Goal: Task Accomplishment & Management: Manage account settings

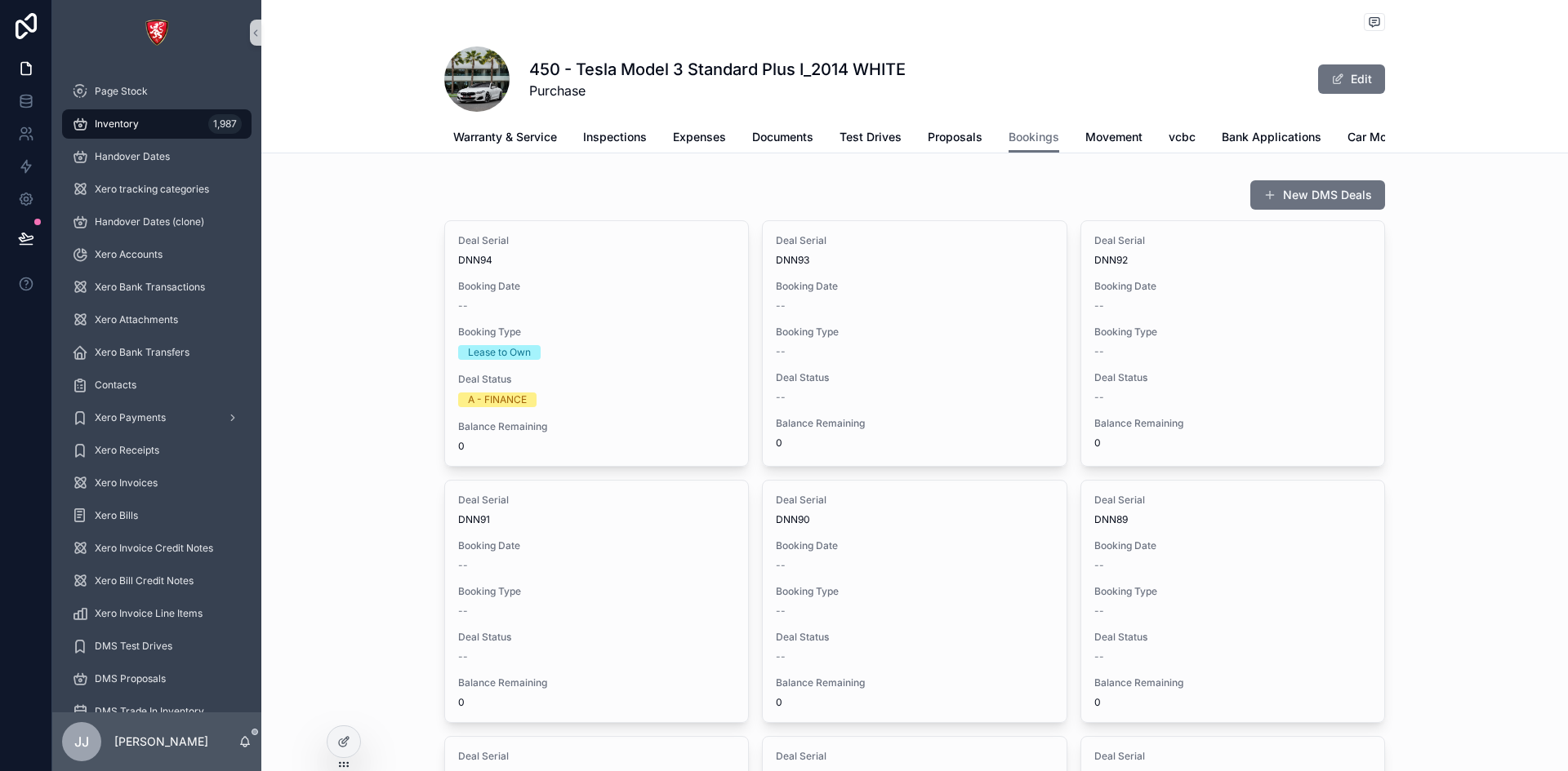
scroll to position [0, 407]
click at [1251, 137] on span "Car Move 2" at bounding box center [1276, 136] width 63 height 17
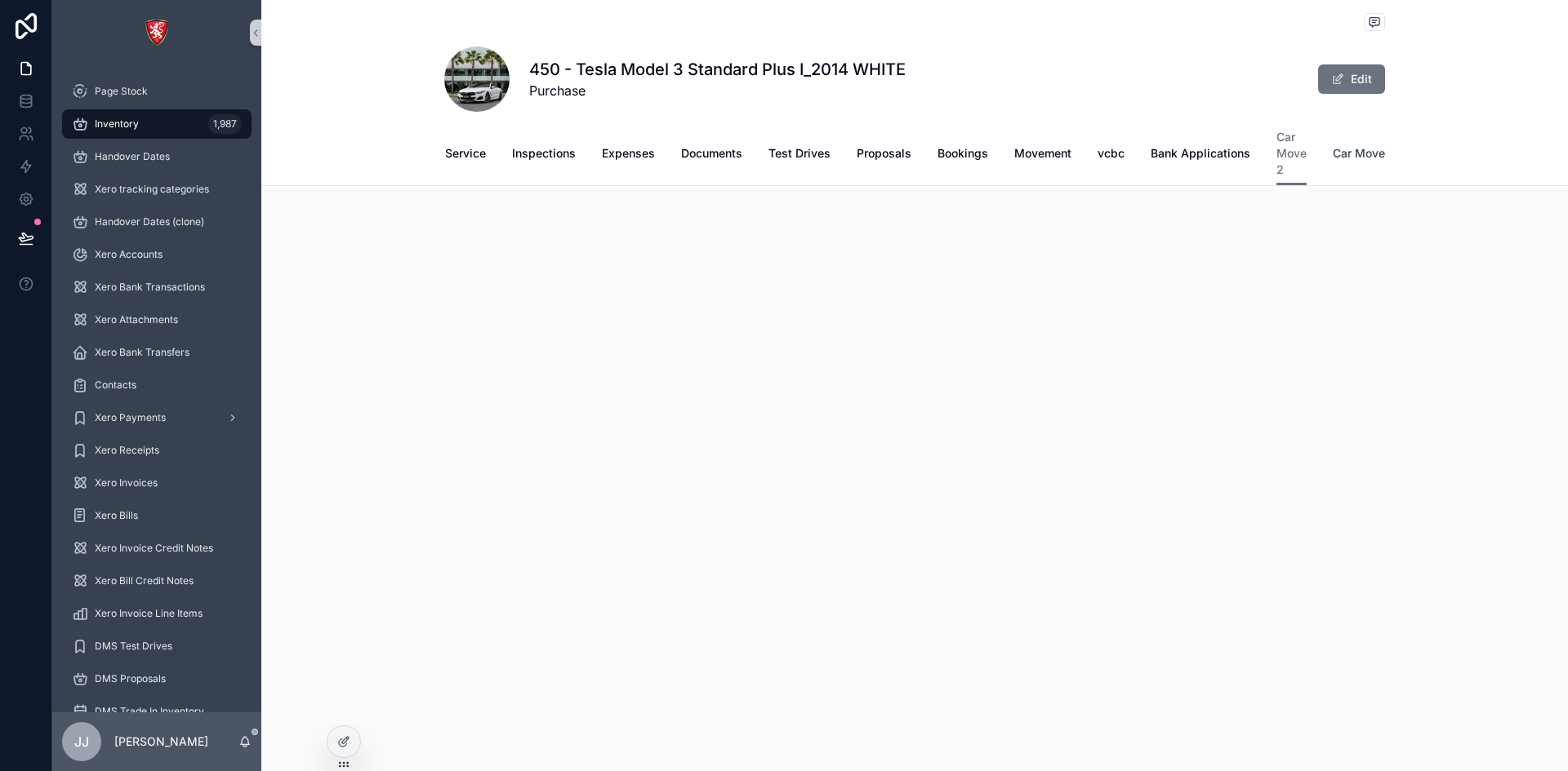
click at [1350, 154] on span "Car Move" at bounding box center [1359, 153] width 53 height 17
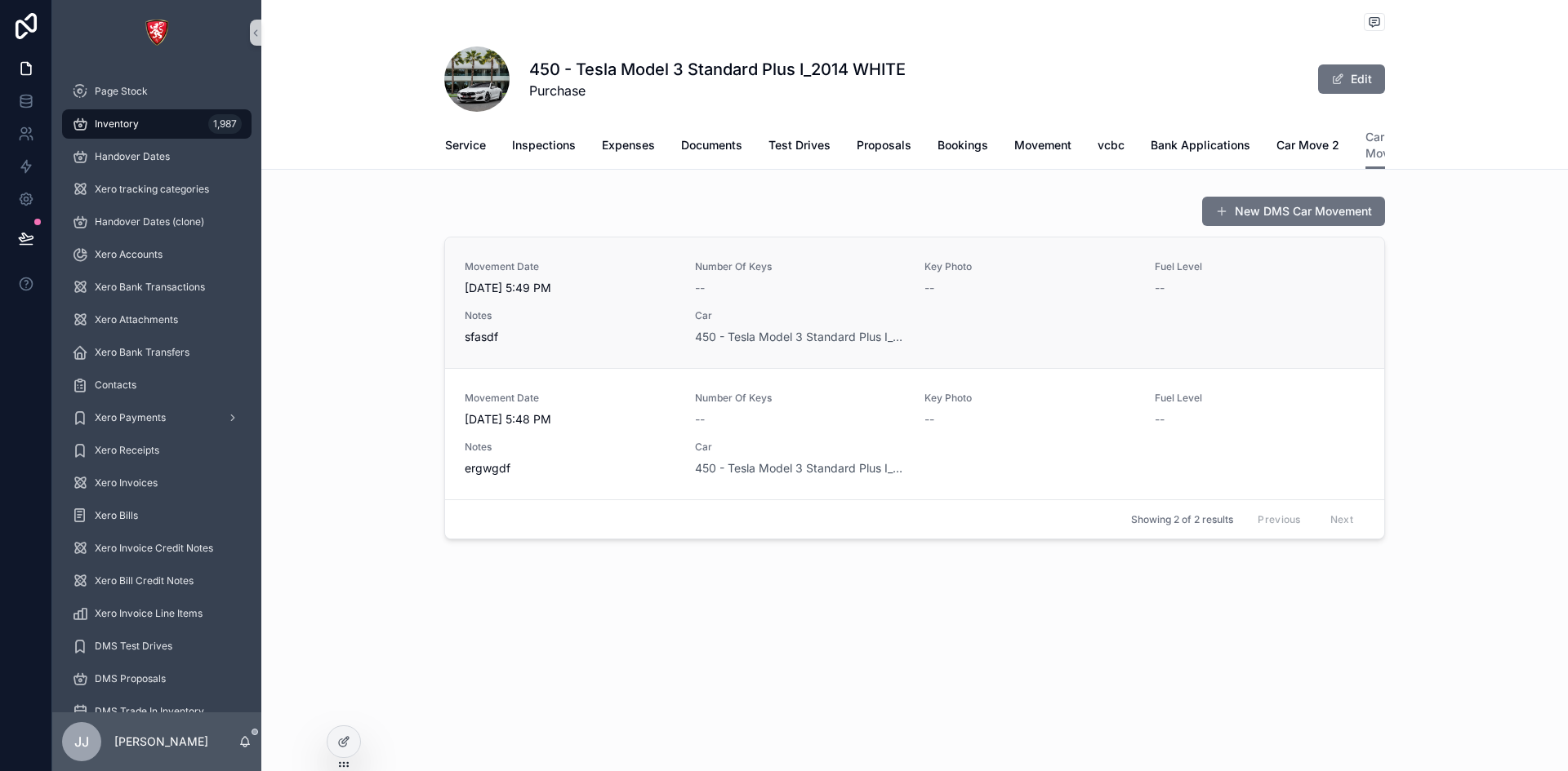
click at [1232, 313] on div "Movement Date 8/27/2025 5:49 PM Number Of Keys -- Key Photo -- Fuel Level -- No…" at bounding box center [915, 302] width 900 height 85
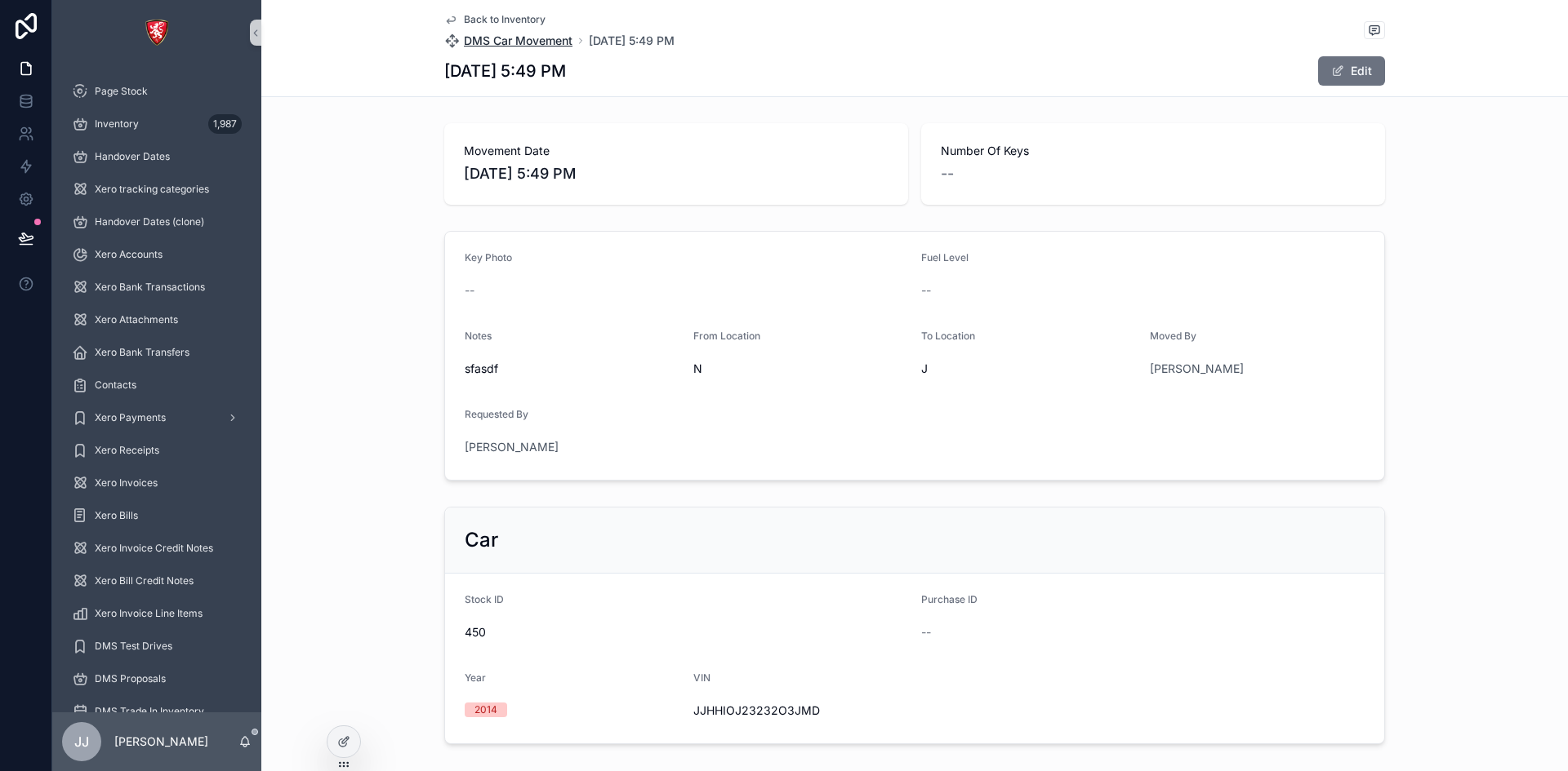
click at [548, 43] on span "DMS Car Movement" at bounding box center [518, 41] width 109 height 17
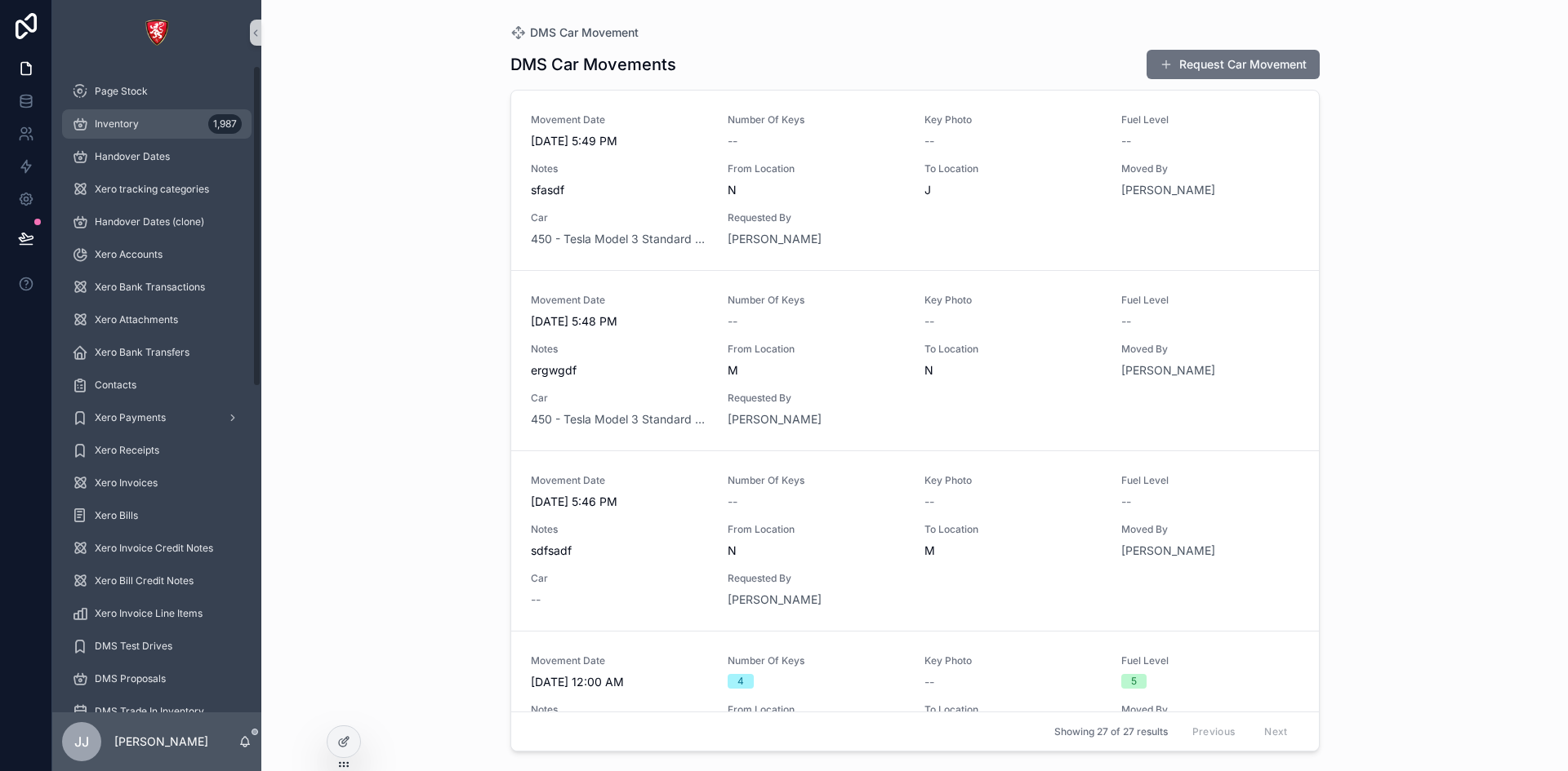
click at [152, 116] on div "Inventory 1,987" at bounding box center [157, 124] width 169 height 26
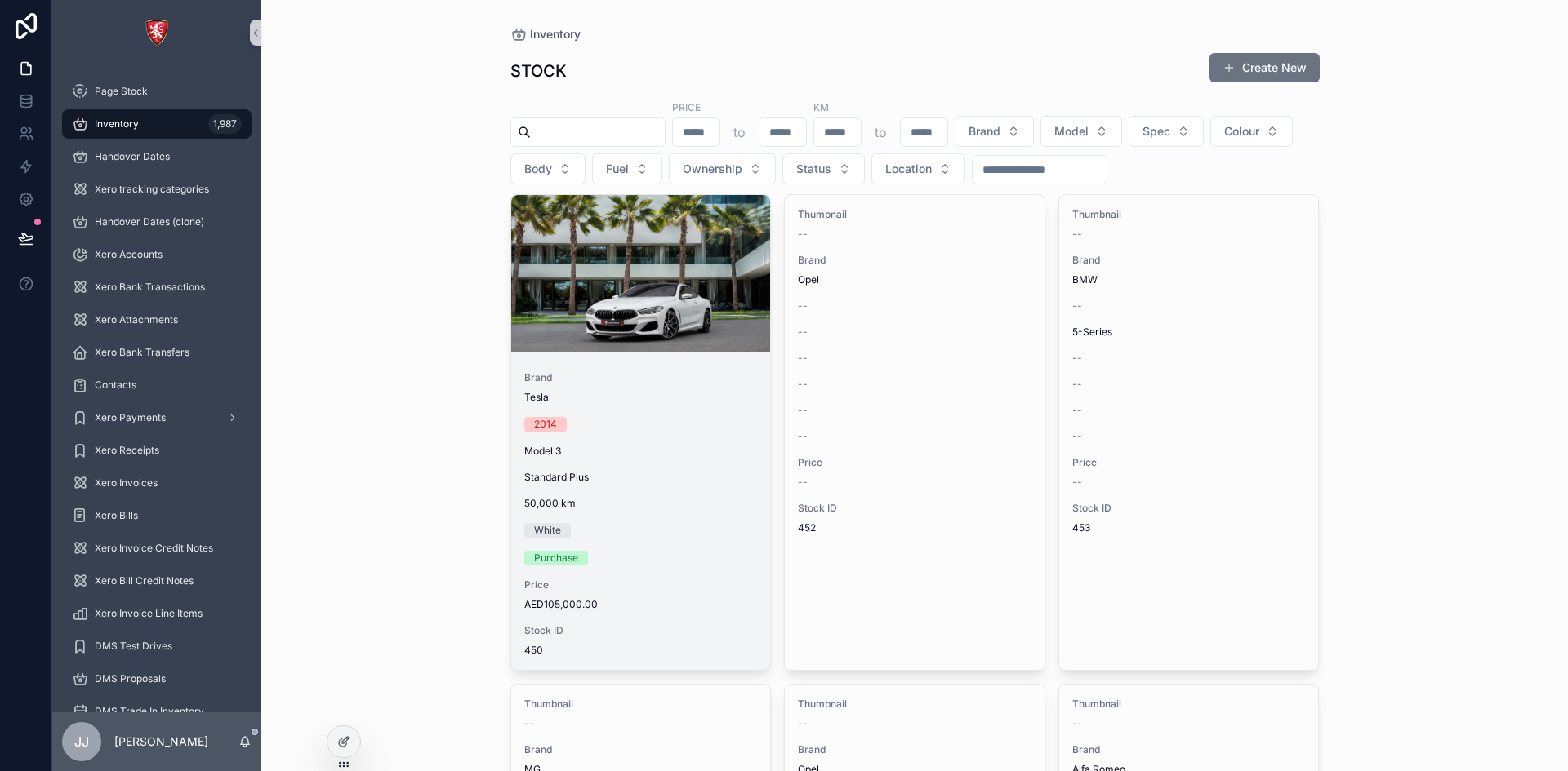
click at [728, 417] on div "Brand Tesla 2014 Model 3 Standard Plus 50,000 [PERSON_NAME] Purchase Price AED1…" at bounding box center [641, 514] width 260 height 312
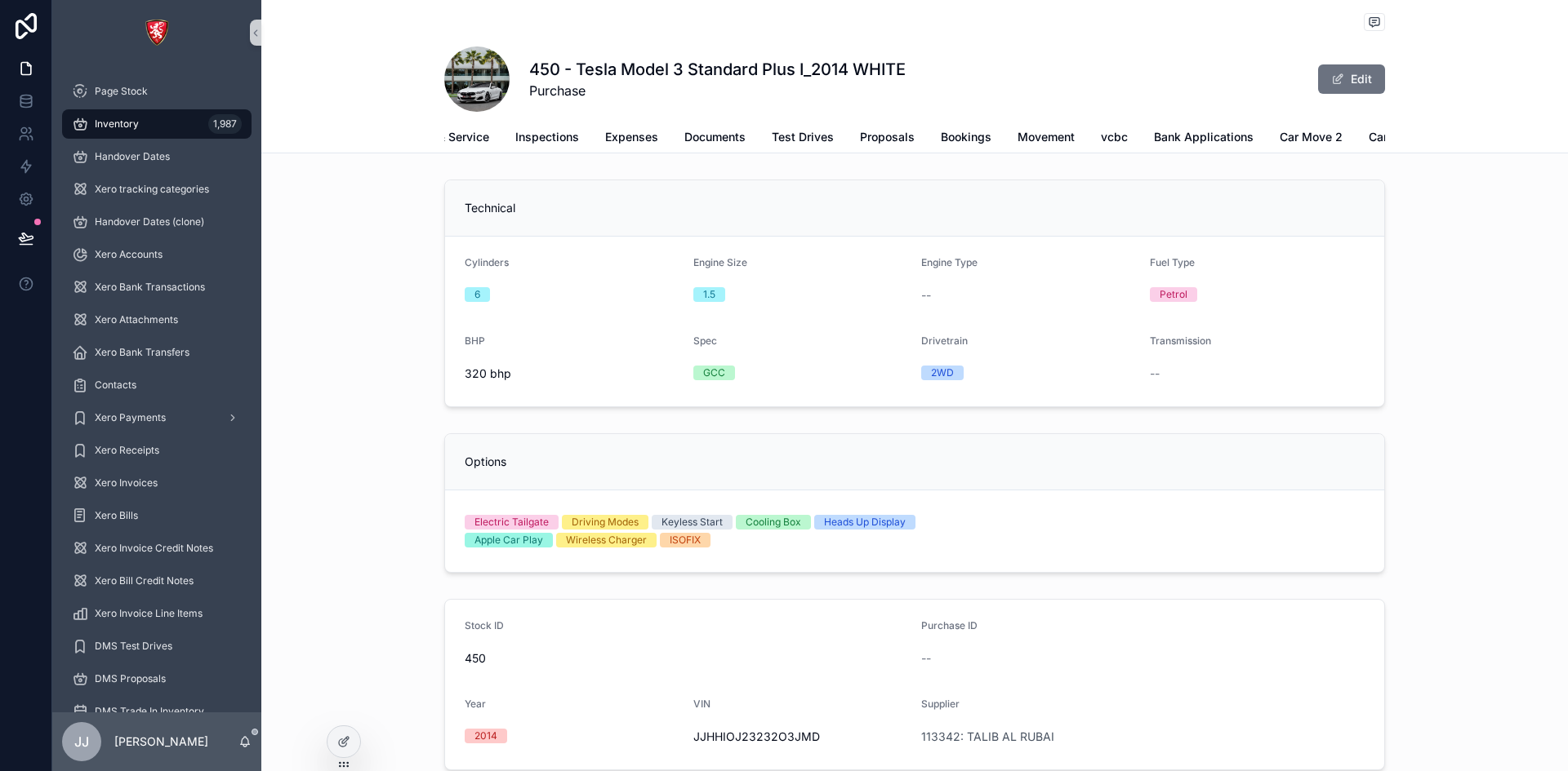
scroll to position [0, 407]
click at [1349, 135] on span "Car Move" at bounding box center [1360, 136] width 53 height 17
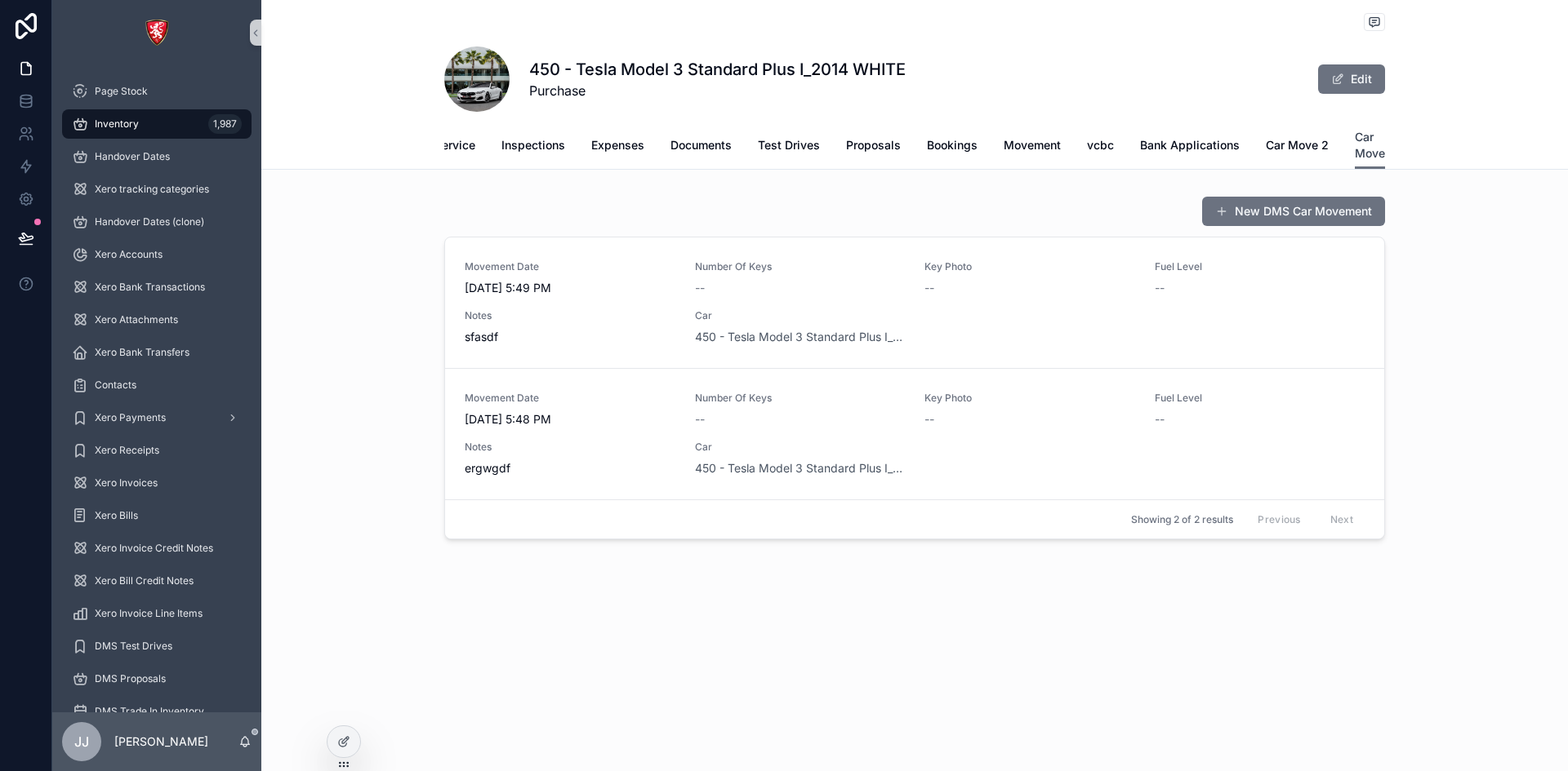
scroll to position [0, 386]
click at [347, 748] on icon at bounding box center [343, 741] width 13 height 13
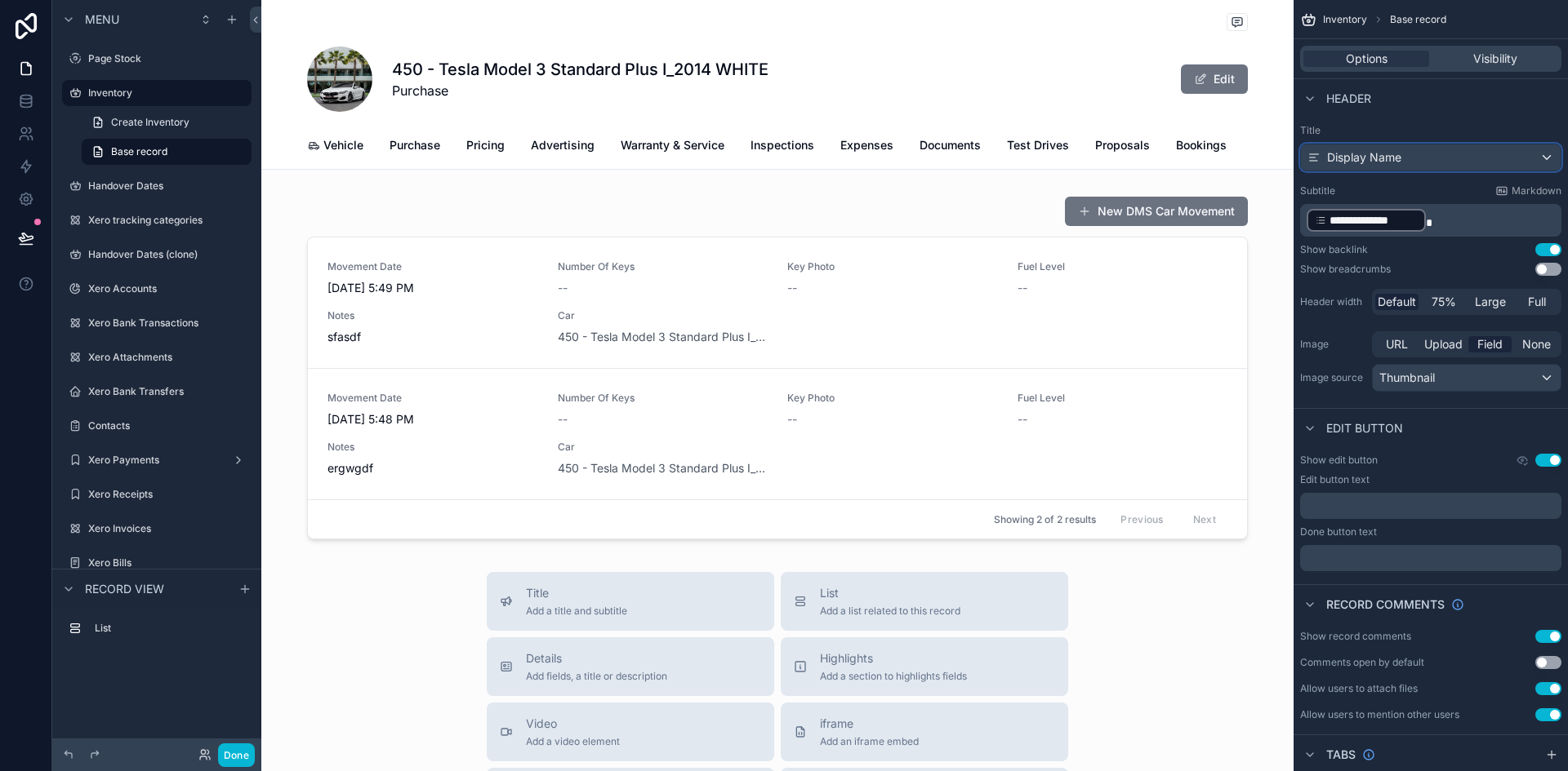
click at [1356, 159] on span "Display Name" at bounding box center [1363, 157] width 74 height 17
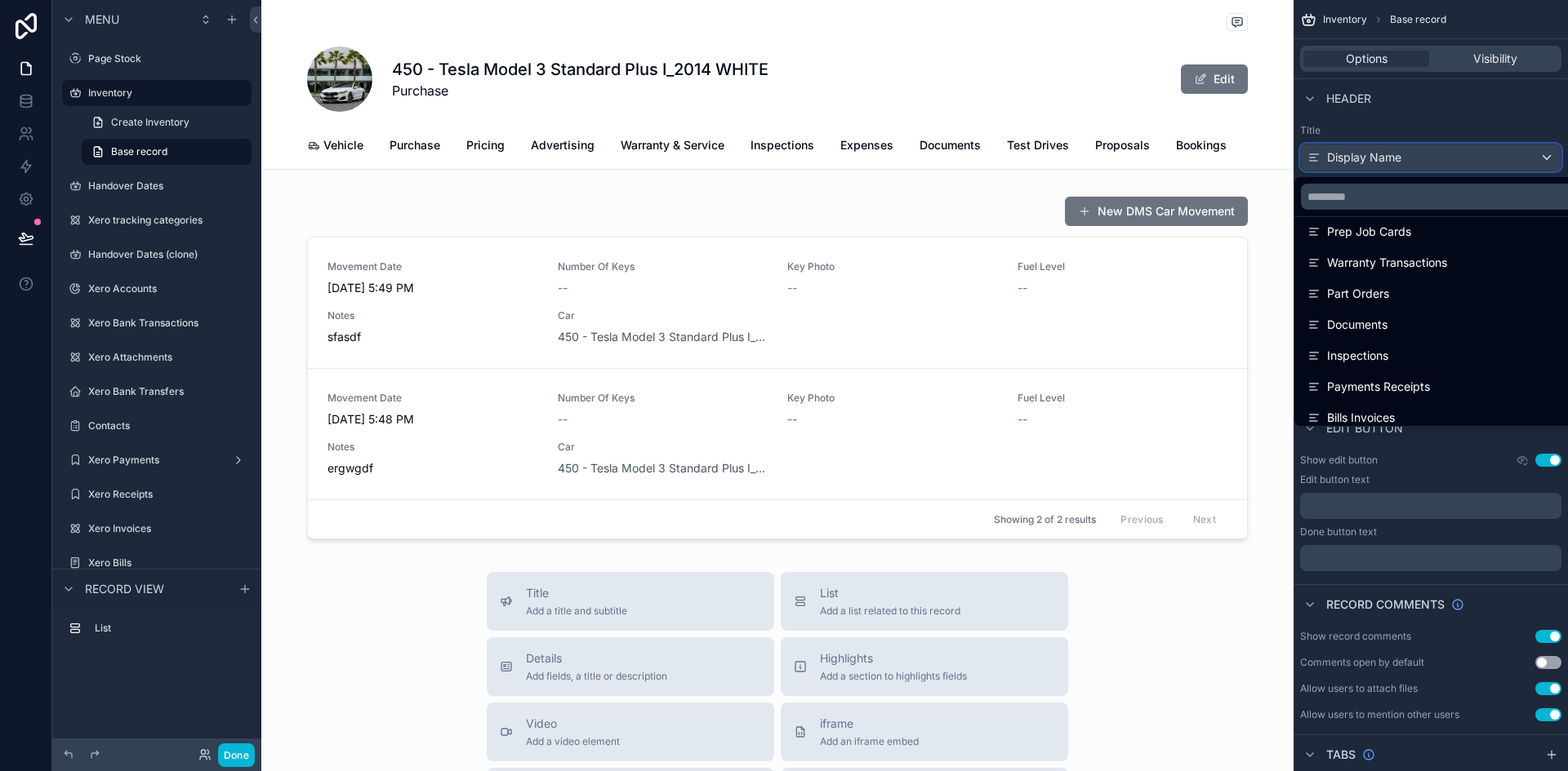
scroll to position [1225, 0]
click at [1385, 128] on div "scrollable content" at bounding box center [784, 386] width 1568 height 771
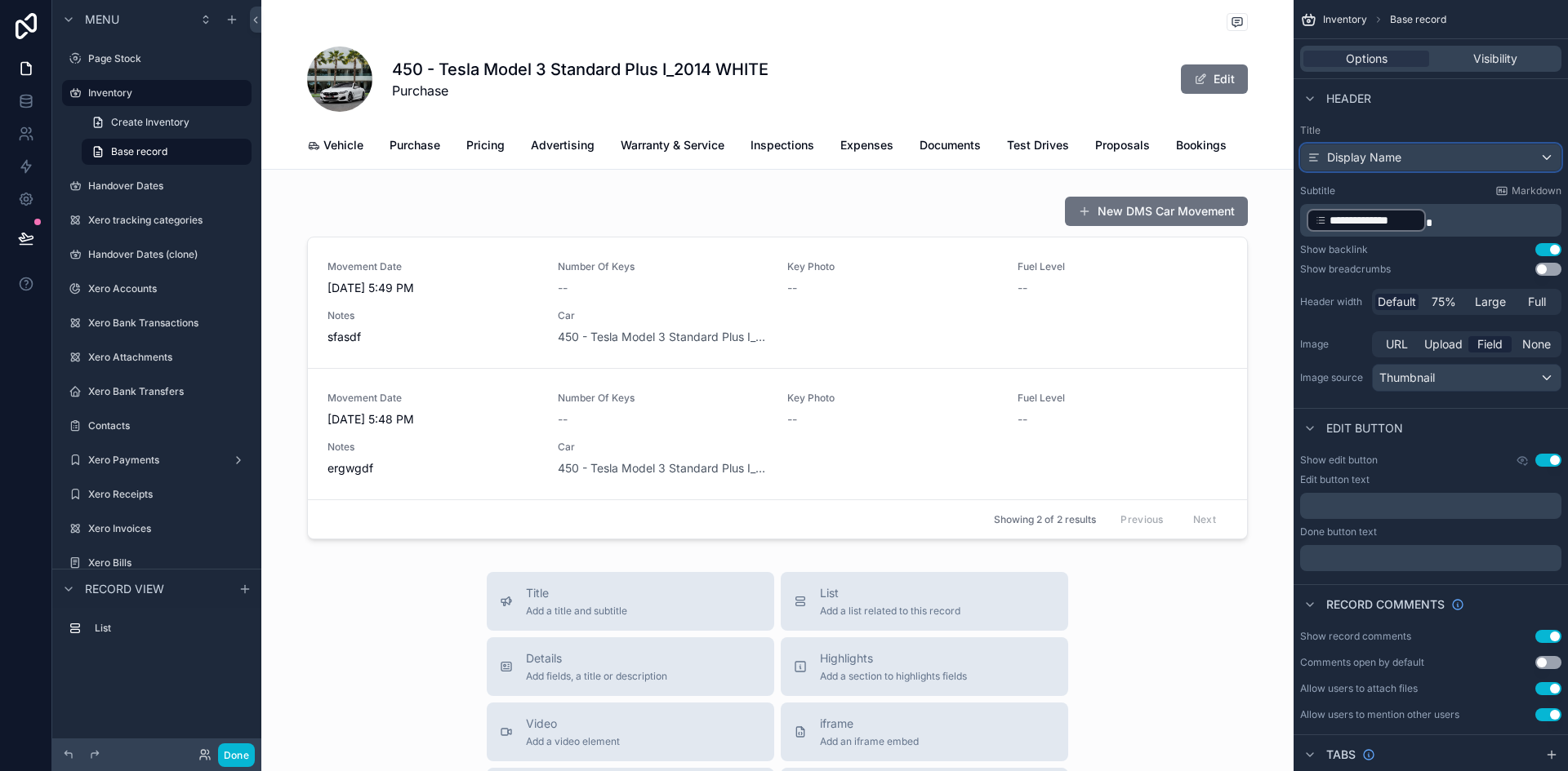
click at [1383, 157] on span "Display Name" at bounding box center [1363, 157] width 74 height 17
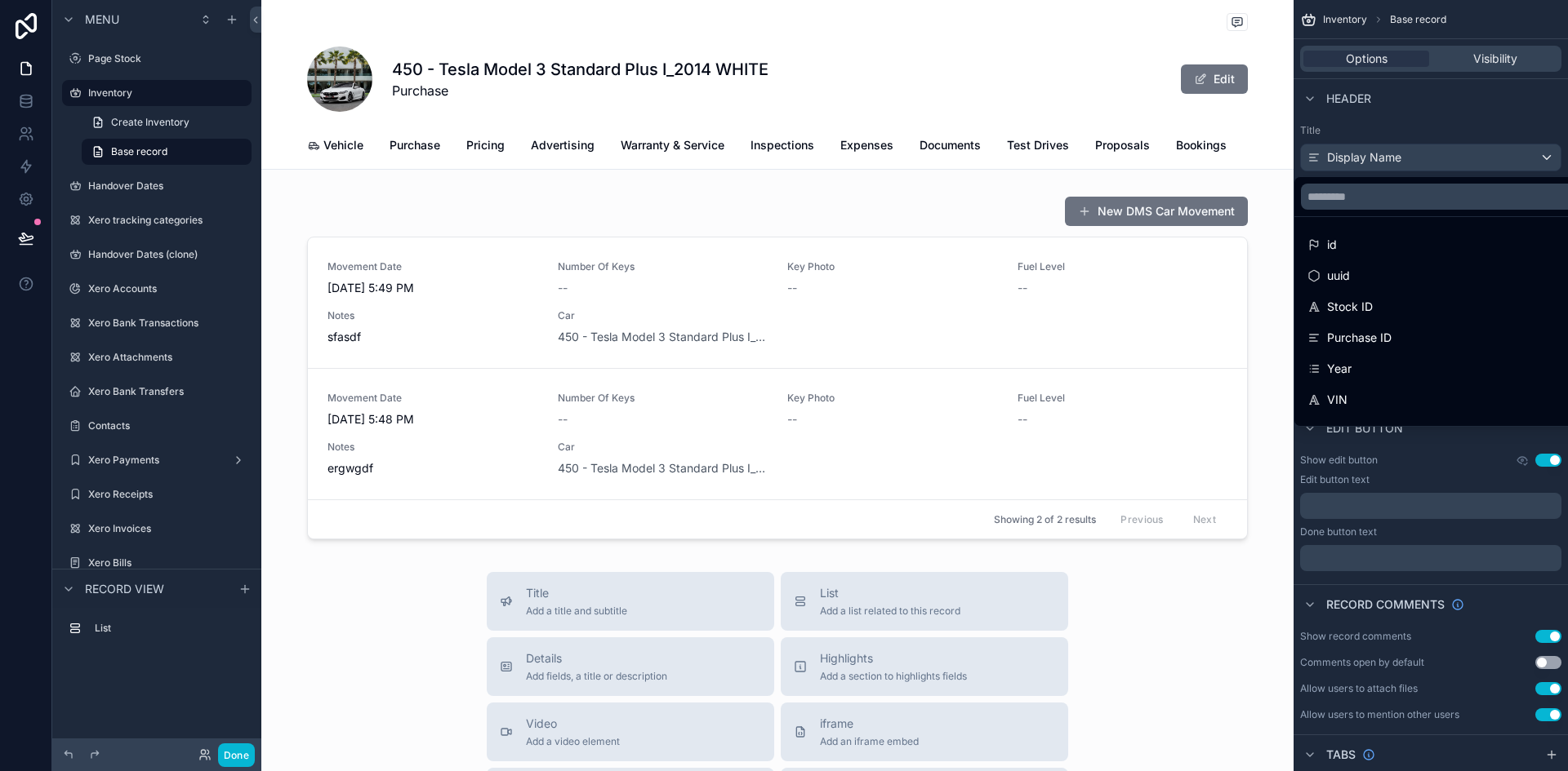
click at [1382, 117] on div "scrollable content" at bounding box center [784, 386] width 1568 height 771
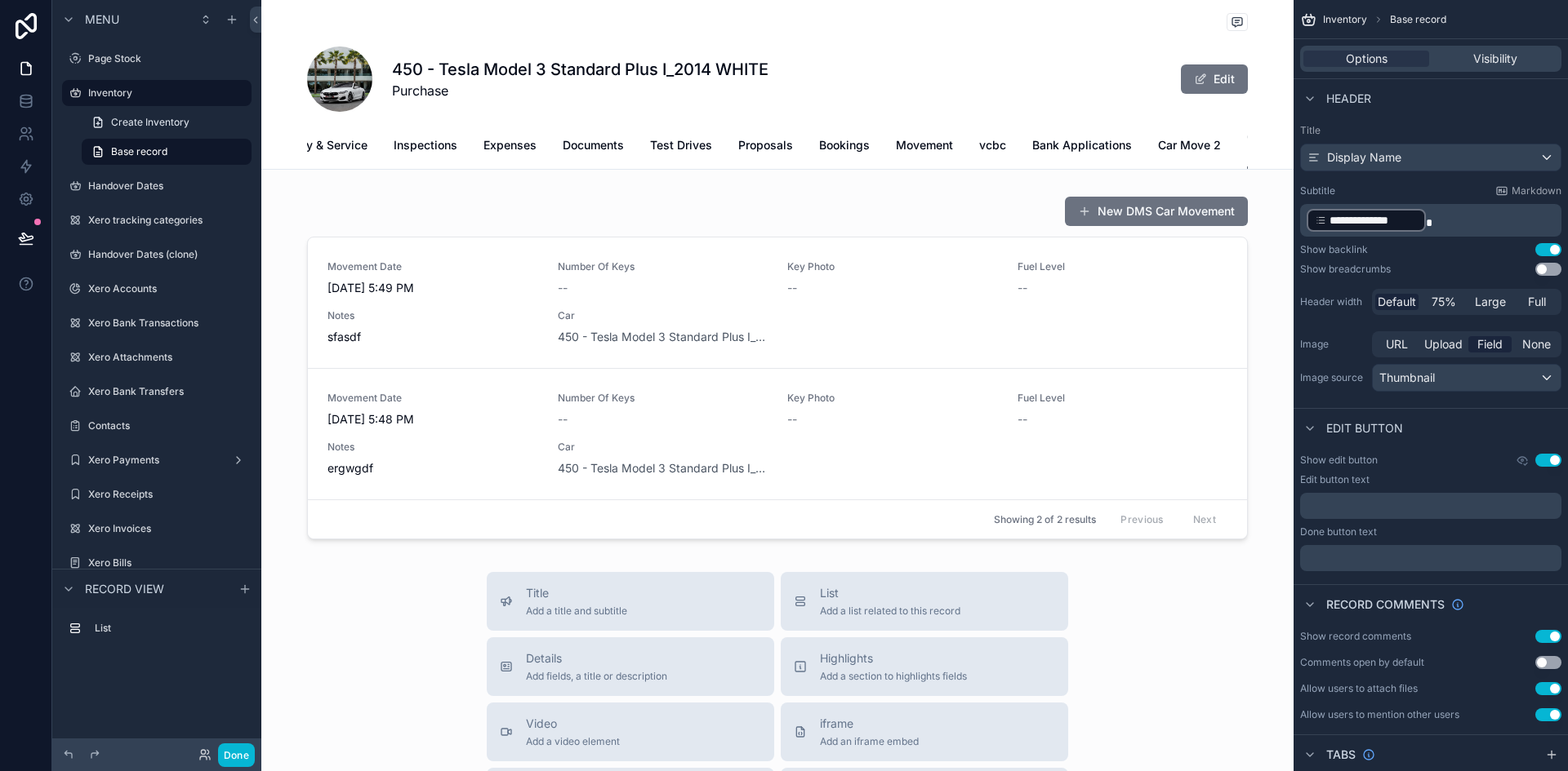
scroll to position [0, 385]
click at [1437, 306] on span "75%" at bounding box center [1443, 302] width 24 height 17
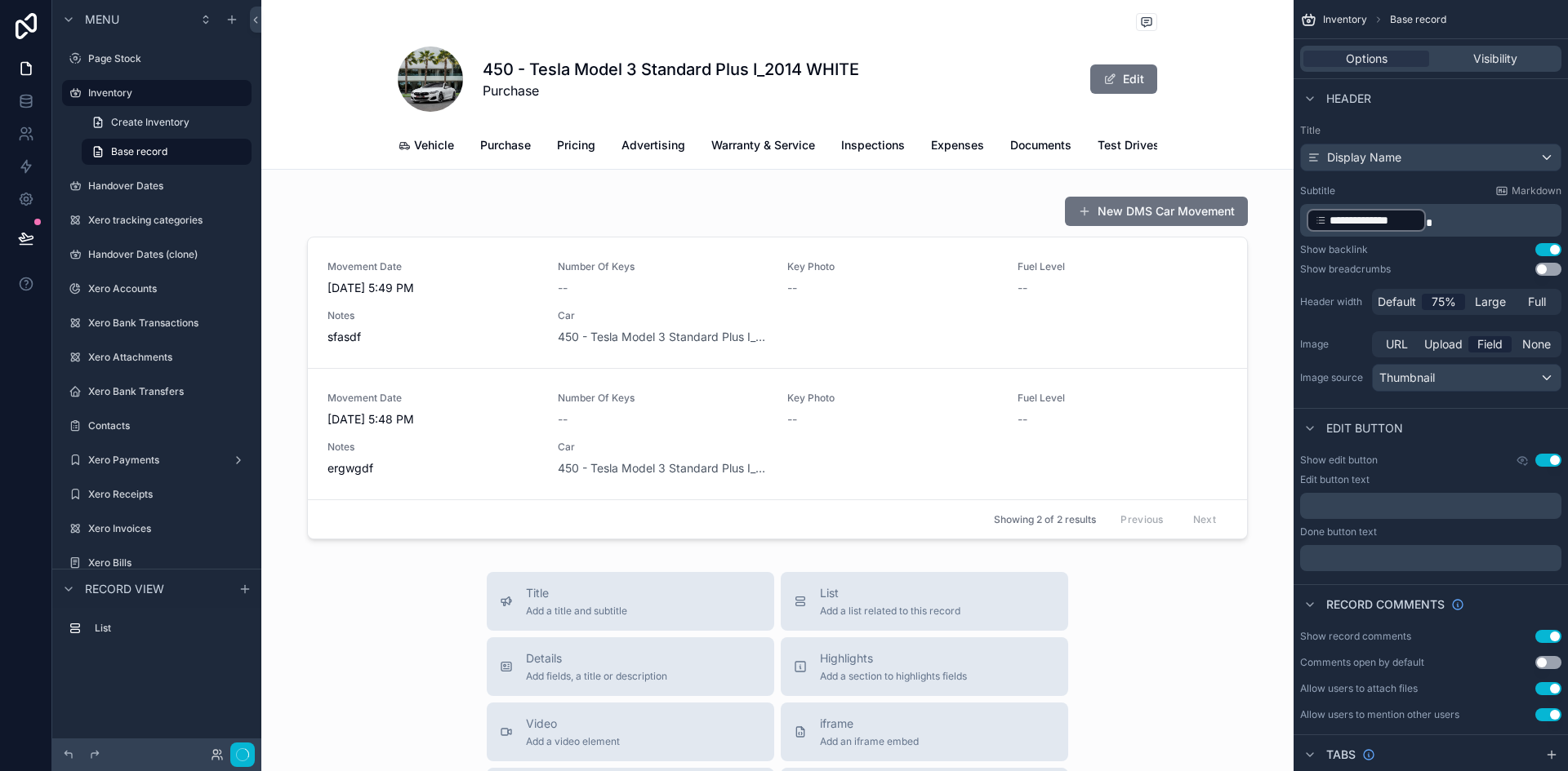
click at [1437, 306] on span "75%" at bounding box center [1443, 302] width 24 height 17
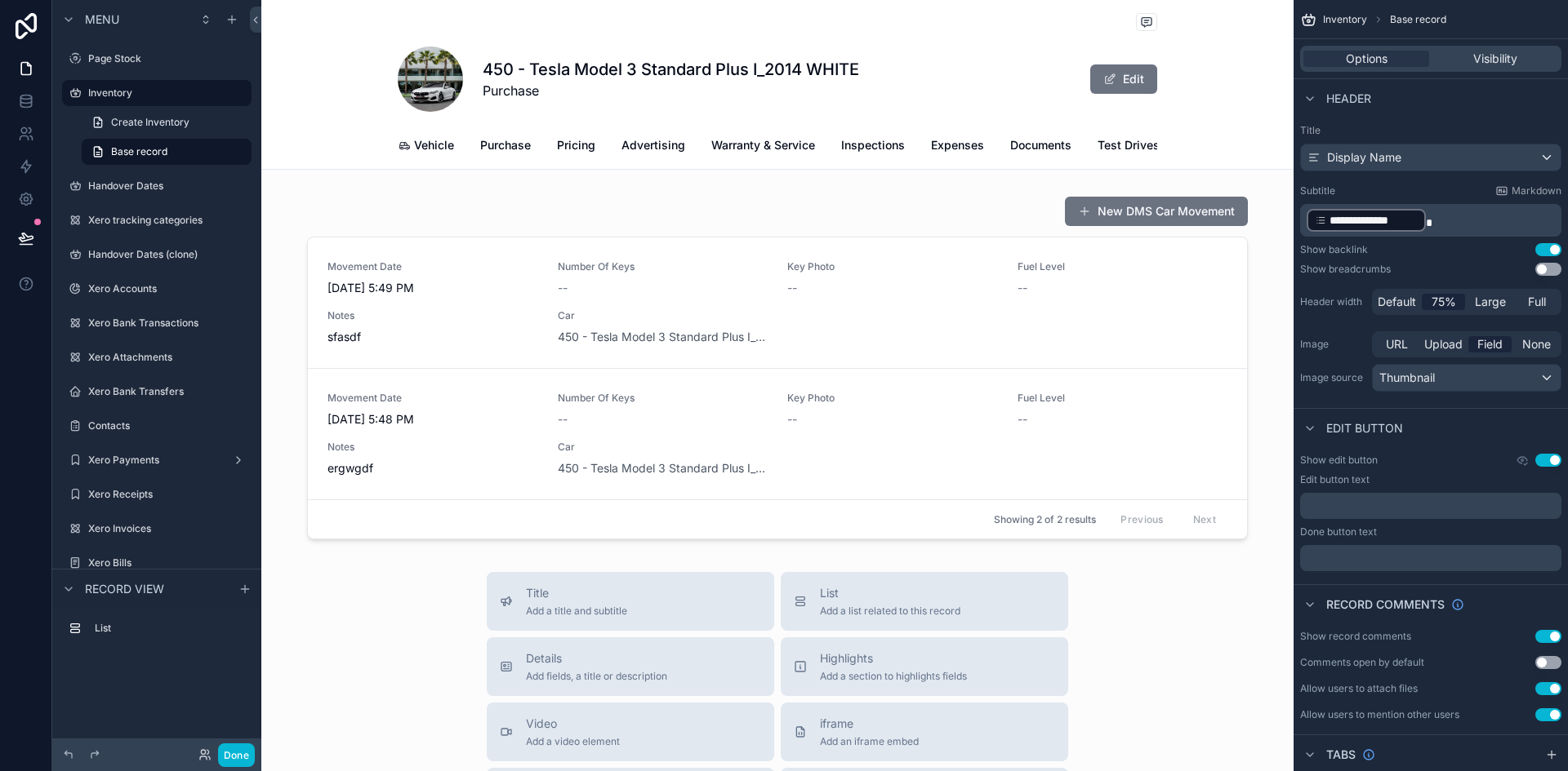
click at [1437, 306] on span "75%" at bounding box center [1443, 302] width 24 height 17
click at [1394, 297] on span "Default" at bounding box center [1396, 302] width 38 height 17
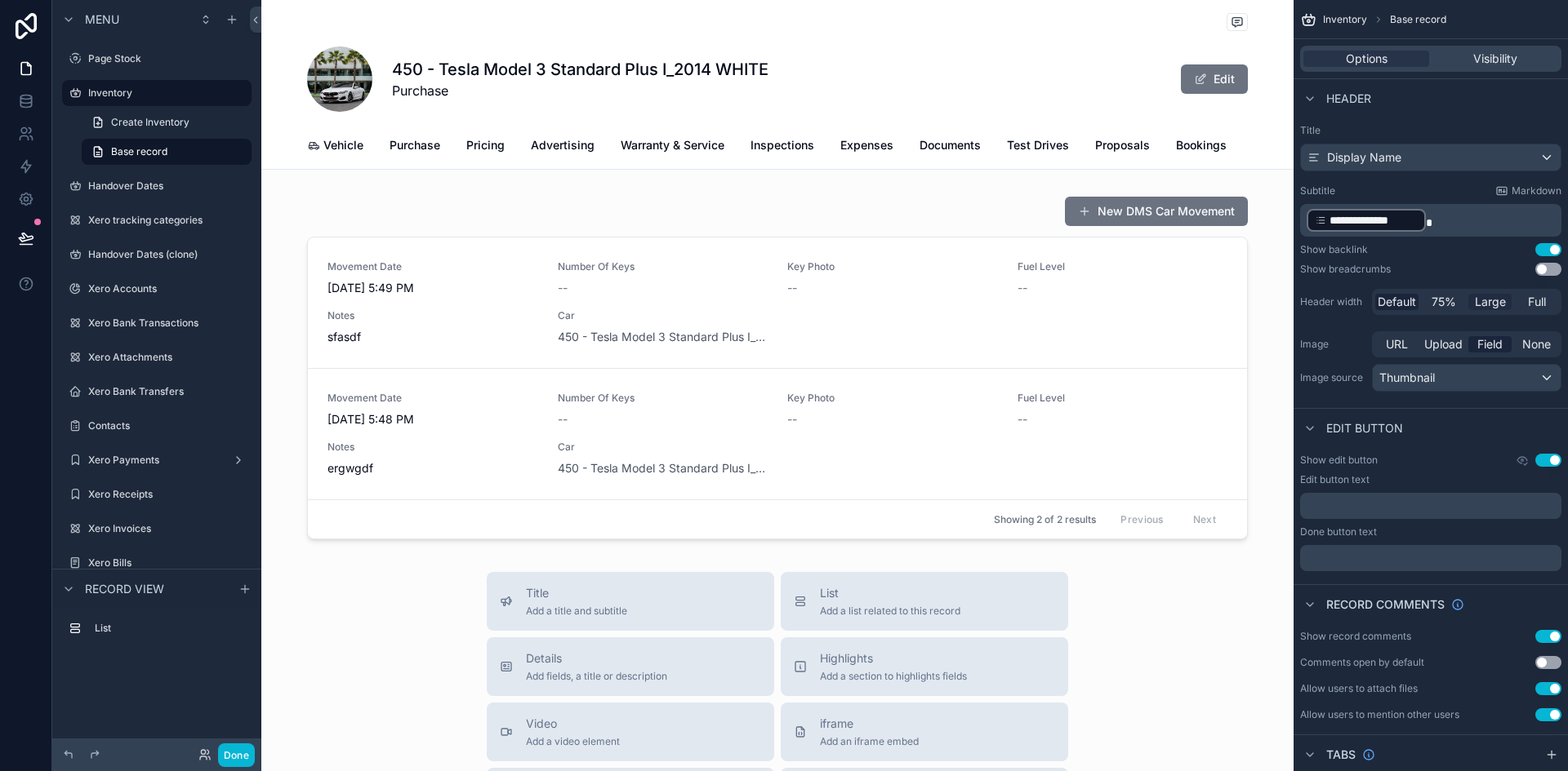
click at [1504, 302] on span "Large" at bounding box center [1490, 302] width 31 height 17
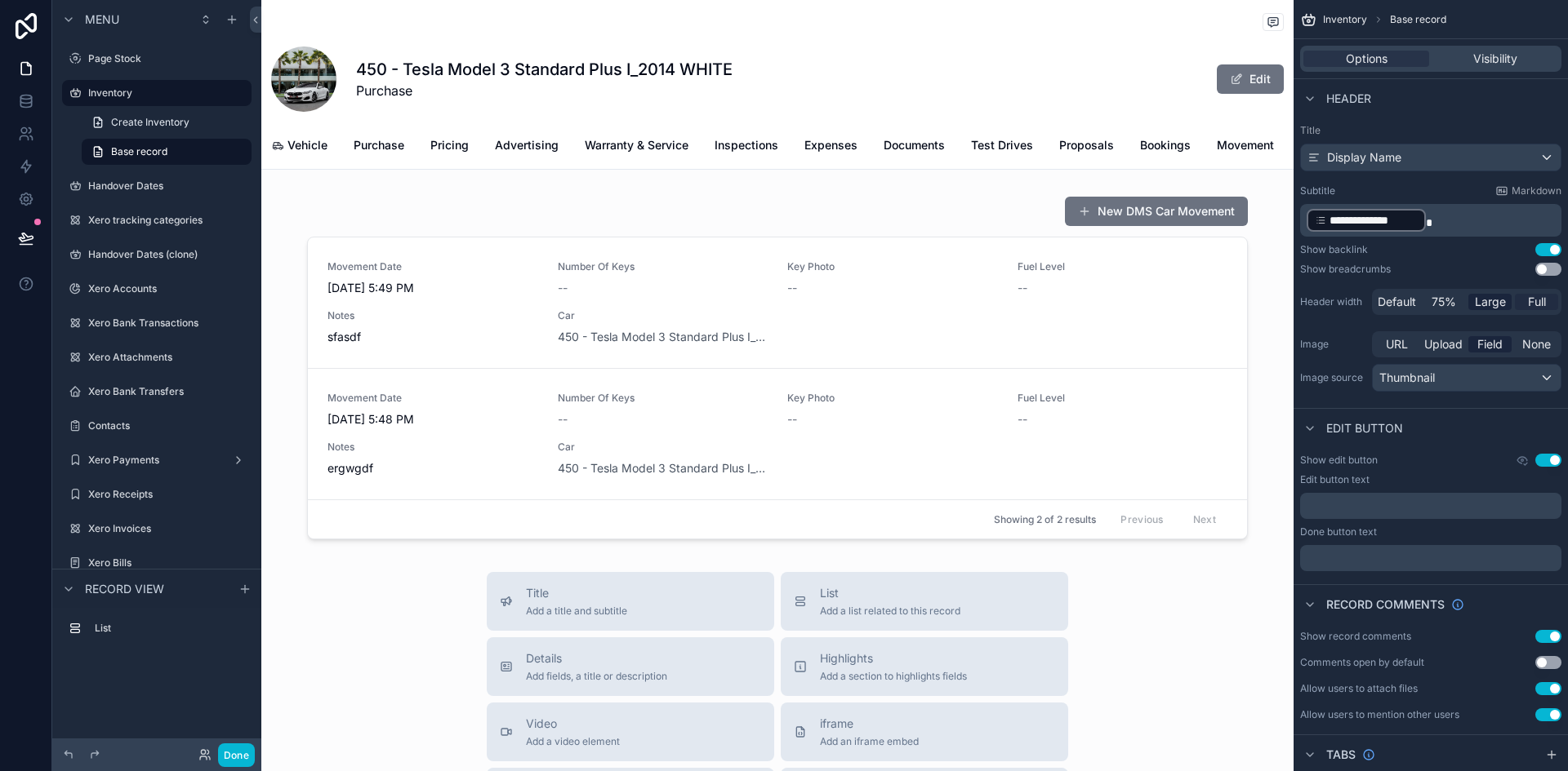
click at [1543, 302] on span "Full" at bounding box center [1537, 302] width 18 height 17
click at [1325, 295] on div "Header width Default 75% Large Full" at bounding box center [1431, 302] width 261 height 26
click at [1366, 301] on div "Header width Default 75% Large Full" at bounding box center [1431, 302] width 261 height 26
click at [1388, 301] on span "Default" at bounding box center [1396, 302] width 38 height 17
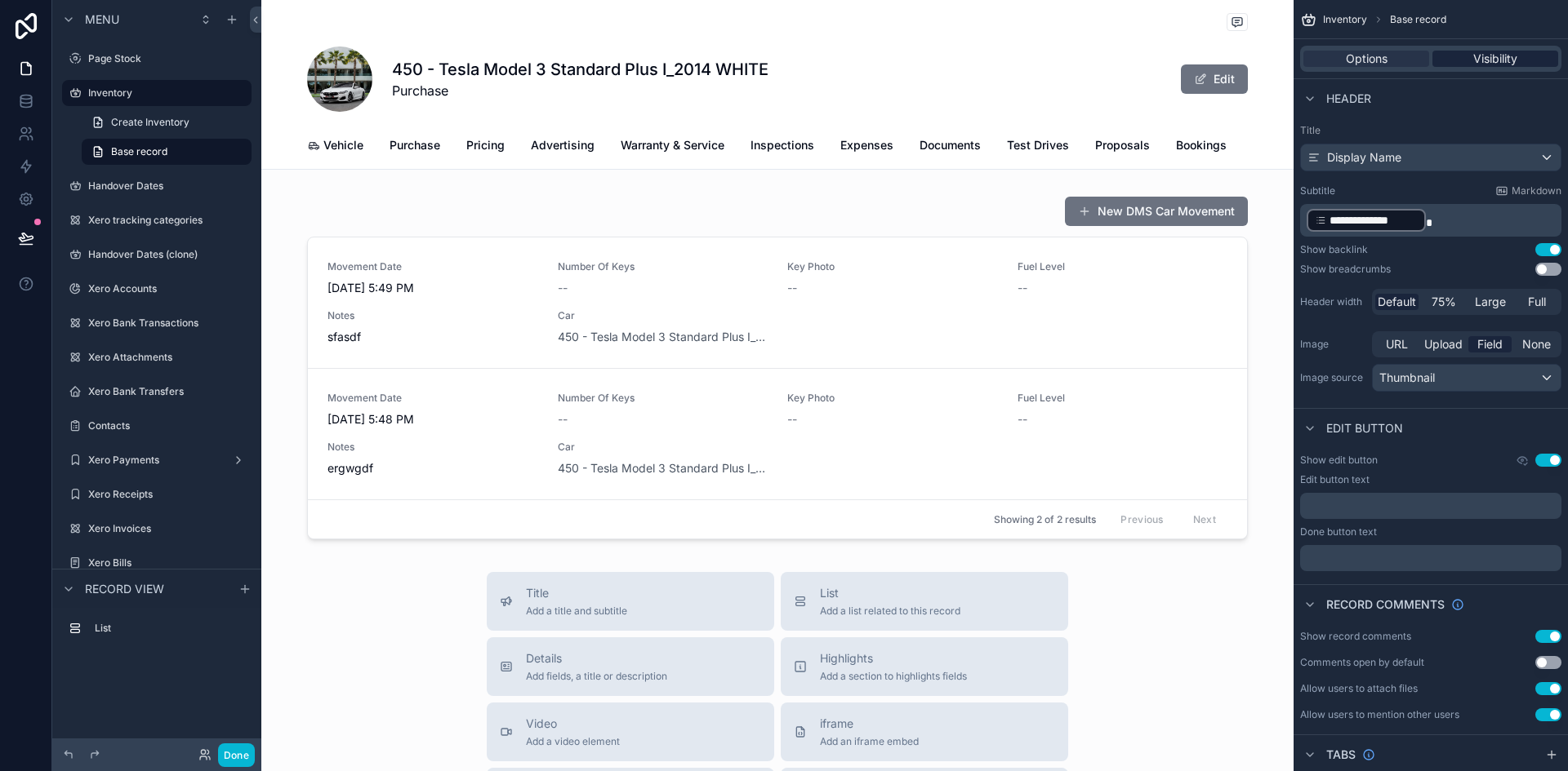
click at [1468, 66] on div "Visibility" at bounding box center [1495, 58] width 126 height 17
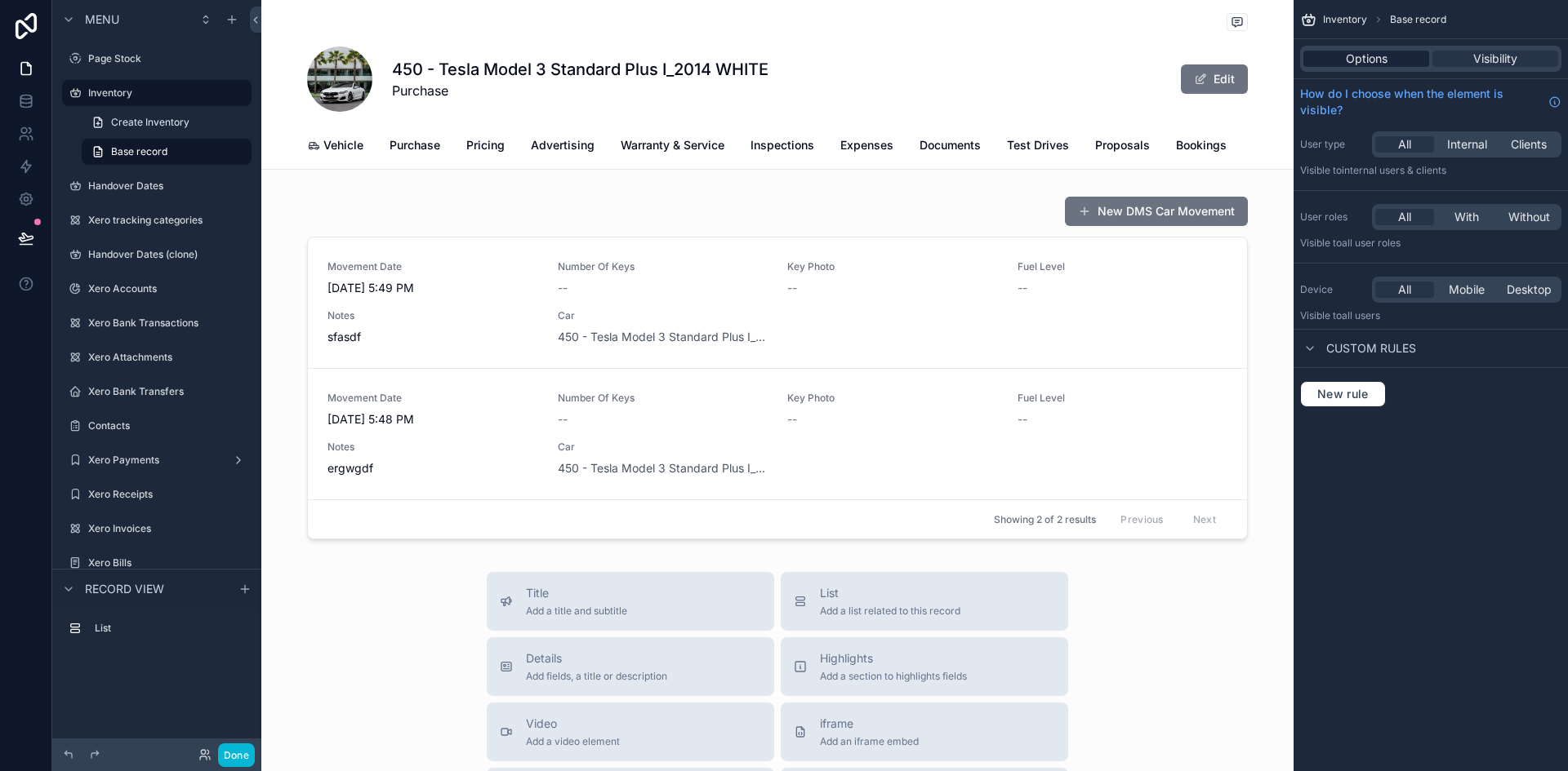
click at [1355, 61] on span "Options" at bounding box center [1366, 58] width 42 height 17
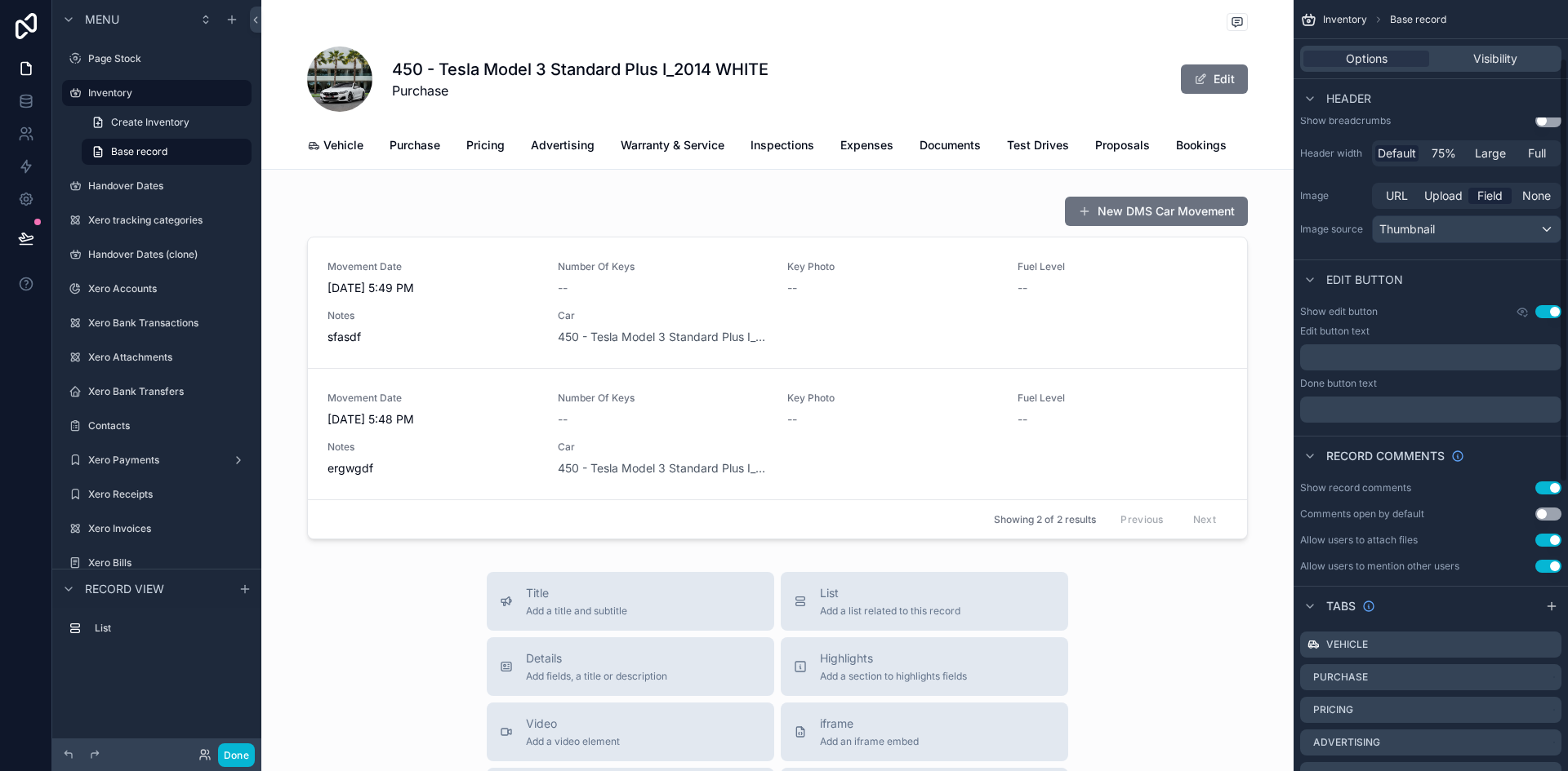
scroll to position [164, 0]
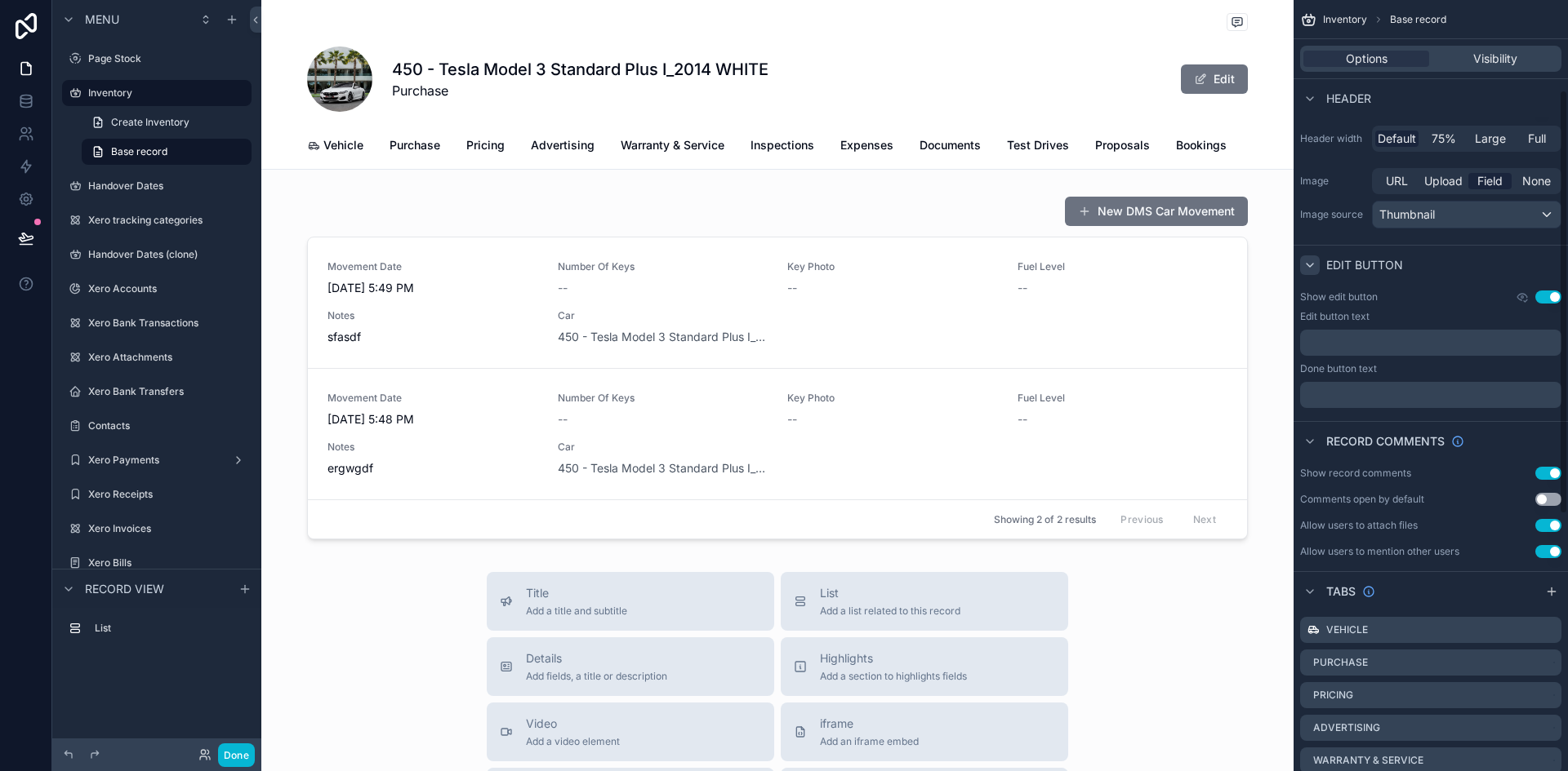
click at [1310, 265] on icon "scrollable content" at bounding box center [1309, 265] width 13 height 13
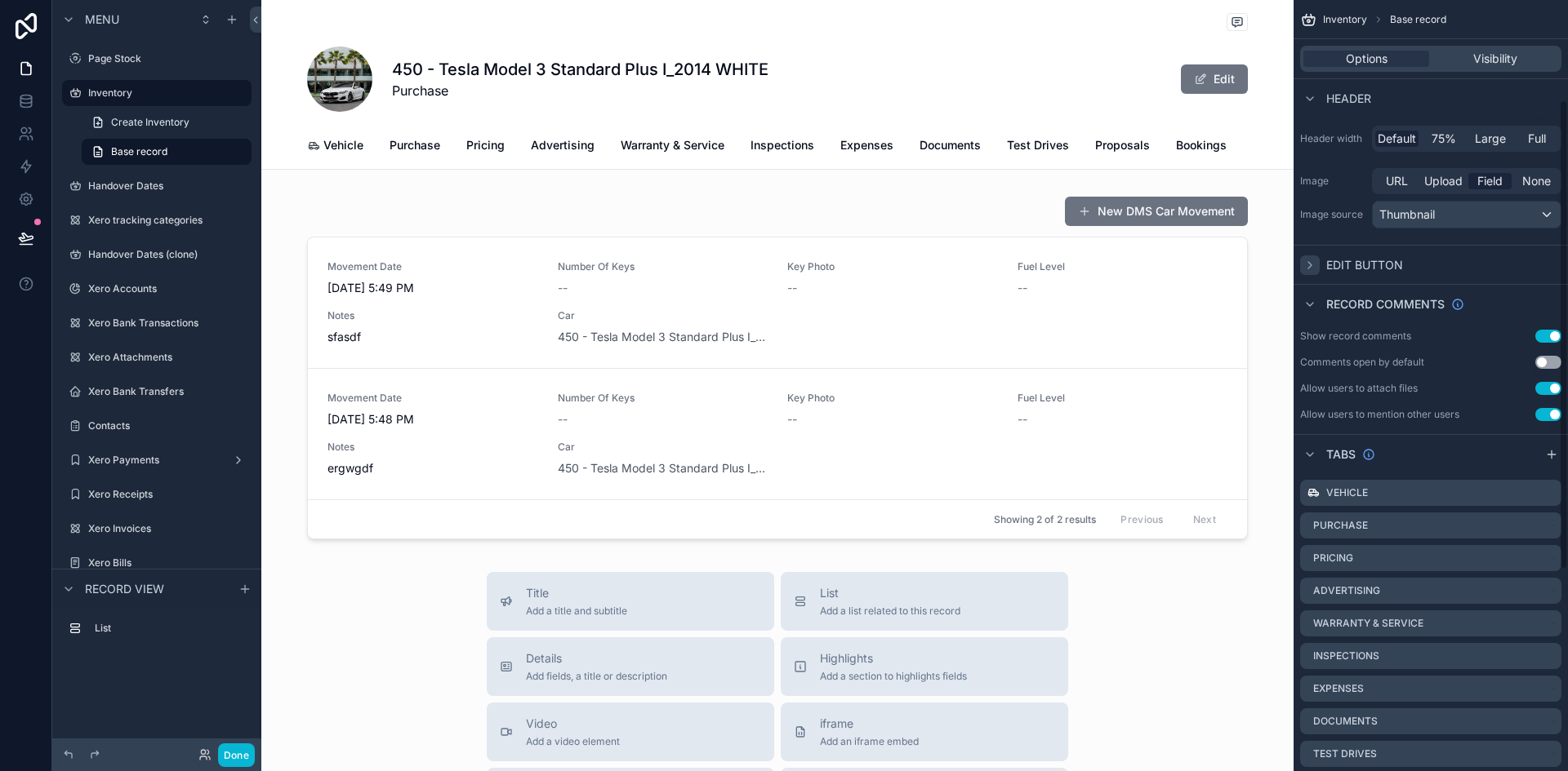
click at [1310, 265] on icon "scrollable content" at bounding box center [1309, 265] width 13 height 13
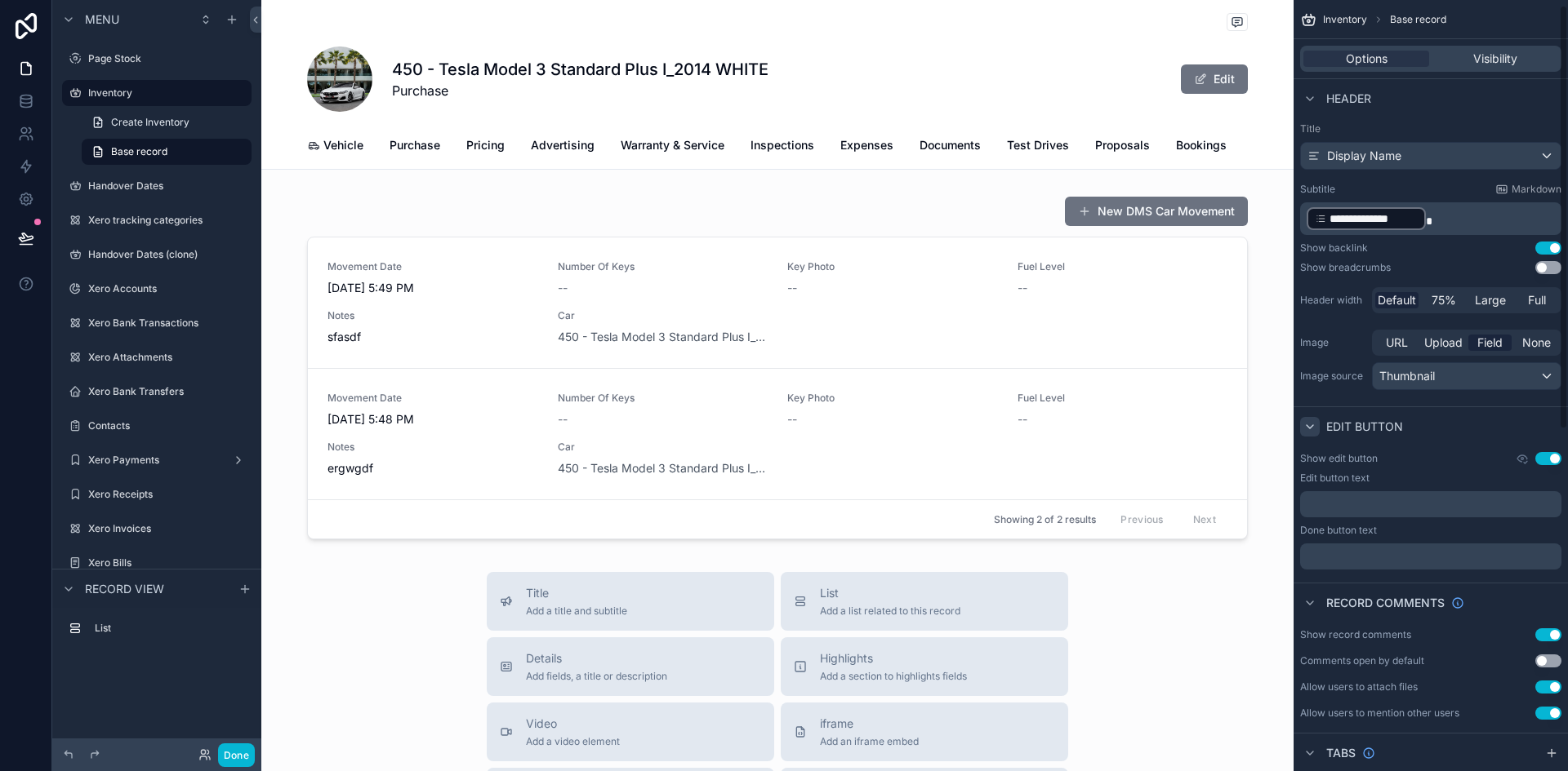
scroll to position [0, 0]
click at [1362, 516] on div "﻿" at bounding box center [1431, 505] width 261 height 26
click at [1356, 505] on p "﻿" at bounding box center [1433, 505] width 251 height 13
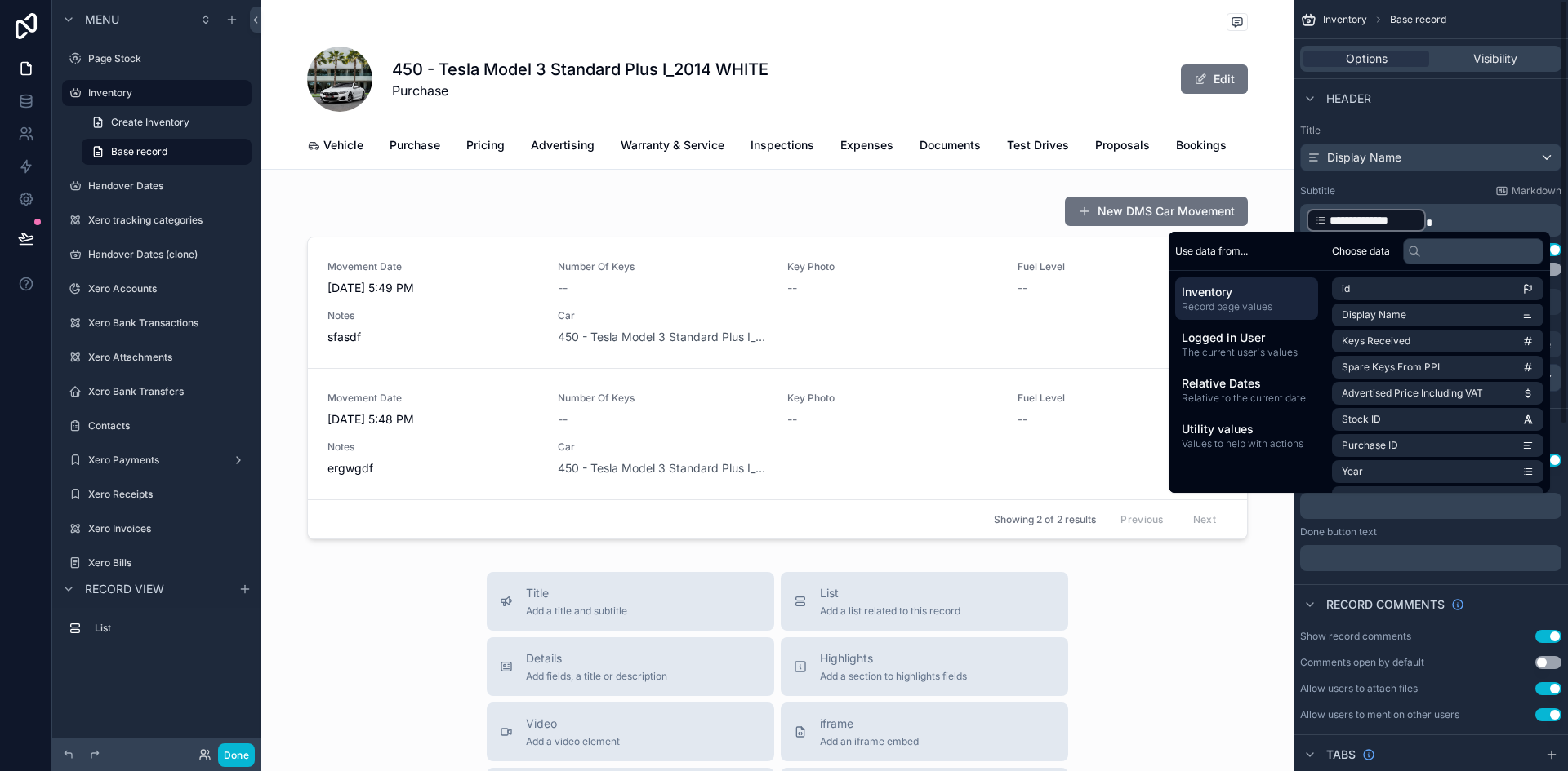
click at [1367, 558] on p "﻿" at bounding box center [1433, 558] width 251 height 13
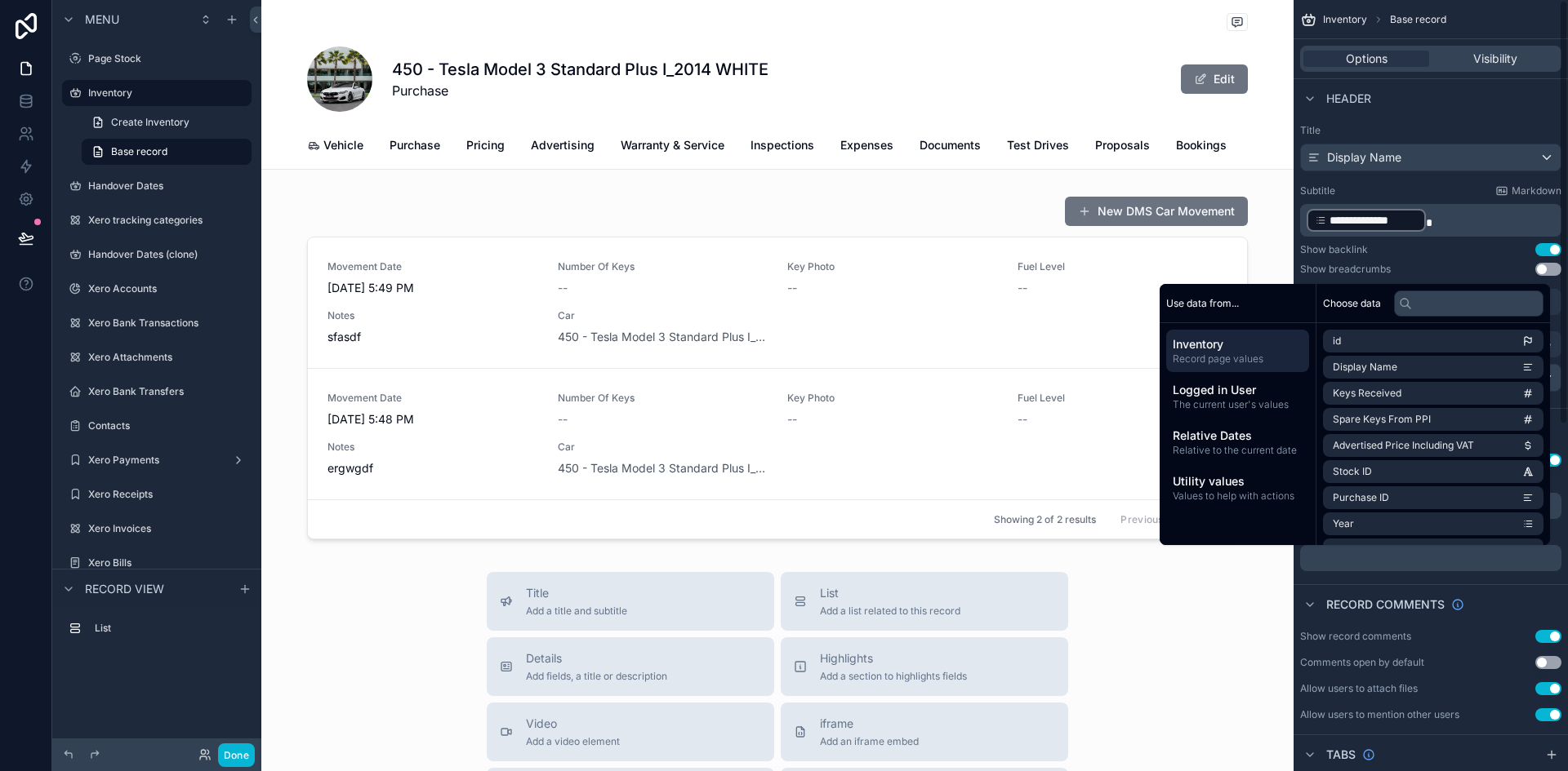
click at [1367, 558] on p "﻿" at bounding box center [1433, 558] width 251 height 13
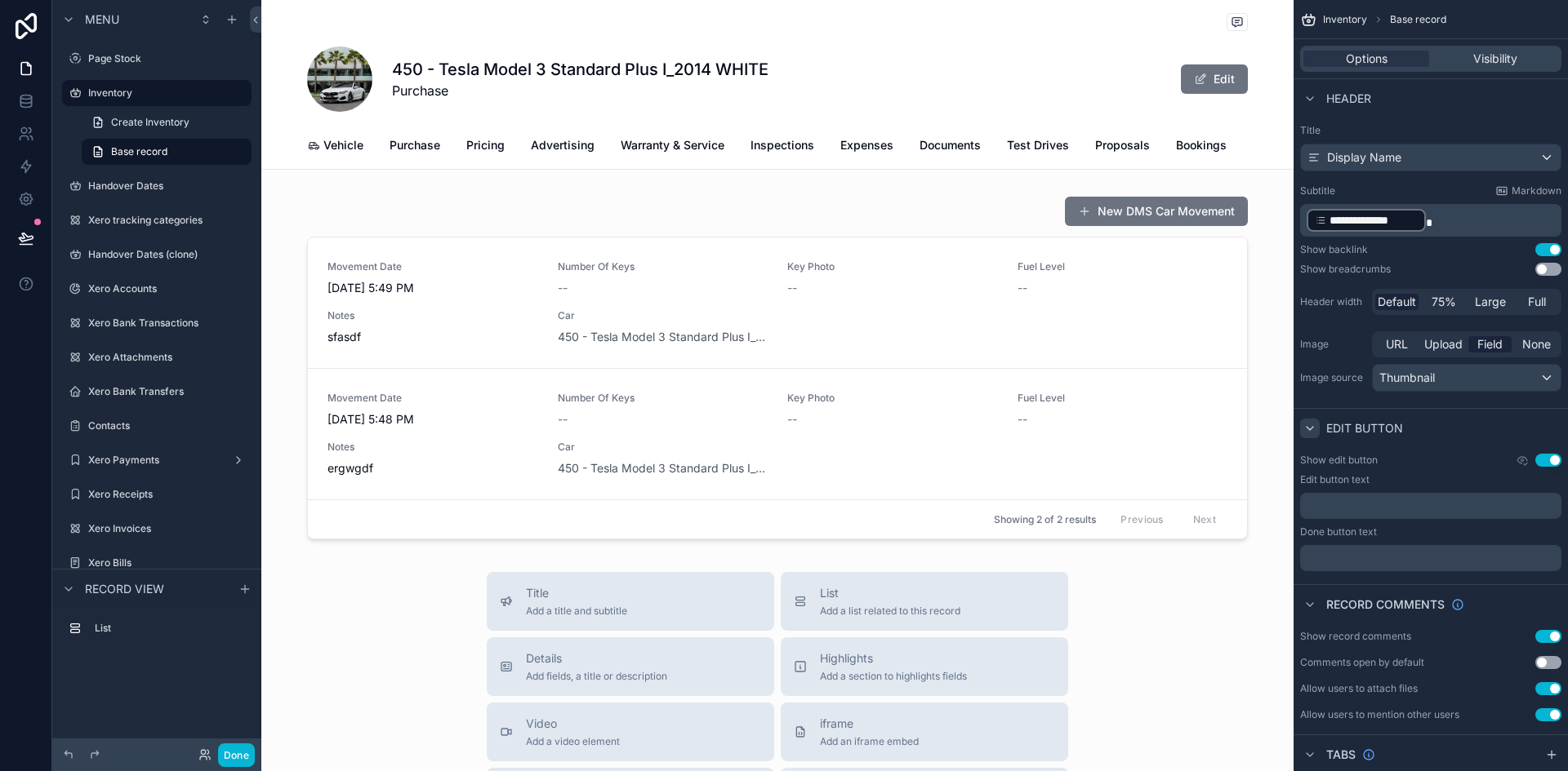
click at [1513, 619] on div "Record comments" at bounding box center [1431, 604] width 275 height 39
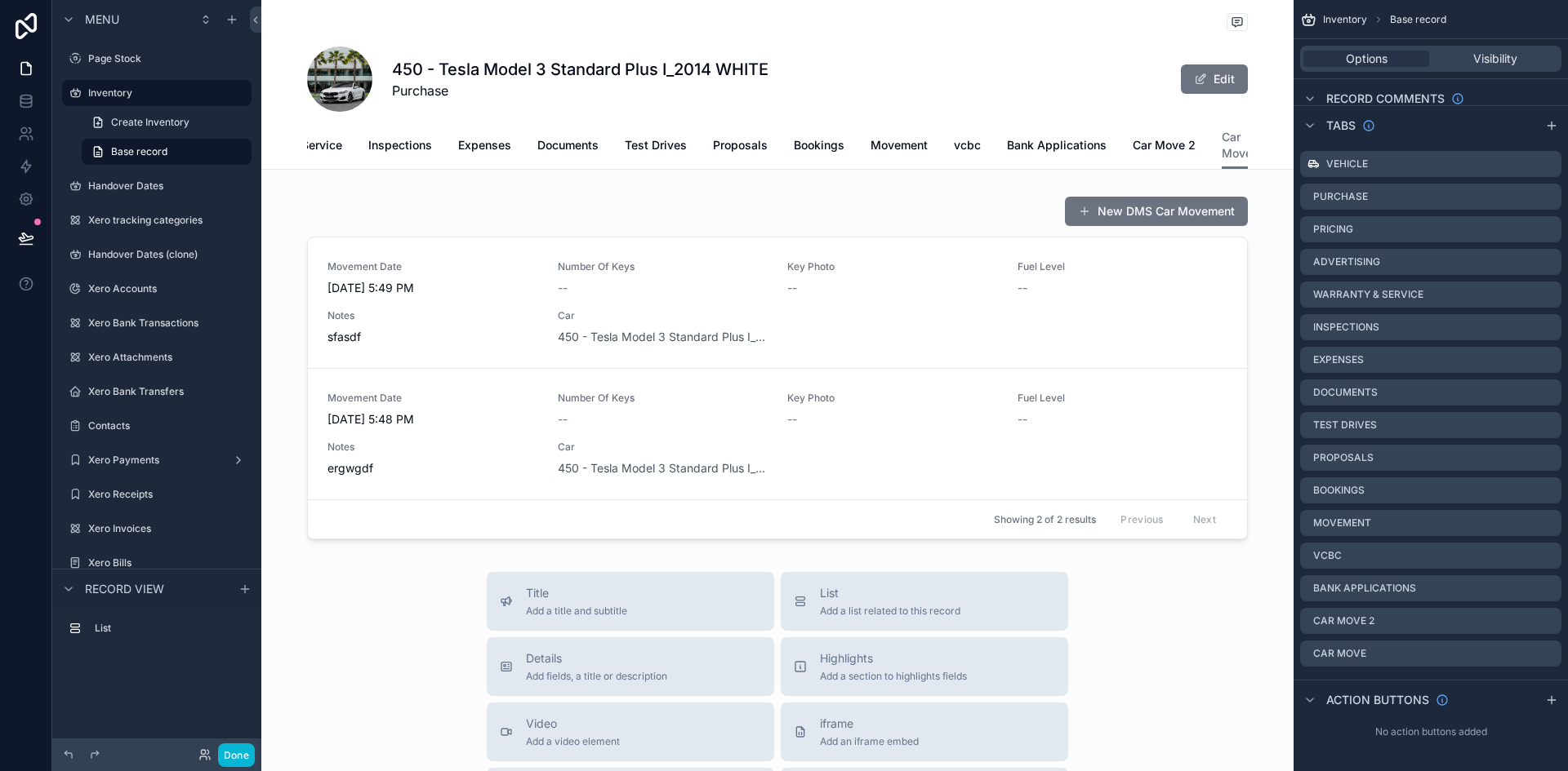
scroll to position [0, 385]
click at [1177, 148] on span "Car Move 2" at bounding box center [1161, 145] width 63 height 17
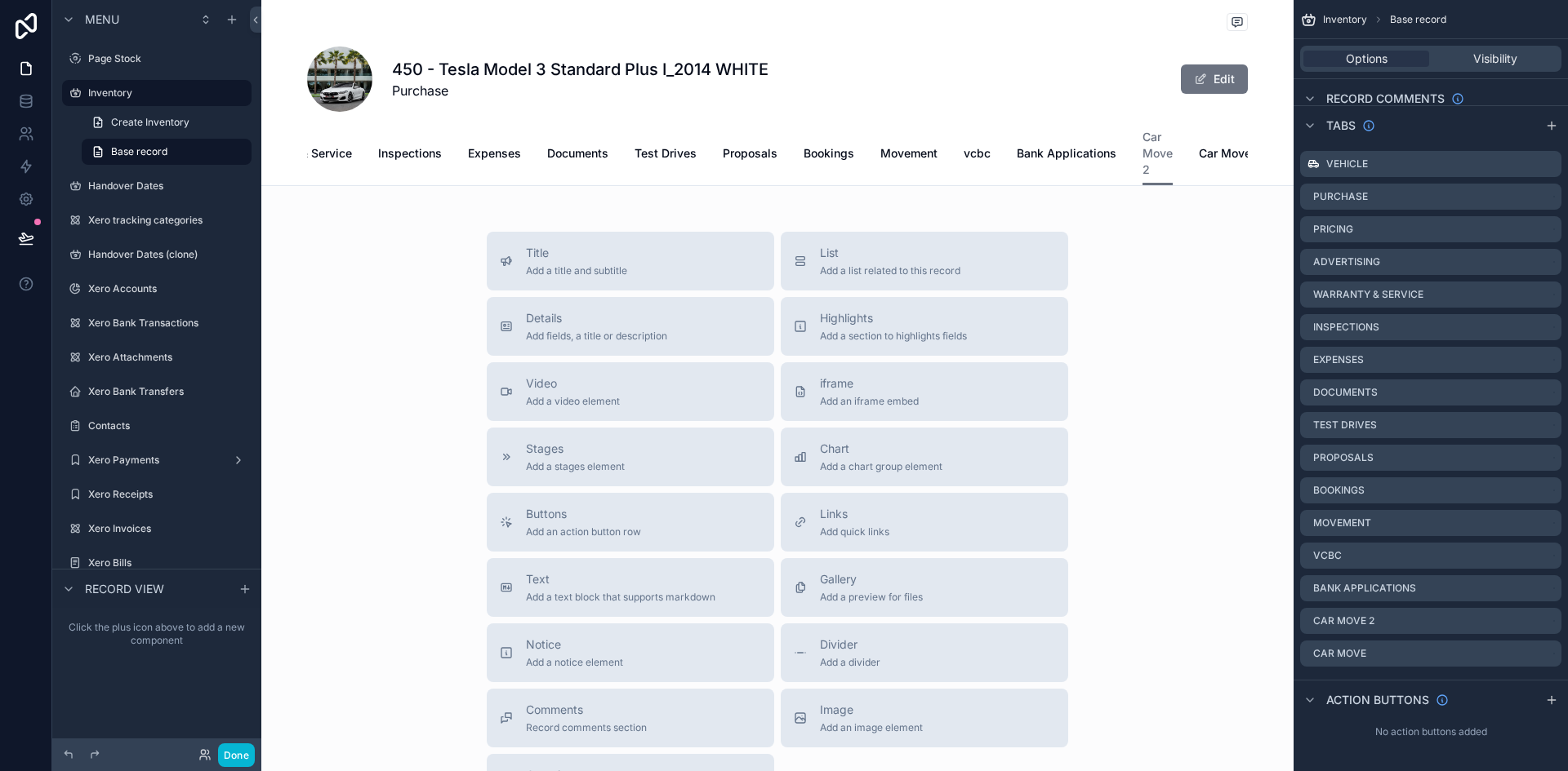
scroll to position [0, 375]
click at [1208, 155] on span "Car Move" at bounding box center [1222, 153] width 53 height 17
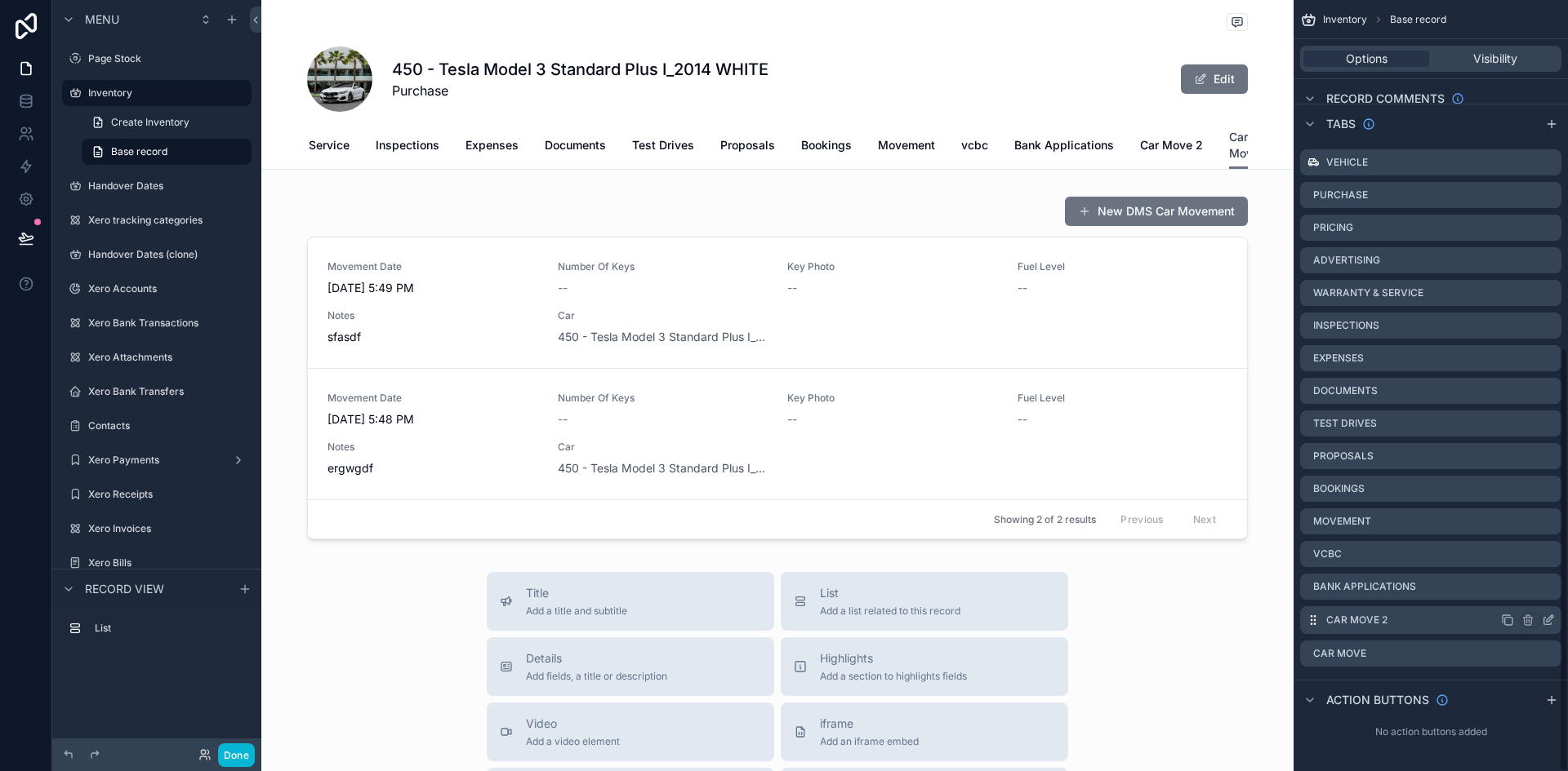
scroll to position [631, 0]
click at [1529, 624] on icon "scrollable content" at bounding box center [1527, 620] width 13 height 13
click at [1474, 672] on div "Remove tab" at bounding box center [1472, 677] width 138 height 19
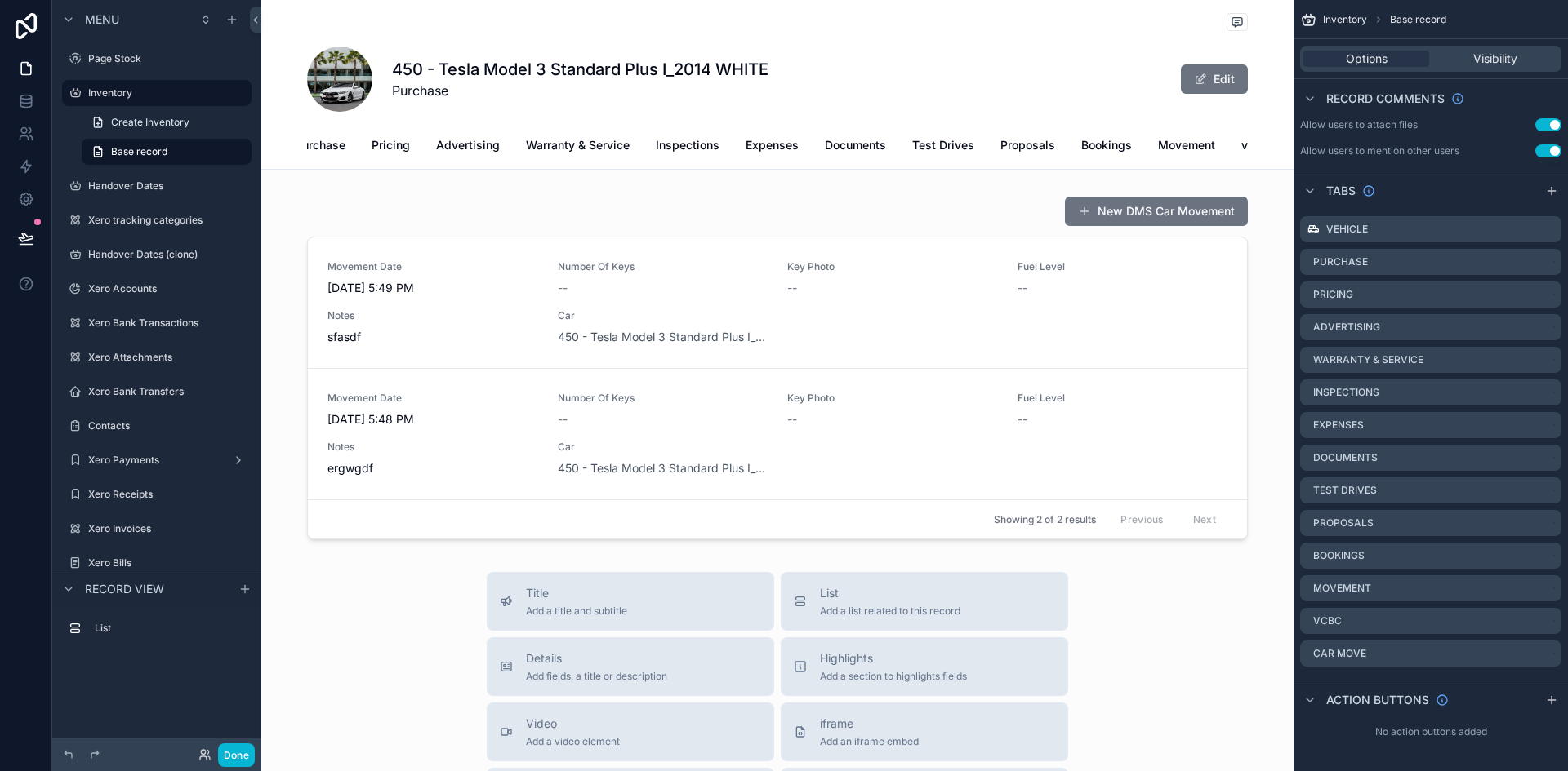
scroll to position [0, 171]
click at [1180, 149] on span "vcbc" at bounding box center [1178, 145] width 27 height 17
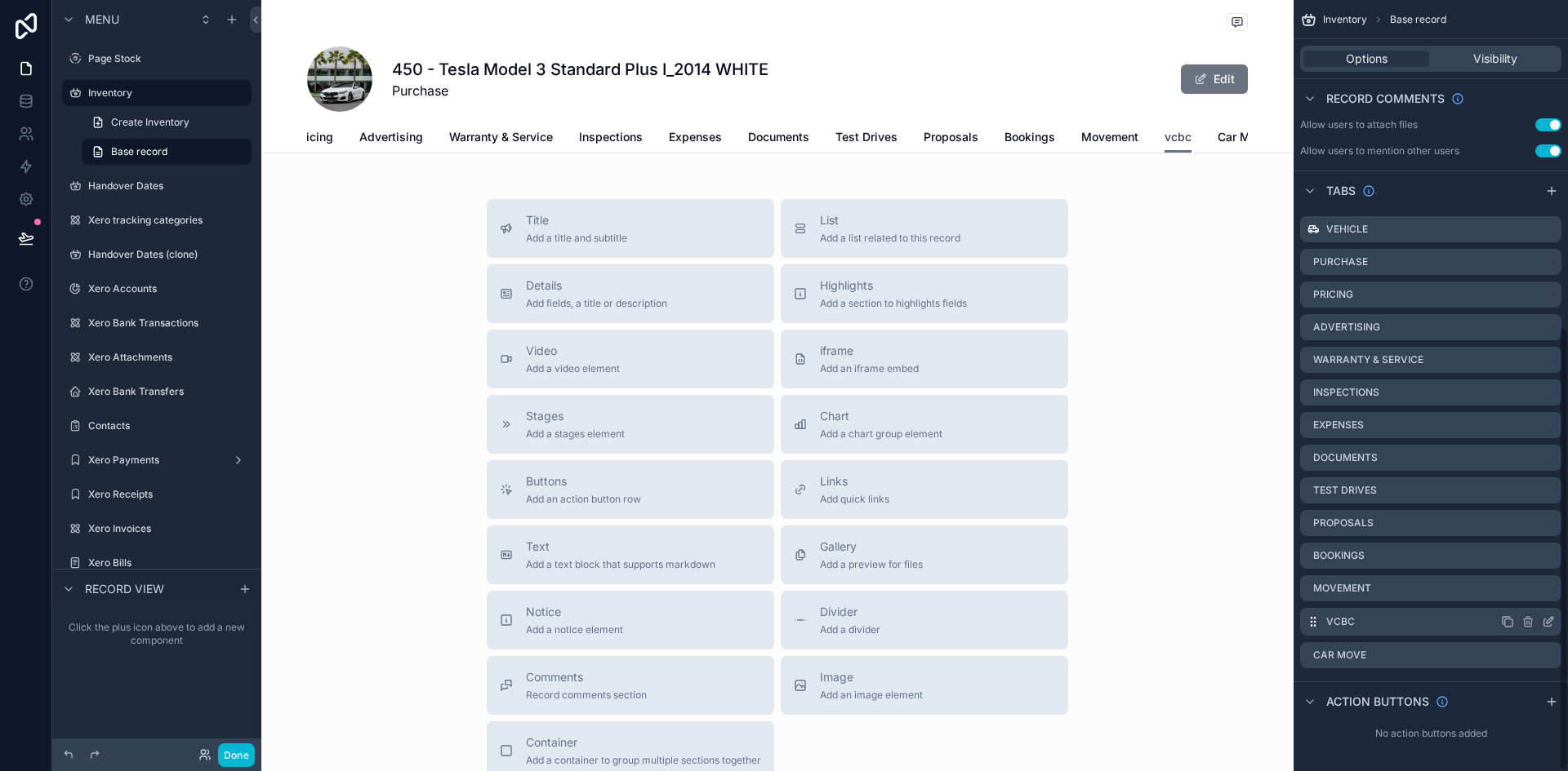
scroll to position [566, 0]
click at [1527, 621] on icon "scrollable content" at bounding box center [1527, 620] width 0 height 3
click at [1483, 650] on span "Remove tab and contents" at bounding box center [1472, 645] width 138 height 19
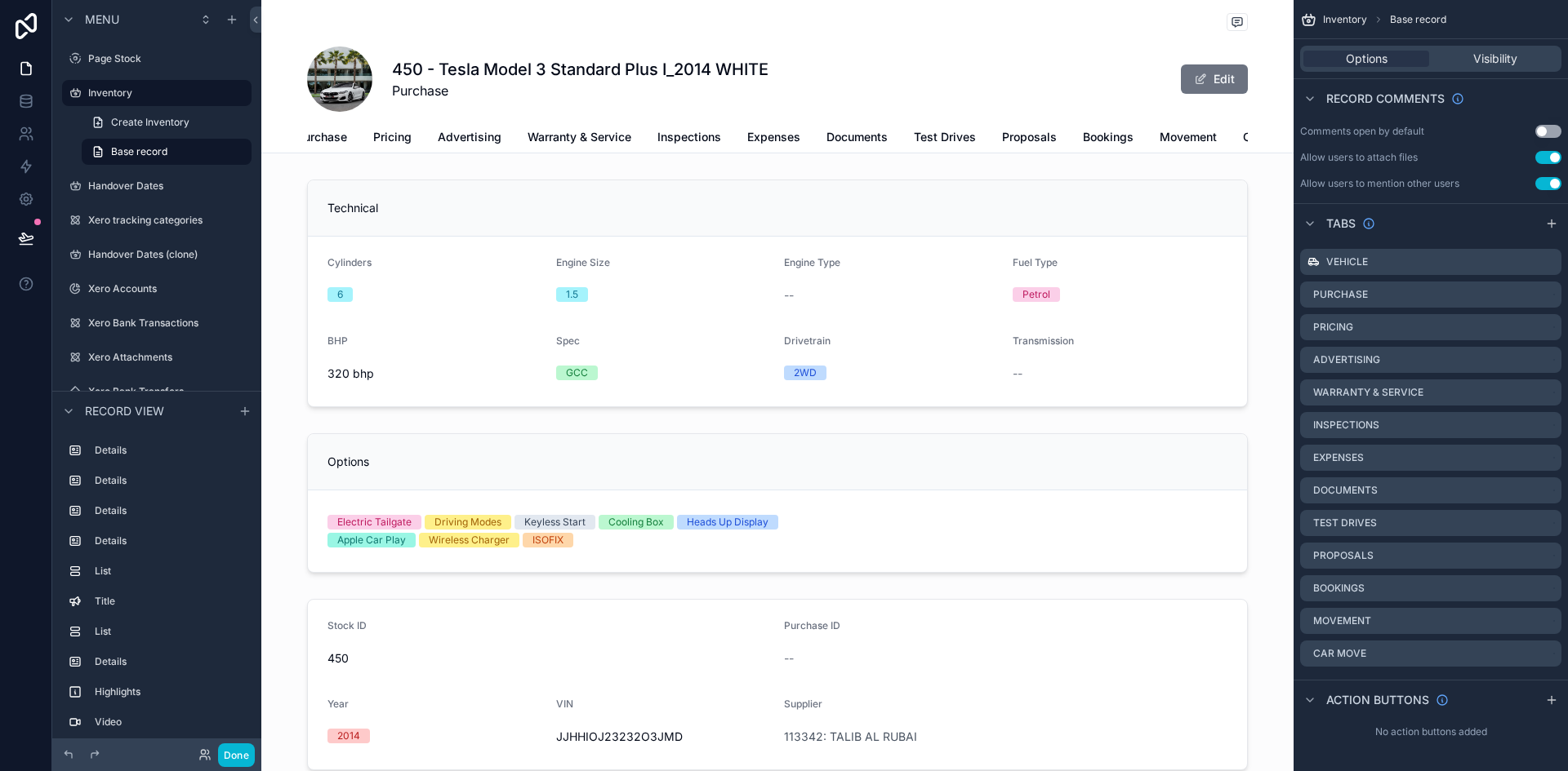
scroll to position [0, 141]
click at [1226, 136] on span "Car Move" at bounding box center [1221, 136] width 53 height 17
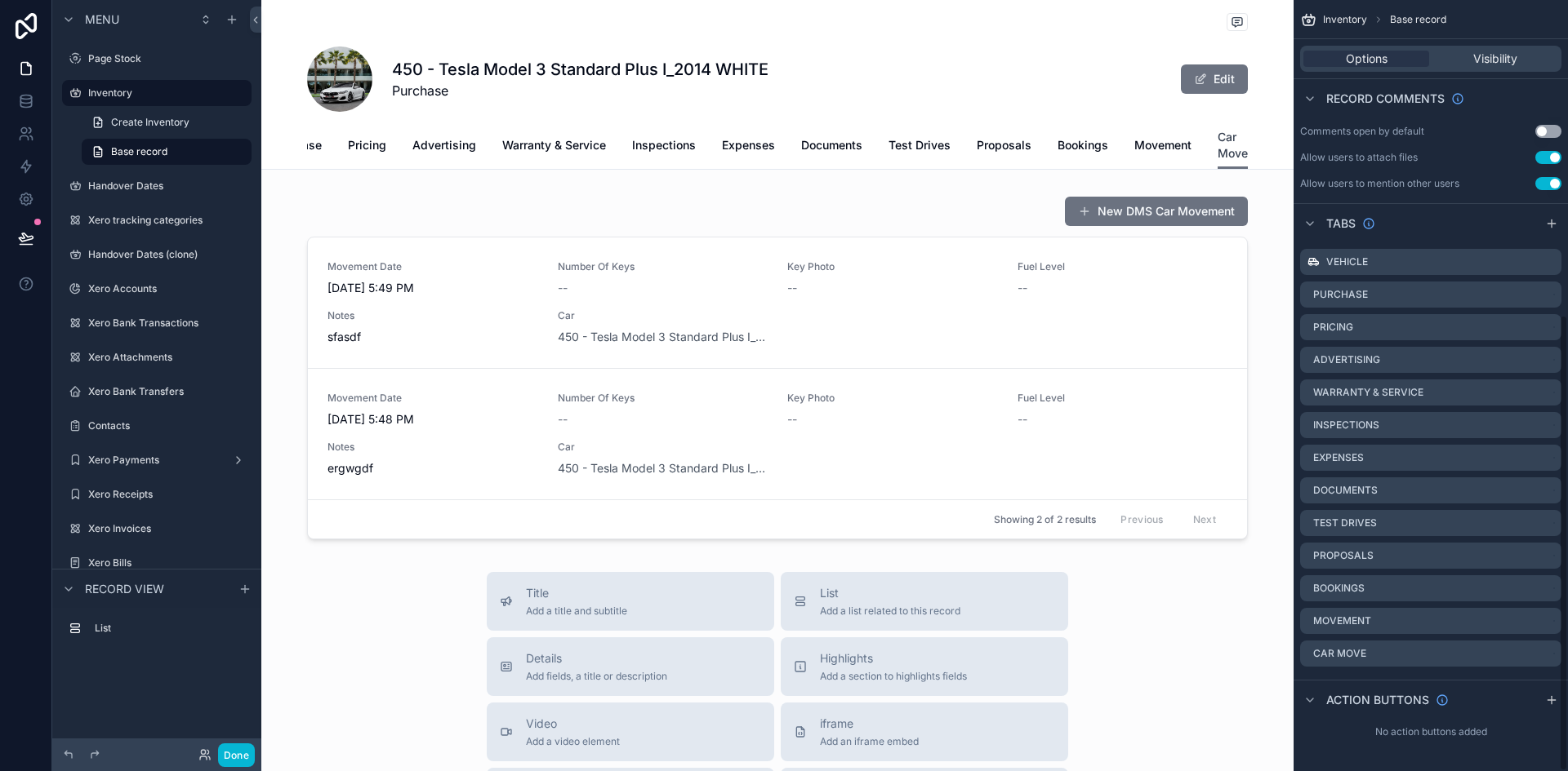
scroll to position [0, 119]
click at [1217, 154] on span "Car Move" at bounding box center [1232, 145] width 30 height 33
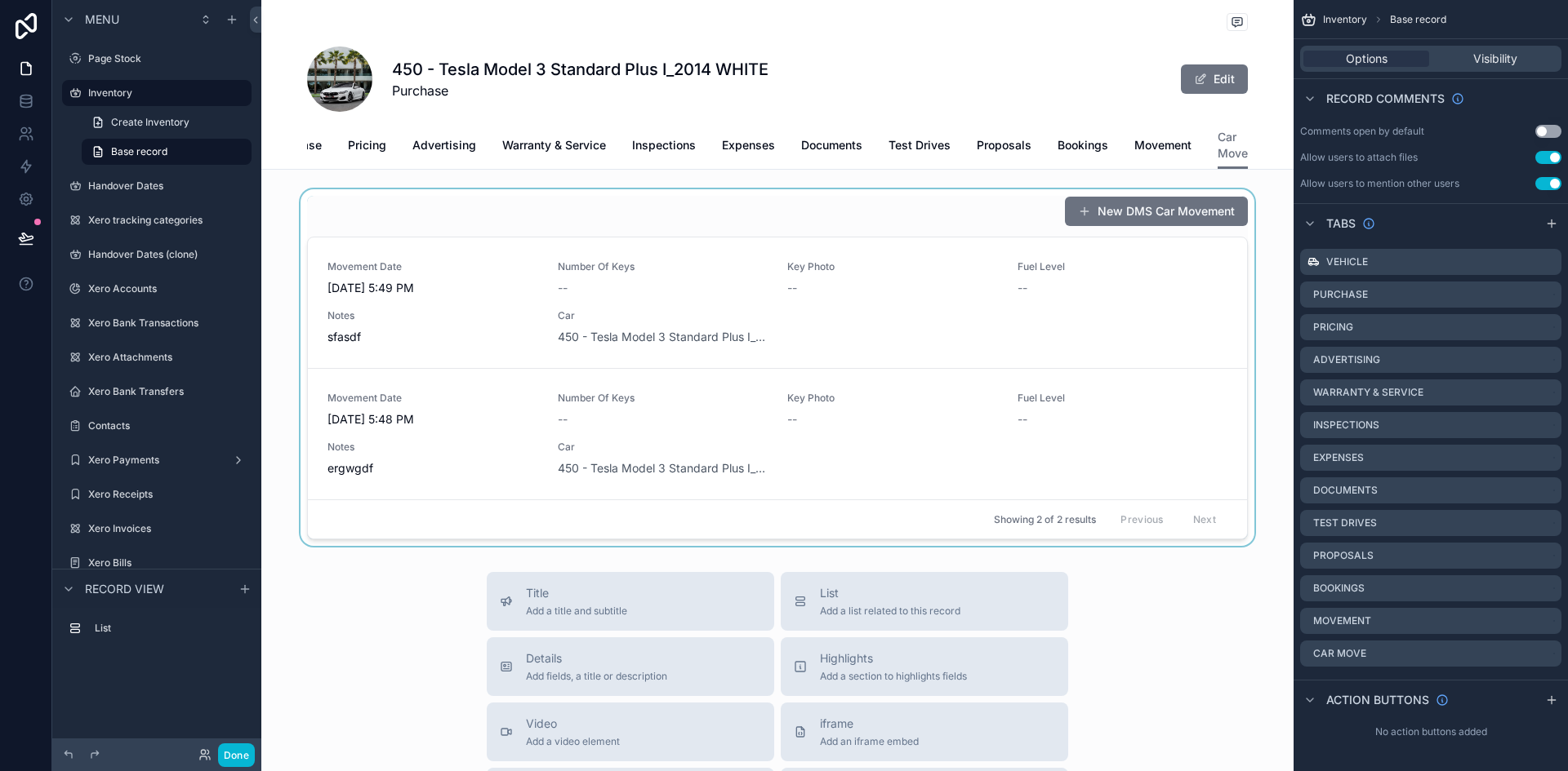
click at [1191, 312] on div "scrollable content" at bounding box center [777, 368] width 1032 height 356
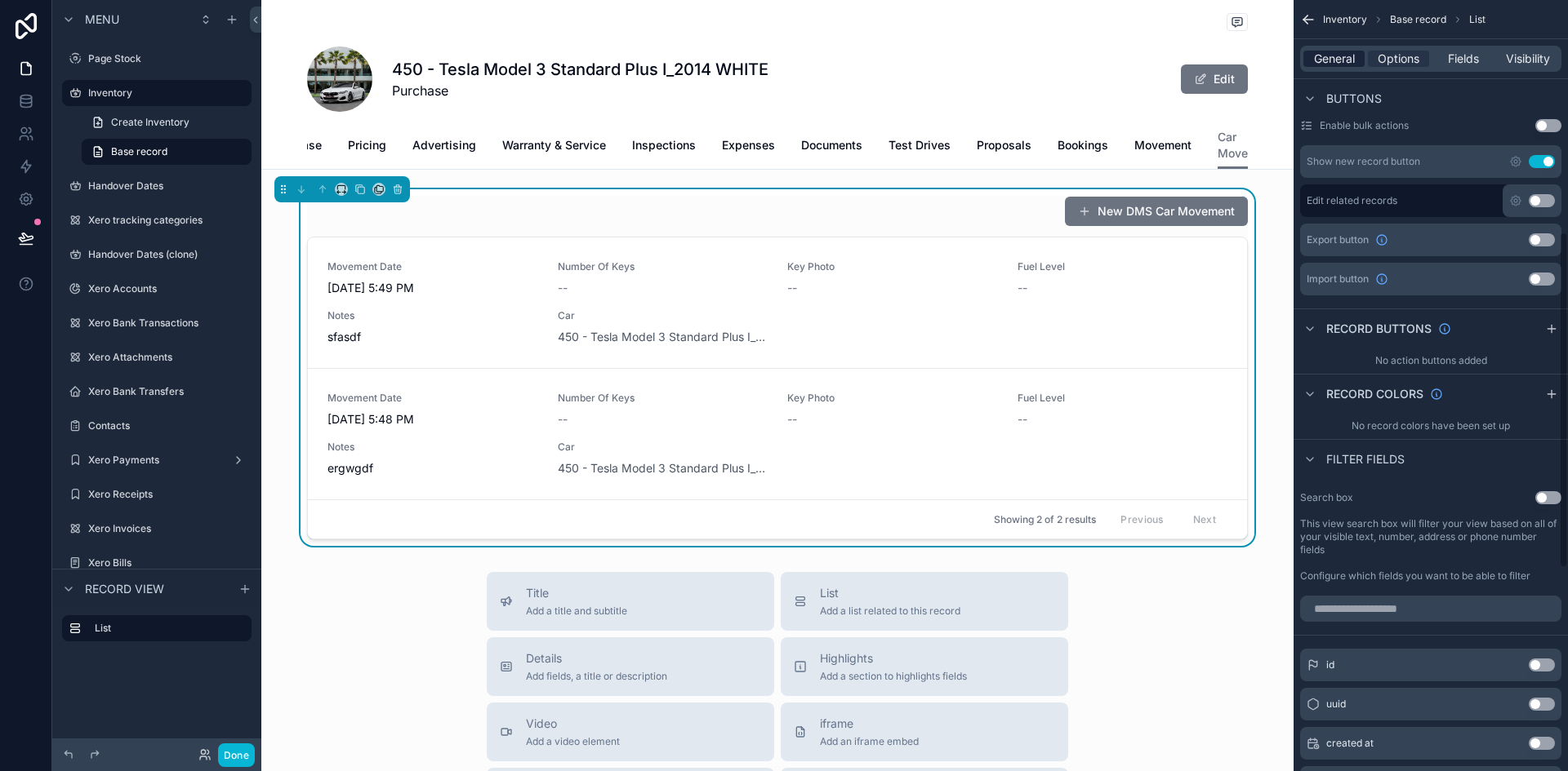
click at [1326, 56] on span "General" at bounding box center [1334, 58] width 41 height 17
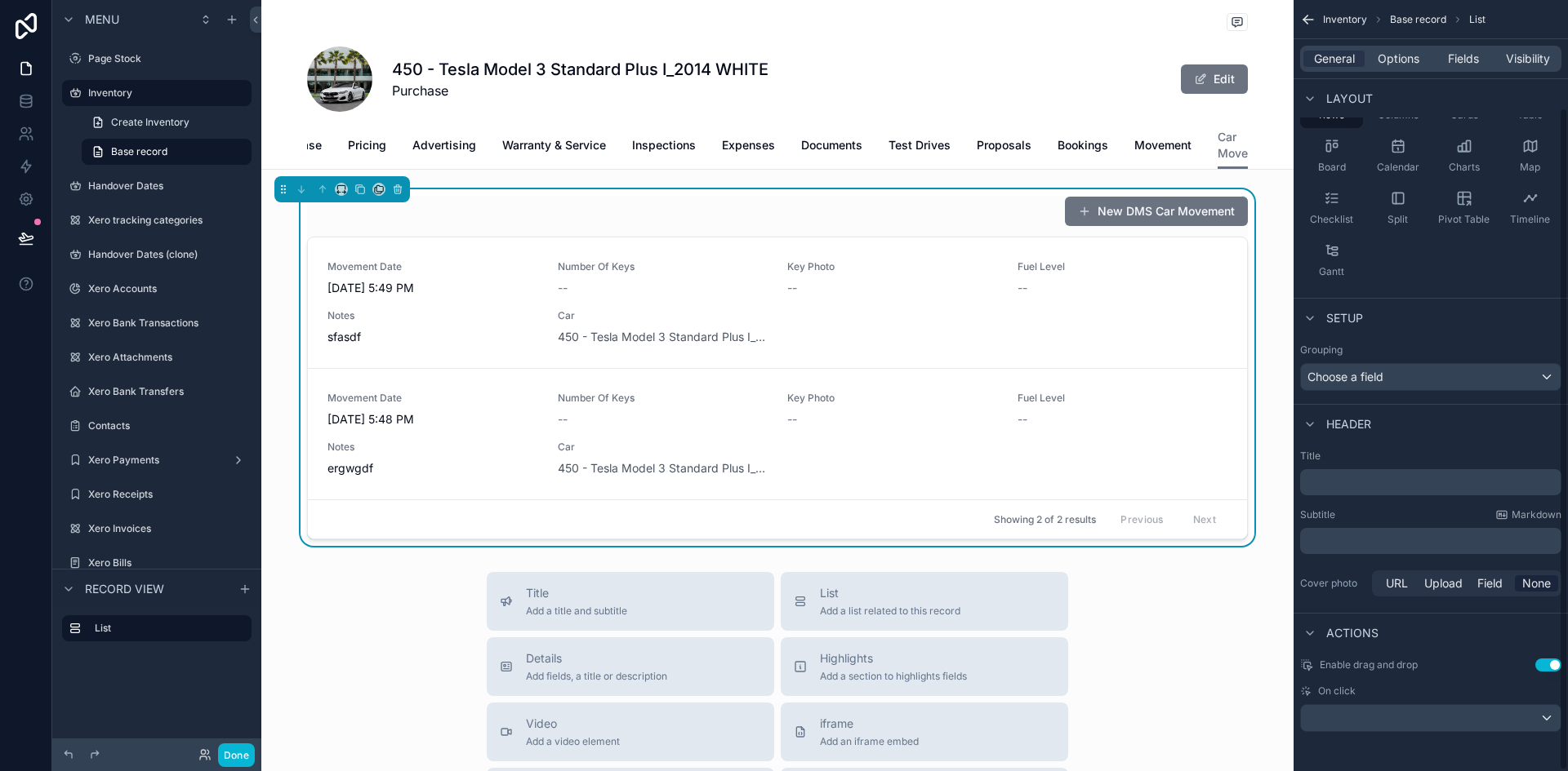
scroll to position [0, 0]
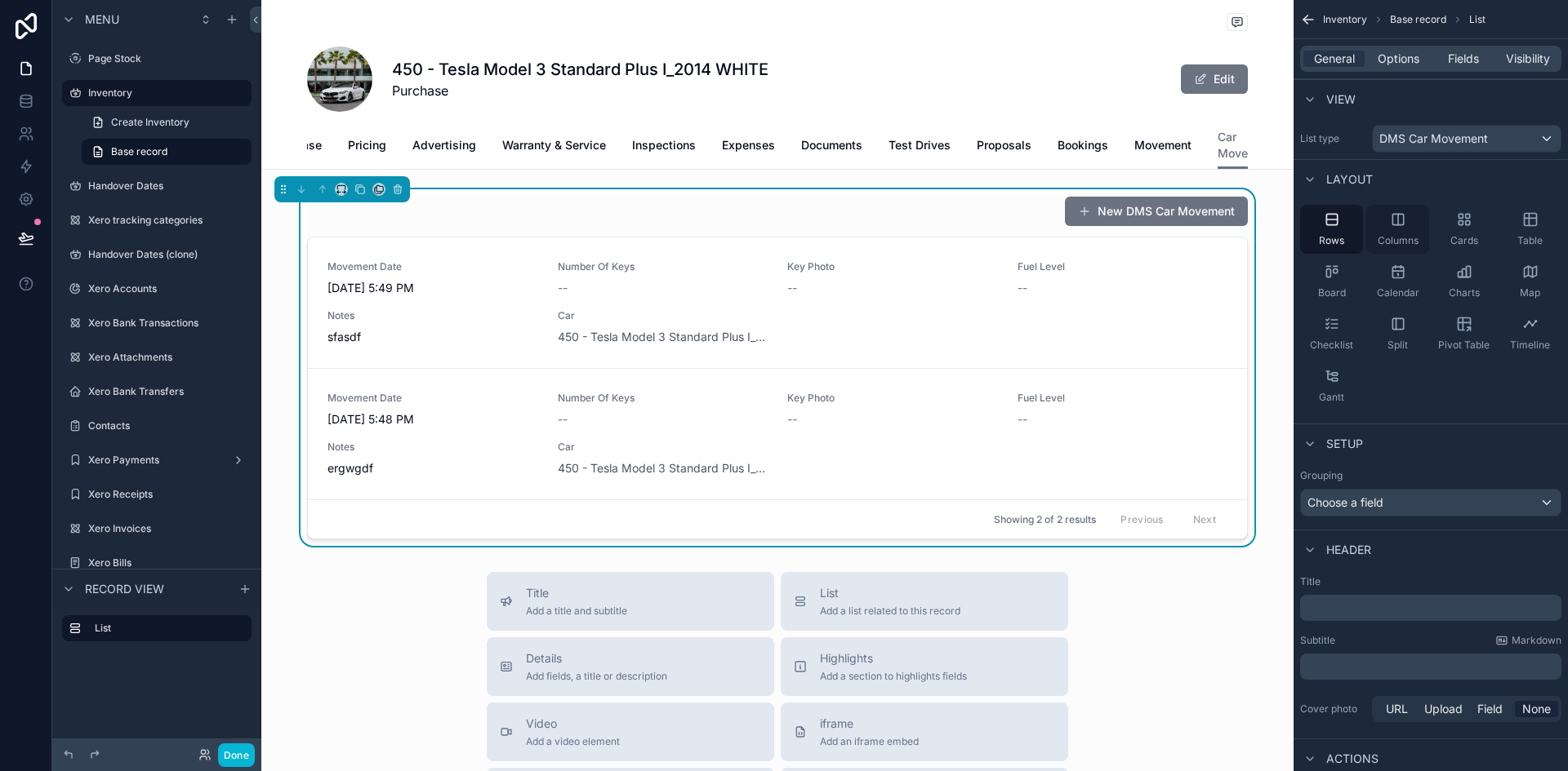
click at [1392, 240] on span "Columns" at bounding box center [1398, 240] width 41 height 13
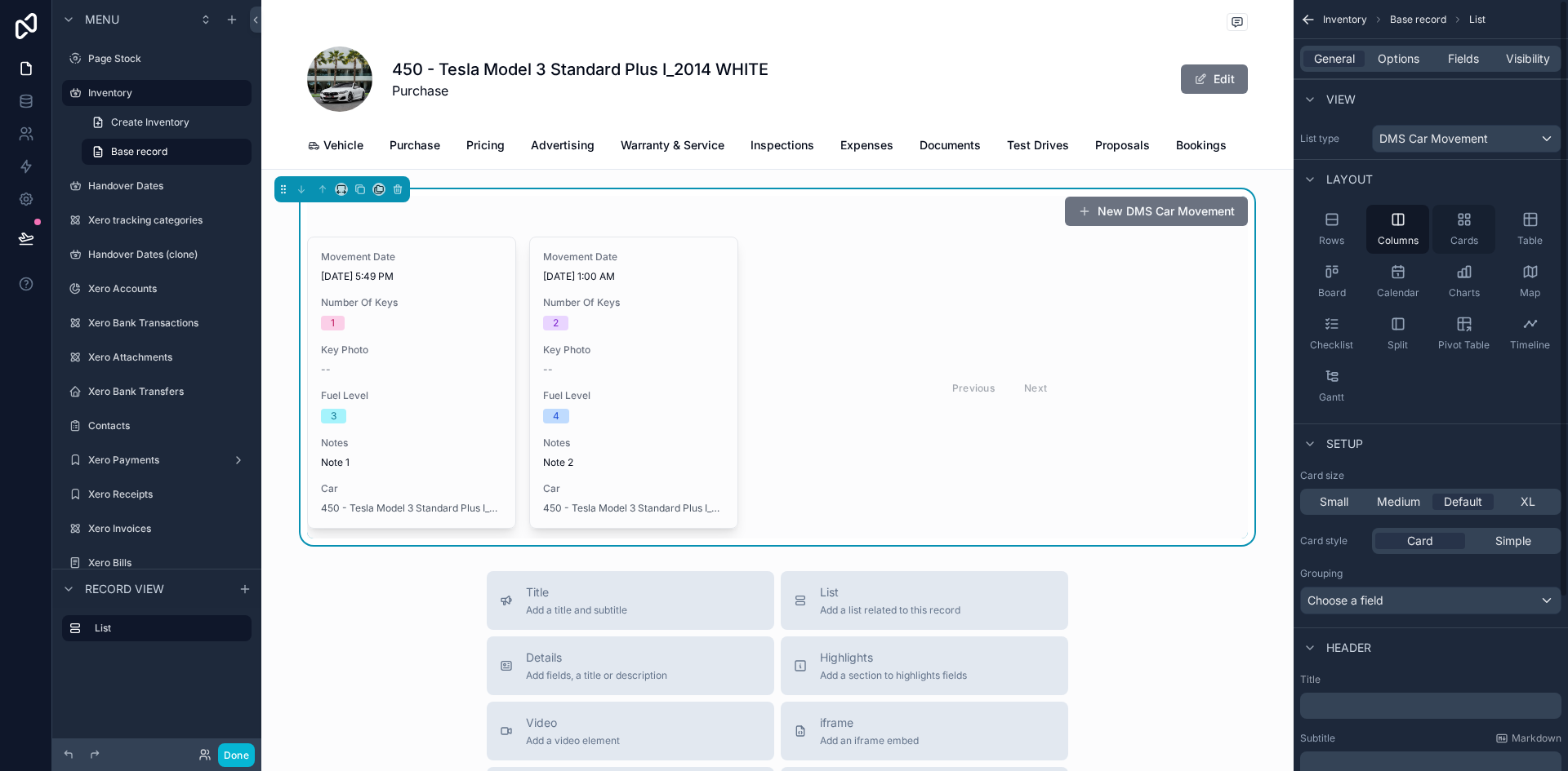
click at [1460, 230] on div "Cards" at bounding box center [1464, 229] width 63 height 49
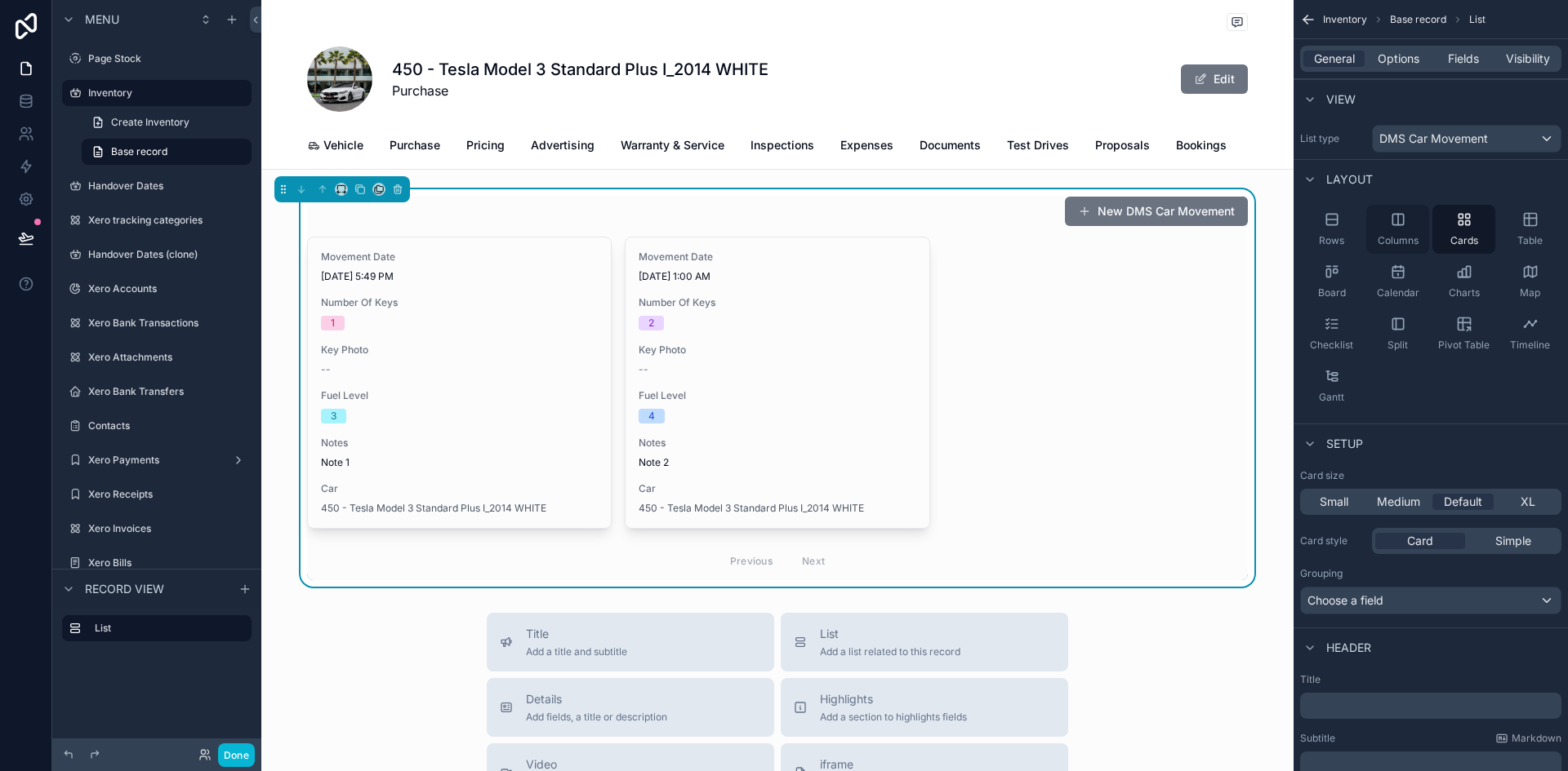
click at [1409, 230] on div "Columns" at bounding box center [1398, 229] width 63 height 49
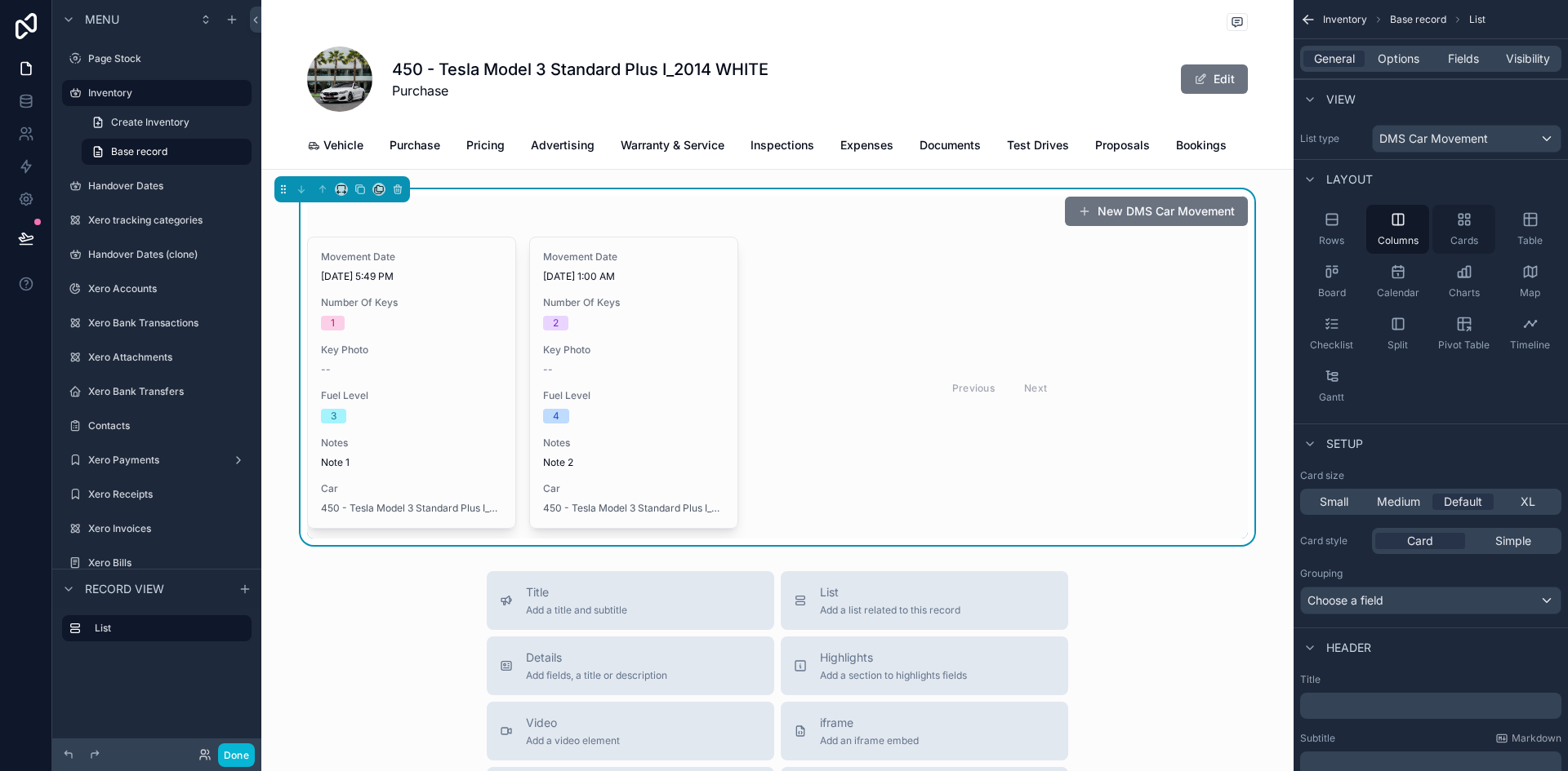
click at [1456, 226] on icon "scrollable content" at bounding box center [1464, 219] width 17 height 17
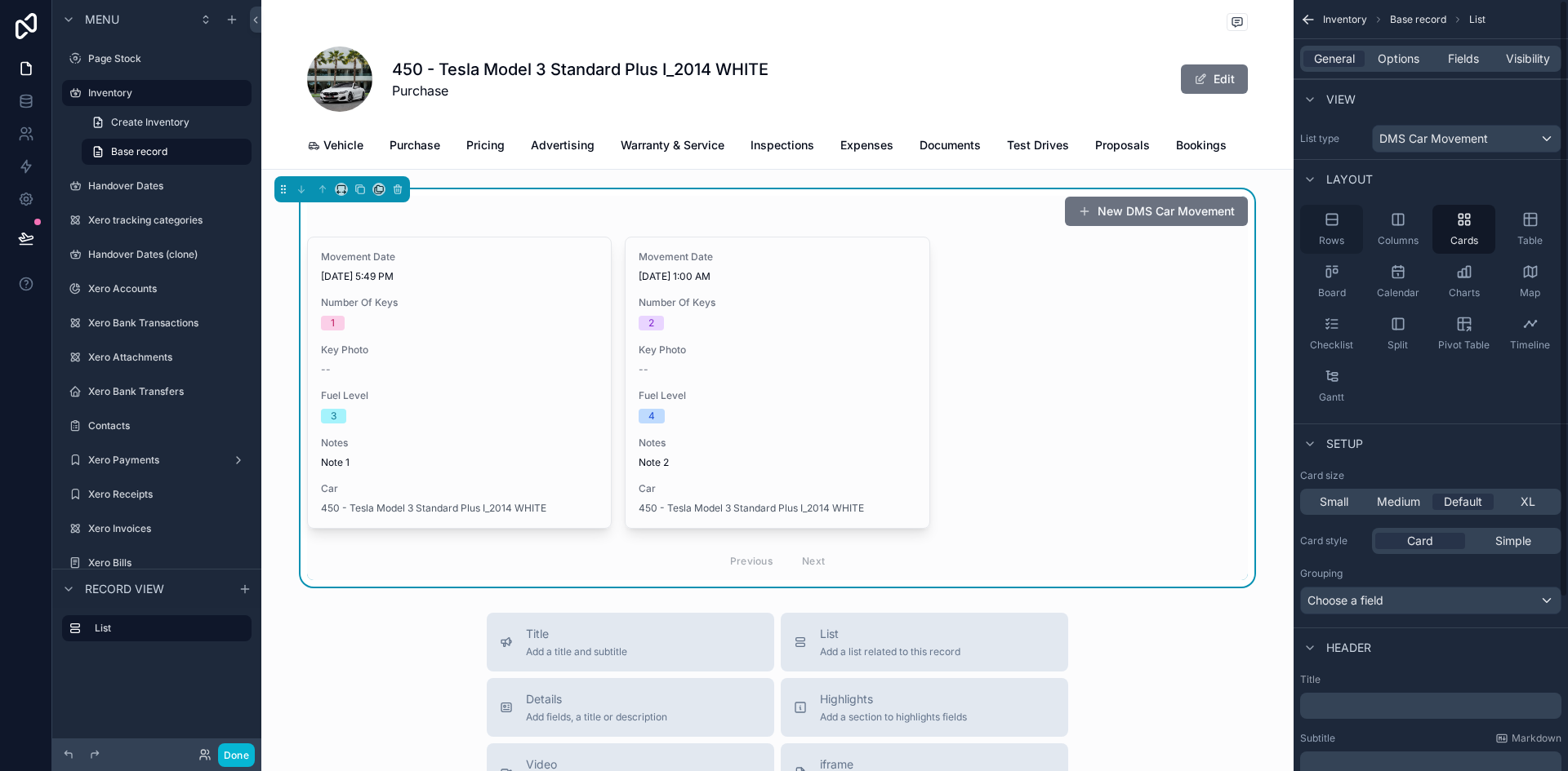
click at [1343, 233] on div "Rows" at bounding box center [1331, 229] width 63 height 49
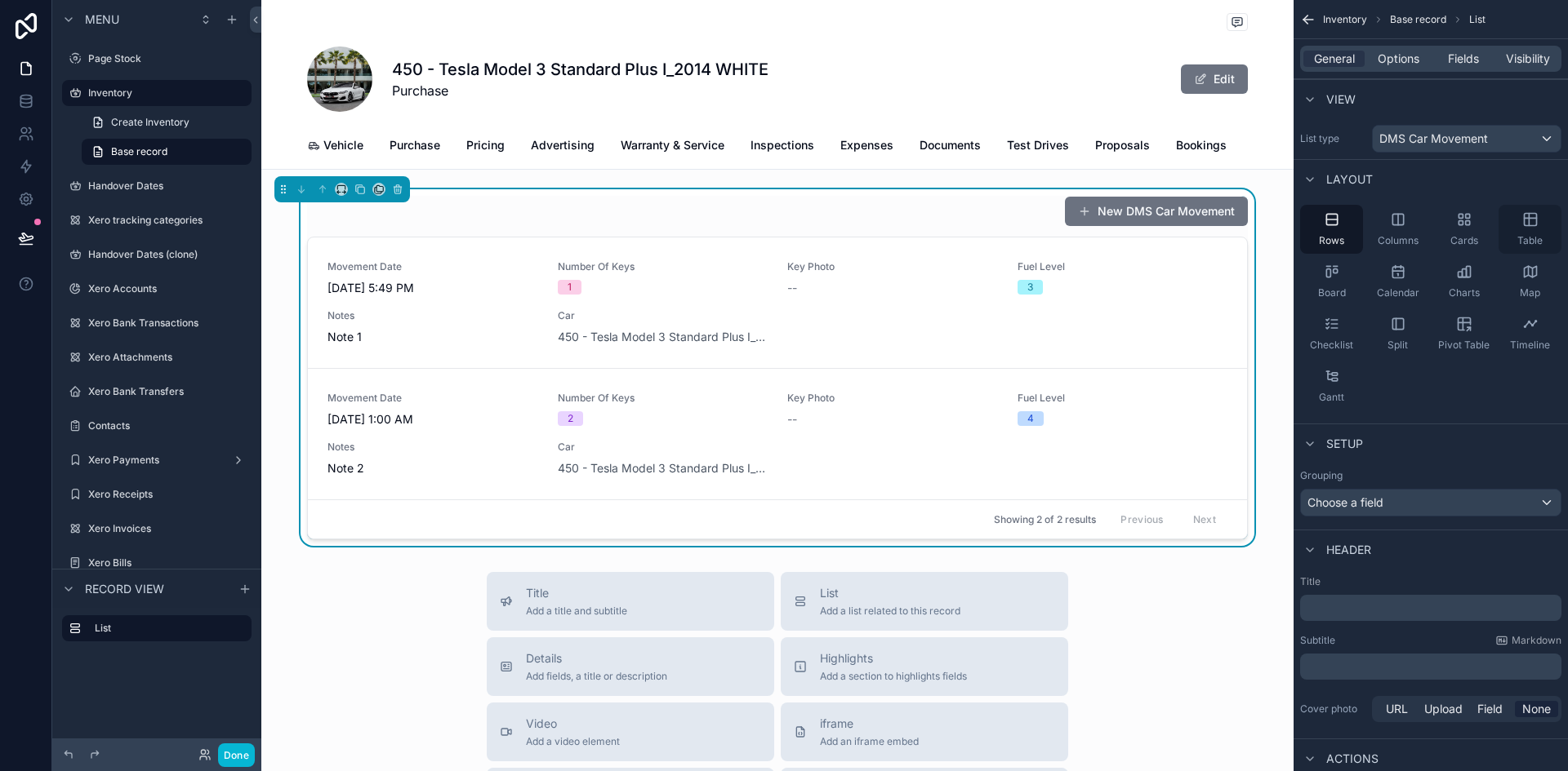
click at [1530, 230] on div "Table" at bounding box center [1530, 229] width 63 height 49
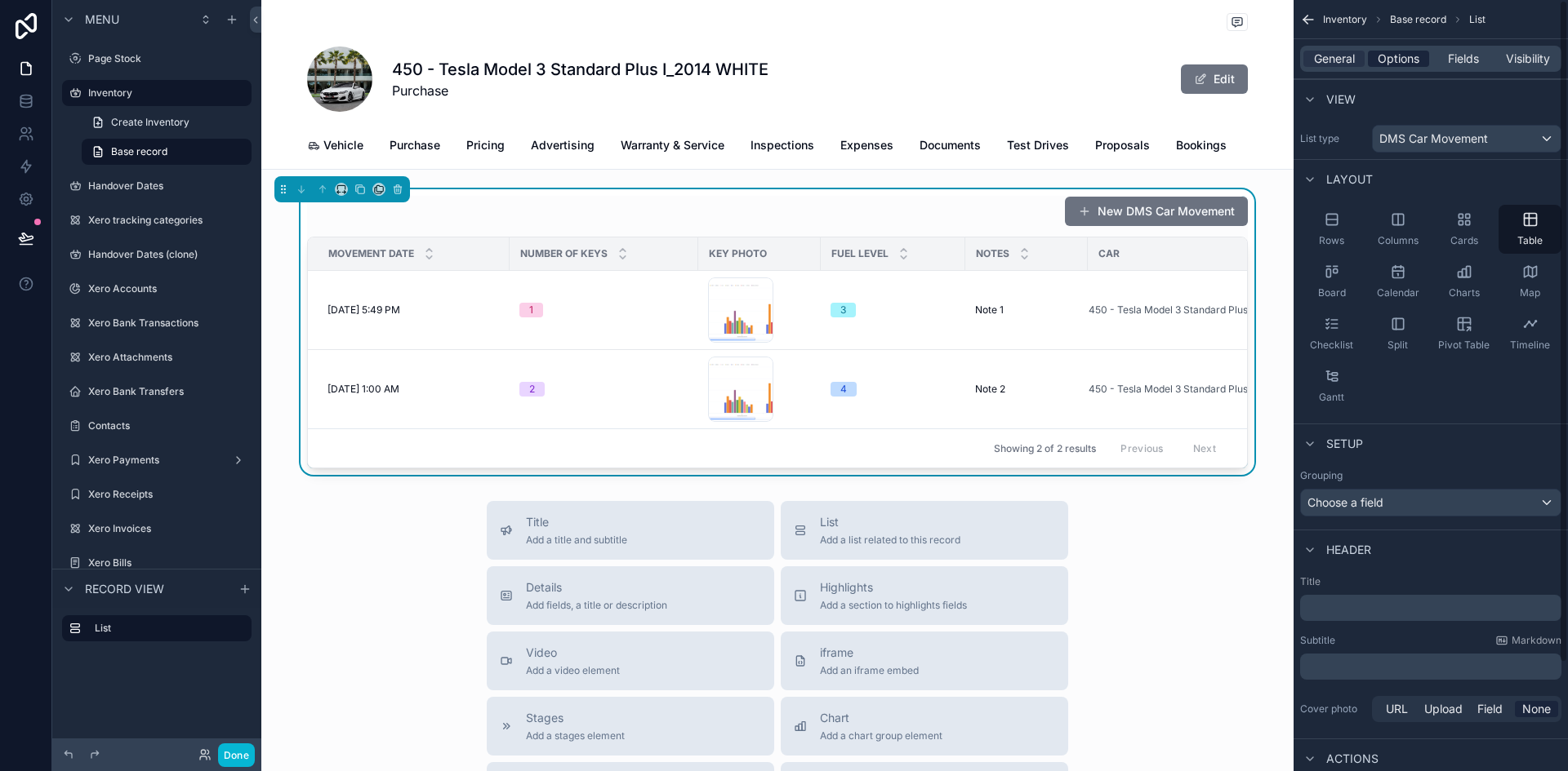
click at [1400, 61] on span "Options" at bounding box center [1398, 58] width 42 height 17
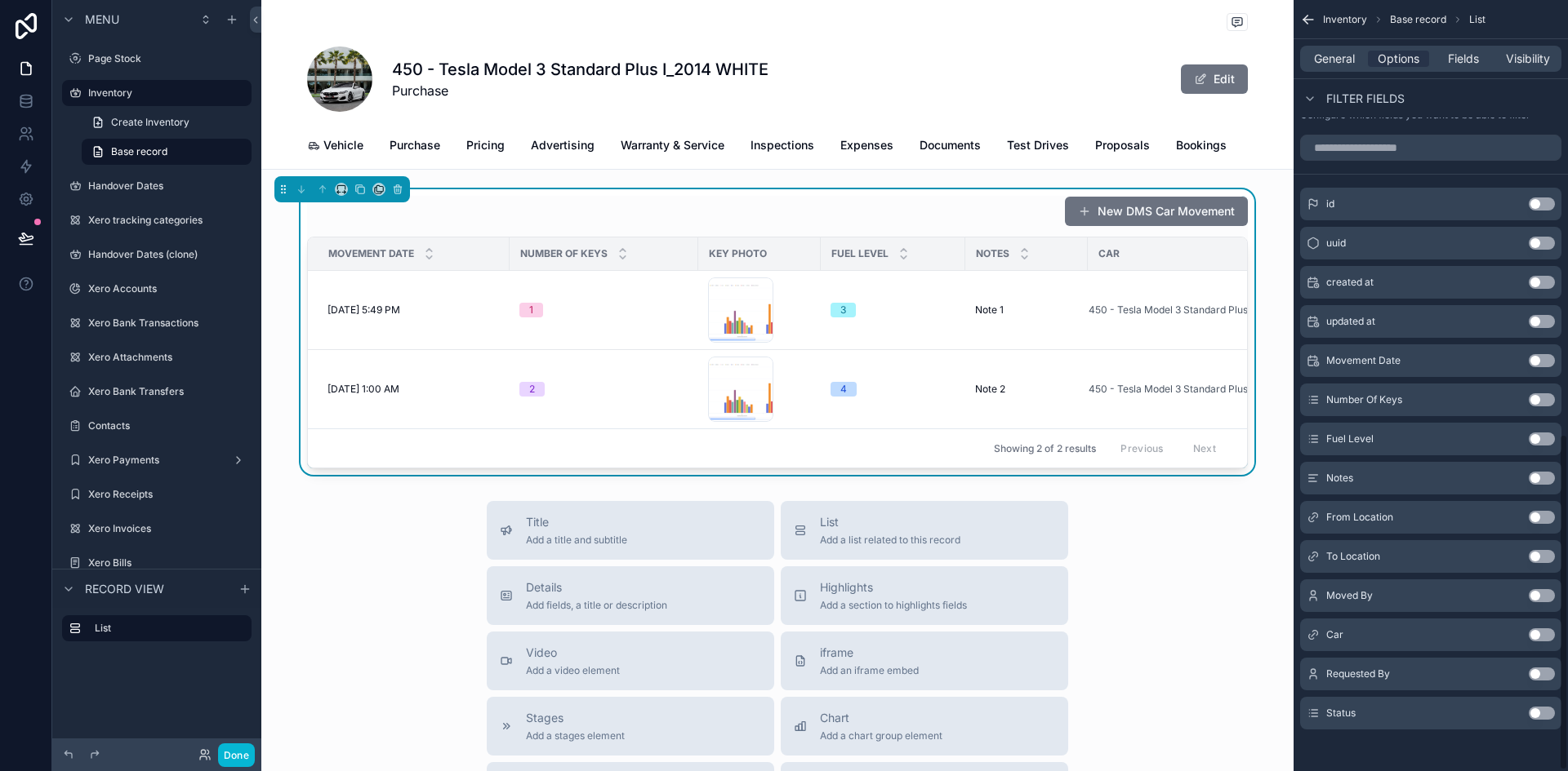
scroll to position [997, 0]
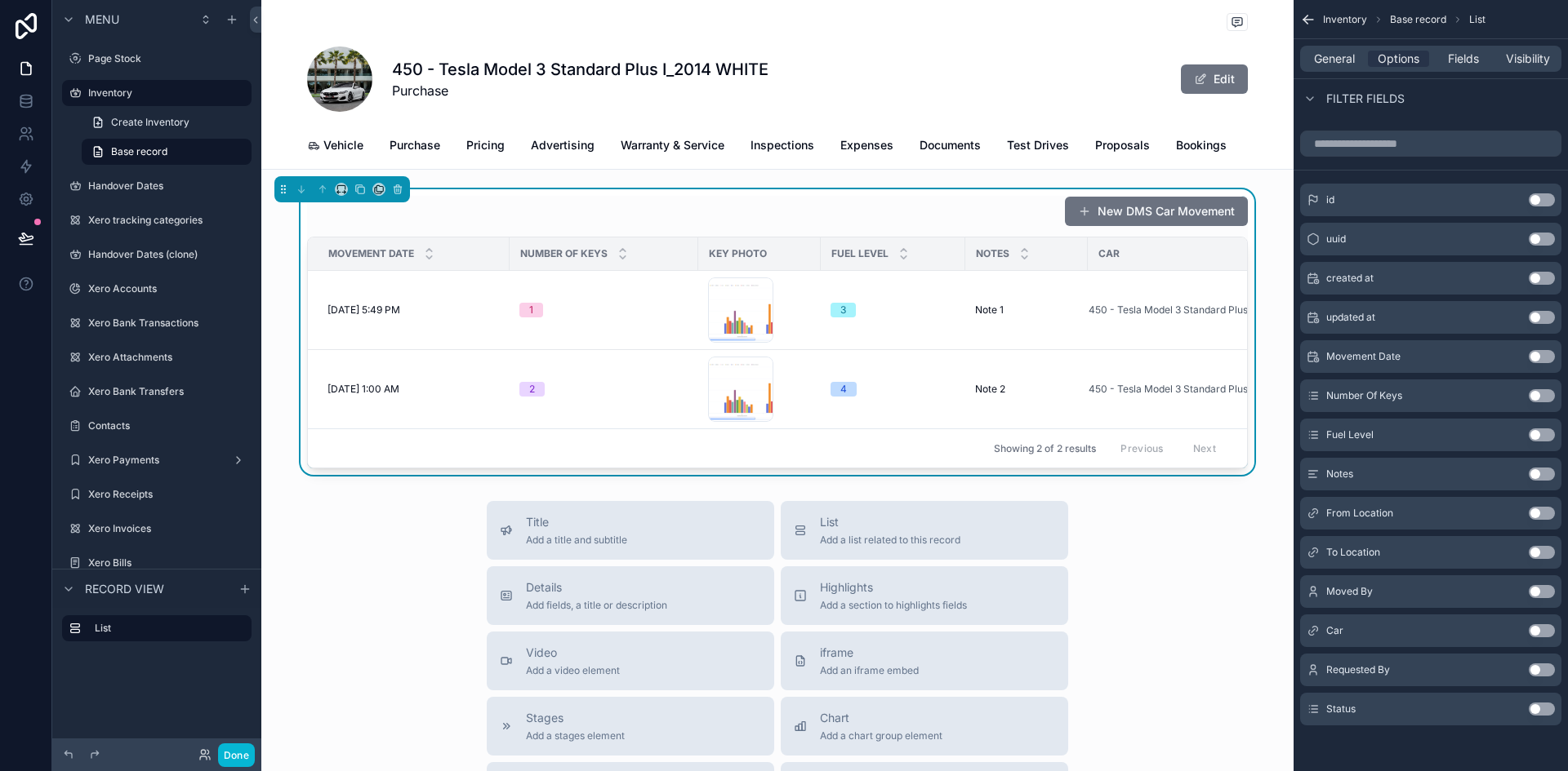
click at [1550, 509] on button "Use setting" at bounding box center [1542, 513] width 26 height 13
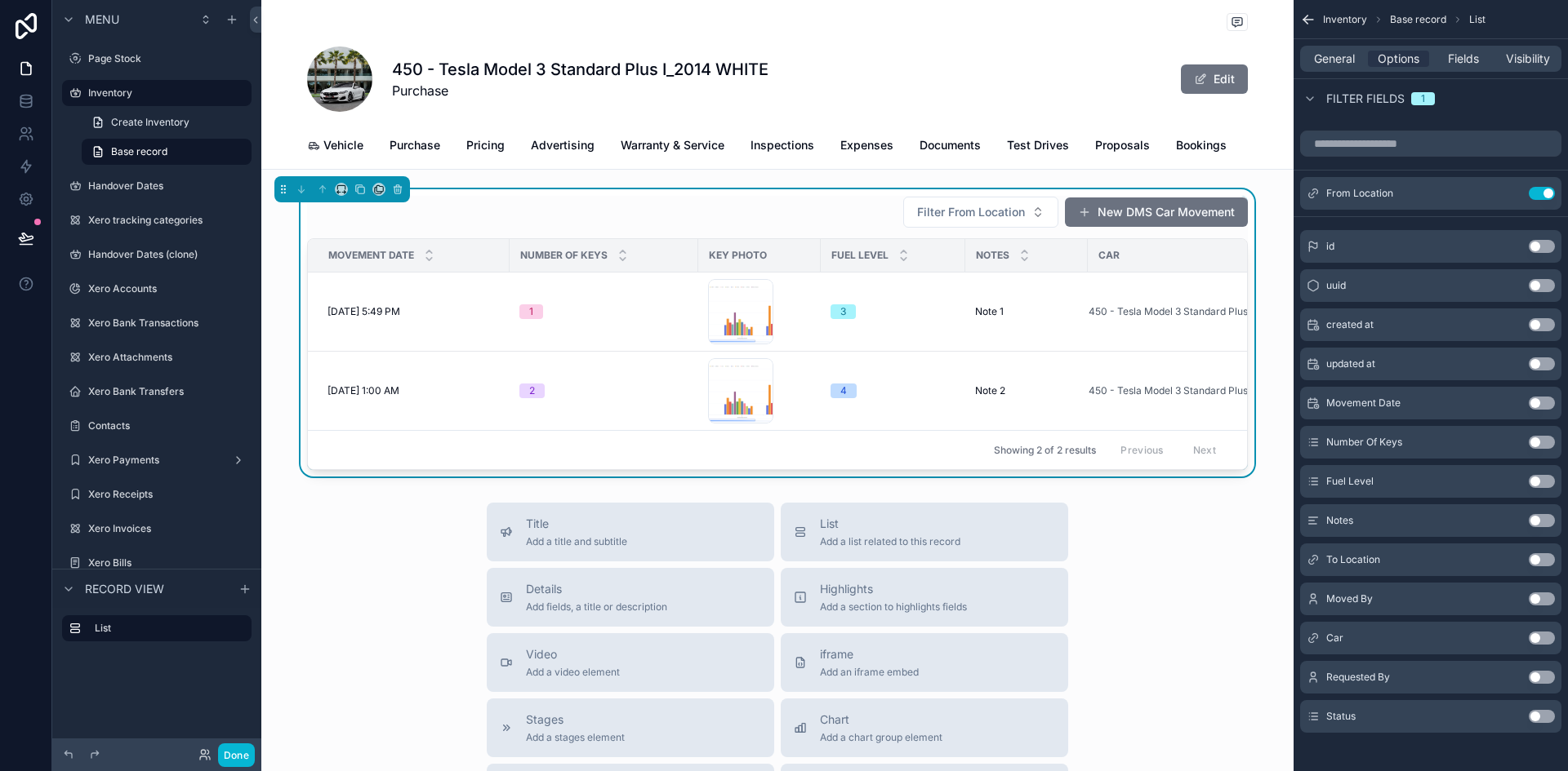
click at [1535, 558] on button "Use setting" at bounding box center [1542, 559] width 26 height 13
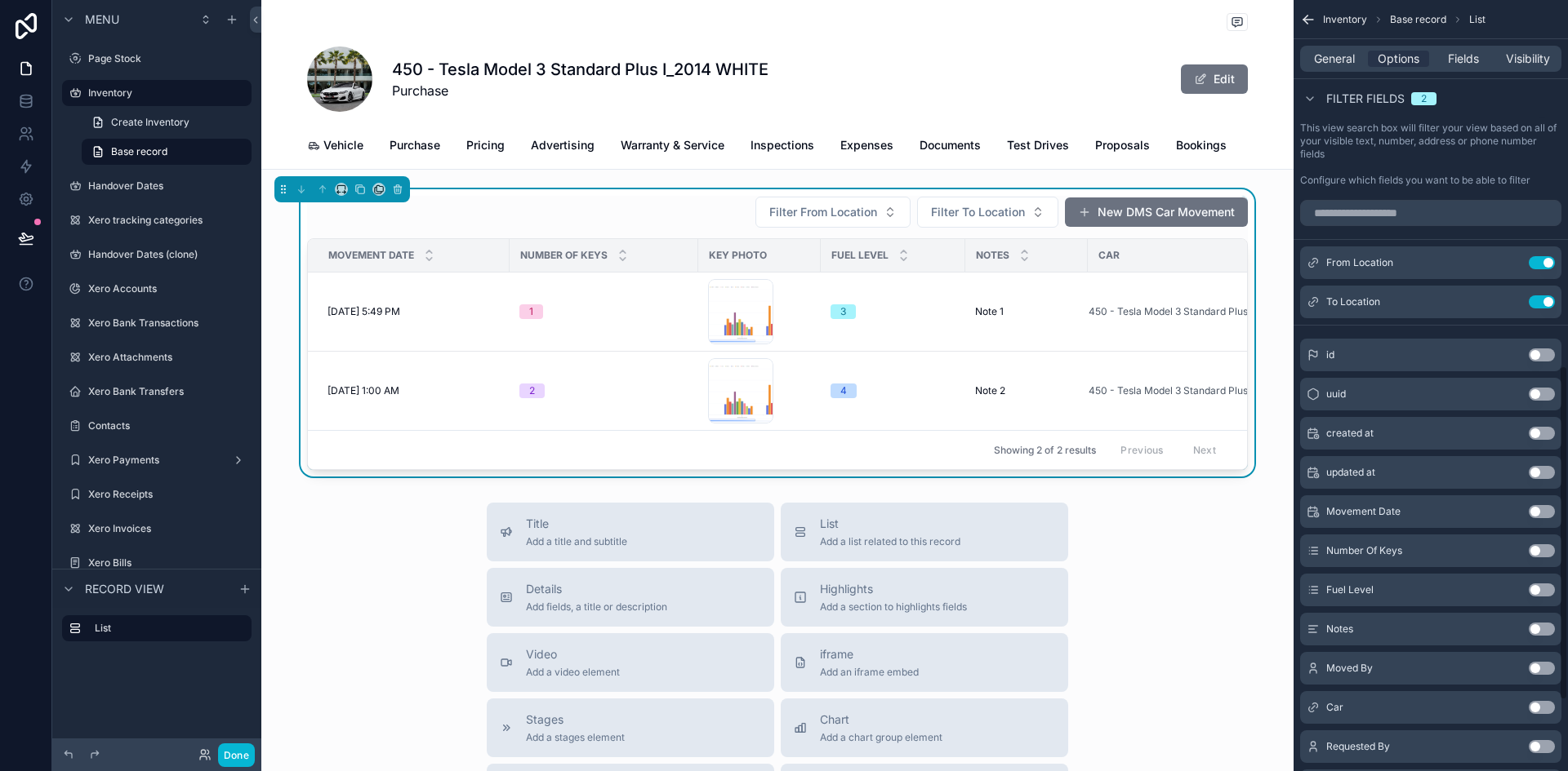
scroll to position [833, 0]
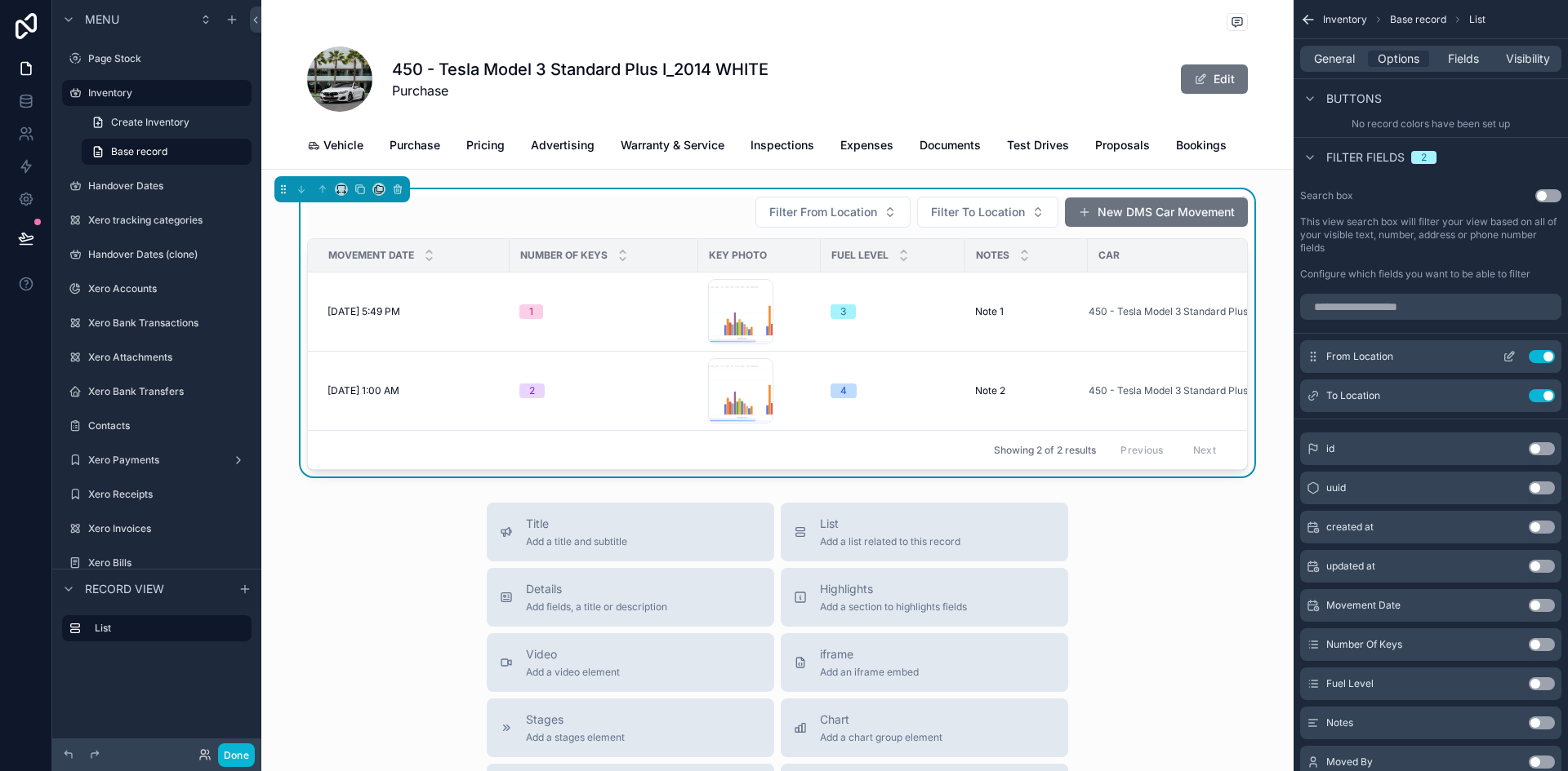
click at [1535, 357] on button "Use setting" at bounding box center [1542, 356] width 26 height 13
click at [1542, 360] on button "Use setting" at bounding box center [1542, 356] width 26 height 13
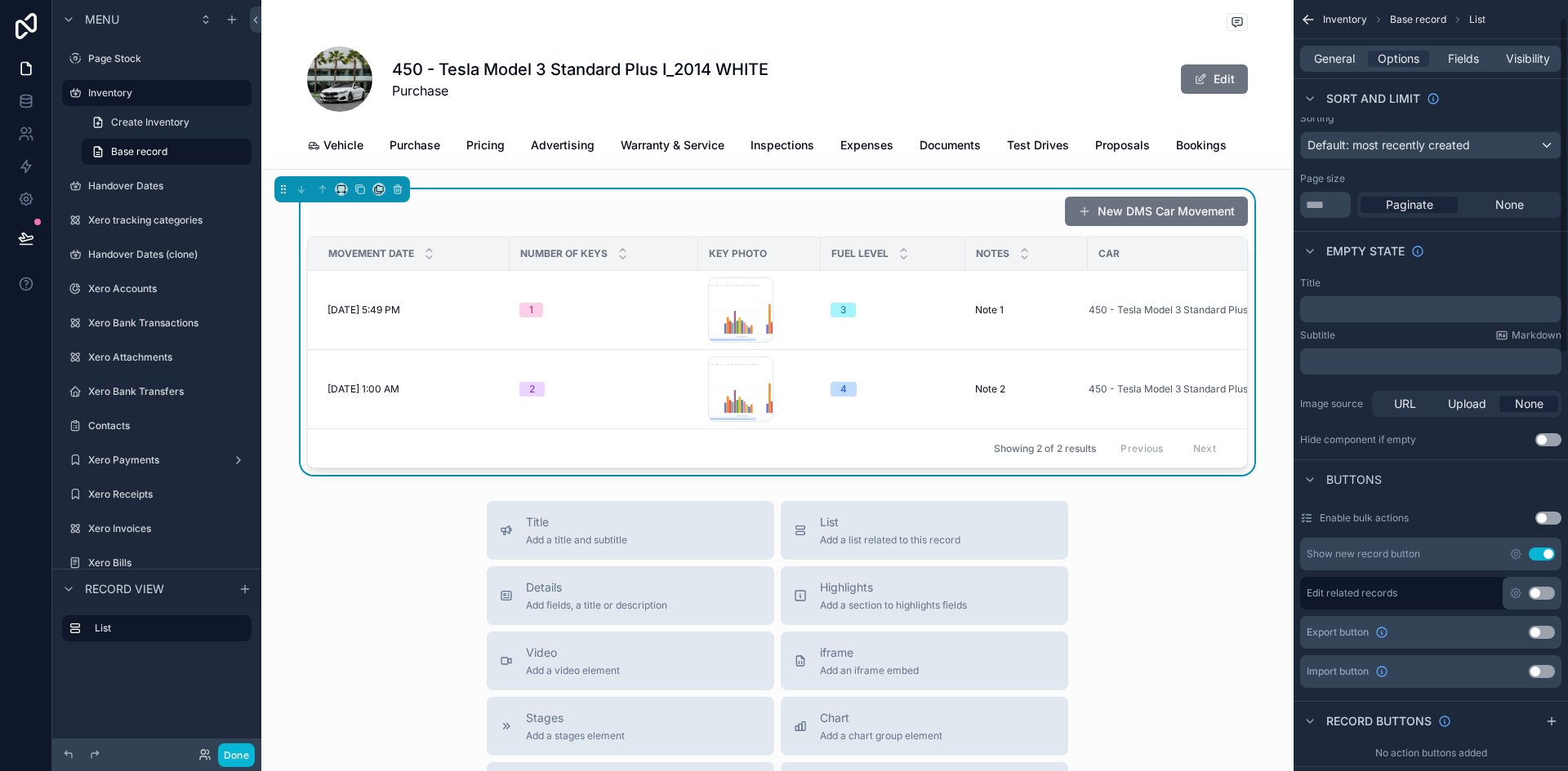
scroll to position [0, 0]
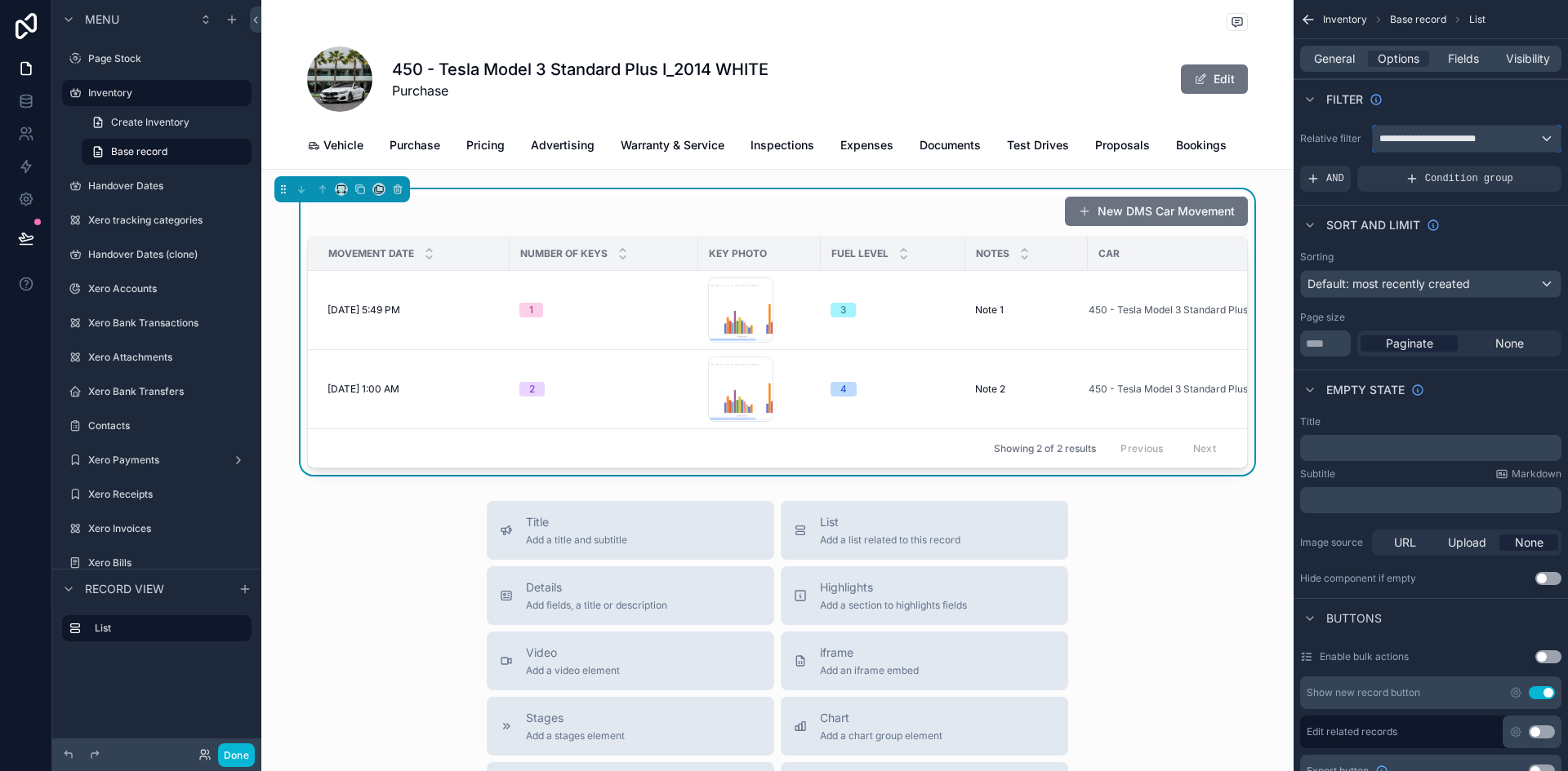
click at [1449, 133] on span "**********" at bounding box center [1438, 138] width 119 height 13
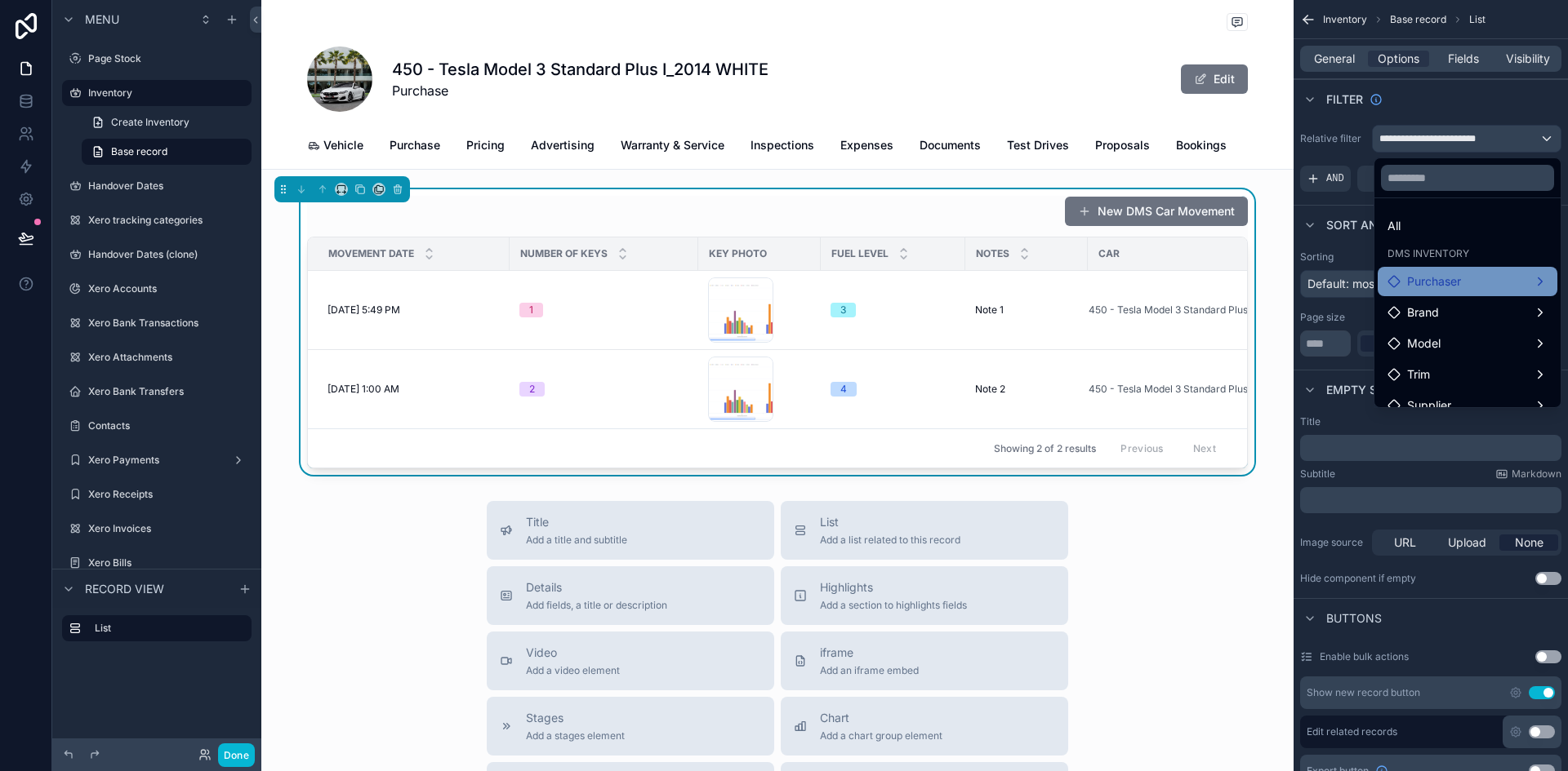
click at [1439, 281] on span "Purchaser" at bounding box center [1434, 281] width 54 height 19
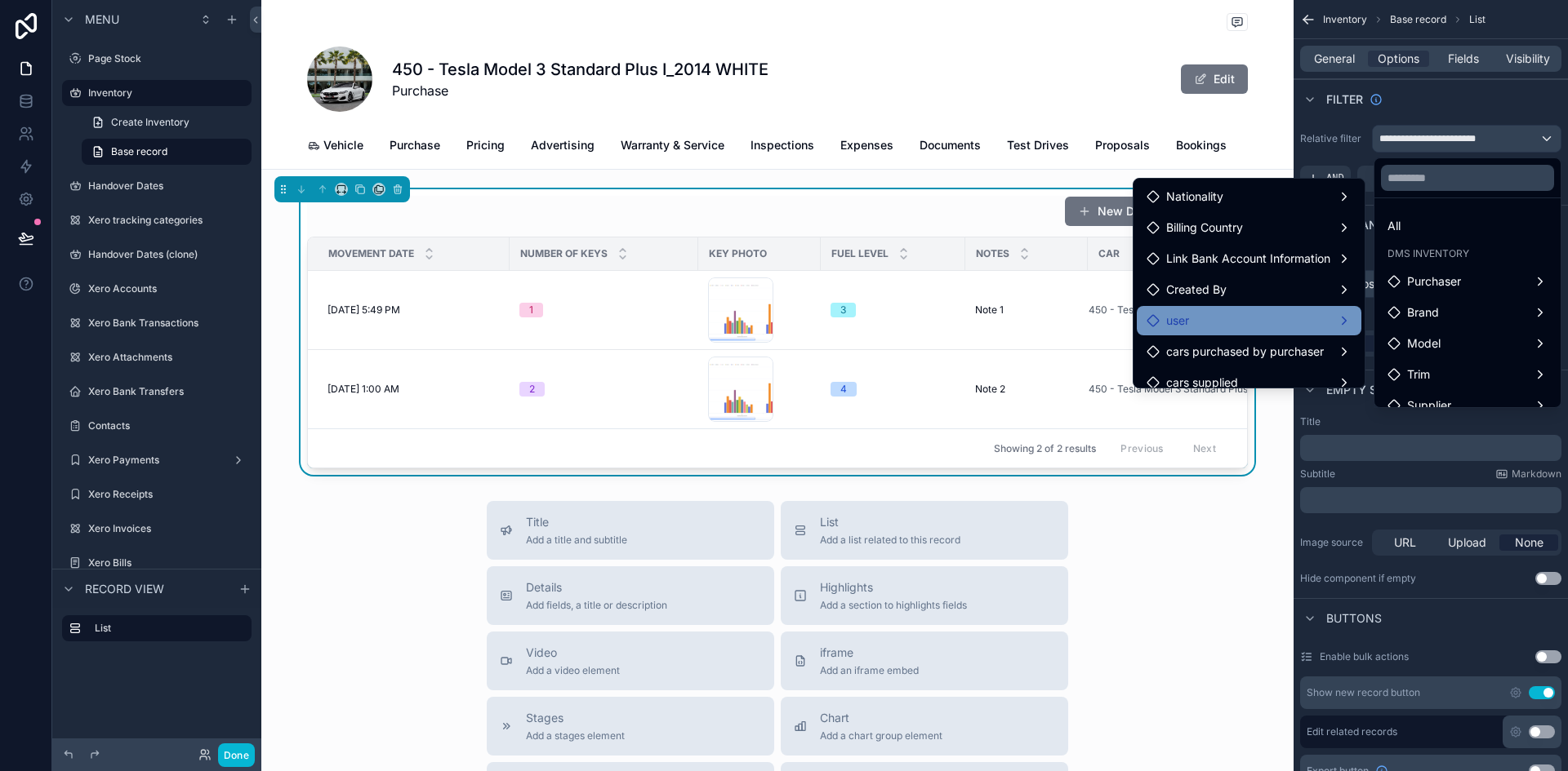
click at [1319, 323] on div "user" at bounding box center [1249, 320] width 205 height 19
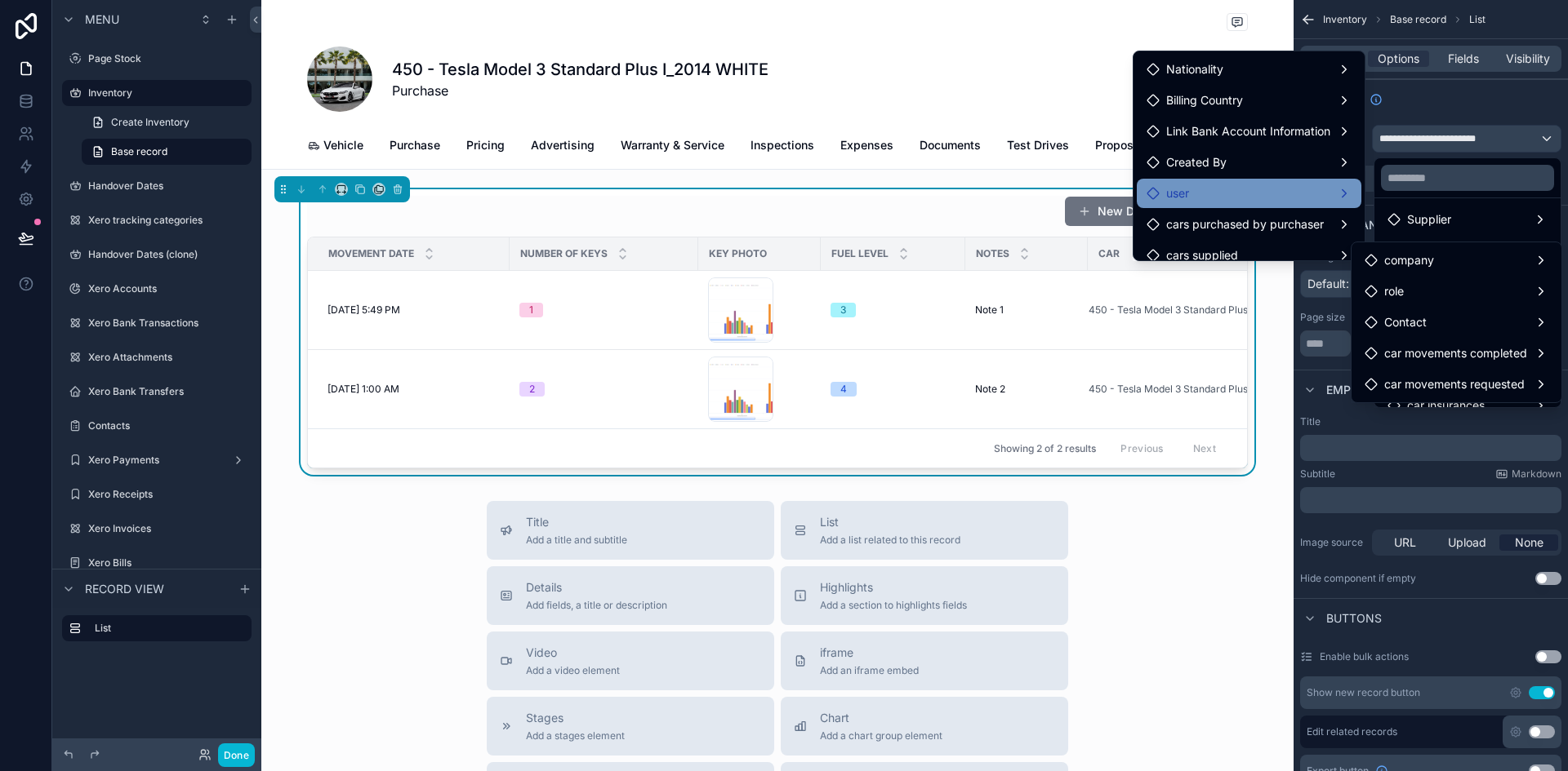
scroll to position [202, 0]
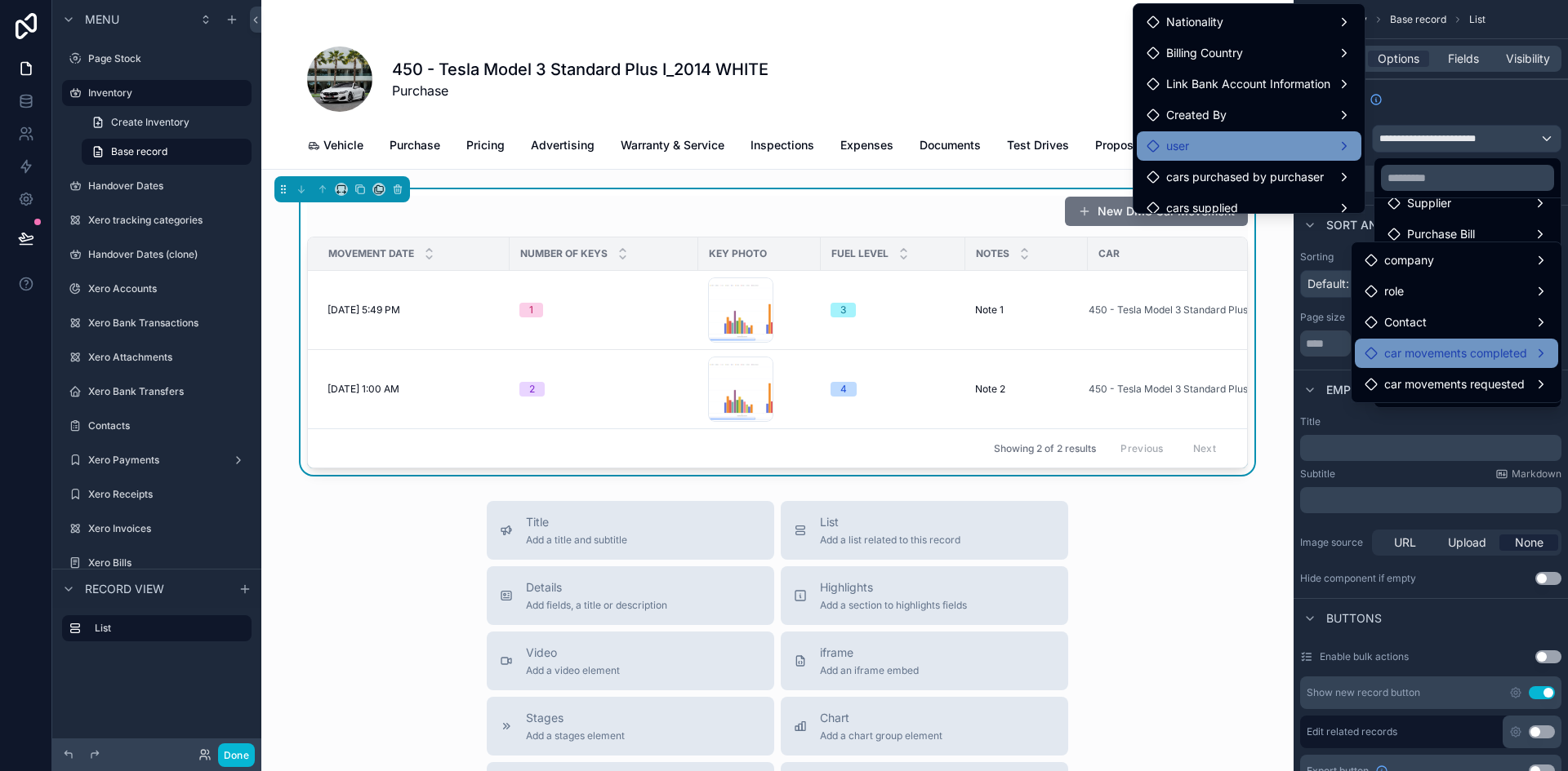
click at [1433, 355] on span "car movements completed" at bounding box center [1455, 353] width 143 height 19
click at [1463, 358] on span "car movements completed" at bounding box center [1455, 353] width 143 height 19
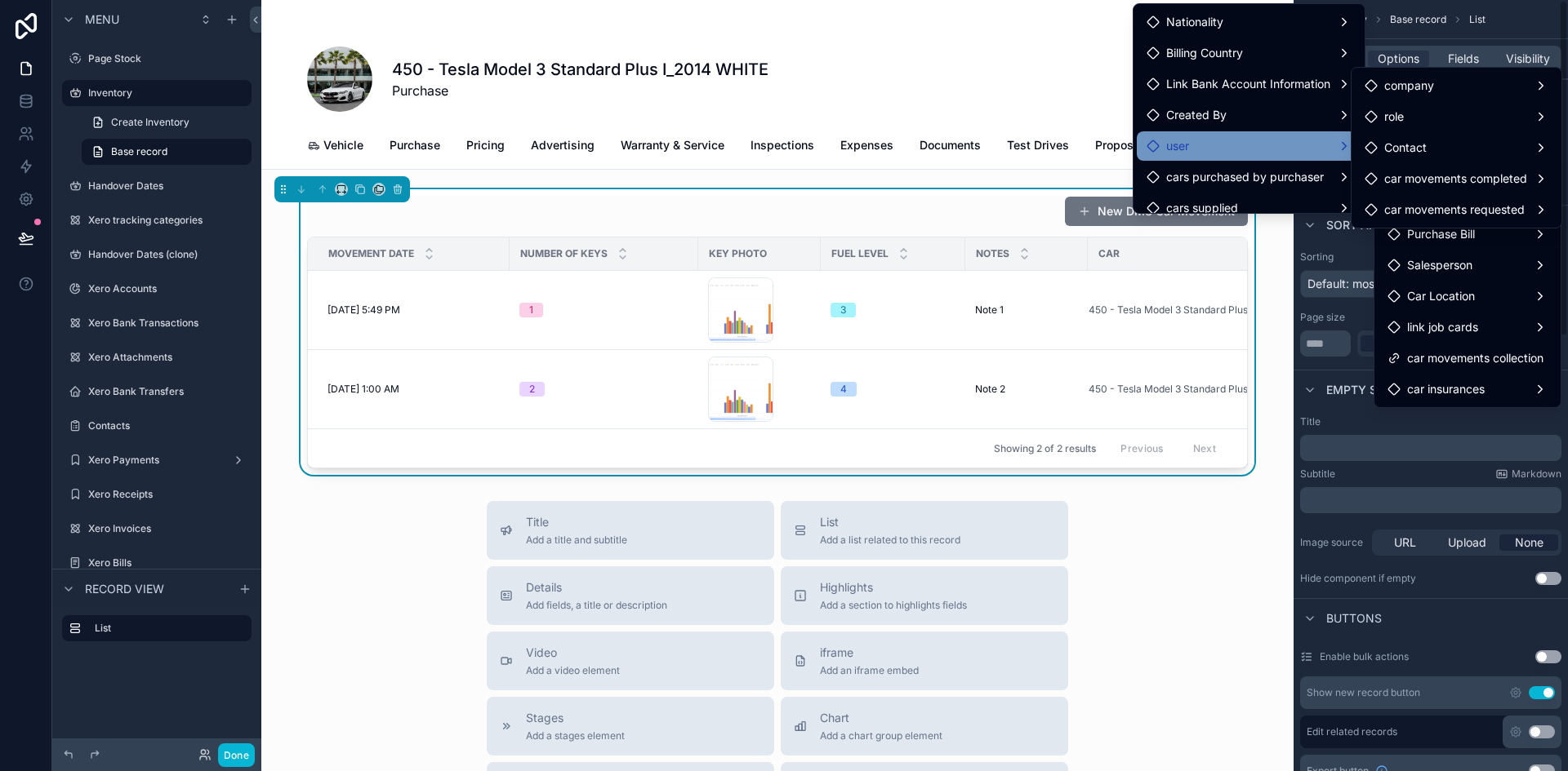
click at [1346, 417] on div "scrollable content" at bounding box center [784, 386] width 1568 height 771
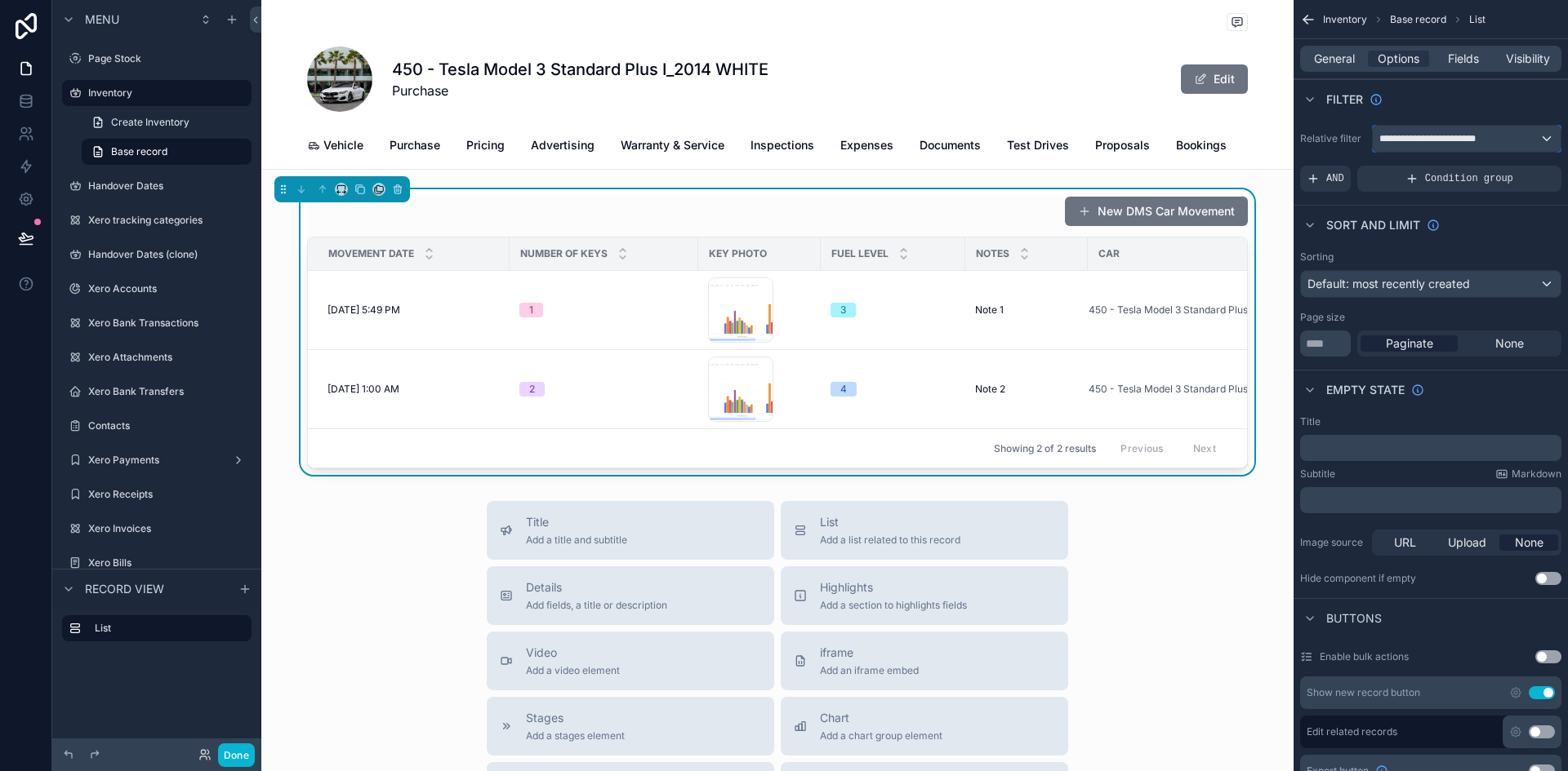
click at [1404, 143] on span "**********" at bounding box center [1438, 138] width 119 height 13
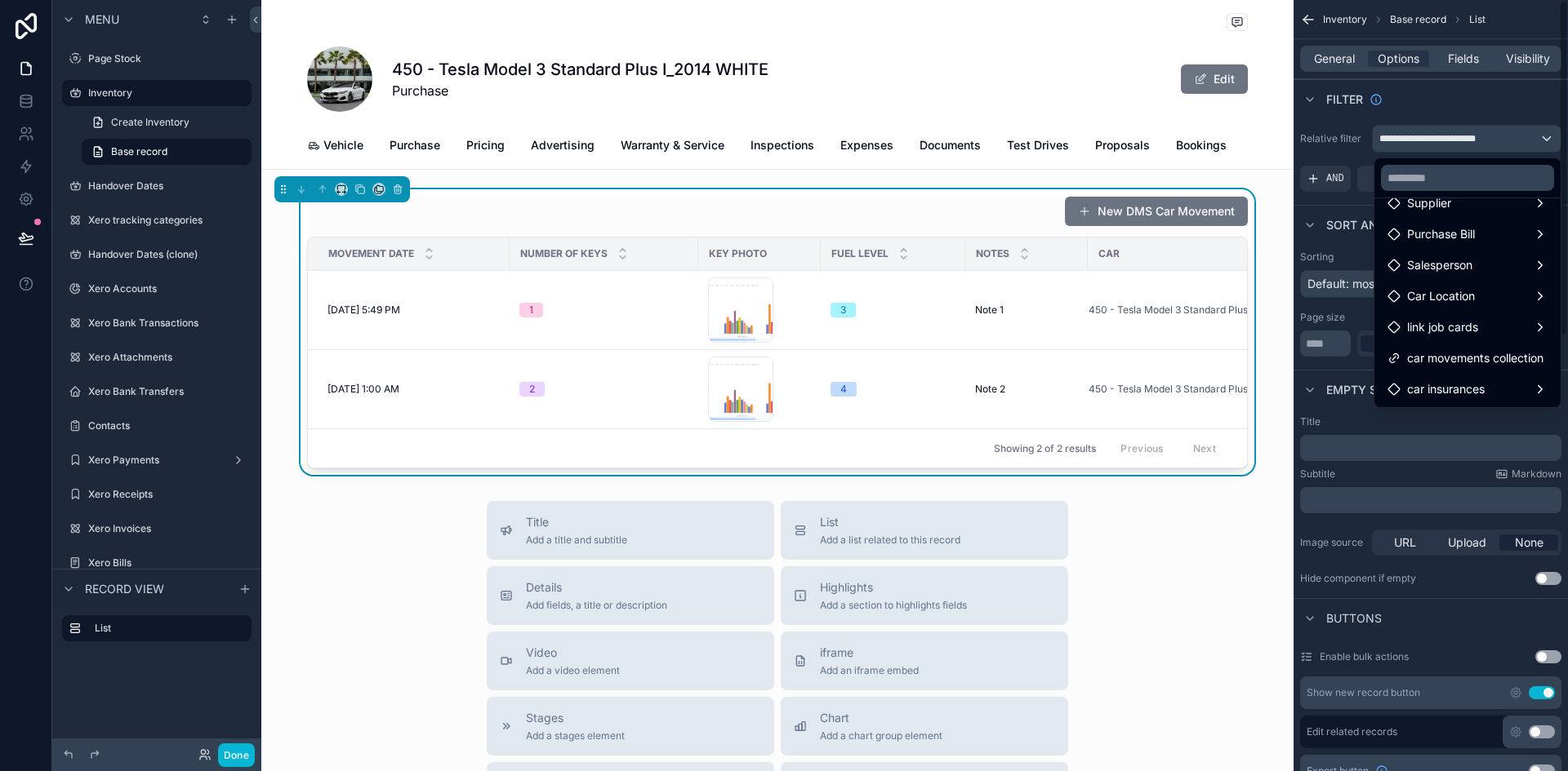
click at [1381, 422] on div "scrollable content" at bounding box center [784, 386] width 1568 height 771
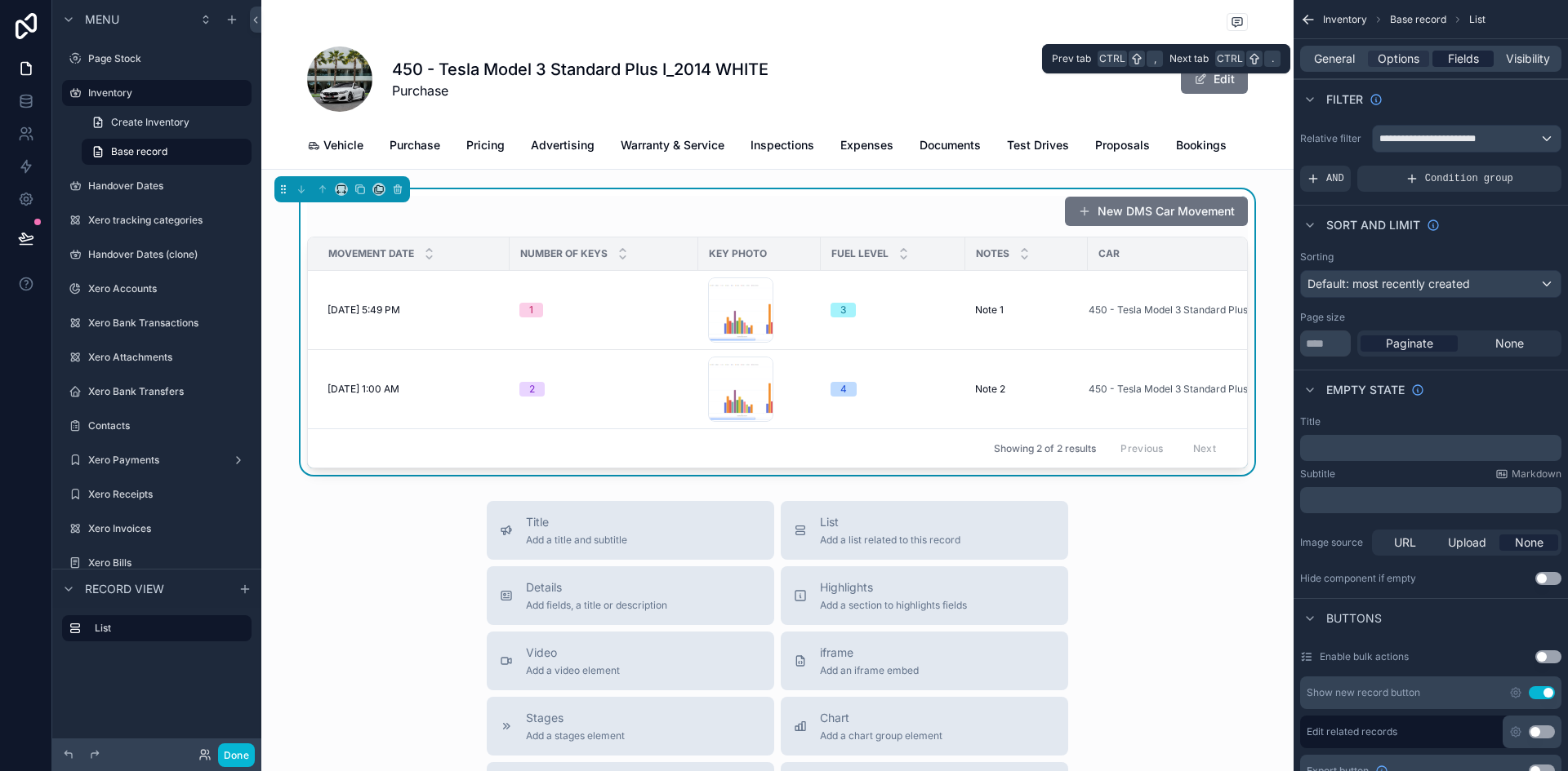
click at [1464, 55] on span "Fields" at bounding box center [1464, 58] width 31 height 17
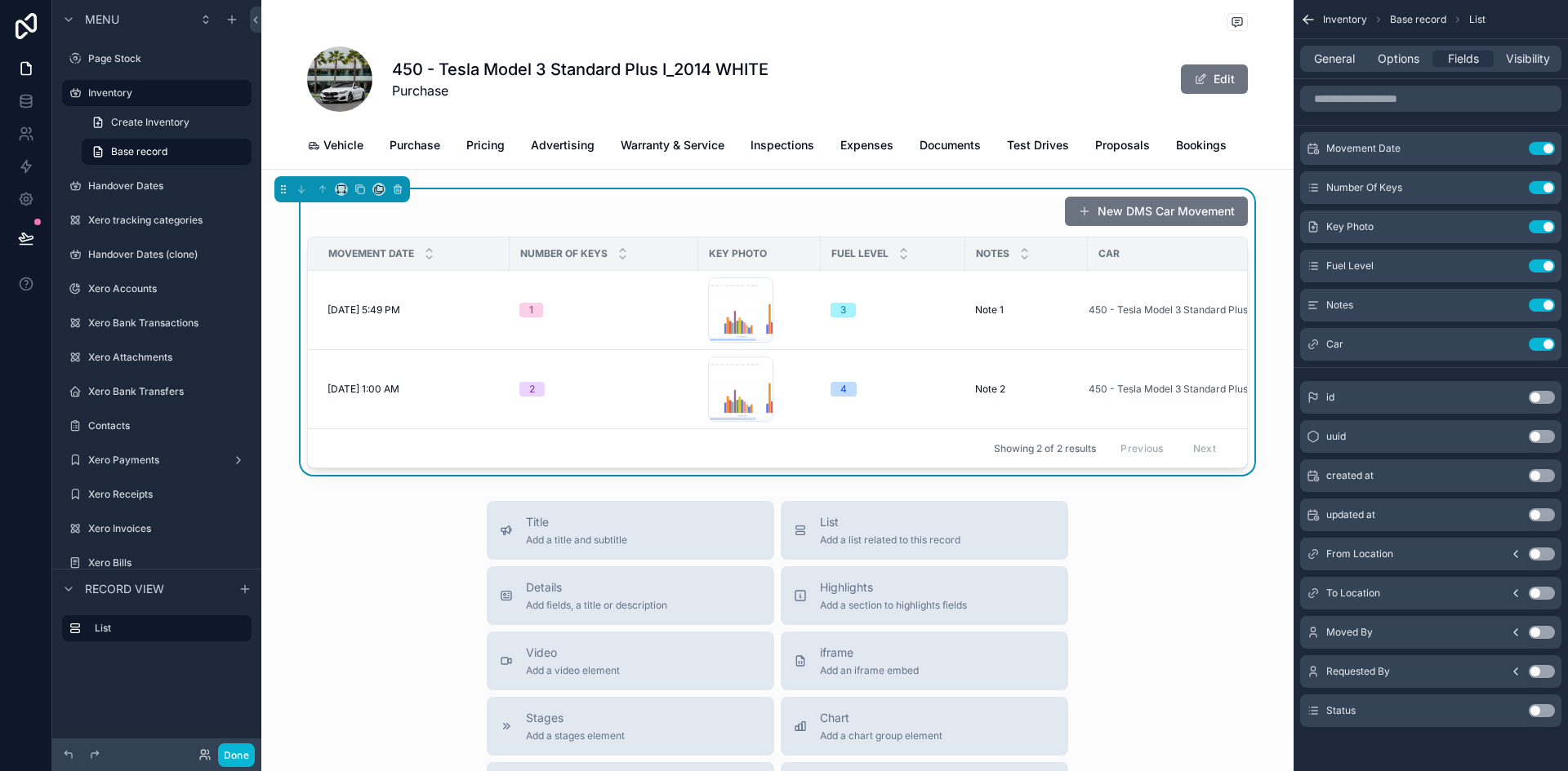
click at [1539, 544] on div "From Location Use setting" at bounding box center [1431, 555] width 261 height 33
click at [1544, 550] on button "Use setting" at bounding box center [1542, 554] width 26 height 13
click at [1548, 592] on button "Use setting" at bounding box center [1542, 593] width 26 height 13
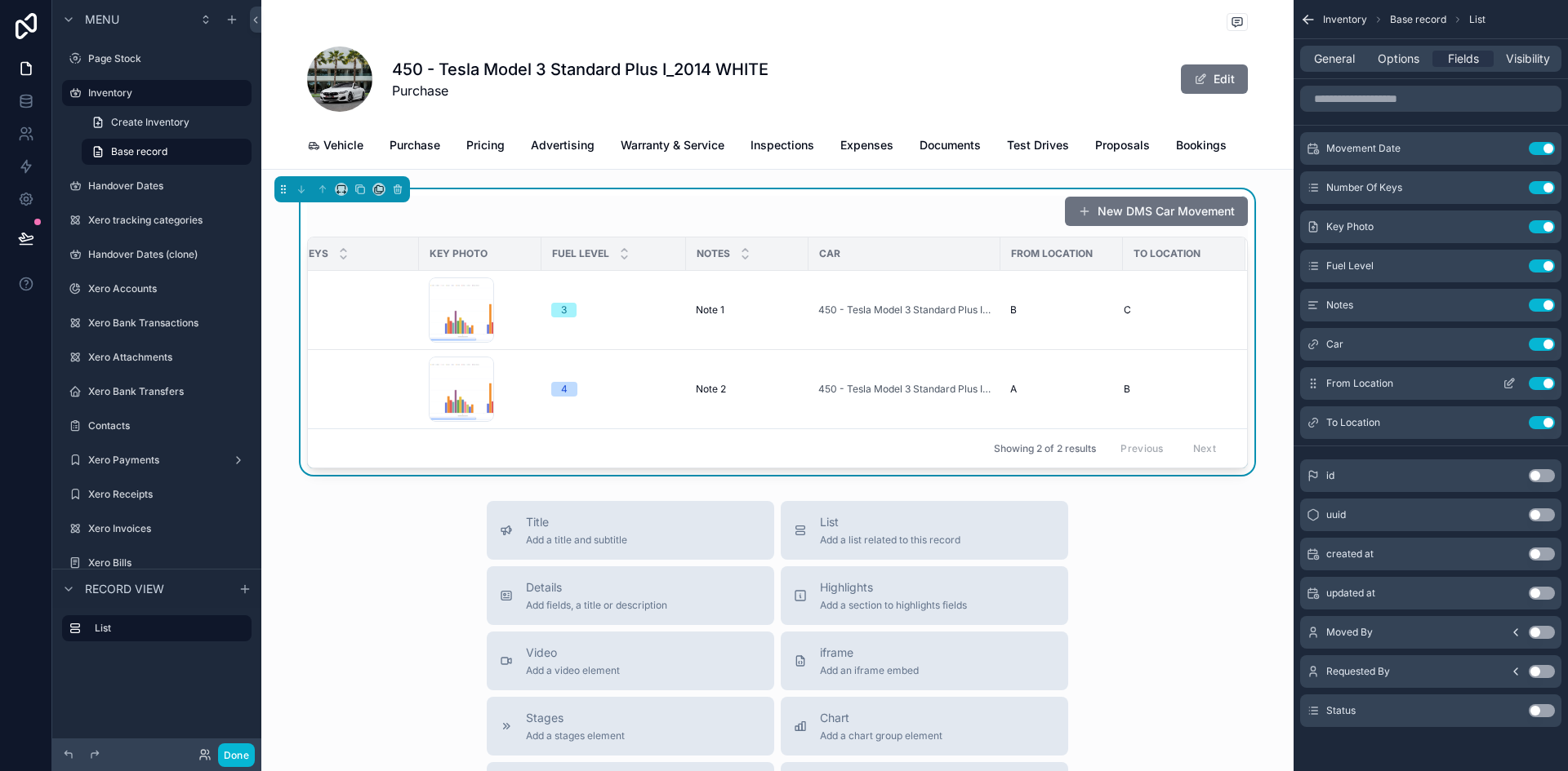
click at [1360, 381] on span "From Location" at bounding box center [1360, 383] width 67 height 13
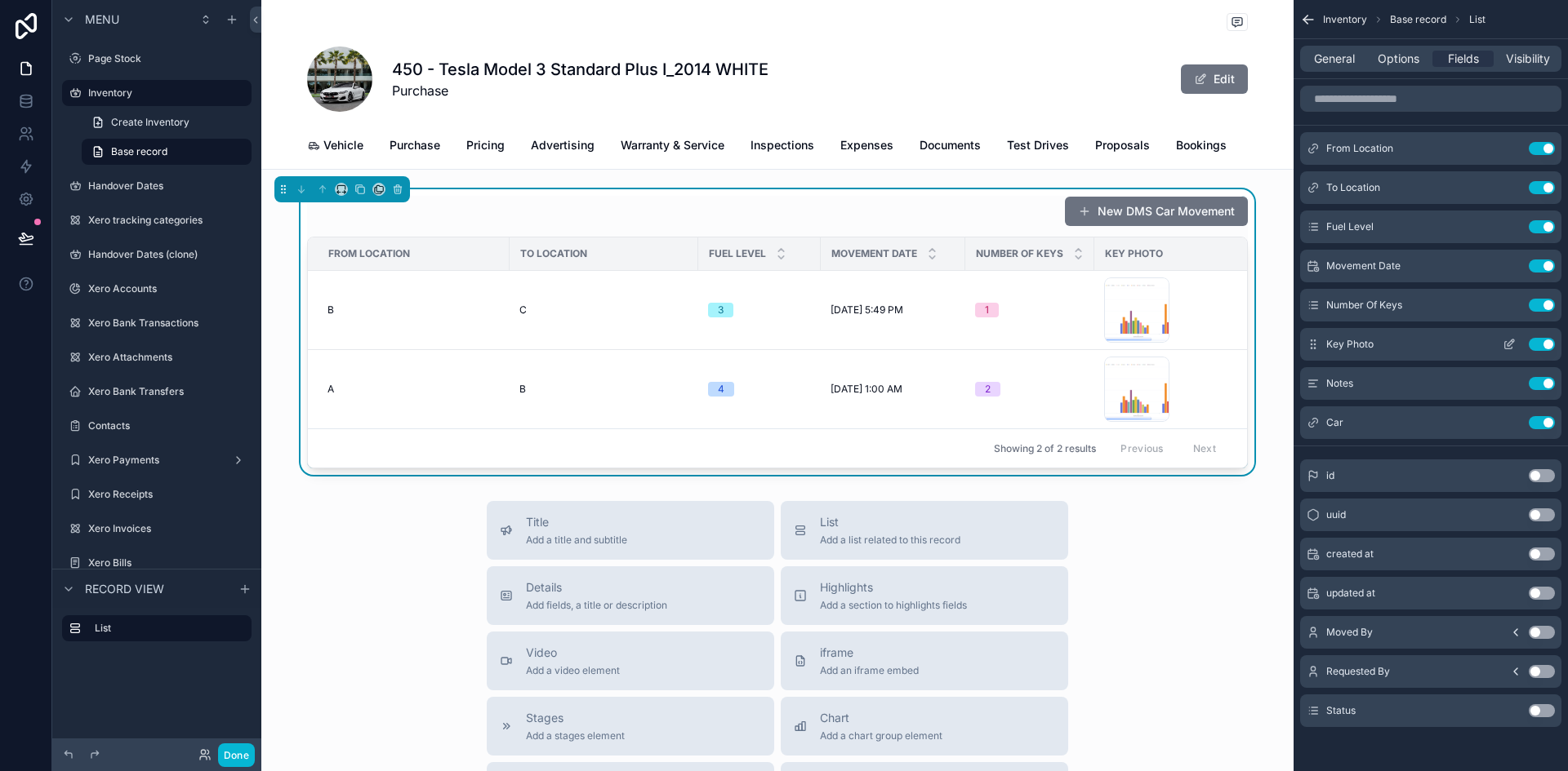
click at [1533, 341] on button "Use setting" at bounding box center [1542, 344] width 26 height 13
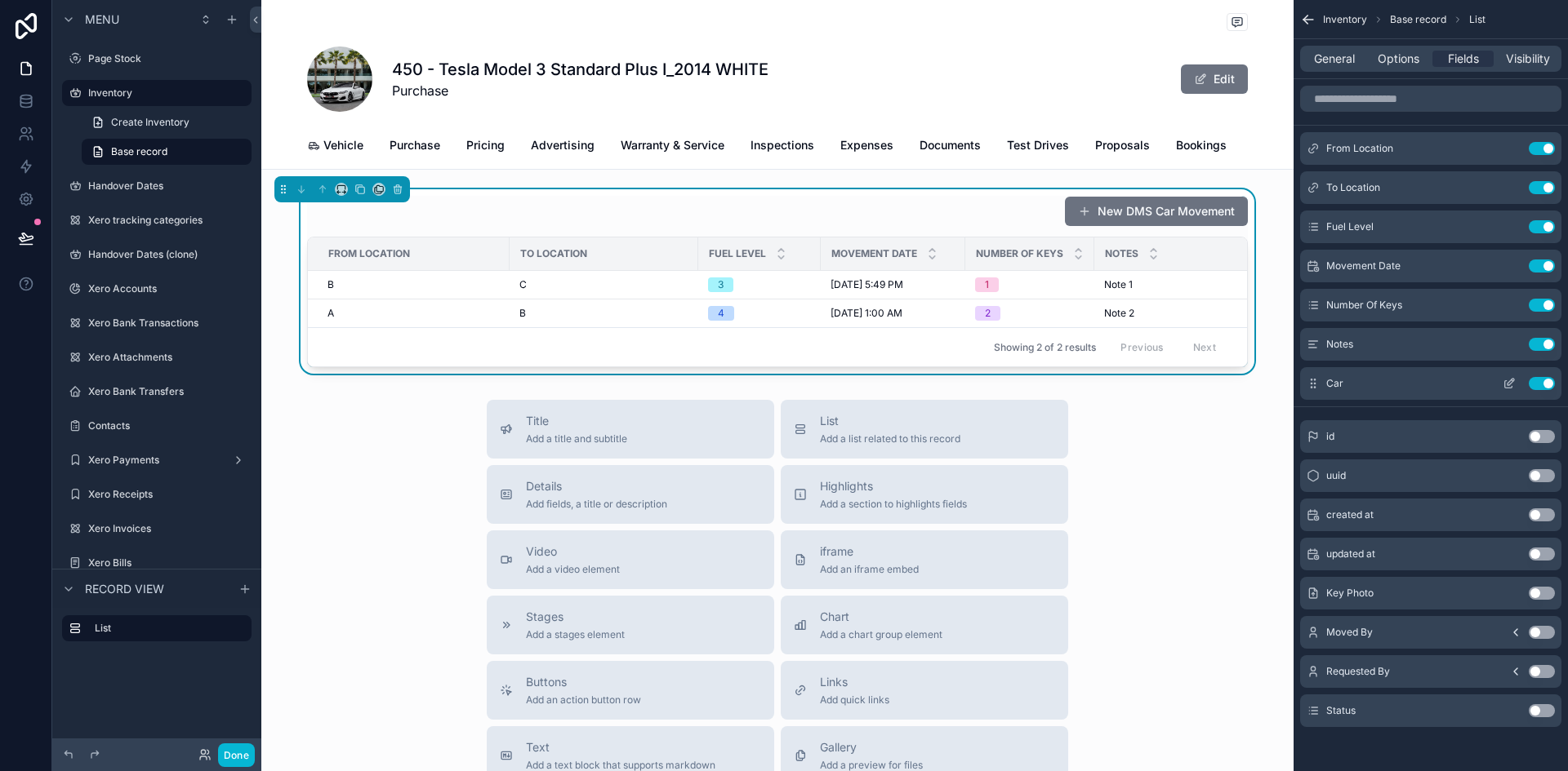
click at [1535, 383] on button "Use setting" at bounding box center [1542, 383] width 26 height 13
click at [1534, 551] on button "Use setting" at bounding box center [1542, 552] width 26 height 13
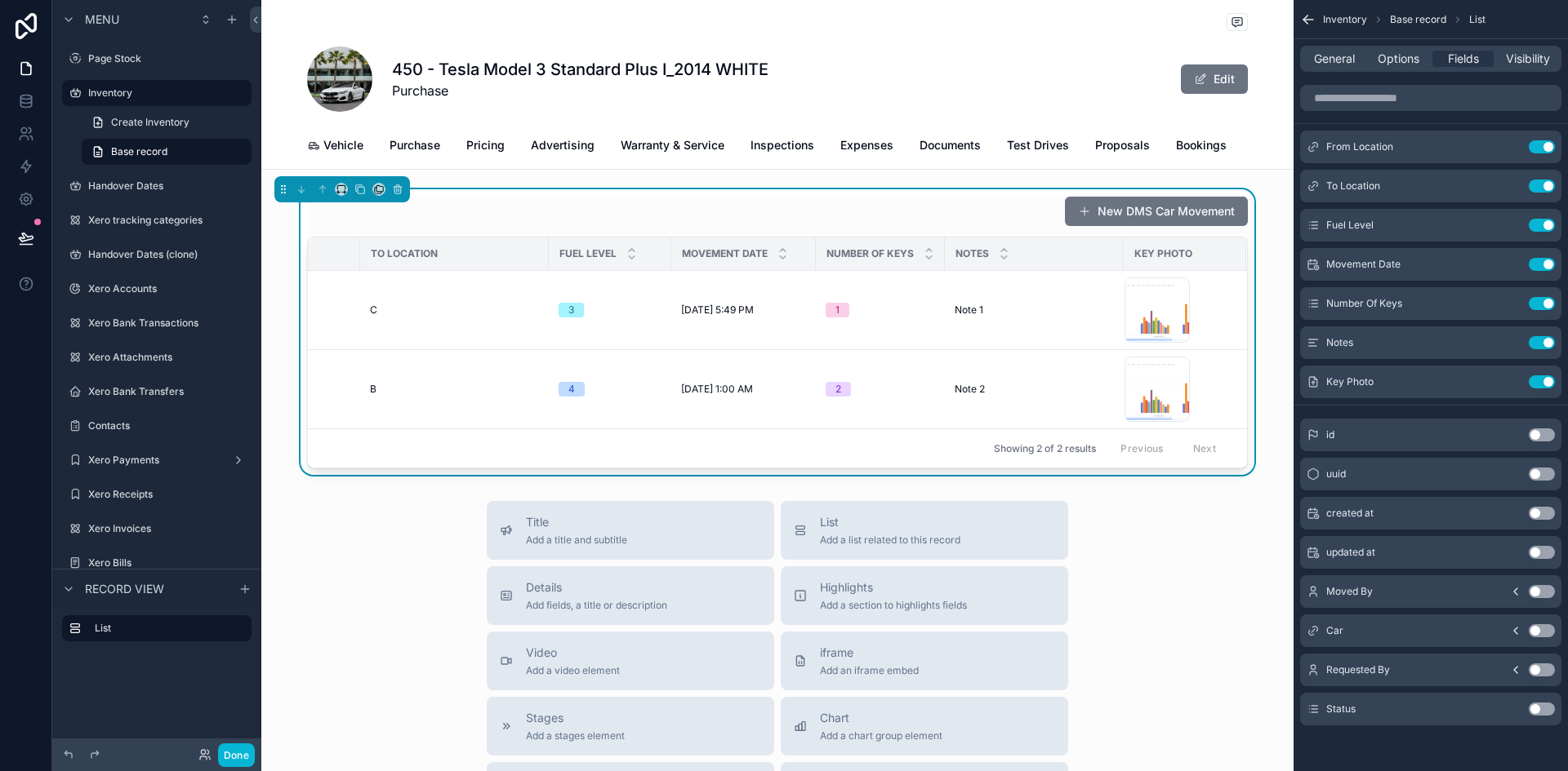
scroll to position [0, 0]
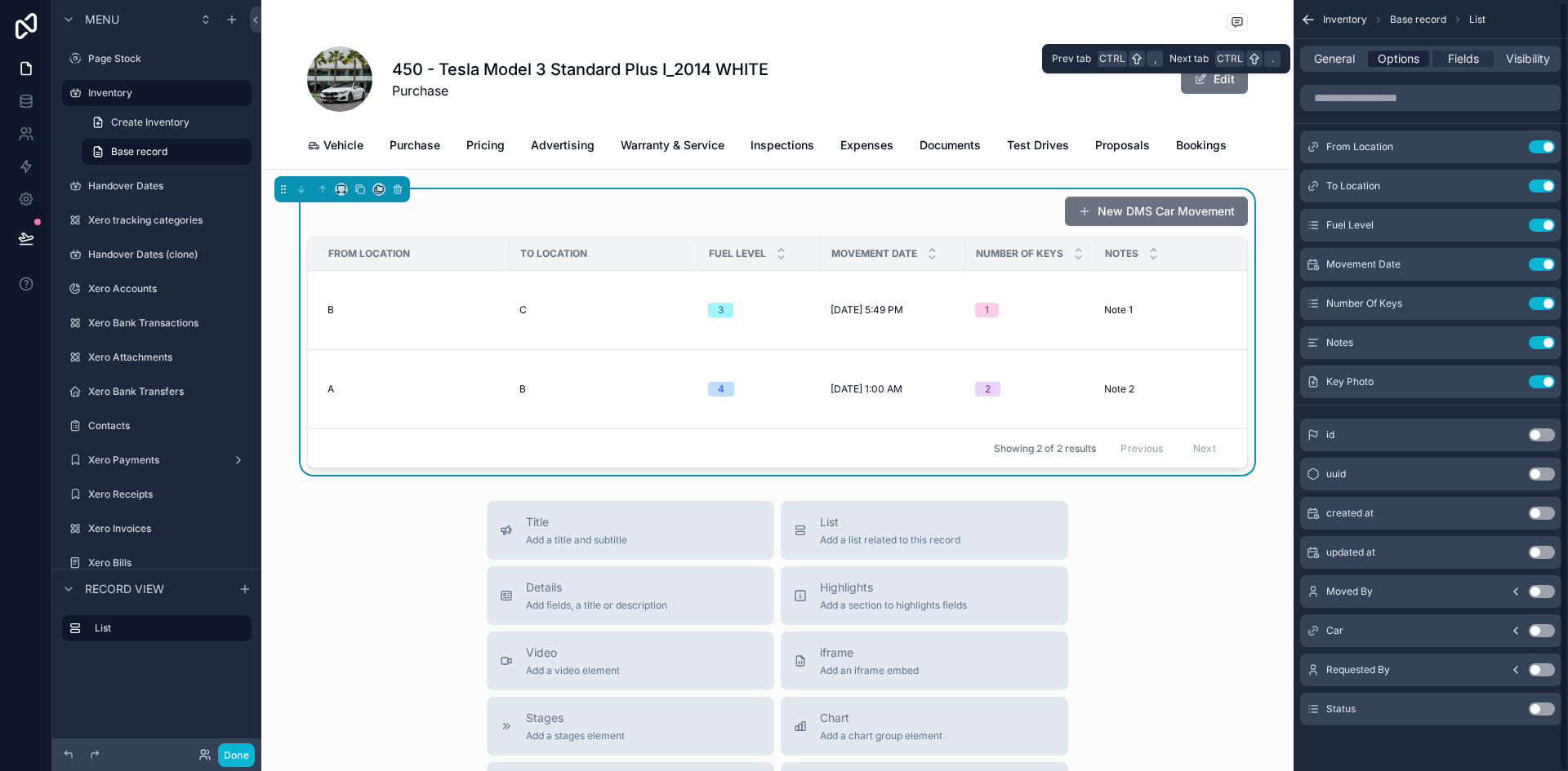
click at [1393, 62] on span "Options" at bounding box center [1398, 58] width 42 height 17
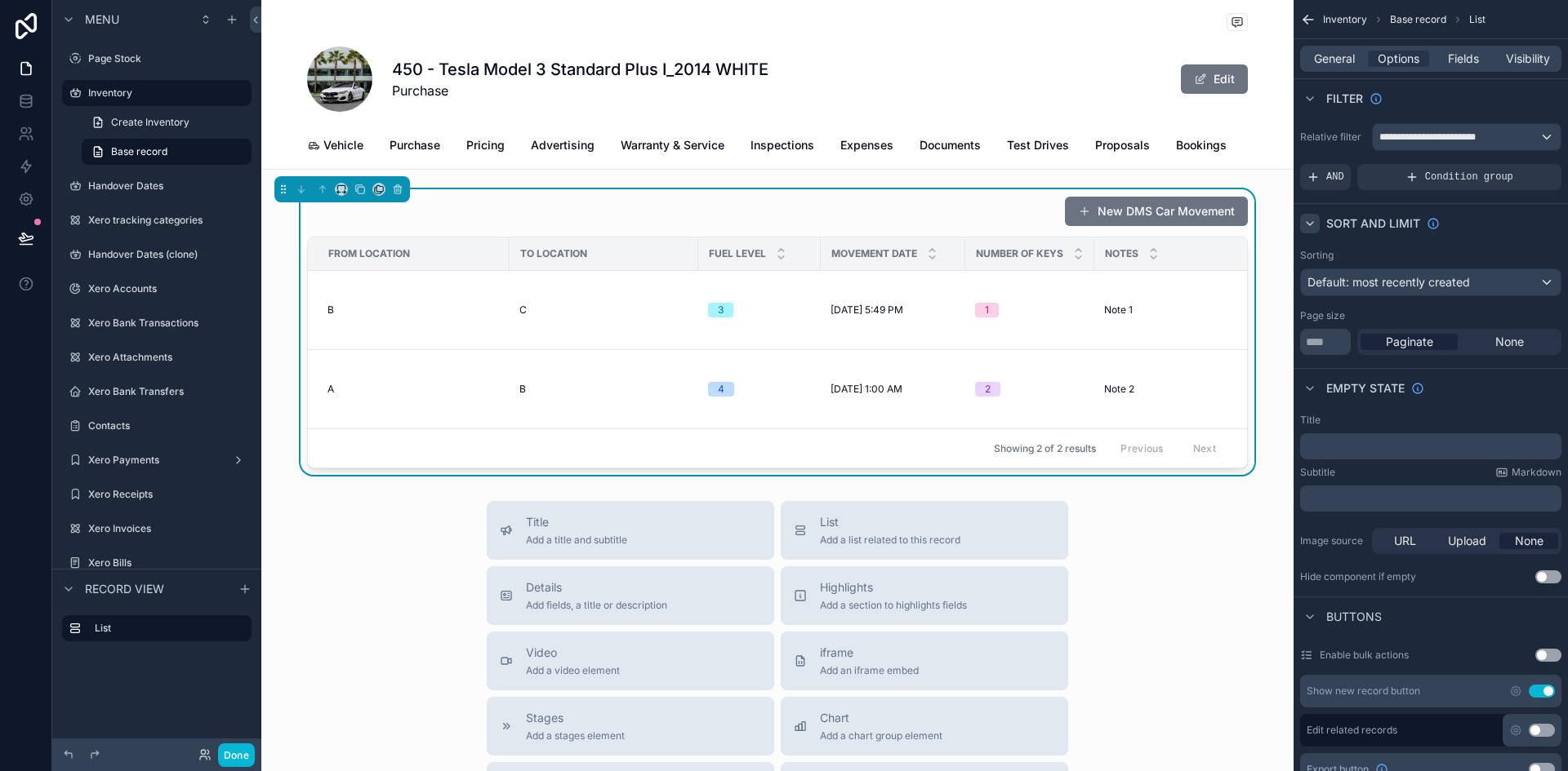
click at [1318, 221] on div "scrollable content" at bounding box center [1310, 224] width 19 height 19
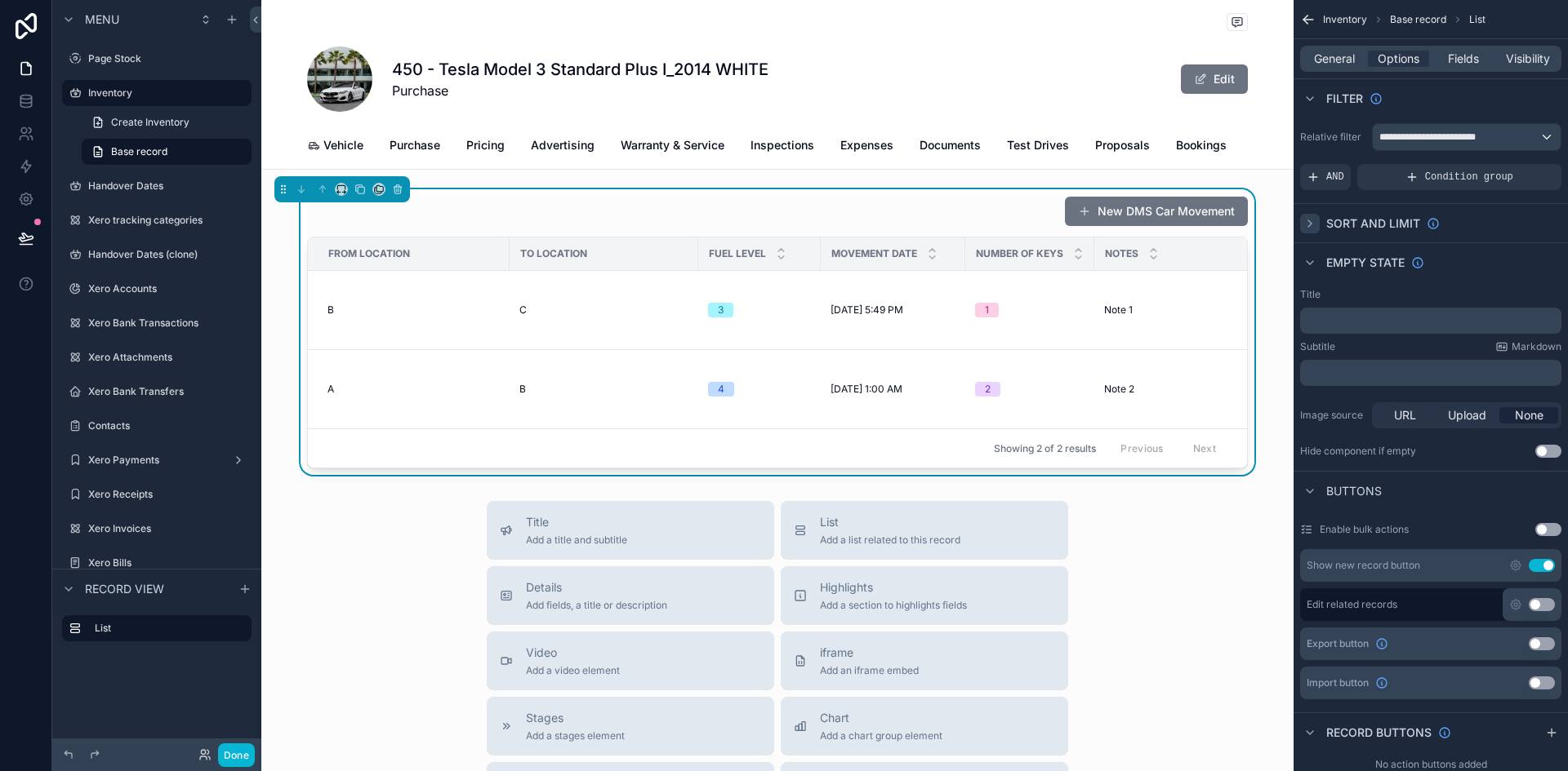
click at [1318, 221] on div "scrollable content" at bounding box center [1310, 224] width 19 height 19
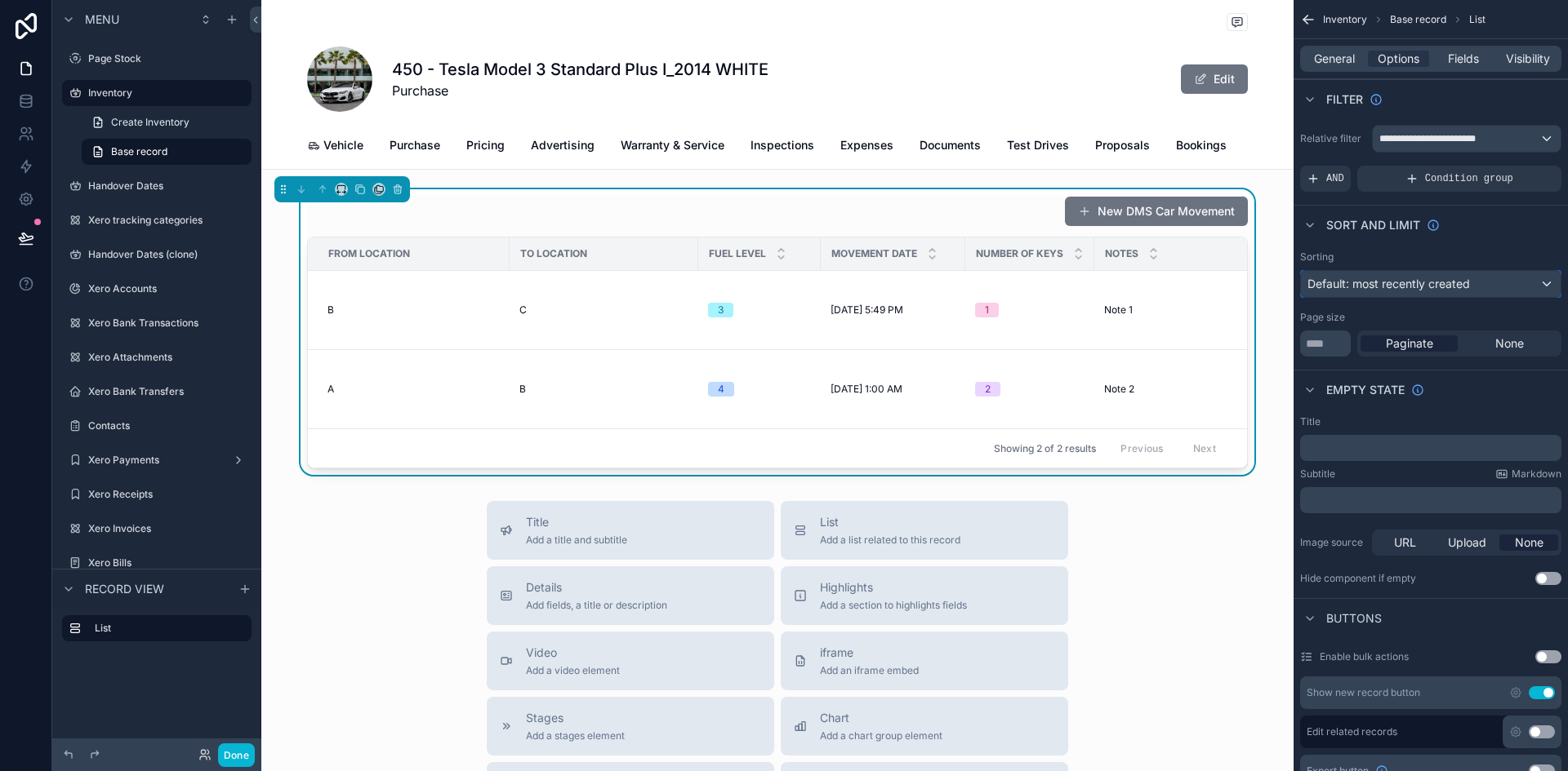
click at [1367, 281] on span "Default: most recently created" at bounding box center [1388, 283] width 163 height 14
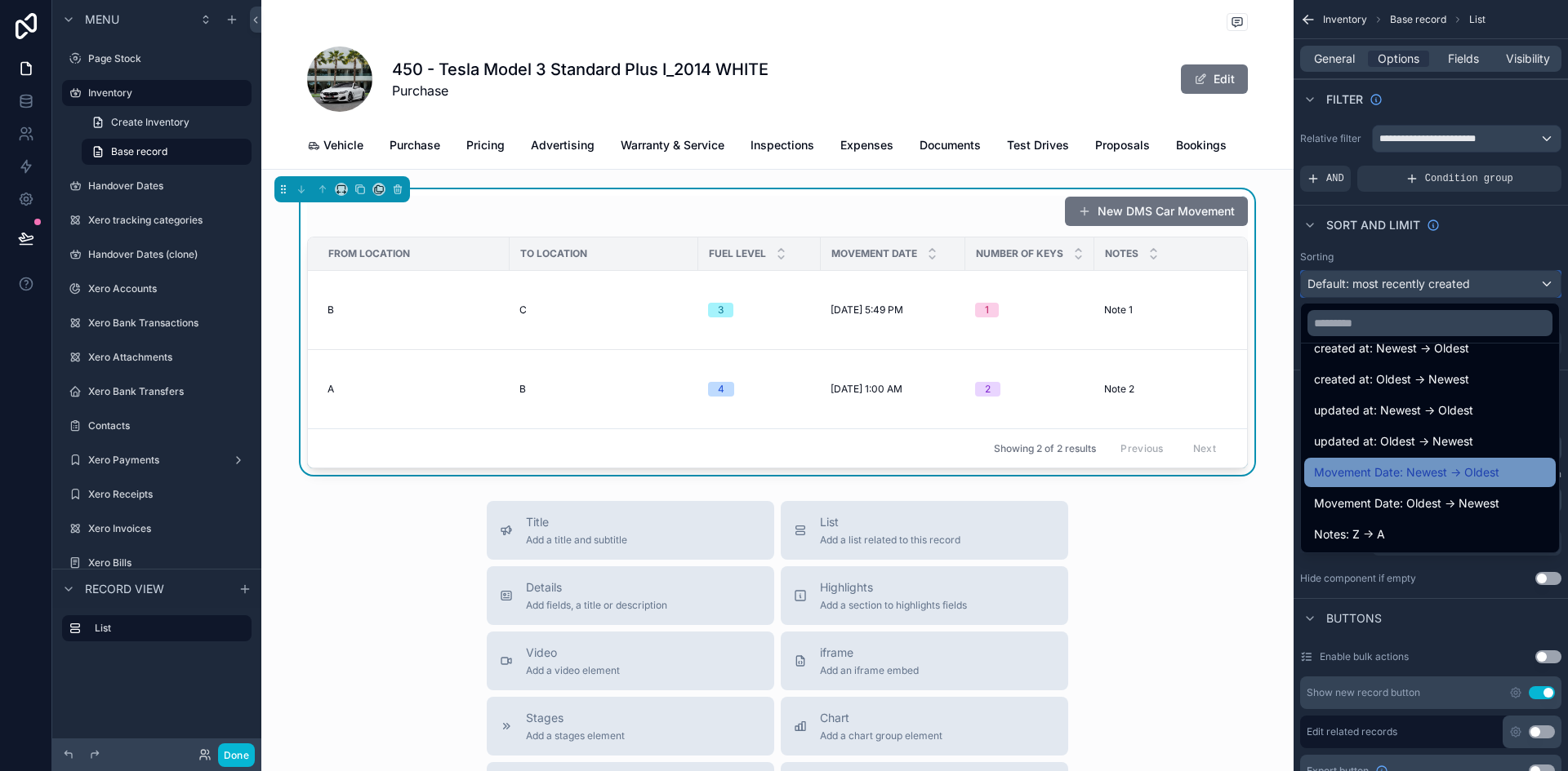
scroll to position [85, 0]
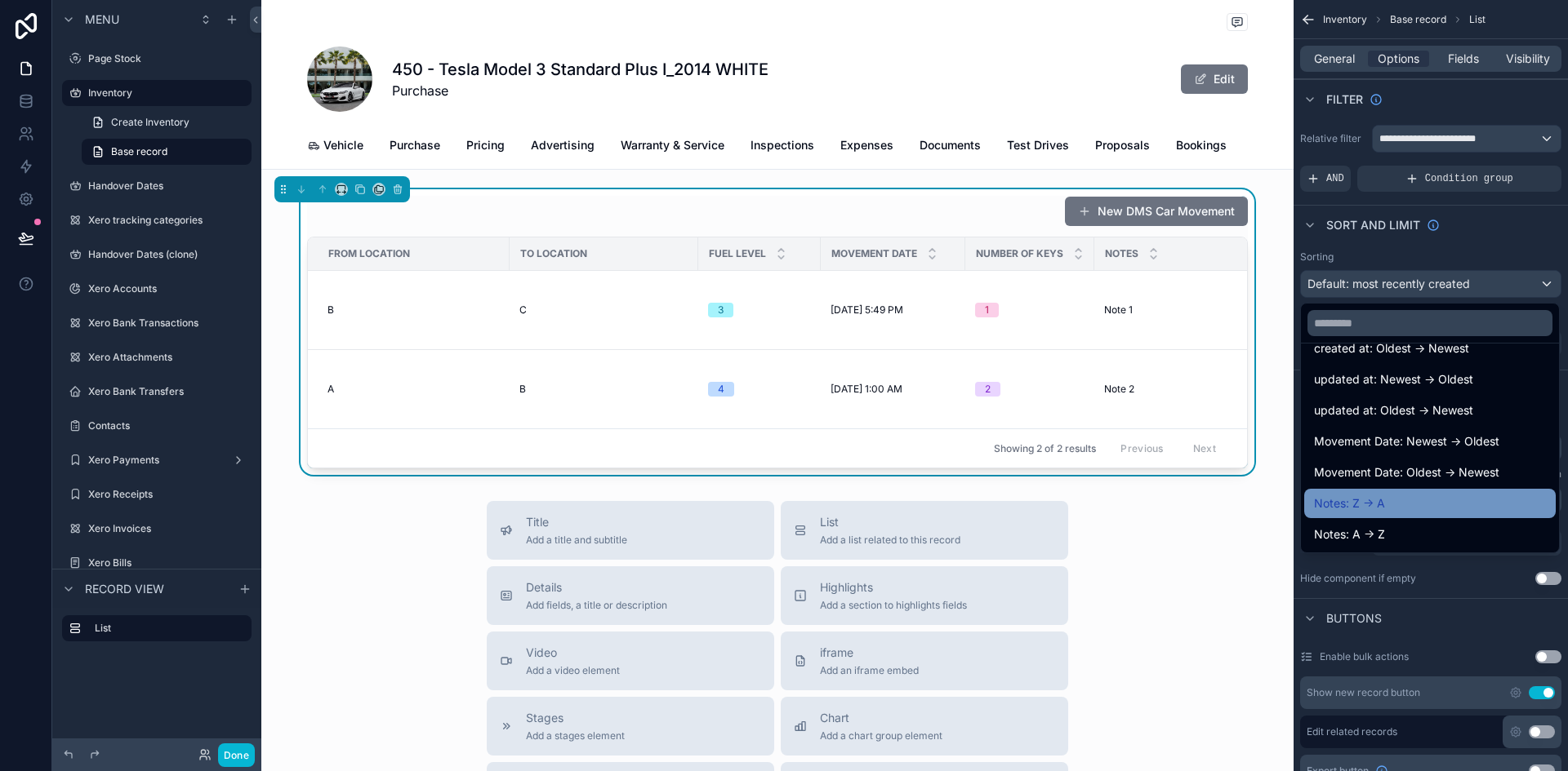
click at [1405, 496] on div "Notes: Z -> A" at bounding box center [1430, 503] width 232 height 19
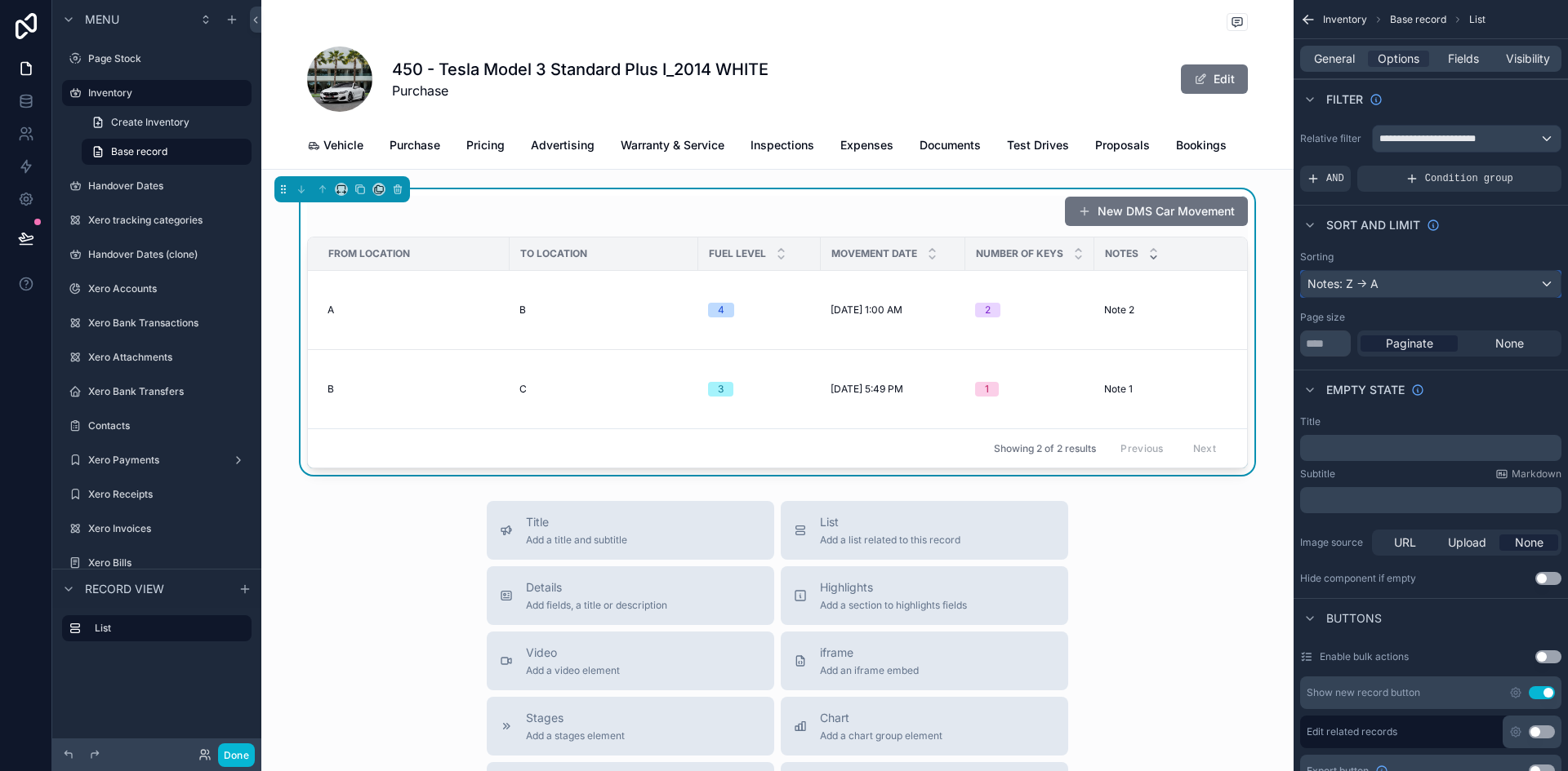
click at [1400, 276] on div "Notes: Z -> A" at bounding box center [1431, 283] width 260 height 26
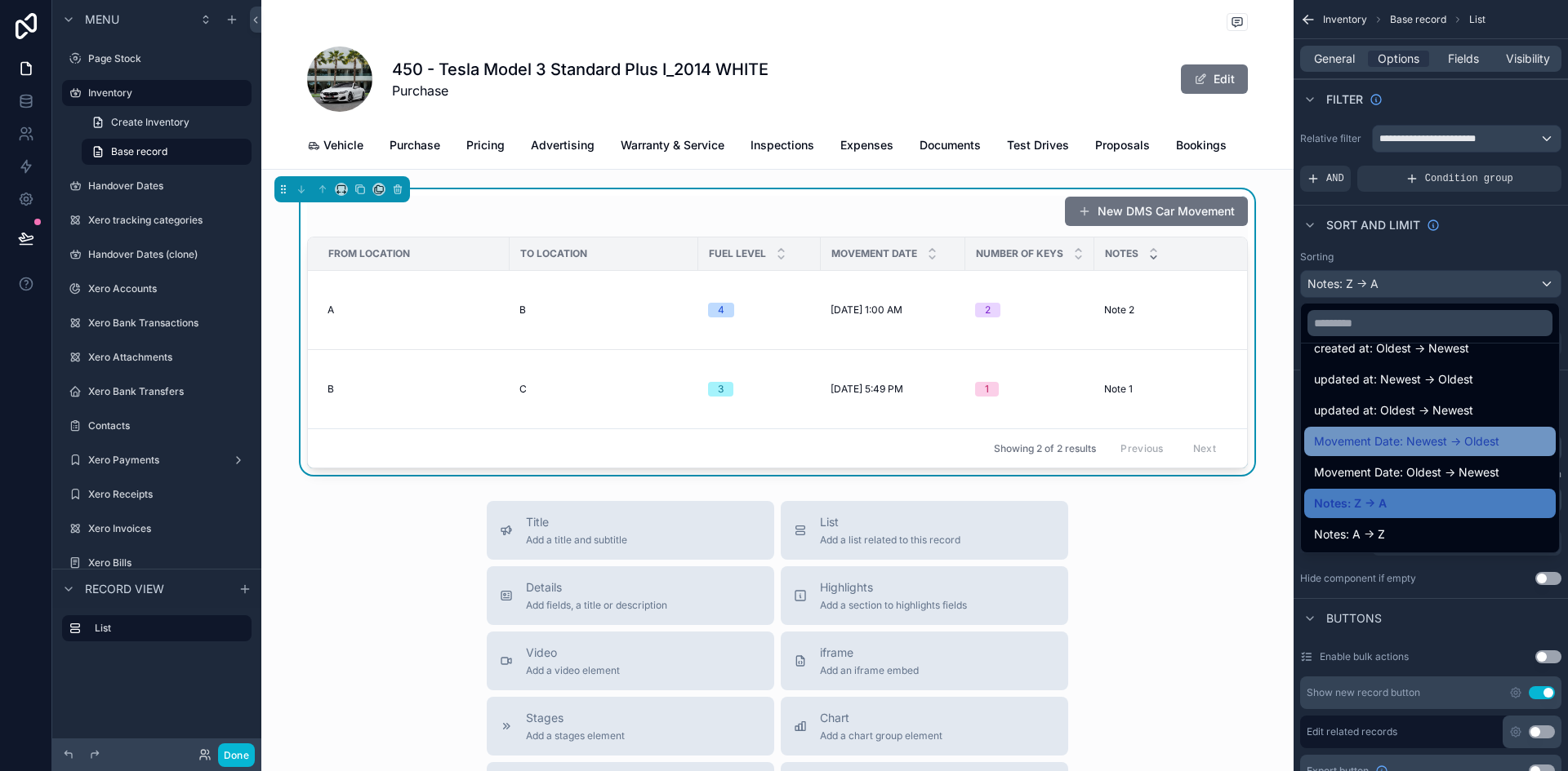
click at [1387, 445] on span "Movement Date: Newest -> Oldest" at bounding box center [1406, 442] width 185 height 19
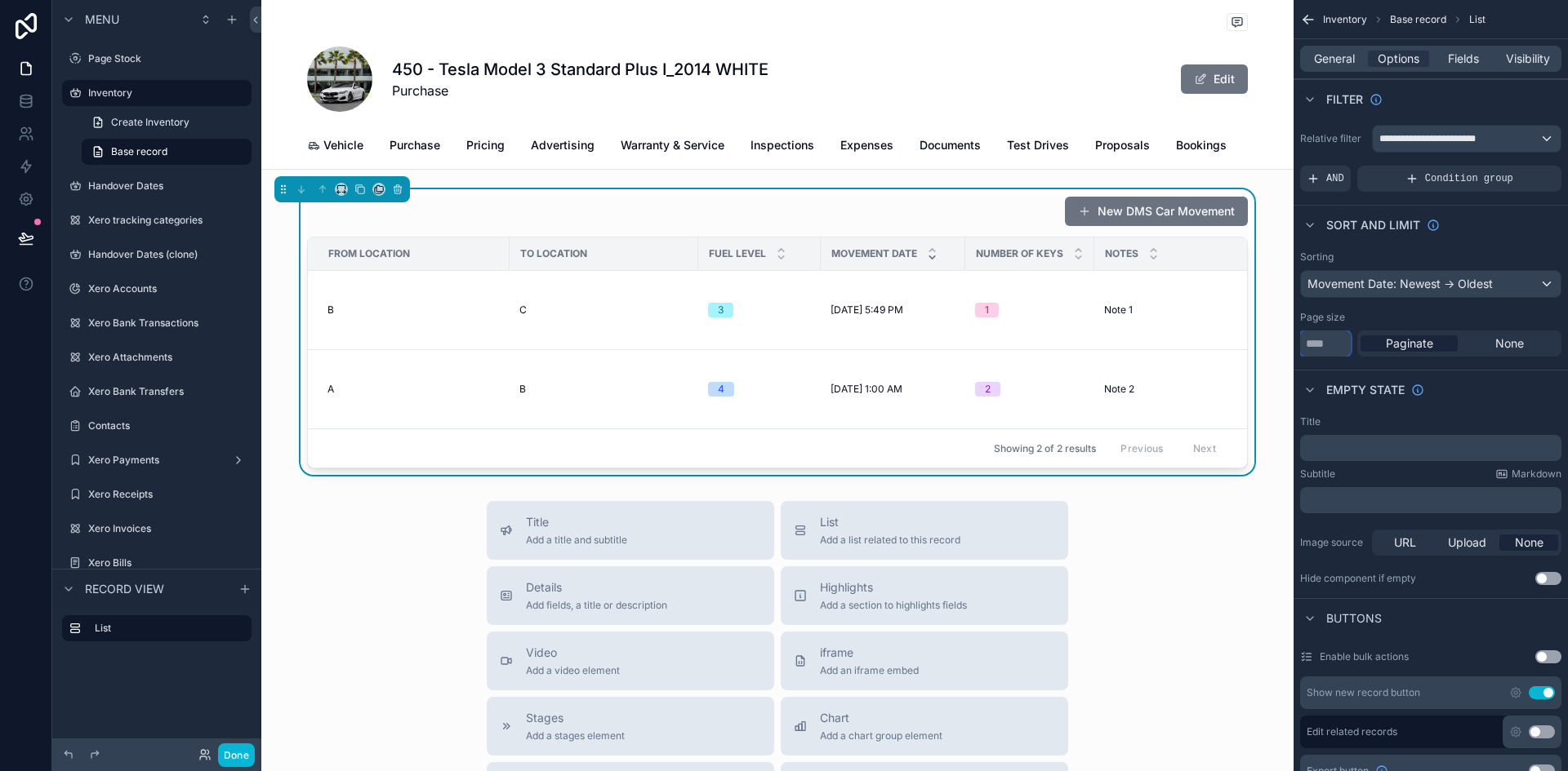
click at [1315, 344] on input "**" at bounding box center [1325, 344] width 51 height 26
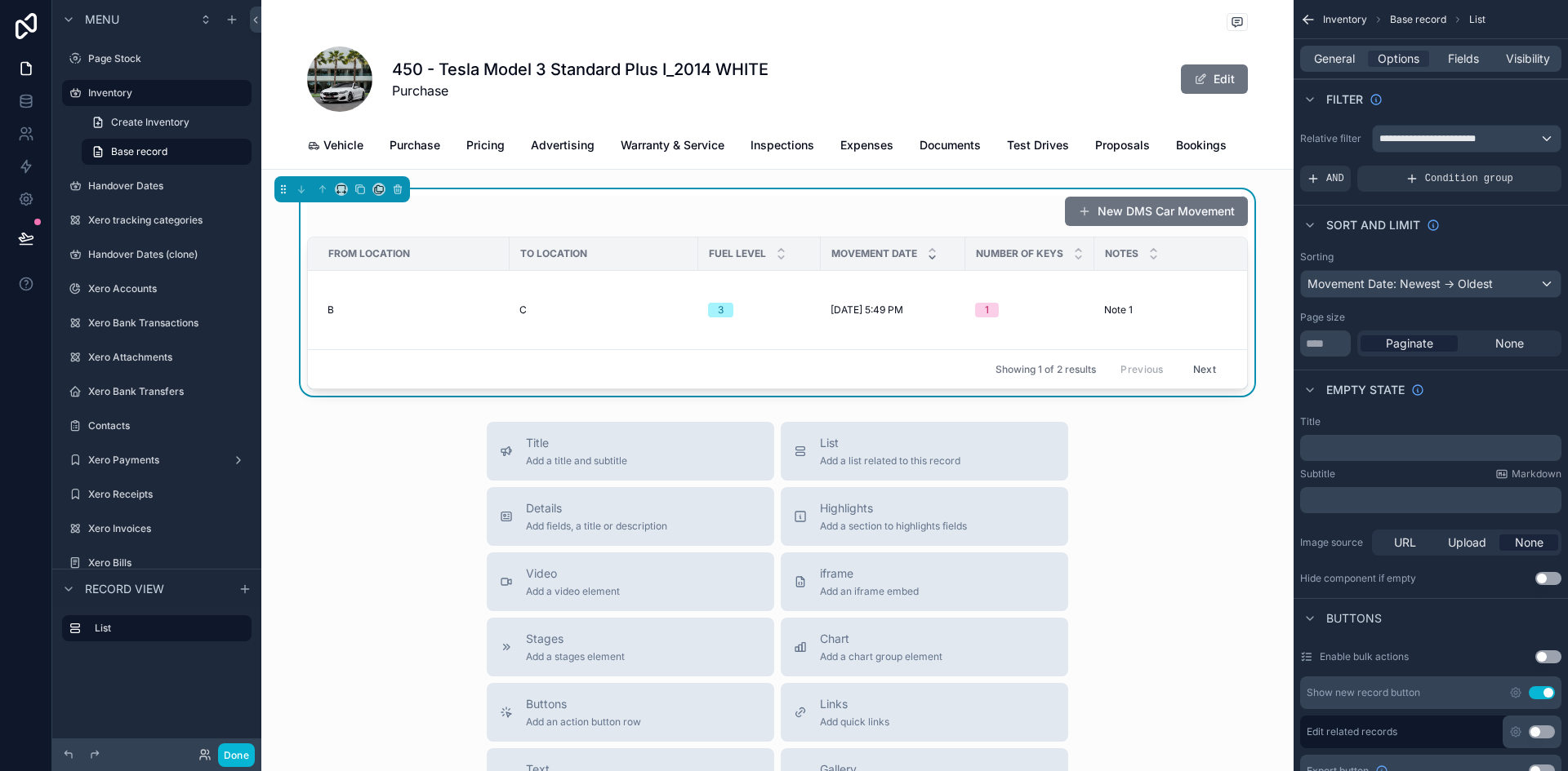
click at [1030, 377] on span "Showing 1 of 2 results" at bounding box center [1045, 369] width 100 height 13
click at [1190, 380] on button "Next" at bounding box center [1204, 369] width 46 height 25
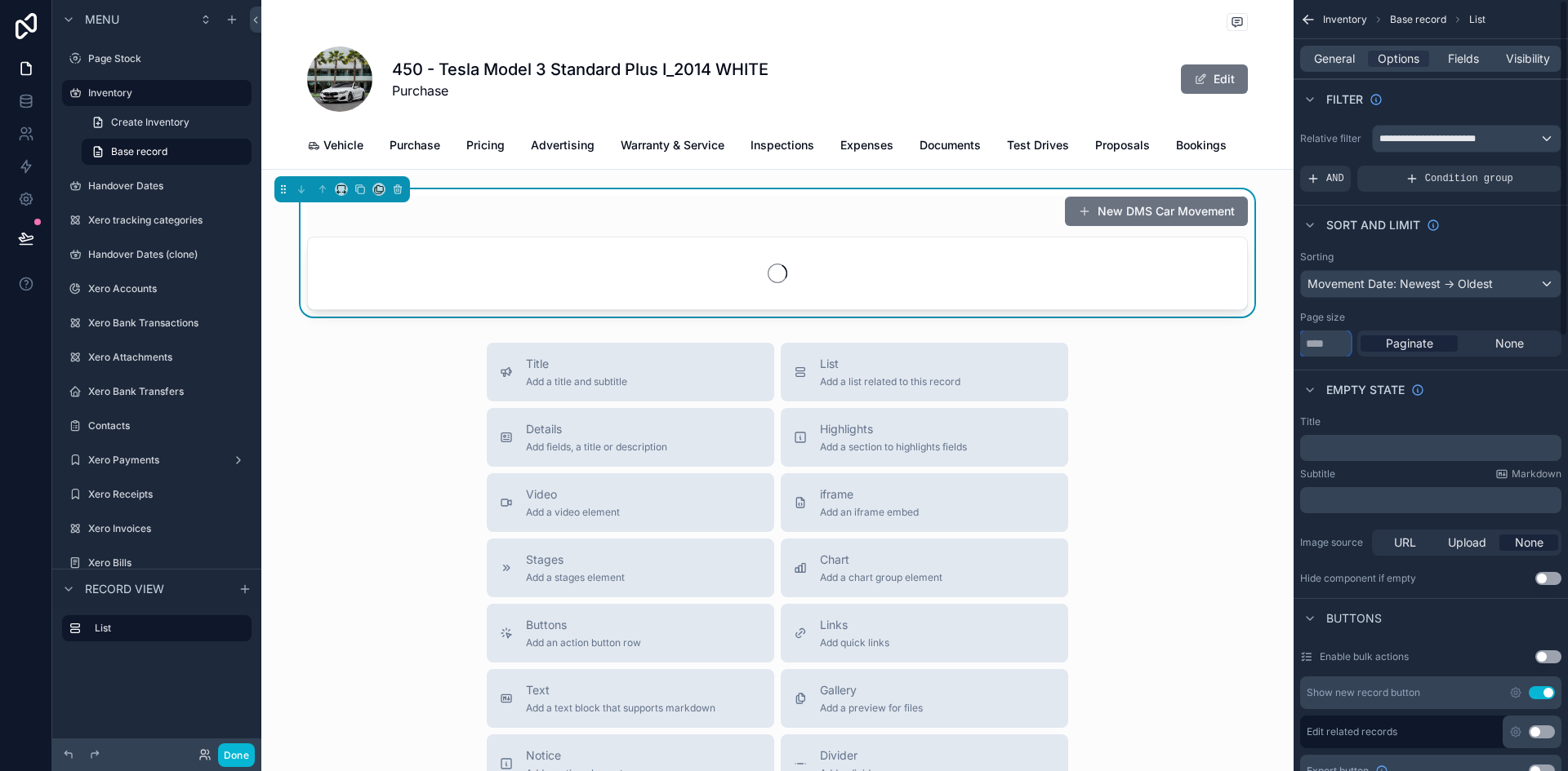
click at [1318, 343] on input "*" at bounding box center [1325, 344] width 51 height 26
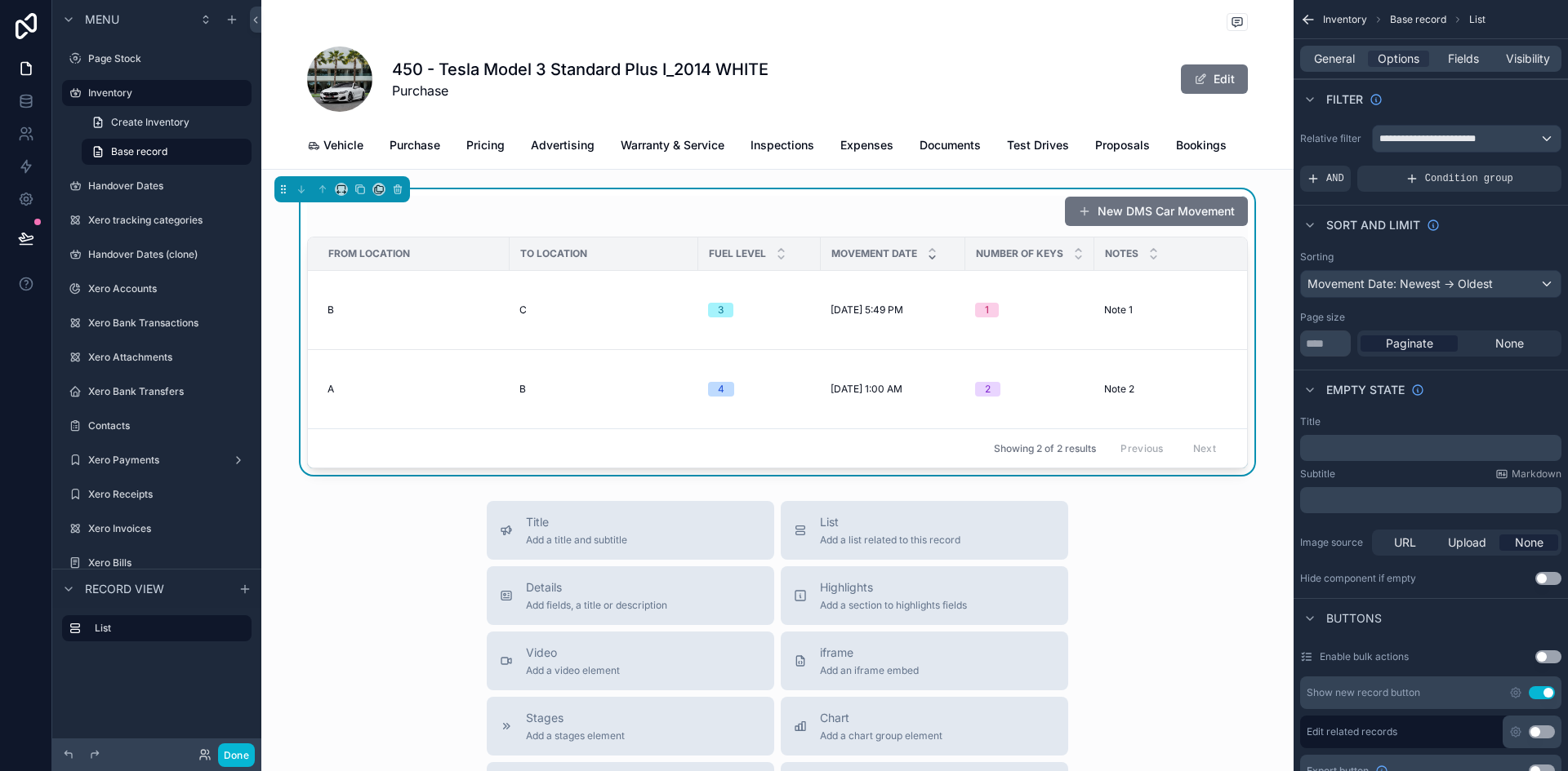
click at [1447, 340] on div "Paginate" at bounding box center [1409, 344] width 97 height 17
click at [1508, 340] on span "None" at bounding box center [1509, 344] width 28 height 17
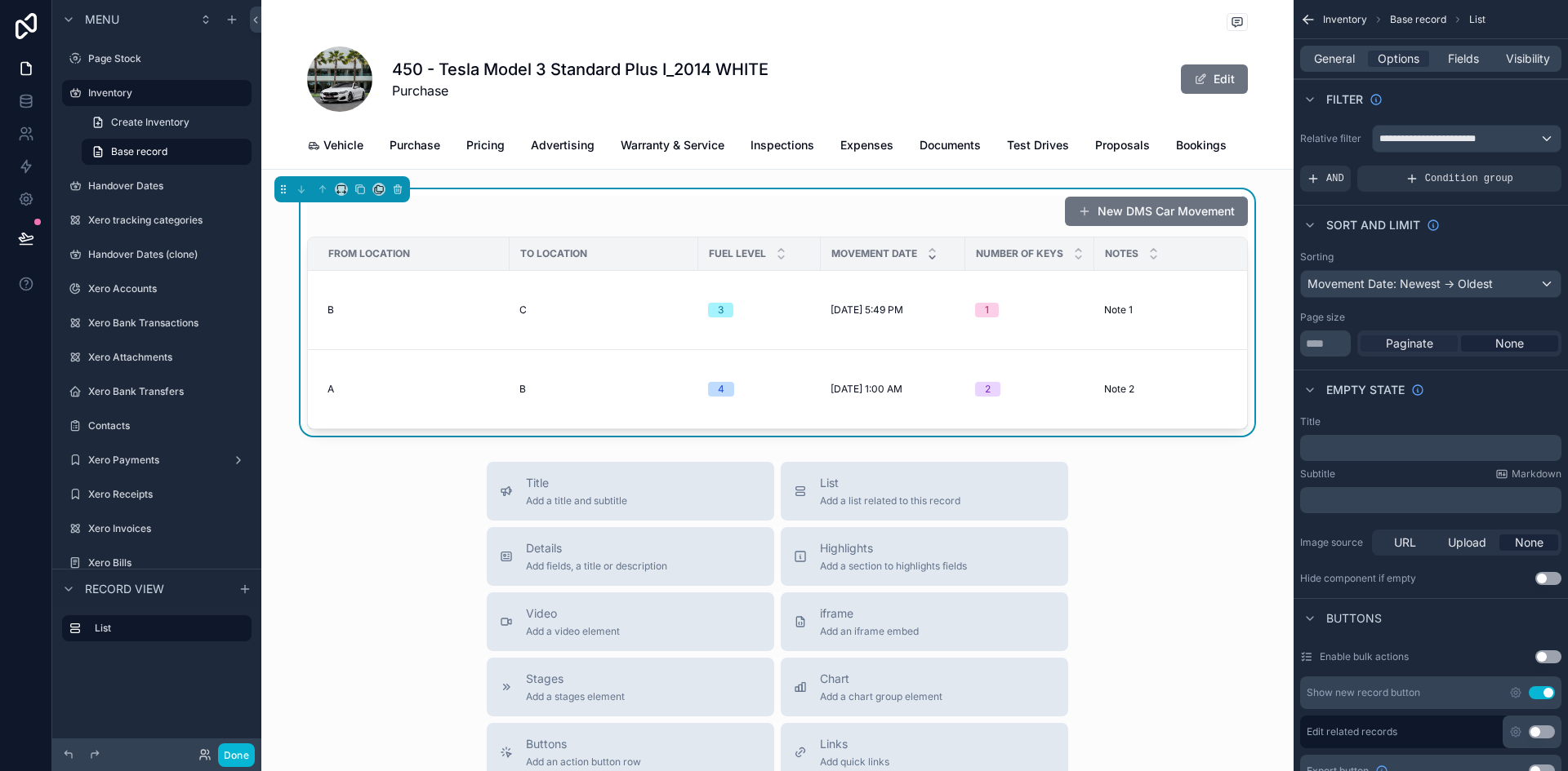
click at [1446, 340] on div "Paginate" at bounding box center [1409, 344] width 97 height 17
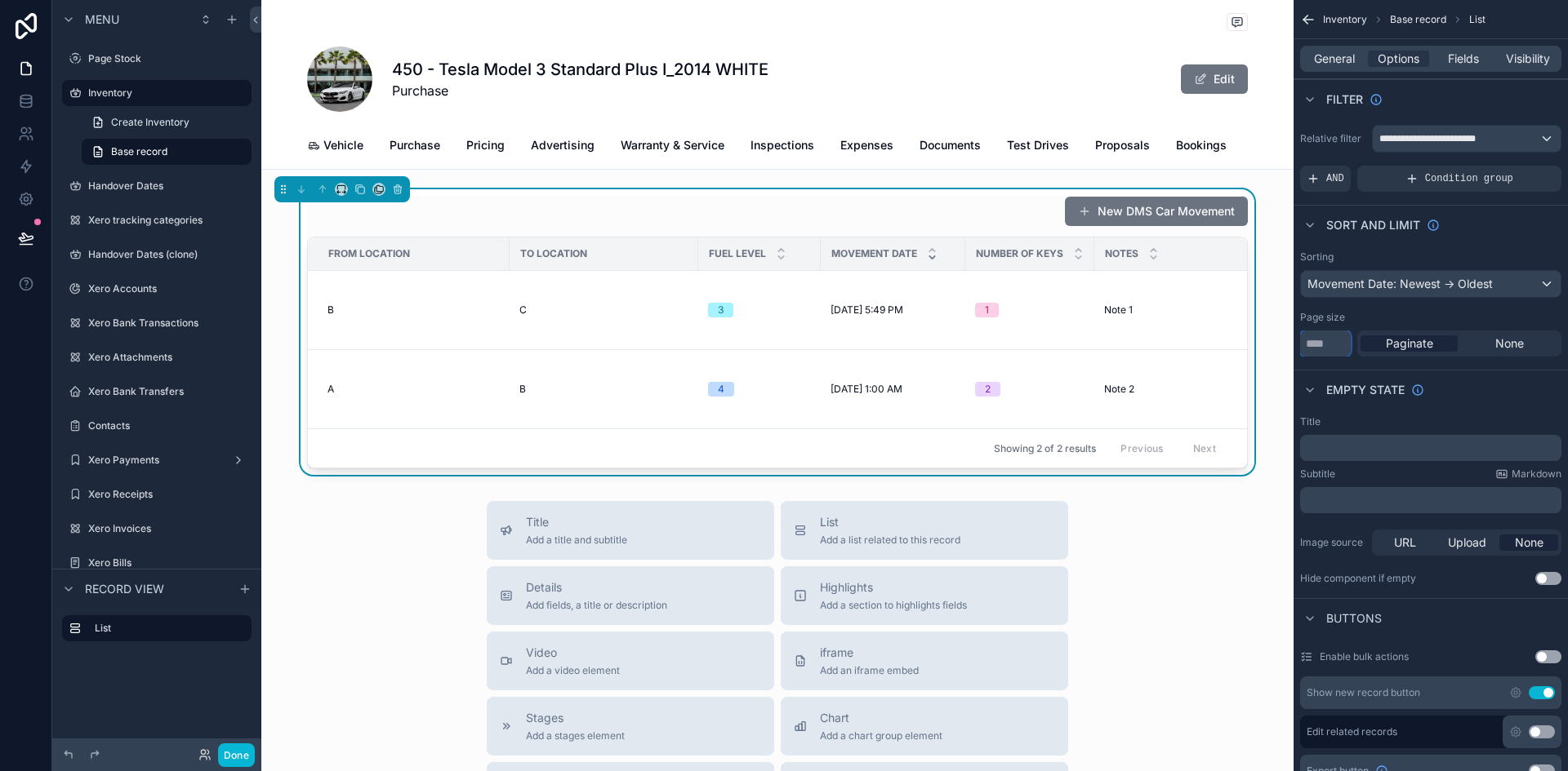
click at [1328, 344] on input "**" at bounding box center [1325, 344] width 51 height 26
type input "*"
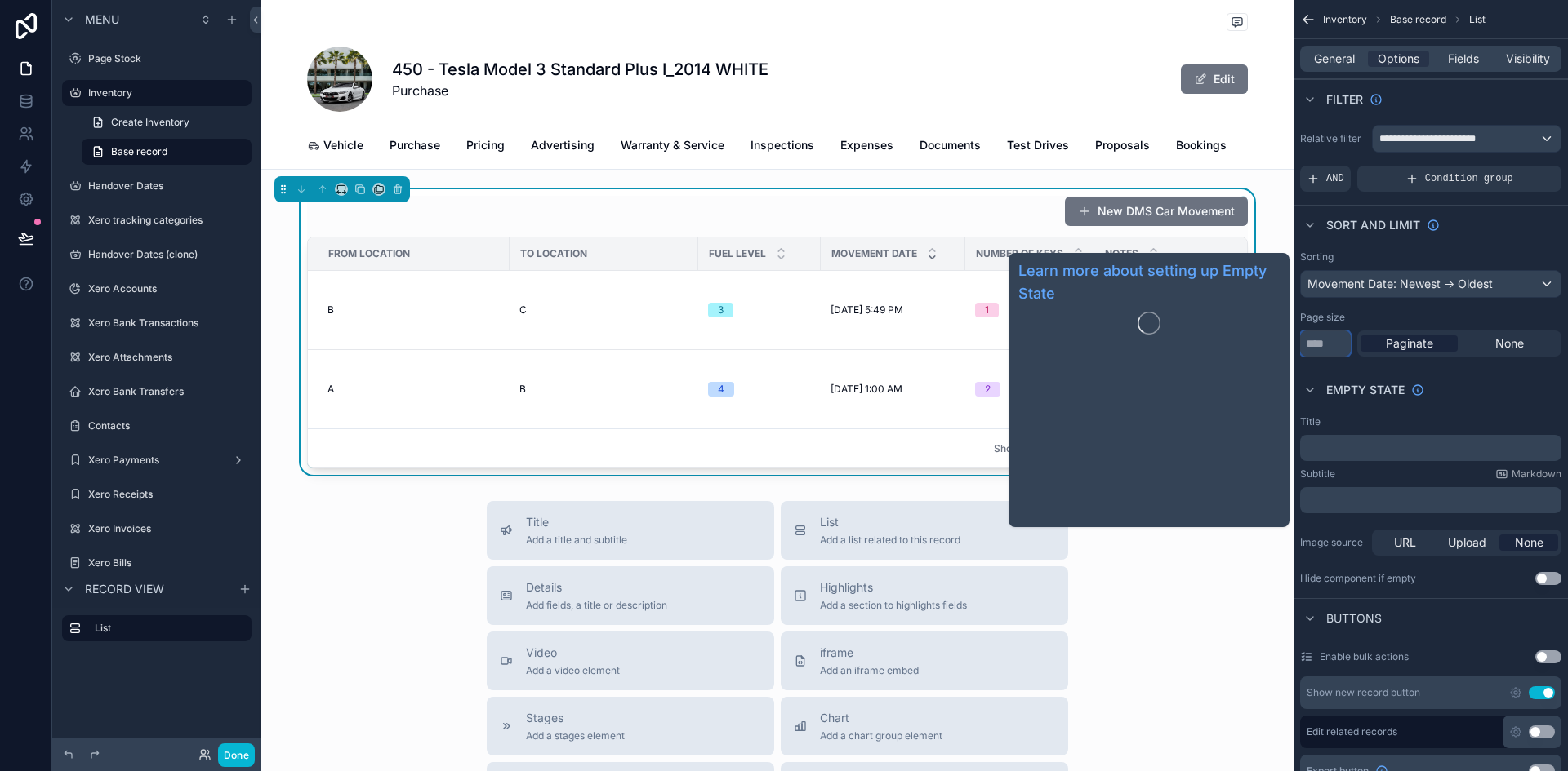
type input "*"
click at [1362, 385] on span "Empty state" at bounding box center [1365, 389] width 78 height 17
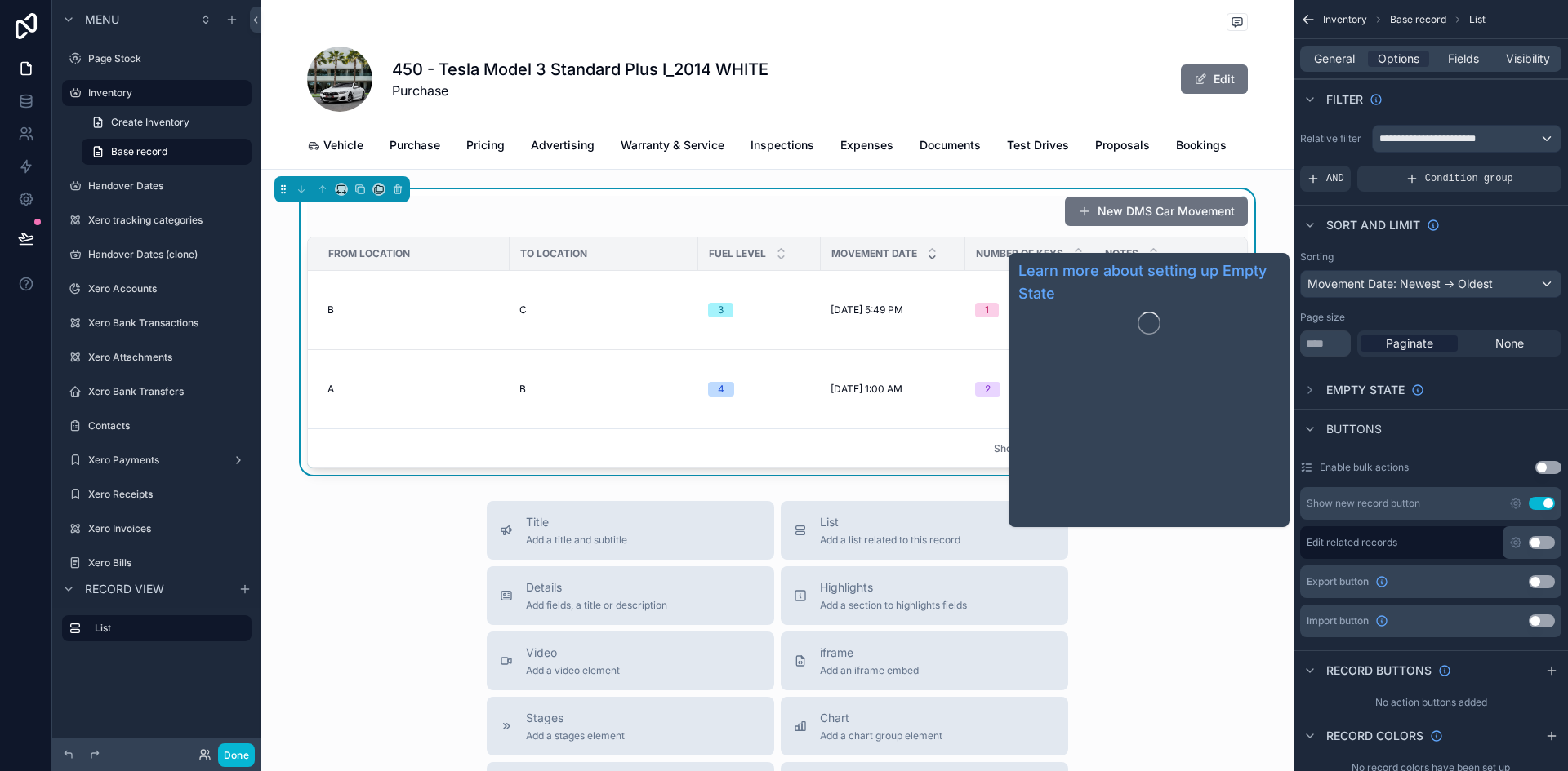
click at [1362, 385] on span "Empty state" at bounding box center [1365, 389] width 78 height 17
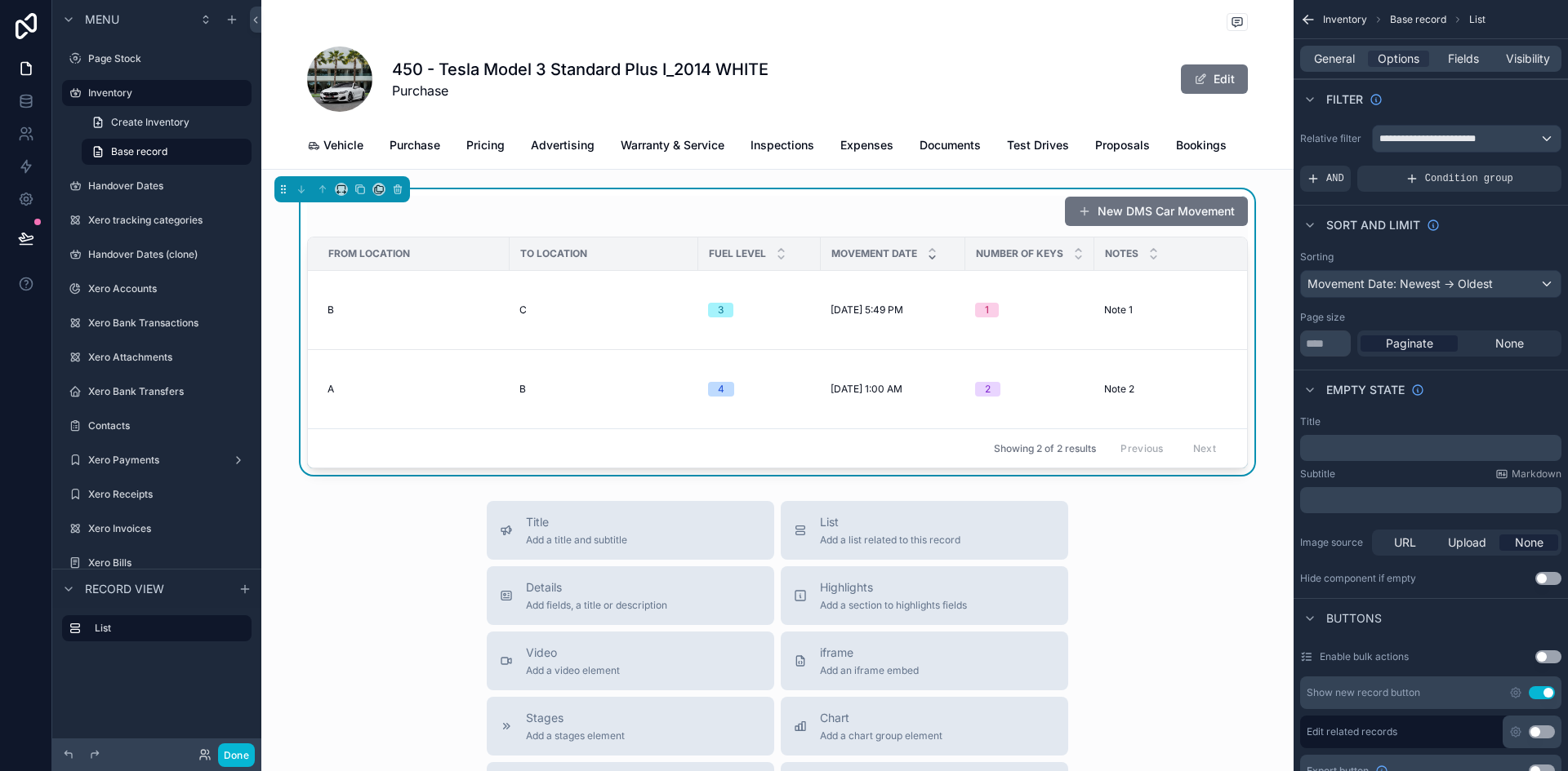
click at [1362, 448] on p "﻿" at bounding box center [1433, 448] width 251 height 13
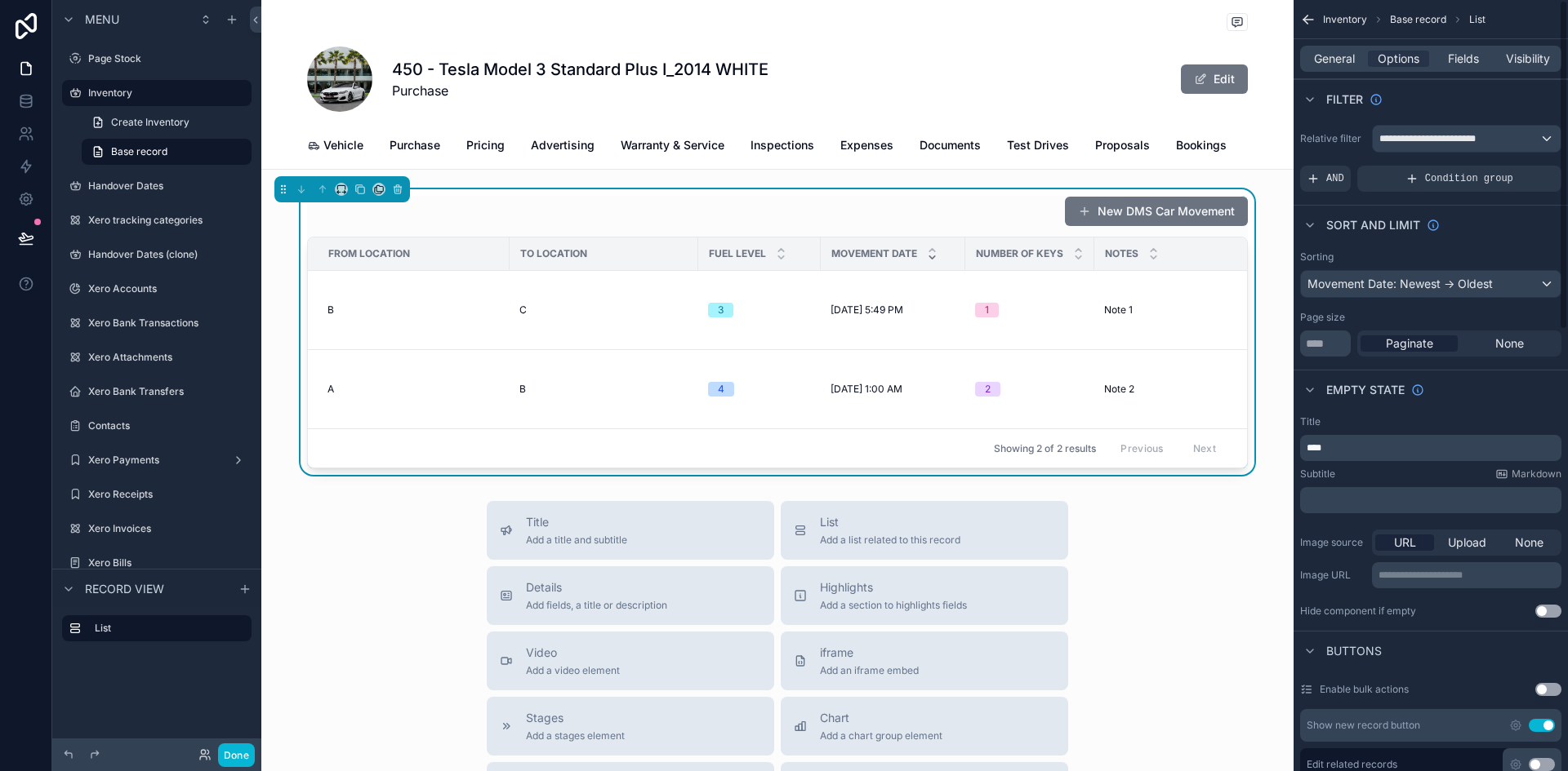
click at [1371, 476] on div "Subtitle Markdown" at bounding box center [1431, 473] width 261 height 13
click at [345, 195] on icon "scrollable content" at bounding box center [342, 190] width 12 height 12
click at [386, 264] on div "25%" at bounding box center [374, 263] width 51 height 19
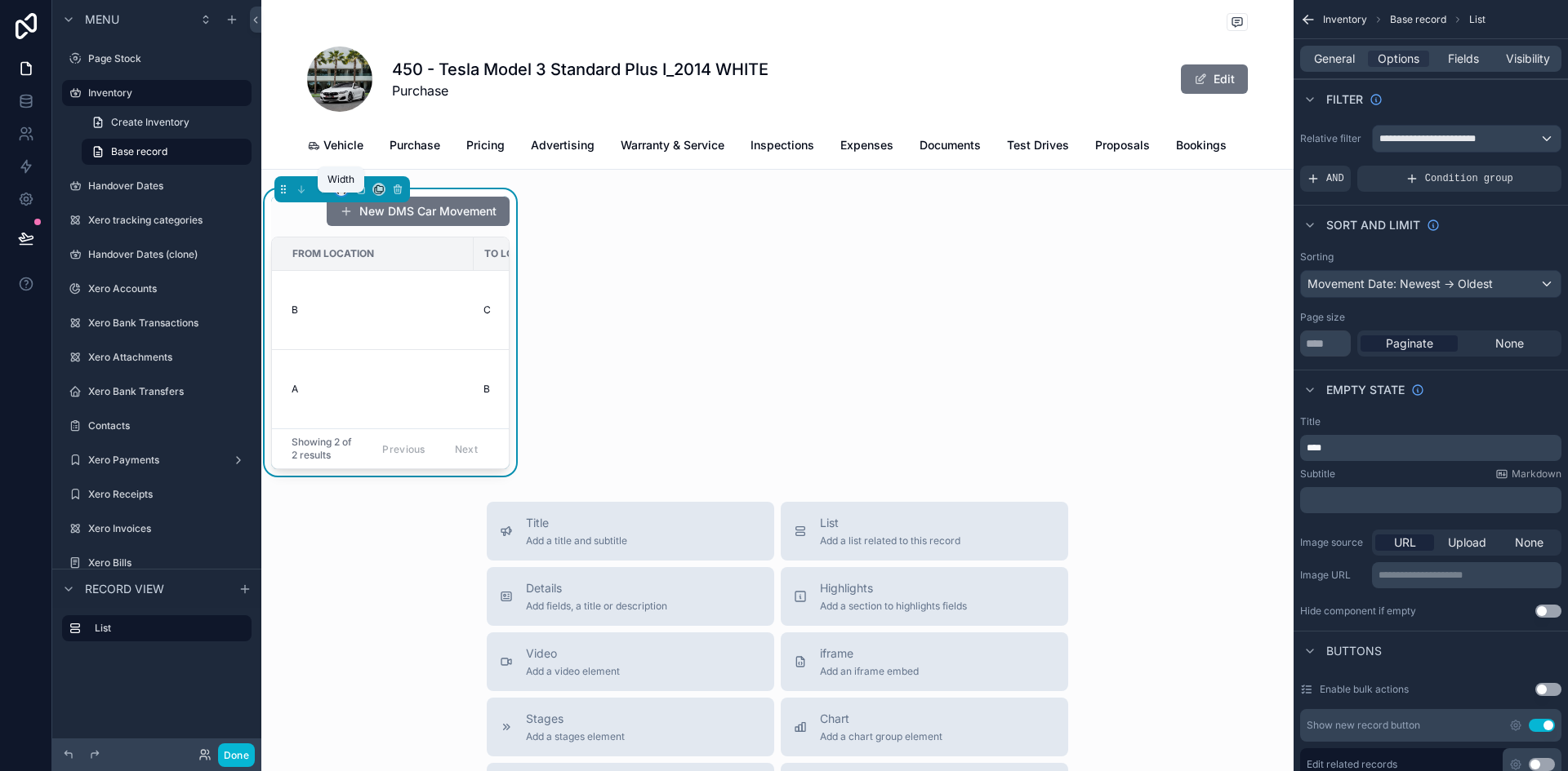
click at [343, 195] on icon "scrollable content" at bounding box center [342, 190] width 12 height 12
click at [376, 369] on span "Full width" at bounding box center [374, 374] width 51 height 19
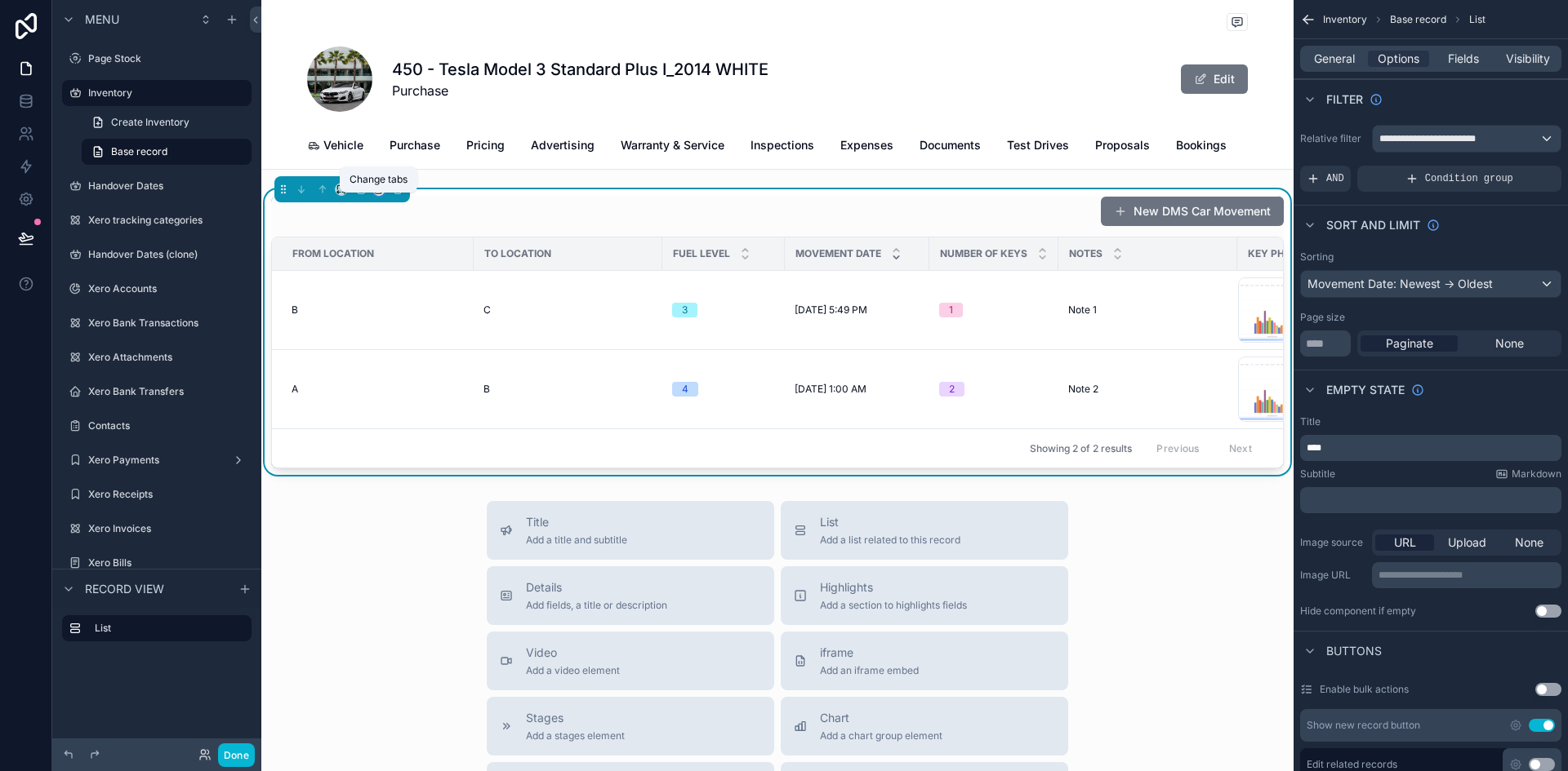
click at [384, 195] on icon "scrollable content" at bounding box center [379, 190] width 12 height 12
click at [1043, 403] on div "scrollable content" at bounding box center [784, 386] width 1568 height 771
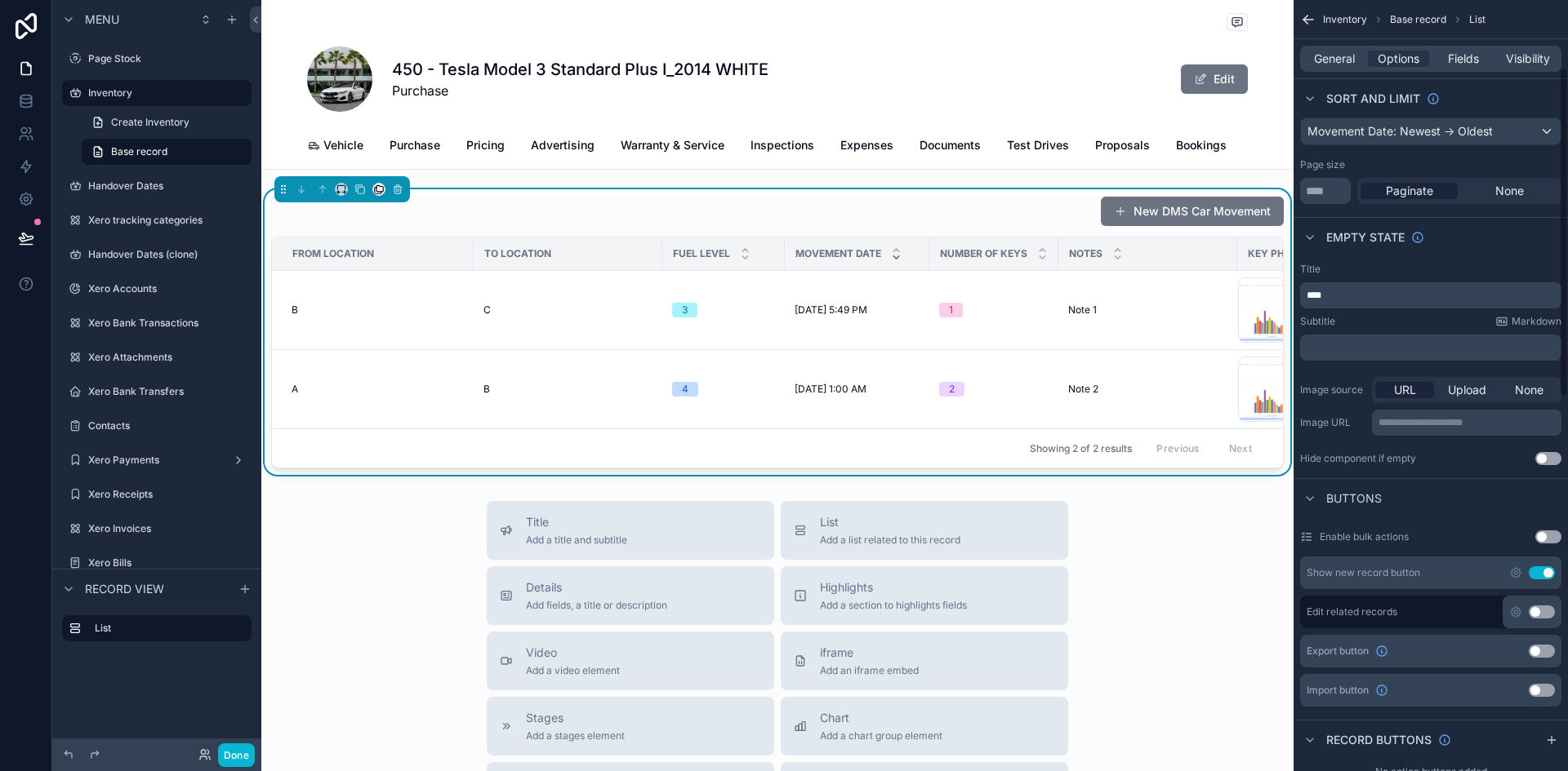
scroll to position [164, 0]
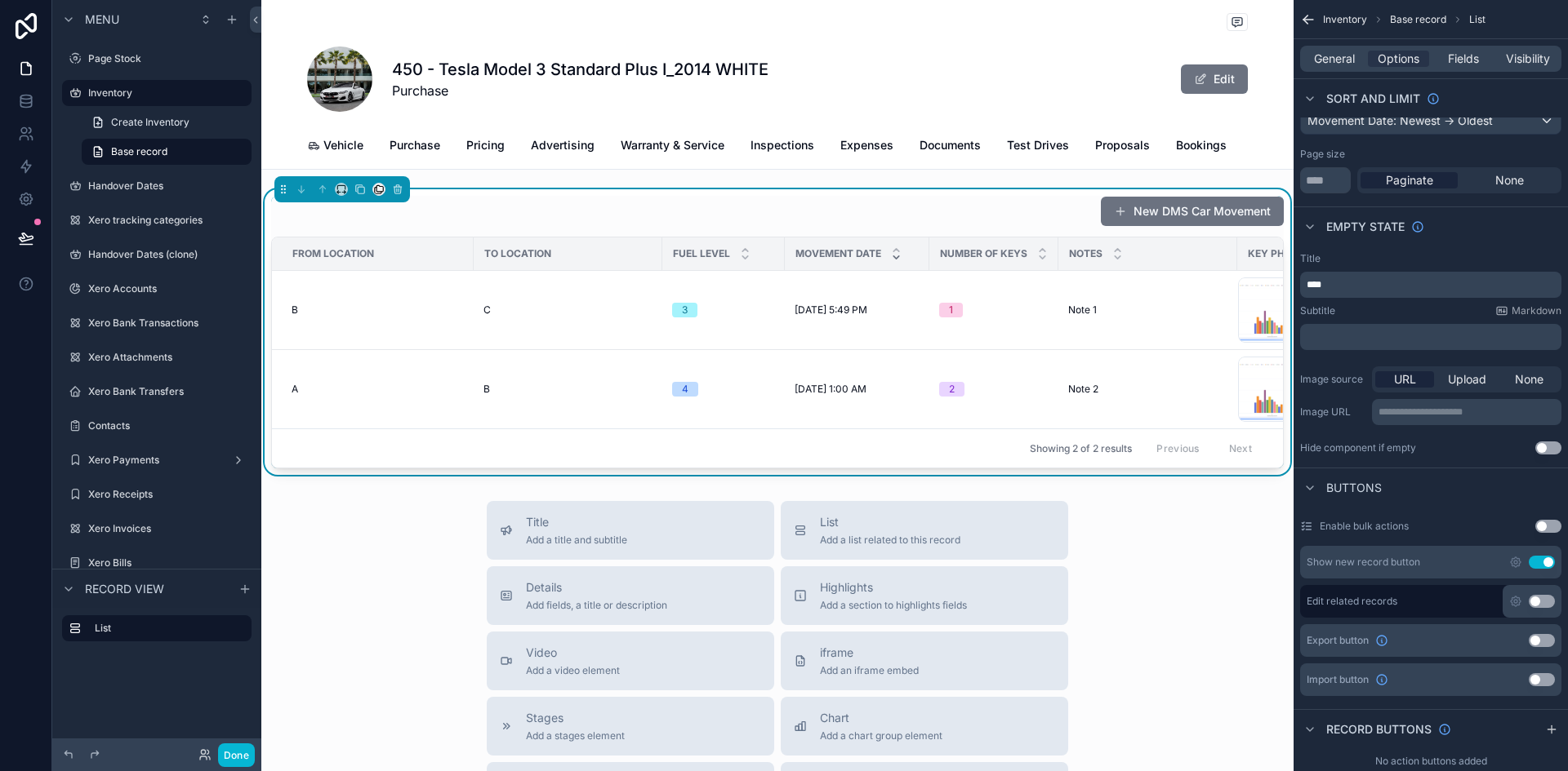
click at [1318, 285] on span "****" at bounding box center [1314, 285] width 15 height 10
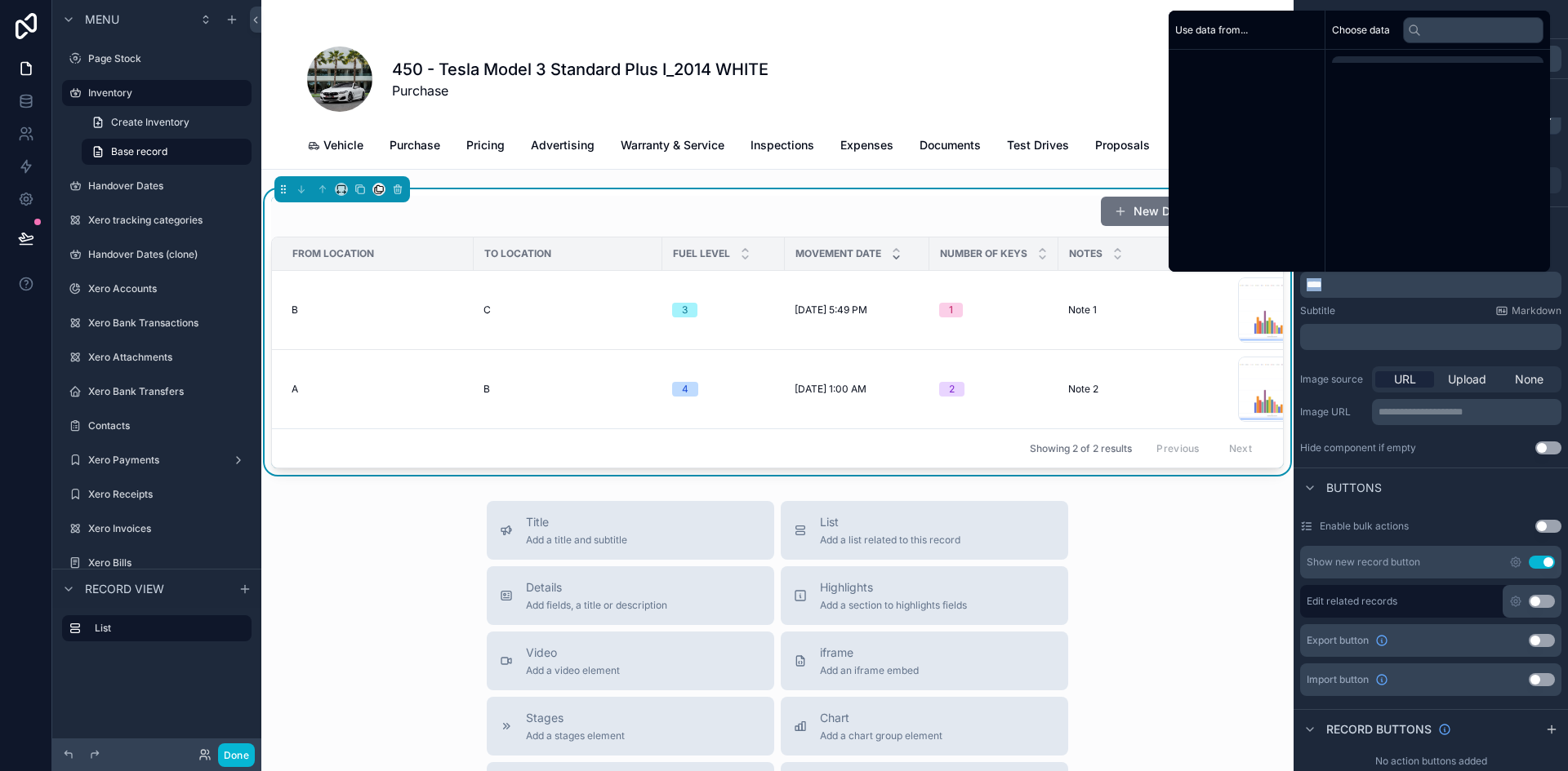
click at [1318, 285] on span "****" at bounding box center [1314, 285] width 15 height 10
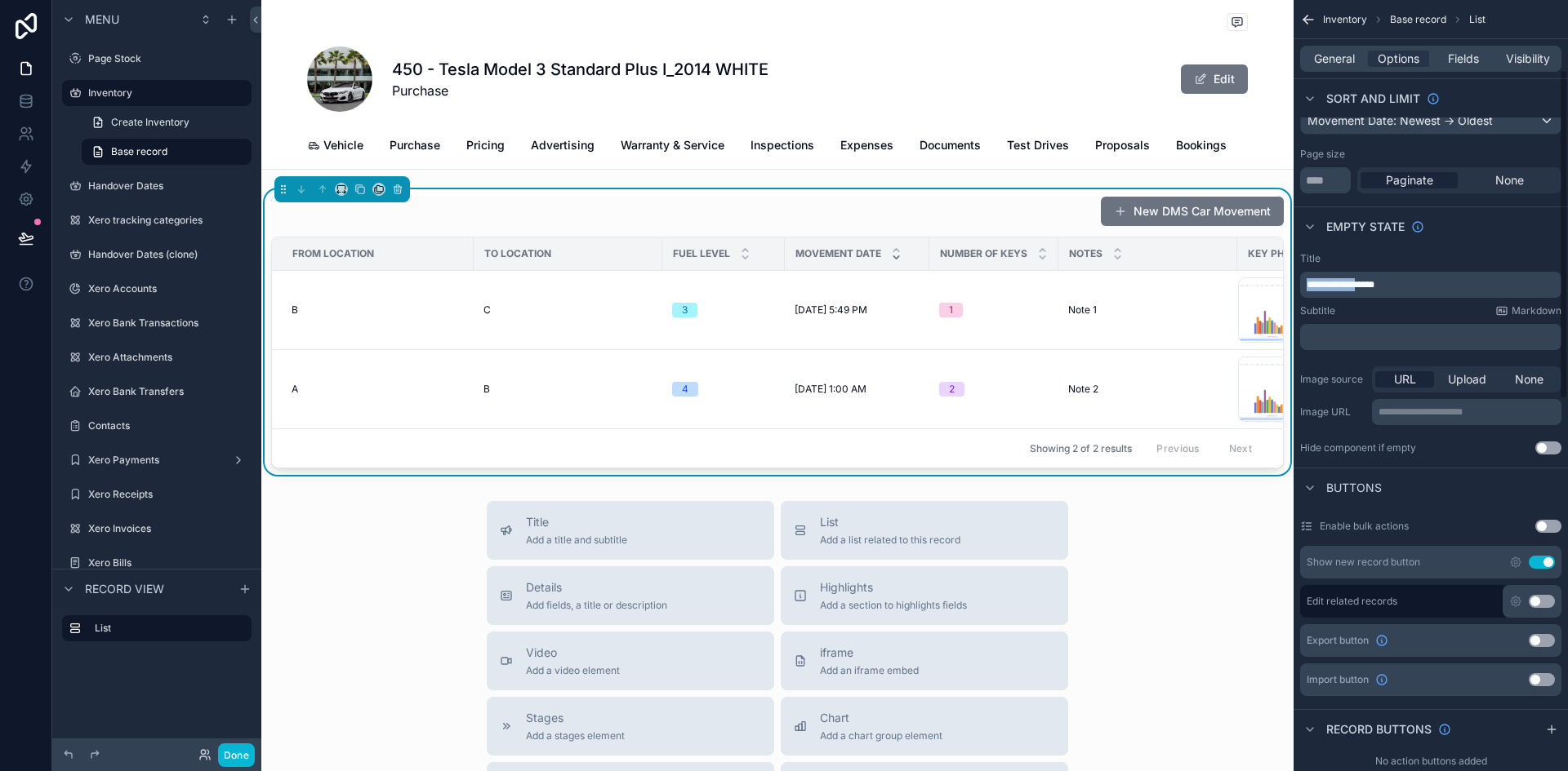
drag, startPoint x: 1367, startPoint y: 280, endPoint x: 1289, endPoint y: 280, distance: 78.0
click at [1289, 280] on div "Page Stock Inventory 1,987 Handover Dates Xero tracking categories Handover Dat…" at bounding box center [915, 386] width 1307 height 771
copy span "**********"
click at [1345, 330] on div "﻿" at bounding box center [1431, 337] width 261 height 26
click at [1348, 331] on p "﻿" at bounding box center [1433, 337] width 251 height 13
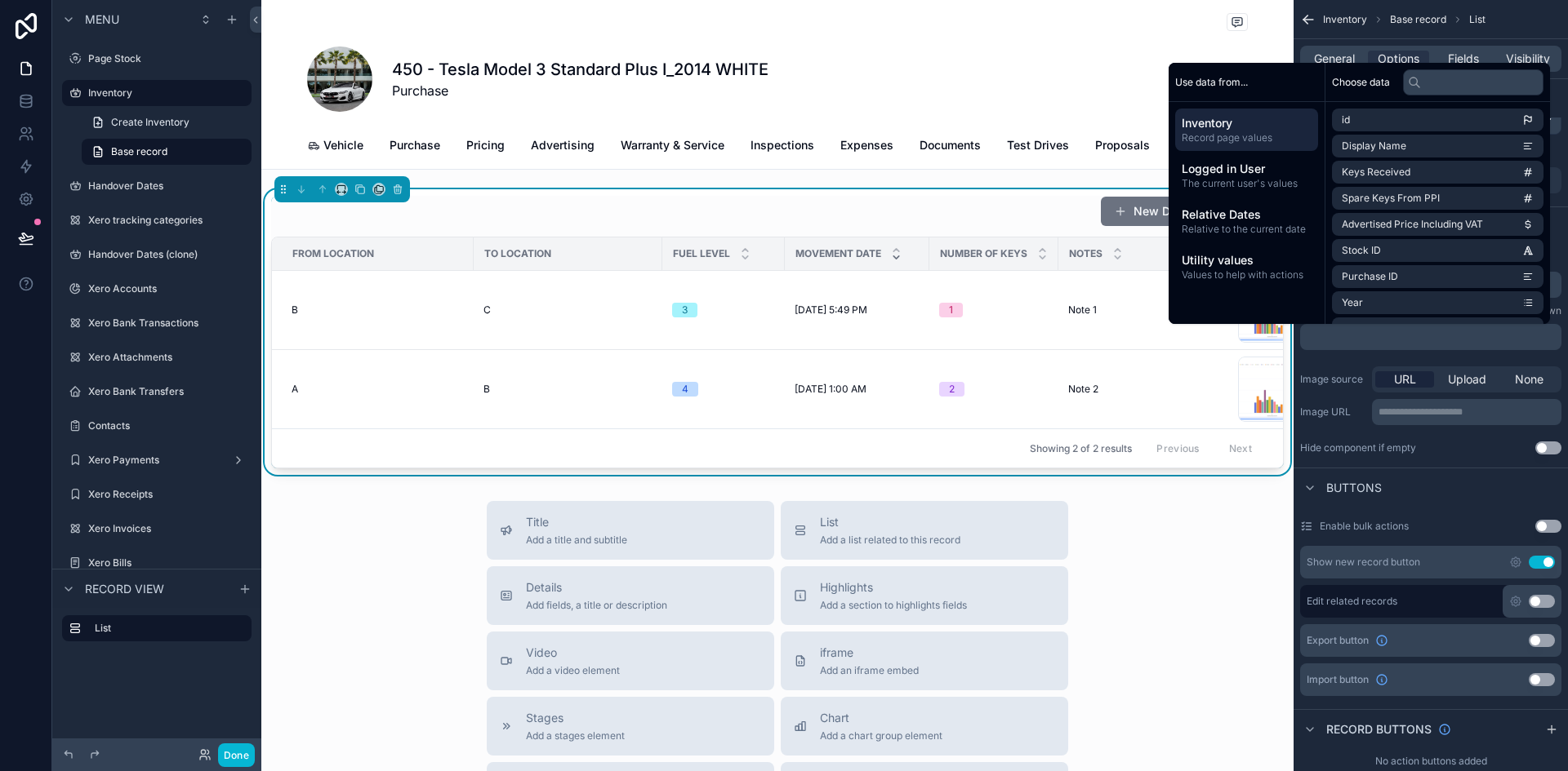
paste div "scrollable content"
click at [1458, 445] on div "Hide component if empty Use setting" at bounding box center [1431, 448] width 261 height 13
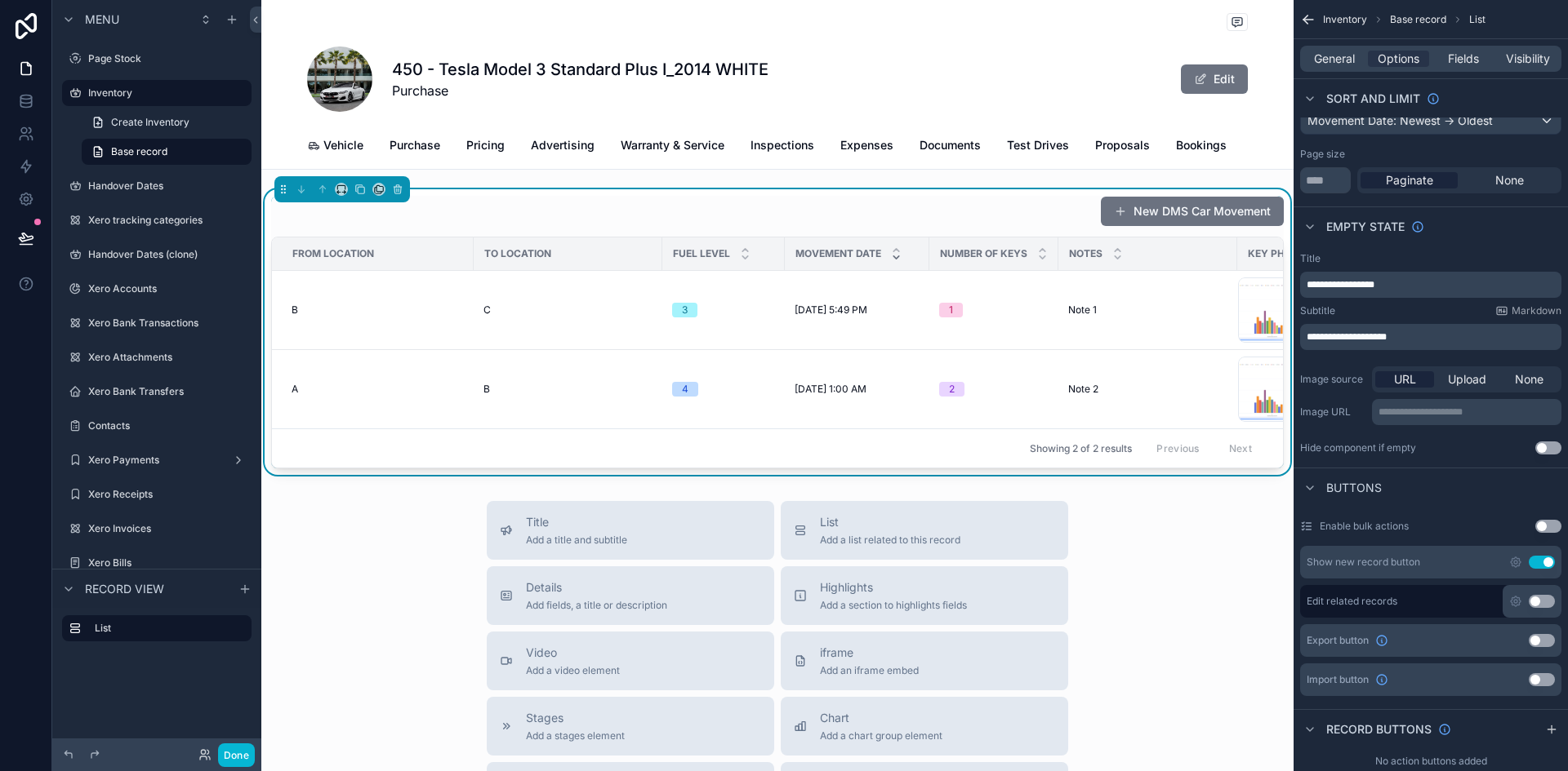
click at [1387, 382] on div "URL" at bounding box center [1404, 379] width 58 height 17
click at [1416, 382] on div "URL" at bounding box center [1404, 379] width 58 height 17
click at [1463, 383] on span "Upload" at bounding box center [1467, 379] width 38 height 17
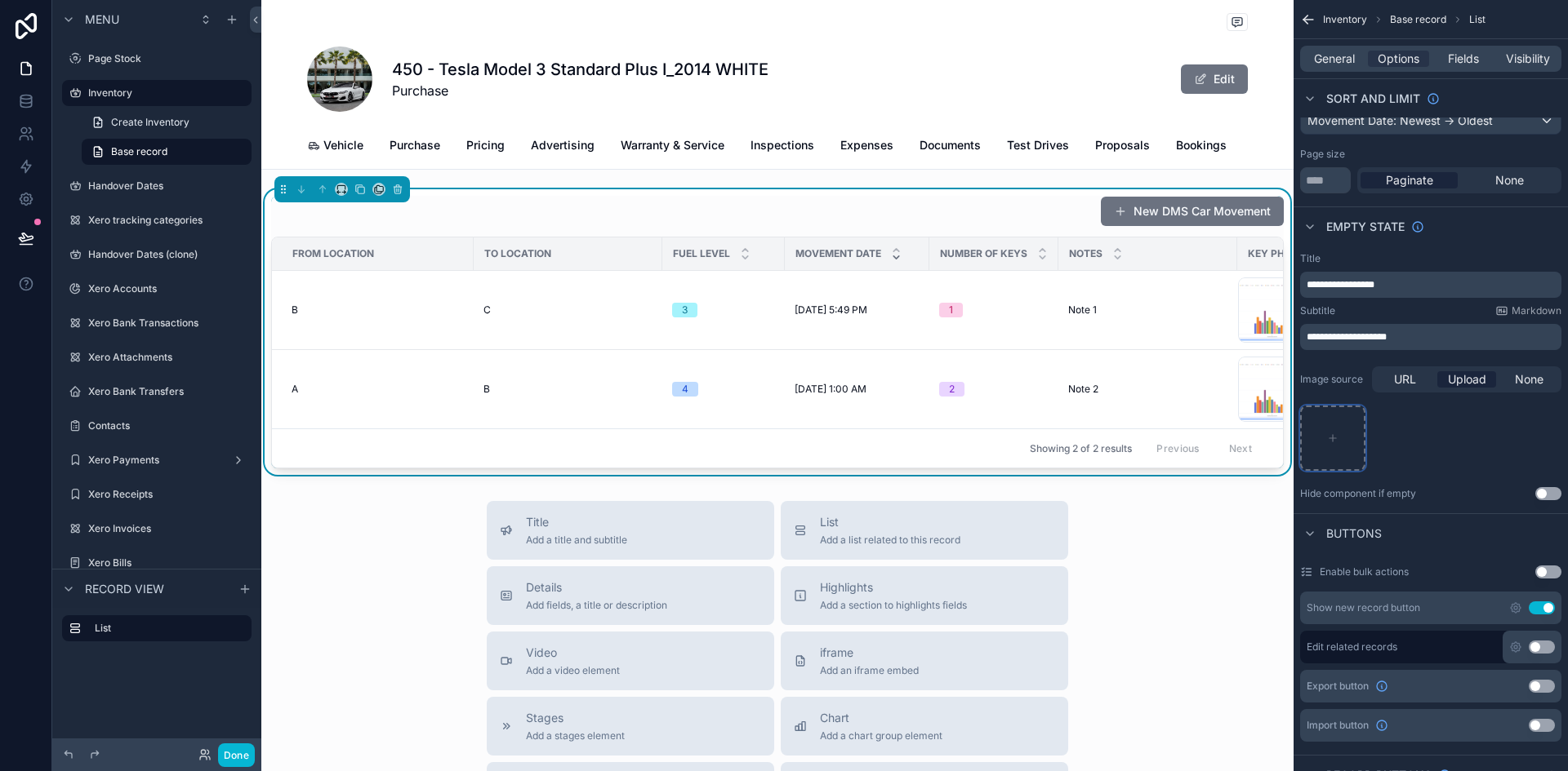
click at [1340, 433] on div "scrollable content" at bounding box center [1332, 438] width 65 height 65
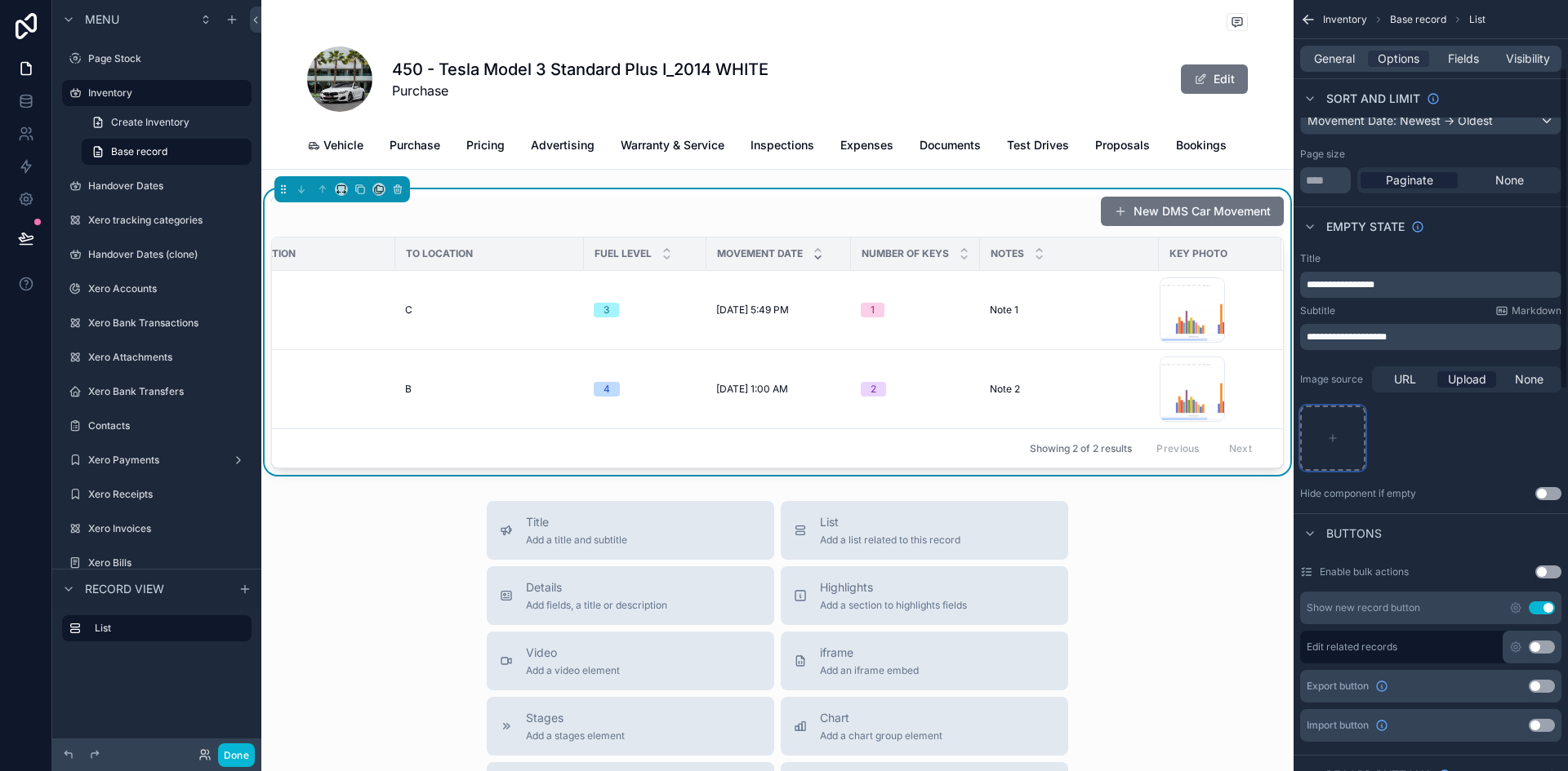
click at [1337, 440] on icon "scrollable content" at bounding box center [1332, 438] width 12 height 12
type input "**********"
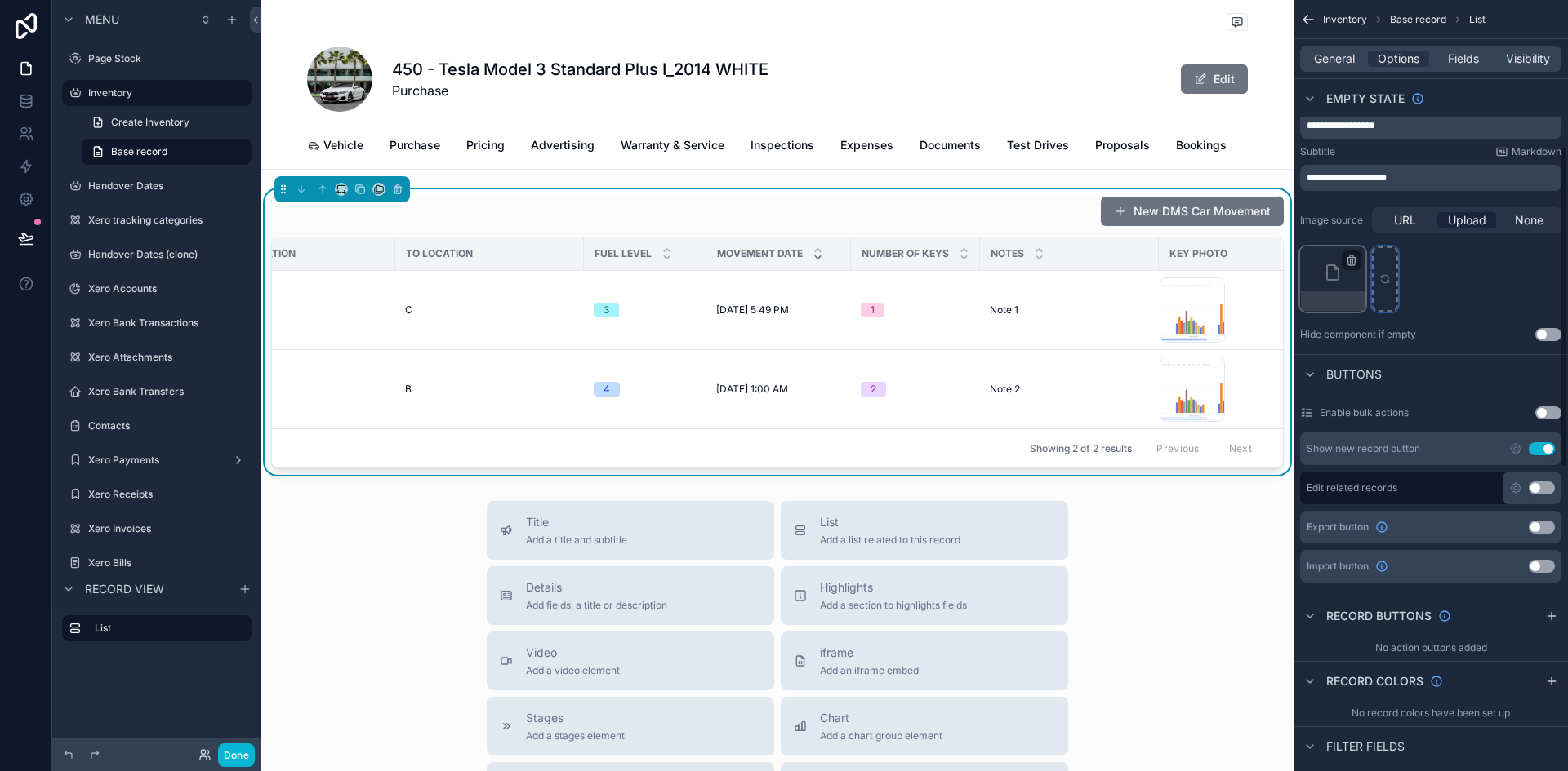
scroll to position [408, 0]
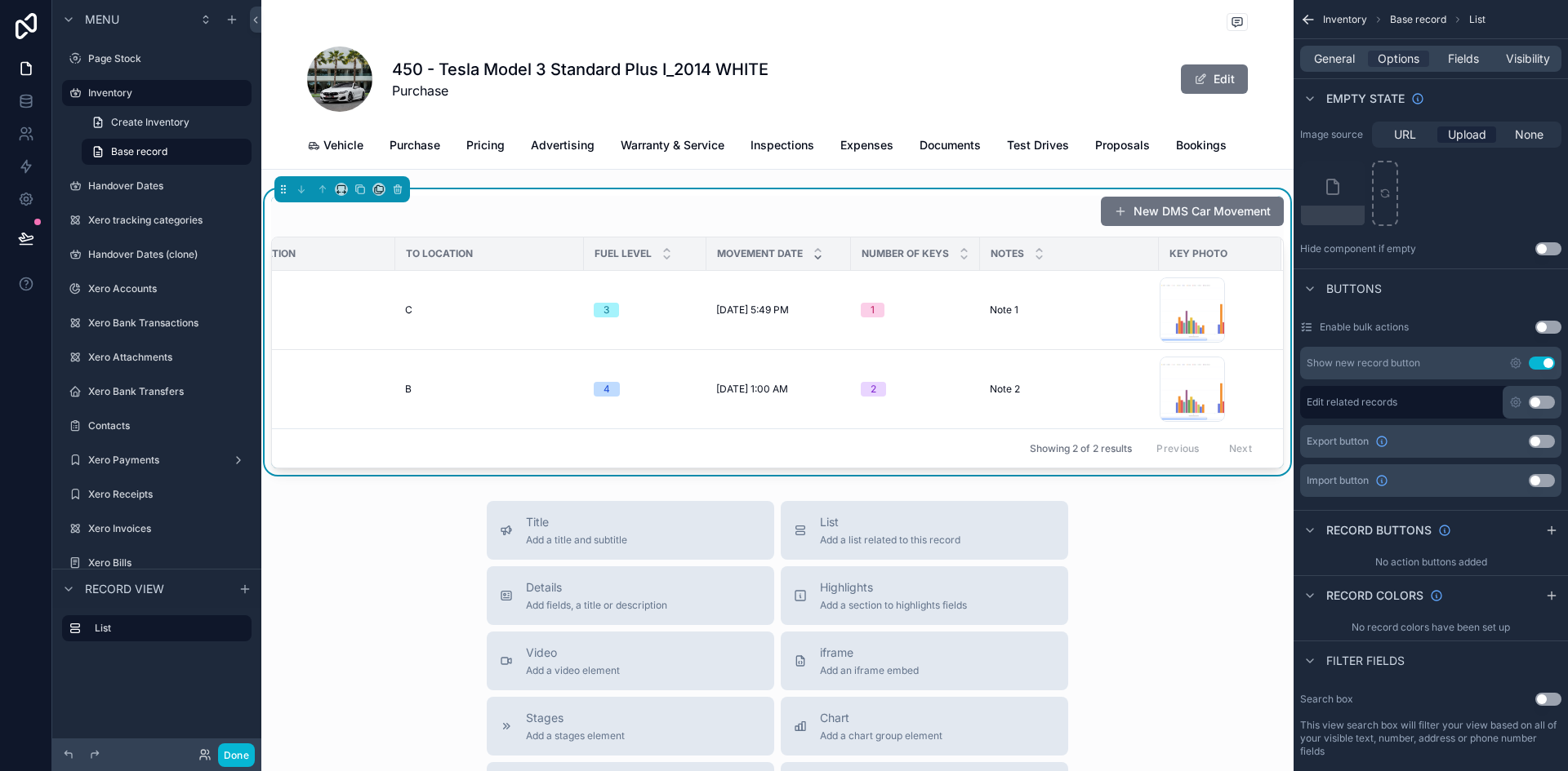
click at [1548, 249] on button "Use setting" at bounding box center [1548, 248] width 26 height 13
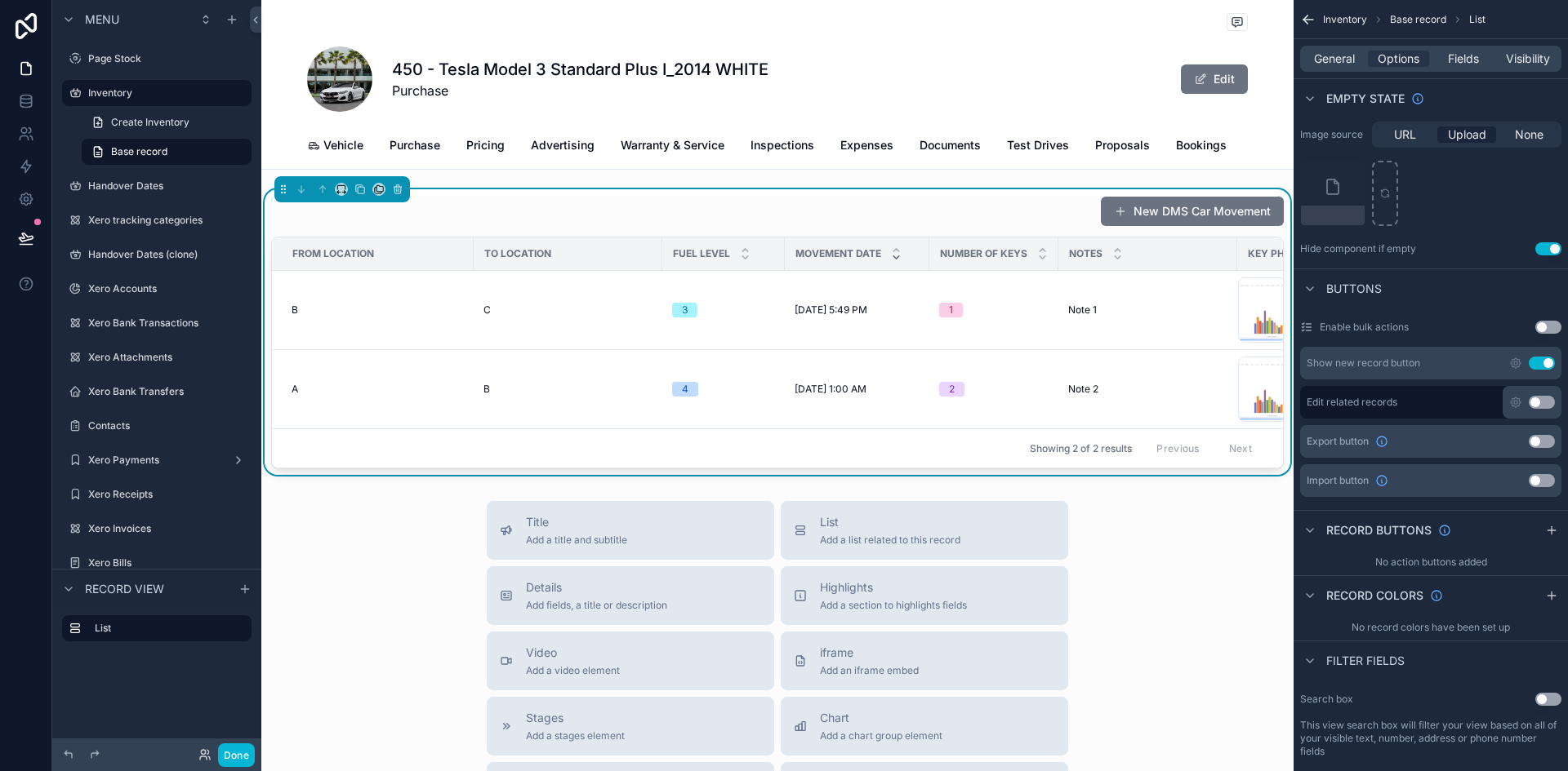
click at [1548, 249] on button "Use setting" at bounding box center [1548, 248] width 26 height 13
click at [1540, 249] on button "Use setting" at bounding box center [1548, 248] width 26 height 13
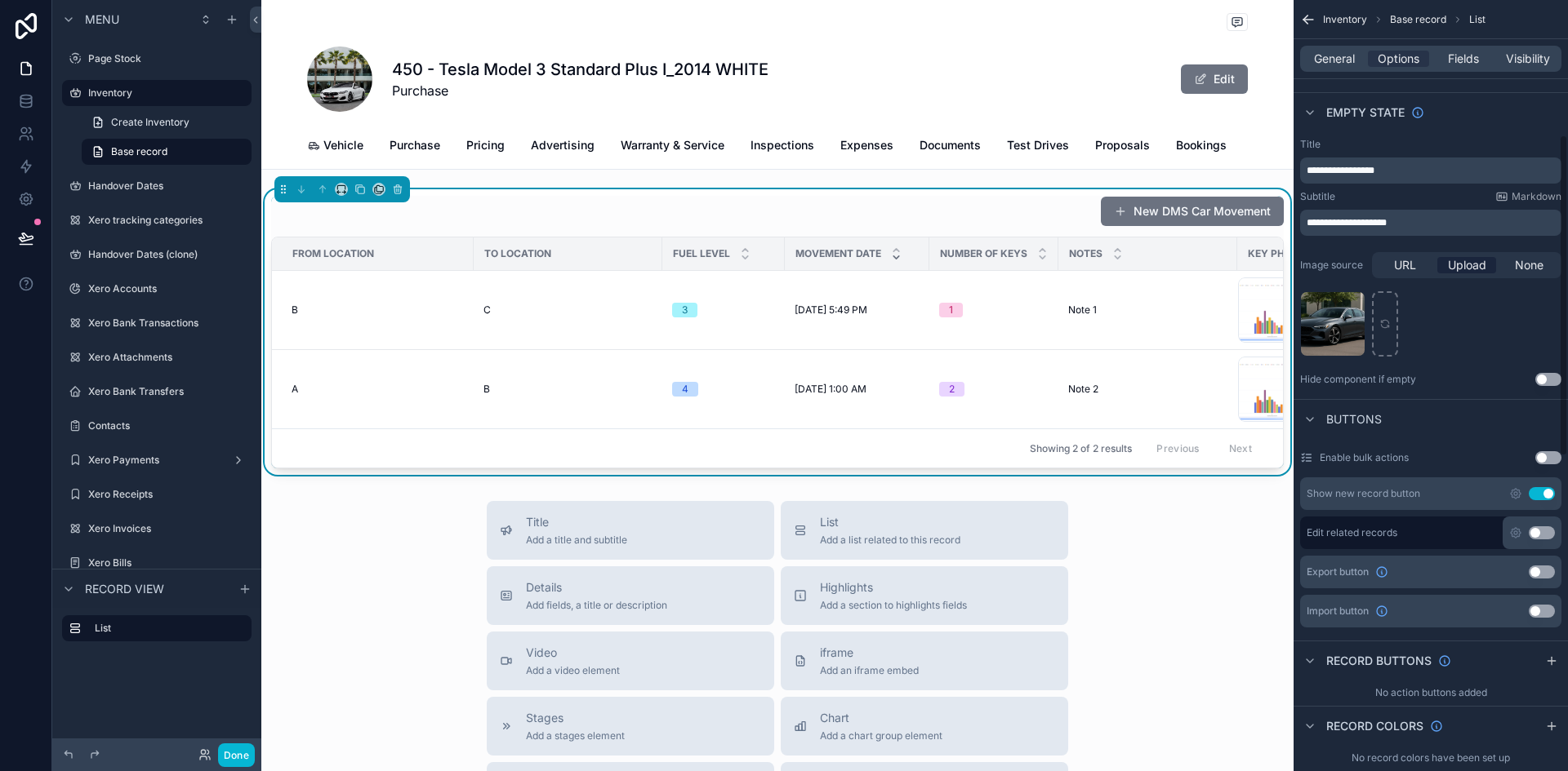
scroll to position [245, 0]
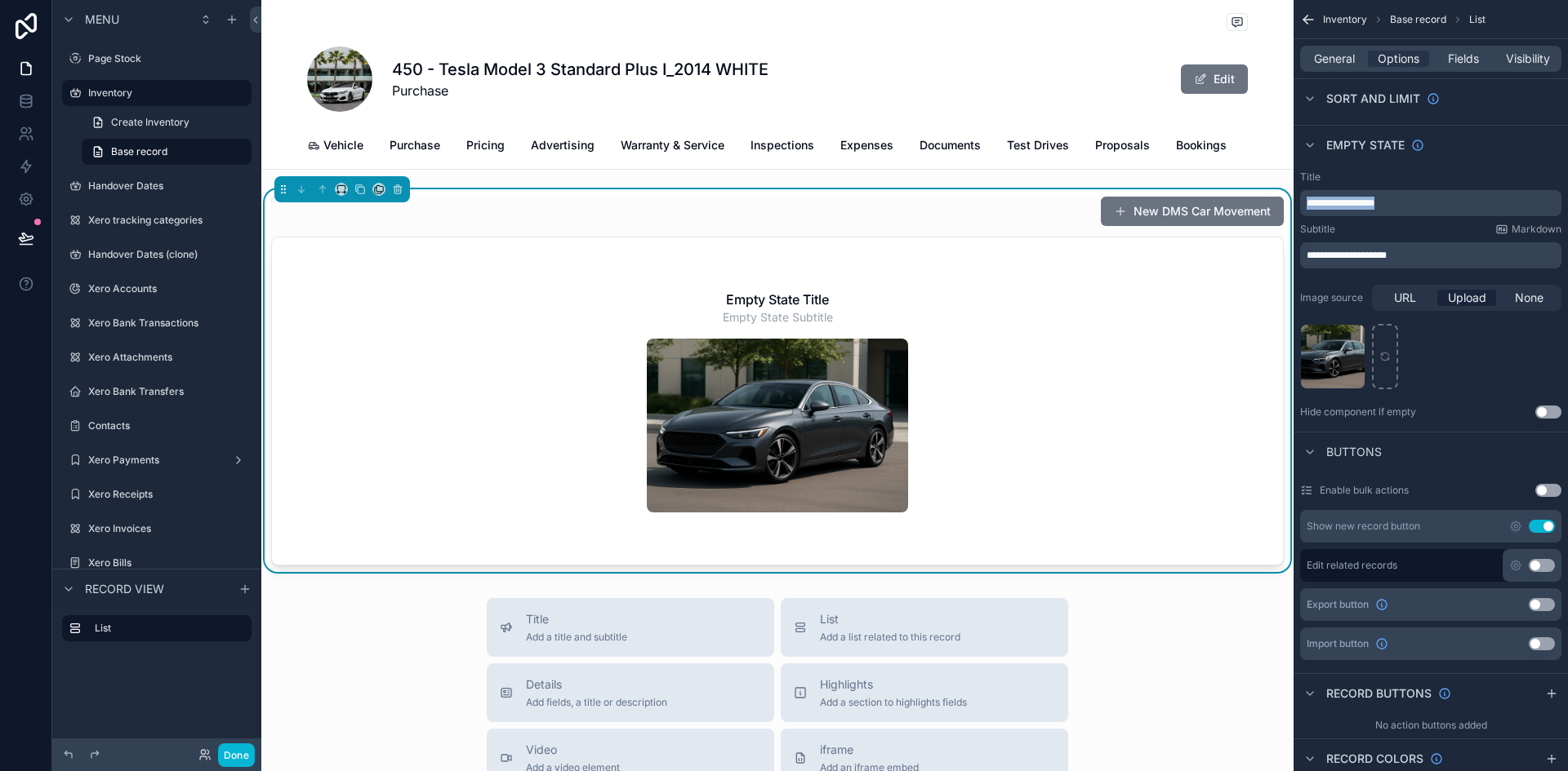
drag, startPoint x: 1400, startPoint y: 200, endPoint x: 1305, endPoint y: 200, distance: 95.0
click at [1305, 200] on div "**********" at bounding box center [1431, 202] width 261 height 26
click at [1548, 409] on button "Use setting" at bounding box center [1548, 412] width 26 height 13
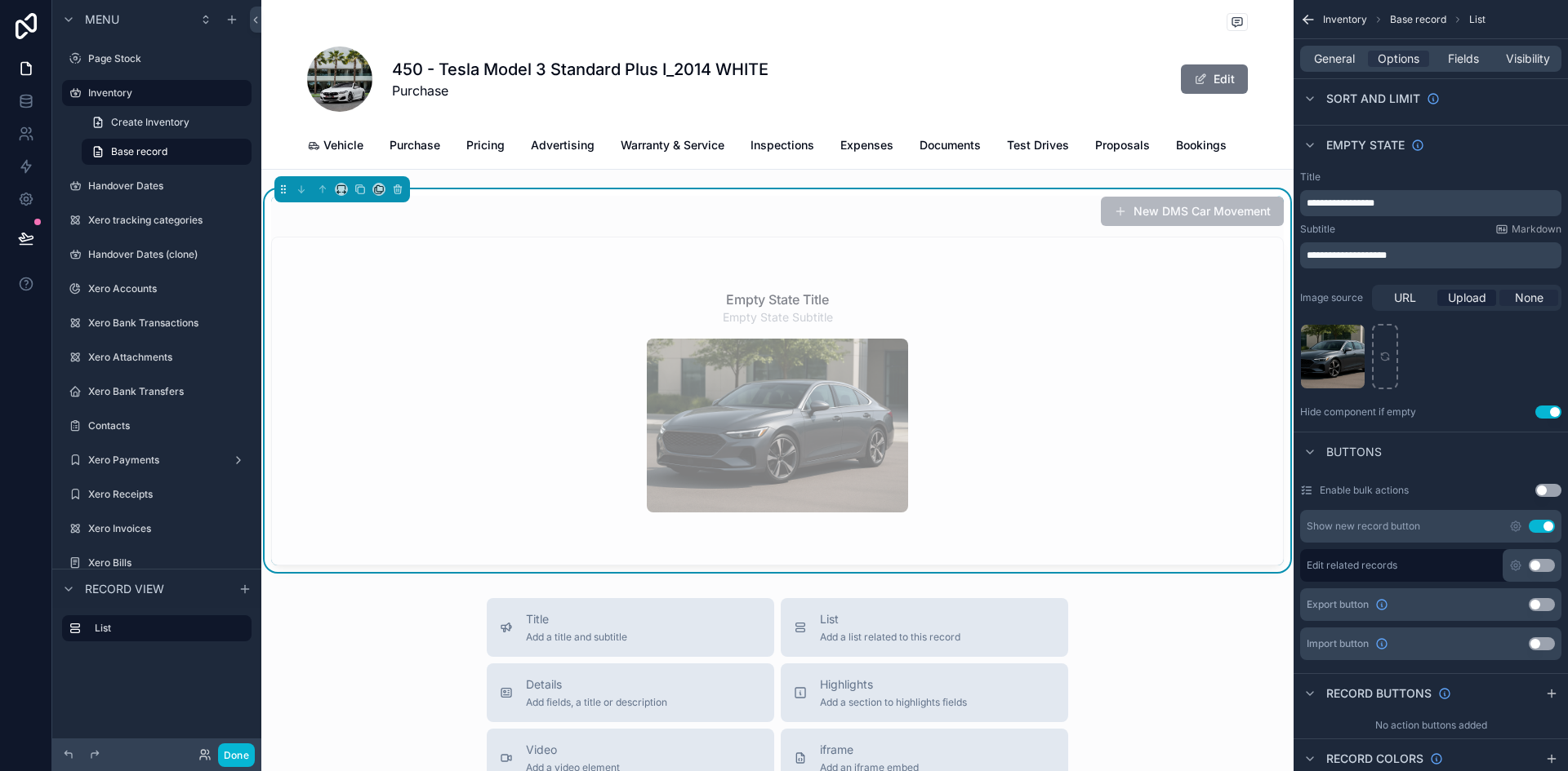
click at [1532, 294] on span "None" at bounding box center [1528, 298] width 28 height 17
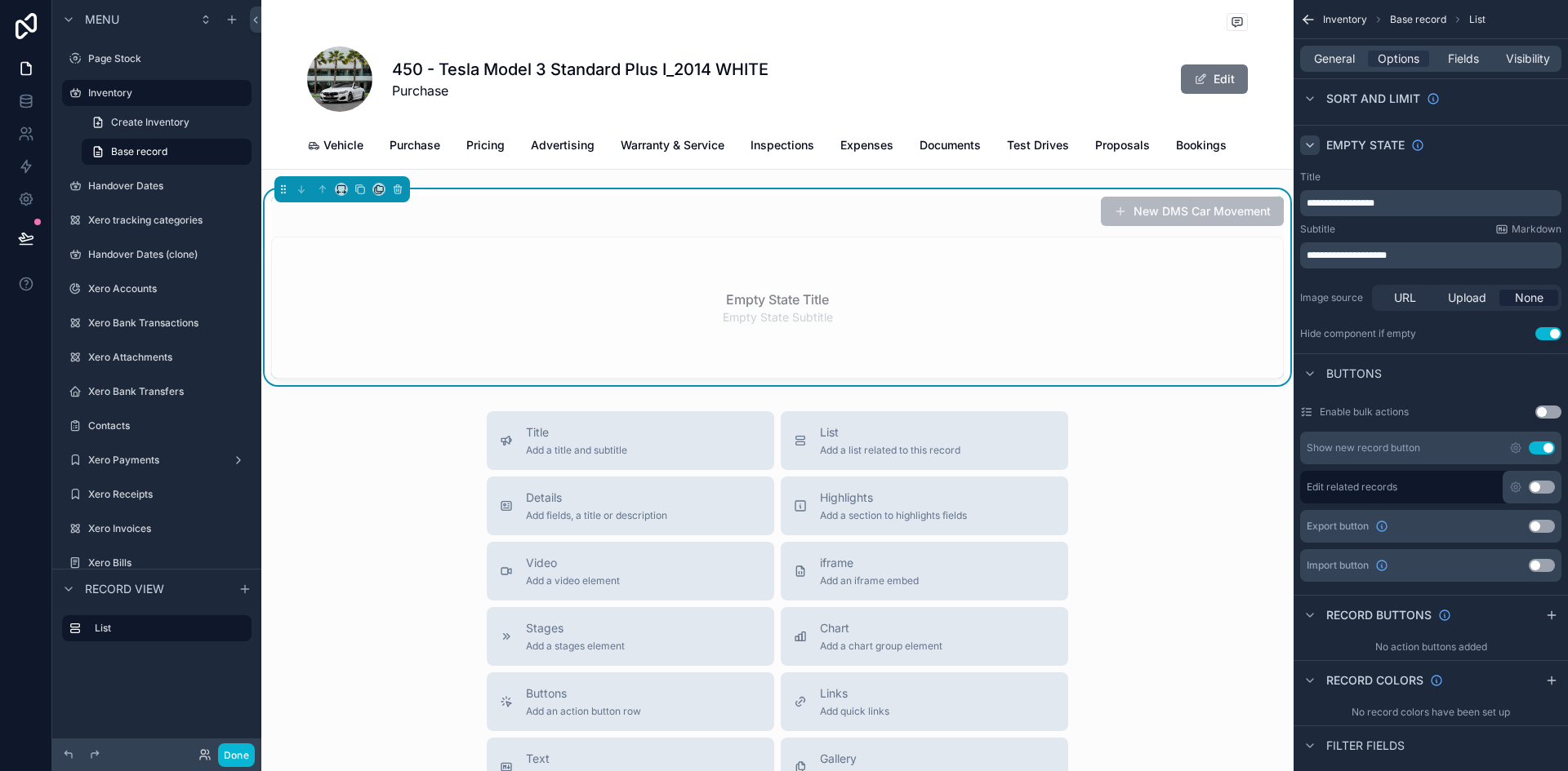
click at [1308, 144] on icon "scrollable content" at bounding box center [1310, 145] width 7 height 3
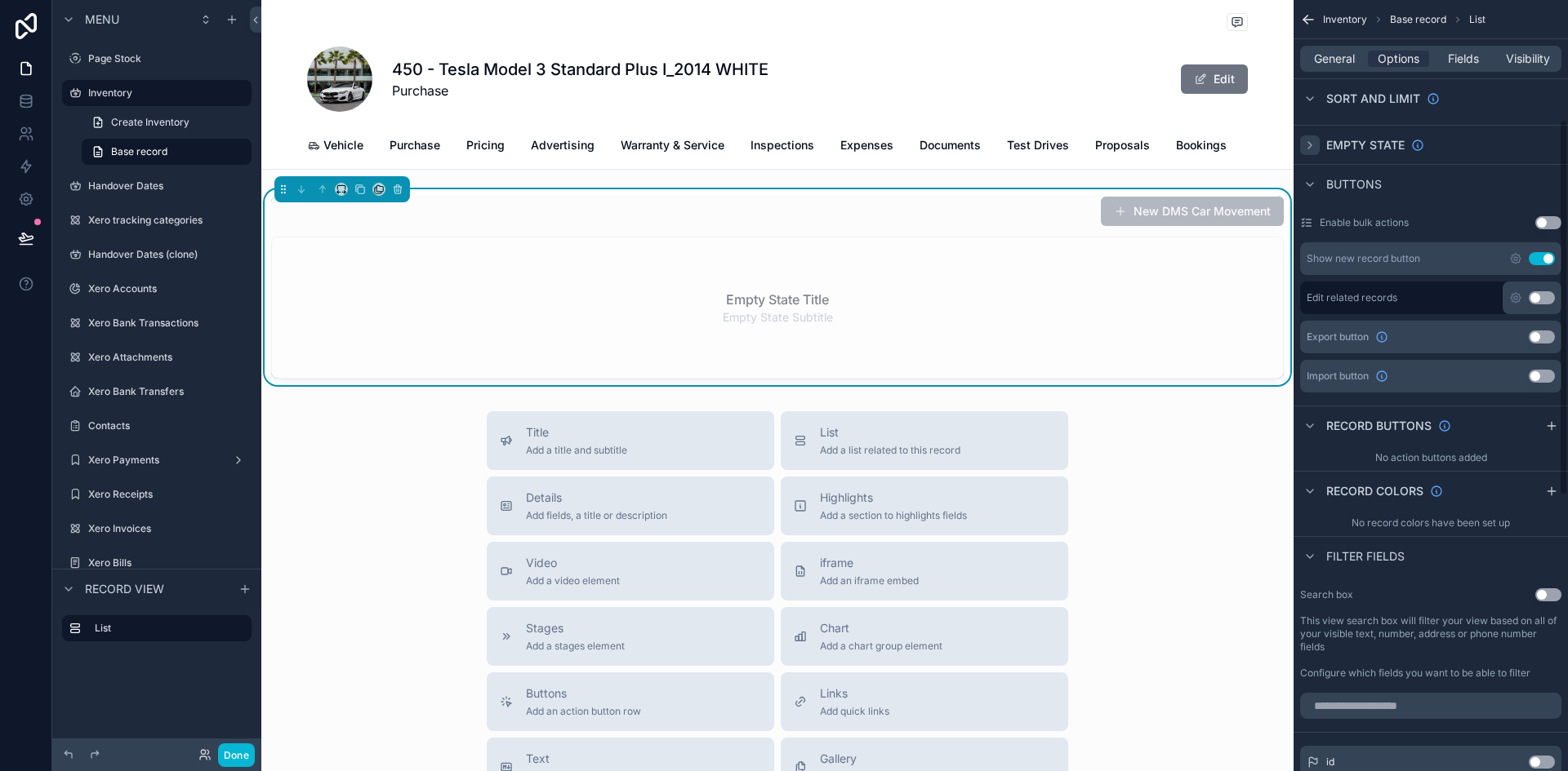
click at [1308, 144] on icon "scrollable content" at bounding box center [1309, 145] width 13 height 13
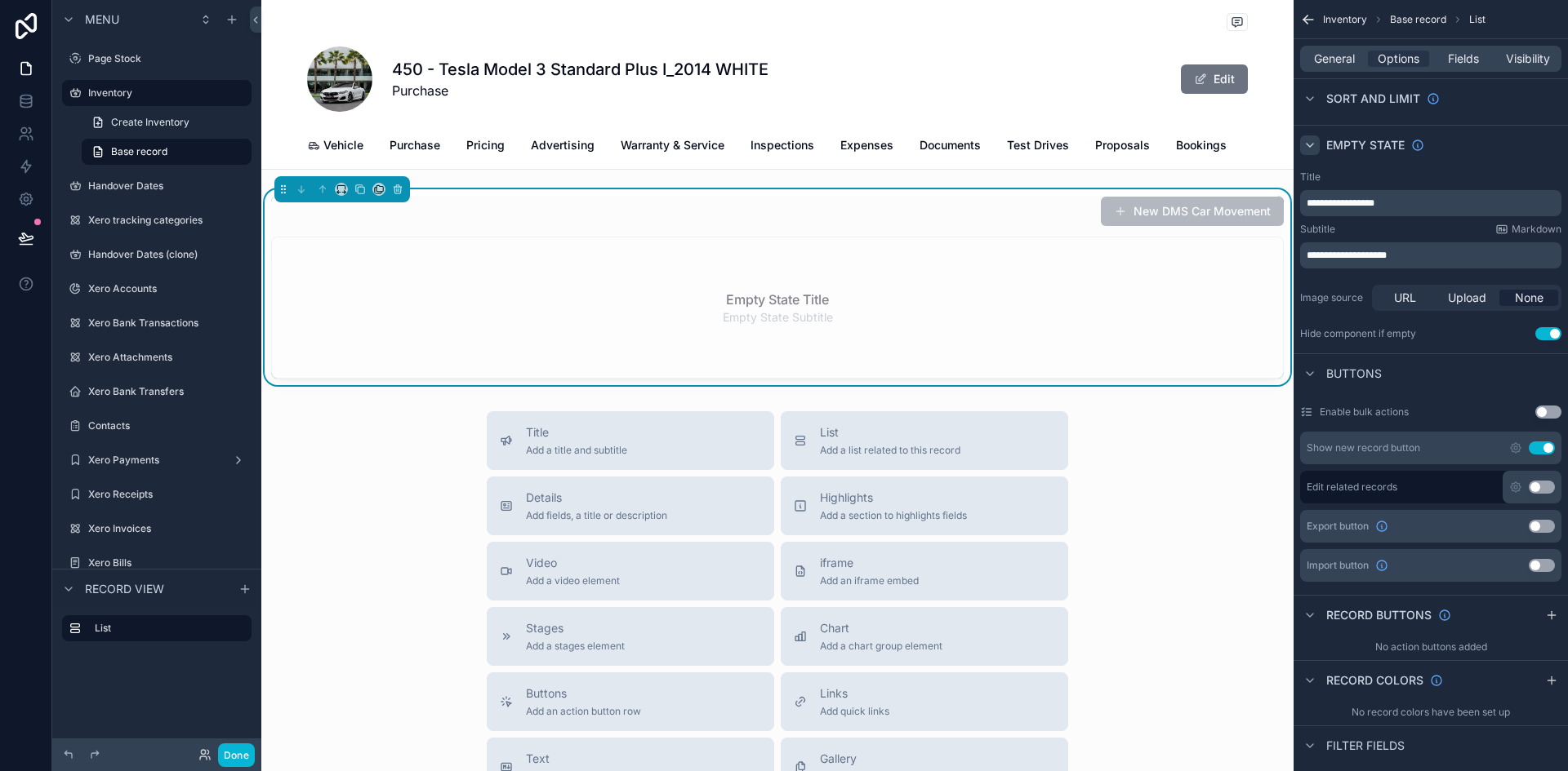
click at [1374, 203] on span "**********" at bounding box center [1341, 203] width 68 height 10
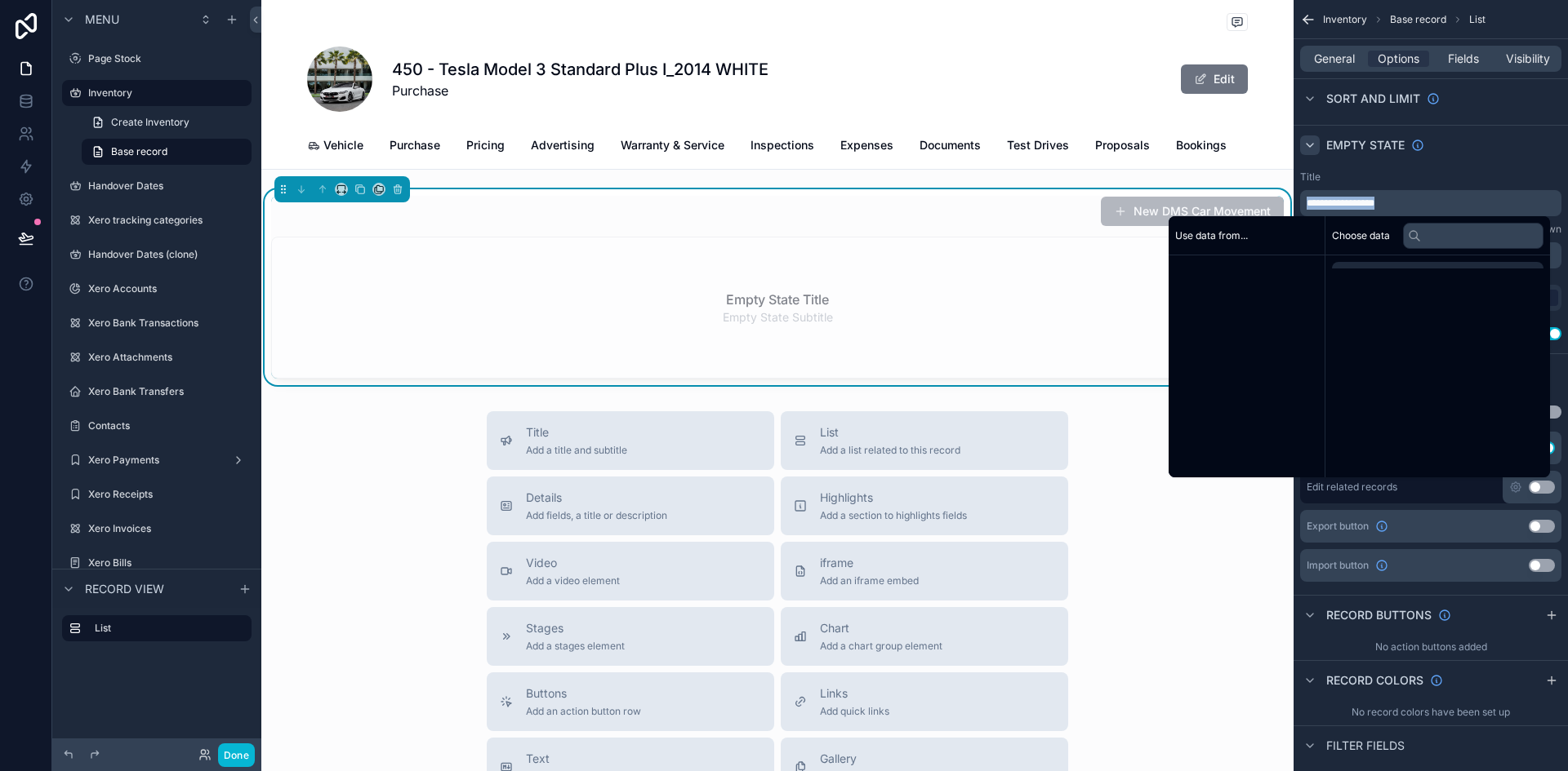
click at [1374, 203] on span "**********" at bounding box center [1341, 203] width 68 height 10
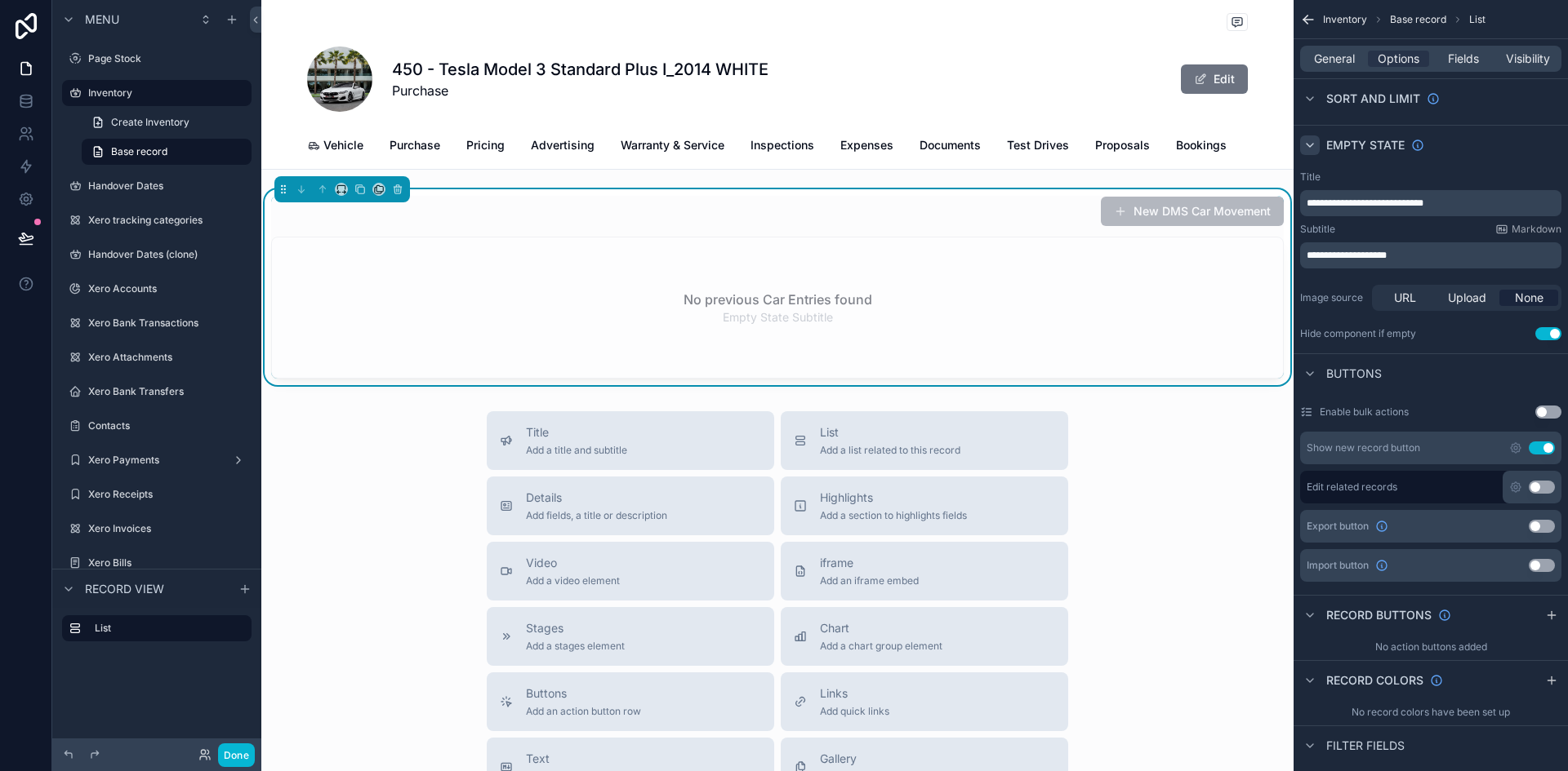
click at [1326, 204] on span "**********" at bounding box center [1365, 203] width 117 height 10
click at [1453, 172] on div "Title" at bounding box center [1431, 176] width 261 height 13
drag, startPoint x: 1411, startPoint y: 253, endPoint x: 1289, endPoint y: 250, distance: 122.0
click at [1289, 250] on div "Page Stock Inventory 1,987 Handover Dates Xero tracking categories Handover Dat…" at bounding box center [915, 386] width 1307 height 771
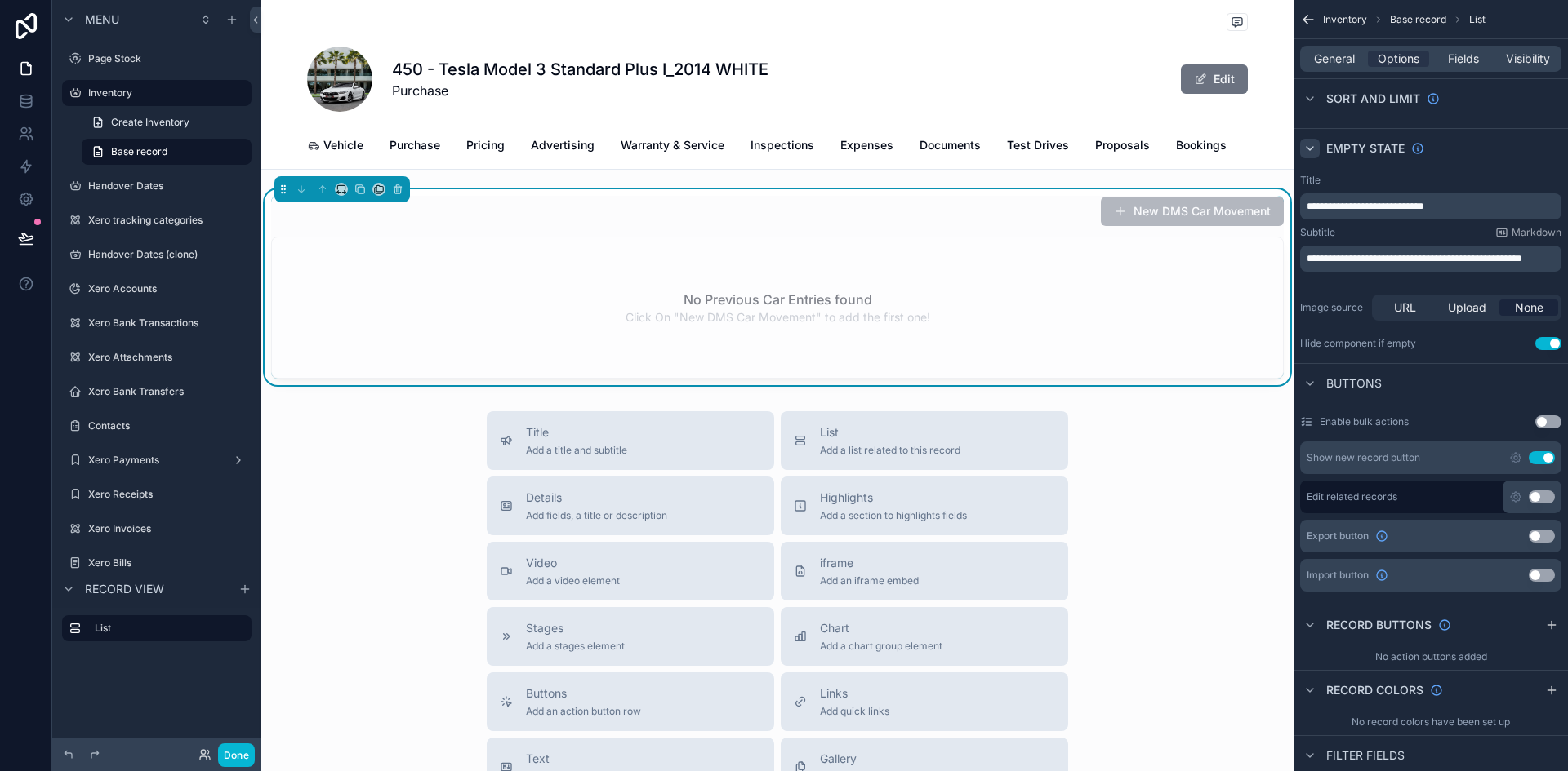
click at [1448, 207] on p "**********" at bounding box center [1433, 205] width 251 height 13
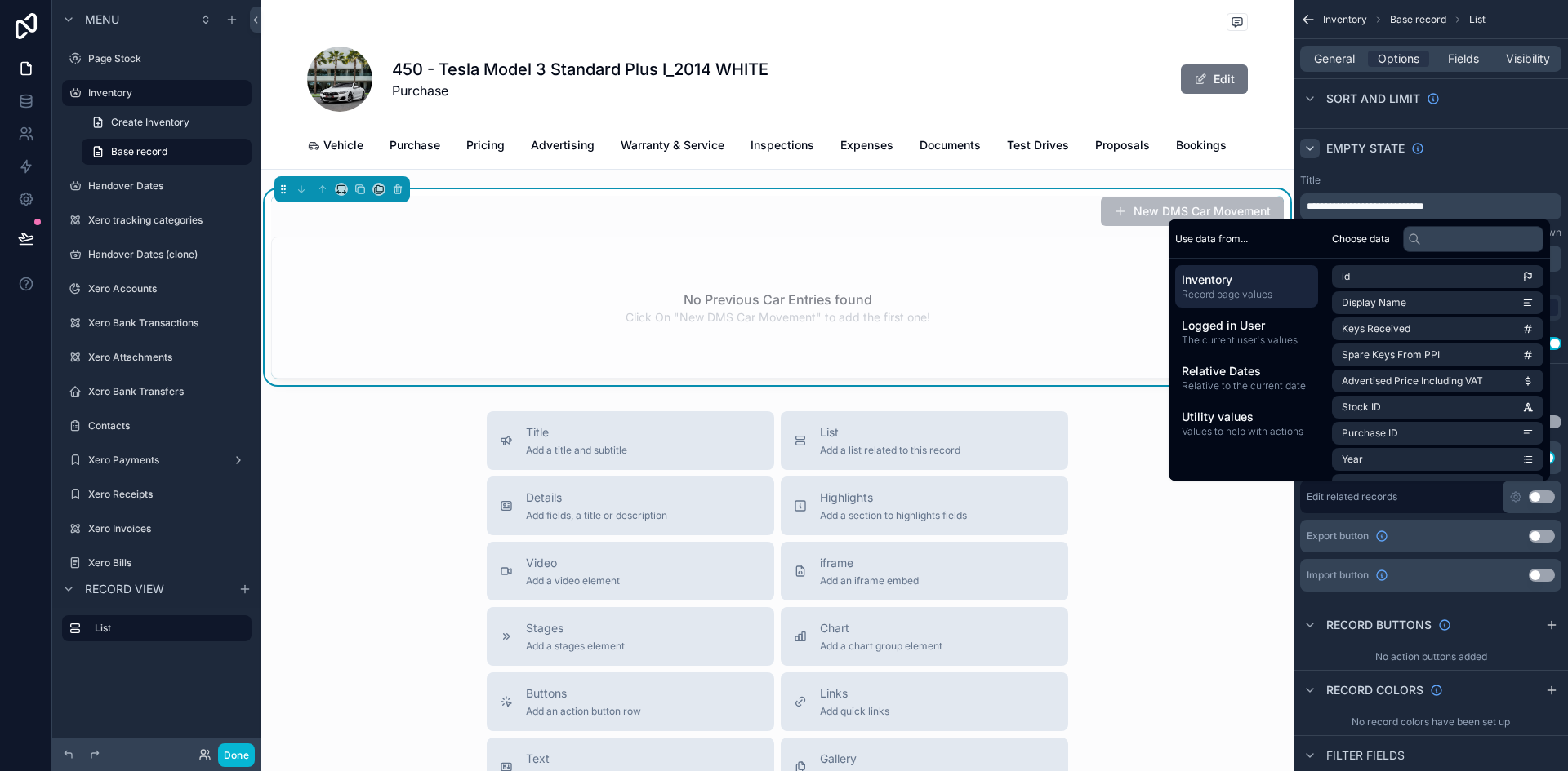
click at [1449, 174] on div "Title" at bounding box center [1431, 180] width 261 height 13
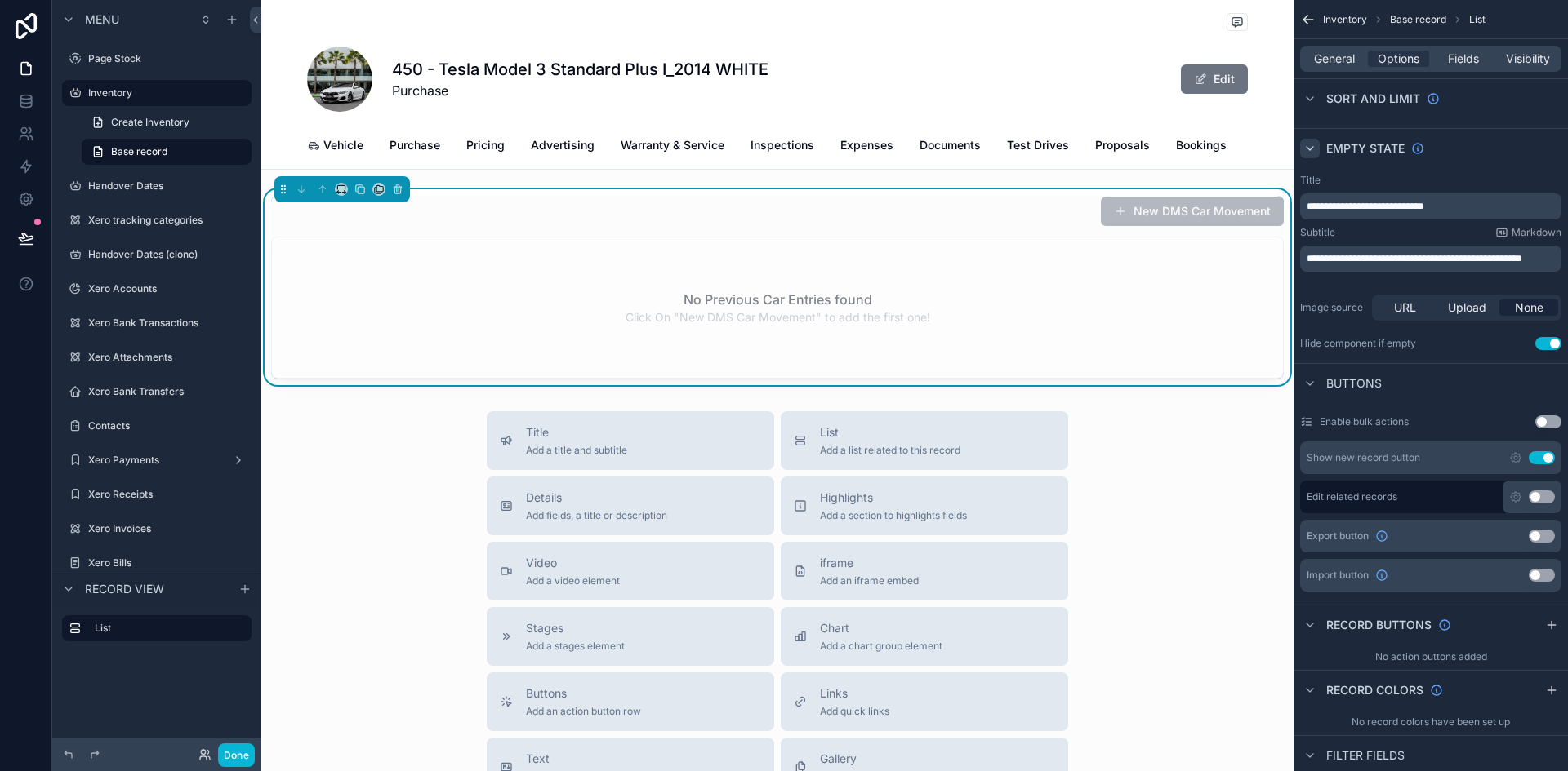
click at [1453, 203] on p "**********" at bounding box center [1433, 205] width 251 height 13
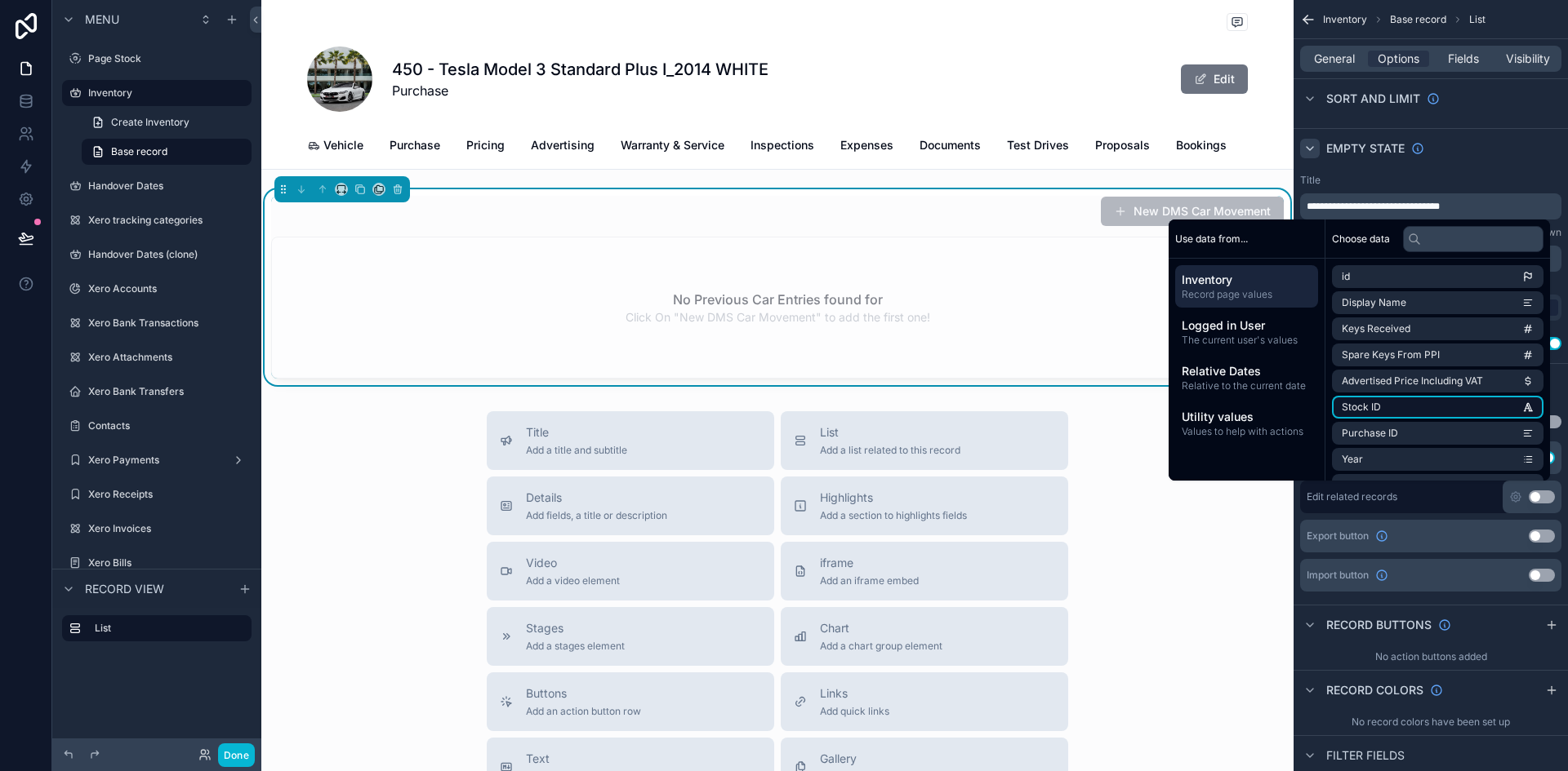
click at [1415, 408] on li "Stock ID" at bounding box center [1437, 407] width 211 height 22
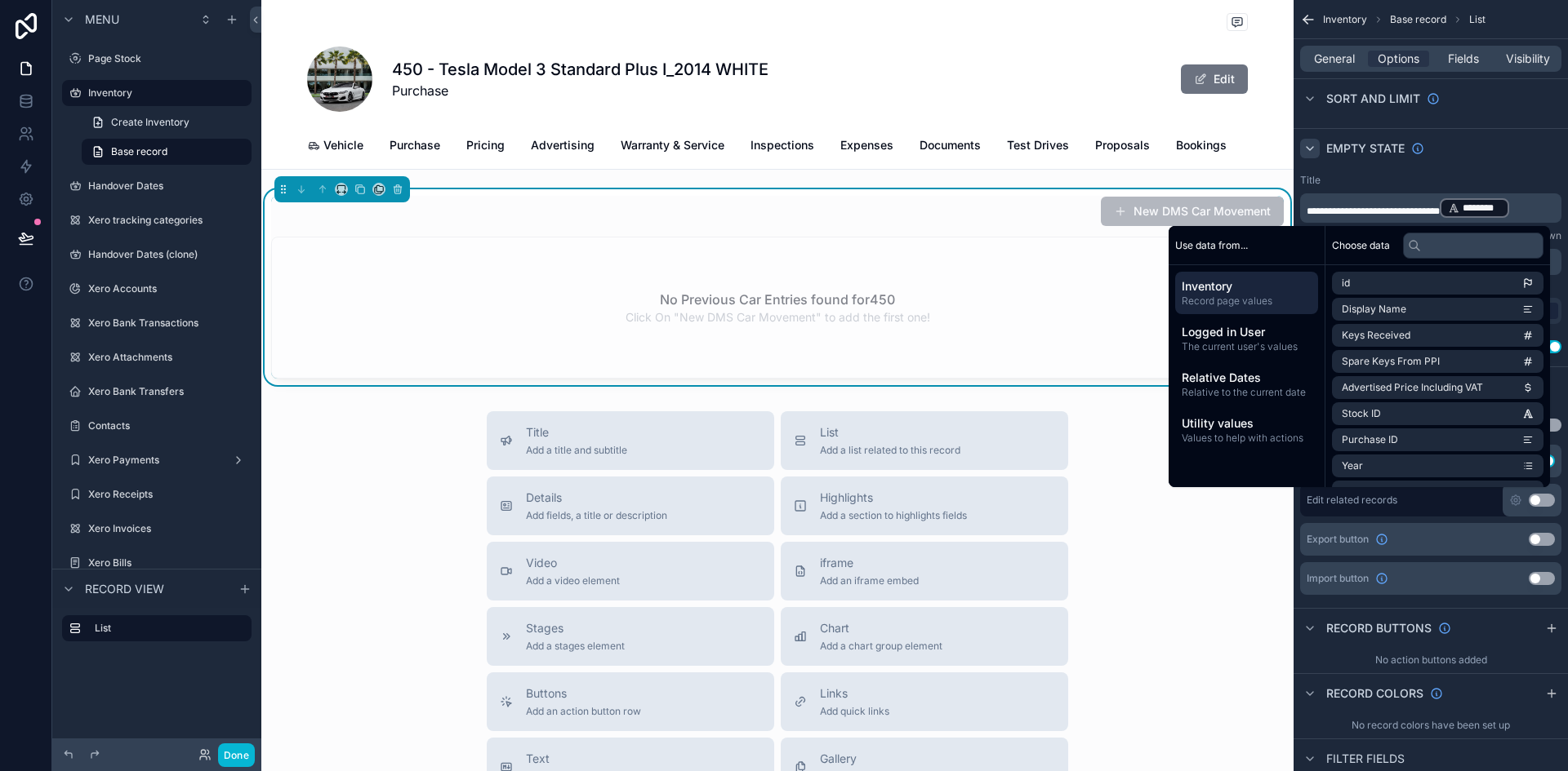
click at [1461, 205] on div "********" at bounding box center [1474, 208] width 69 height 19
click at [1455, 201] on p "**********" at bounding box center [1433, 207] width 251 height 22
click at [1460, 167] on div "**********" at bounding box center [1431, 264] width 275 height 193
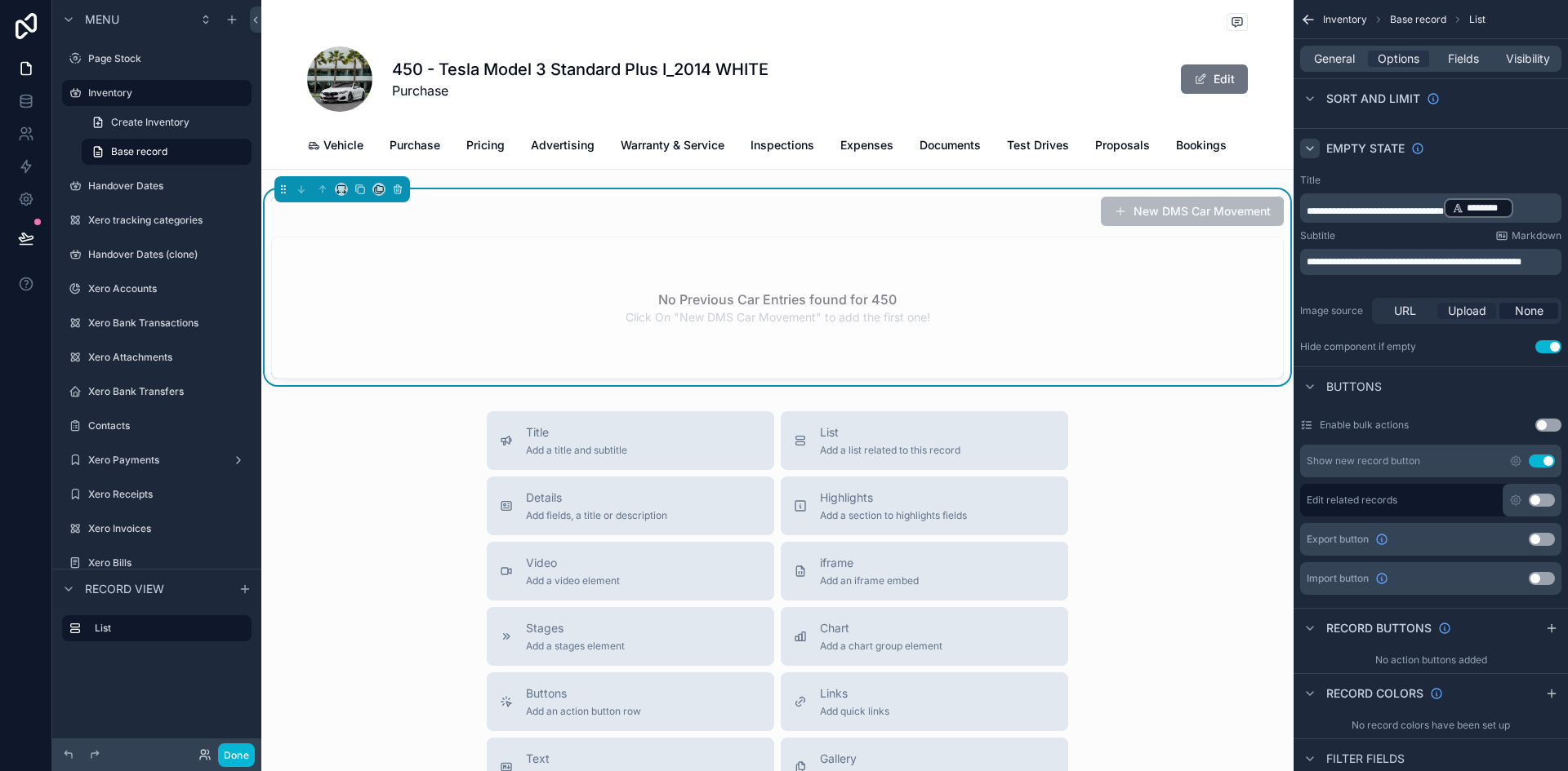
click at [1464, 305] on span "Upload" at bounding box center [1467, 311] width 38 height 17
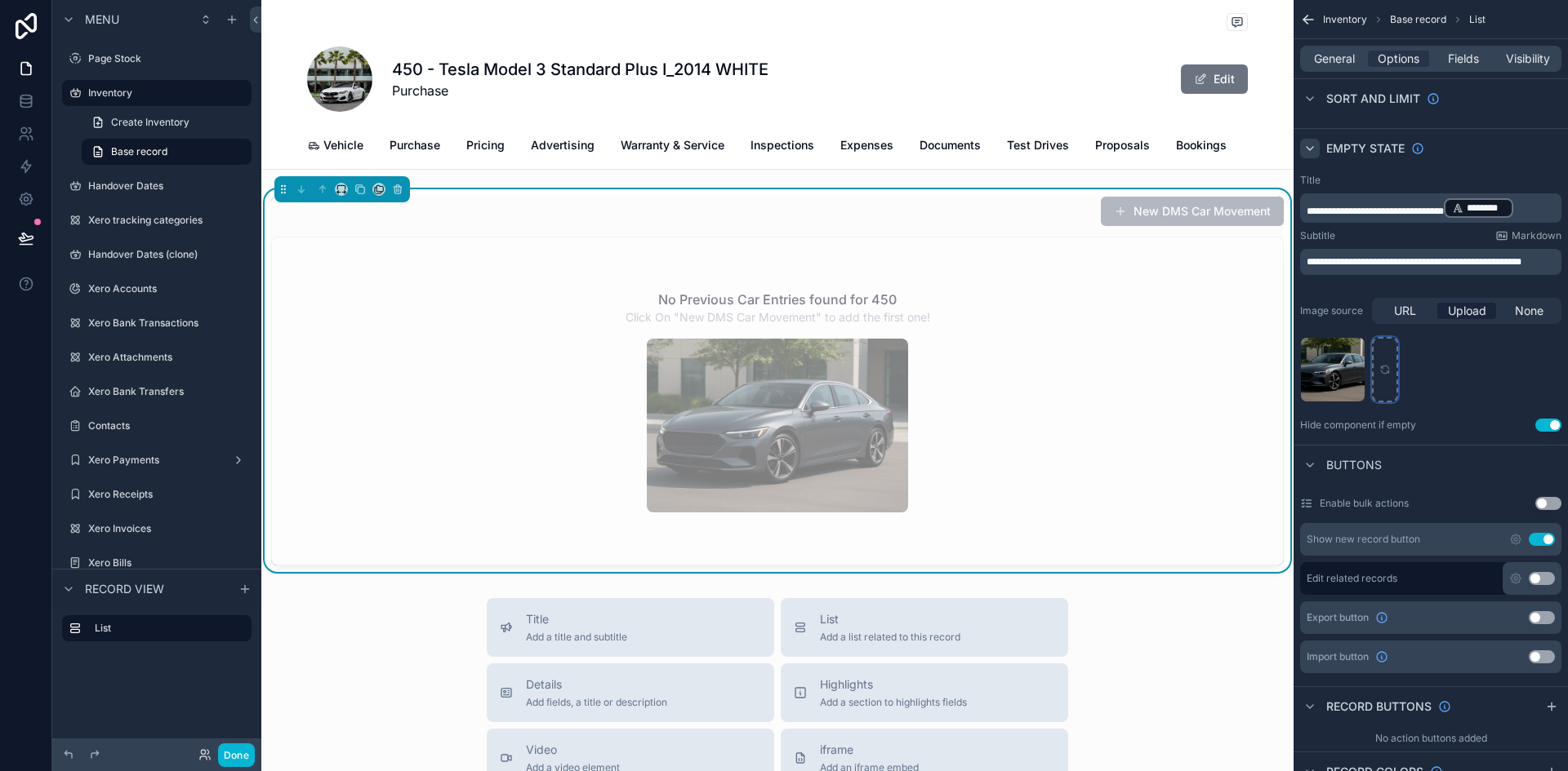
click at [1381, 364] on icon "scrollable content" at bounding box center [1385, 370] width 12 height 12
type input "**********"
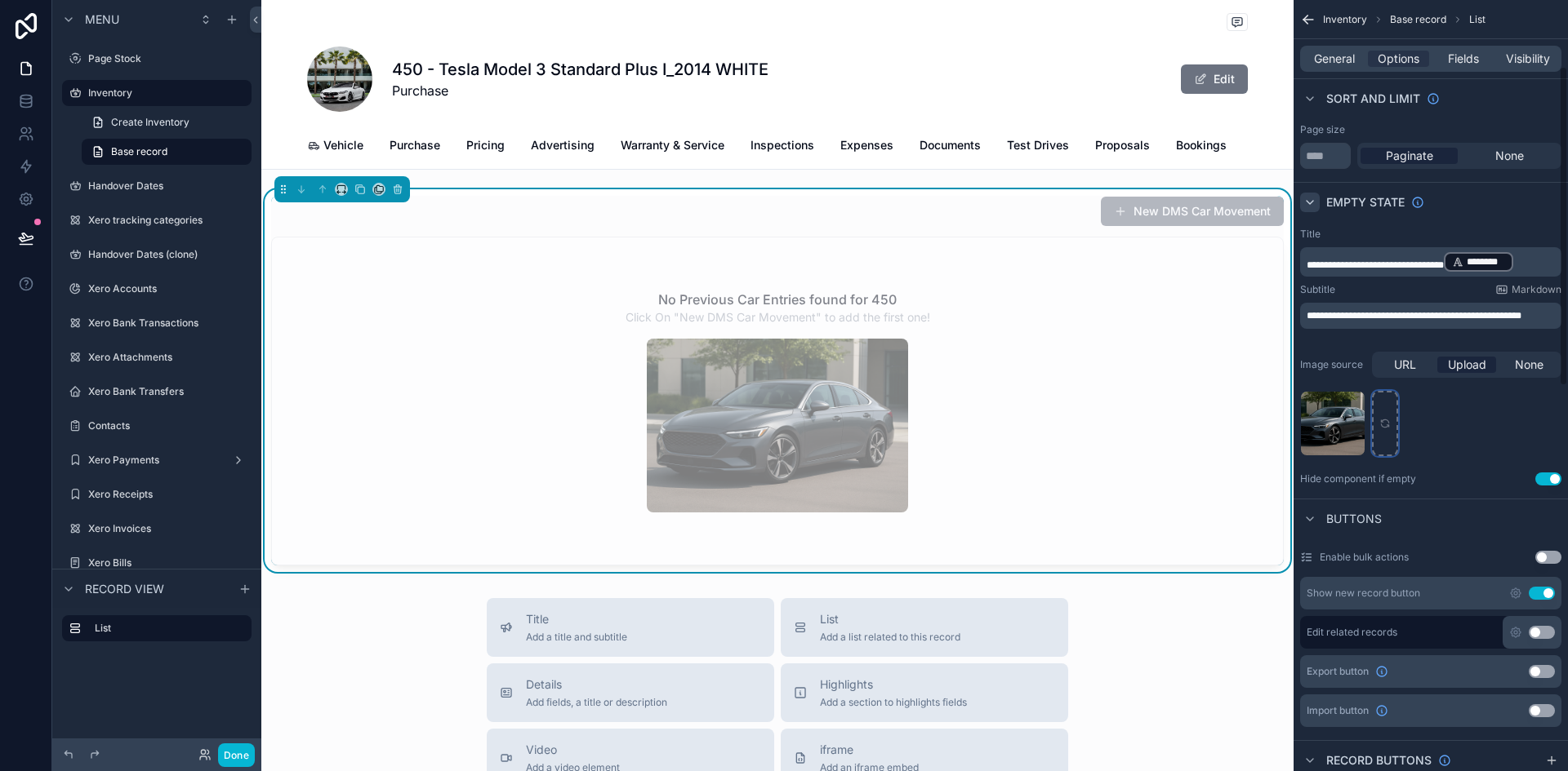
scroll to position [160, 0]
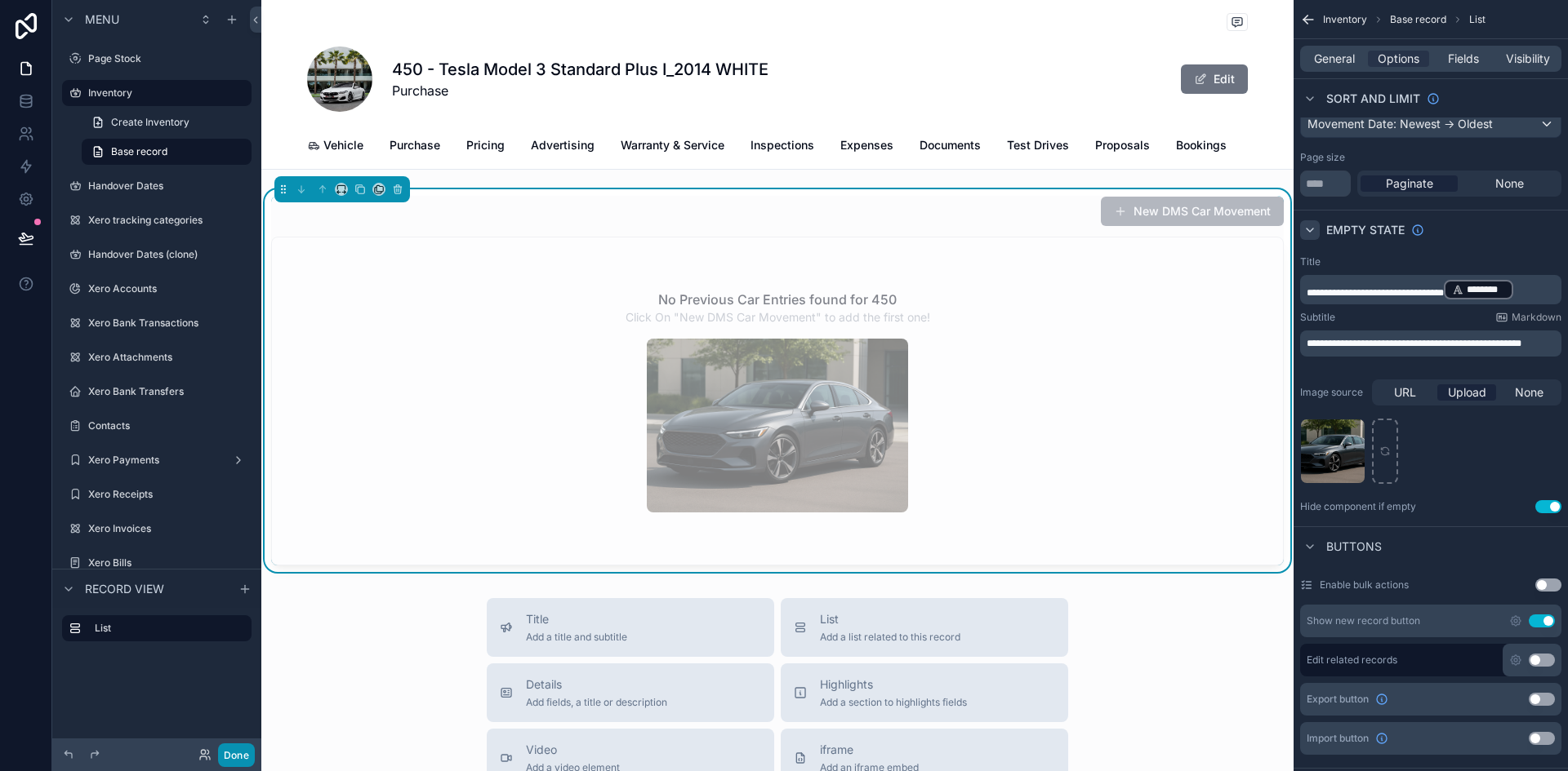
click at [230, 746] on button "Done" at bounding box center [237, 755] width 37 height 23
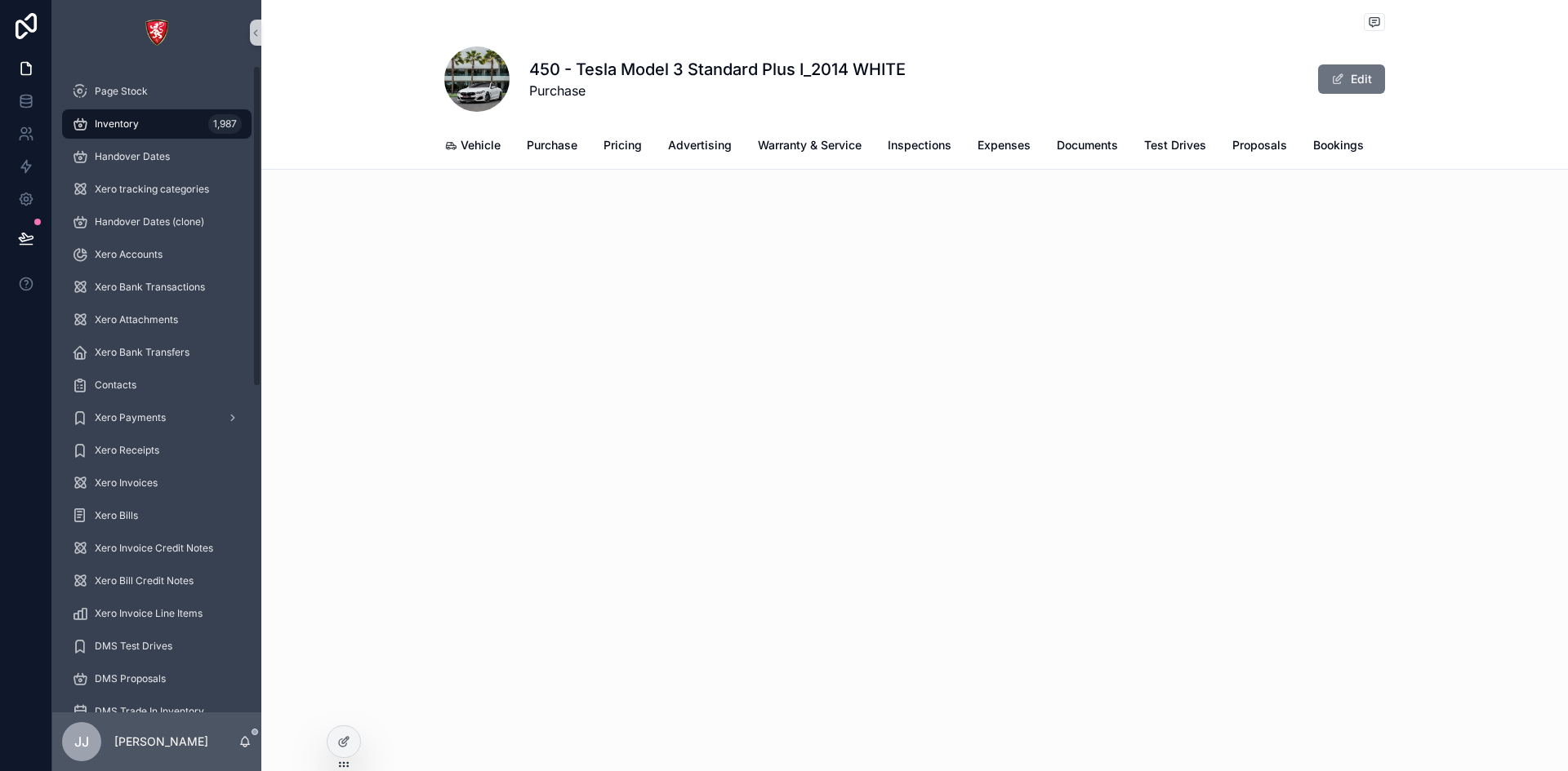
click at [232, 117] on div "1,987" at bounding box center [225, 124] width 33 height 19
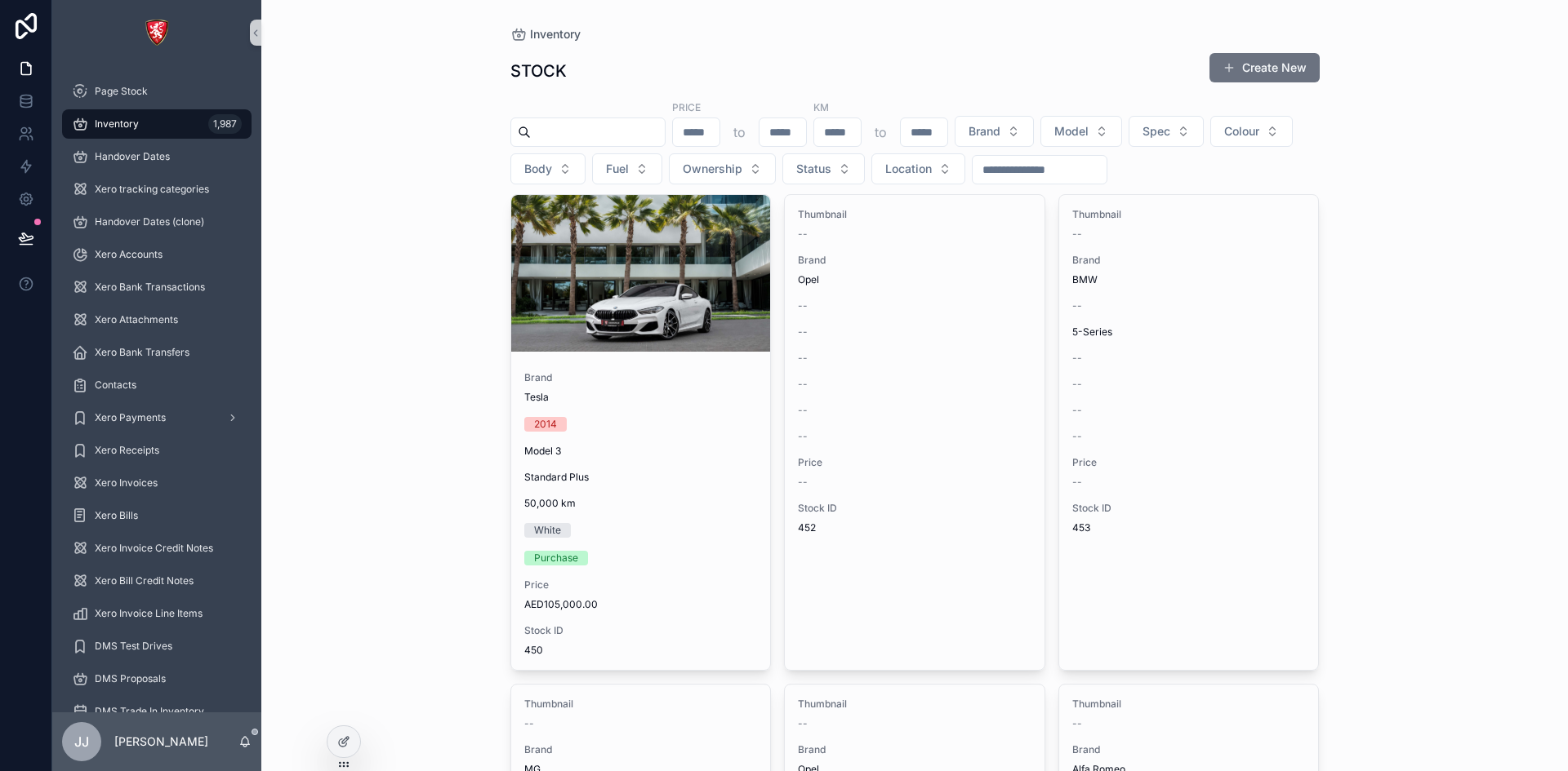
click at [654, 128] on input "scrollable content" at bounding box center [598, 131] width 134 height 22
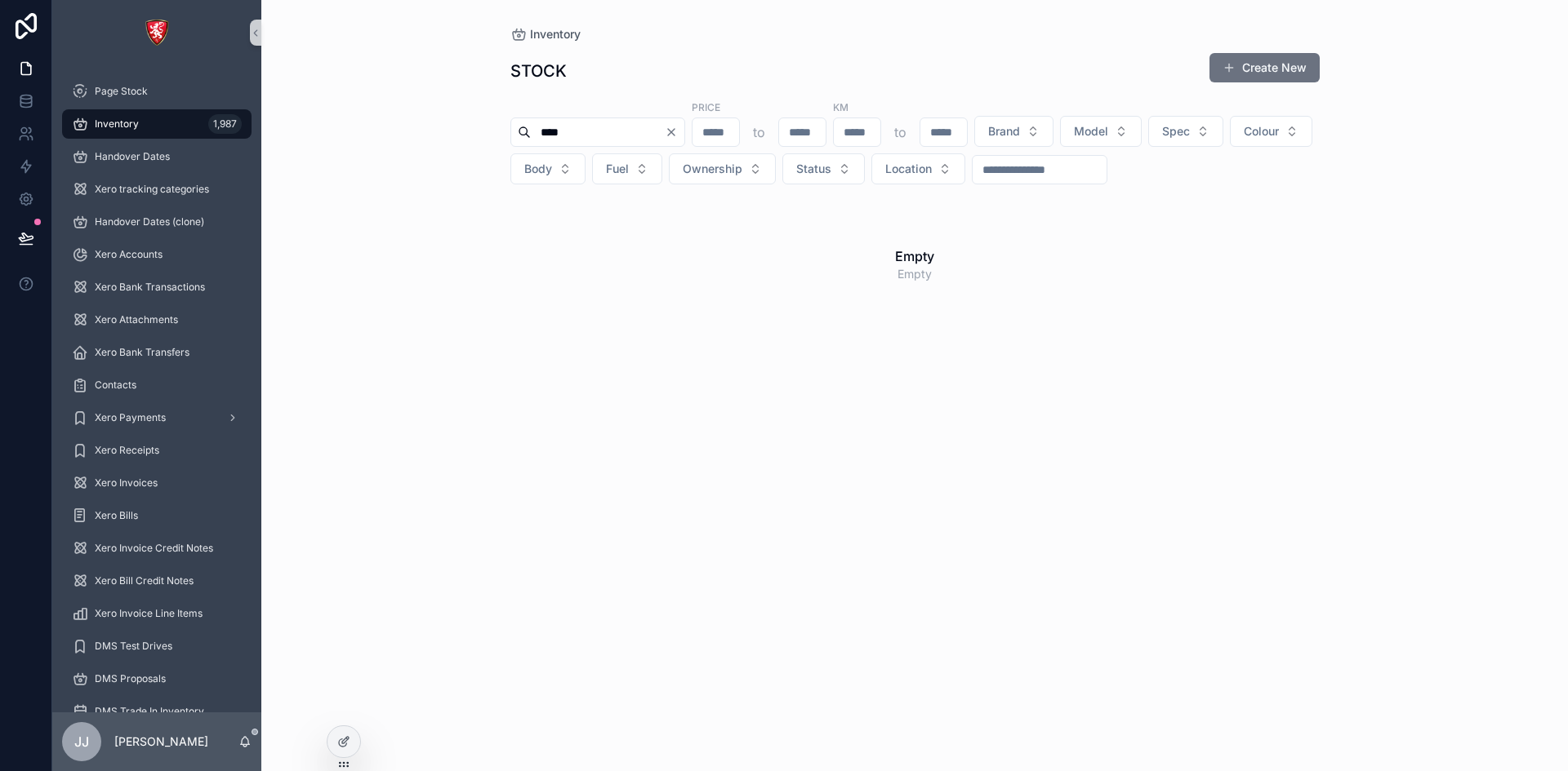
type input "****"
click at [678, 136] on icon "Clear" at bounding box center [670, 131] width 13 height 13
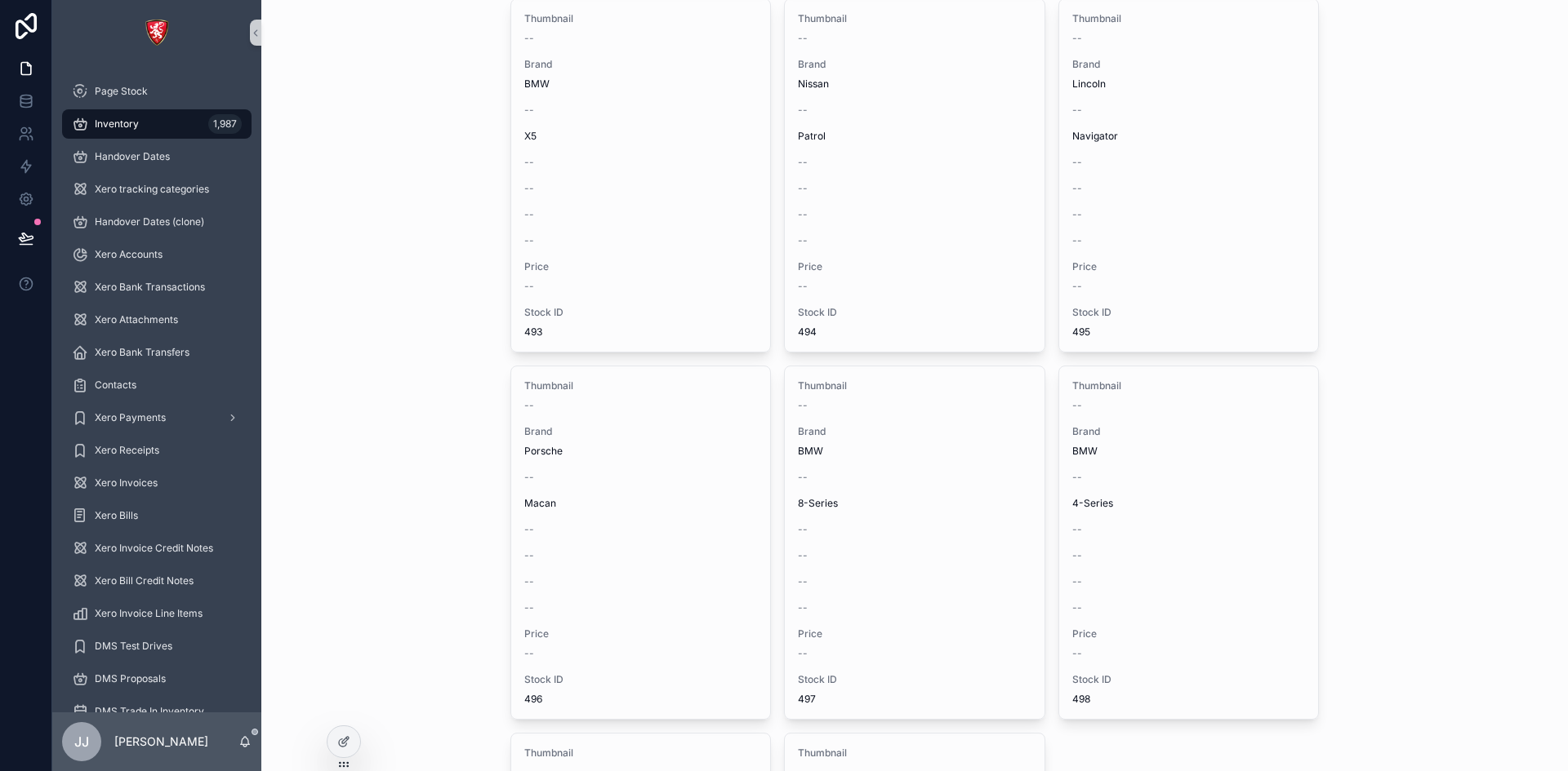
scroll to position [5880, 0]
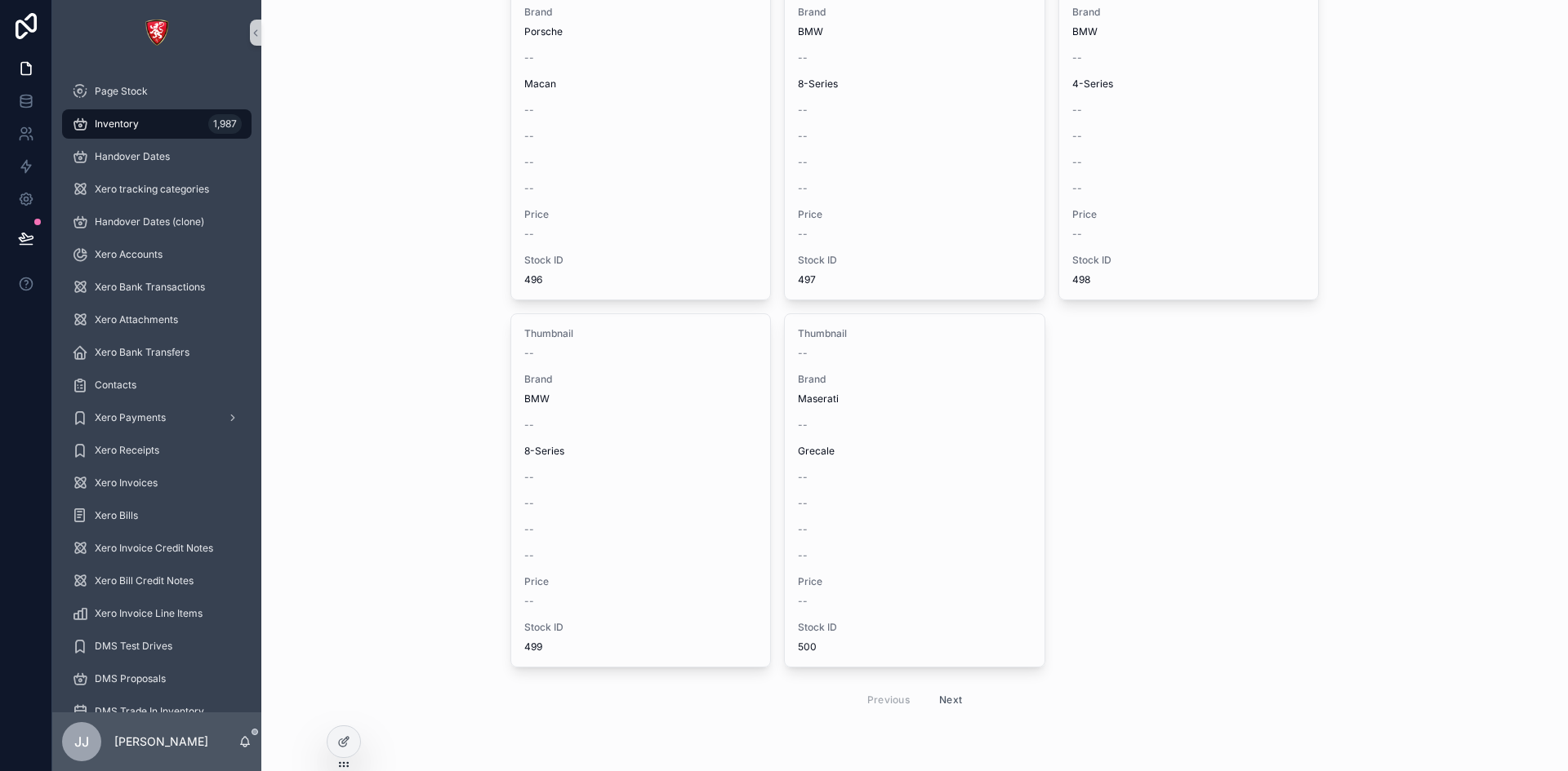
click at [950, 695] on button "Next" at bounding box center [950, 700] width 46 height 25
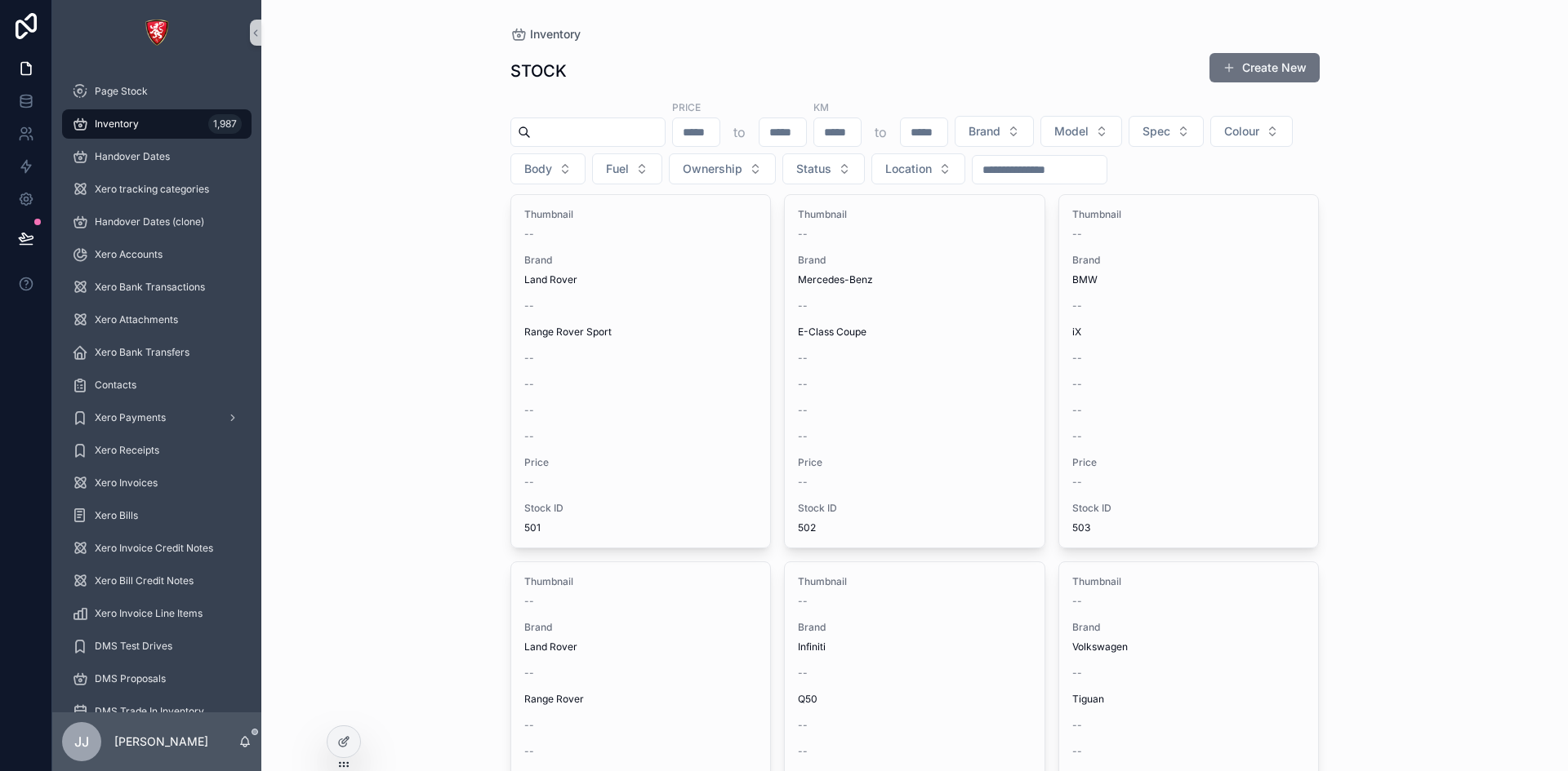
scroll to position [5757, 0]
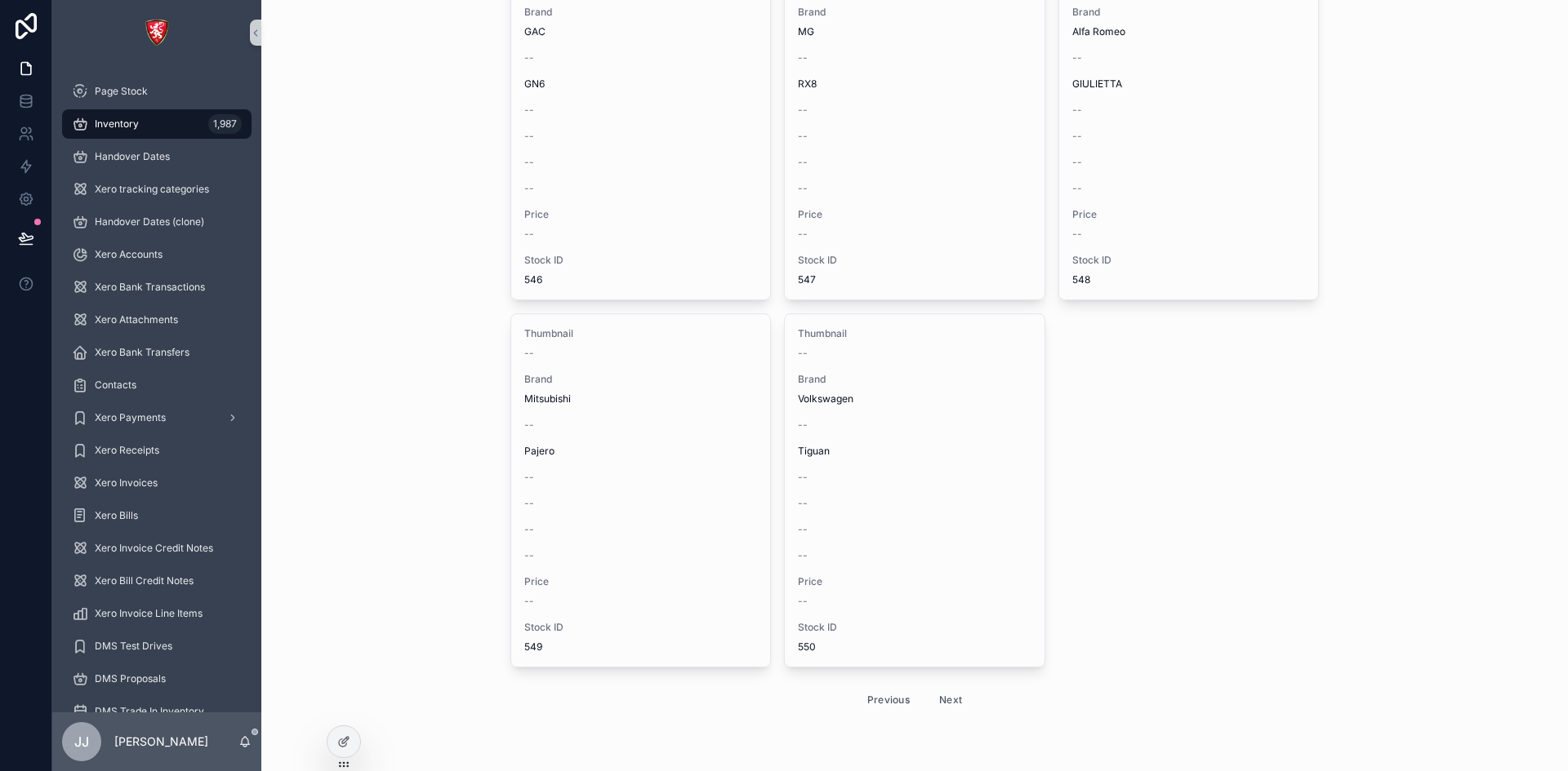
click at [939, 694] on button "Next" at bounding box center [950, 700] width 46 height 25
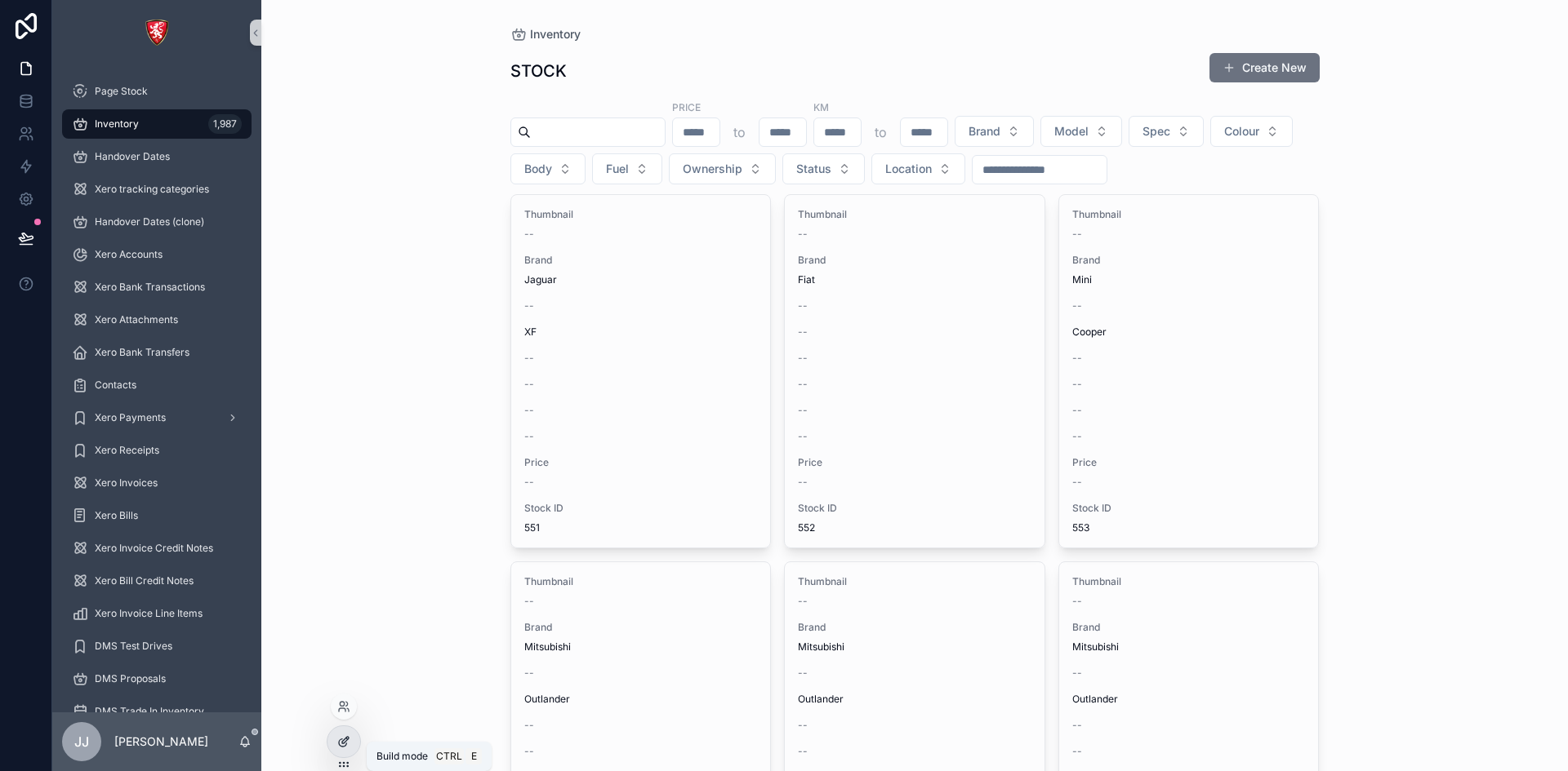
click at [345, 746] on icon at bounding box center [343, 744] width 8 height 8
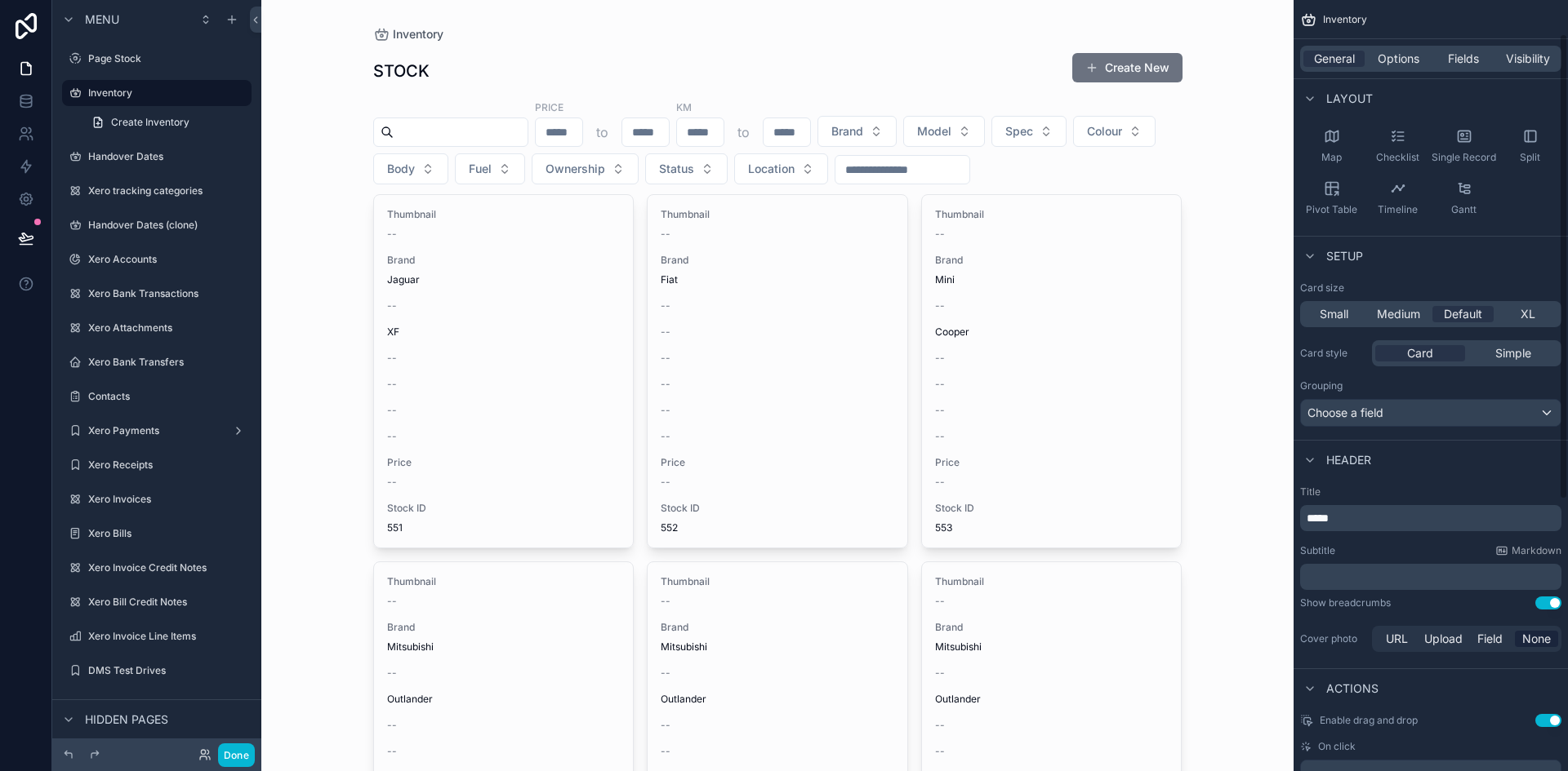
scroll to position [245, 0]
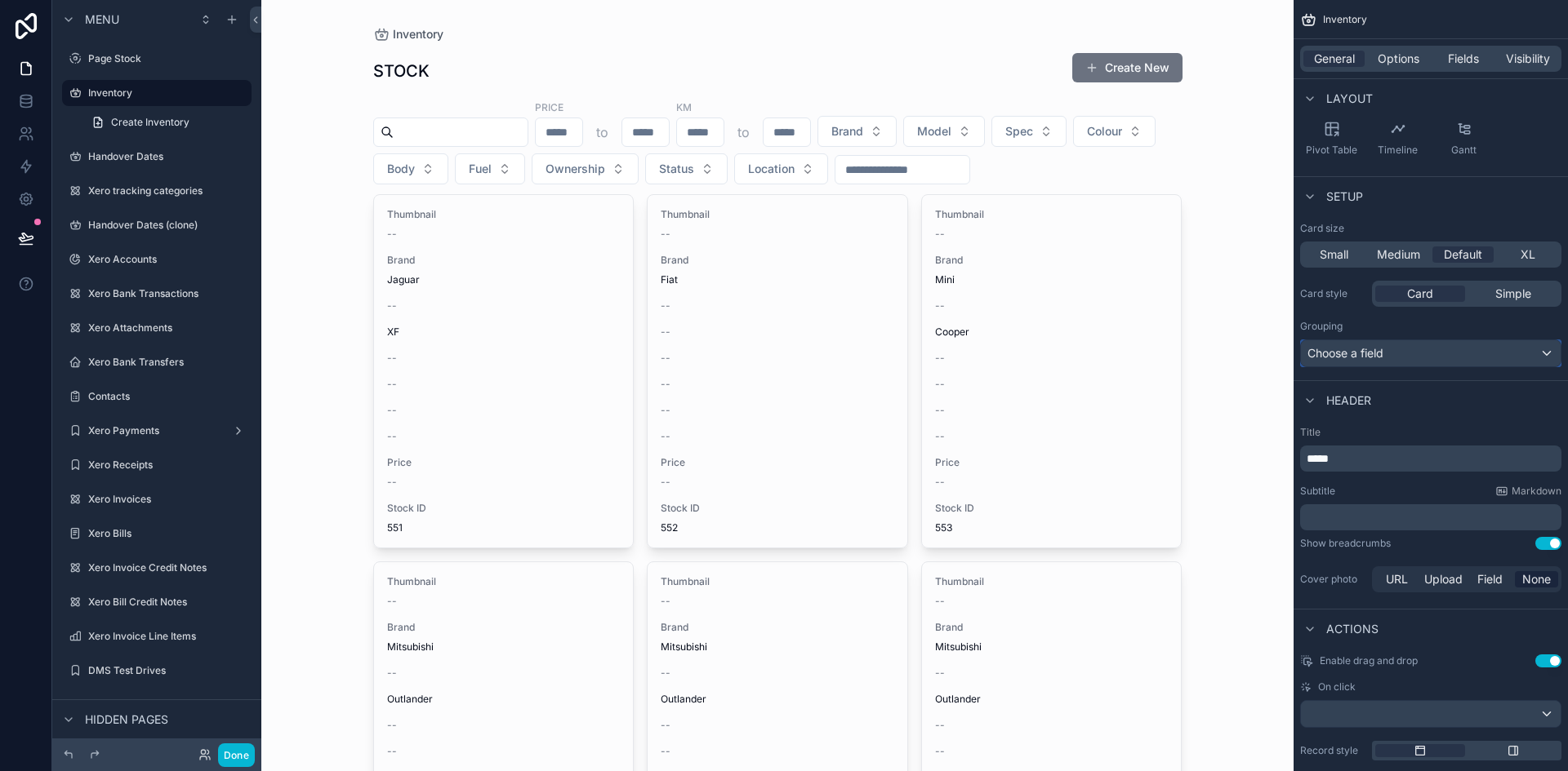
click at [1403, 355] on div "Choose a field" at bounding box center [1431, 353] width 260 height 26
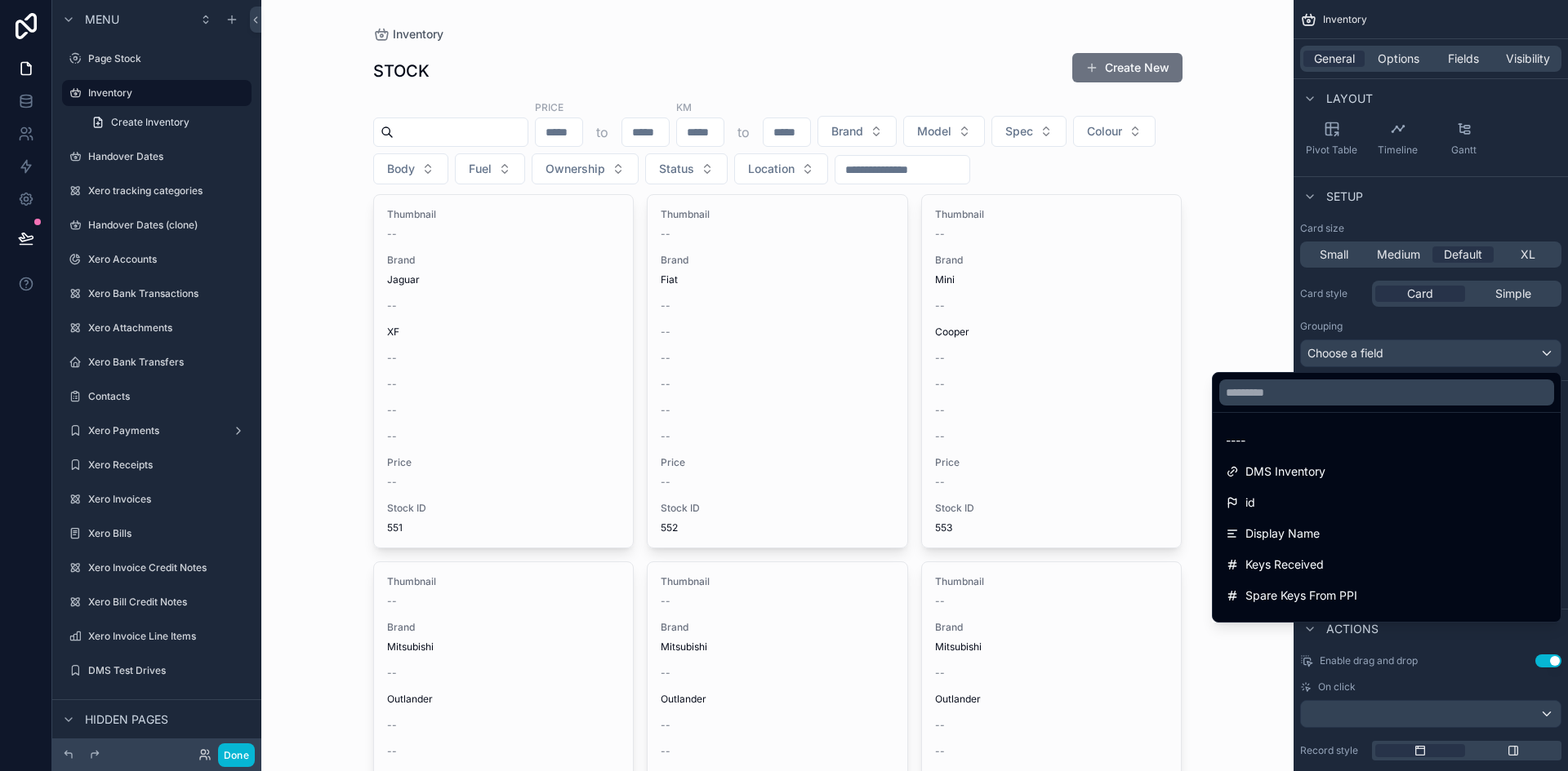
click at [1402, 317] on div "scrollable content" at bounding box center [784, 386] width 1568 height 771
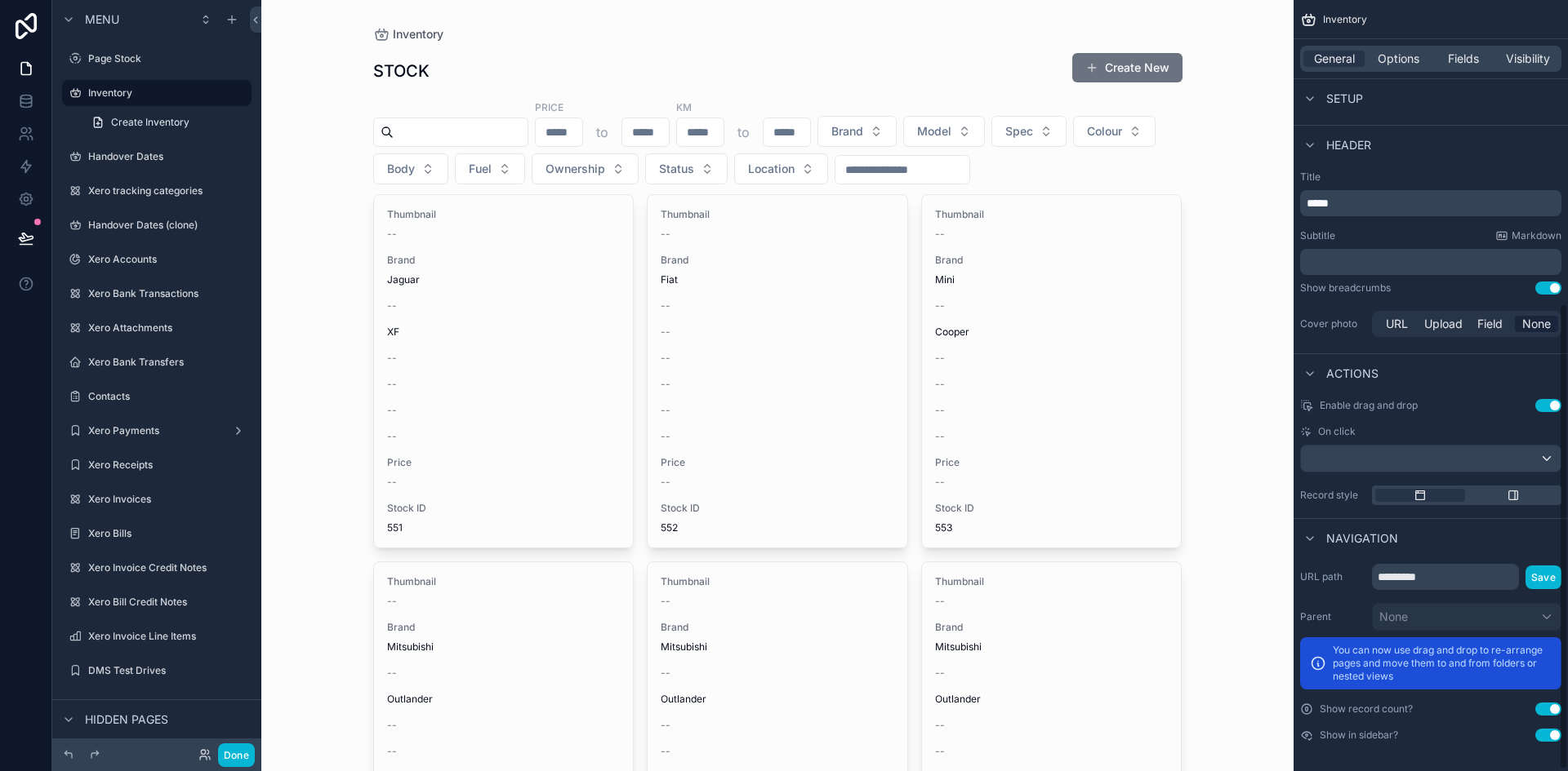
scroll to position [503, 0]
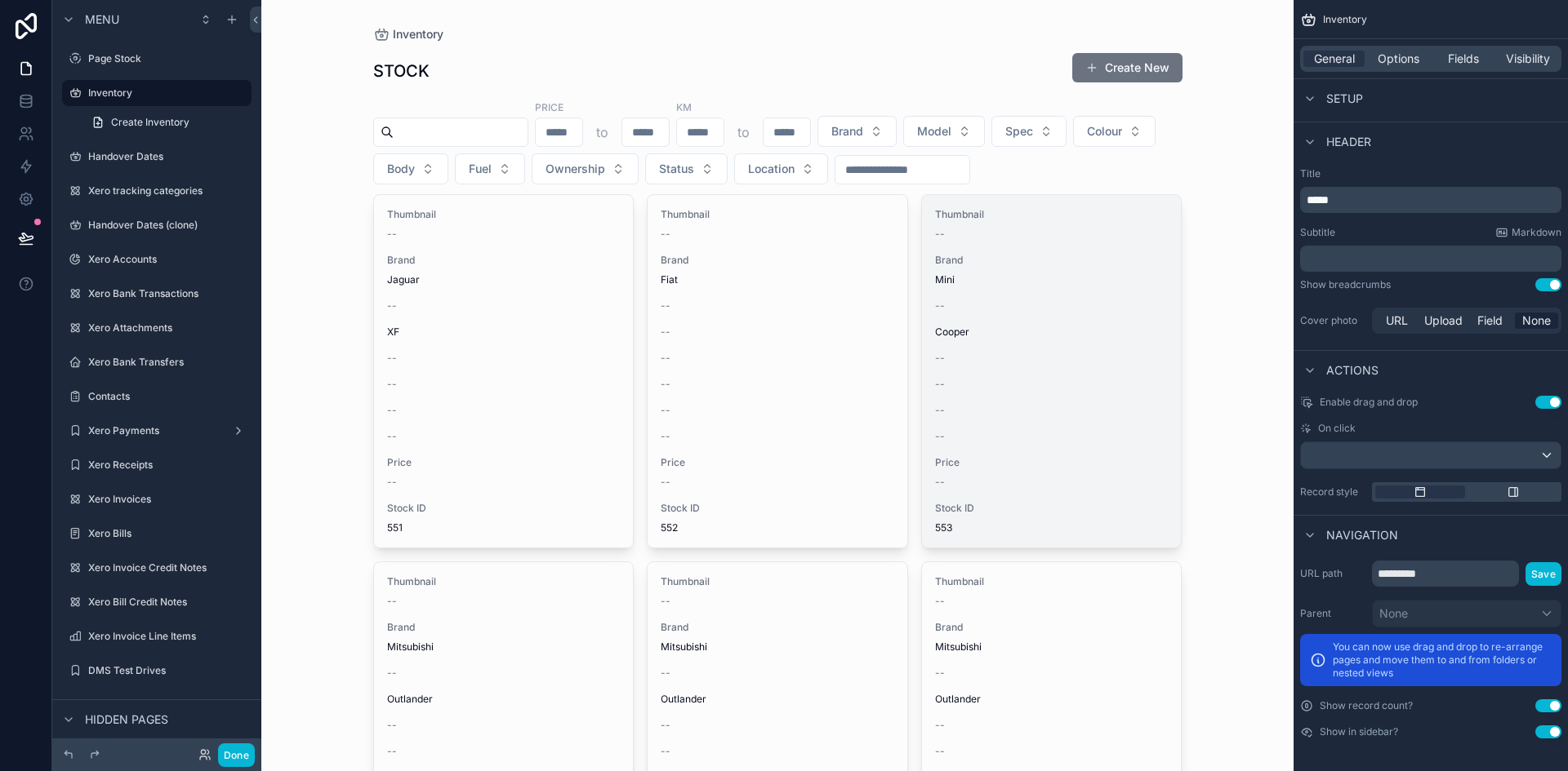
click at [1105, 449] on div "Thumbnail -- Brand Mini -- Cooper -- -- -- -- Price -- Stock ID 553" at bounding box center [1052, 371] width 260 height 352
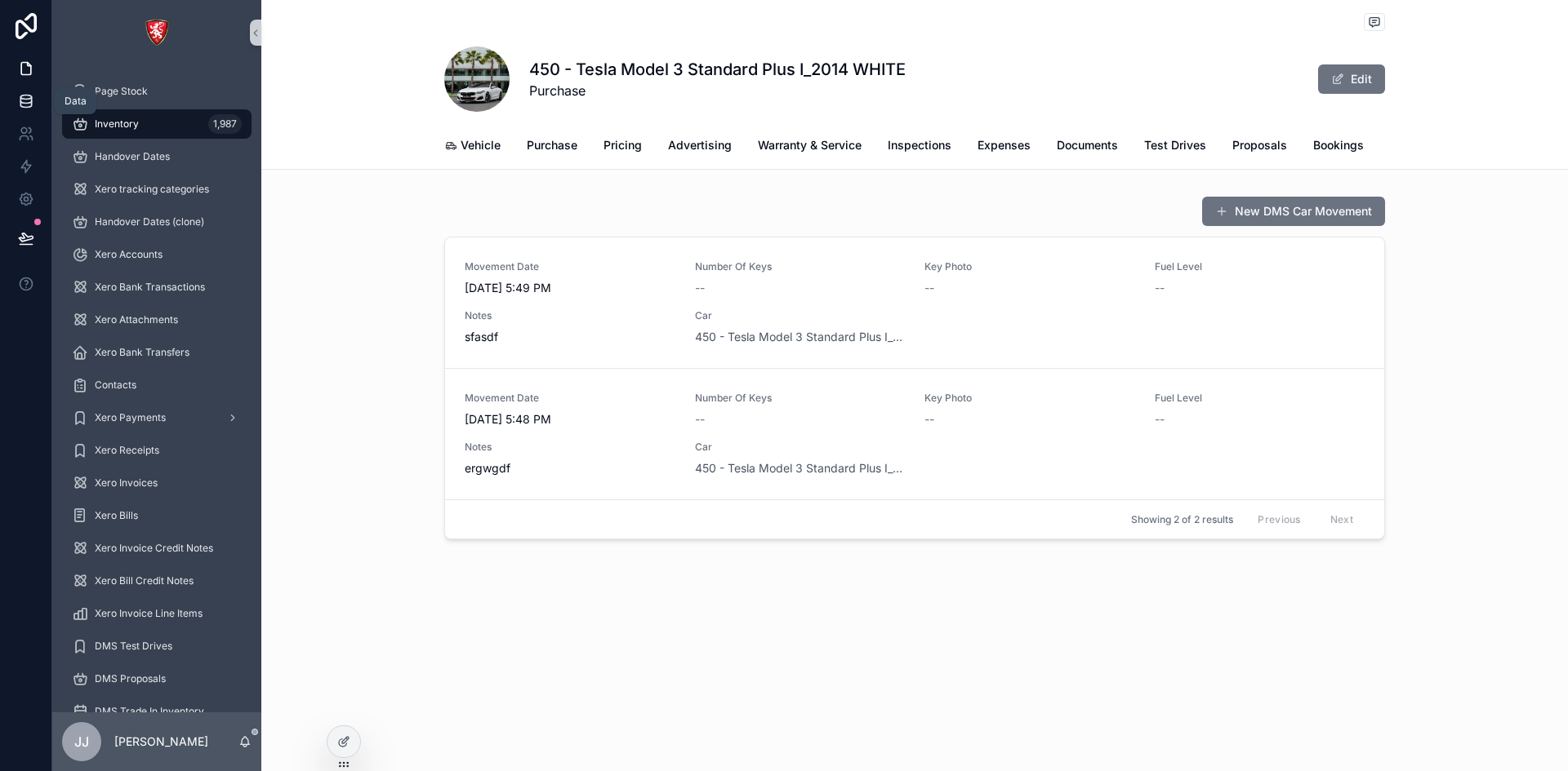
click at [34, 106] on link at bounding box center [25, 101] width 52 height 33
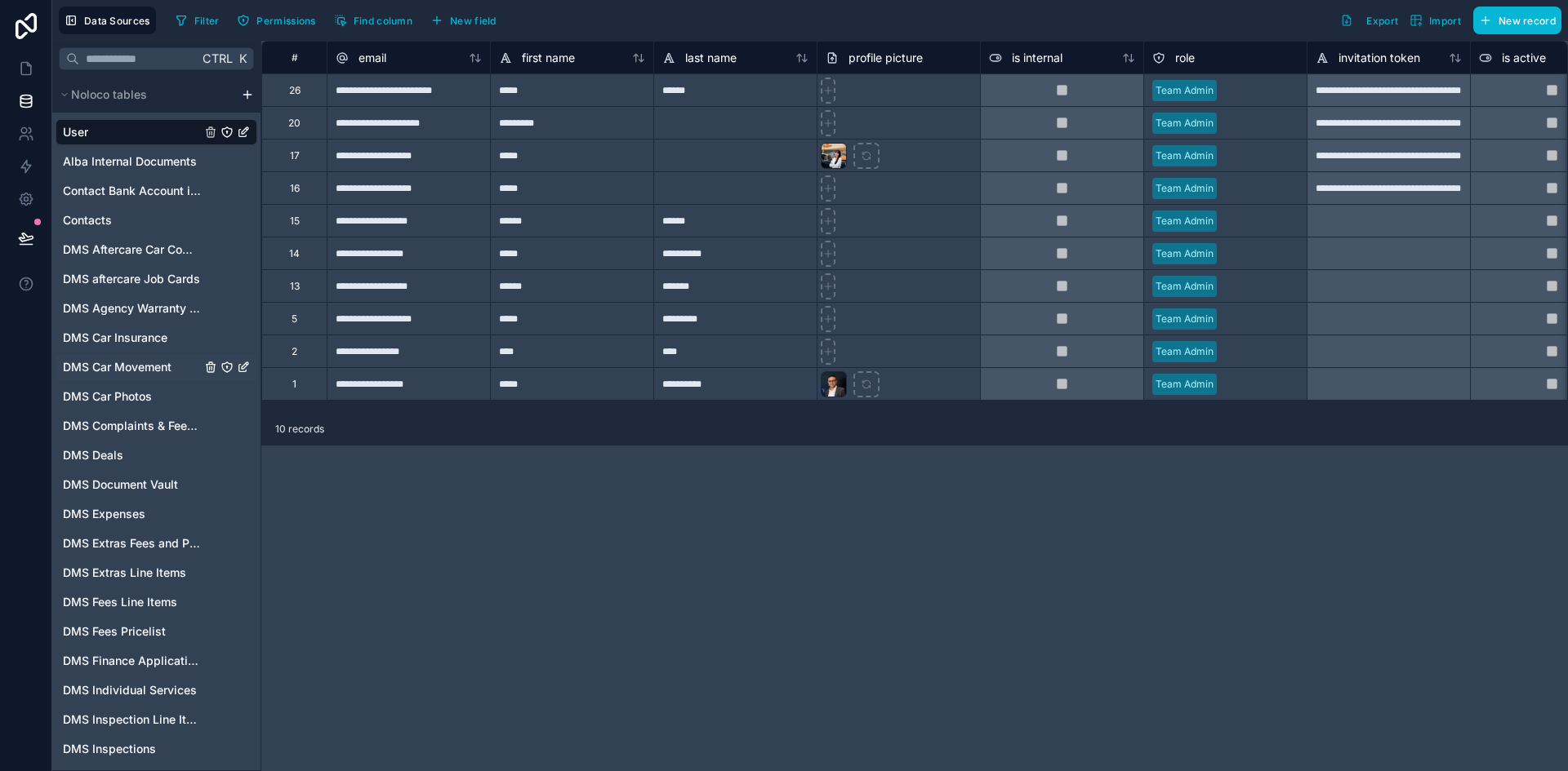
click at [154, 369] on span "DMS Car Movement" at bounding box center [118, 367] width 109 height 17
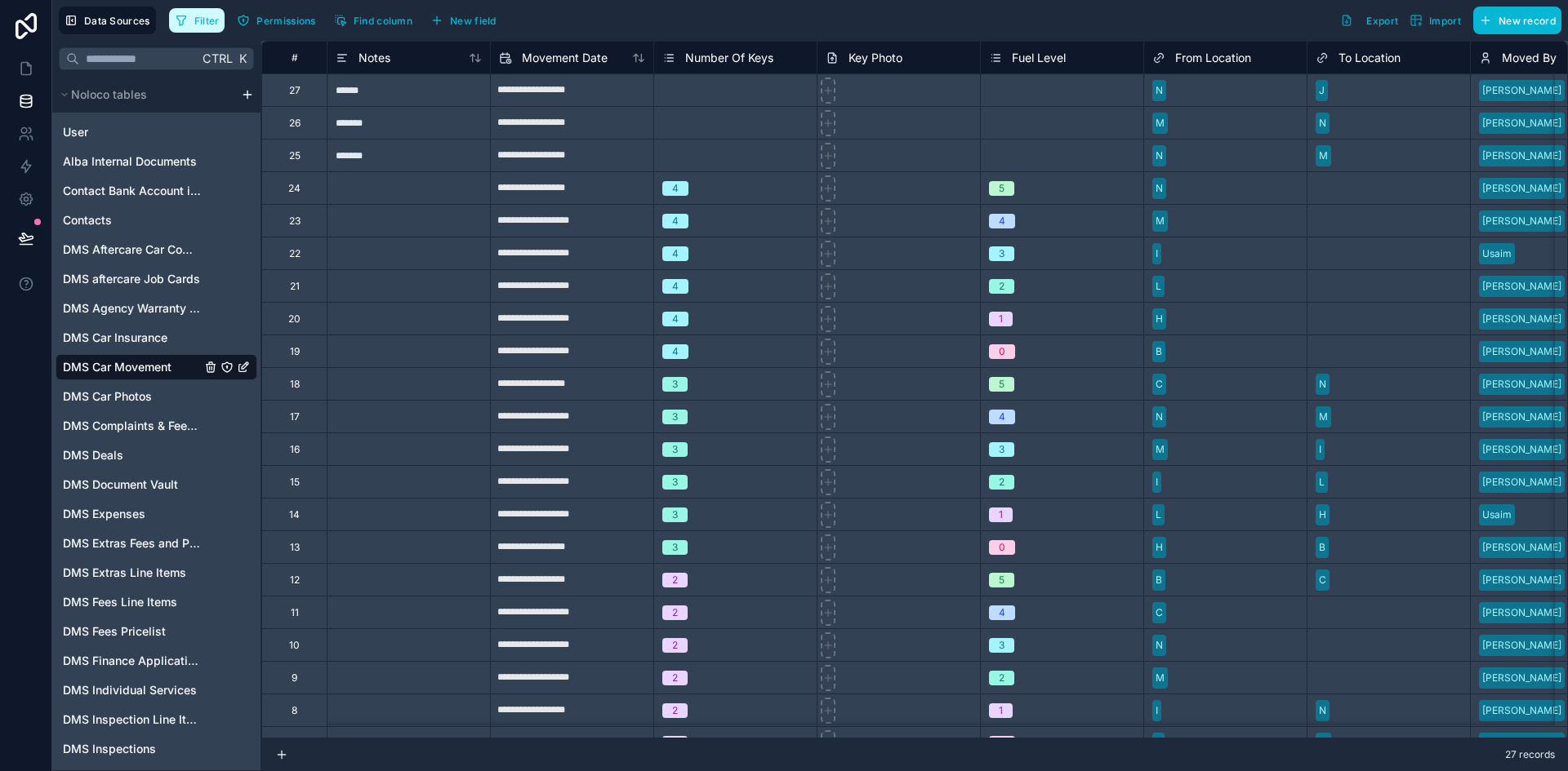
click at [224, 18] on button "Filter" at bounding box center [198, 19] width 56 height 24
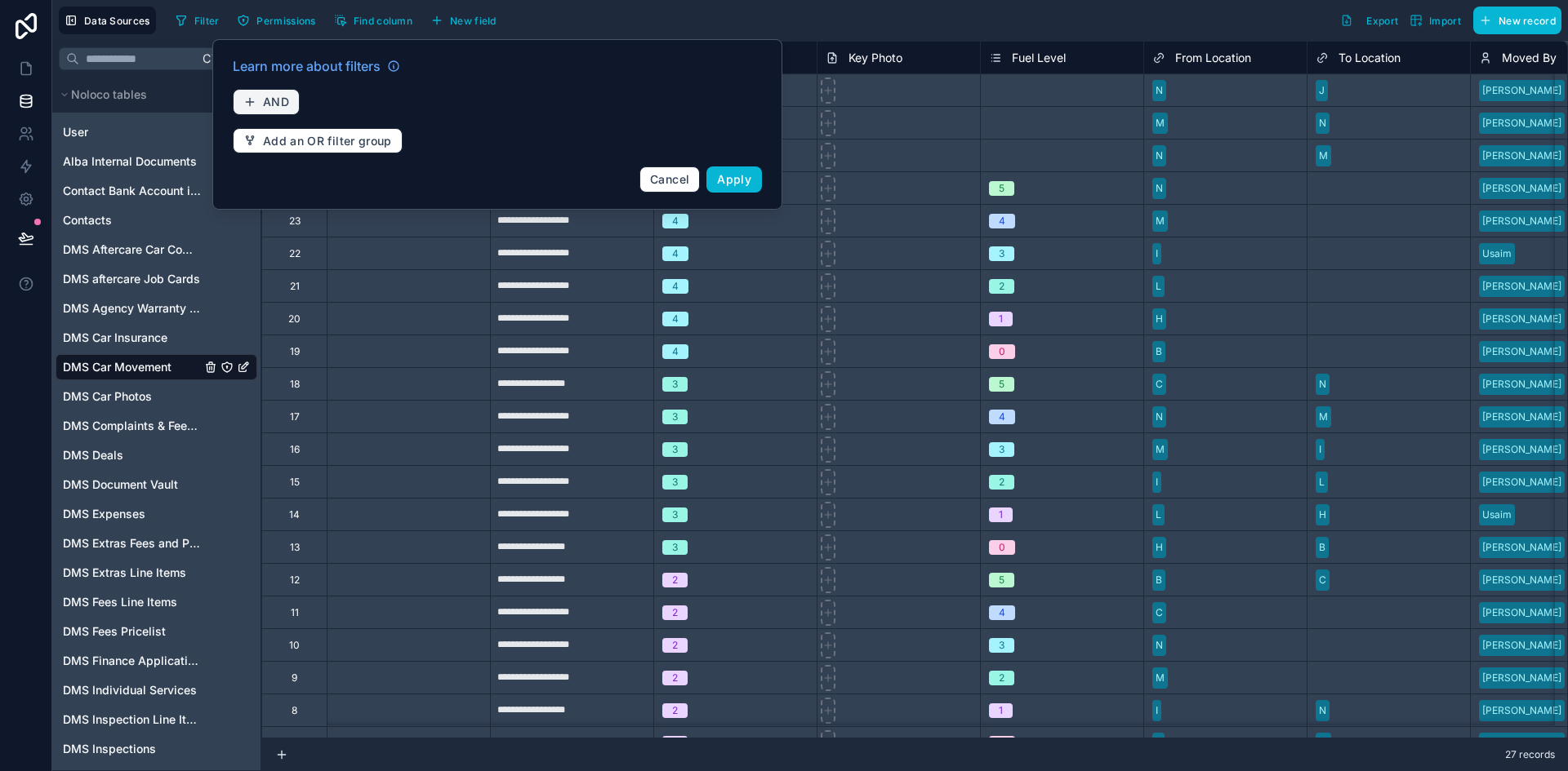
click at [280, 100] on span "AND" at bounding box center [276, 101] width 26 height 15
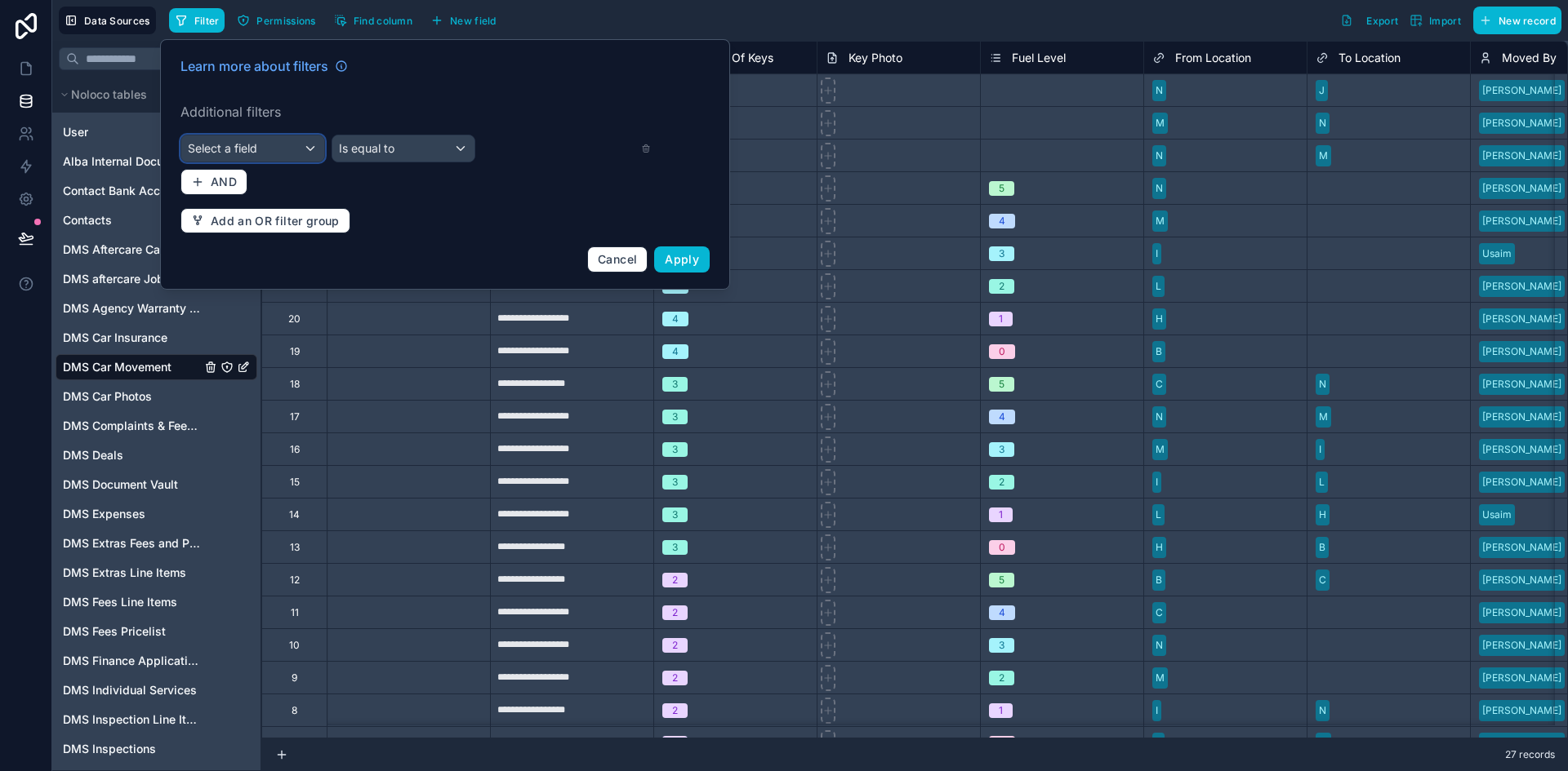
click at [283, 147] on div "Select a field" at bounding box center [252, 148] width 143 height 26
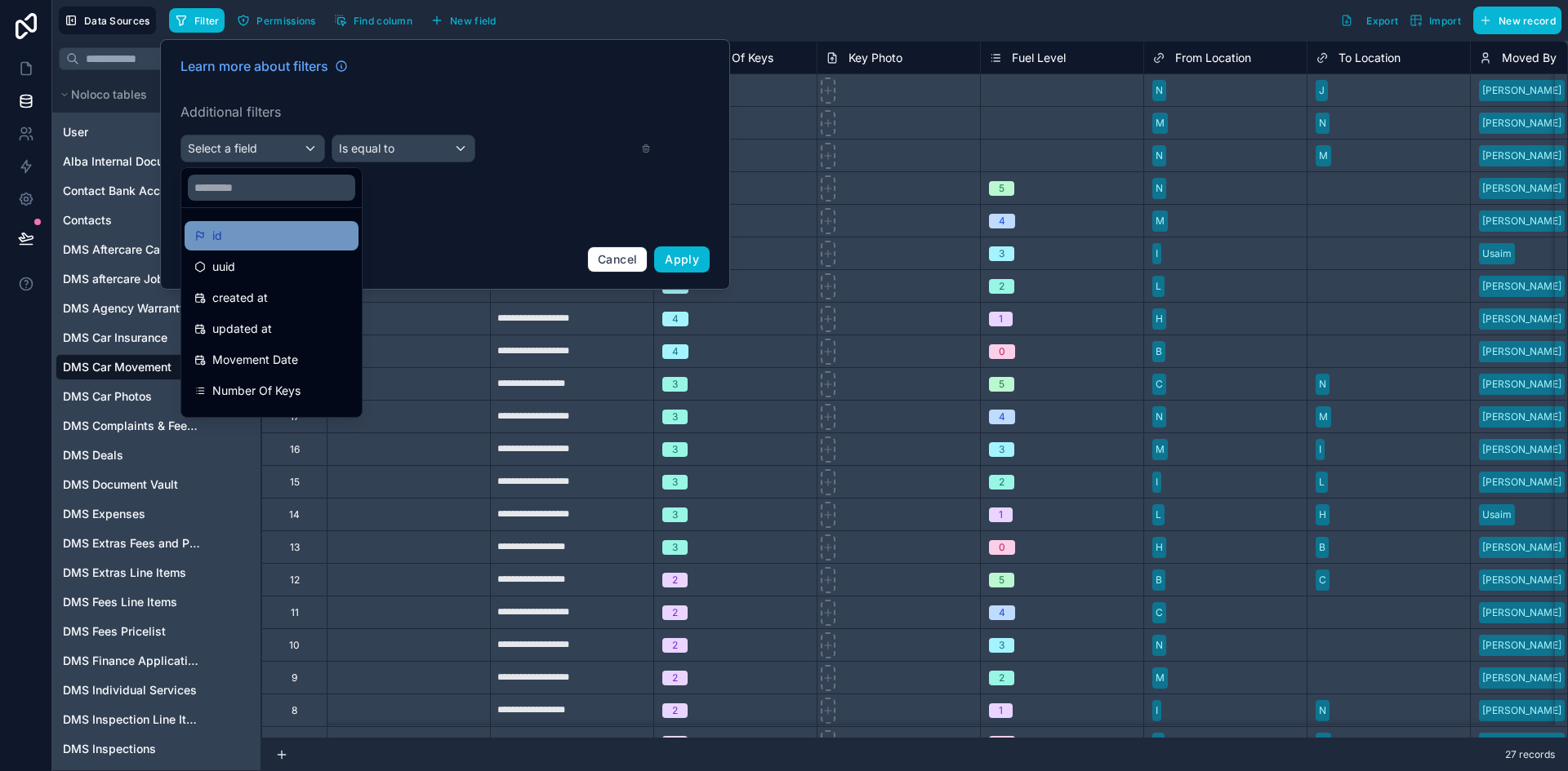
click at [290, 224] on div "id" at bounding box center [271, 236] width 174 height 29
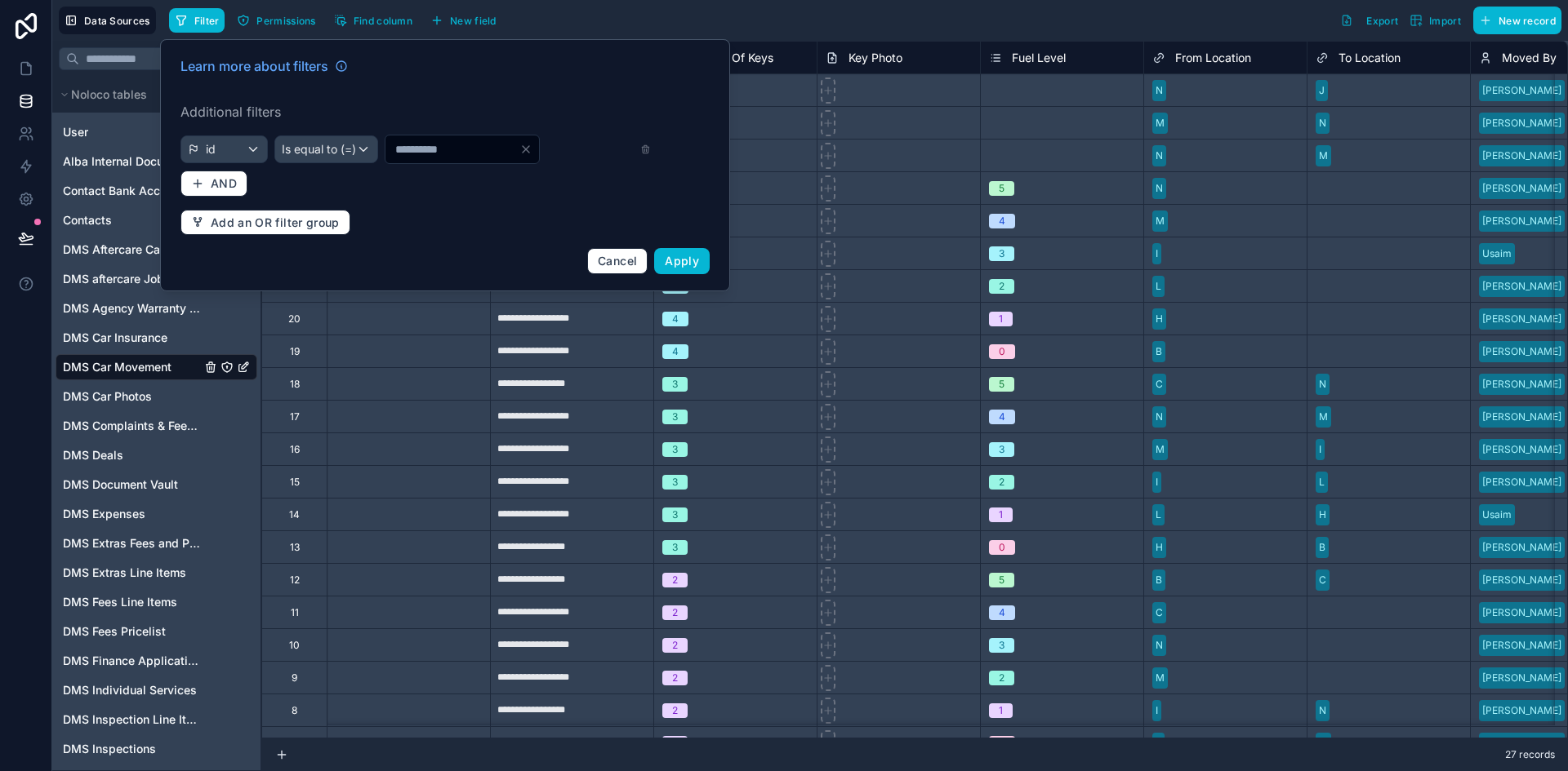
click at [390, 150] on input "*" at bounding box center [453, 149] width 134 height 22
type input "***"
click at [668, 269] on button "Apply" at bounding box center [682, 261] width 56 height 26
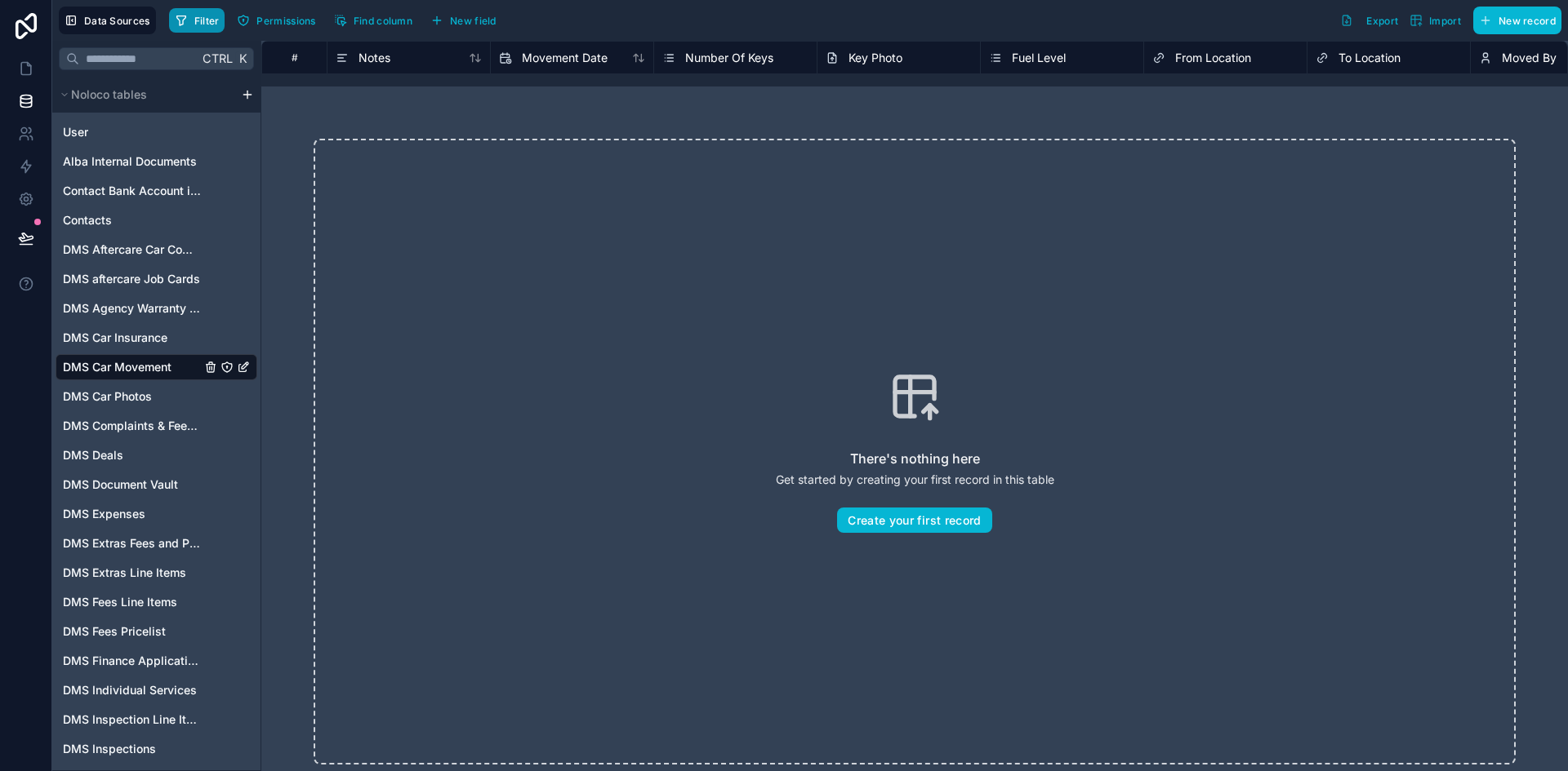
click at [195, 21] on span "Filter" at bounding box center [207, 20] width 25 height 13
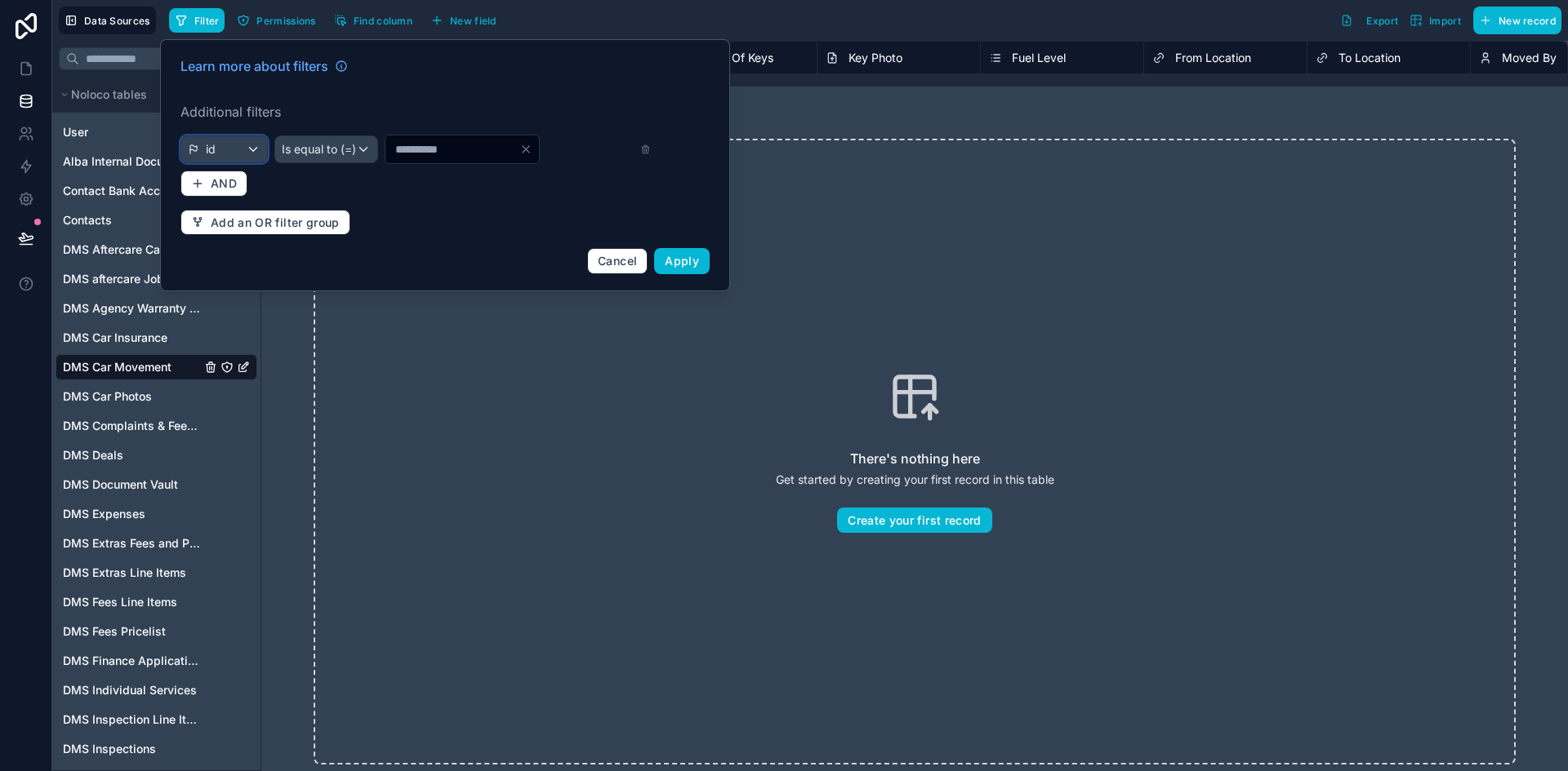
click at [215, 149] on span "id" at bounding box center [210, 149] width 10 height 17
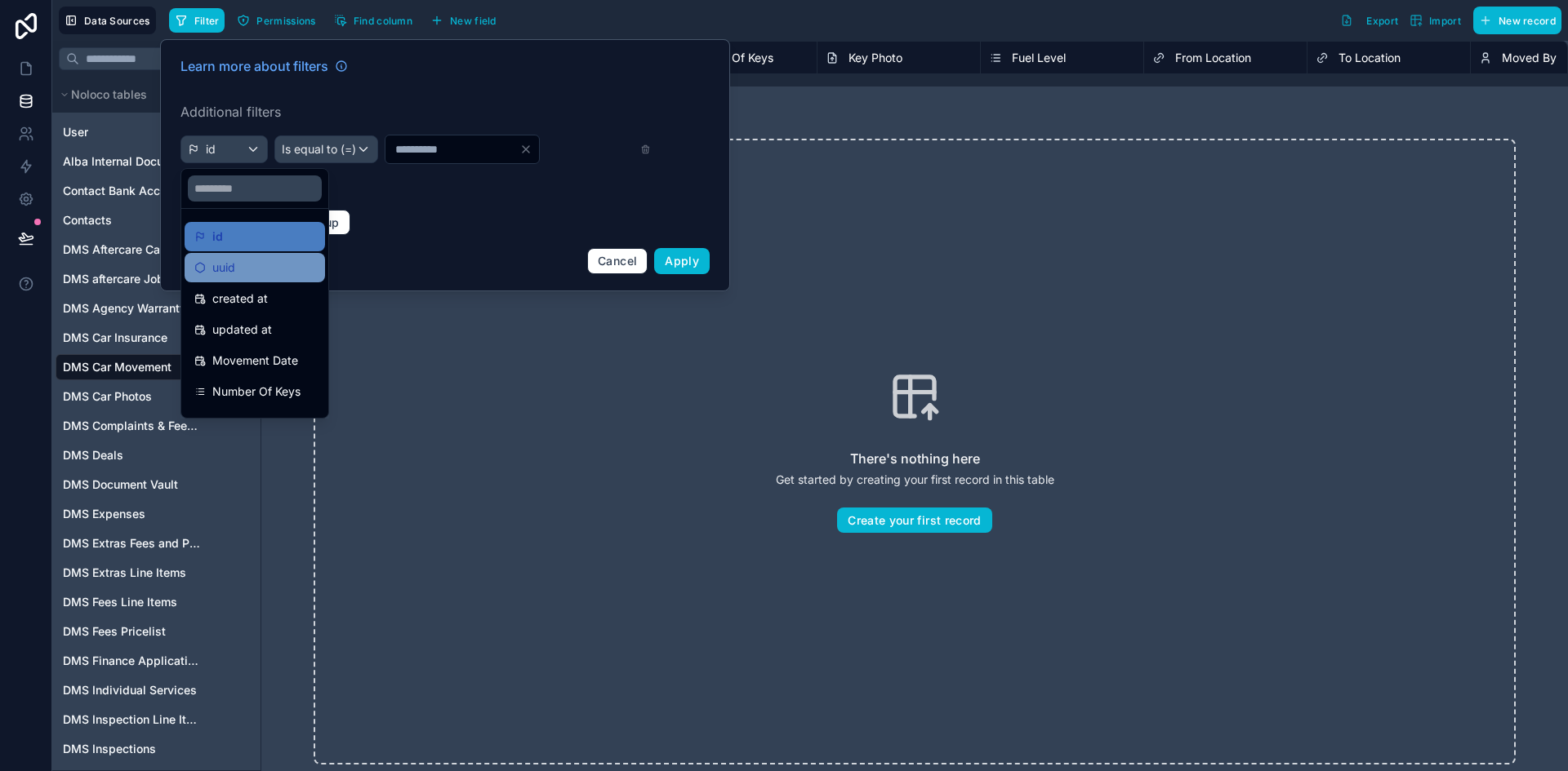
click at [241, 272] on div "uuid" at bounding box center [255, 268] width 121 height 19
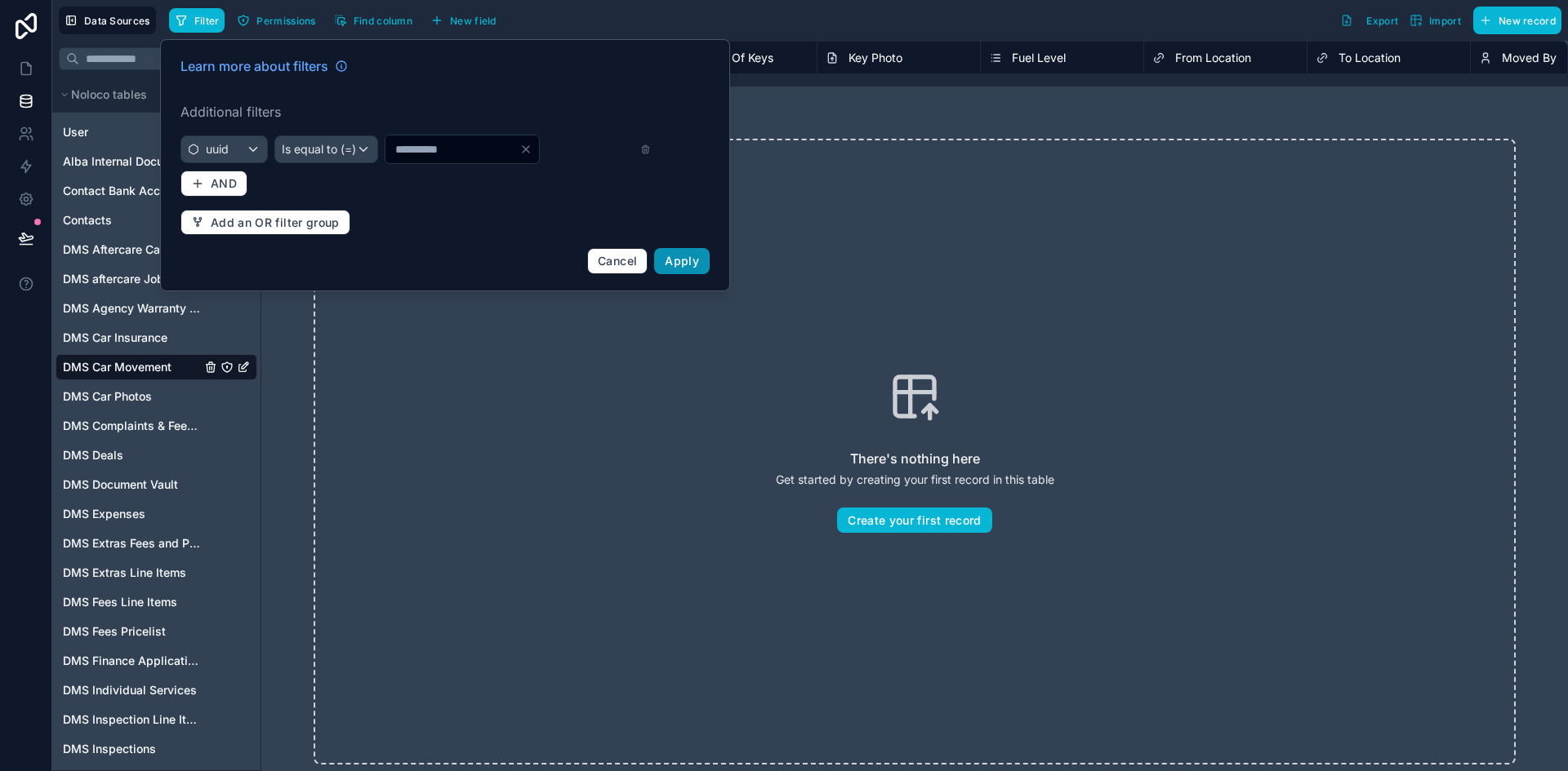
click at [700, 253] on button "Apply" at bounding box center [682, 261] width 56 height 26
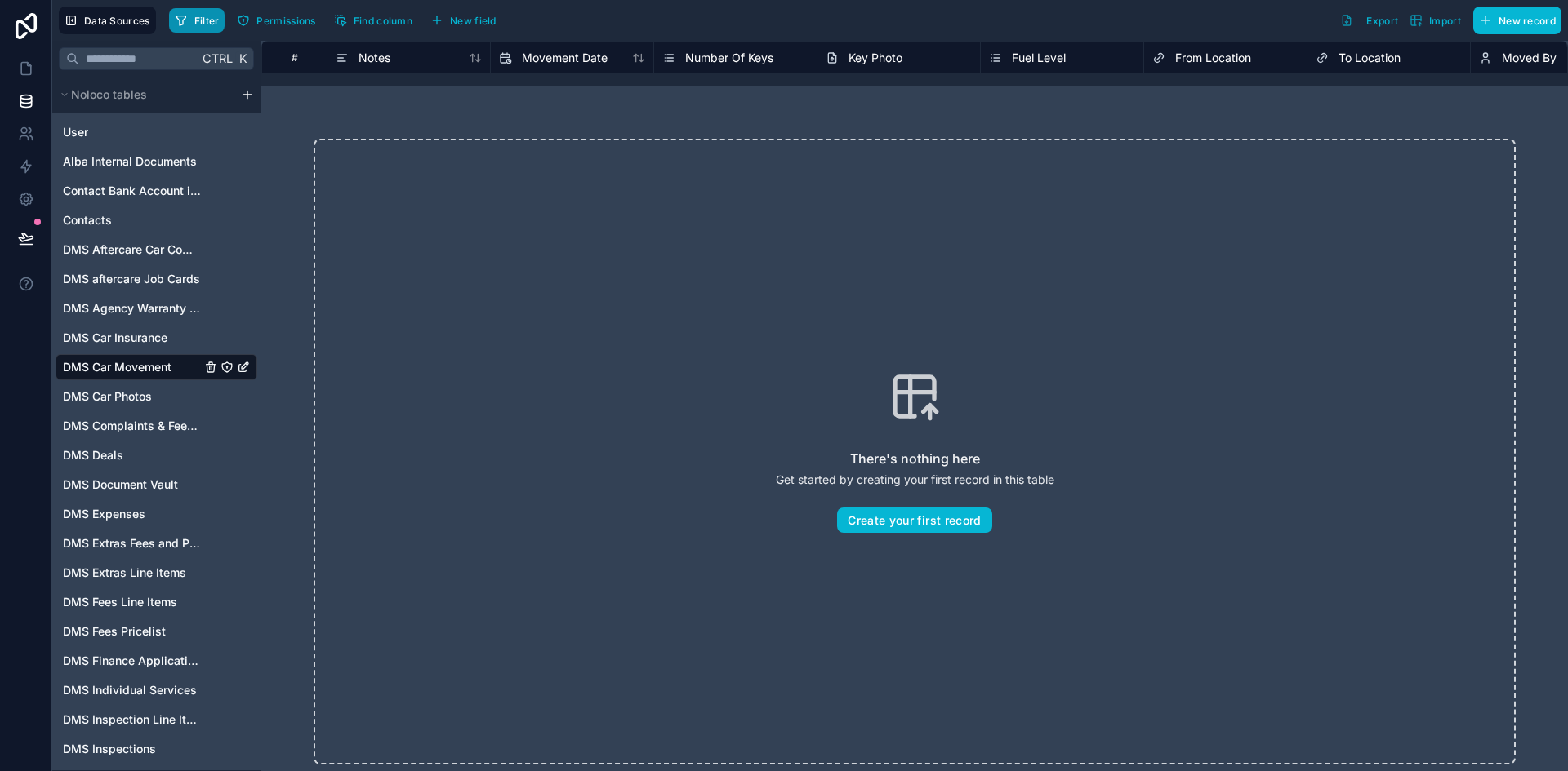
click at [189, 25] on button "Filter" at bounding box center [198, 19] width 56 height 24
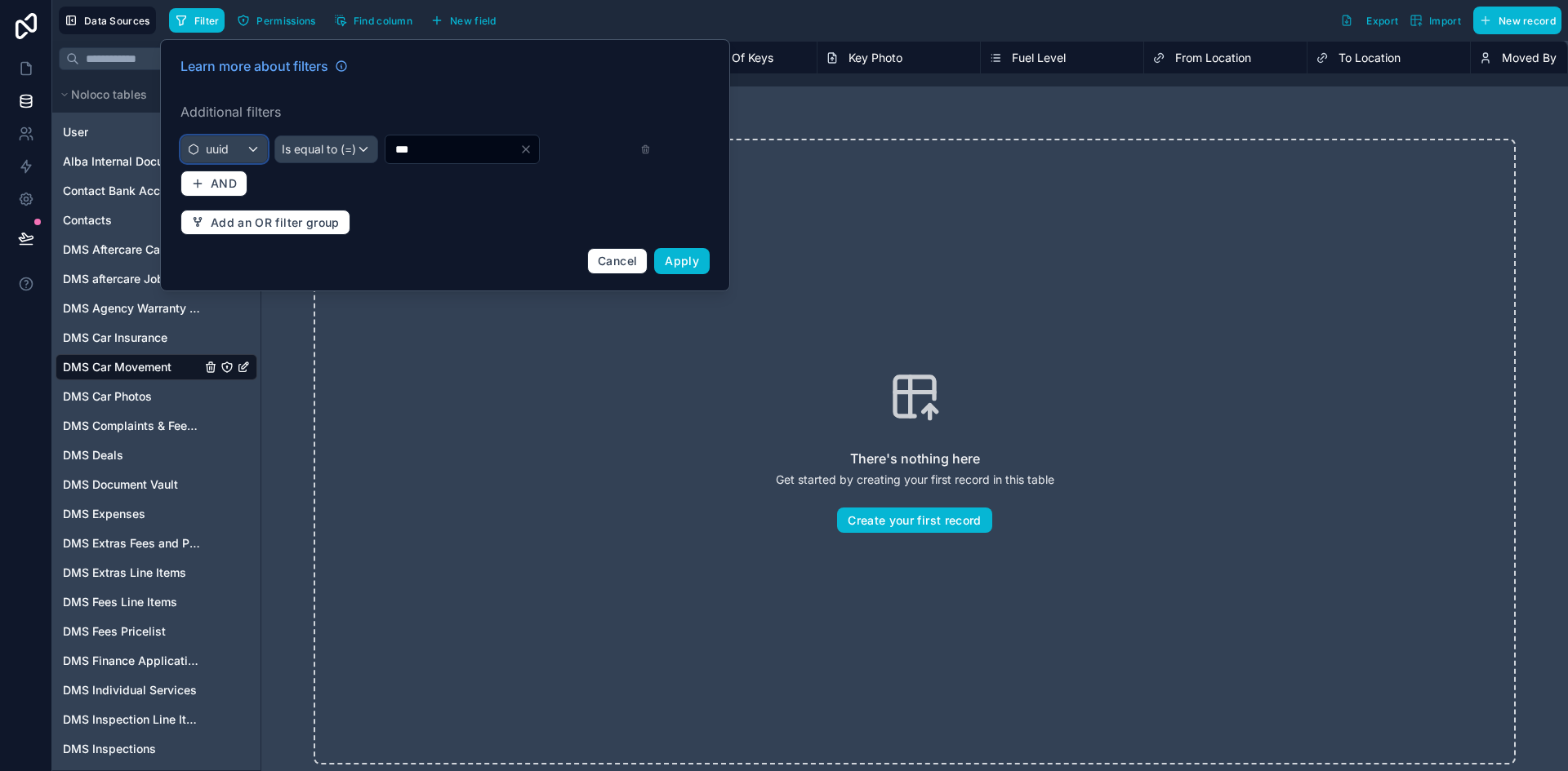
click at [217, 140] on div "uuid" at bounding box center [224, 149] width 86 height 26
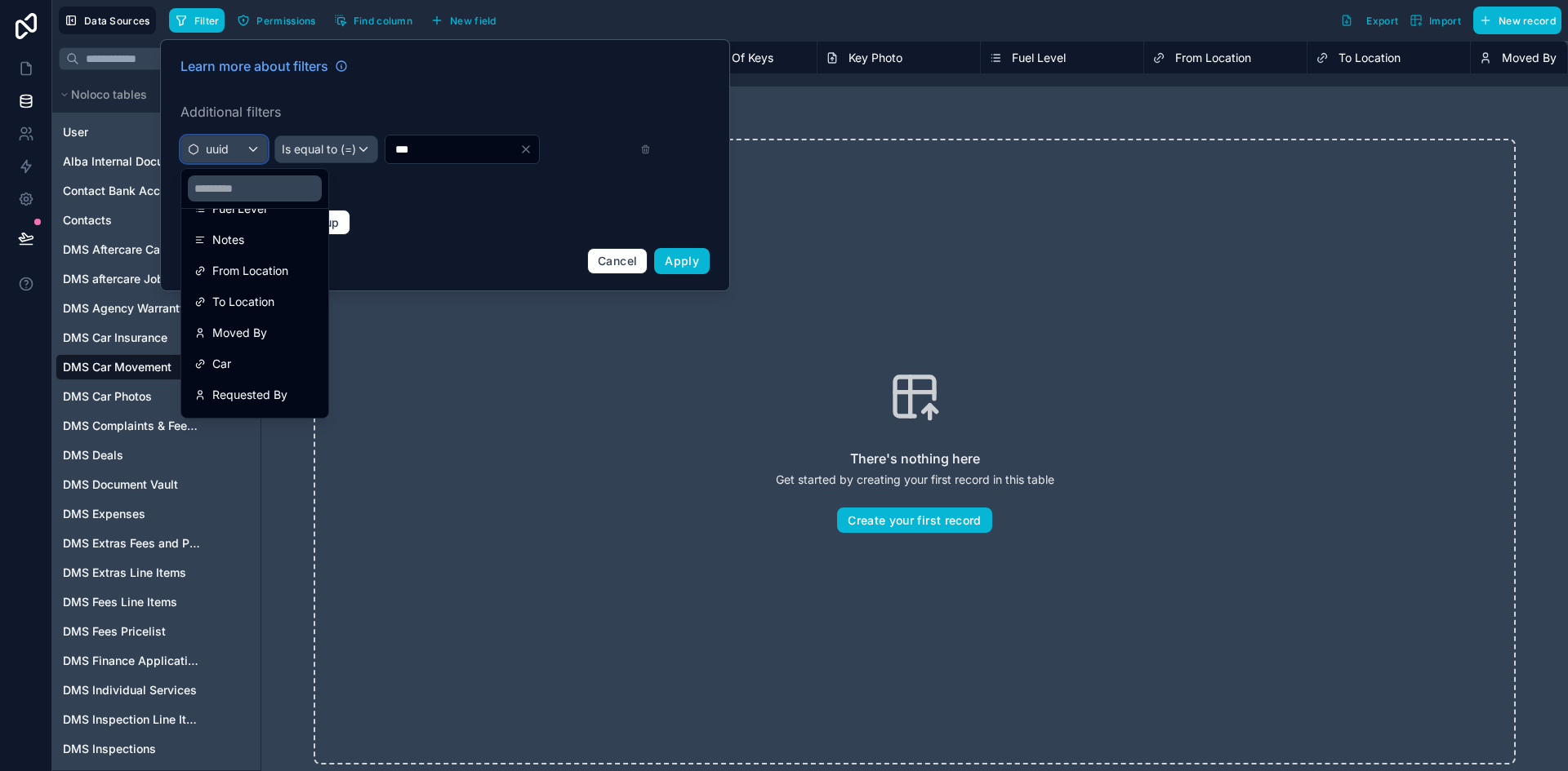
scroll to position [271, 0]
click at [271, 333] on div "Car" at bounding box center [255, 338] width 121 height 19
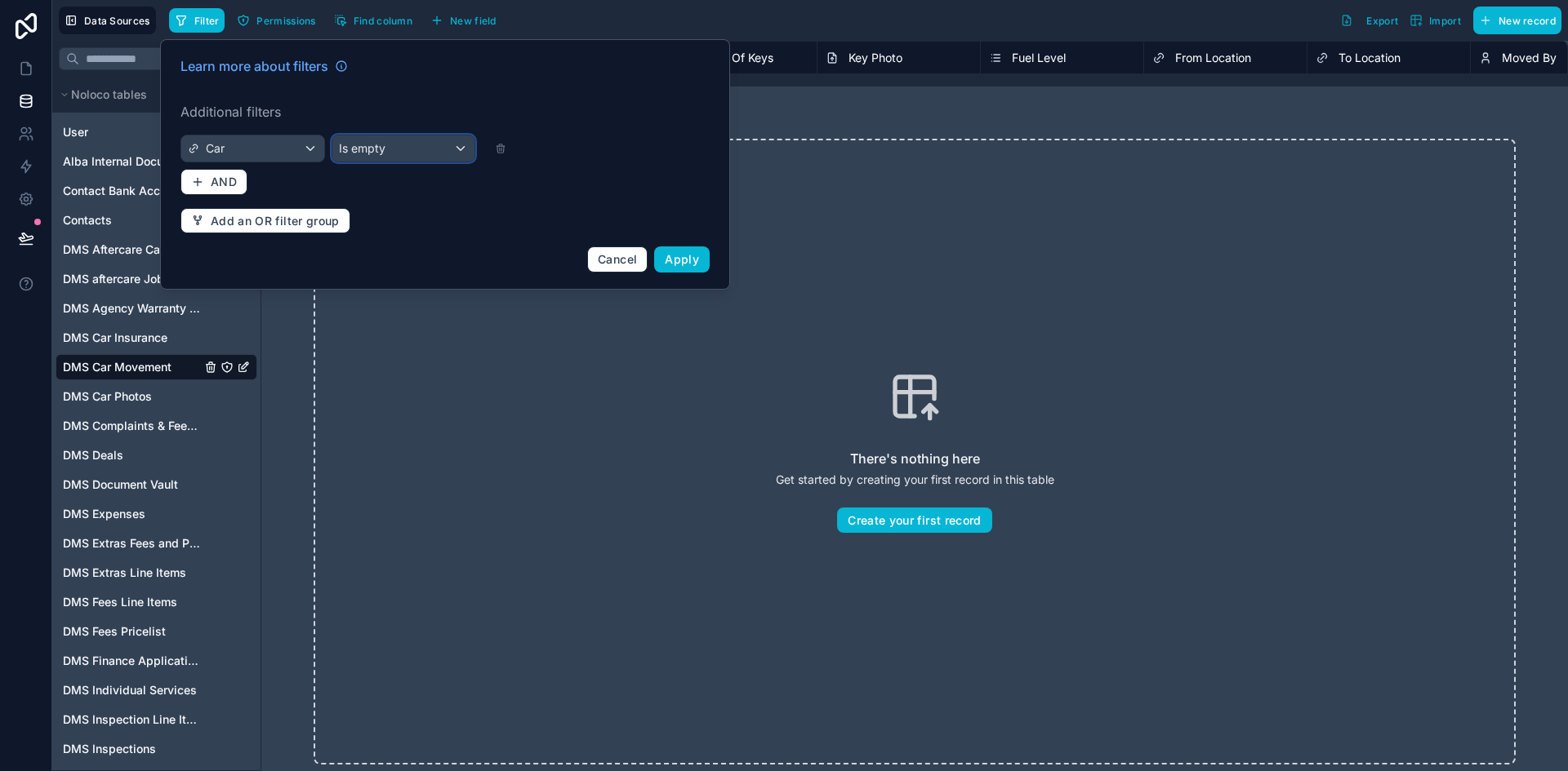
click at [351, 155] on span "Is empty" at bounding box center [362, 148] width 47 height 17
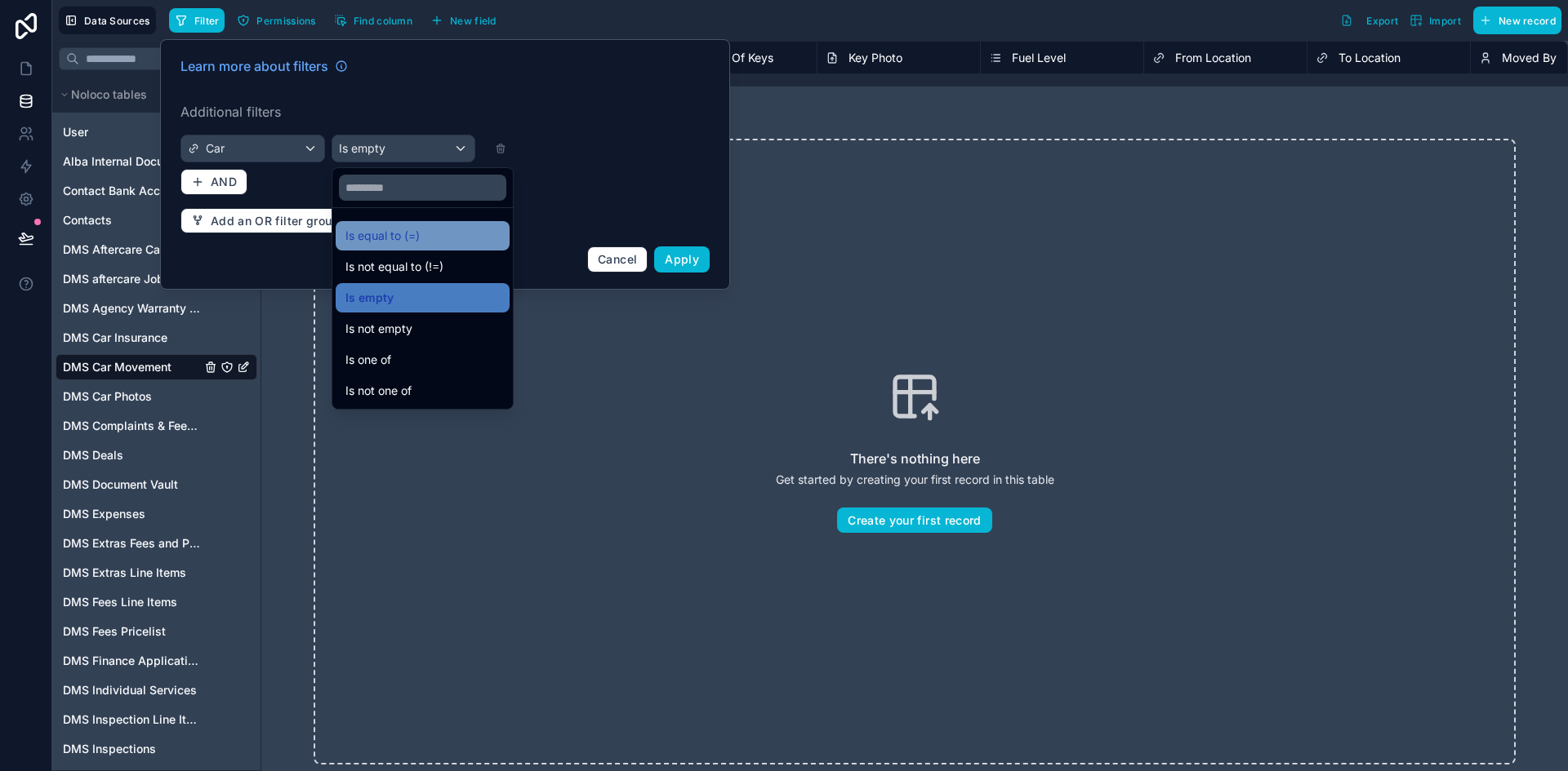
click at [371, 234] on span "Is equal to (=)" at bounding box center [383, 236] width 74 height 19
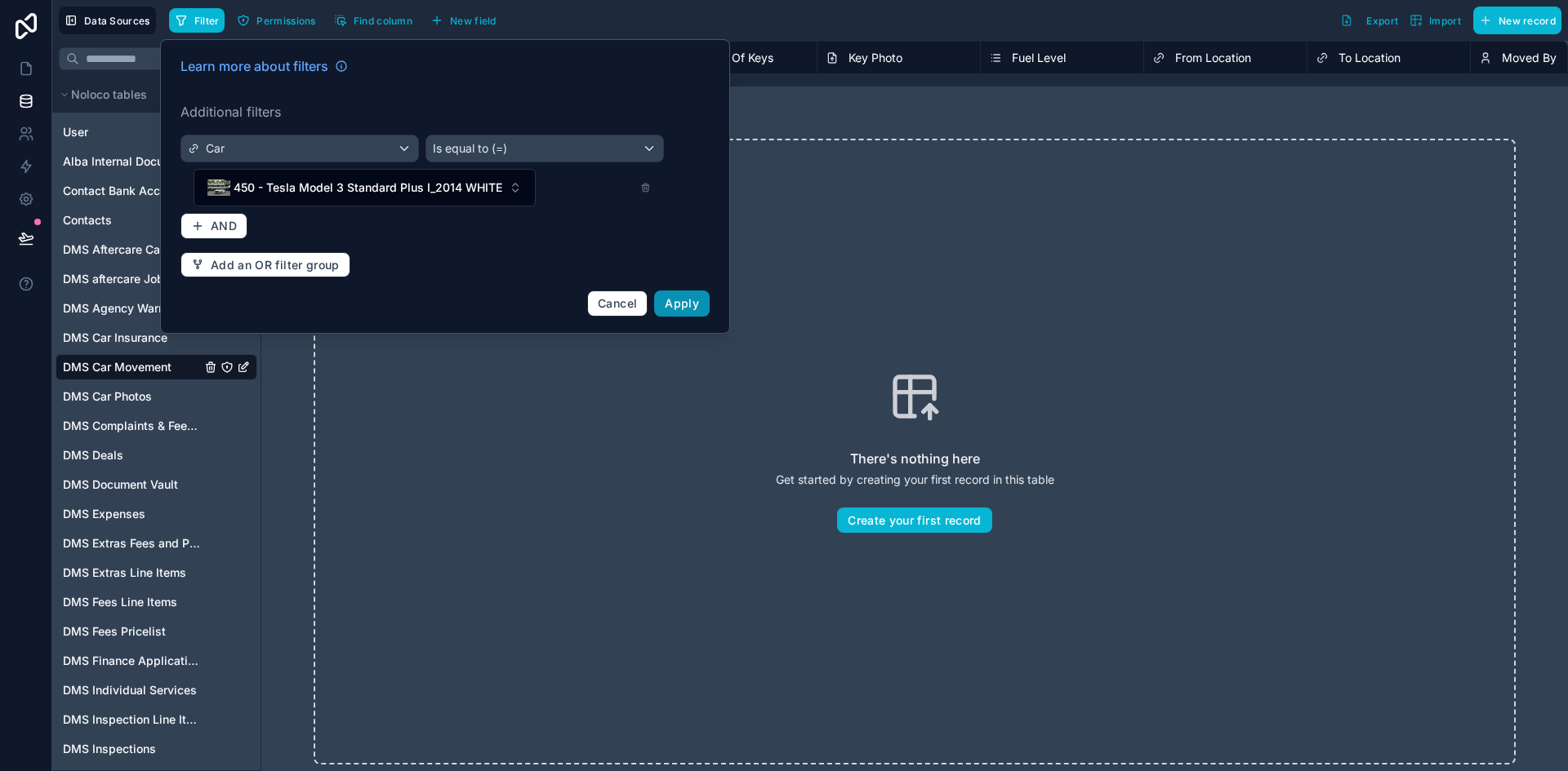
click at [682, 297] on span "Apply" at bounding box center [681, 303] width 34 height 14
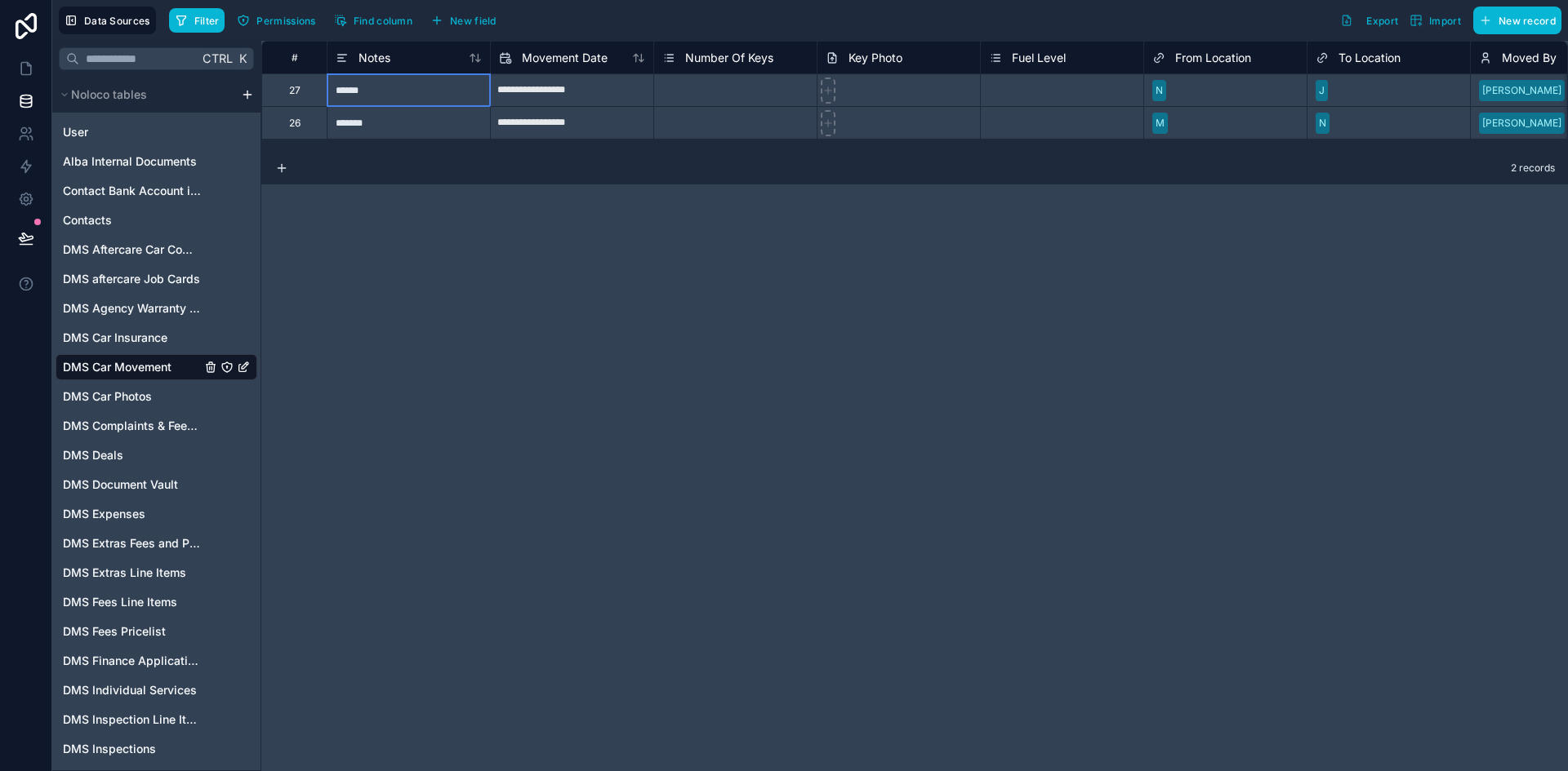
click at [407, 94] on div "******" at bounding box center [408, 90] width 164 height 33
click at [356, 93] on input "******" at bounding box center [408, 90] width 163 height 32
type input "******"
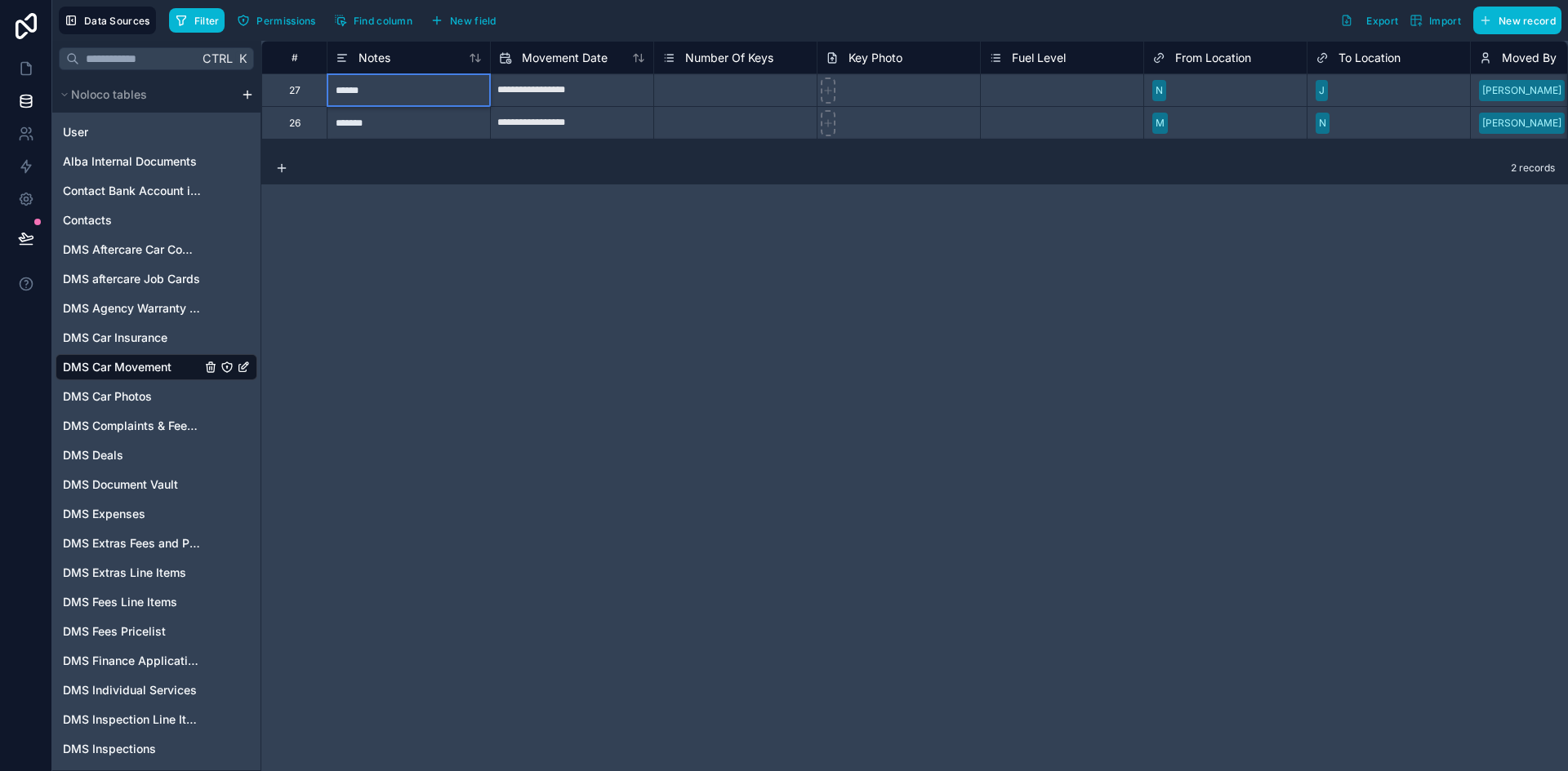
click at [366, 128] on div "*******" at bounding box center [408, 123] width 164 height 33
click at [366, 94] on div "******" at bounding box center [408, 90] width 164 height 33
click at [376, 128] on div "*******" at bounding box center [408, 123] width 164 height 33
click at [376, 128] on div "******" at bounding box center [408, 123] width 164 height 33
click at [376, 128] on input "******" at bounding box center [408, 123] width 163 height 32
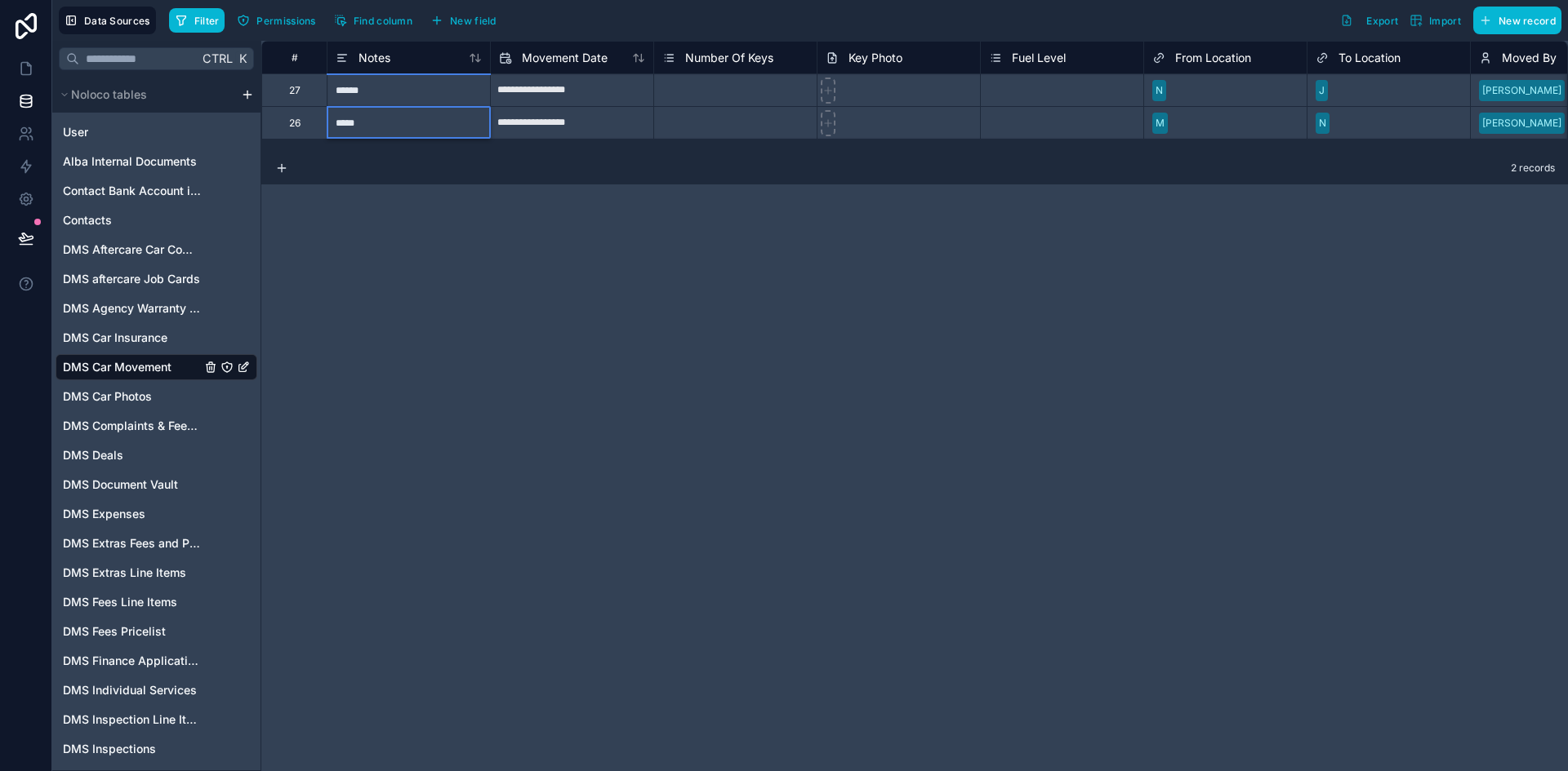
type input "******"
click at [555, 121] on input "**********" at bounding box center [572, 123] width 163 height 26
select select "****"
select select "*"
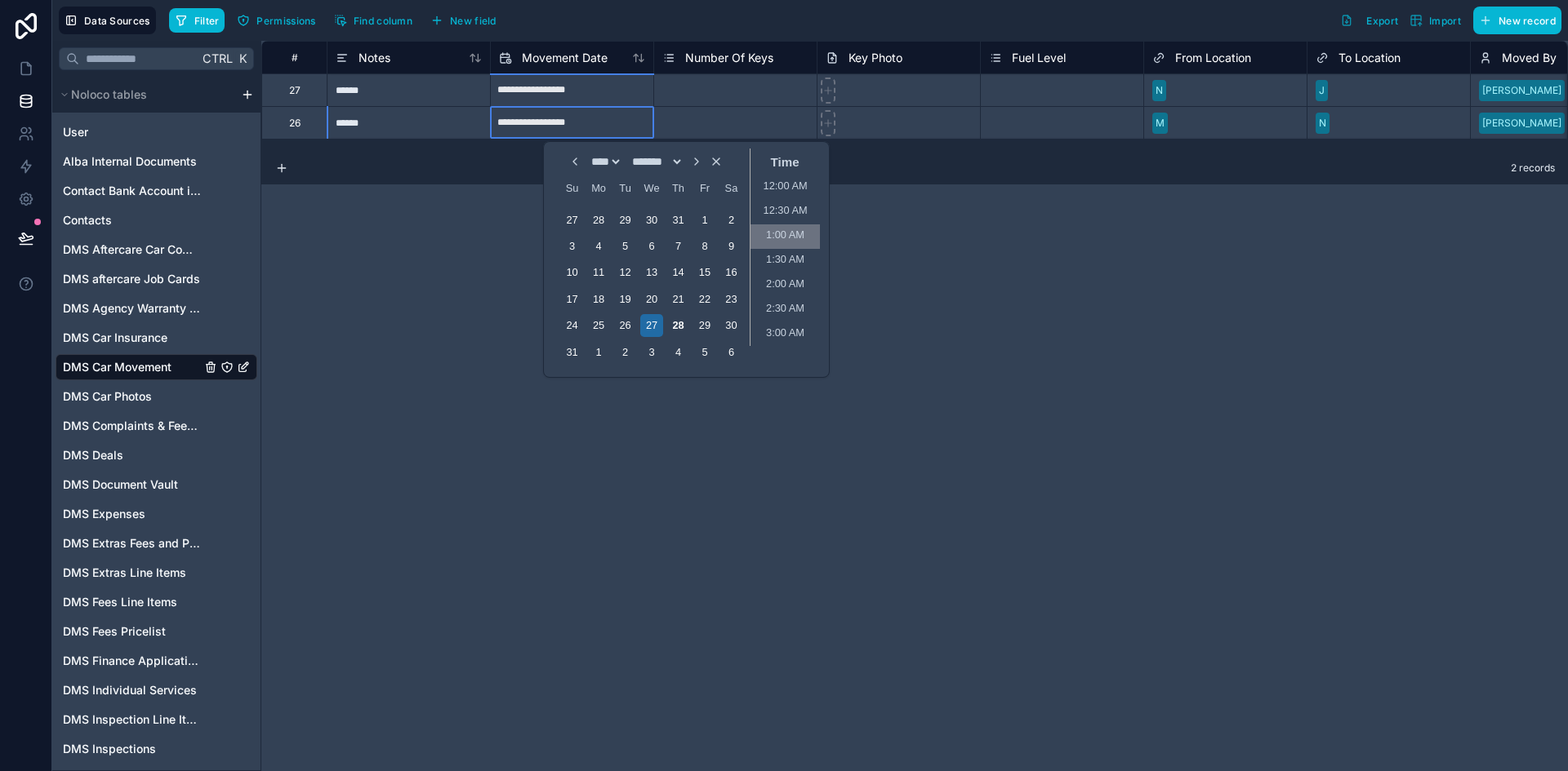
click at [779, 233] on li "1:00 AM" at bounding box center [785, 237] width 69 height 24
type input "**********"
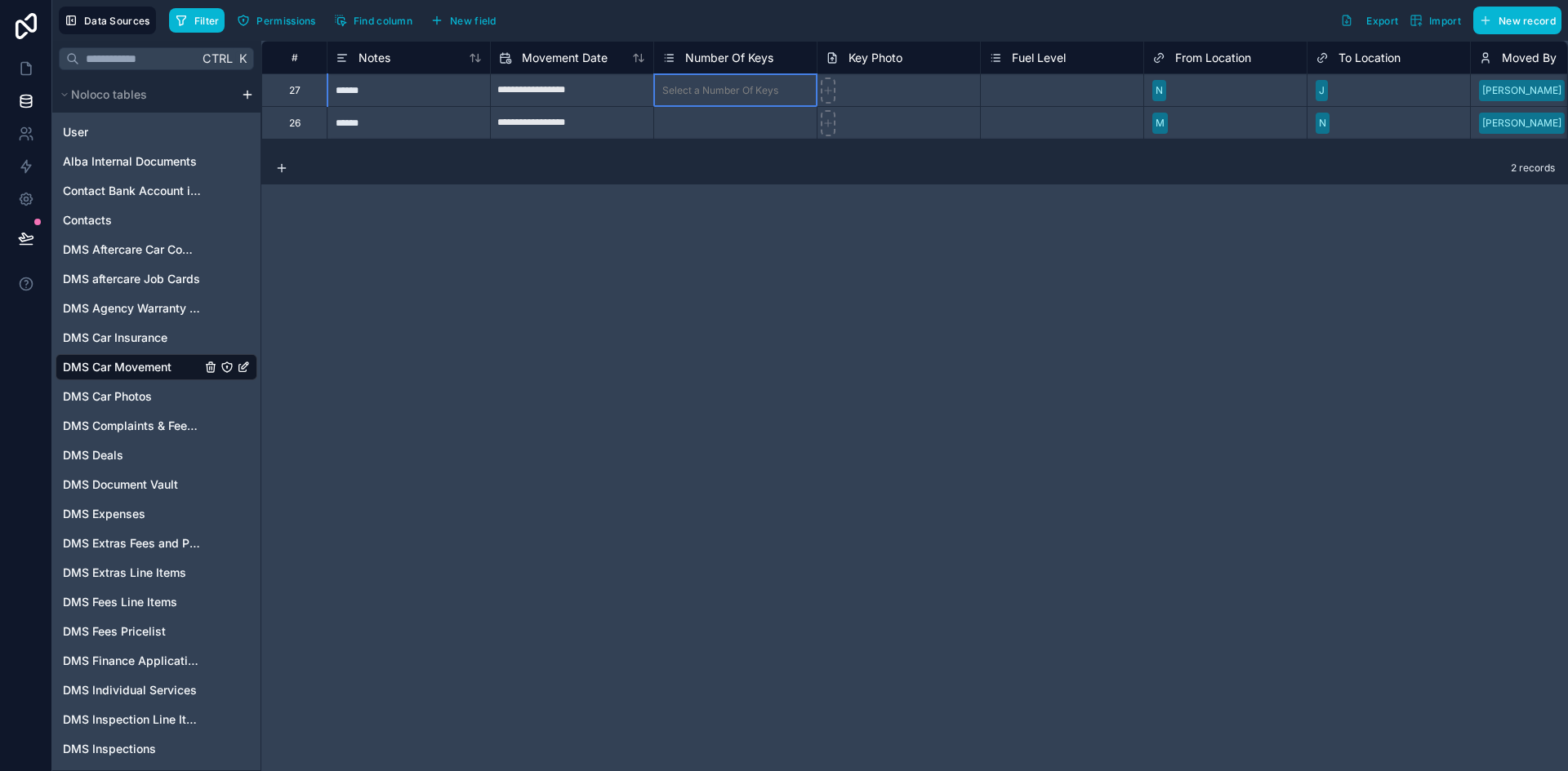
click at [750, 81] on div "Select a Number Of Keys" at bounding box center [735, 90] width 163 height 32
click at [741, 130] on div "Select a Number Of Keys" at bounding box center [735, 123] width 163 height 17
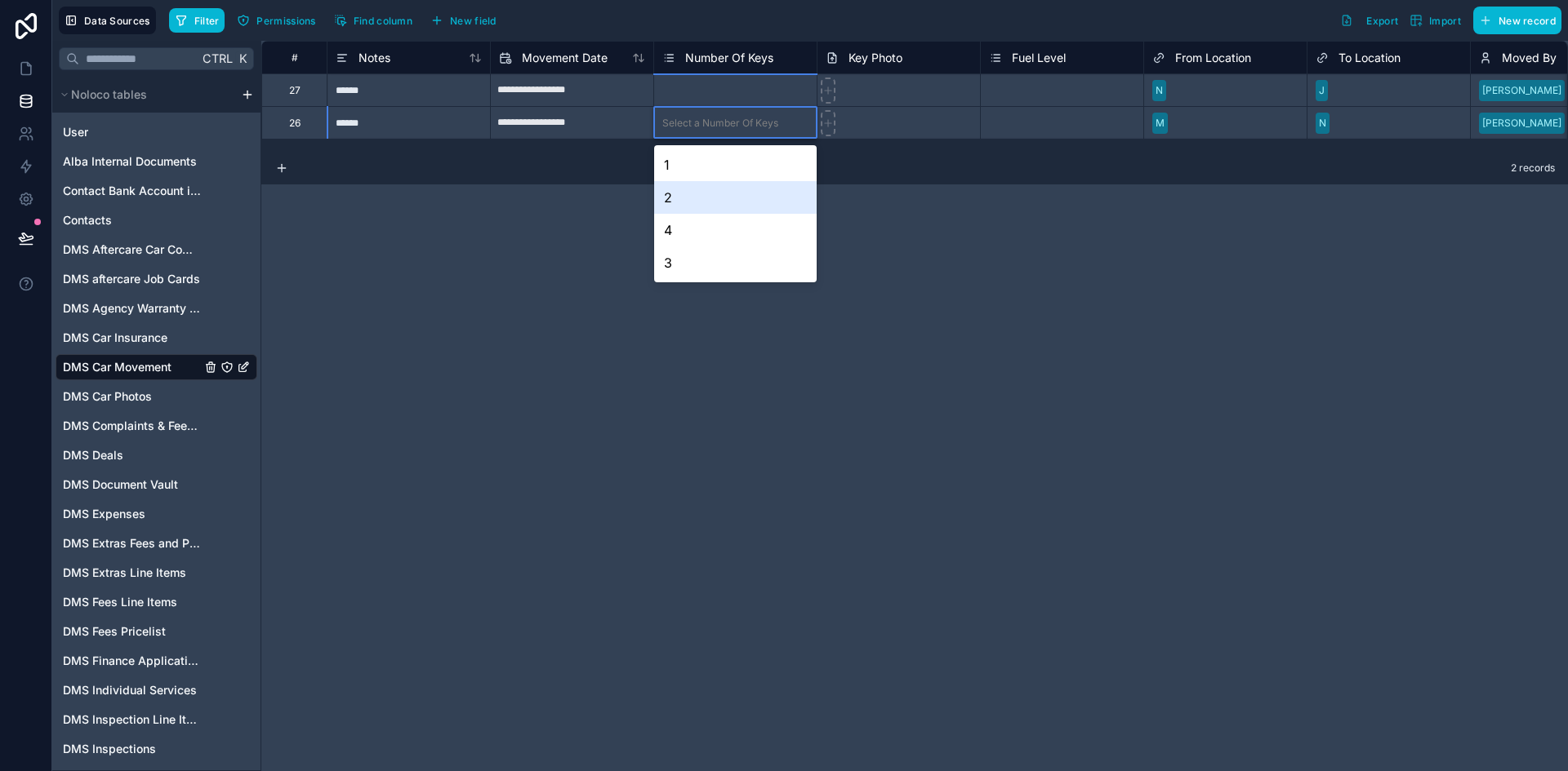
click at [726, 202] on div "2" at bounding box center [735, 198] width 163 height 33
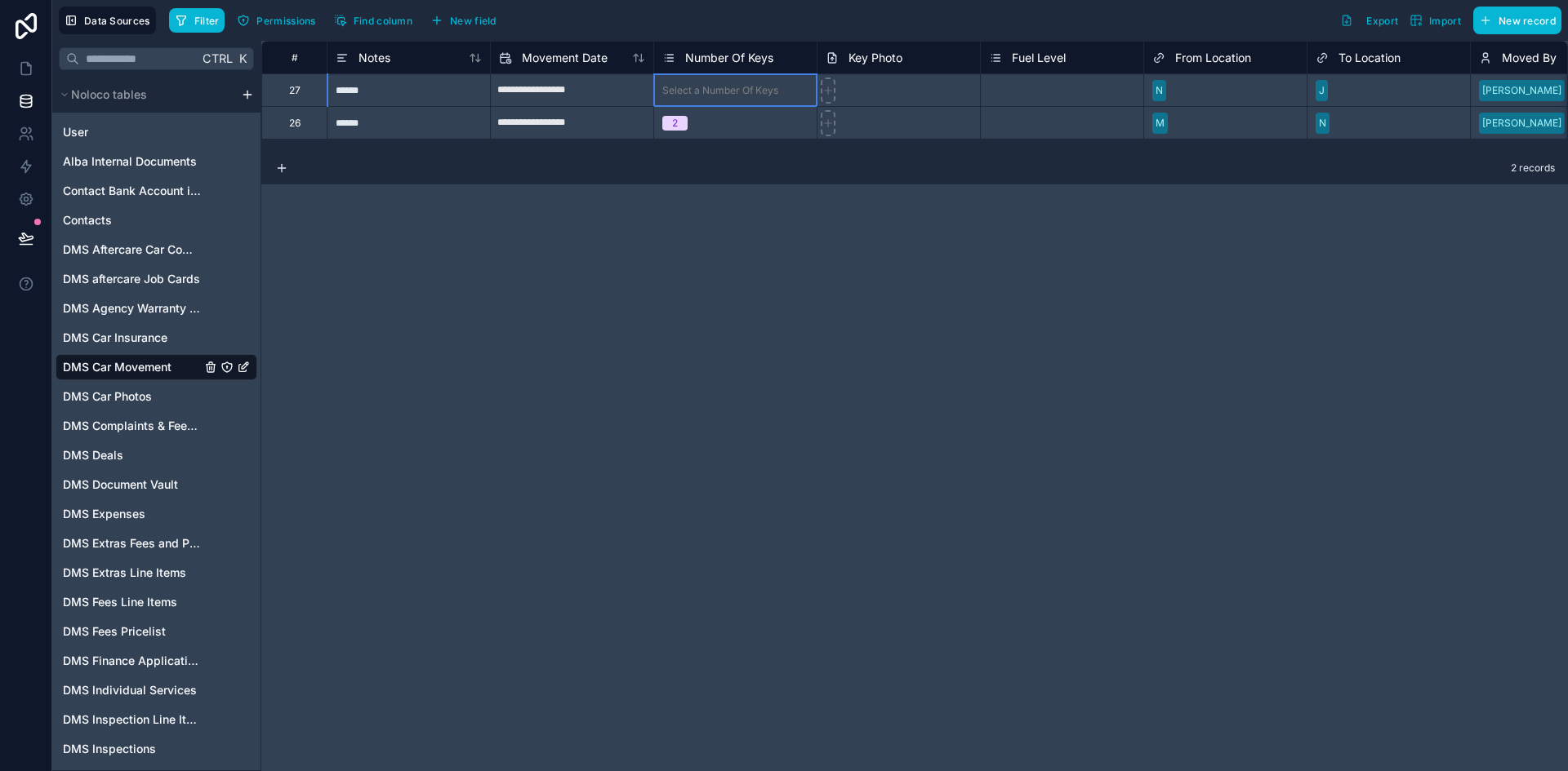
click at [711, 89] on div "Select a Number Of Keys" at bounding box center [720, 90] width 116 height 13
click at [693, 94] on div "Select a Number Of Keys" at bounding box center [720, 90] width 116 height 13
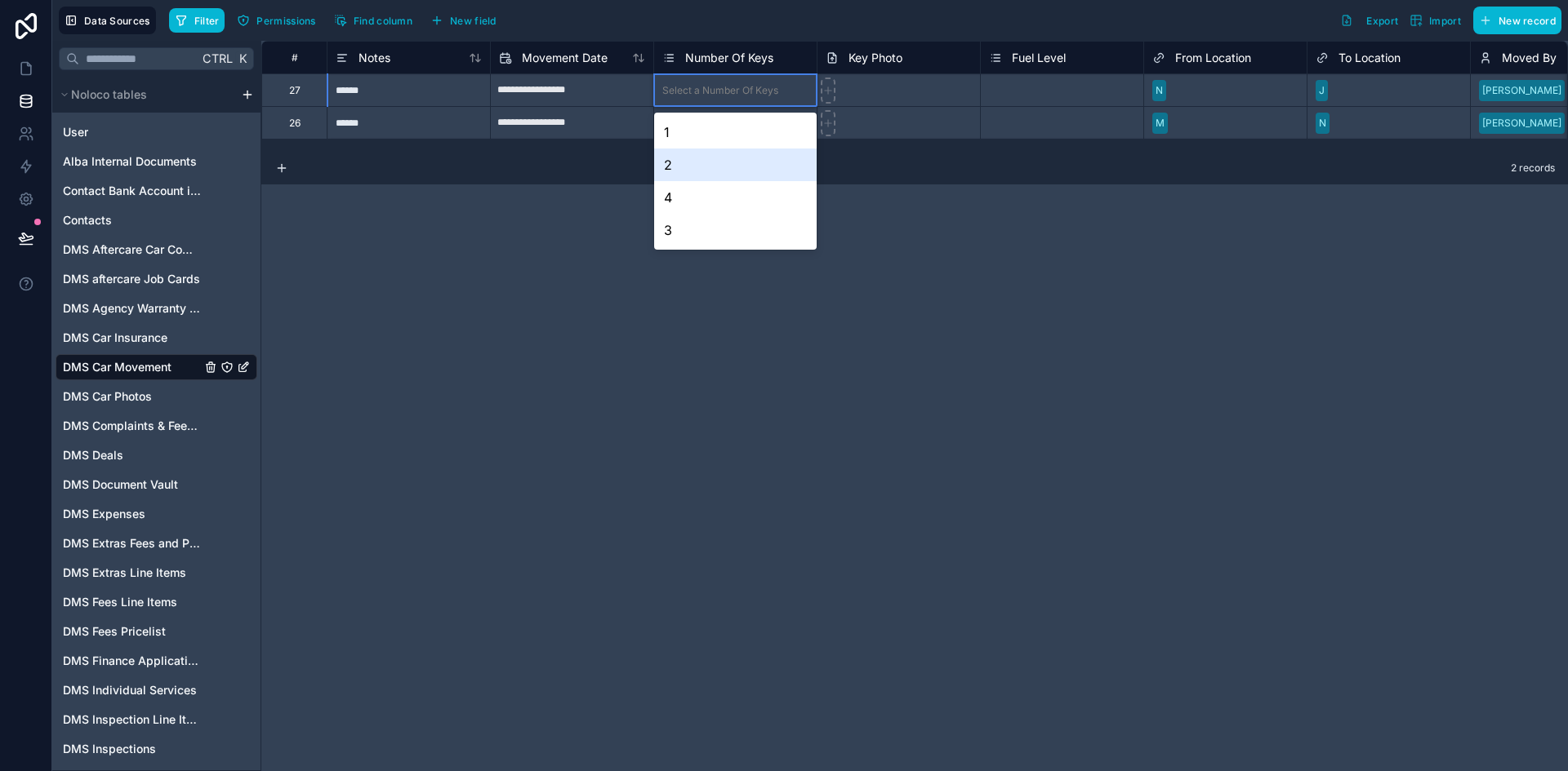
click at [683, 139] on div "1" at bounding box center [735, 132] width 163 height 33
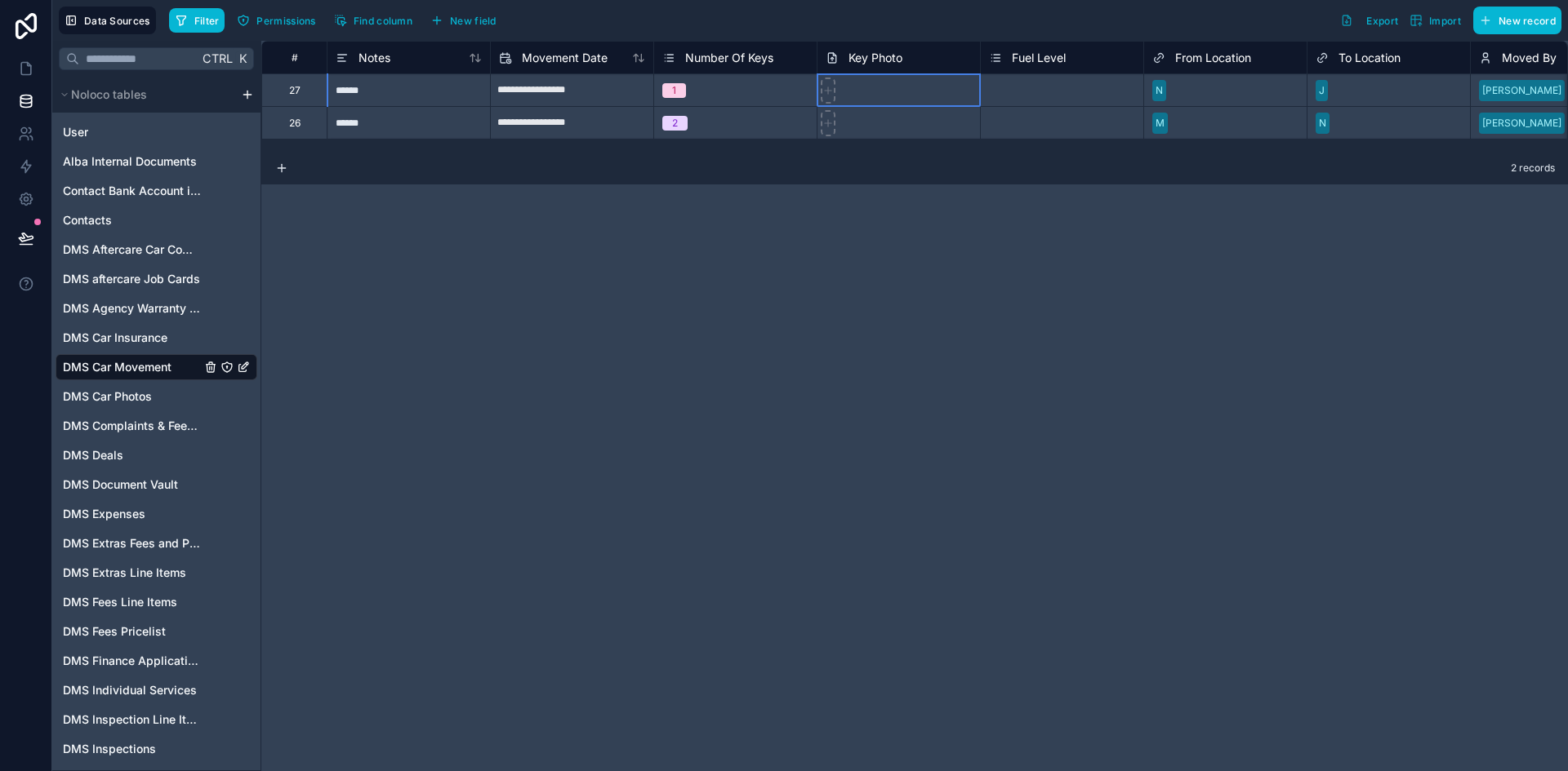
click at [860, 98] on div at bounding box center [898, 90] width 164 height 33
click at [1009, 90] on div "Select a Fuel Level" at bounding box center [1032, 90] width 88 height 13
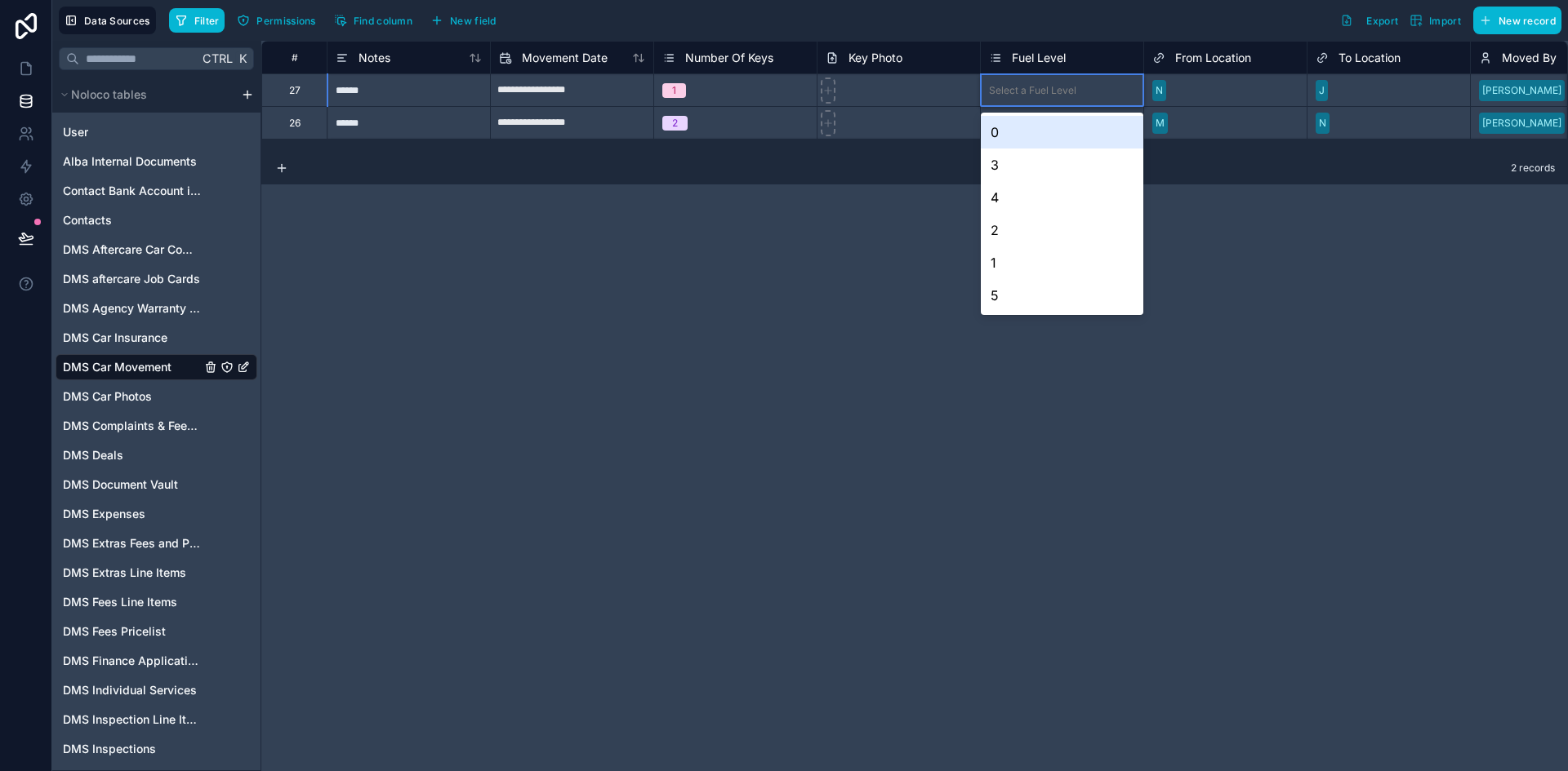
click at [1009, 90] on div "Select a Fuel Level" at bounding box center [1032, 90] width 88 height 13
click at [1018, 174] on div "3" at bounding box center [1062, 165] width 163 height 33
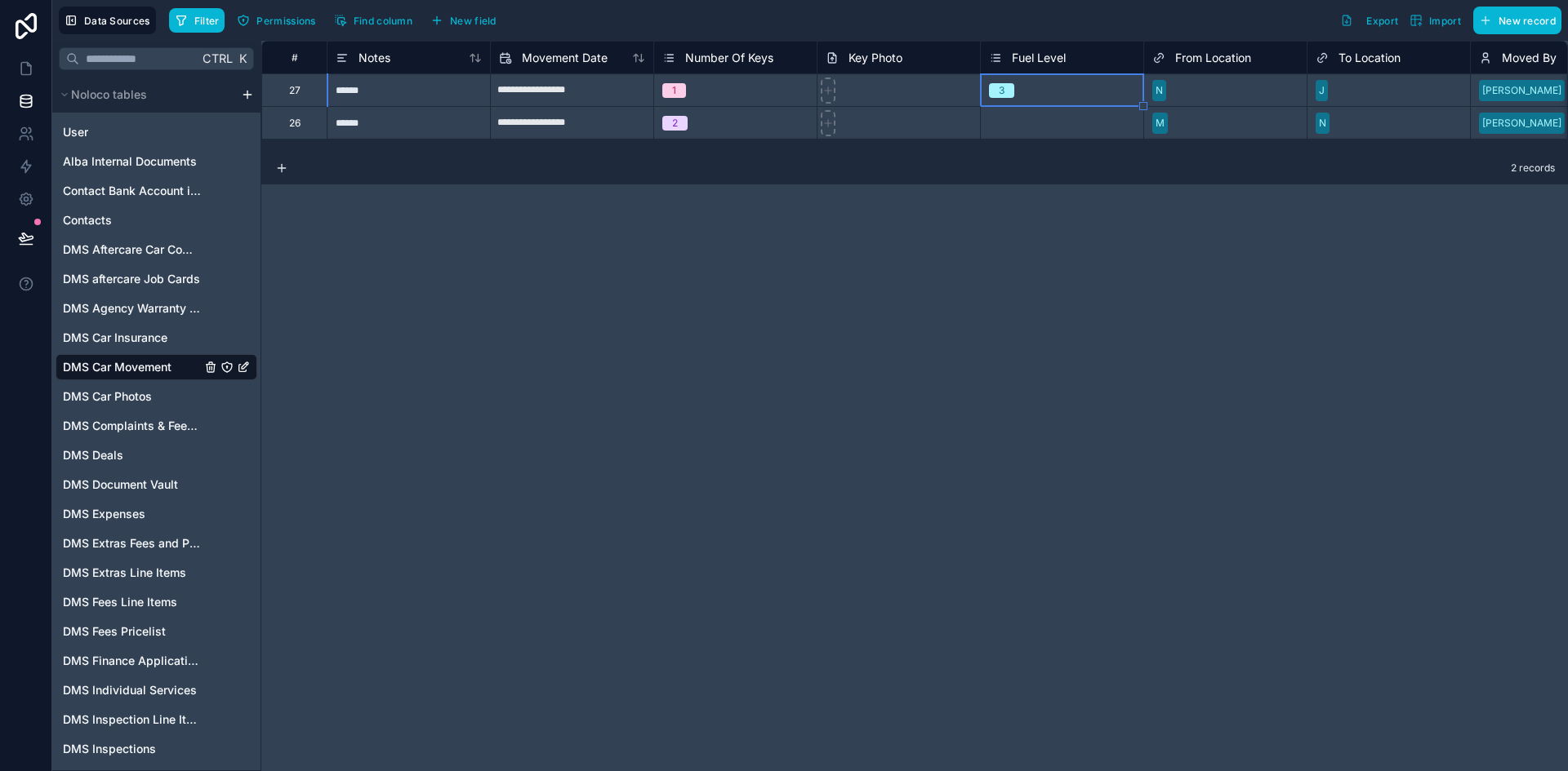
click at [1010, 129] on div "Select a Fuel Level" at bounding box center [1062, 123] width 163 height 17
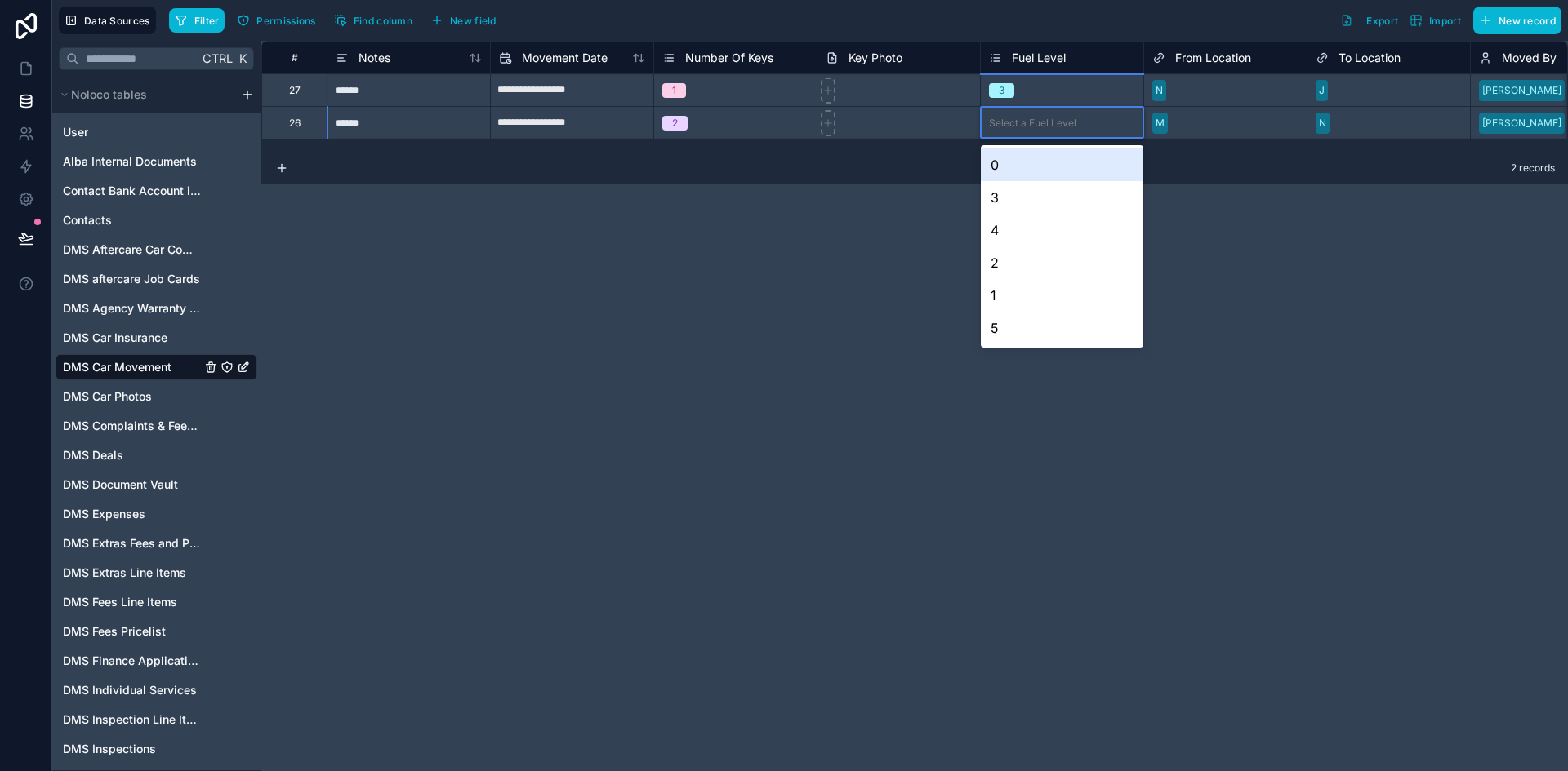
click at [1010, 129] on div "Select a Fuel Level" at bounding box center [1062, 123] width 163 height 17
click at [1018, 220] on div "4" at bounding box center [1062, 231] width 163 height 33
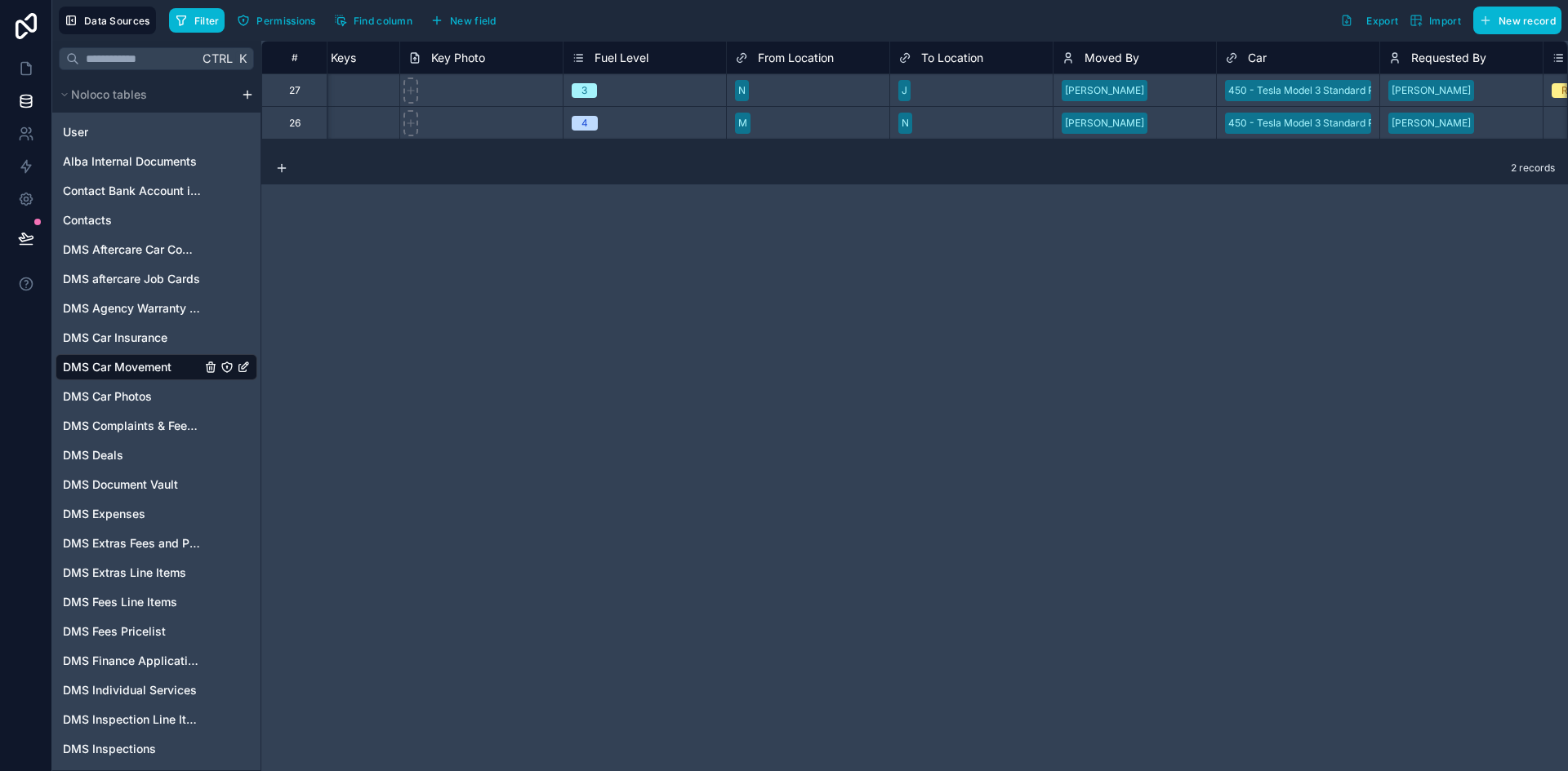
scroll to position [0, 463]
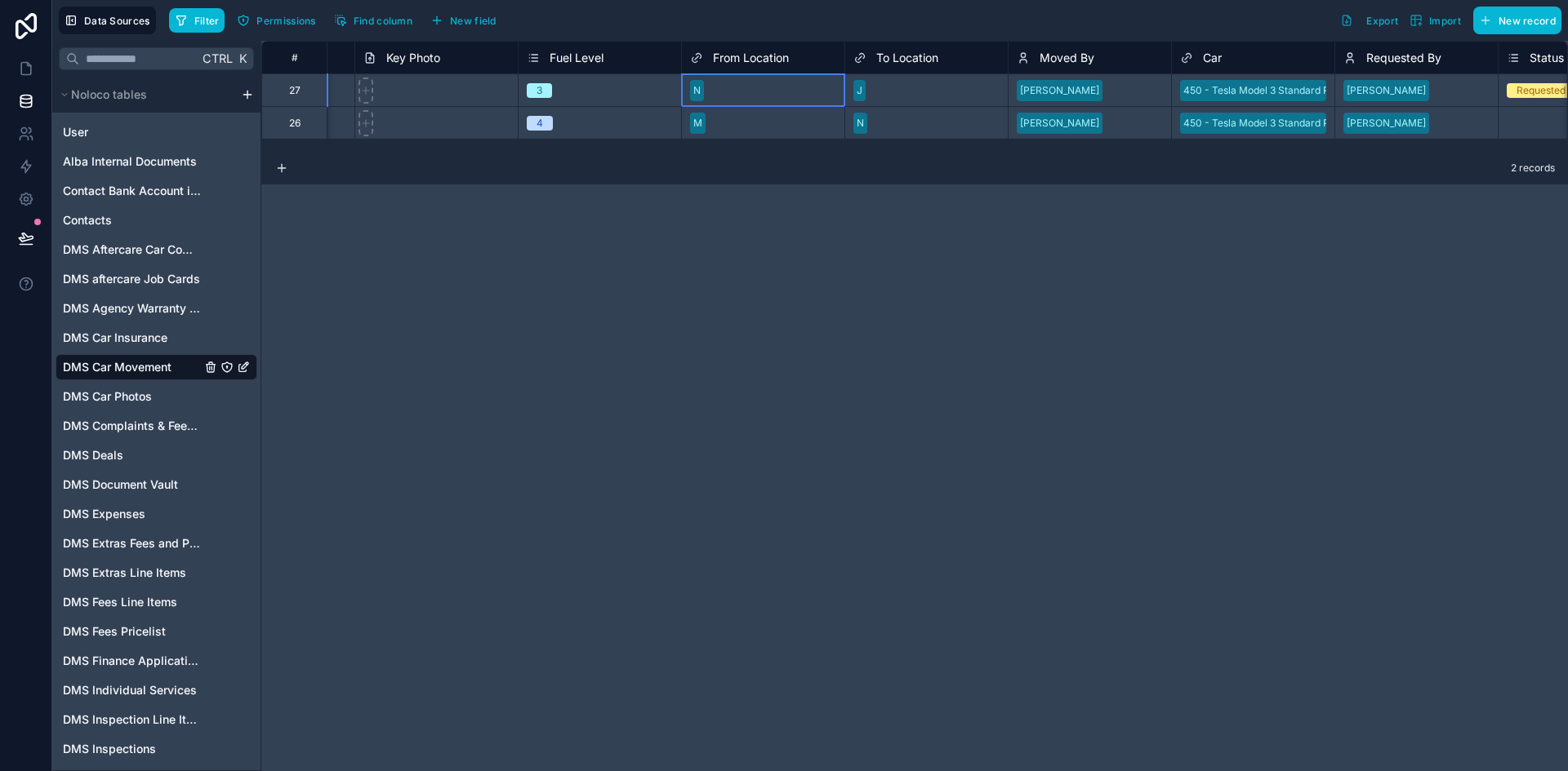
click at [751, 80] on div "N" at bounding box center [763, 90] width 163 height 24
click at [710, 91] on div "N" at bounding box center [763, 90] width 163 height 24
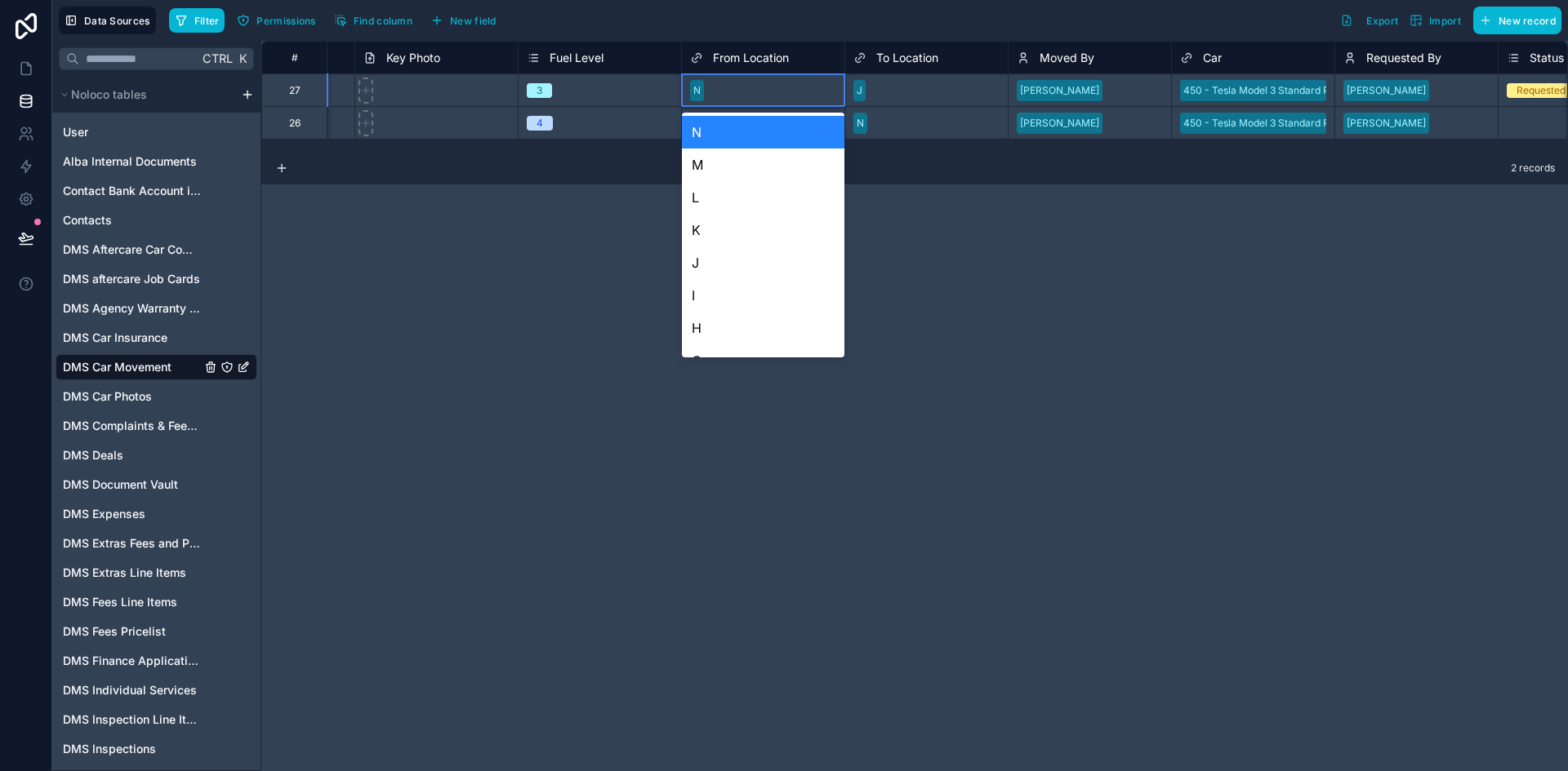
click at [710, 91] on div "N" at bounding box center [763, 90] width 163 height 24
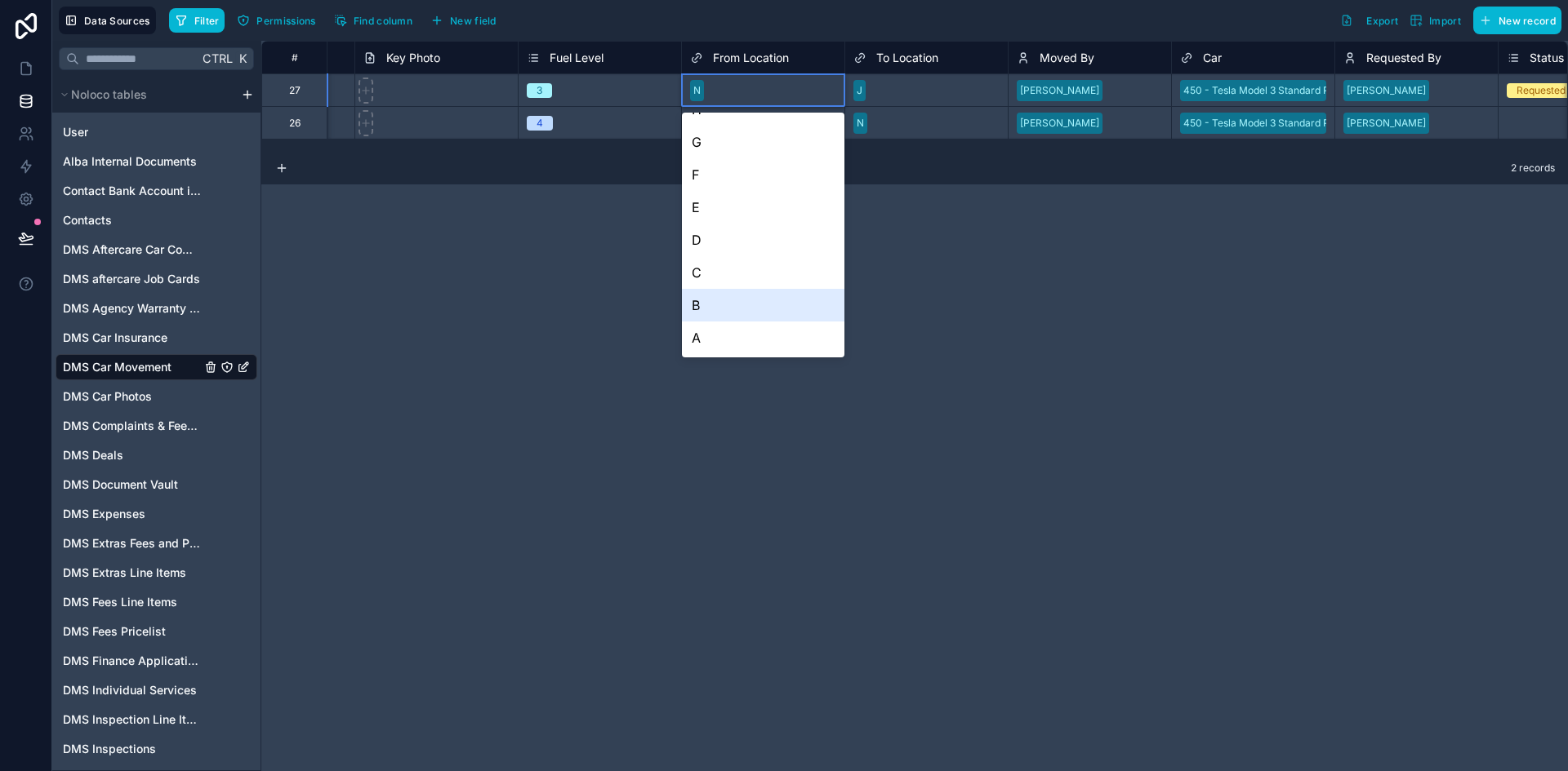
click at [732, 307] on div "B" at bounding box center [763, 306] width 163 height 33
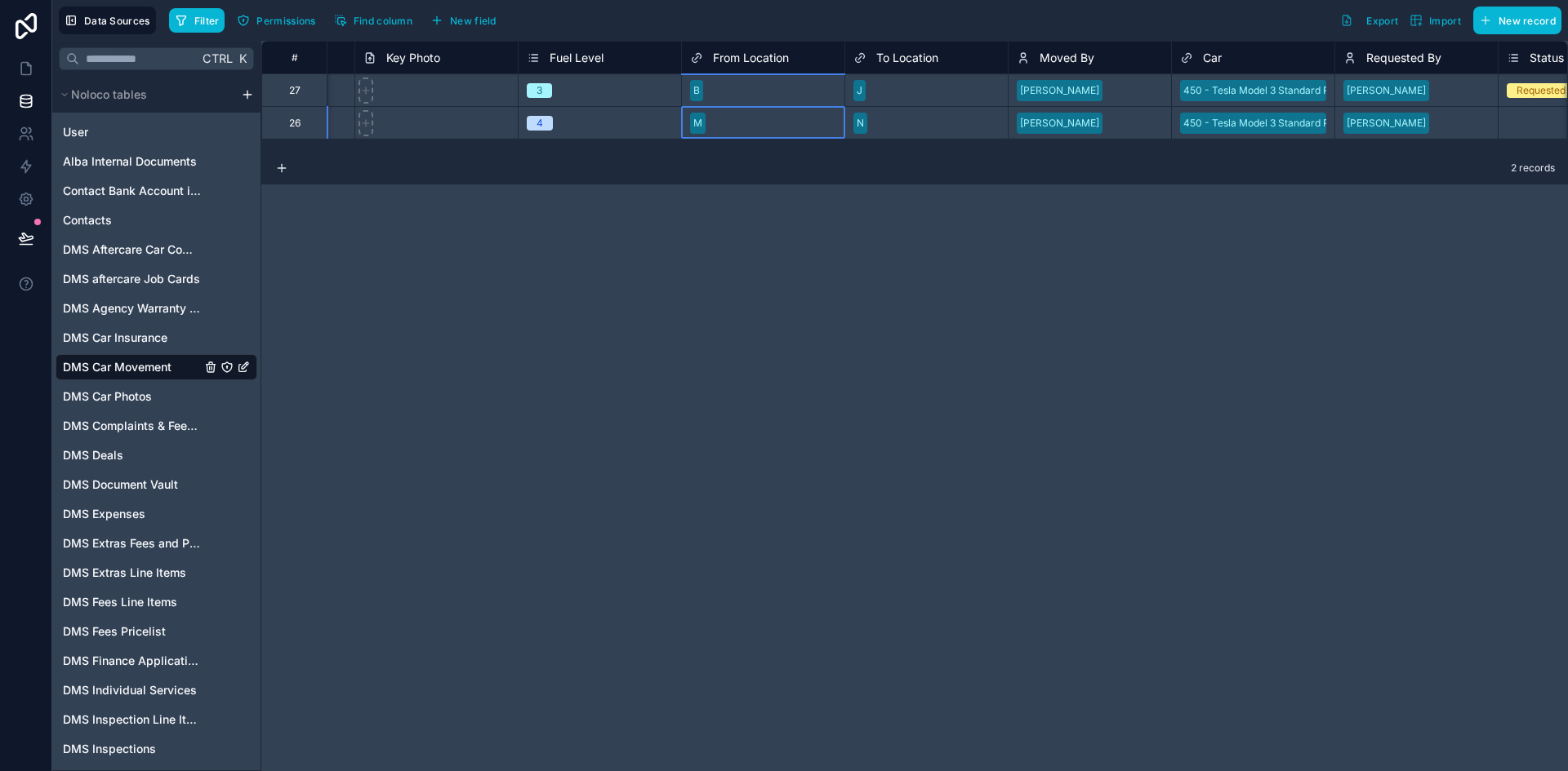
click at [722, 122] on div "M" at bounding box center [763, 123] width 163 height 24
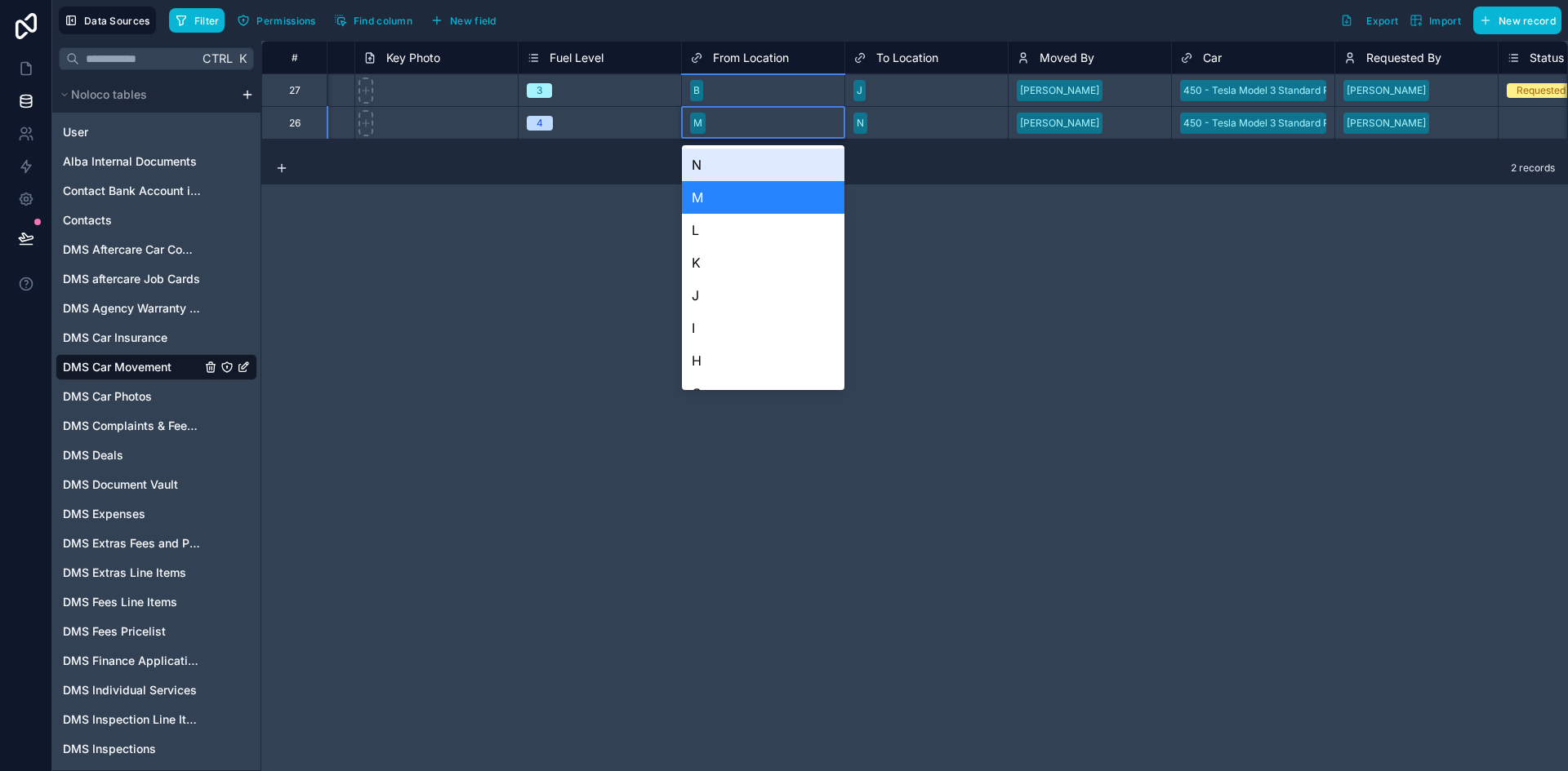
click at [722, 122] on div "M" at bounding box center [763, 123] width 163 height 24
click at [751, 165] on div "N" at bounding box center [763, 165] width 163 height 33
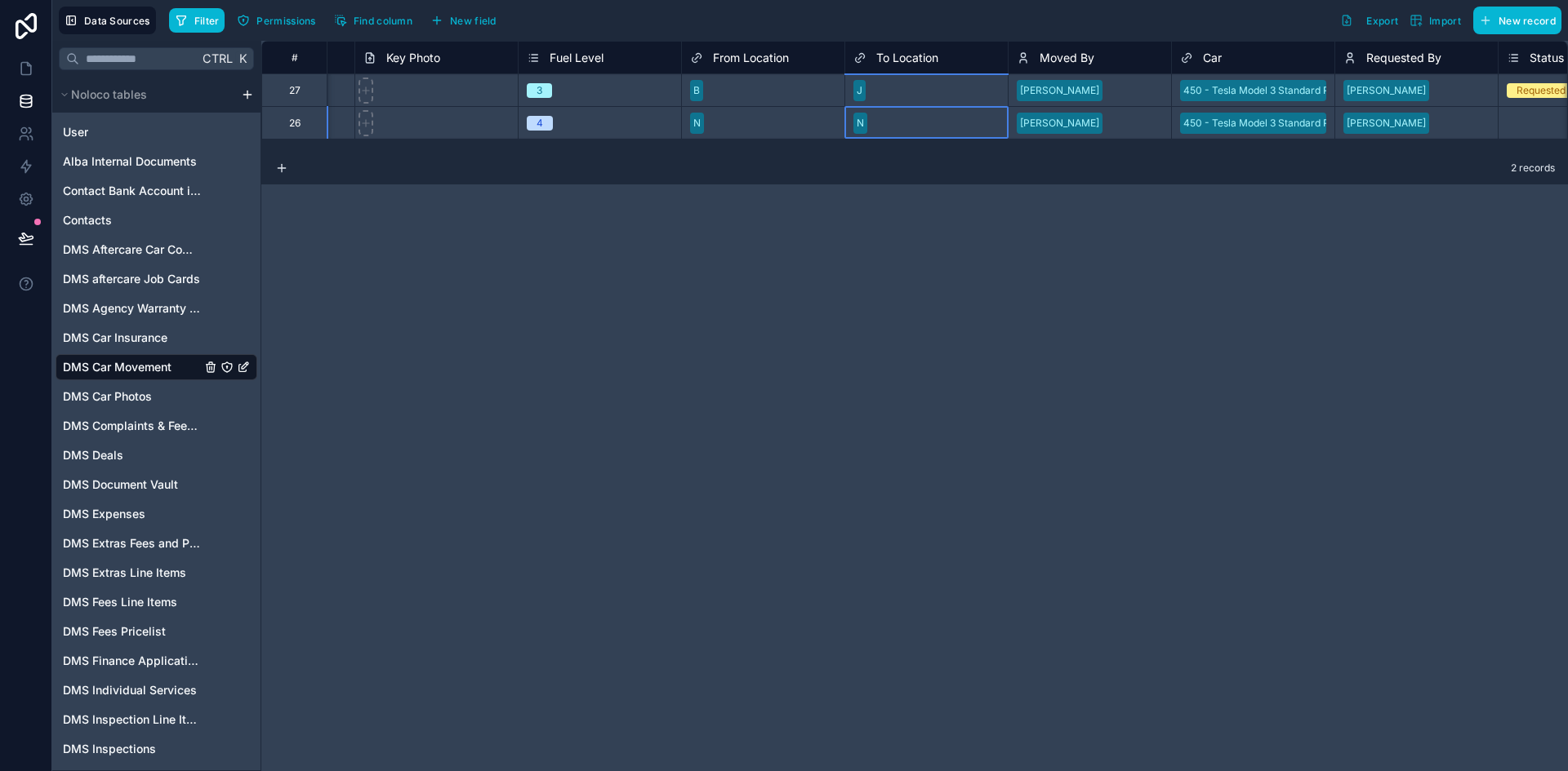
click at [896, 128] on div "N" at bounding box center [926, 123] width 163 height 24
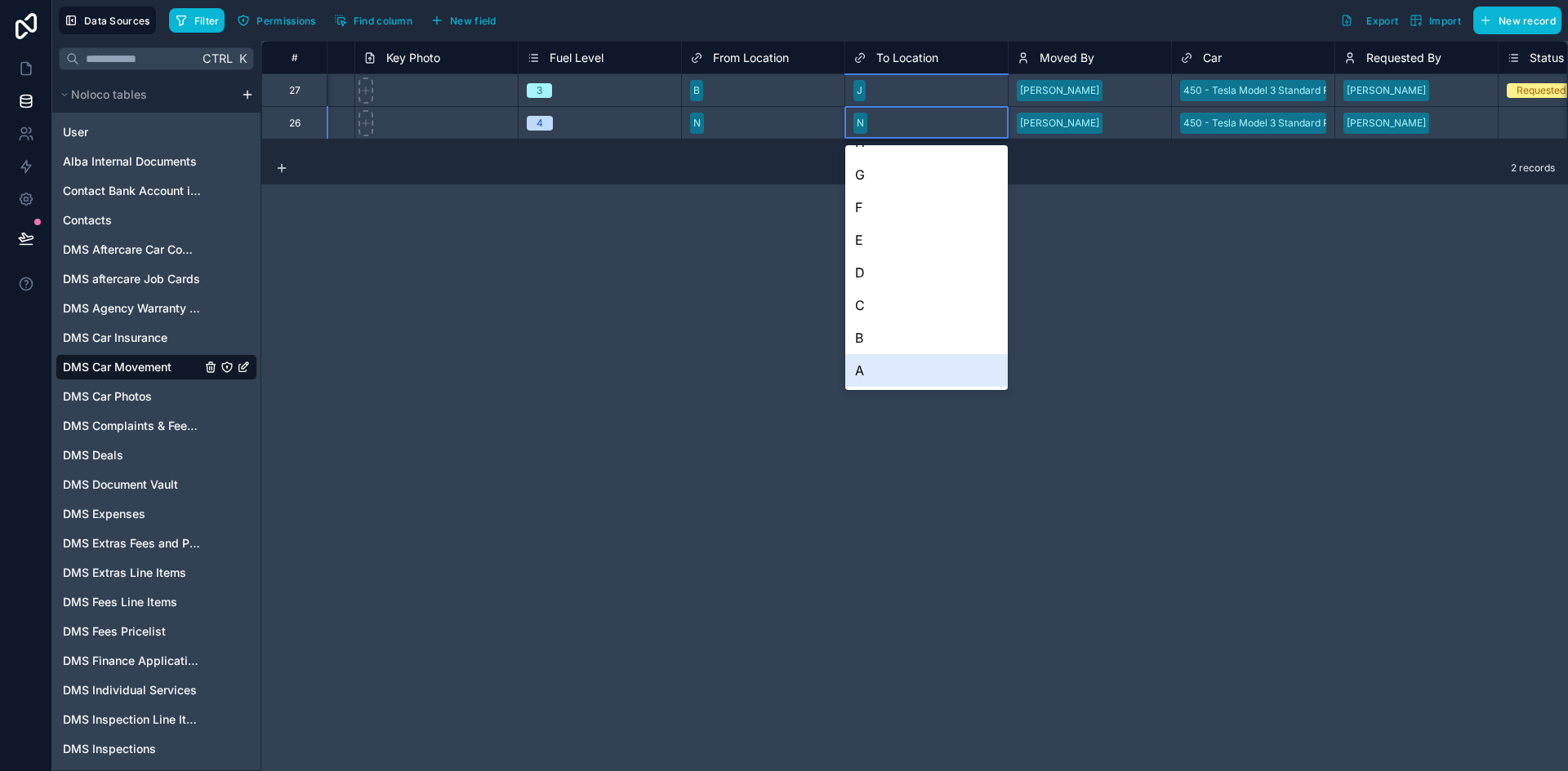
click at [892, 366] on div "A" at bounding box center [926, 371] width 163 height 33
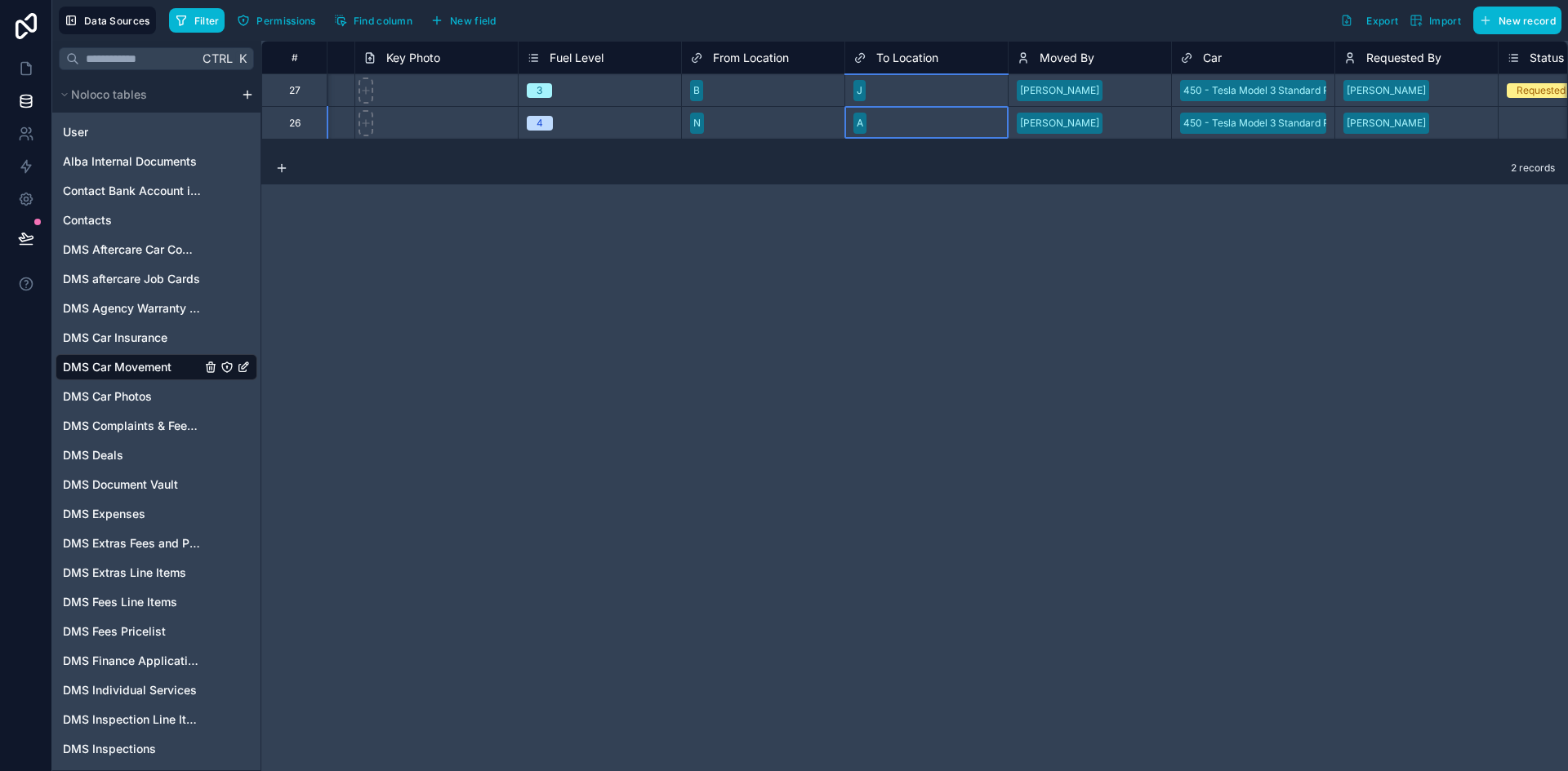
click at [768, 132] on div "N" at bounding box center [763, 123] width 163 height 24
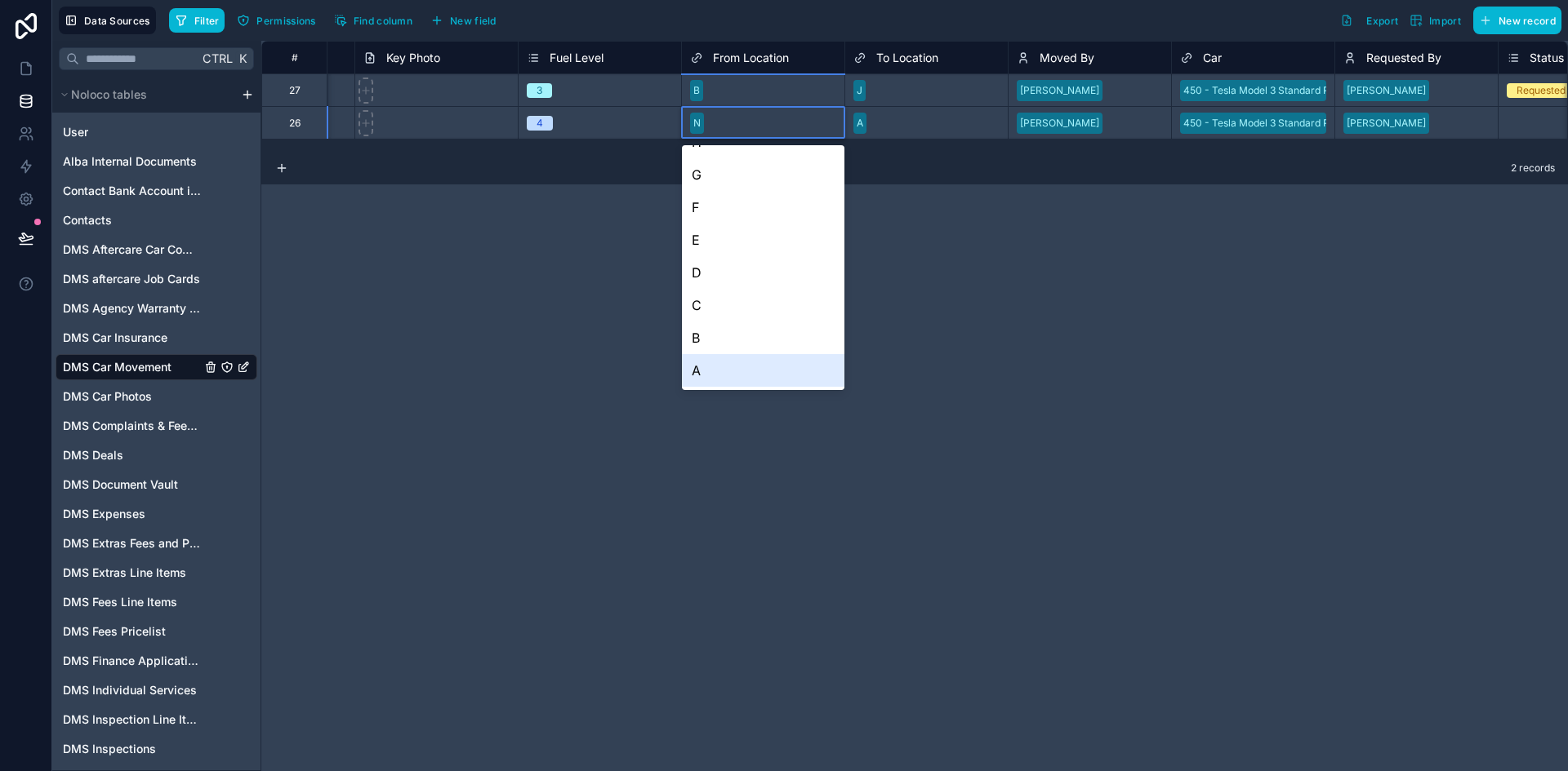
click at [751, 367] on div "A" at bounding box center [763, 371] width 163 height 33
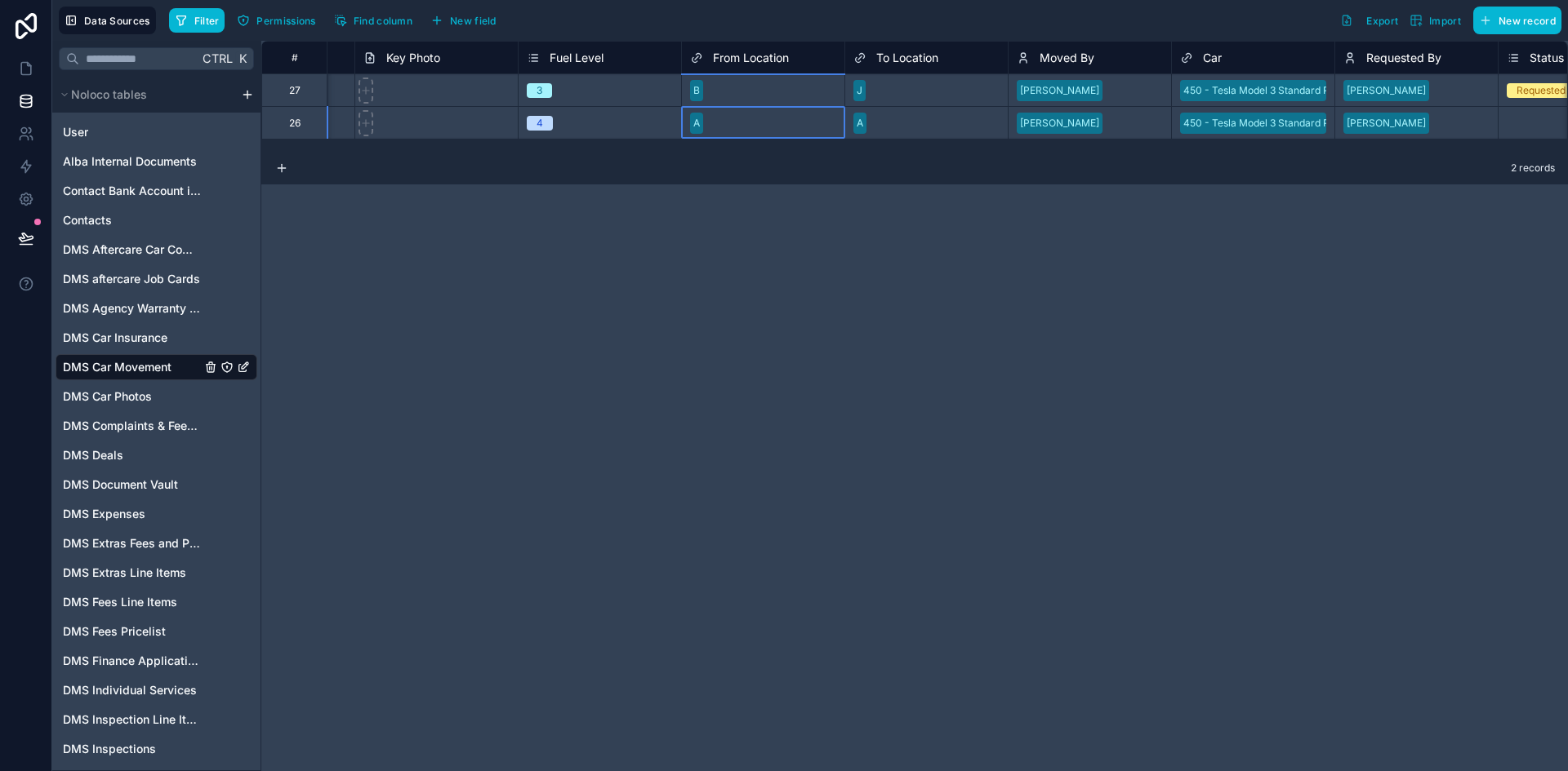
click at [866, 125] on span "A" at bounding box center [859, 124] width 13 height 21
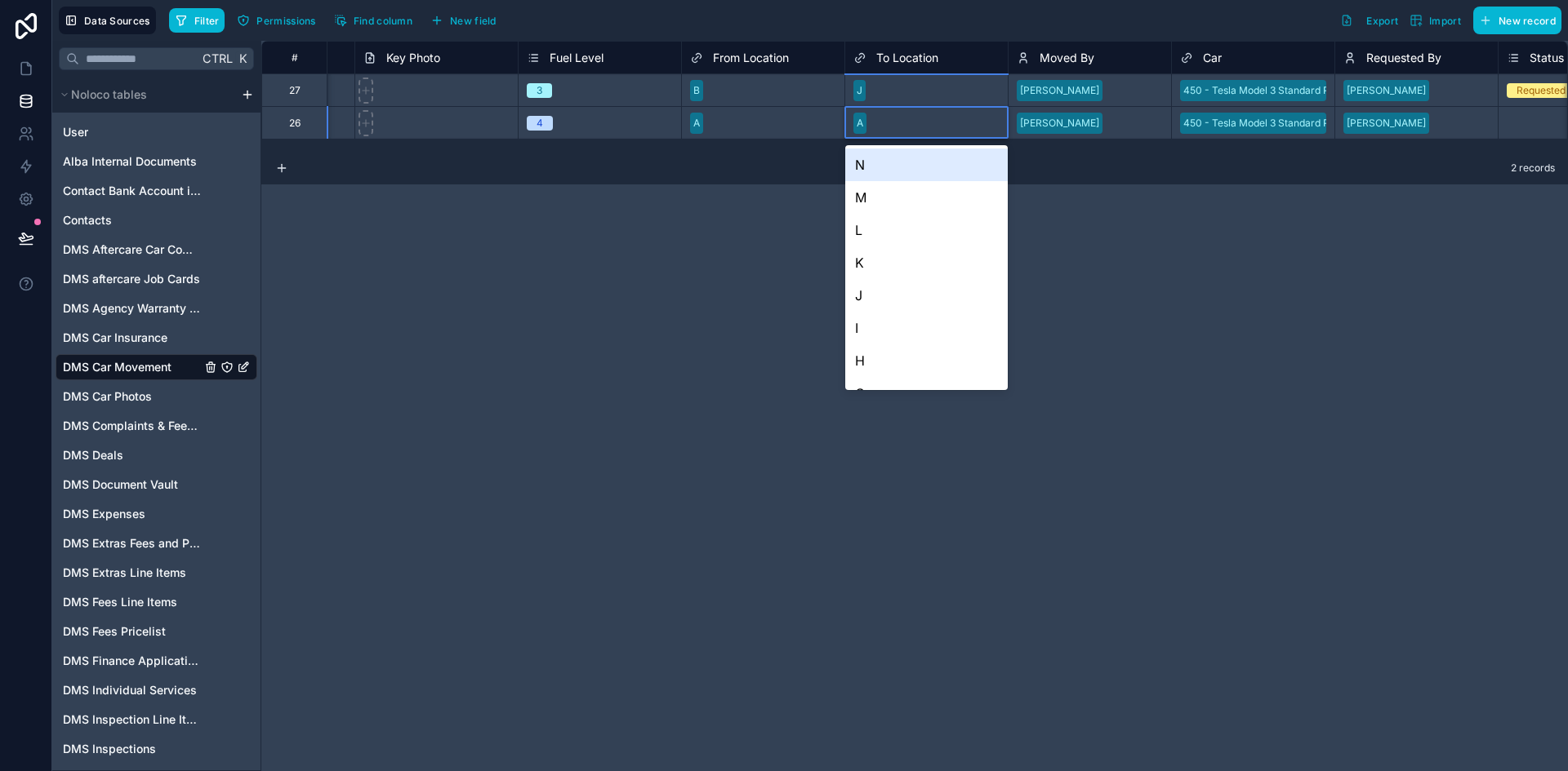
click at [866, 125] on span "A" at bounding box center [859, 124] width 13 height 21
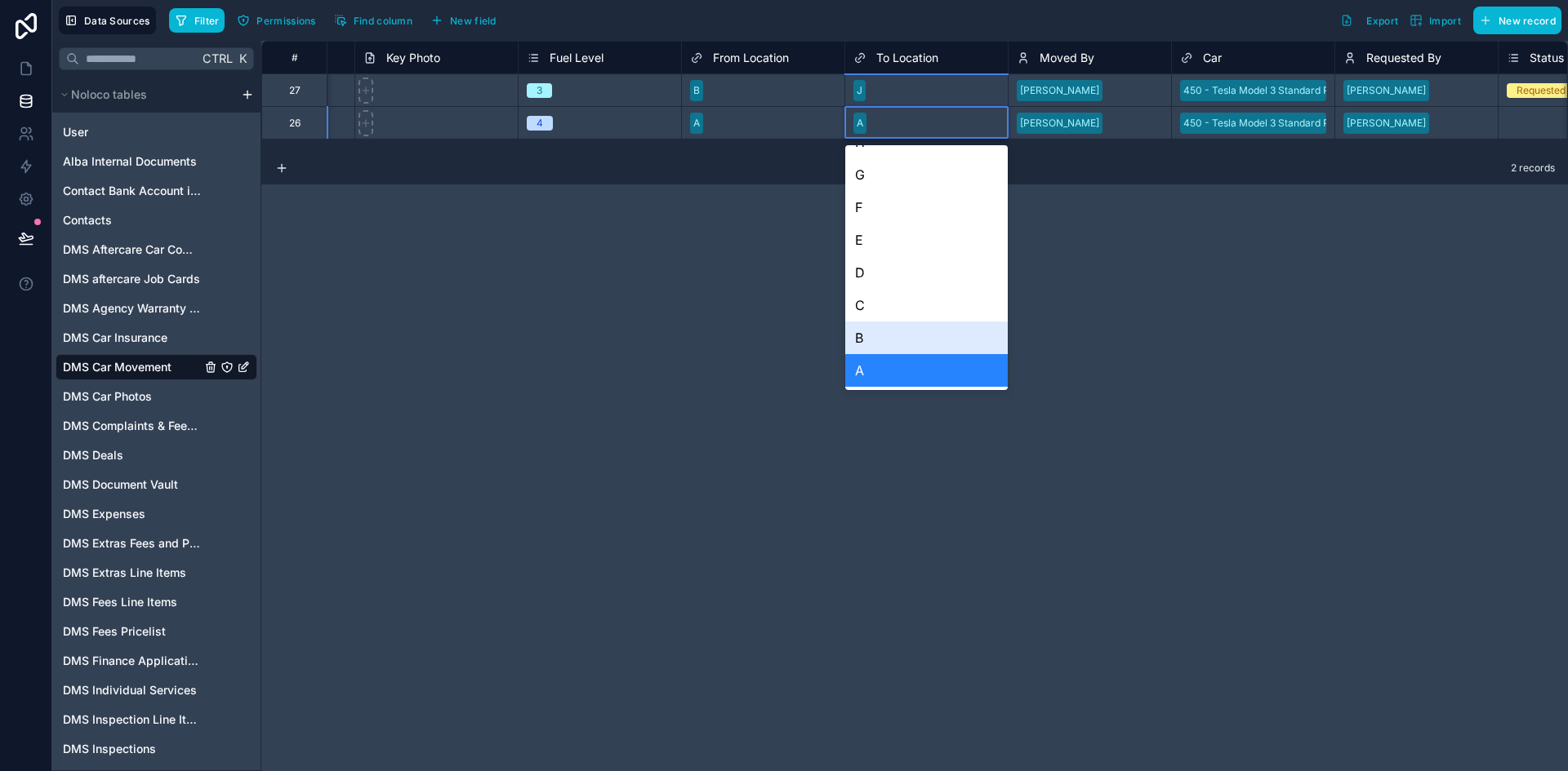
click at [894, 341] on div "B" at bounding box center [926, 338] width 163 height 33
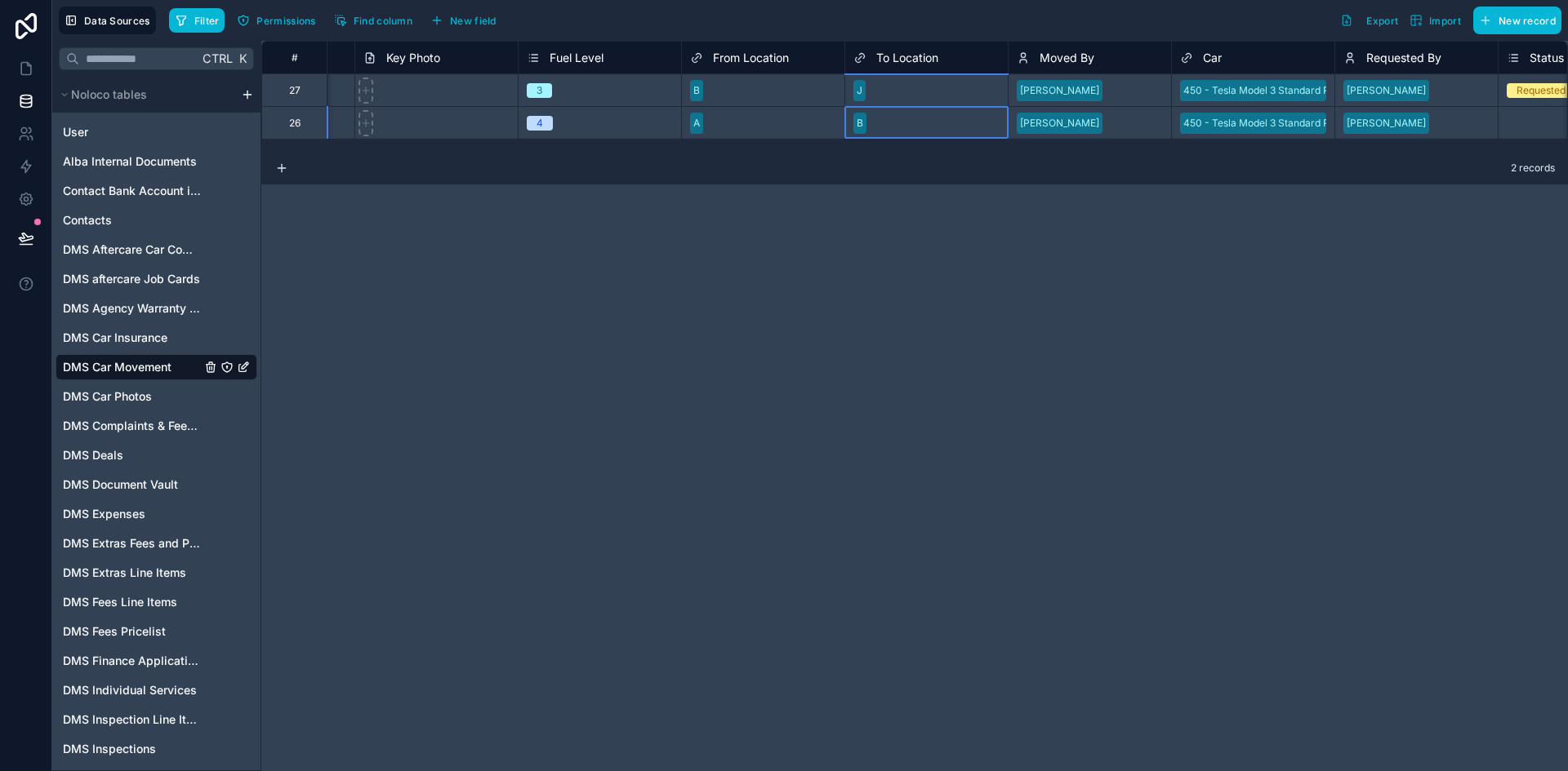
click at [874, 84] on div "J" at bounding box center [926, 90] width 163 height 24
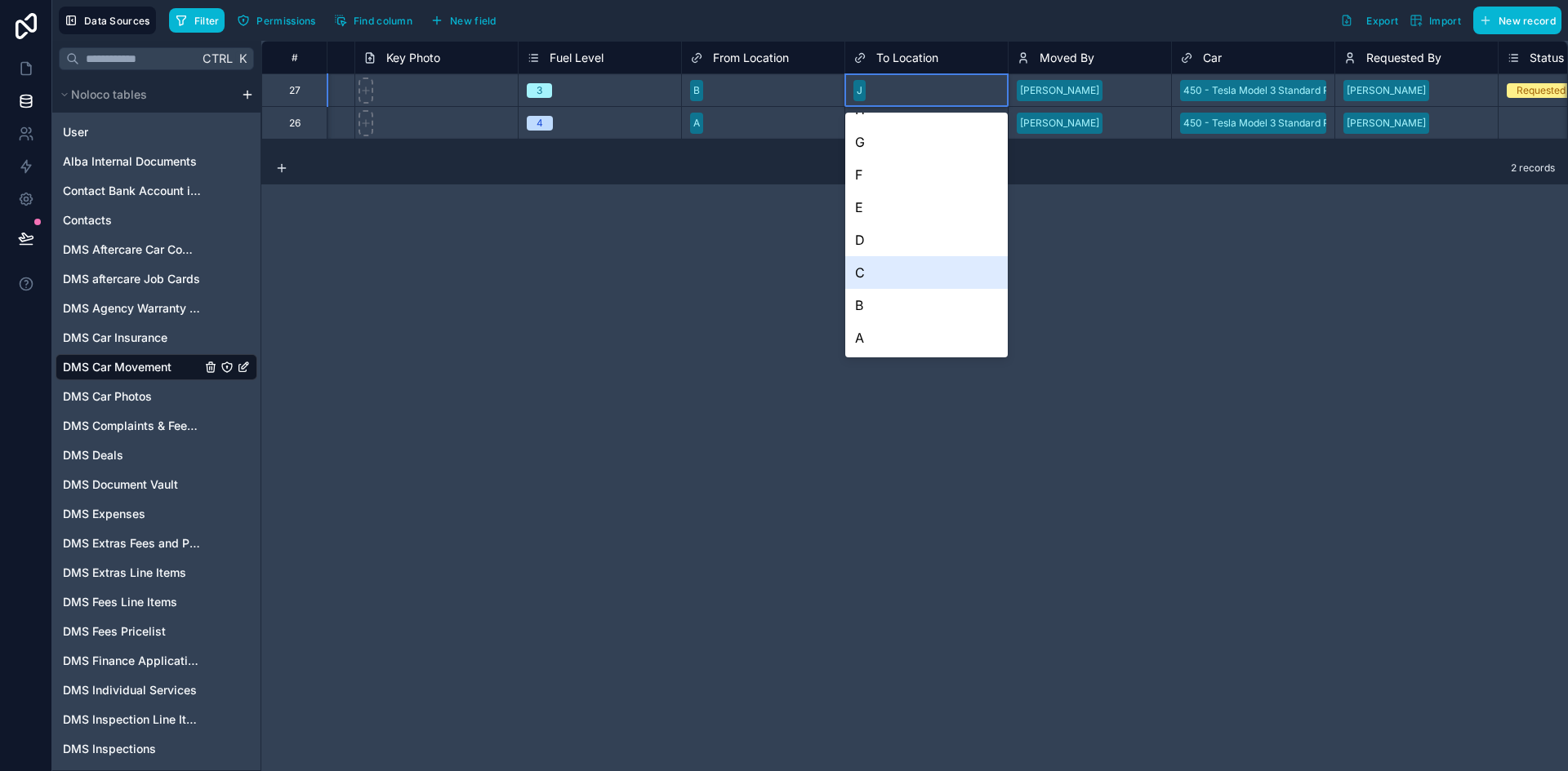
click at [904, 275] on div "C" at bounding box center [926, 273] width 163 height 33
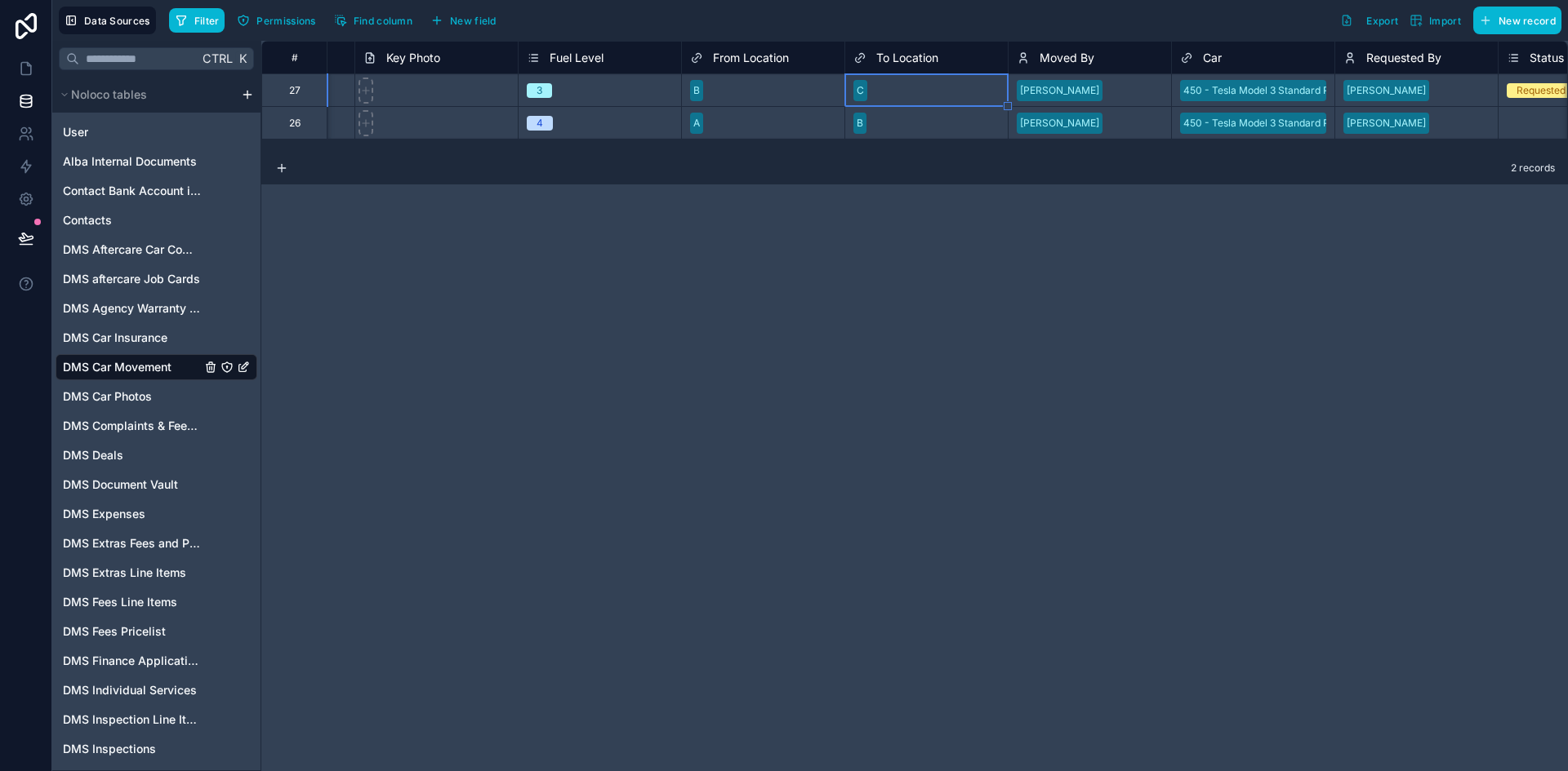
click at [1117, 112] on div "Shadab Shakeel" at bounding box center [1089, 123] width 163 height 24
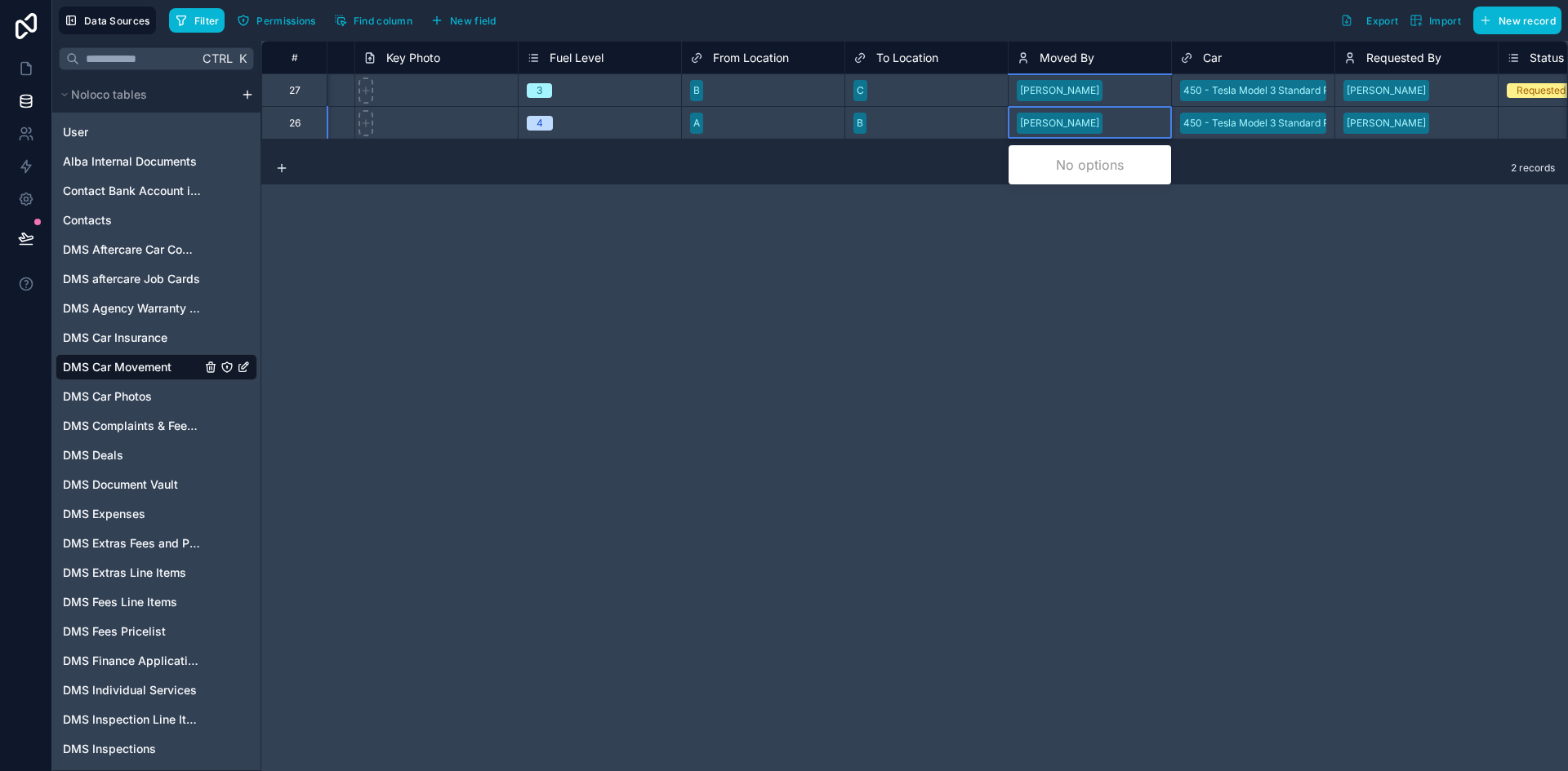
click at [1117, 112] on div "Shadab Shakeel" at bounding box center [1089, 123] width 163 height 24
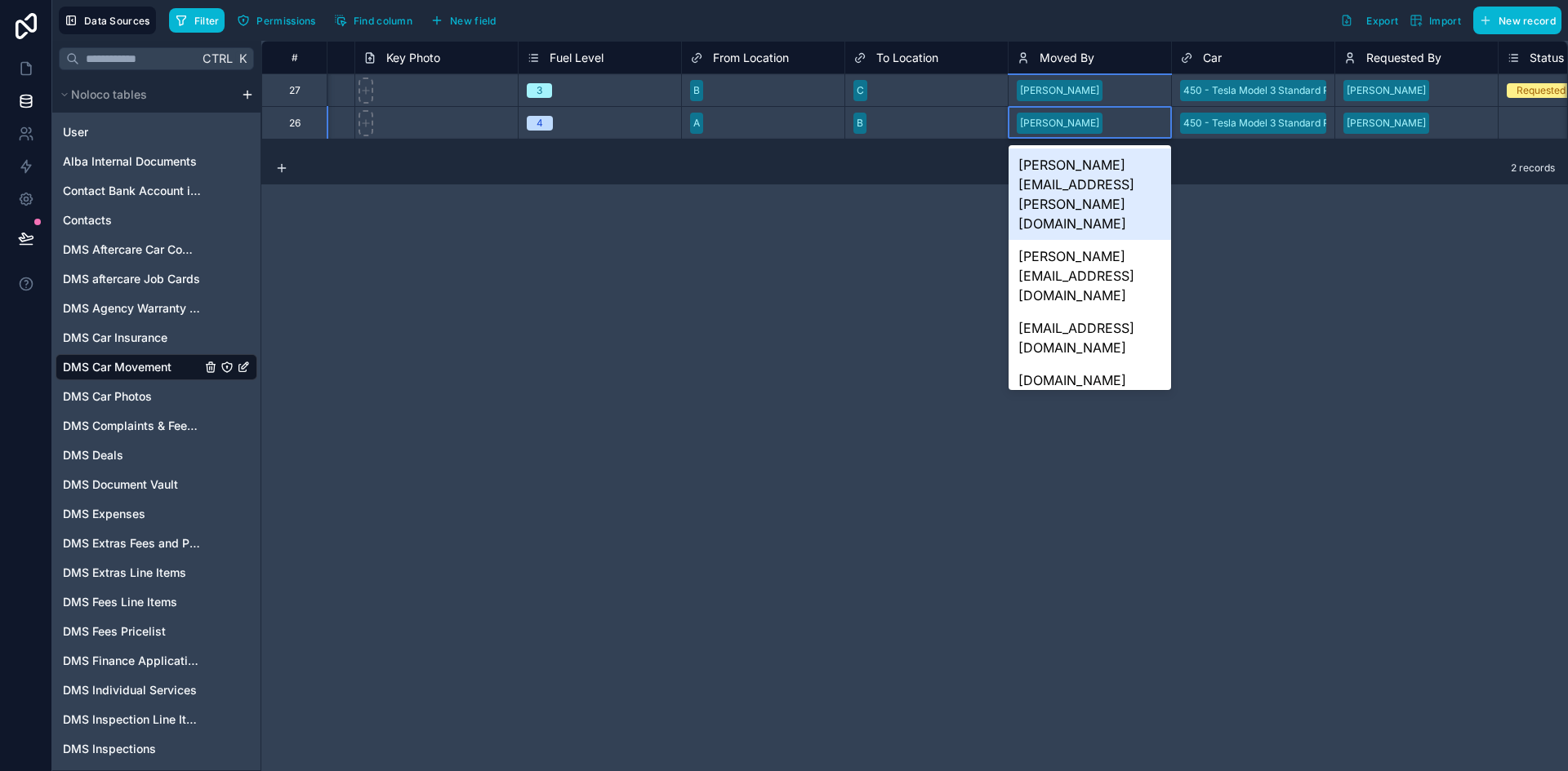
click at [1094, 124] on div "Shadab Shakeel" at bounding box center [1059, 123] width 79 height 15
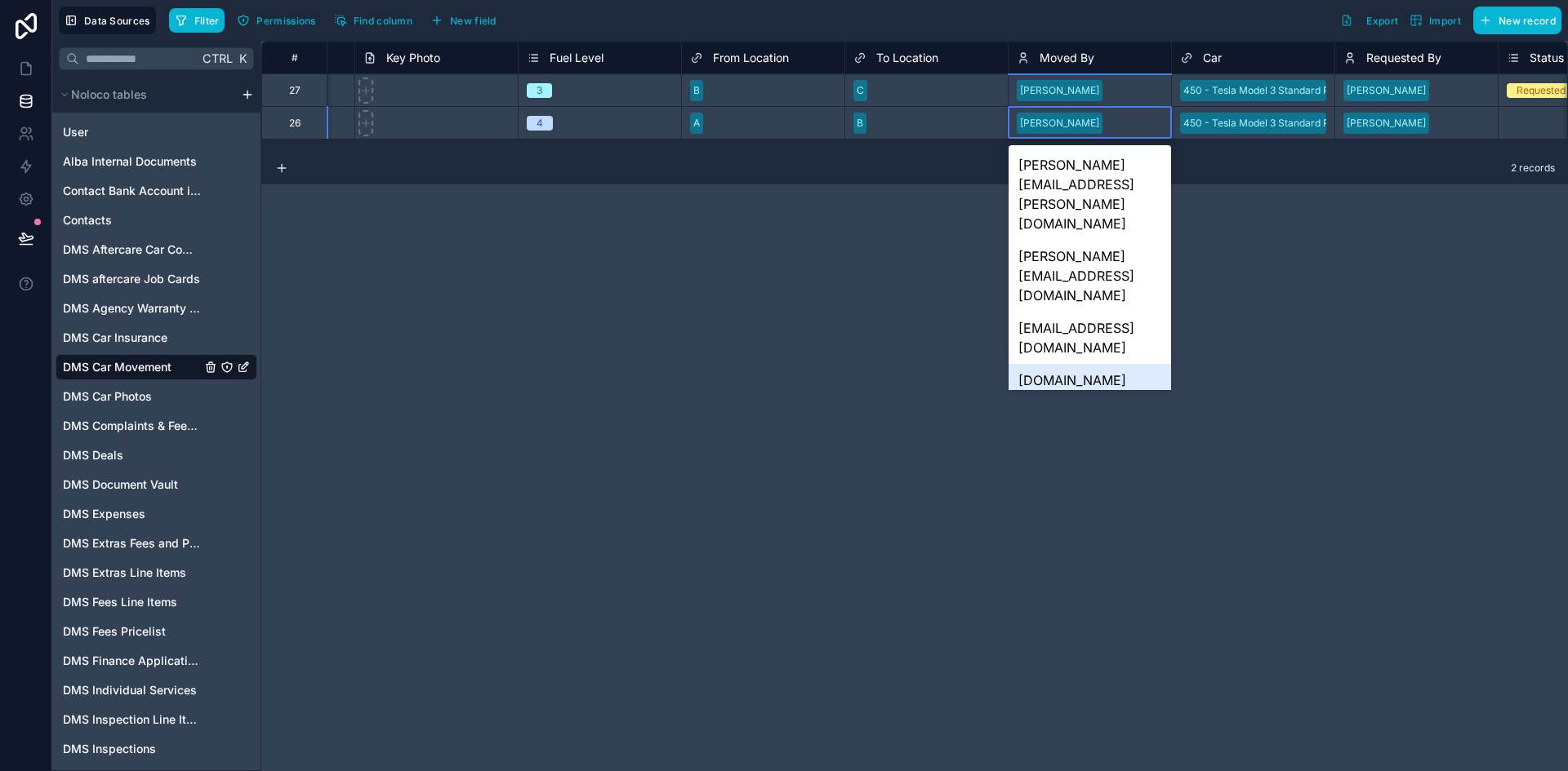
scroll to position [100, 0]
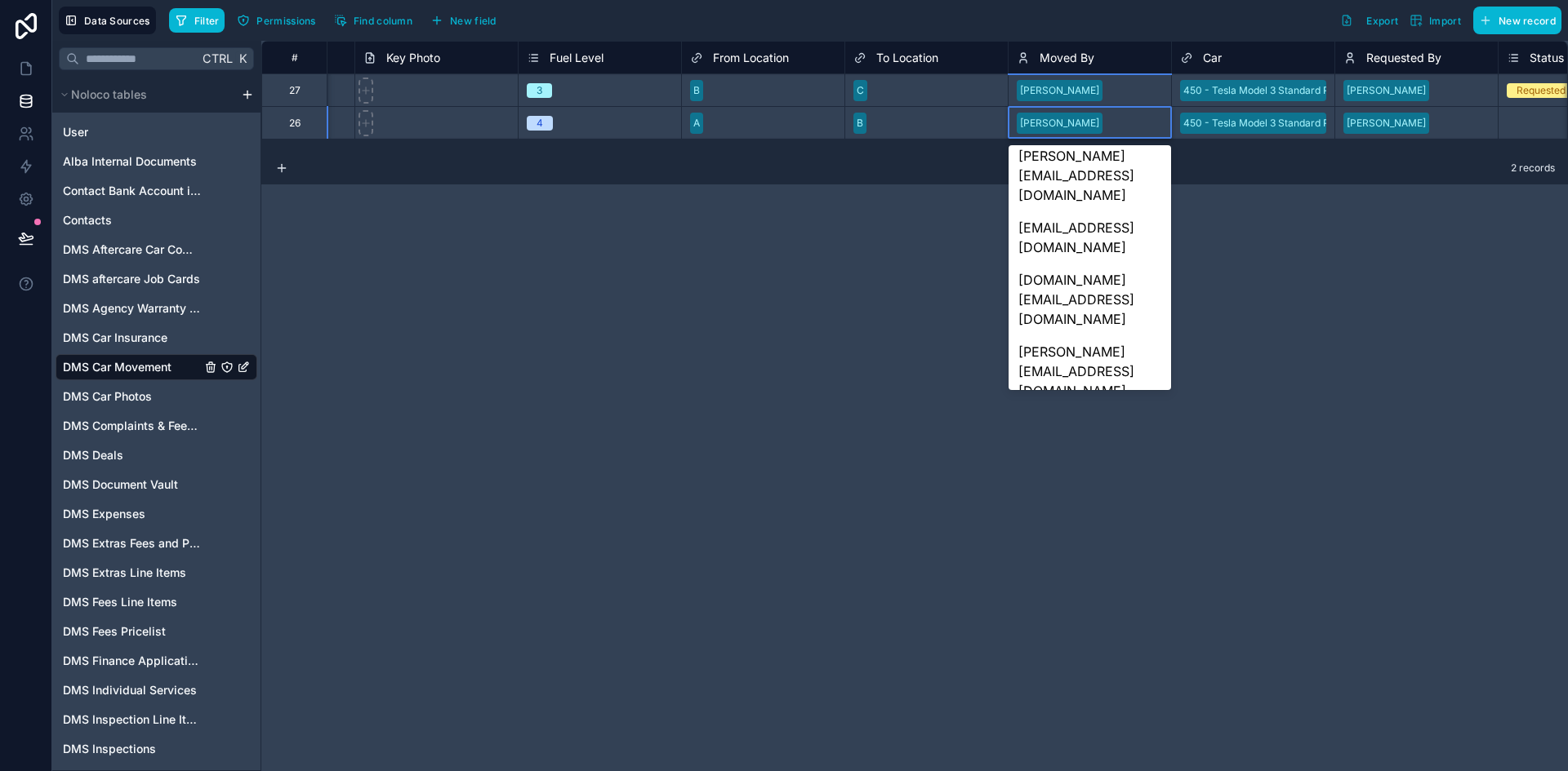
click at [1091, 623] on div "juby@albacars.ae" at bounding box center [1089, 659] width 163 height 72
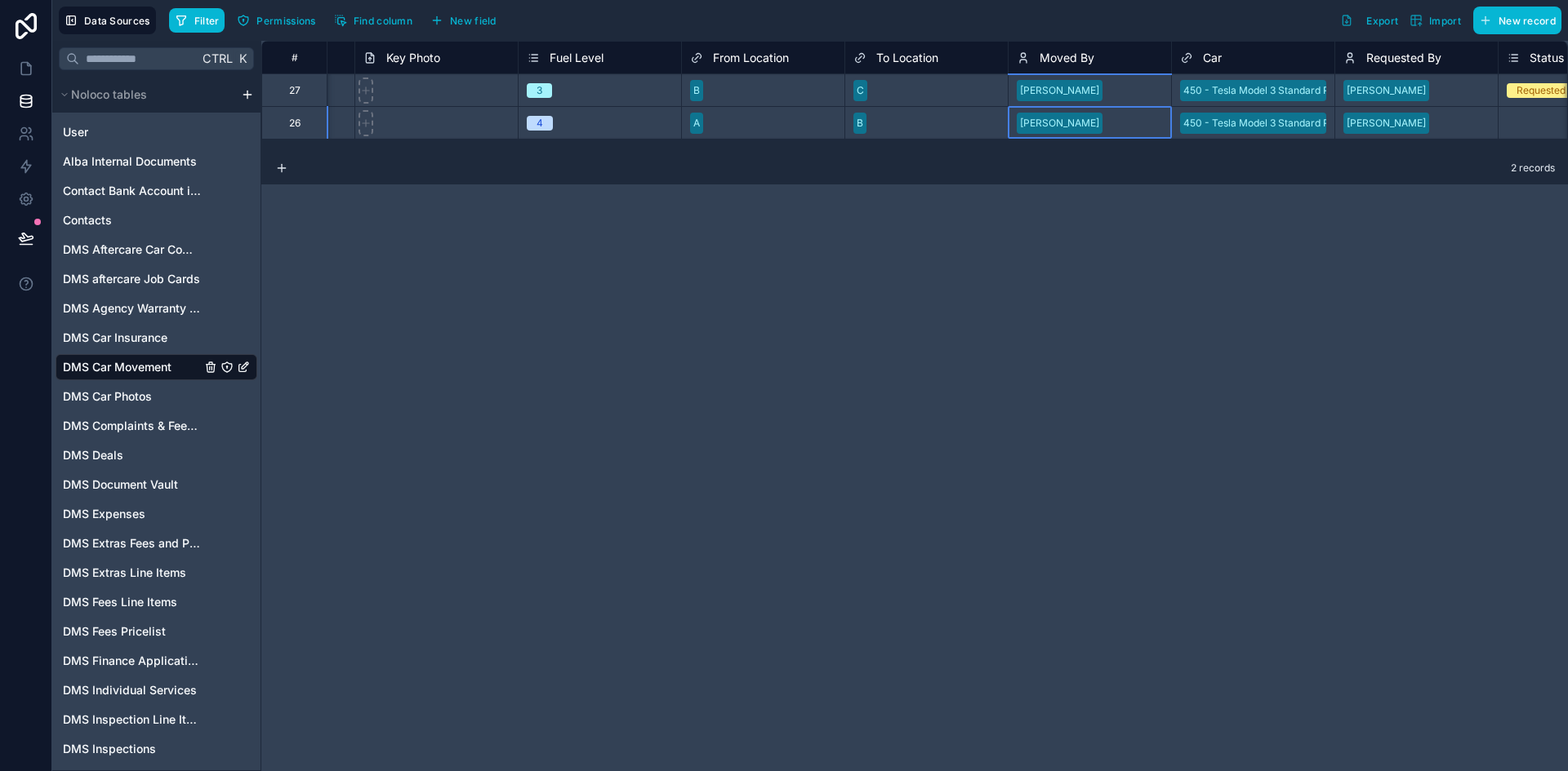
click at [1089, 80] on span "Shadab Shakeel" at bounding box center [1060, 91] width 86 height 21
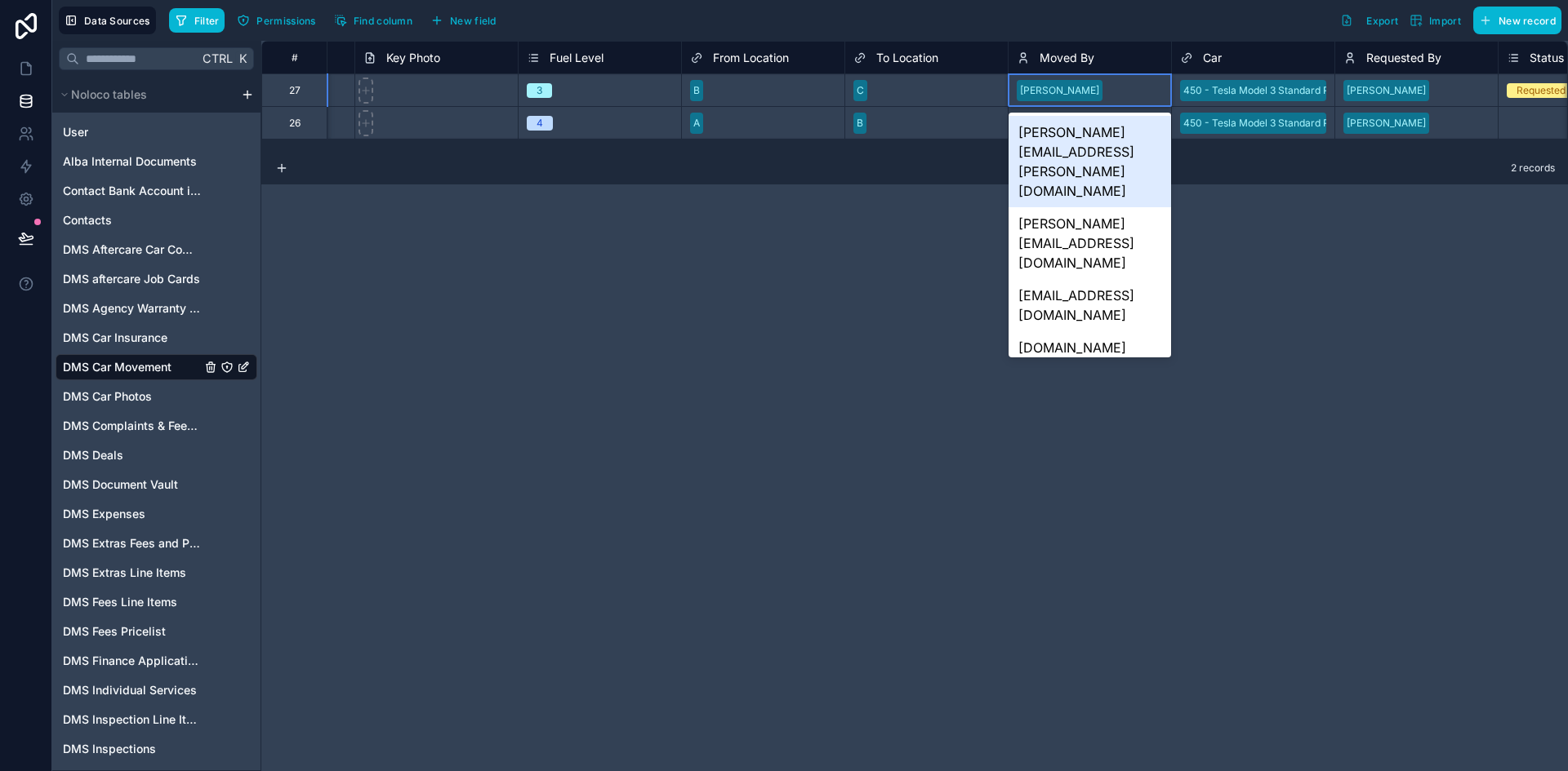
click at [1089, 80] on span "Shadab Shakeel" at bounding box center [1060, 91] width 86 height 21
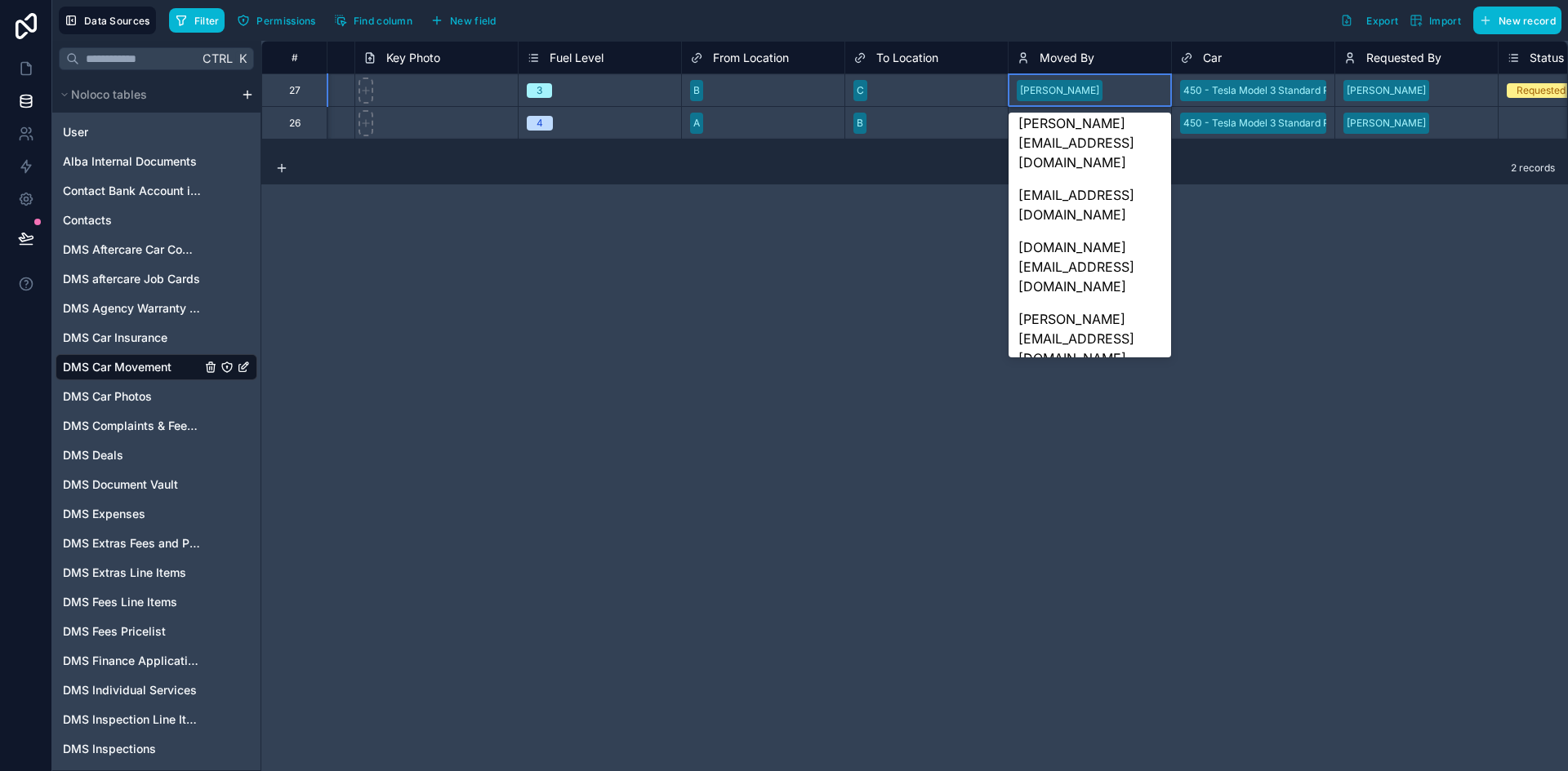
click at [1081, 590] on div "juby@albacars.ae" at bounding box center [1089, 626] width 163 height 72
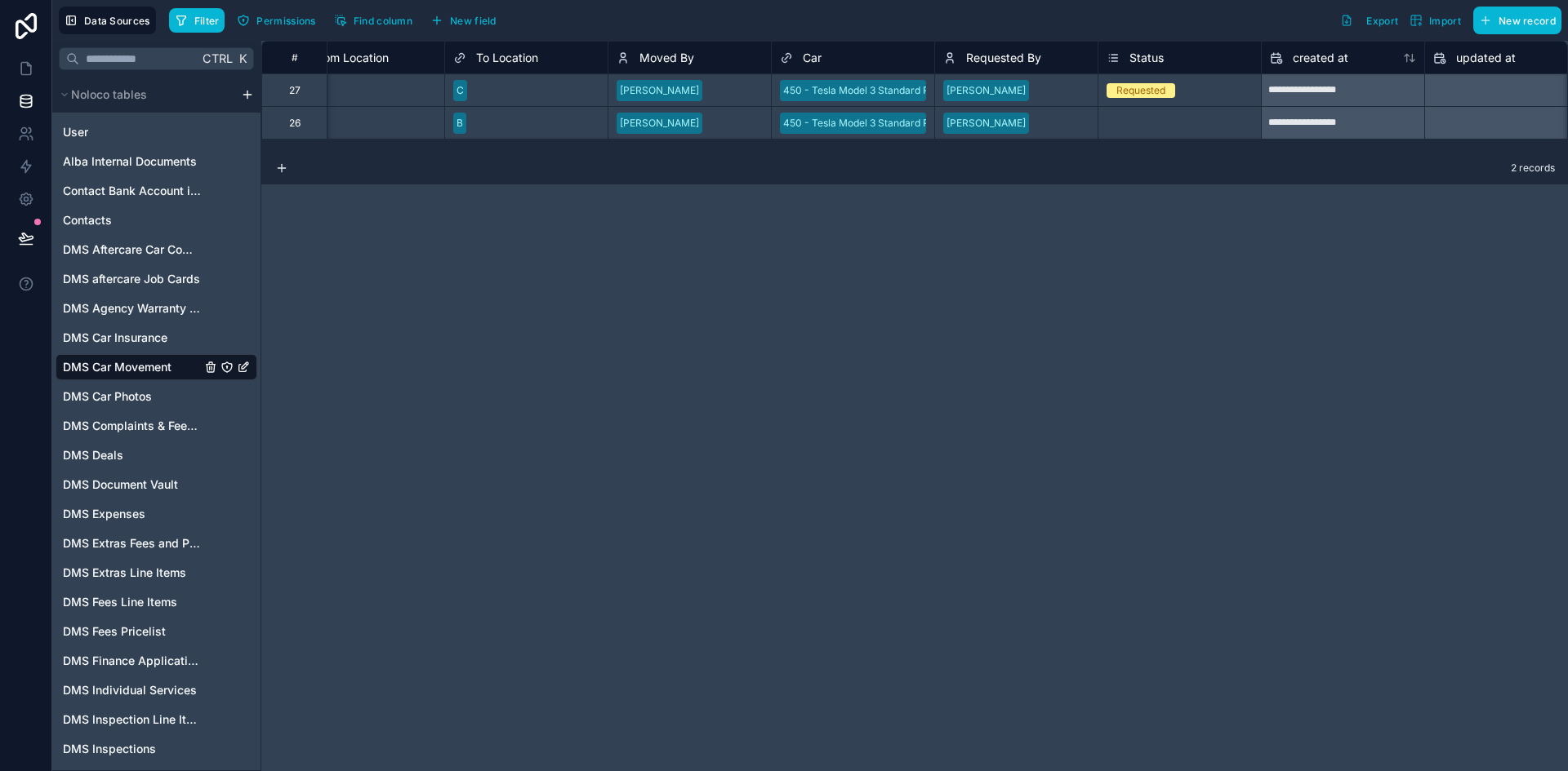
scroll to position [0, 864]
click at [1010, 128] on div "Shadab Shakeel" at bounding box center [984, 123] width 79 height 15
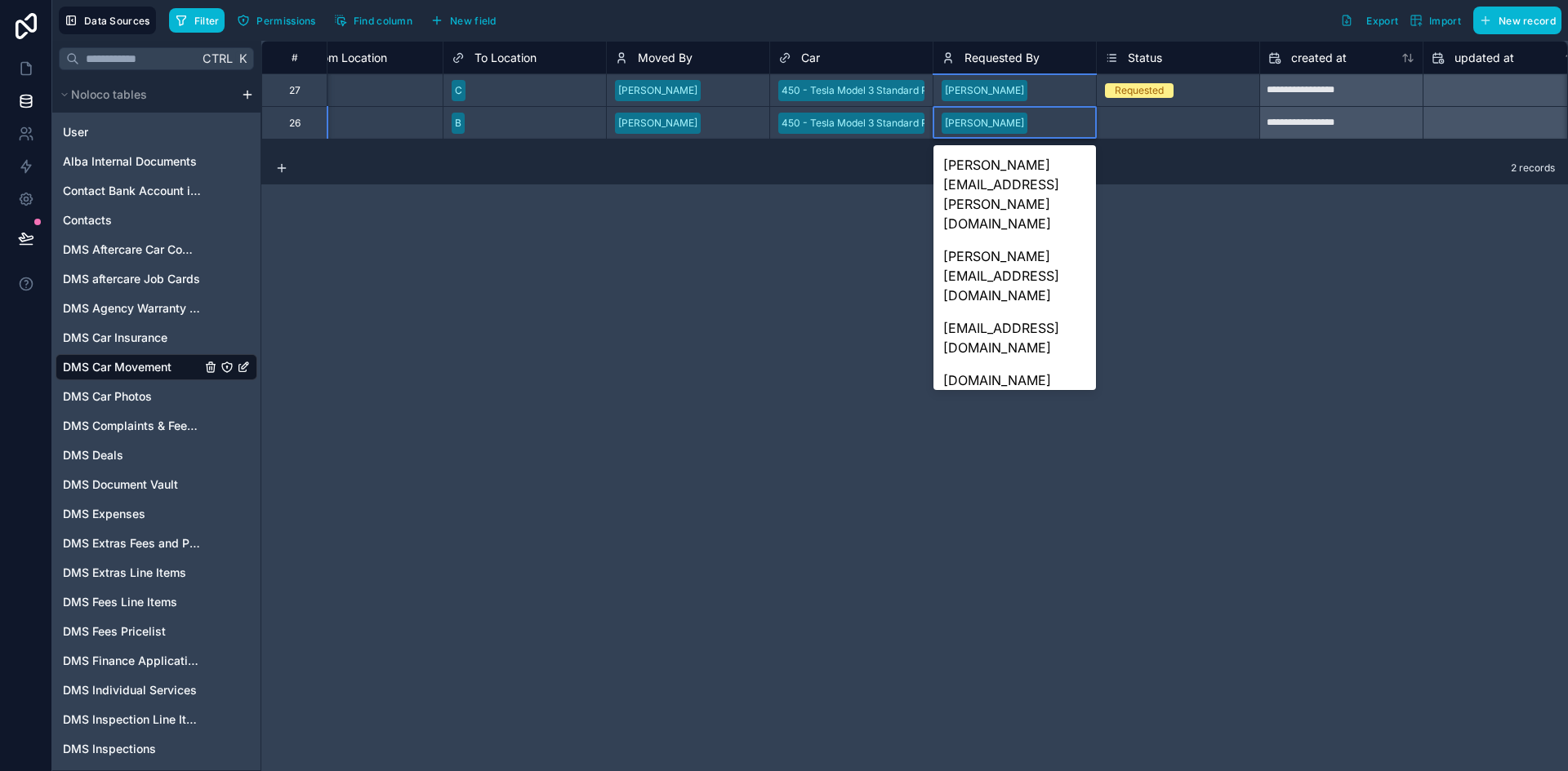
scroll to position [100, 0]
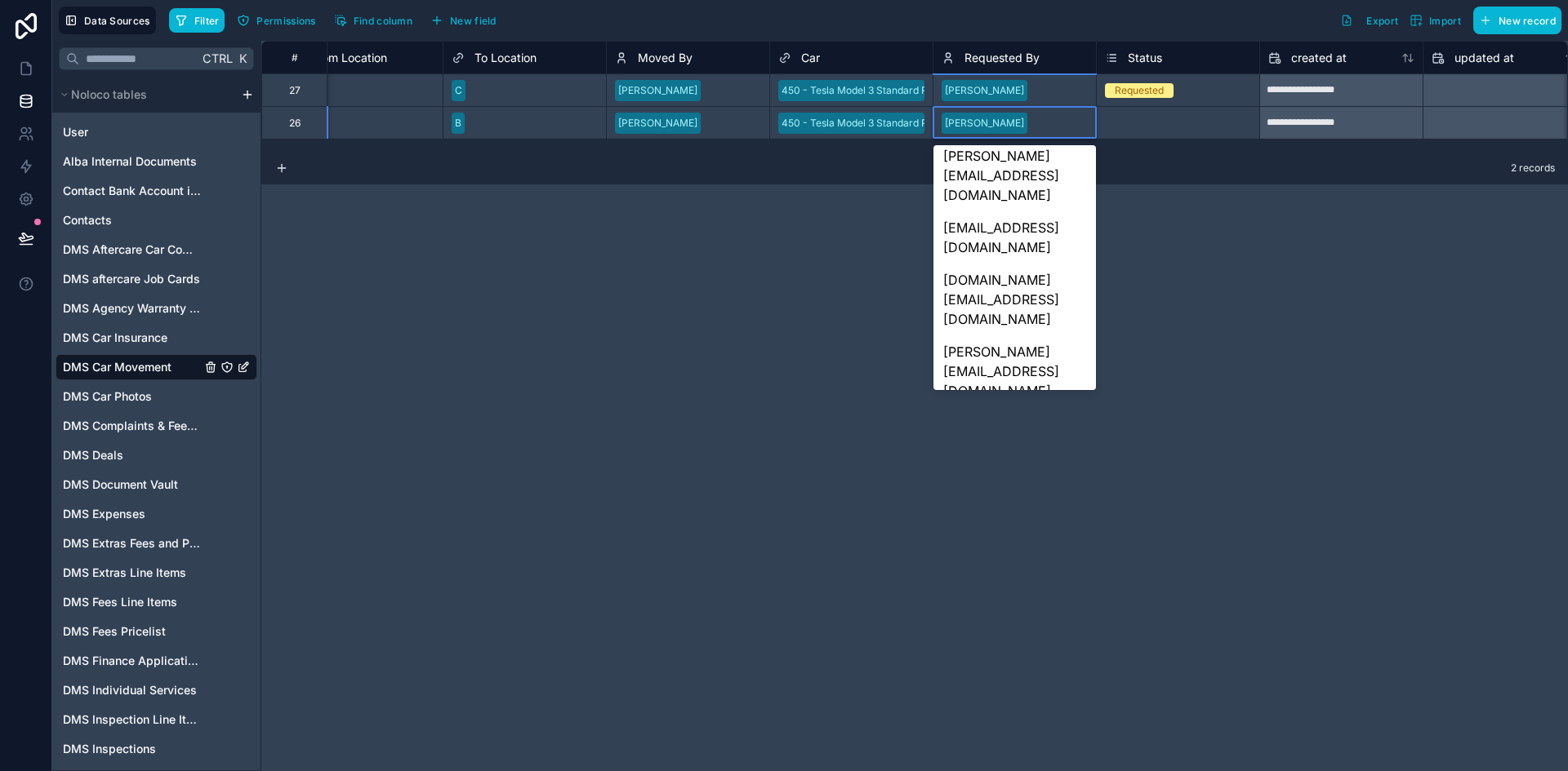
click at [1004, 623] on div "juby@albacars.ae" at bounding box center [1014, 659] width 163 height 72
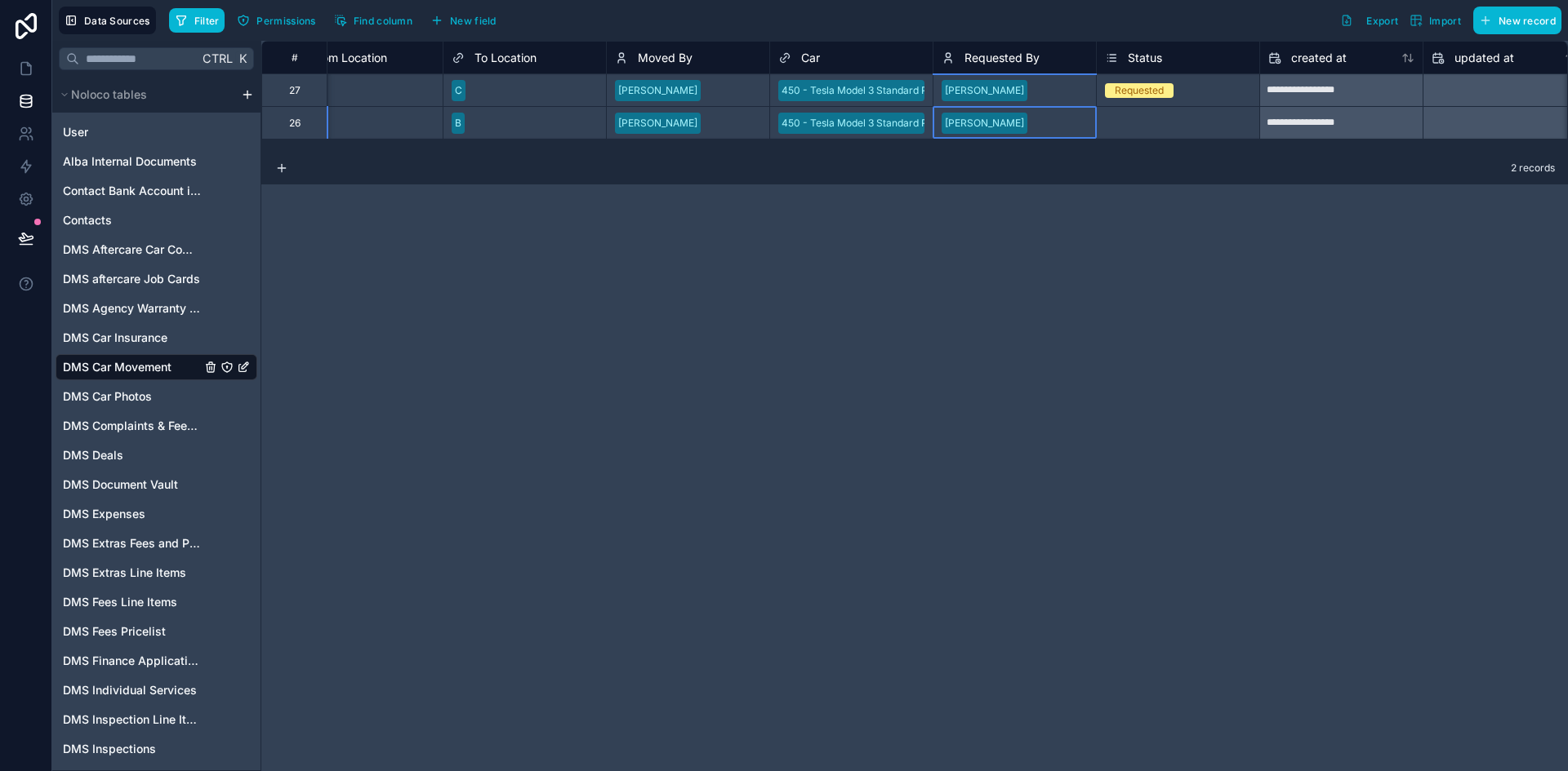
click at [1022, 91] on span "Shadab Shakeel" at bounding box center [985, 91] width 86 height 21
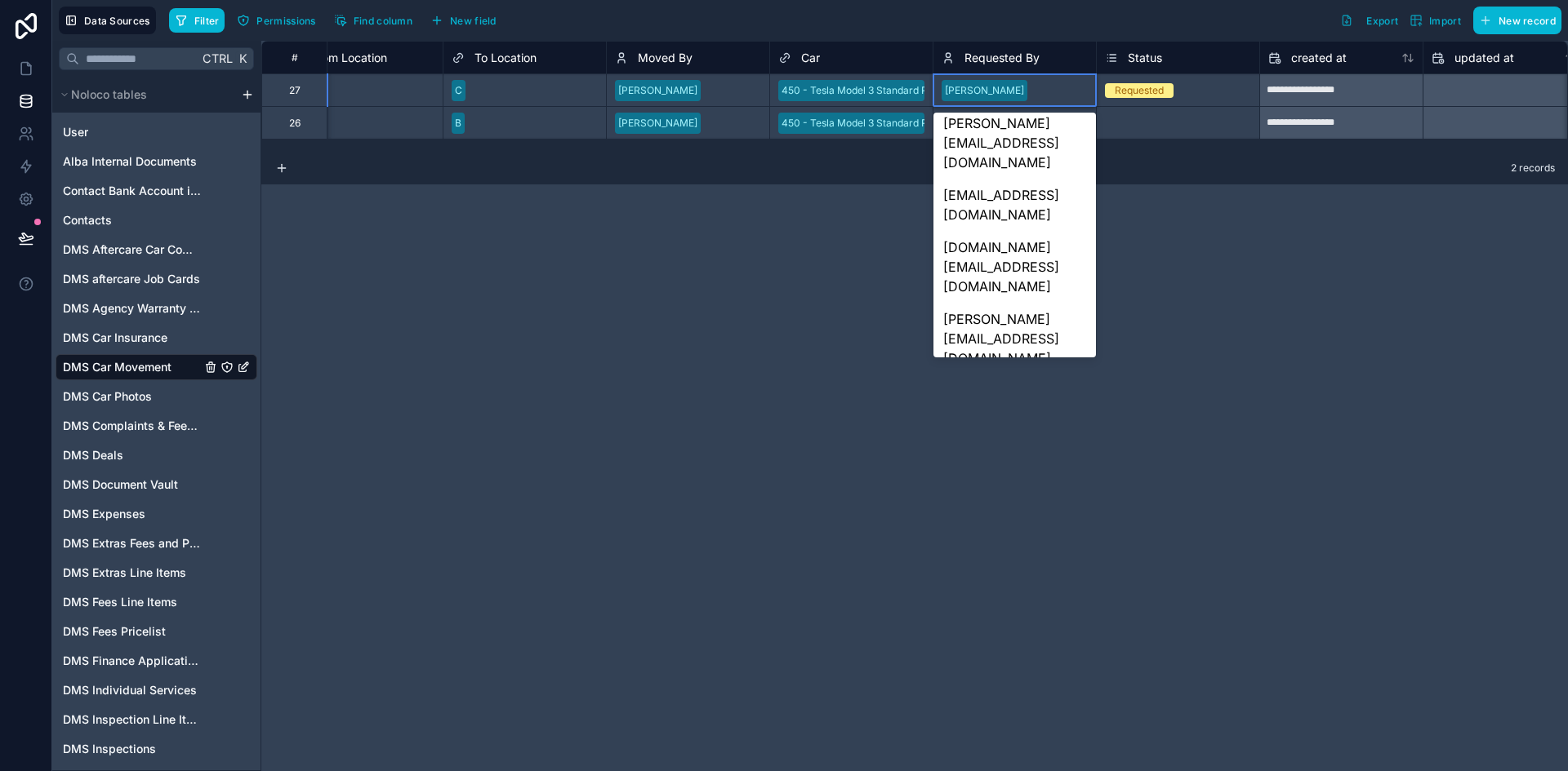
click at [1010, 590] on div "juby@albacars.ae" at bounding box center [1014, 626] width 163 height 72
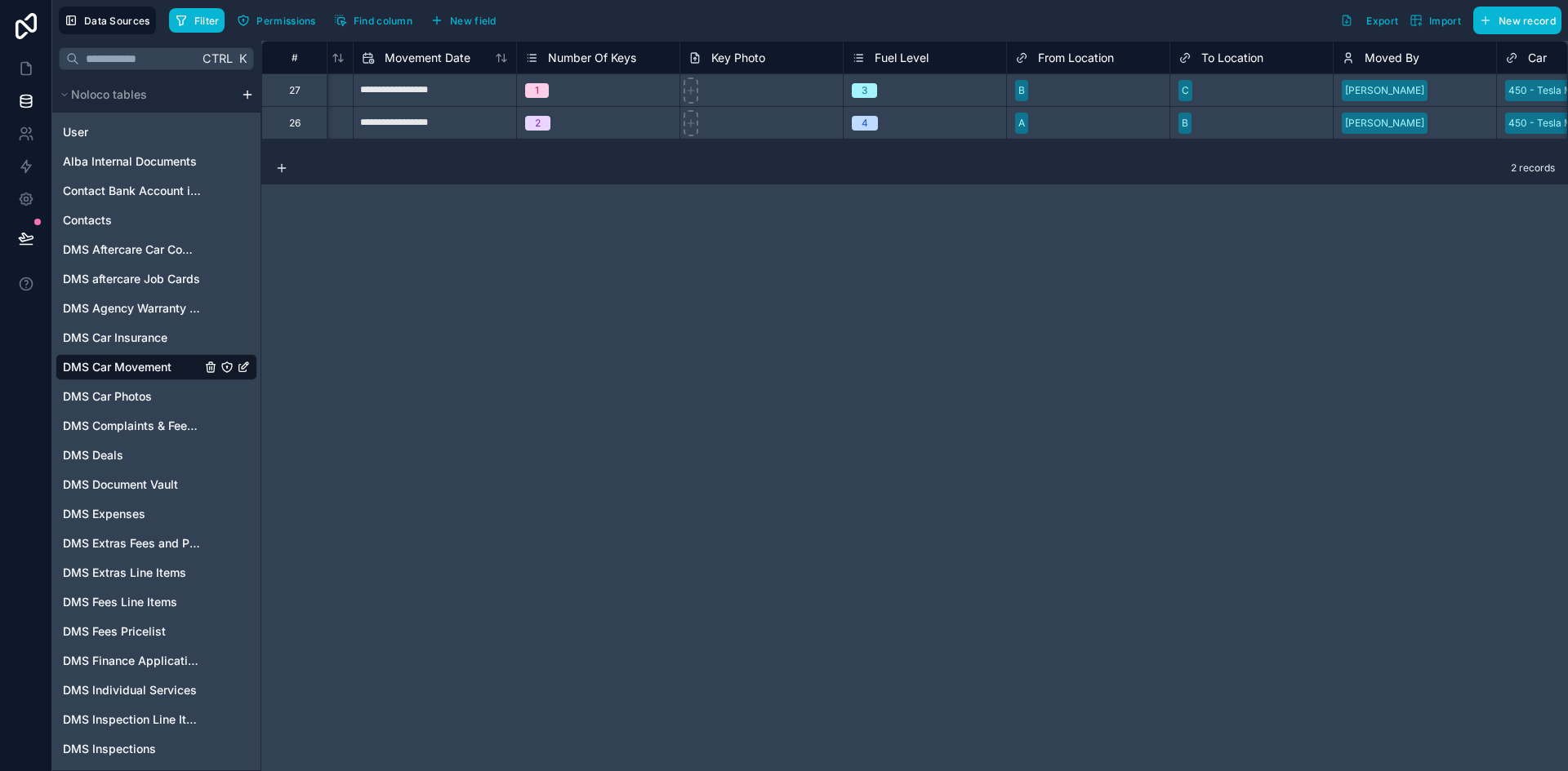
scroll to position [0, 0]
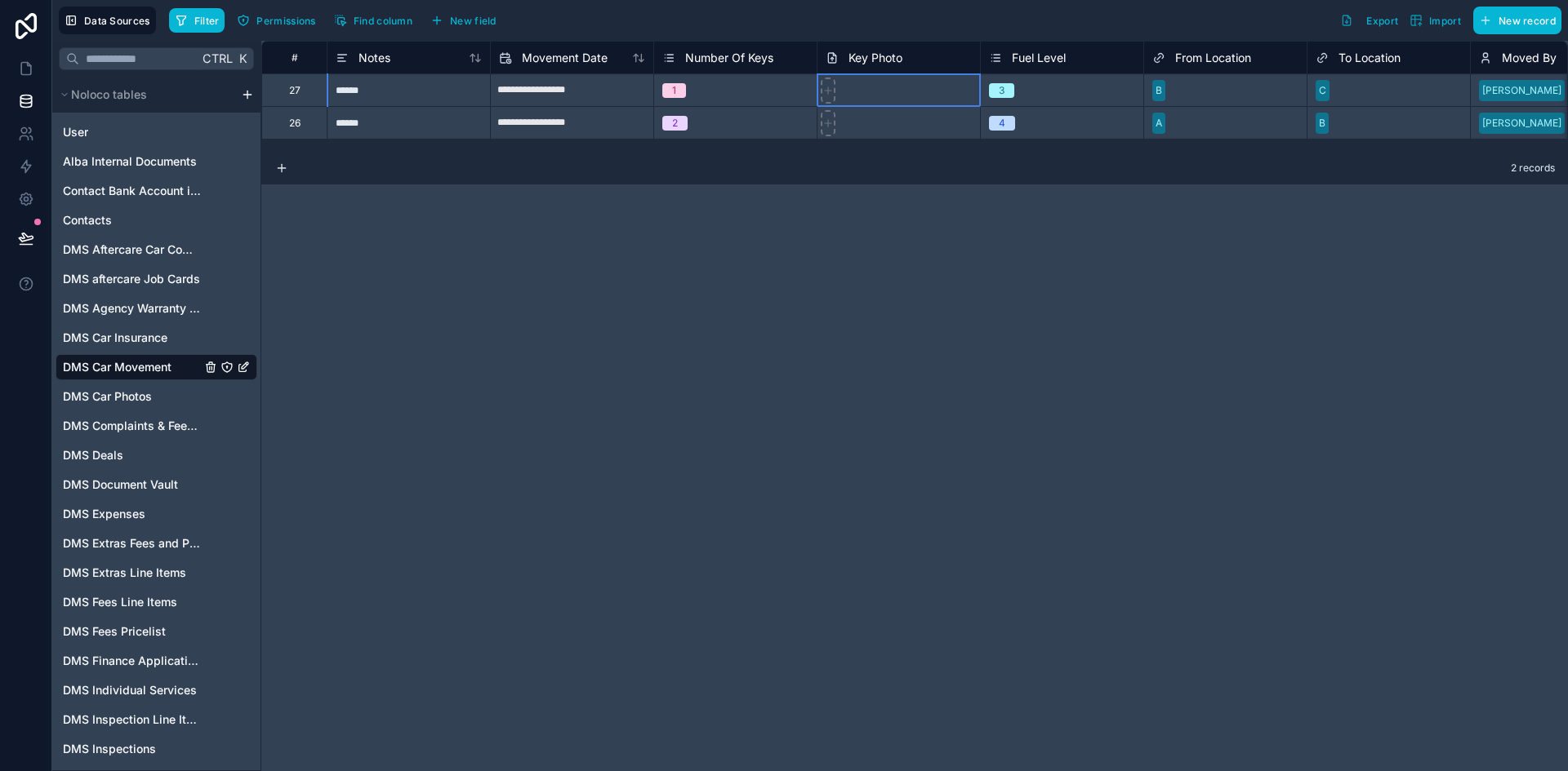
click at [836, 93] on div at bounding box center [898, 90] width 164 height 33
click at [826, 89] on icon at bounding box center [828, 91] width 12 height 12
type input "**********"
click at [827, 125] on icon at bounding box center [828, 124] width 12 height 12
type input "**********"
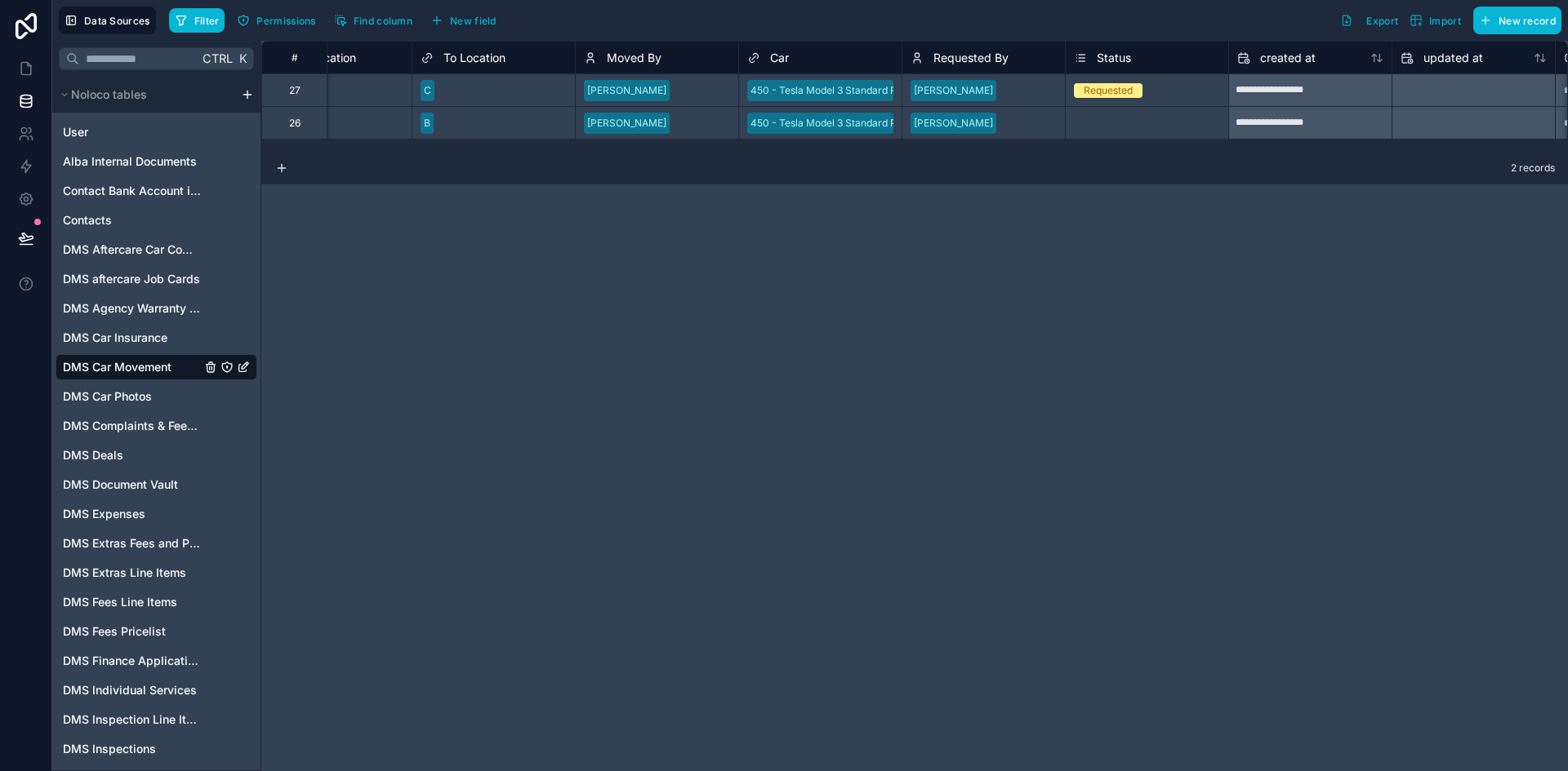
scroll to position [0, 1046]
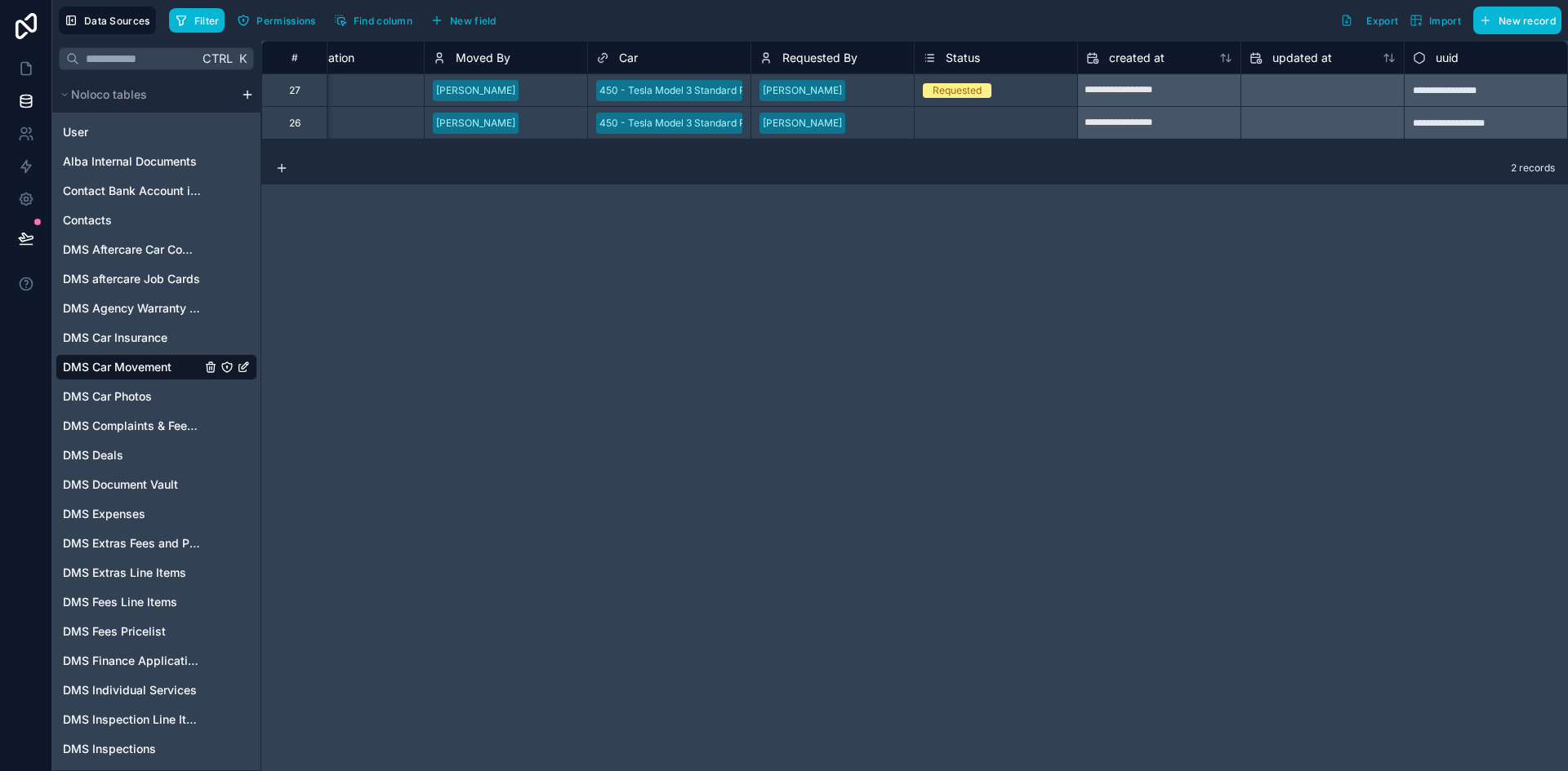
click at [685, 92] on div "450 - Tesla Model 3 Standard Plus I_2014 WHITE" at bounding box center [711, 91] width 225 height 15
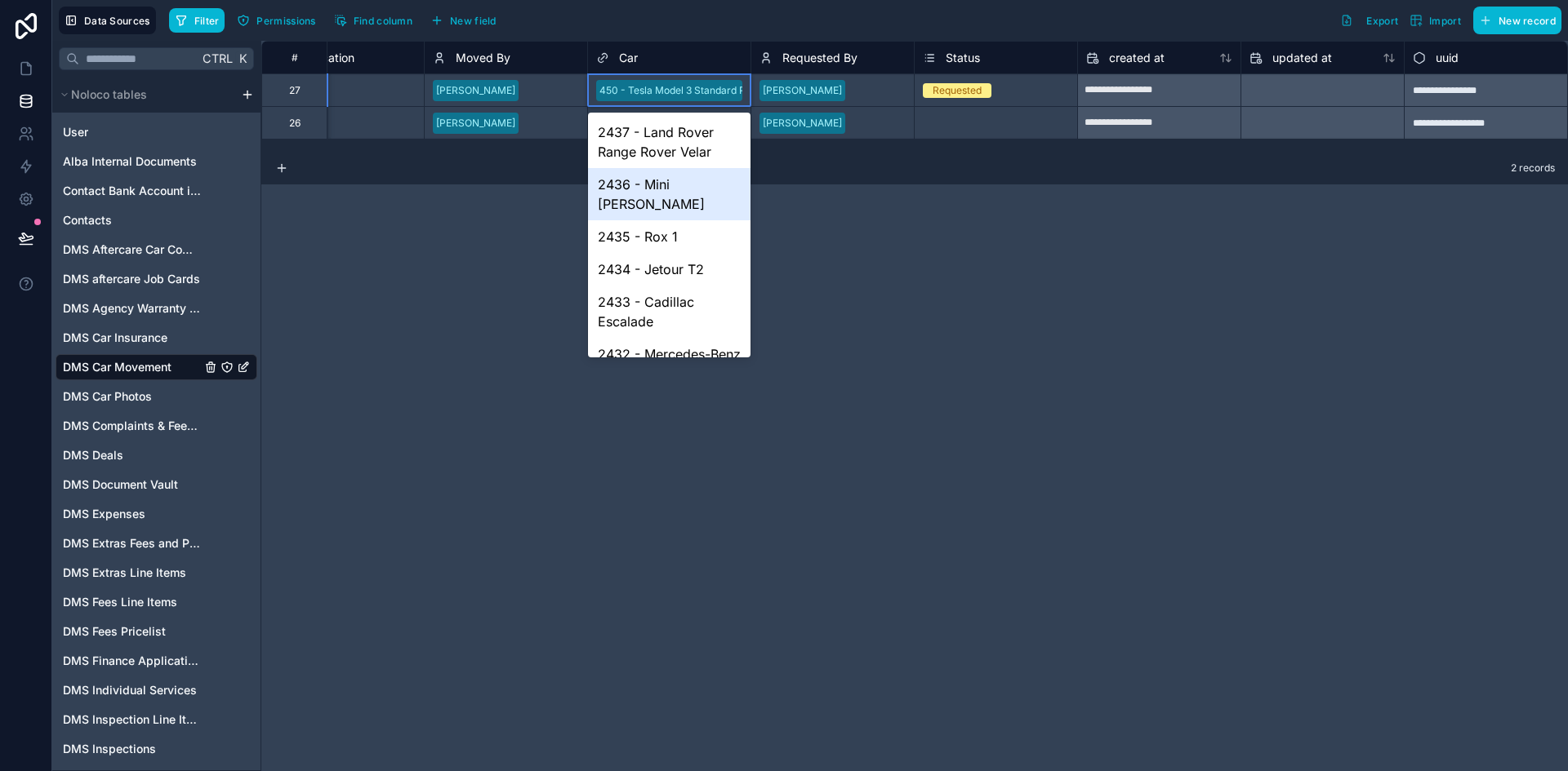
click at [693, 185] on div "2436 - Mini Cooper" at bounding box center [669, 195] width 163 height 53
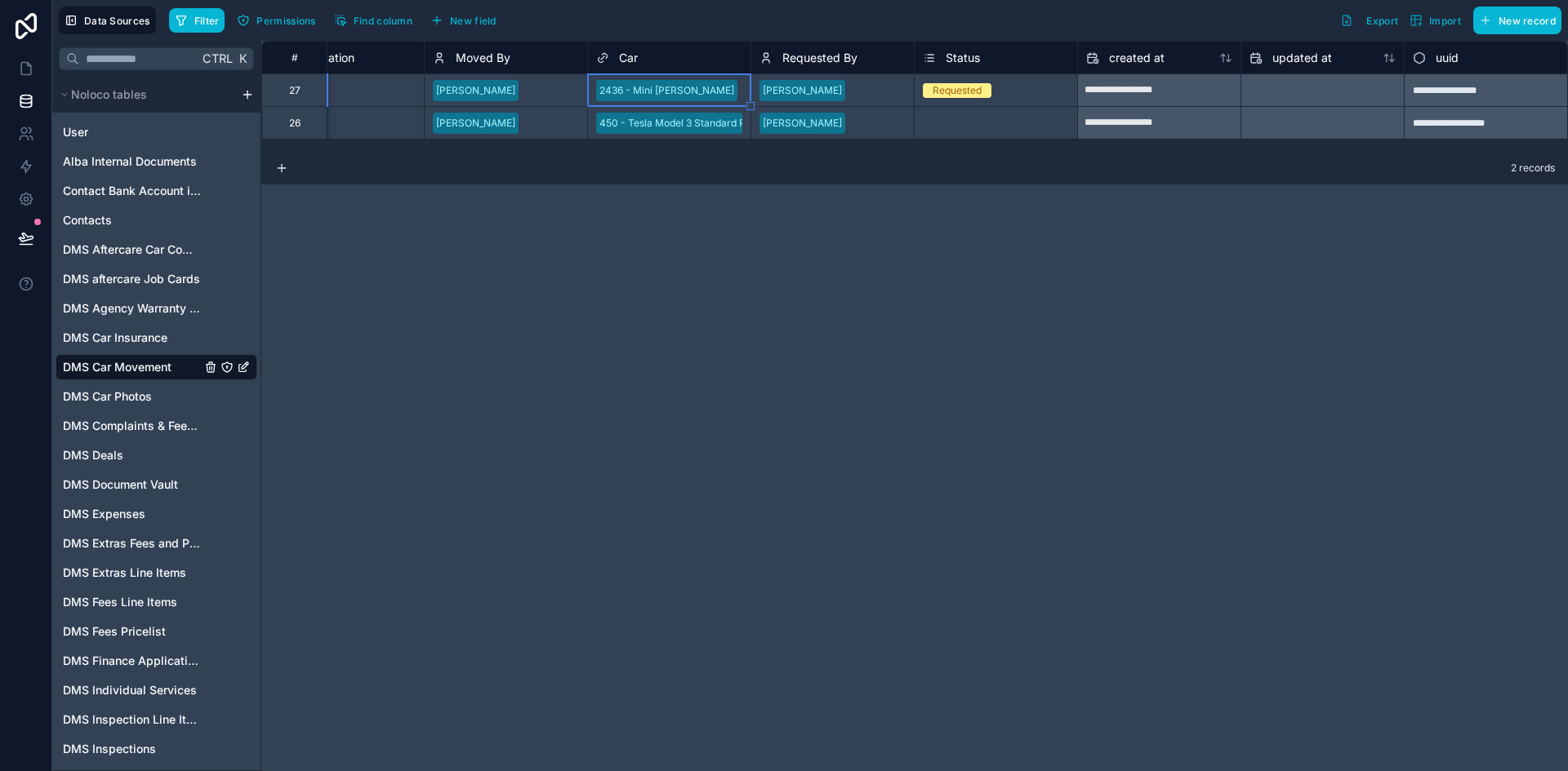
click at [691, 116] on div "450 - Tesla Model 3 Standard Plus I_2014 WHITE" at bounding box center [711, 123] width 225 height 15
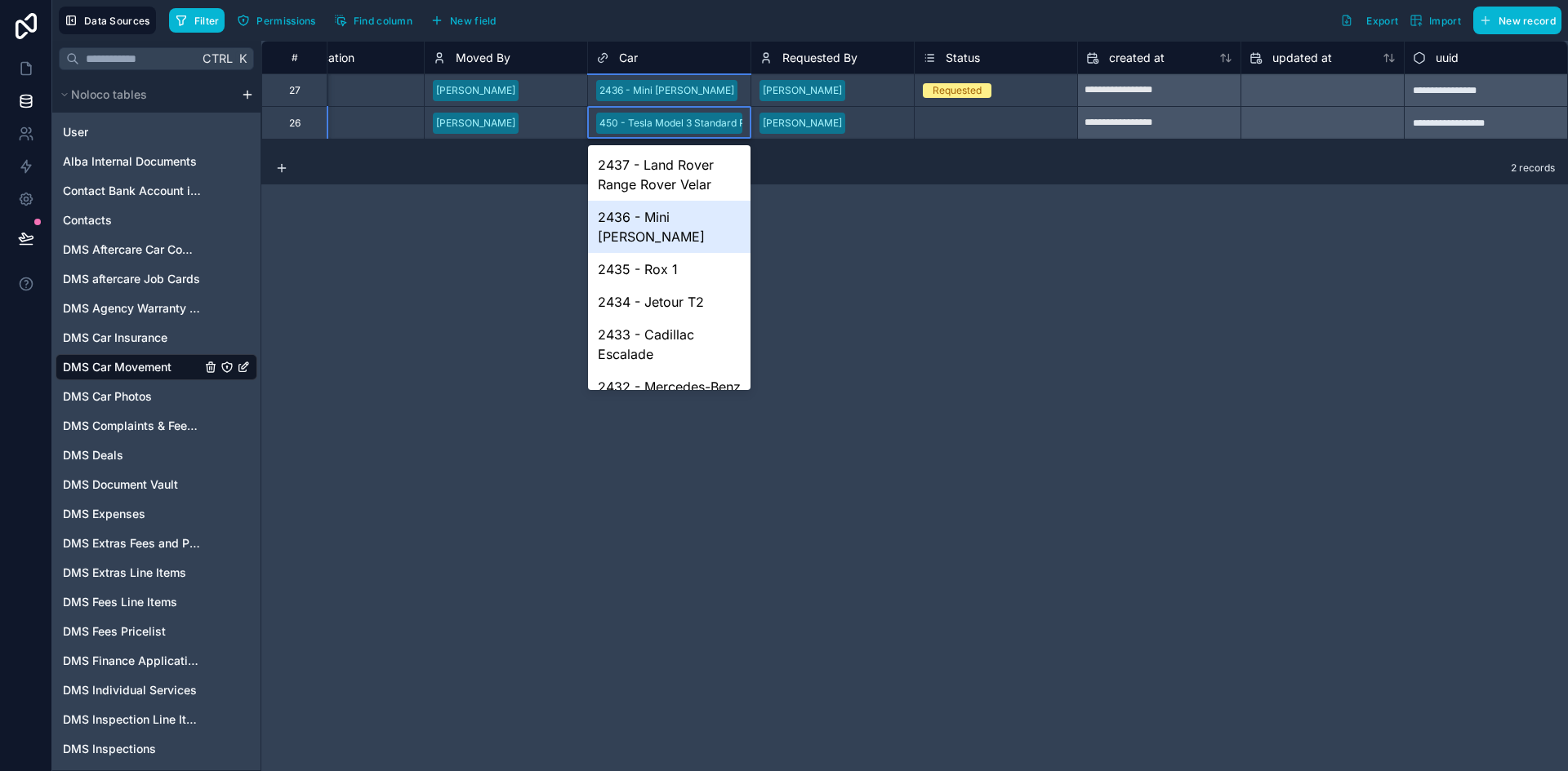
click at [658, 221] on div "2436 - Mini Cooper" at bounding box center [669, 227] width 163 height 53
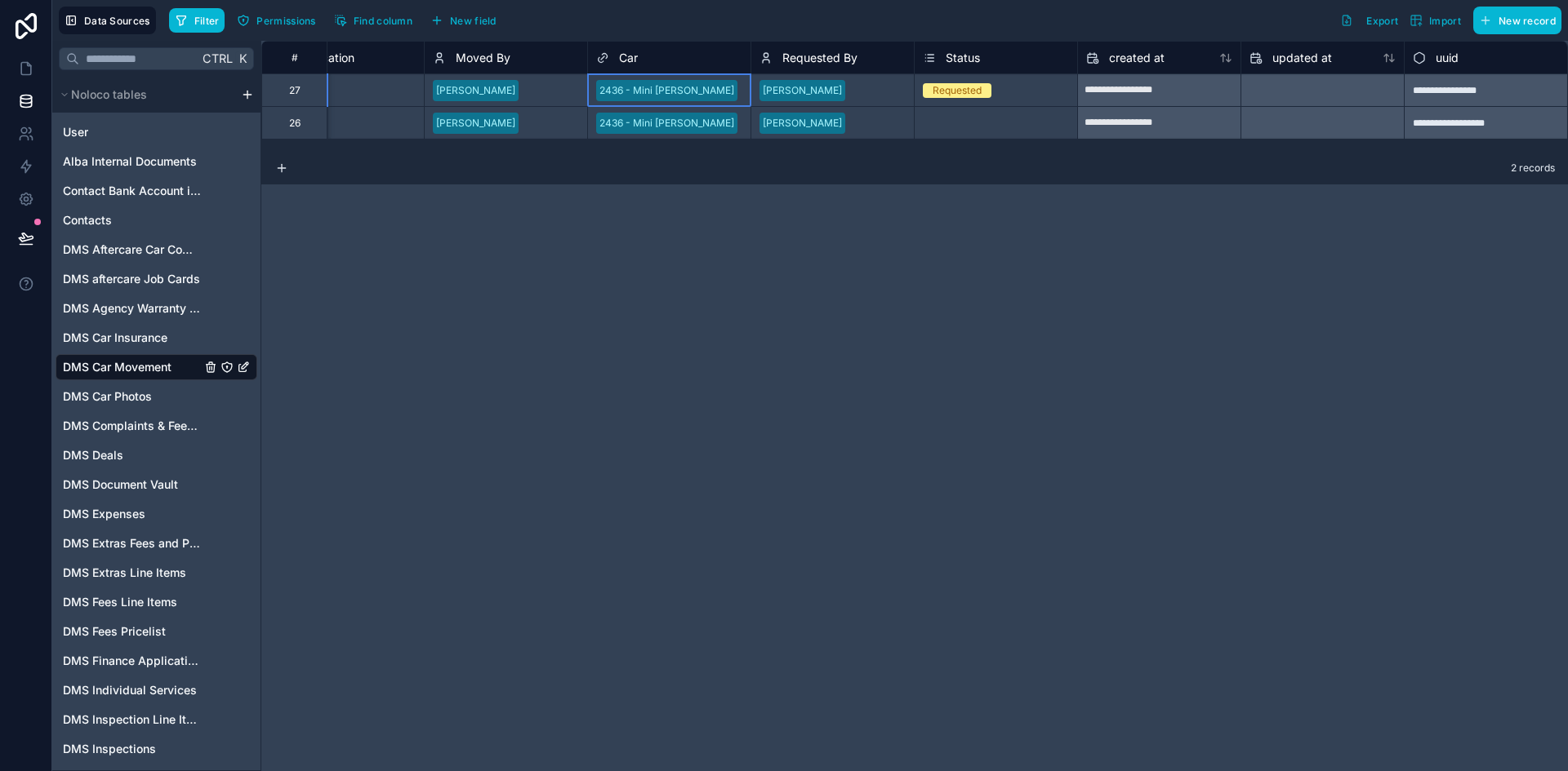
click at [716, 93] on div "2436 - Mini Cooper" at bounding box center [669, 90] width 163 height 24
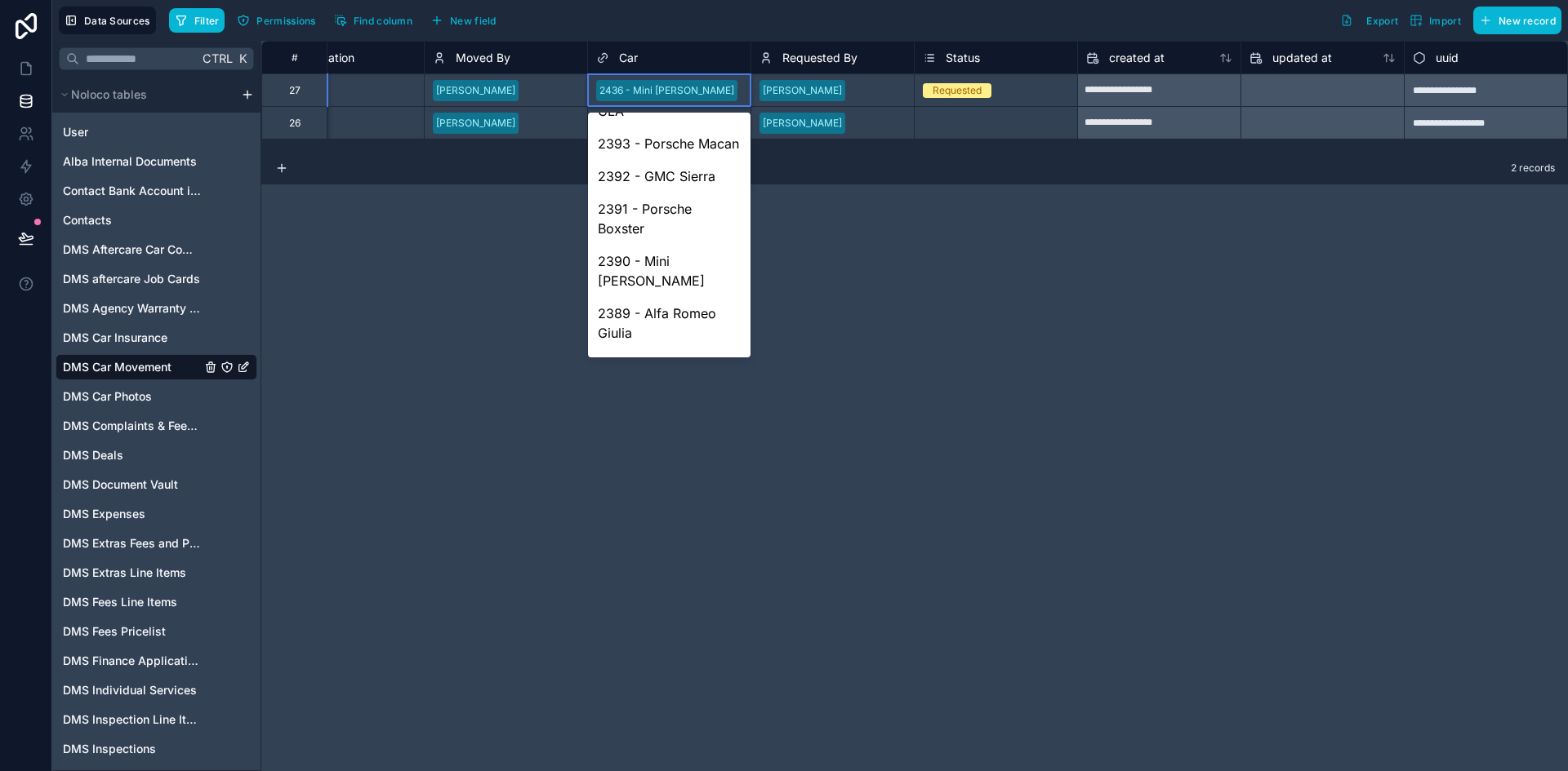
scroll to position [2001, 0]
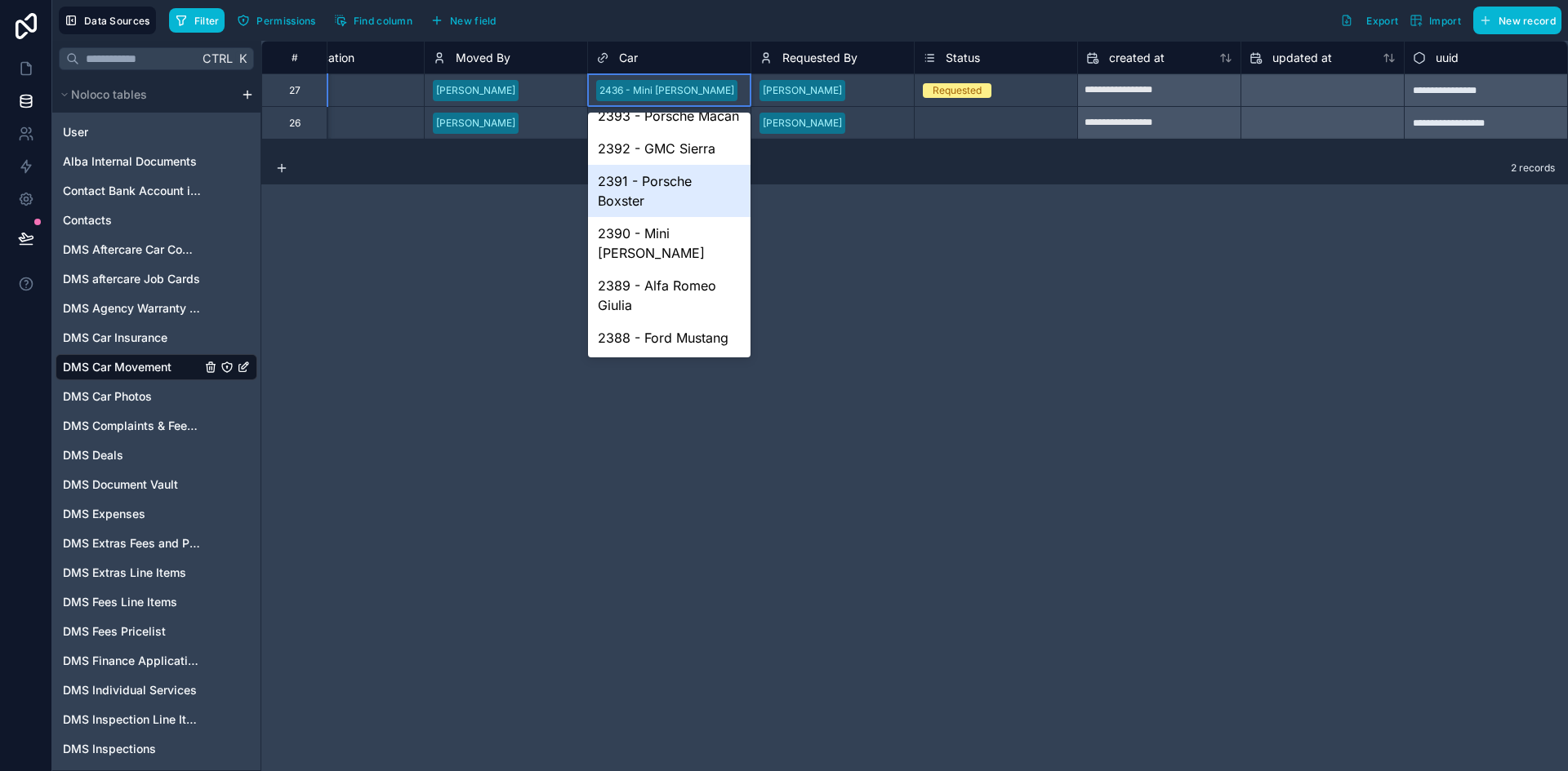
drag, startPoint x: 726, startPoint y: 293, endPoint x: 721, endPoint y: 180, distance: 113.1
click at [721, 180] on div "2437 - Land Rover Range Rover Velar 2436 - Mini Cooper 2435 - Rox 1 2434 - Jeto…" at bounding box center [669, 236] width 163 height 245
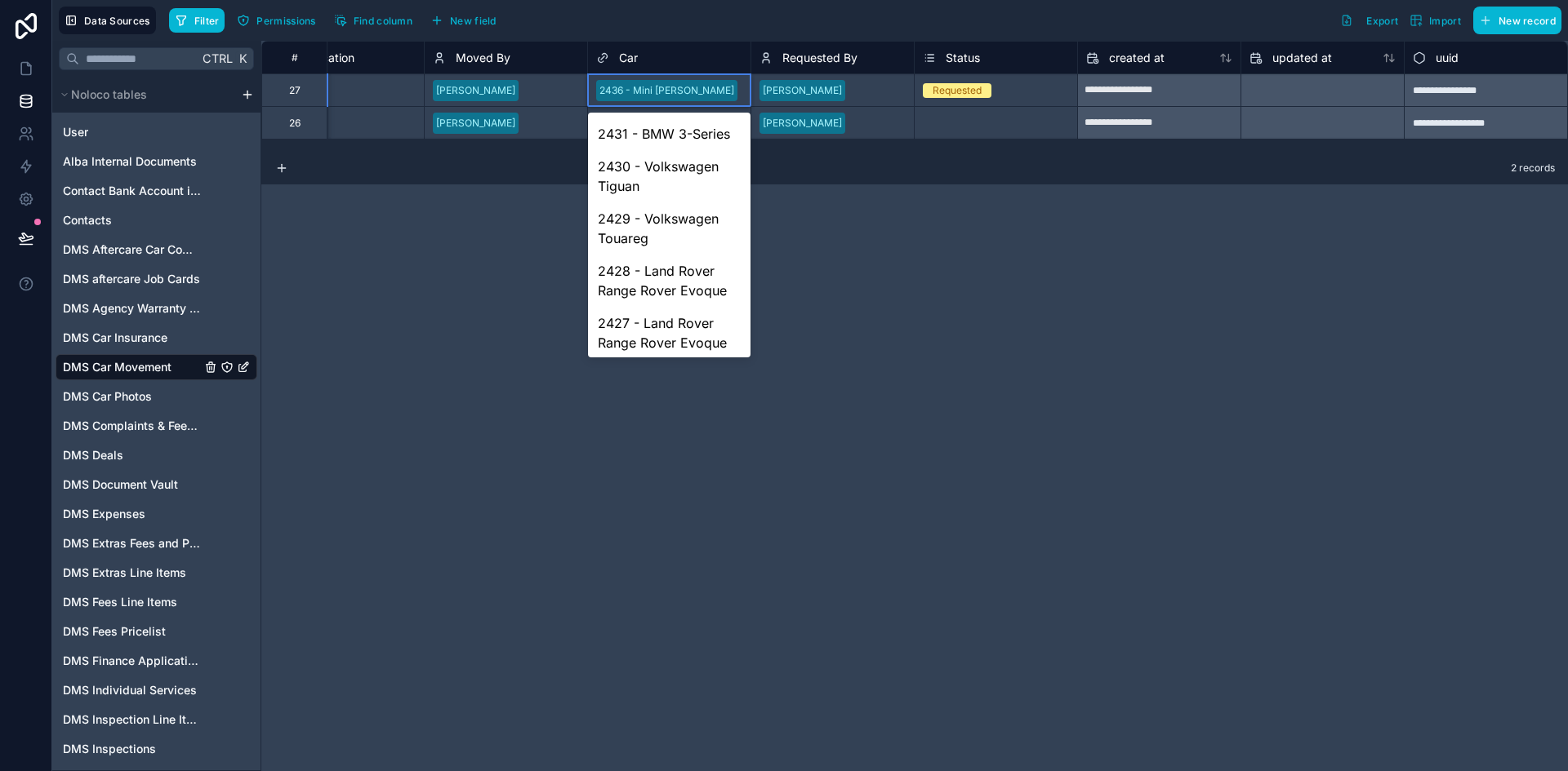
scroll to position [0, 0]
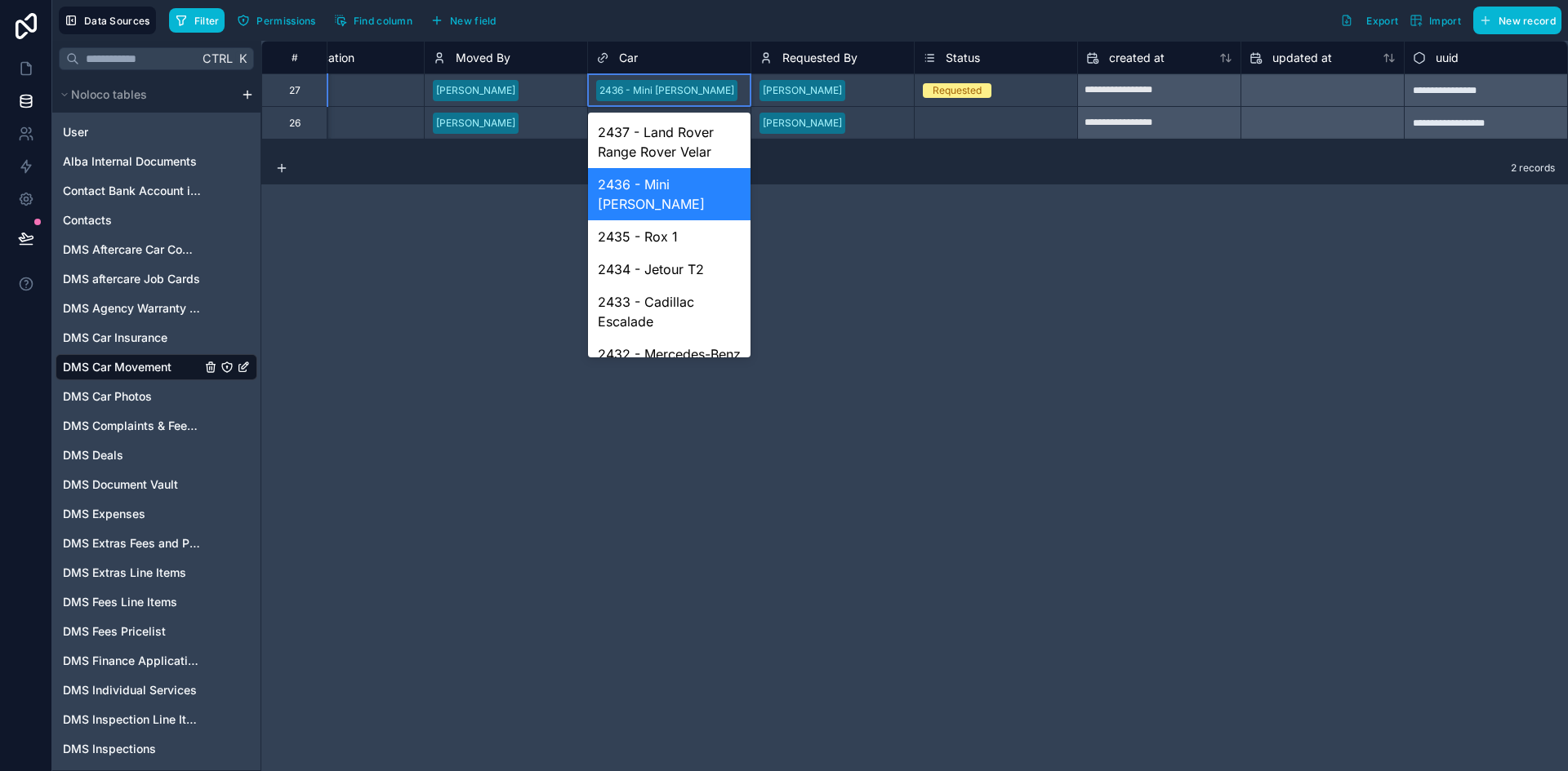
click at [709, 98] on div "2436 - Mini Cooper" at bounding box center [669, 90] width 163 height 24
click at [703, 91] on div "2436 - Mini Cooper" at bounding box center [669, 90] width 163 height 24
click at [632, 76] on div "2436 - Mini Cooper" at bounding box center [669, 90] width 163 height 32
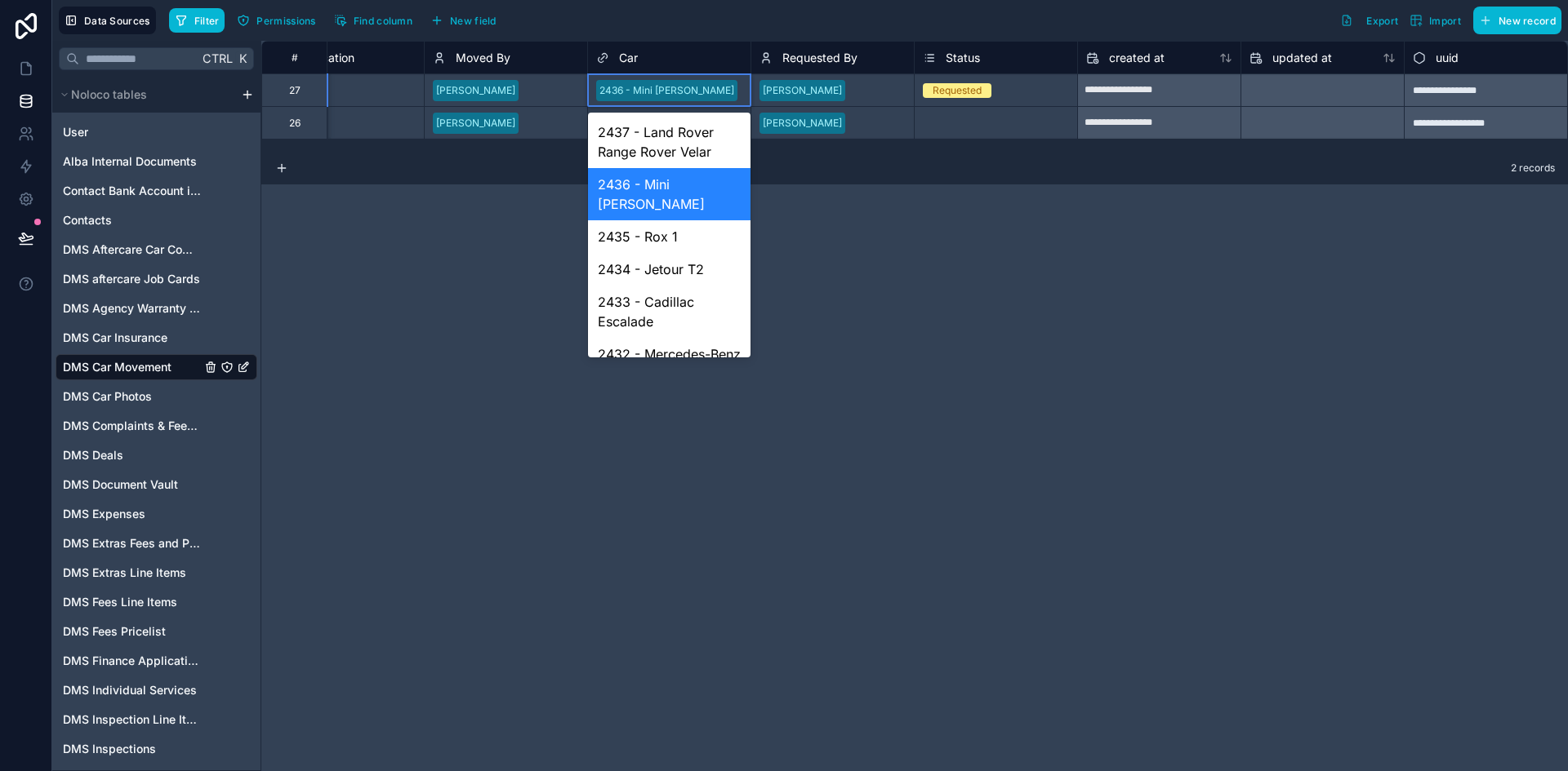
click at [640, 88] on div "2436 - Mini Cooper" at bounding box center [666, 91] width 134 height 15
click at [695, 92] on div "2436 - Mini Cooper" at bounding box center [669, 90] width 163 height 24
click at [698, 92] on div "2436 - Mini Cooper" at bounding box center [669, 90] width 163 height 24
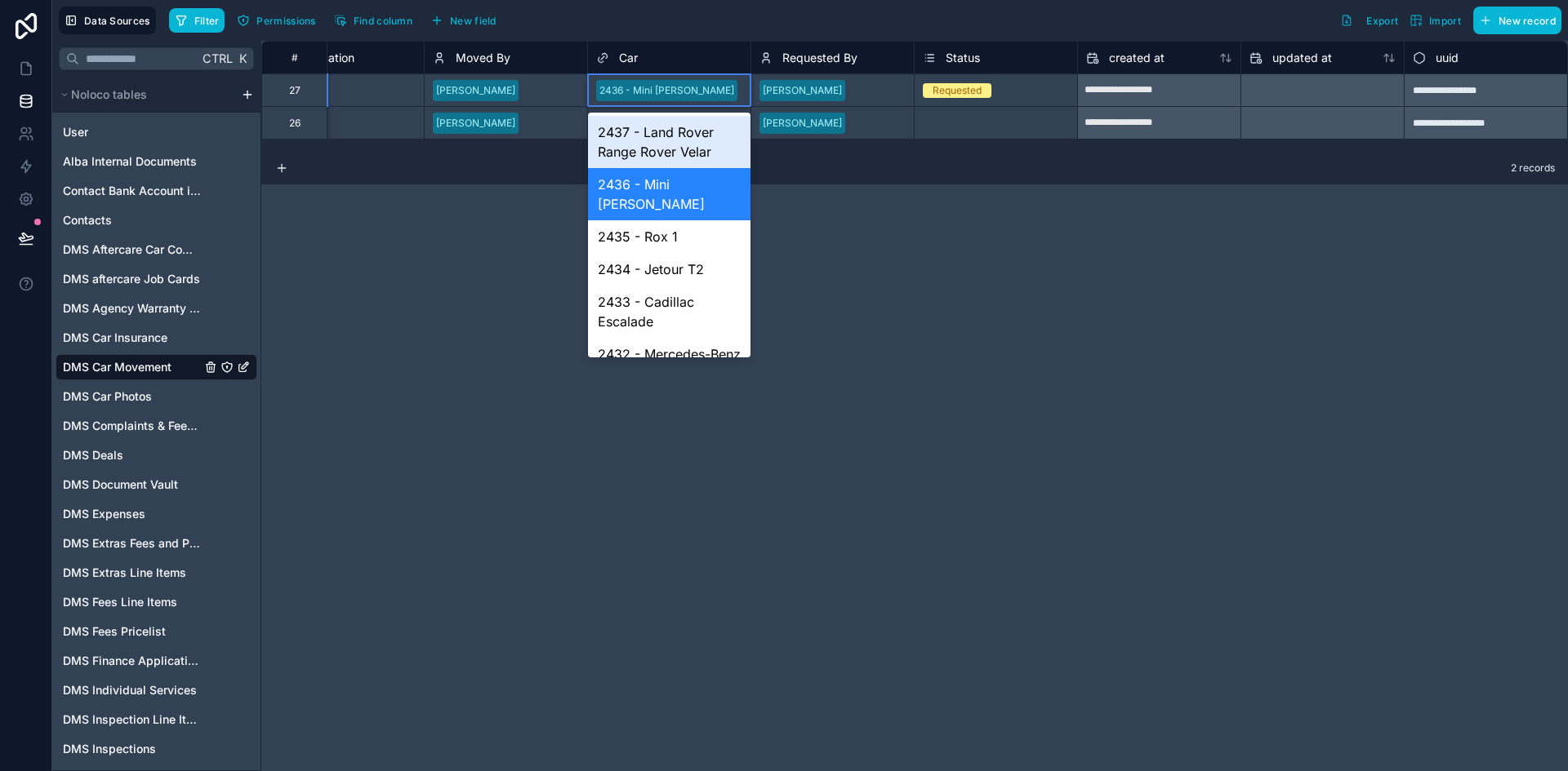
click at [694, 143] on div "2437 - Land Rover Range Rover Velar" at bounding box center [669, 142] width 163 height 53
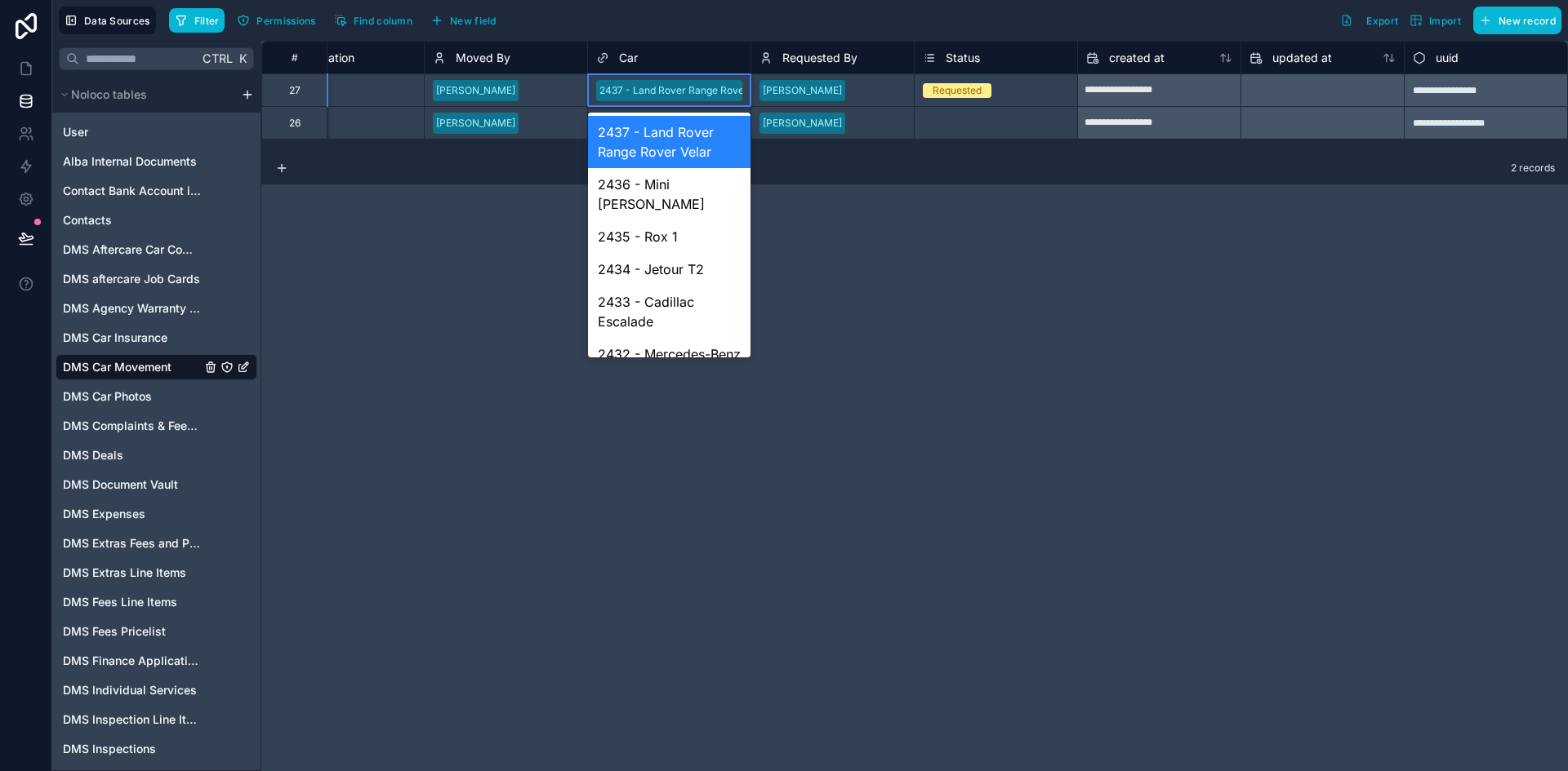
click at [694, 93] on div "2437 - Land Rover Range Rover Velar" at bounding box center [686, 91] width 174 height 15
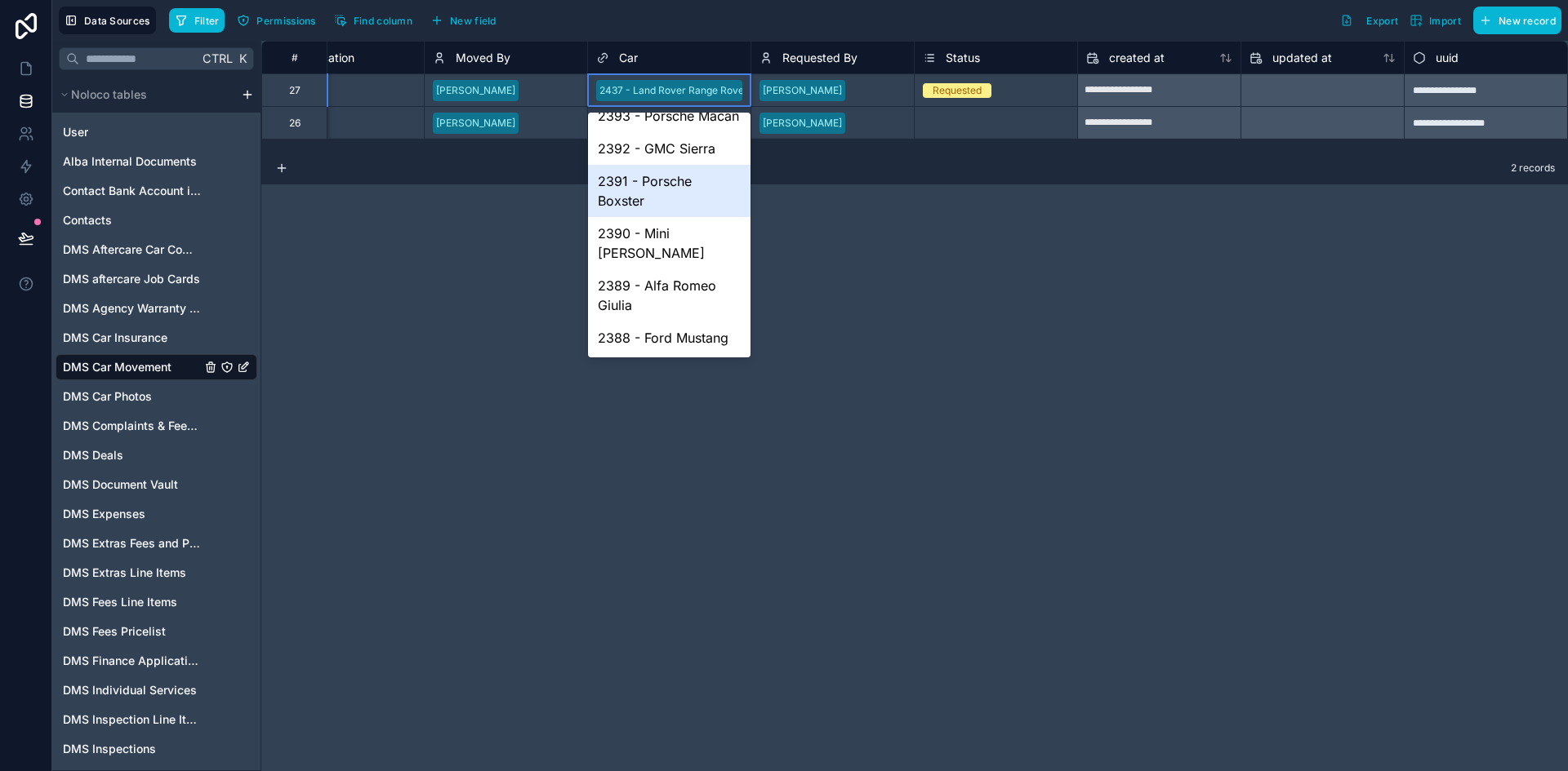
scroll to position [2001, 0]
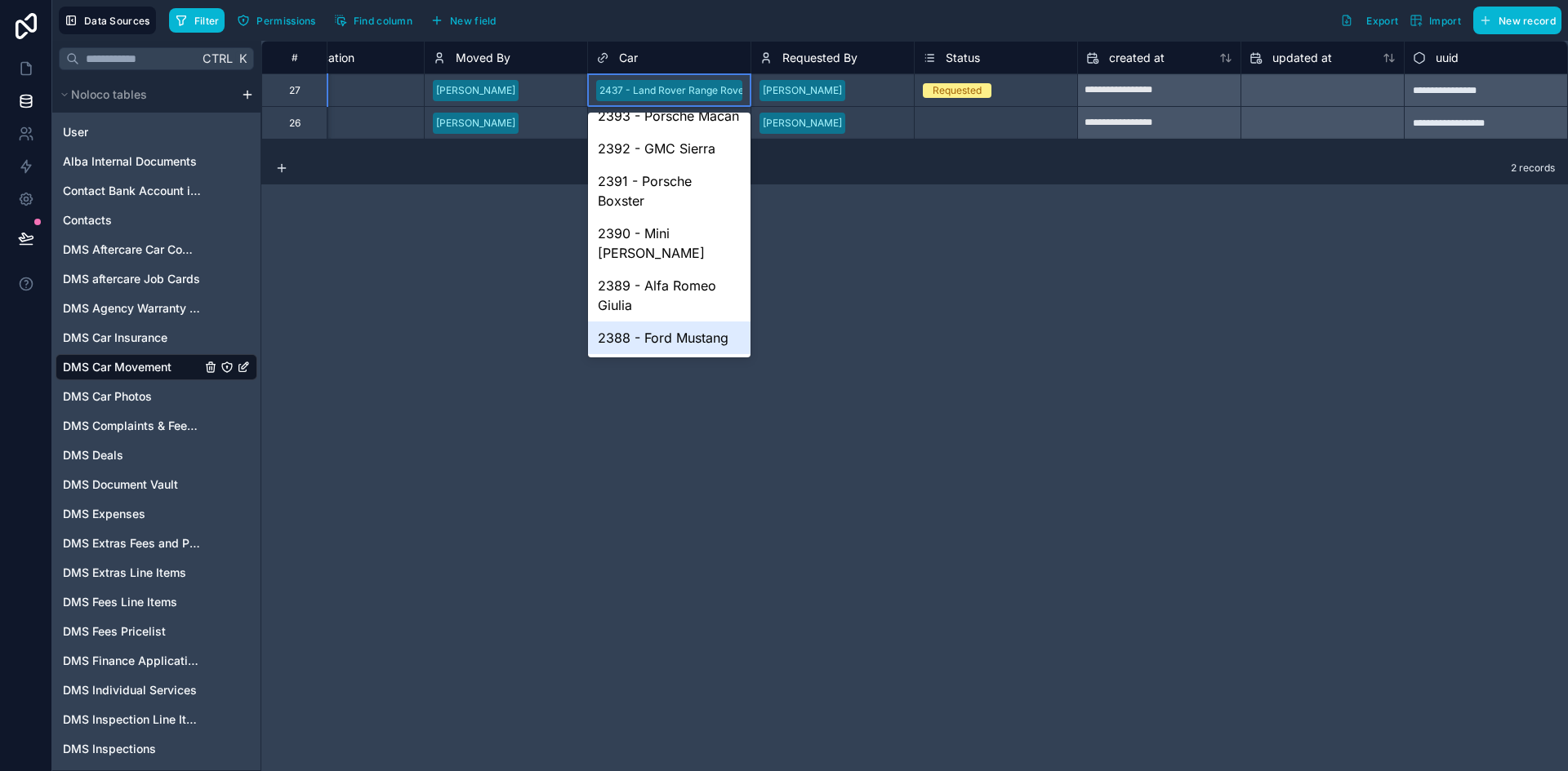
click at [695, 334] on div "2388 - Ford Mustang" at bounding box center [669, 338] width 163 height 33
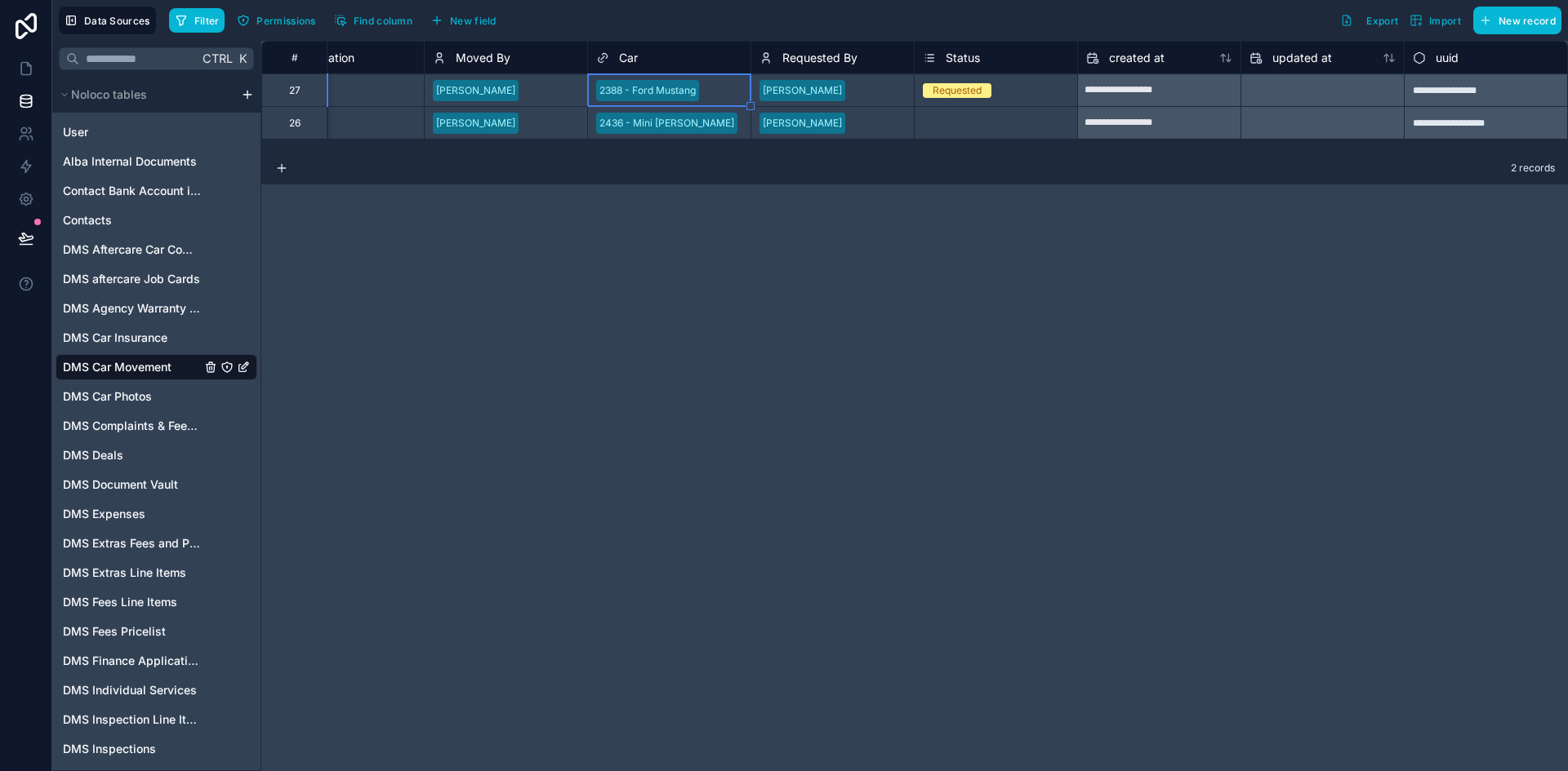
click at [716, 93] on div "2388 - Ford Mustang" at bounding box center [669, 90] width 163 height 24
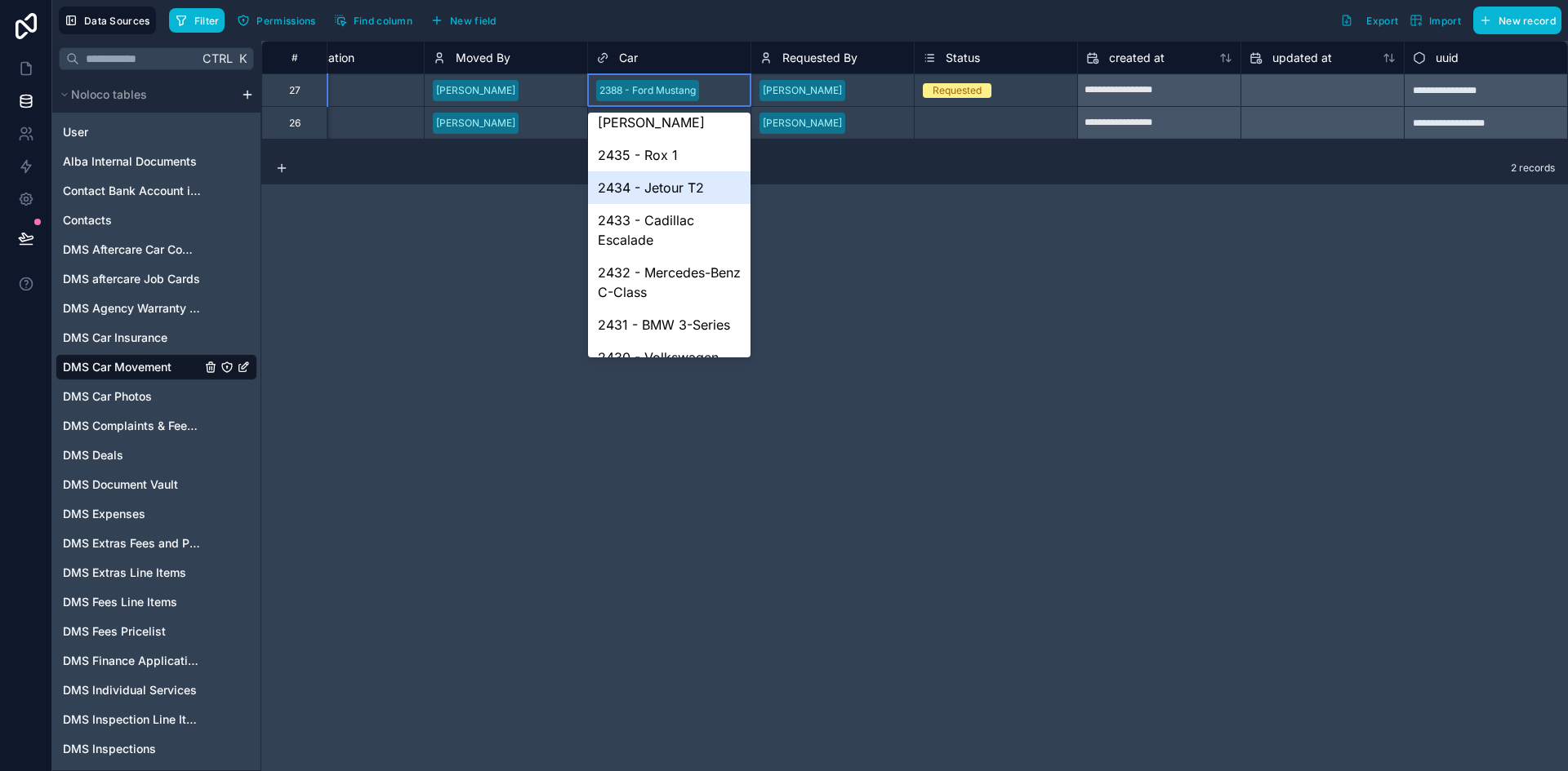
scroll to position [0, 0]
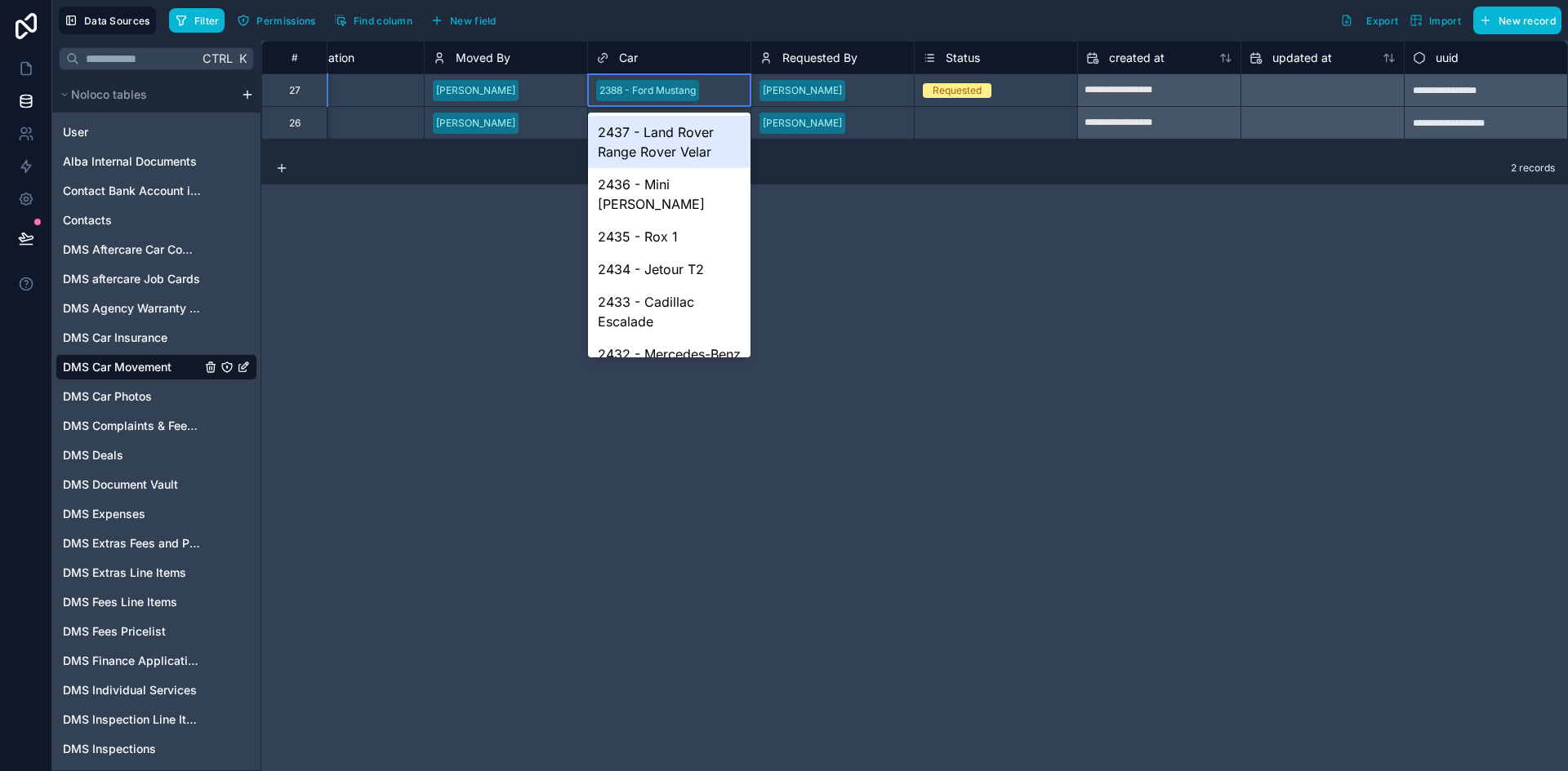
click at [526, 103] on div "[PERSON_NAME]" at bounding box center [505, 90] width 163 height 32
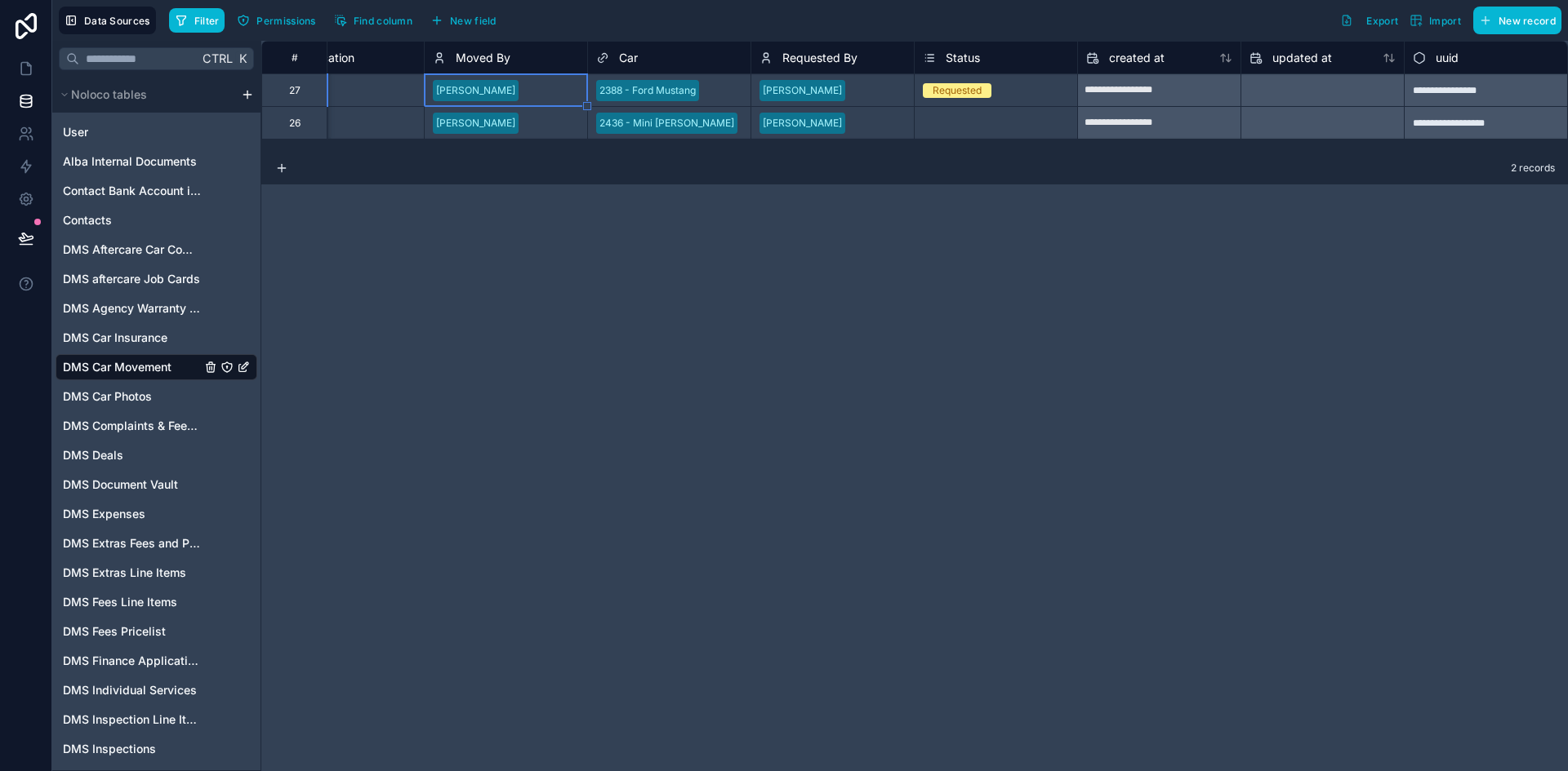
click at [651, 86] on div "2388 - Ford Mustang" at bounding box center [647, 91] width 96 height 15
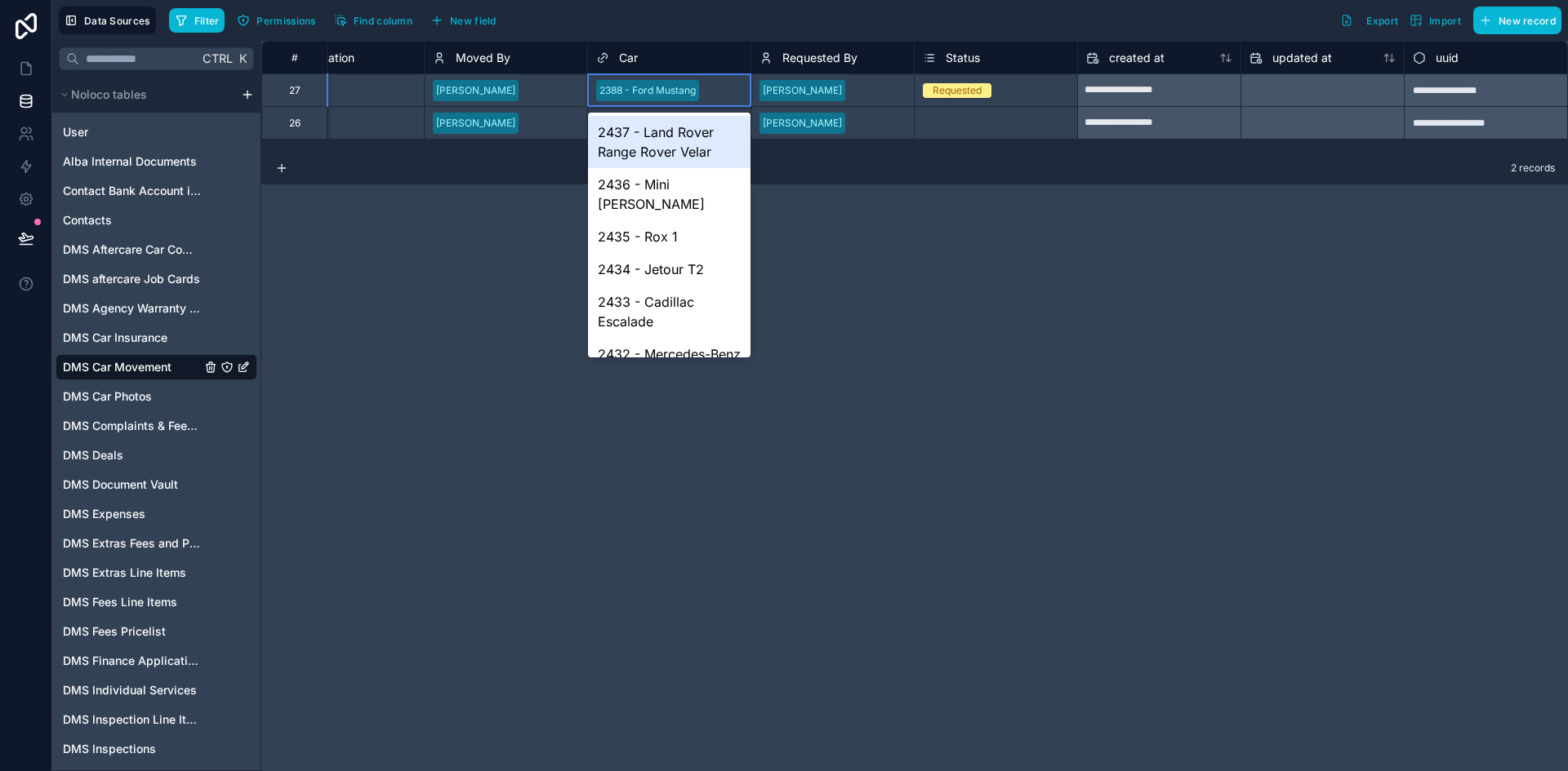
click at [651, 86] on div "2388 - Ford Mustang" at bounding box center [647, 91] width 96 height 15
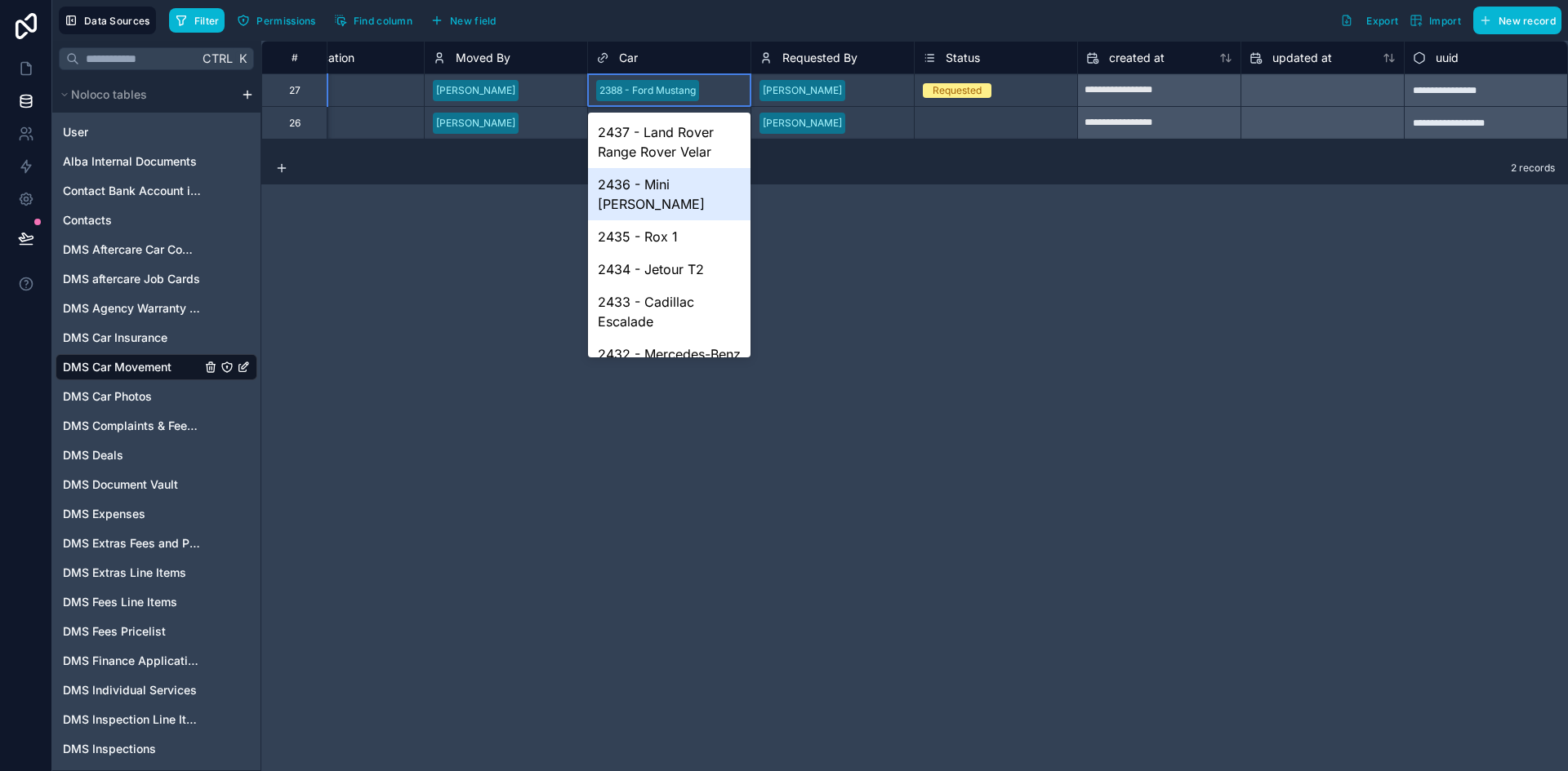
click at [655, 178] on div "2436 - Mini Cooper" at bounding box center [669, 195] width 163 height 53
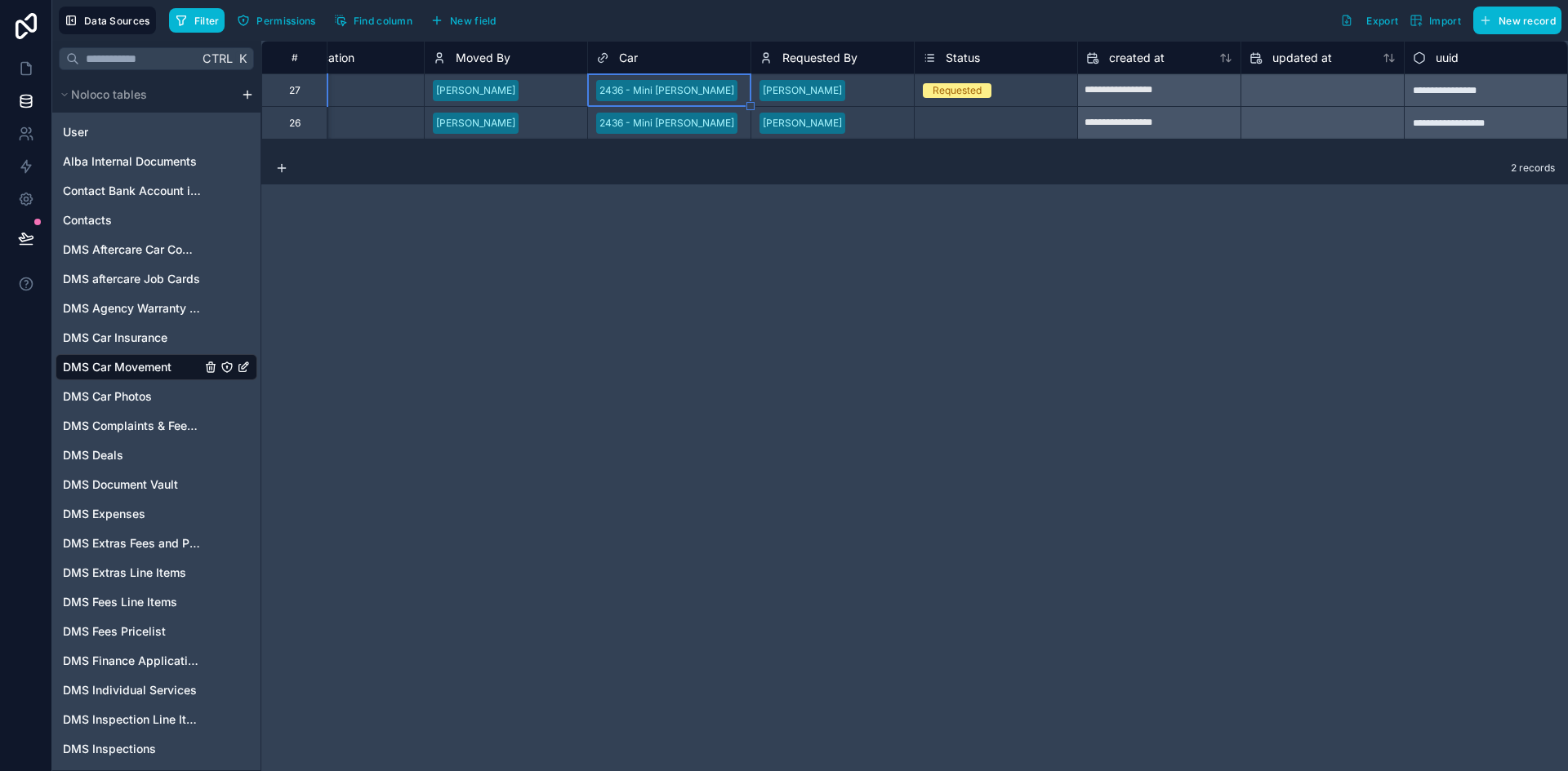
click at [709, 92] on div "2436 - Mini Cooper" at bounding box center [669, 90] width 163 height 24
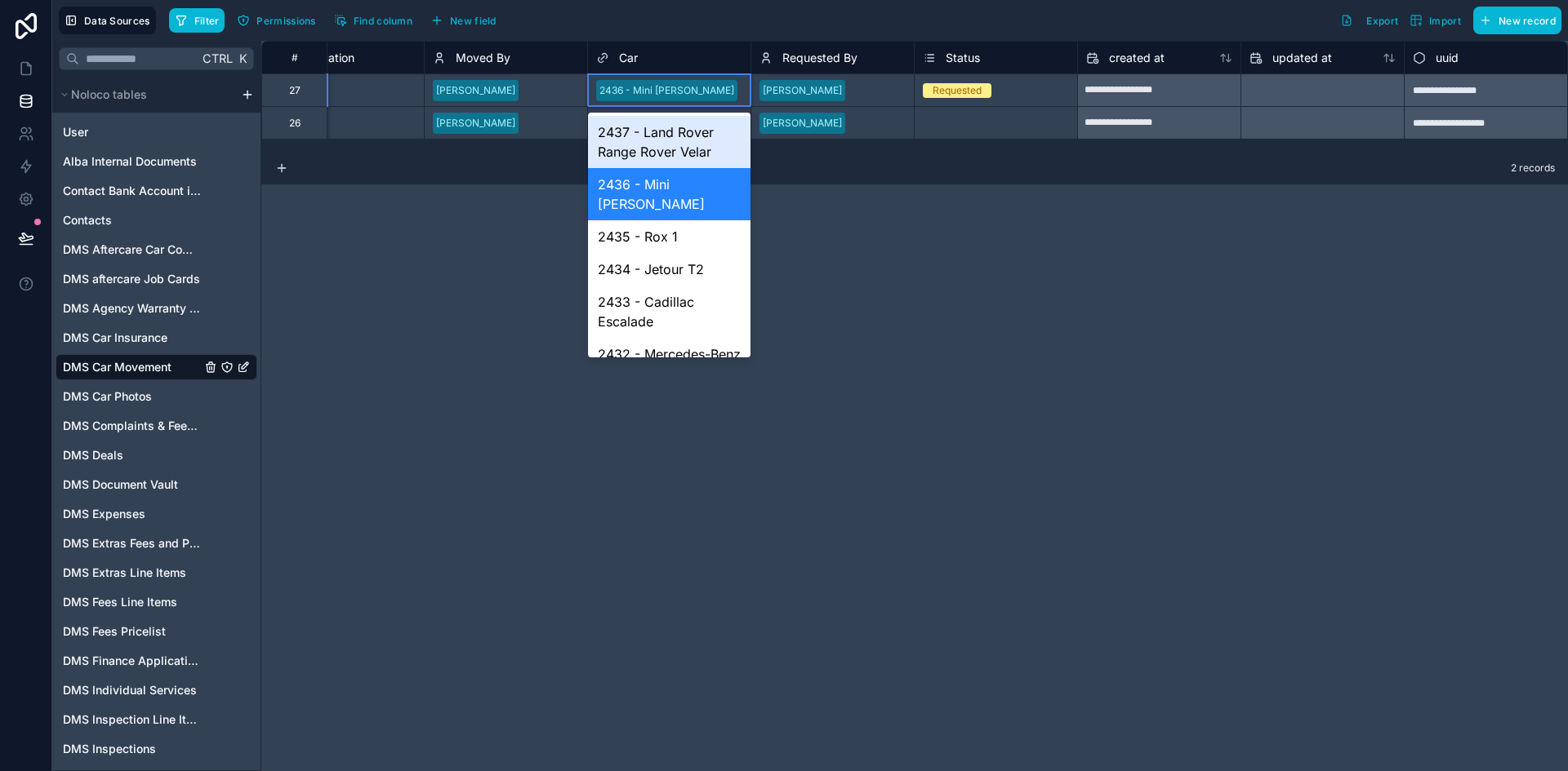
click at [709, 92] on div "2436 - Mini Cooper" at bounding box center [669, 90] width 163 height 24
click at [693, 83] on span "2436 - Mini Cooper" at bounding box center [666, 91] width 141 height 21
click at [677, 84] on div "2436 - Mini Cooper" at bounding box center [666, 91] width 134 height 15
click at [676, 84] on div "2436 - Mini Cooper" at bounding box center [666, 91] width 134 height 15
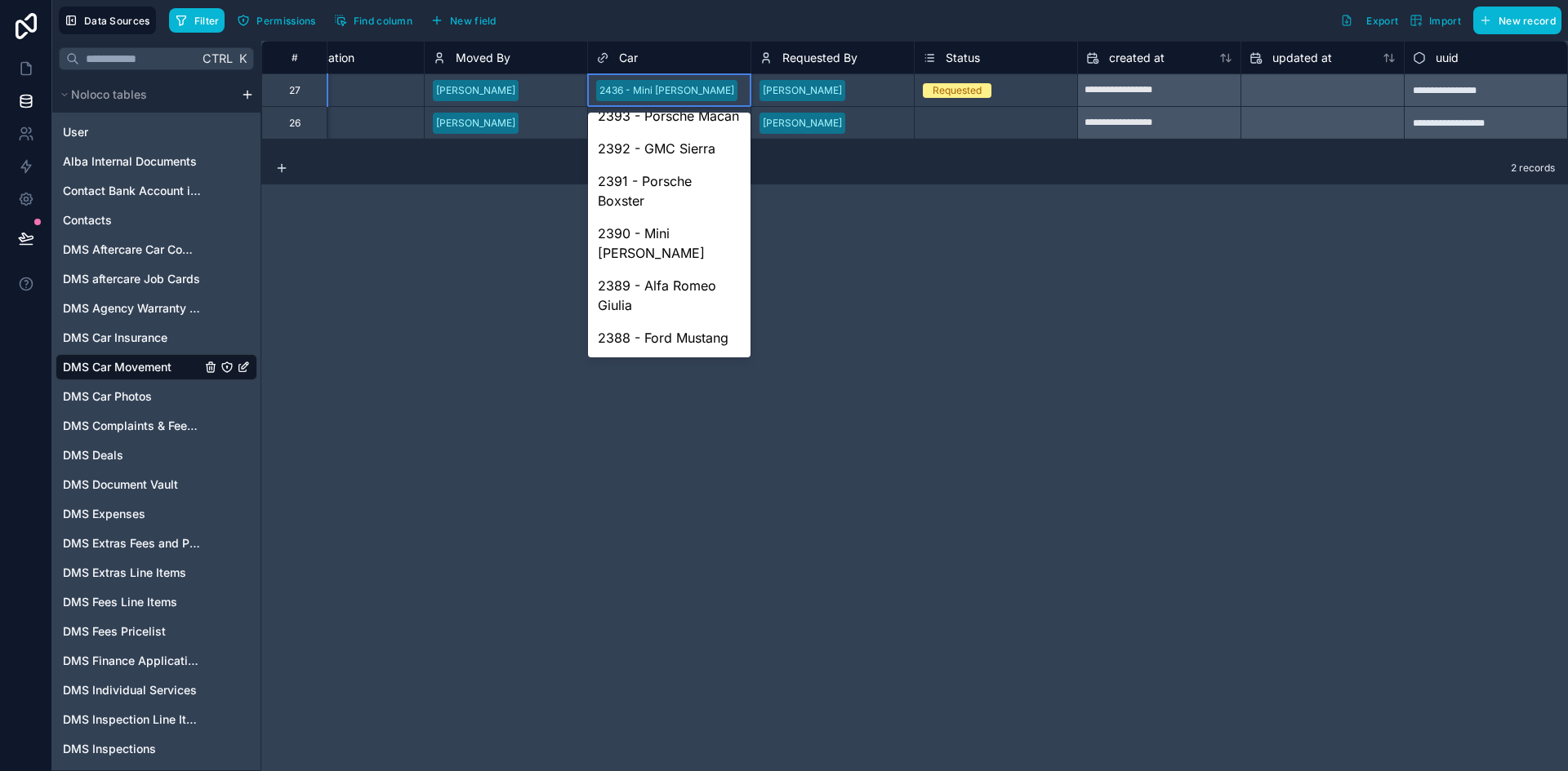
scroll to position [144, 0]
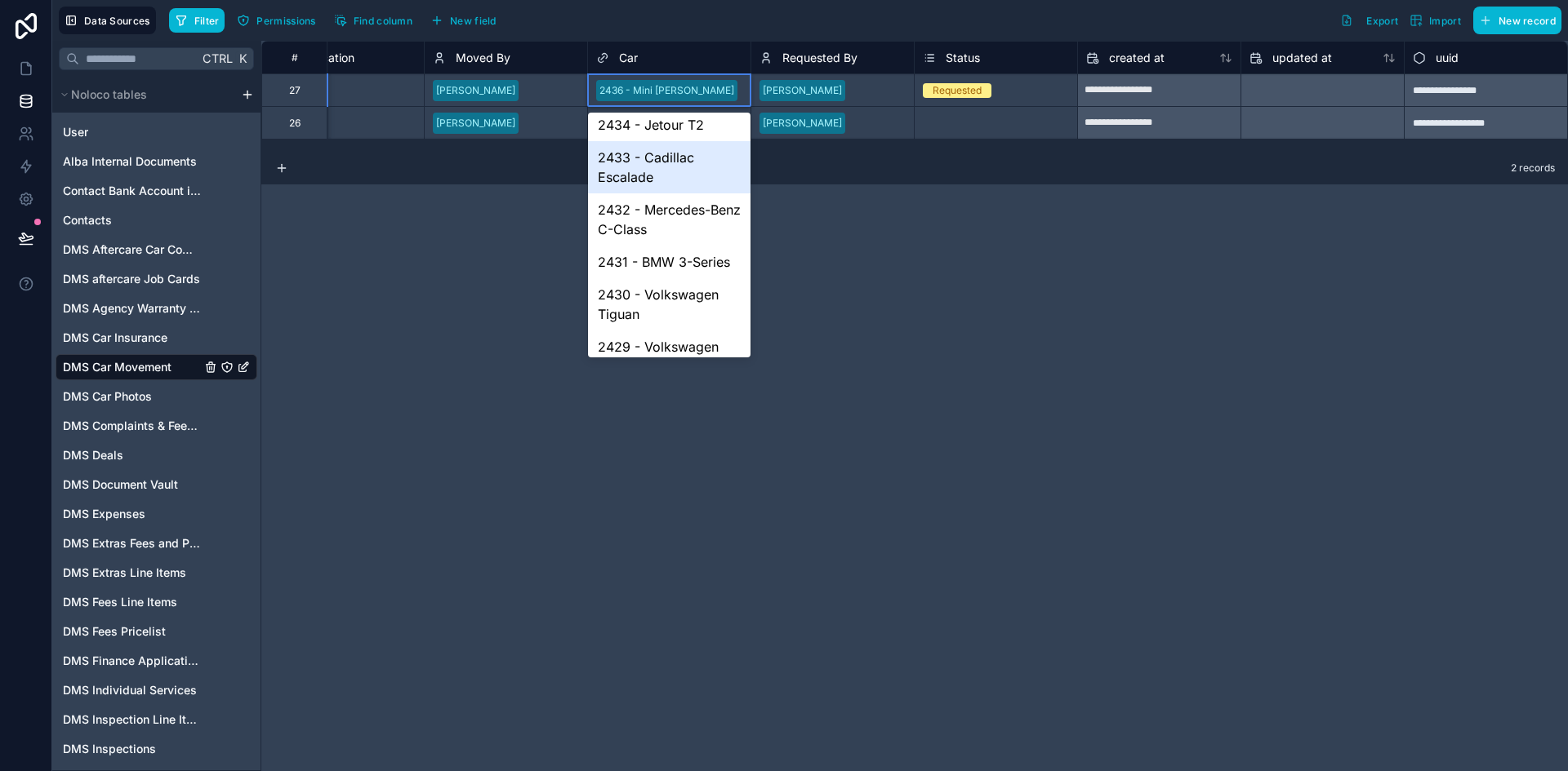
click at [731, 33] on div "Filter Permissions Find column New field Export Import New record" at bounding box center [866, 20] width 1393 height 28
click at [707, 84] on div "2436 - Mini Cooper" at bounding box center [669, 90] width 163 height 24
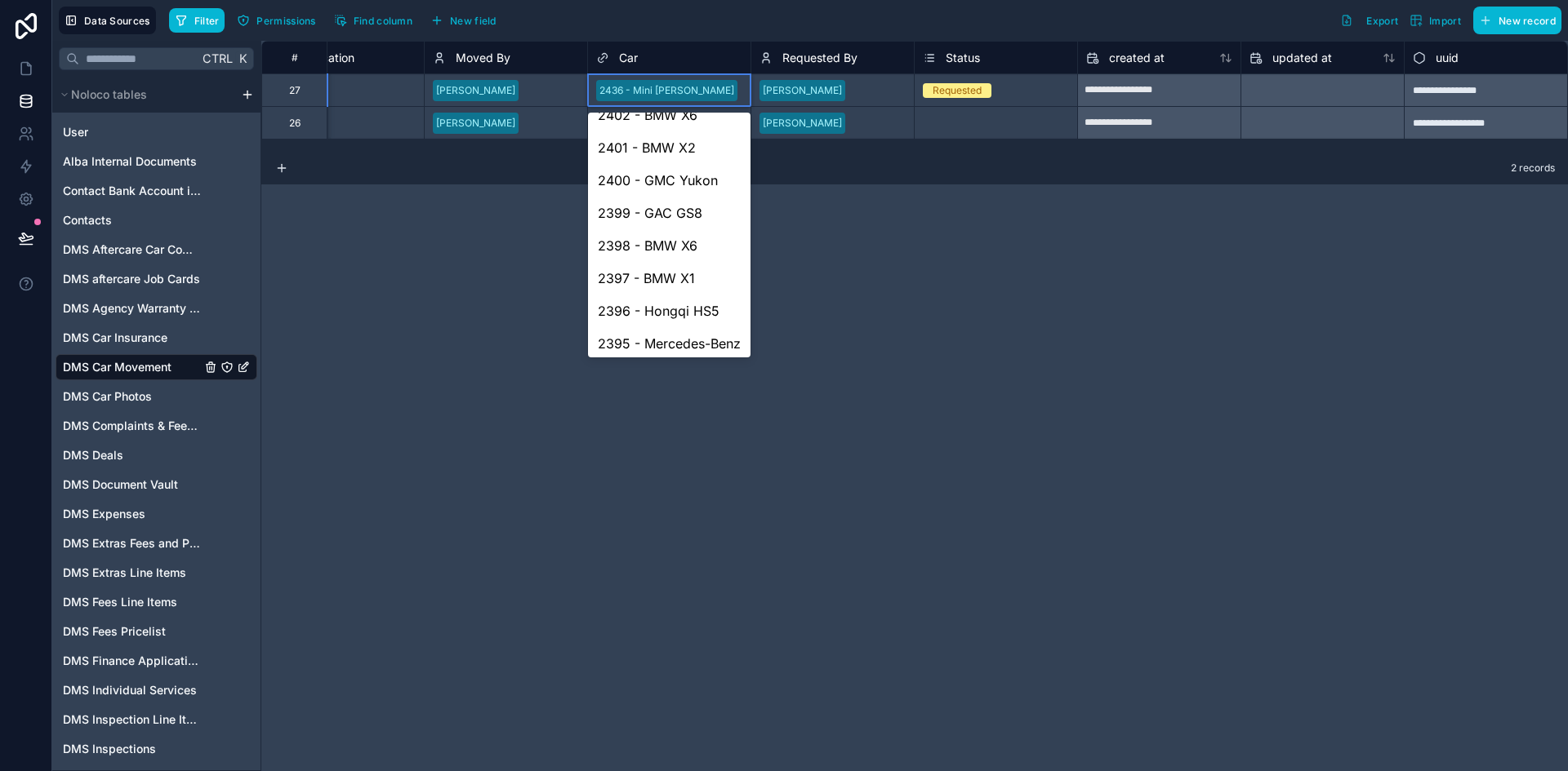
scroll to position [2001, 0]
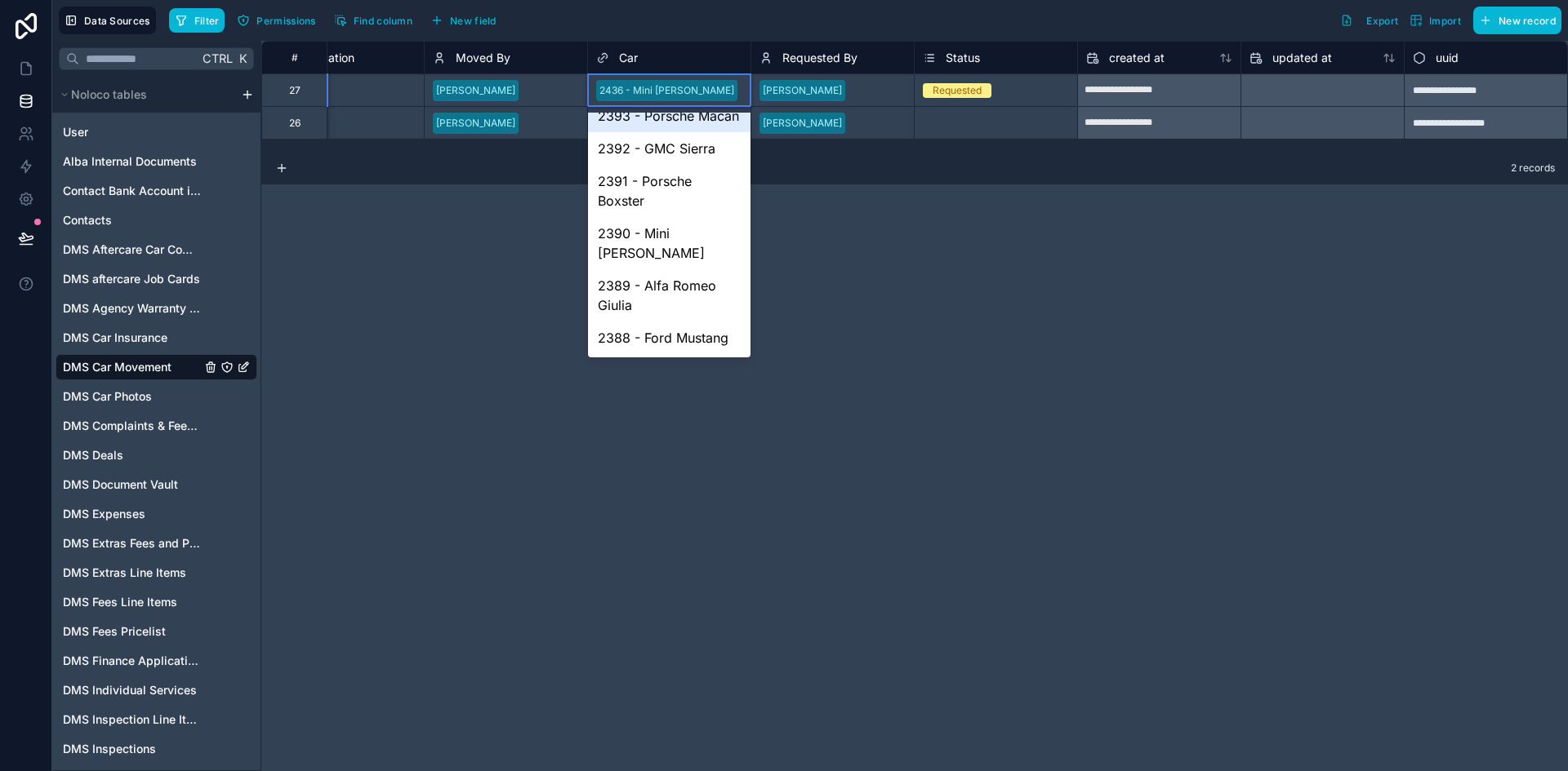
click at [605, 55] on icon at bounding box center [602, 57] width 13 height 19
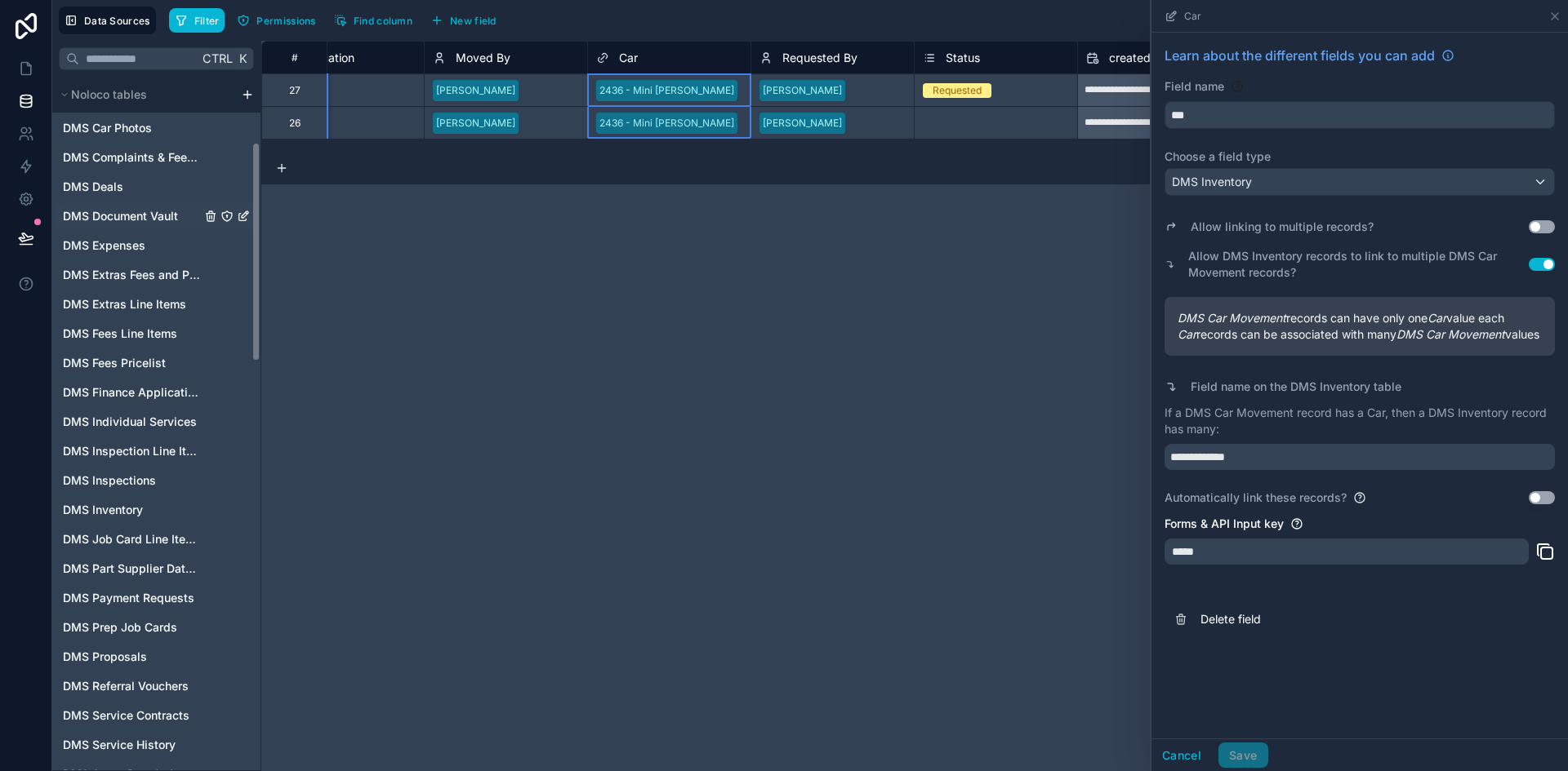
scroll to position [326, 0]
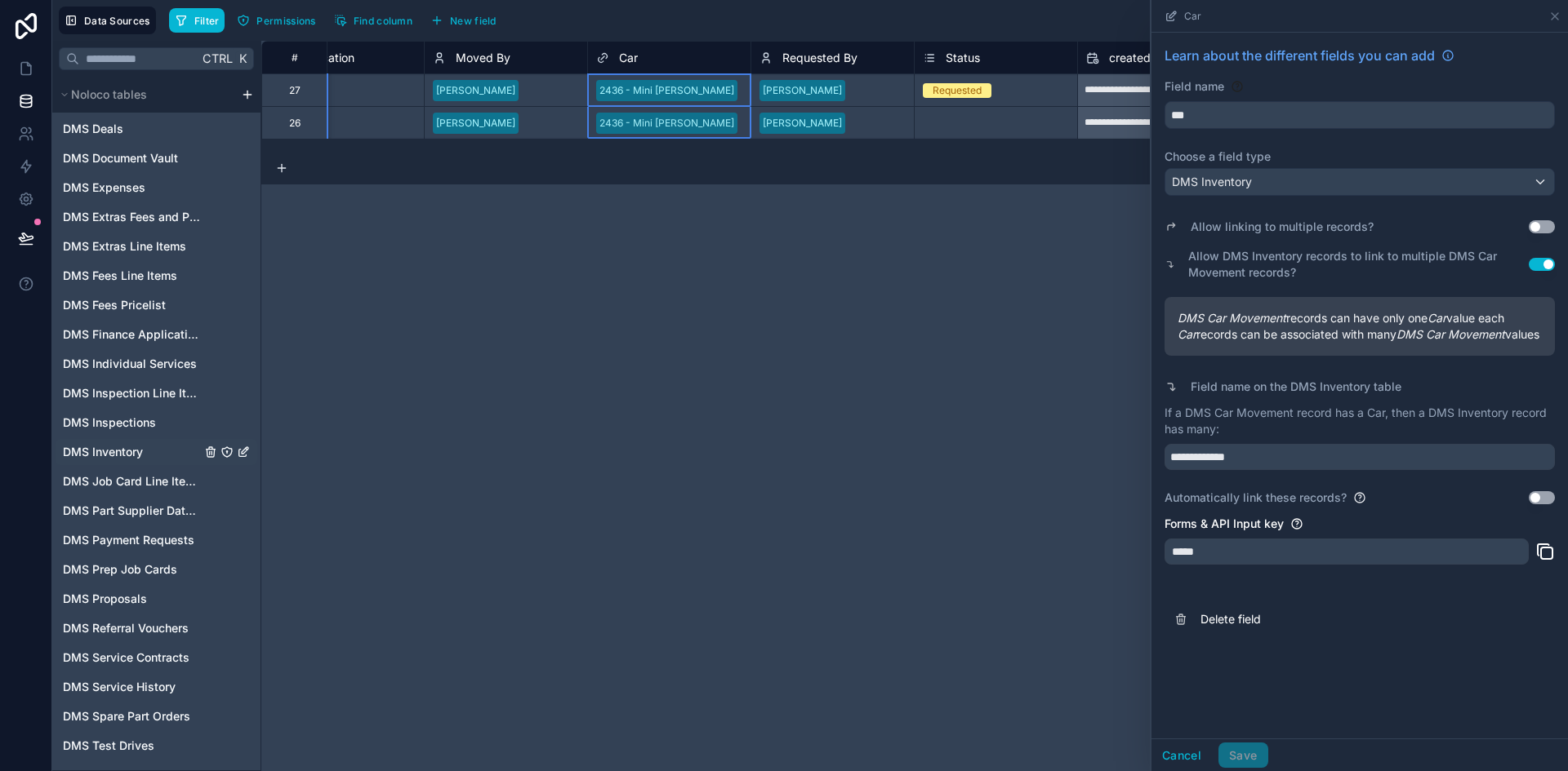
click at [168, 443] on div "DMS Inventory" at bounding box center [156, 452] width 202 height 26
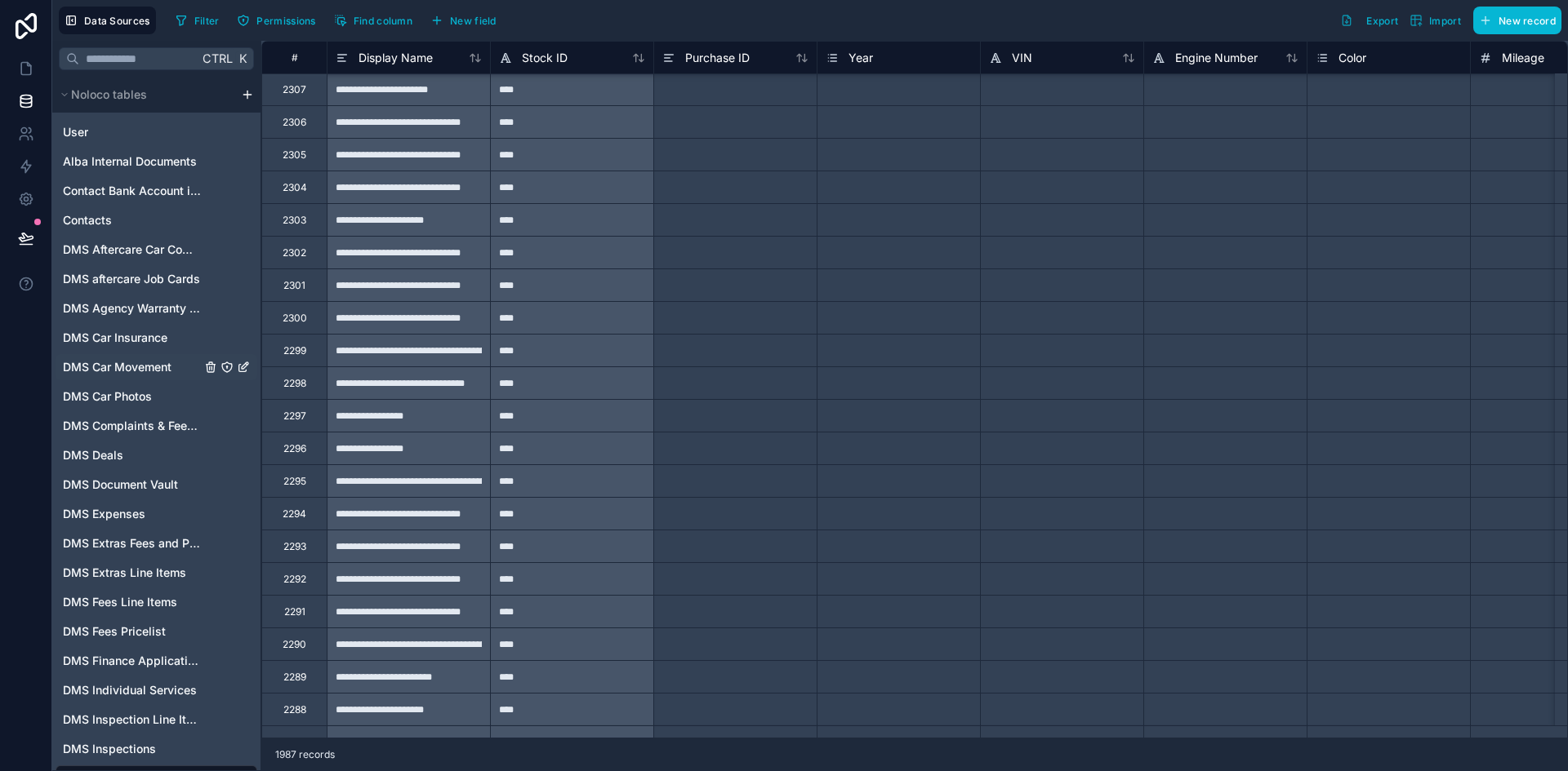
click at [131, 370] on span "DMS Car Movement" at bounding box center [118, 367] width 109 height 17
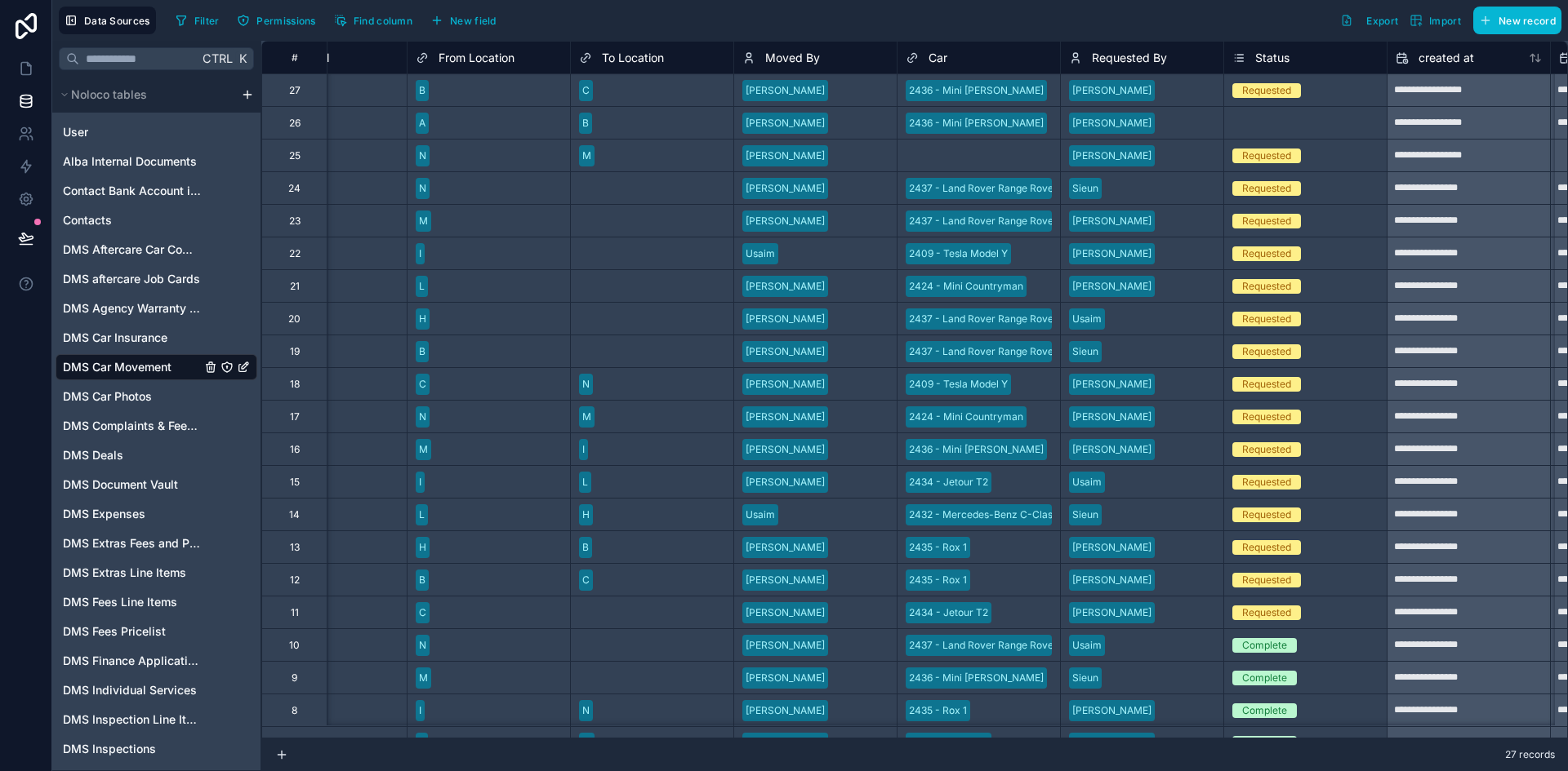
scroll to position [0, 849]
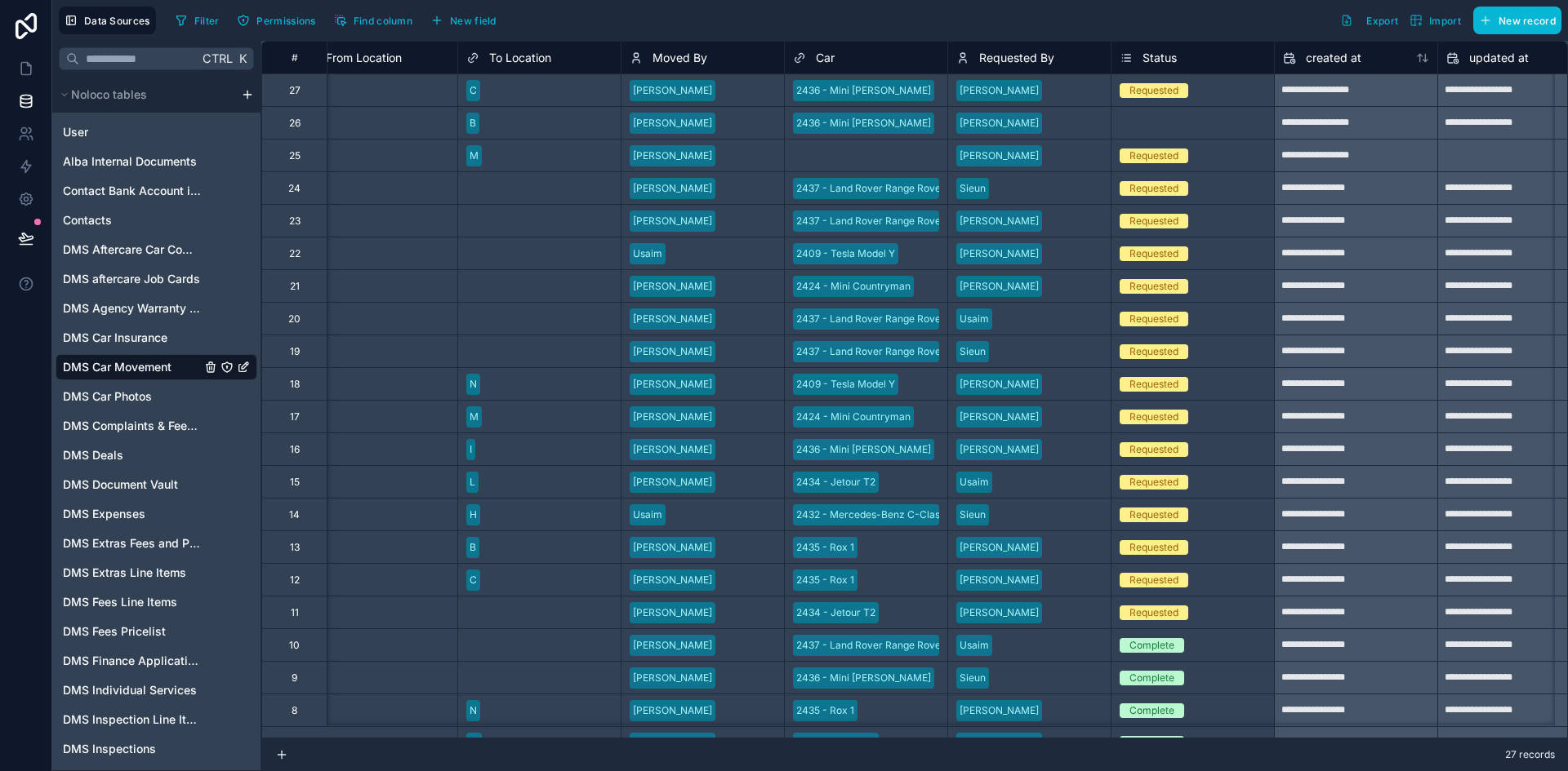
click at [911, 62] on div "Car" at bounding box center [866, 57] width 146 height 19
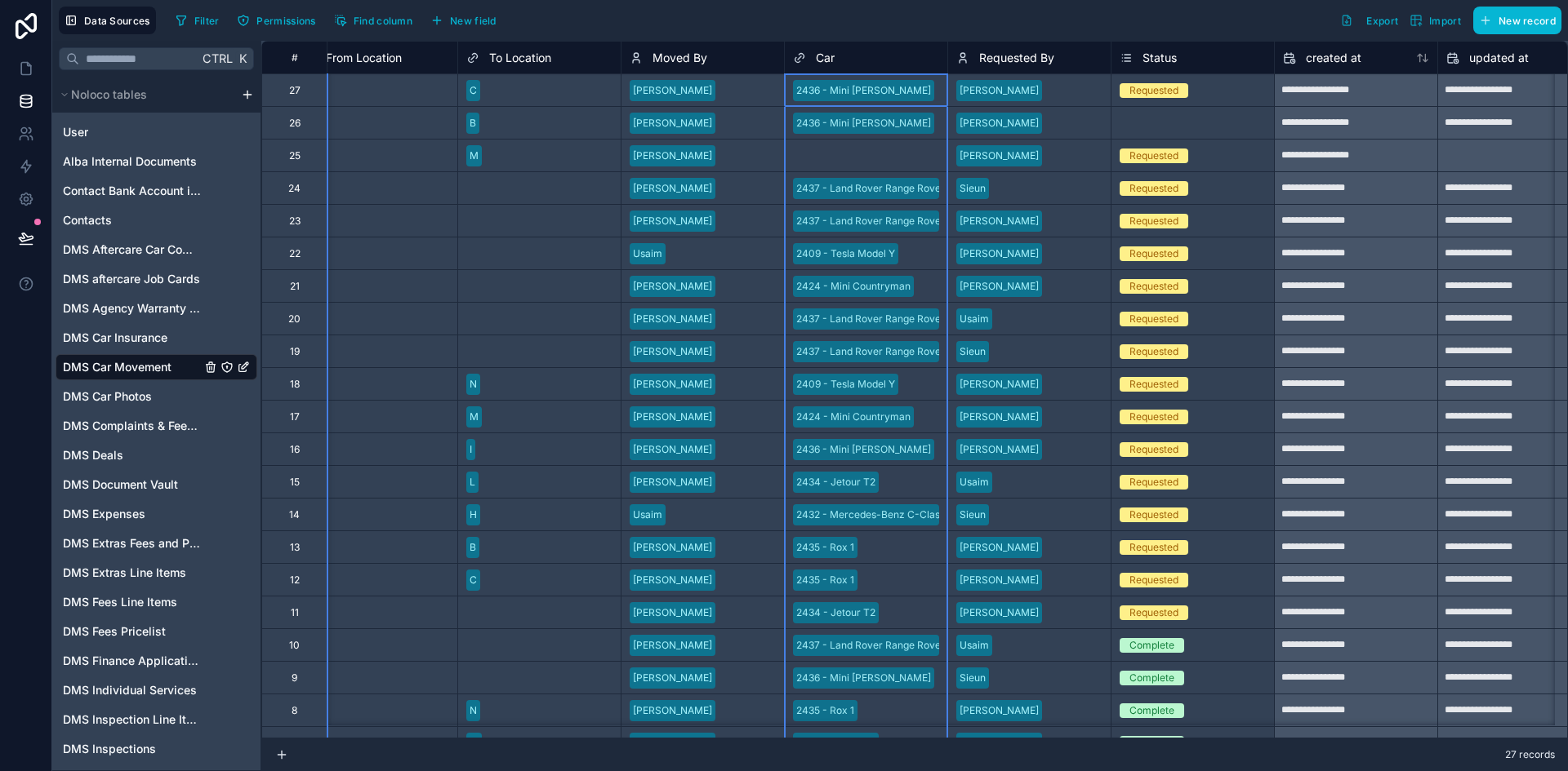
click at [878, 38] on div "Data Sources Filter Permissions Find column New field Export Import New record" at bounding box center [810, 20] width 1515 height 41
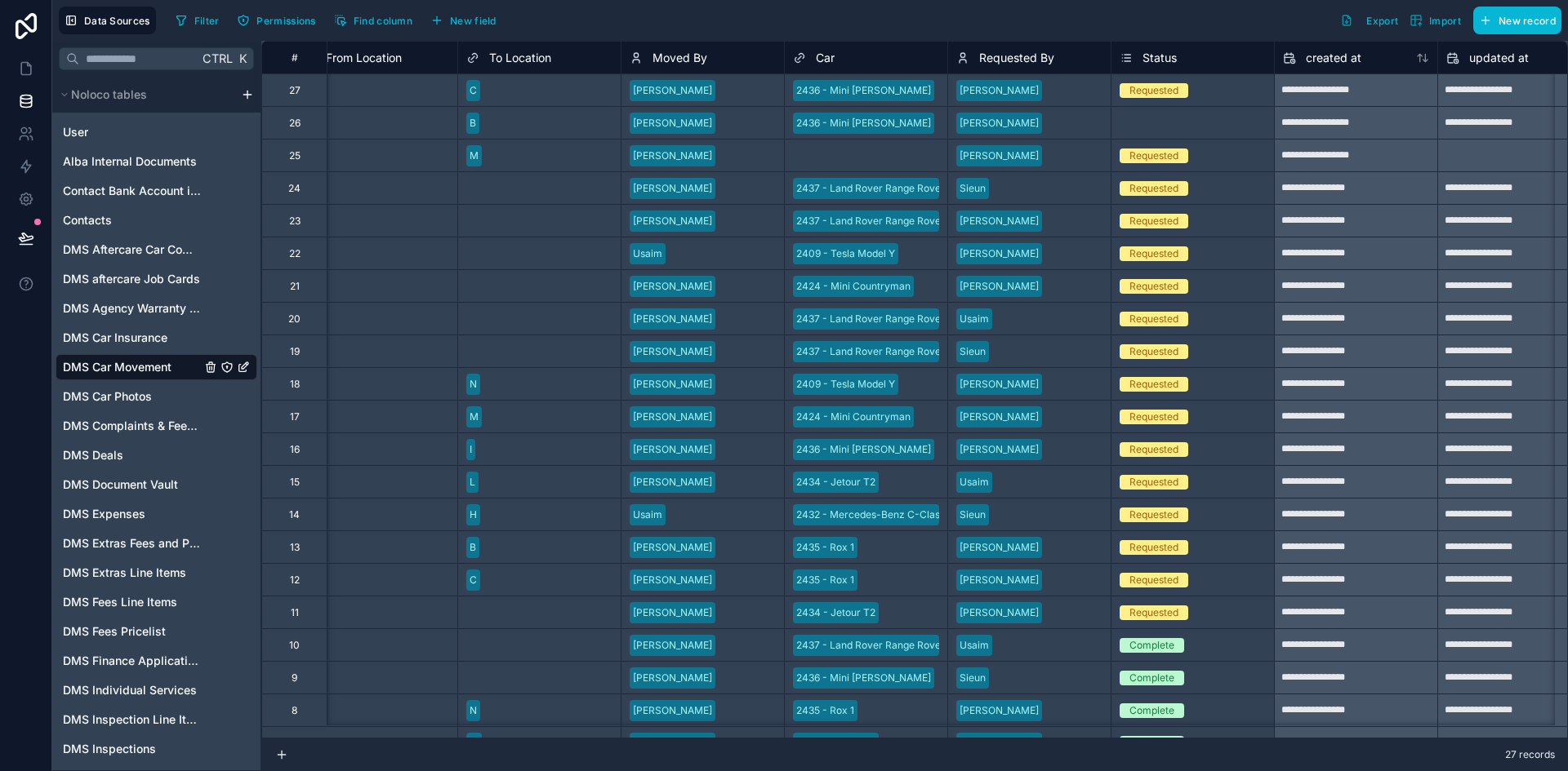
click at [877, 50] on div "Car" at bounding box center [866, 57] width 146 height 19
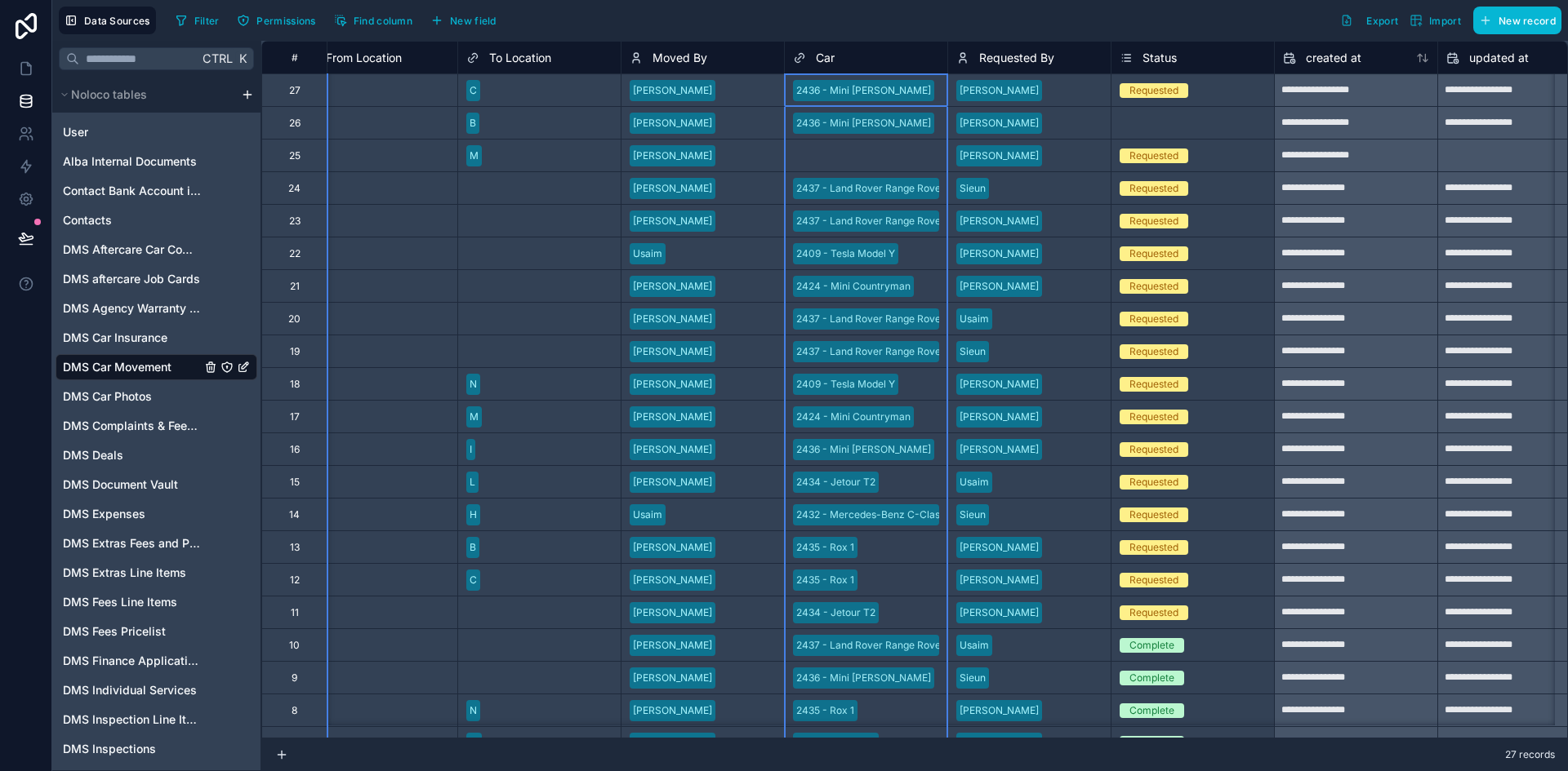
click at [877, 50] on div "Car" at bounding box center [866, 57] width 146 height 19
click at [803, 57] on icon at bounding box center [799, 57] width 13 height 19
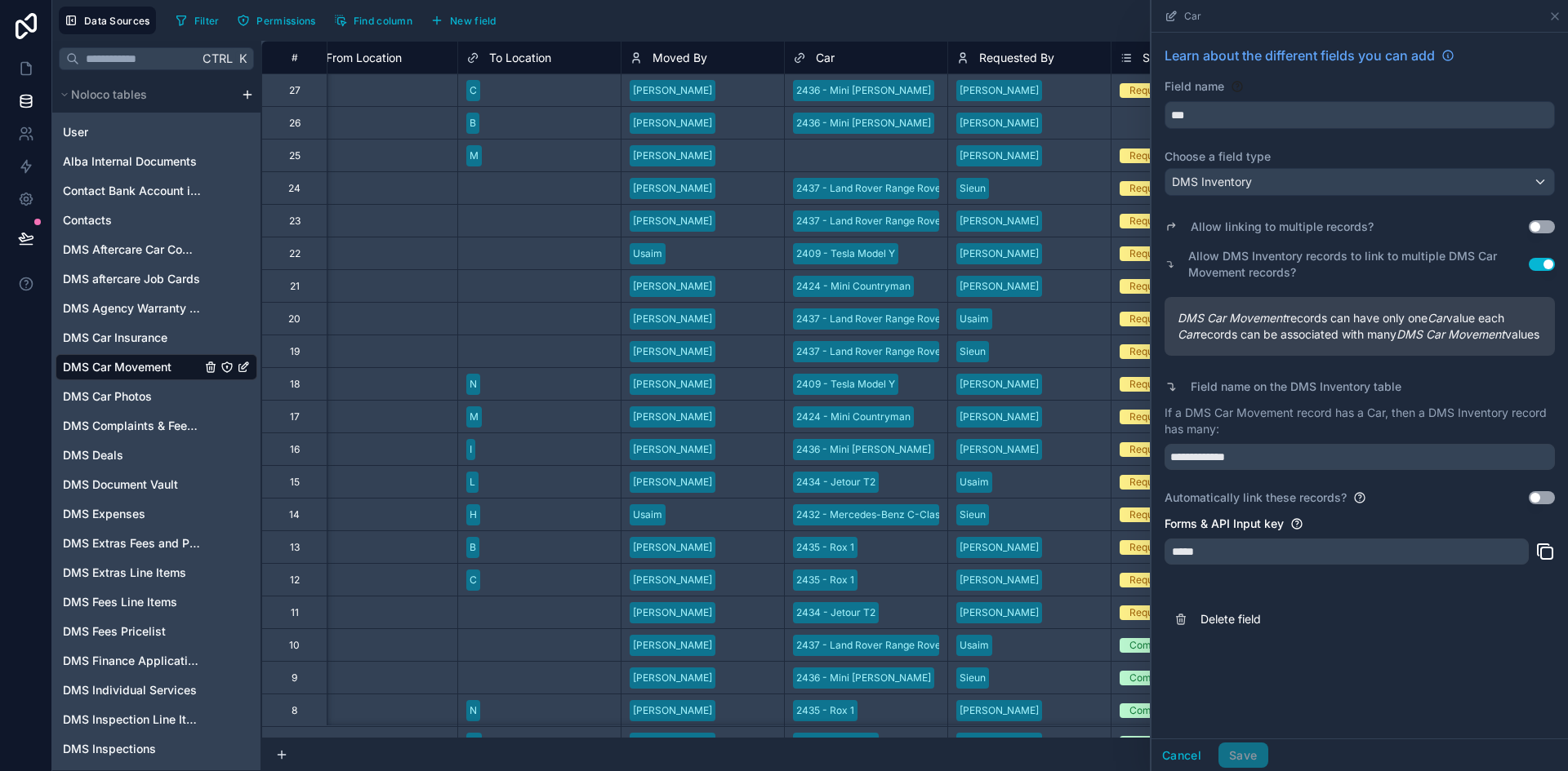
click at [1287, 564] on div "*****" at bounding box center [1347, 551] width 364 height 26
click at [1549, 562] on icon at bounding box center [1545, 552] width 19 height 19
click at [1540, 504] on button "Use setting" at bounding box center [1542, 497] width 26 height 13
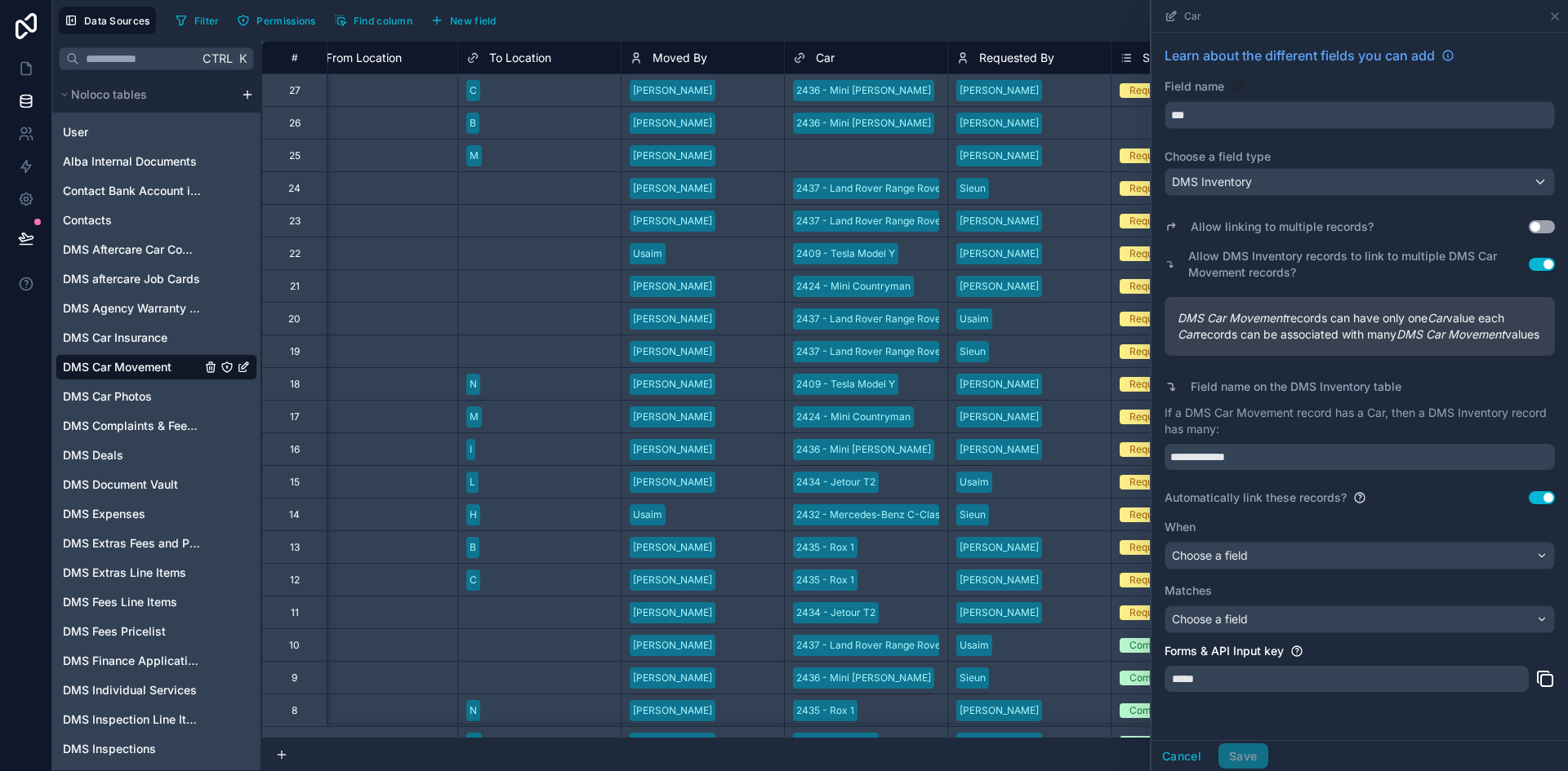
scroll to position [53, 0]
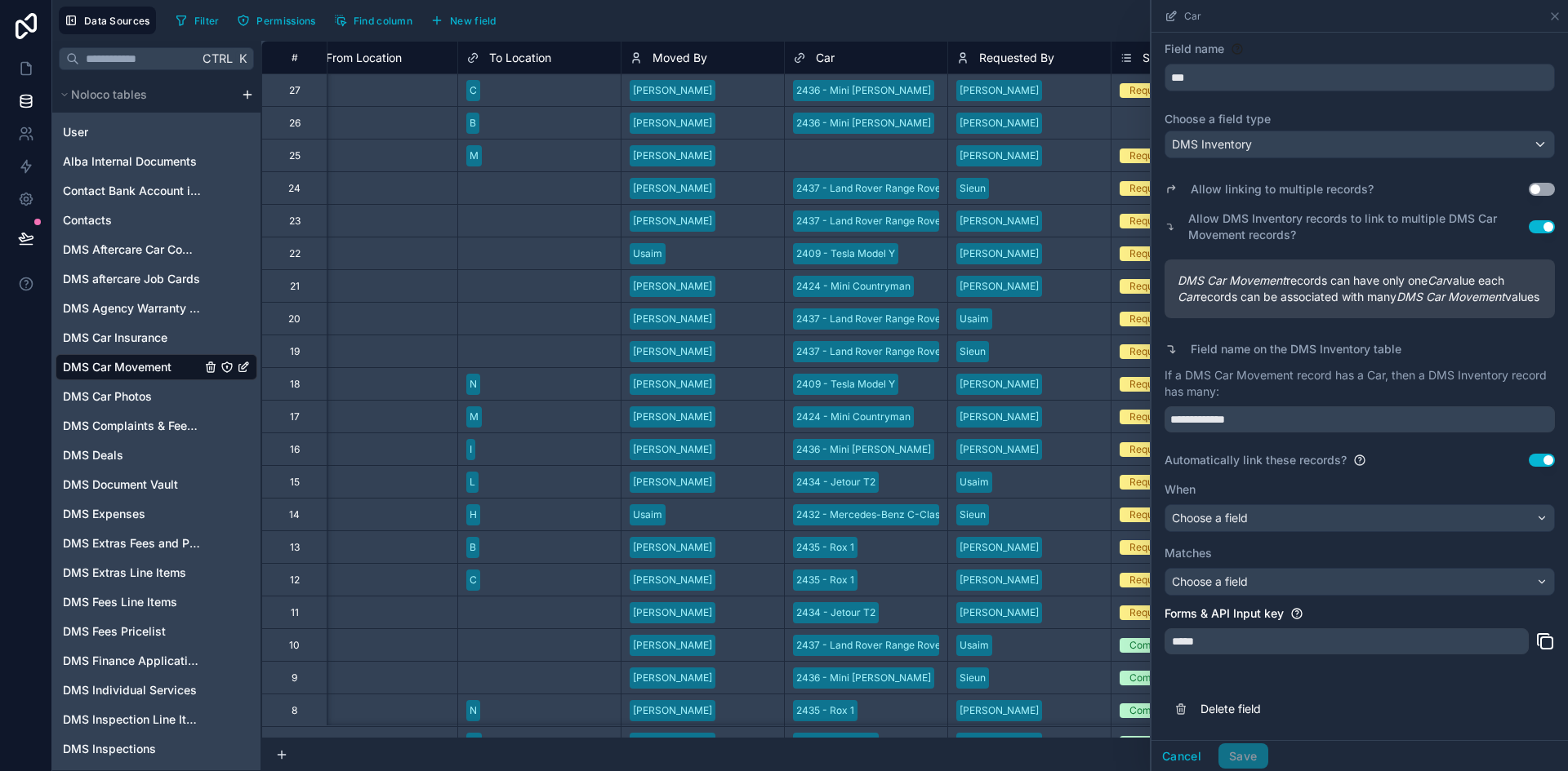
click at [1241, 516] on span "Choose a field" at bounding box center [1210, 518] width 76 height 14
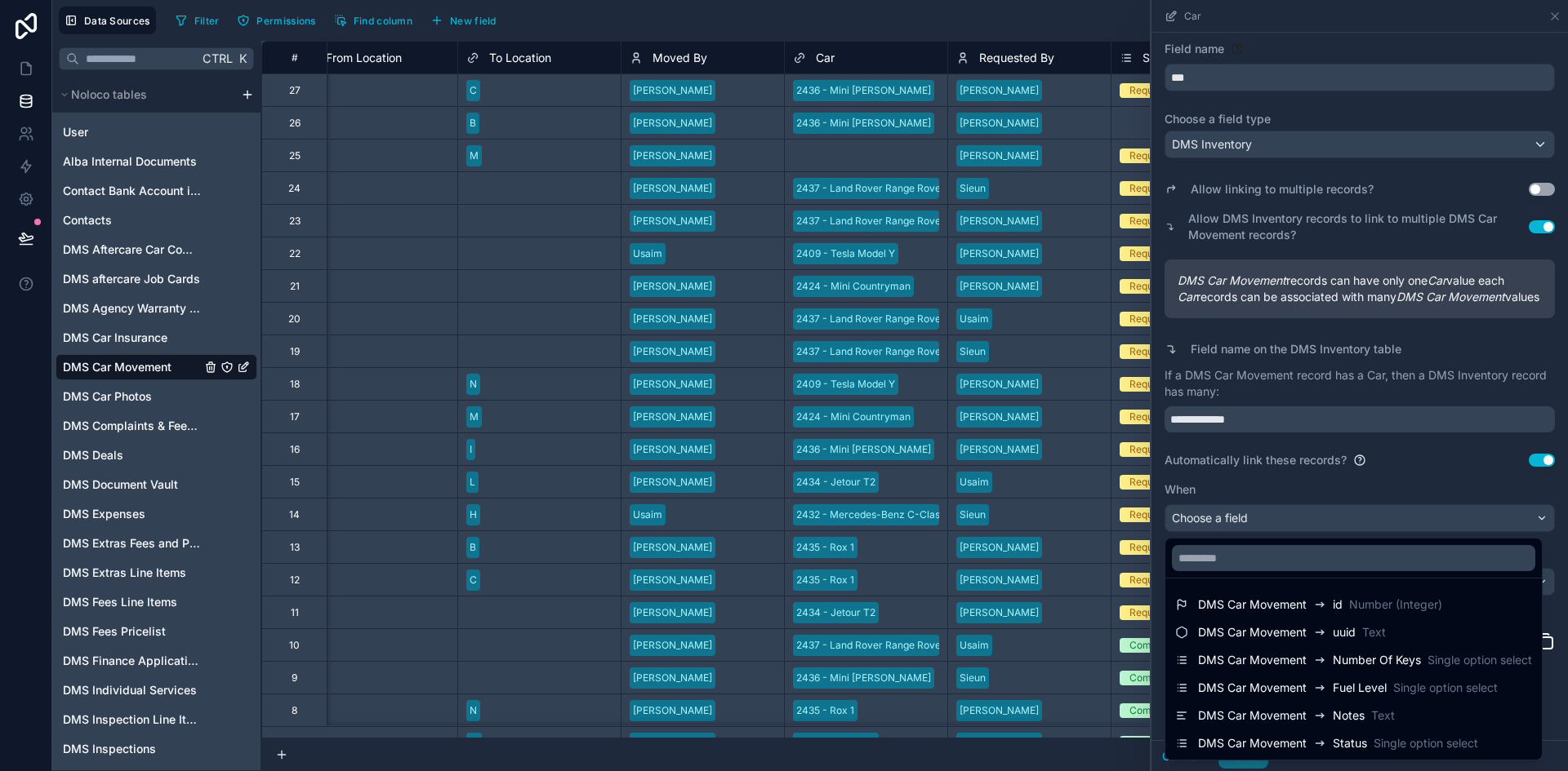
click at [1248, 486] on div at bounding box center [1360, 386] width 417 height 771
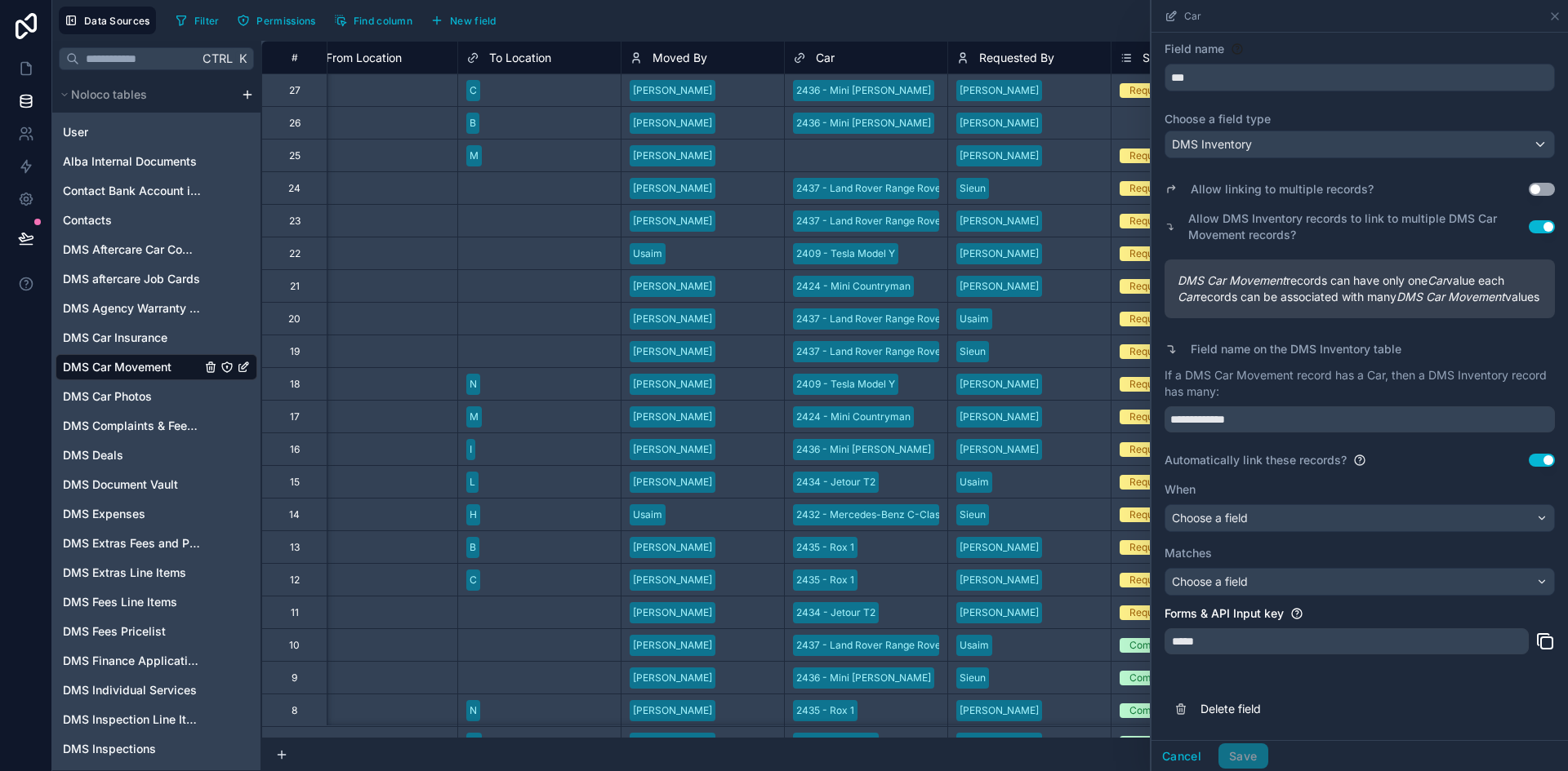
click at [1529, 459] on button "Use setting" at bounding box center [1542, 459] width 26 height 13
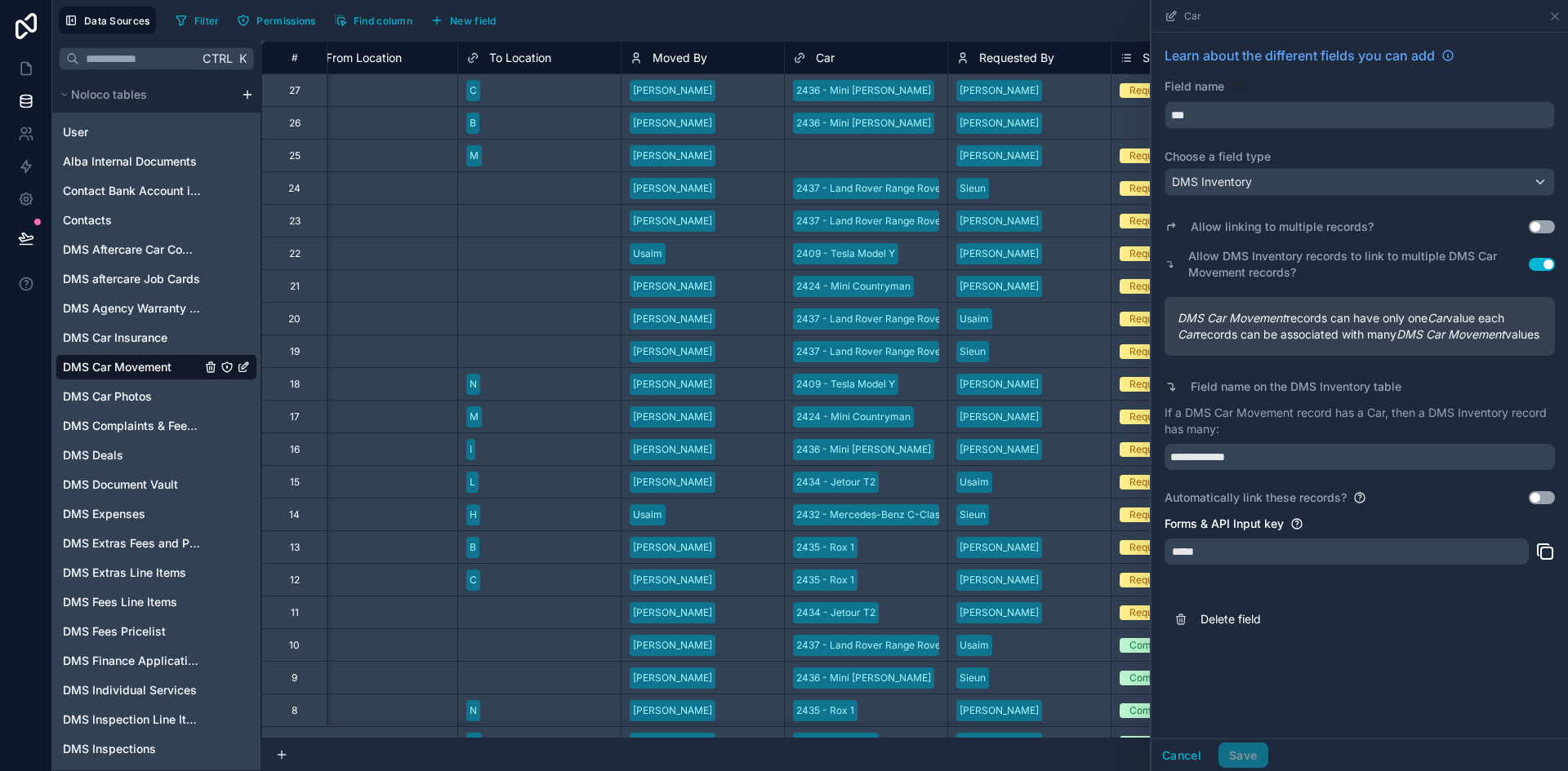
click at [894, 87] on div "2436 - Mini Cooper" at bounding box center [866, 90] width 163 height 24
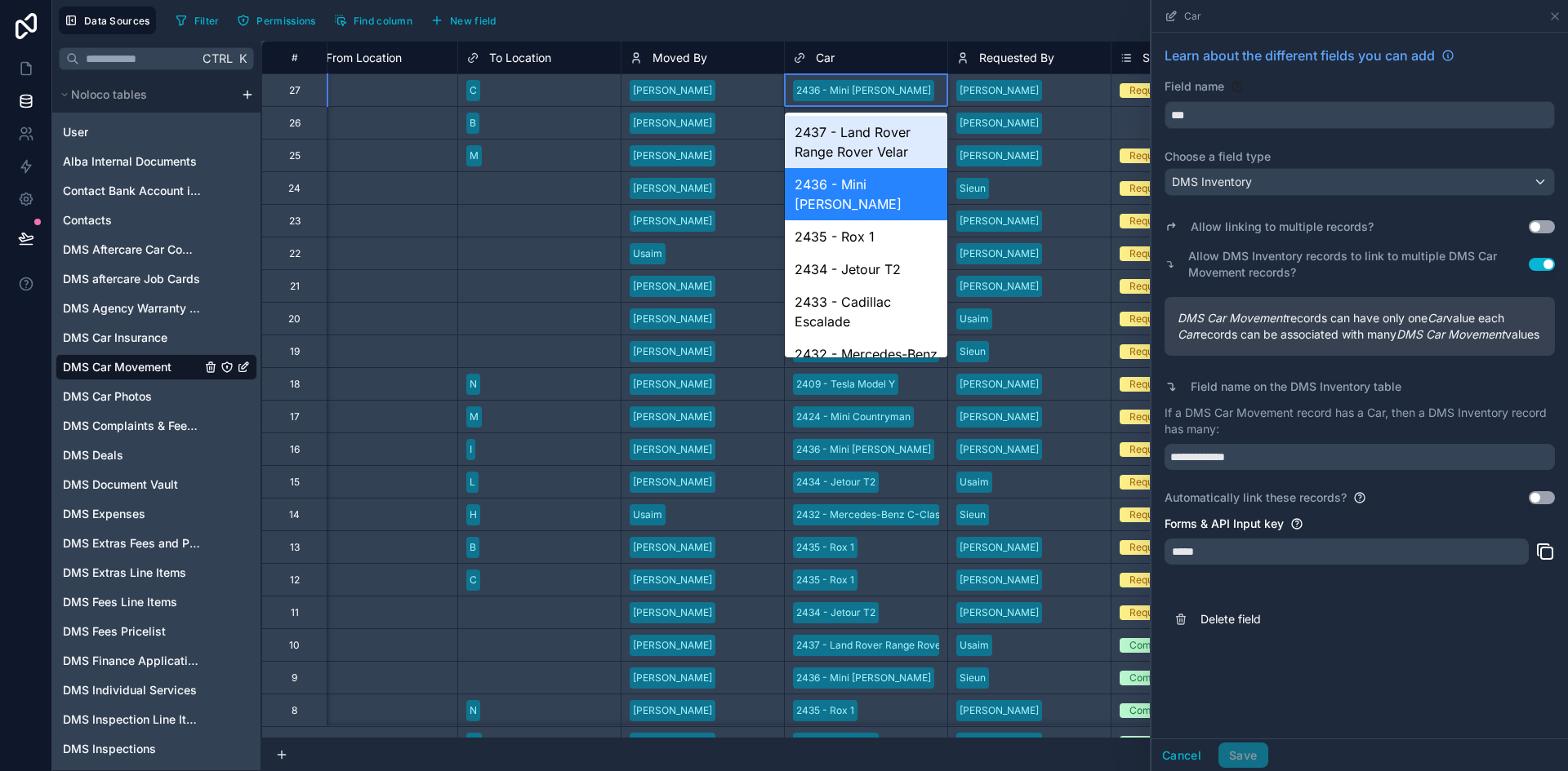
click at [894, 87] on div "2436 - Mini Cooper" at bounding box center [866, 90] width 163 height 24
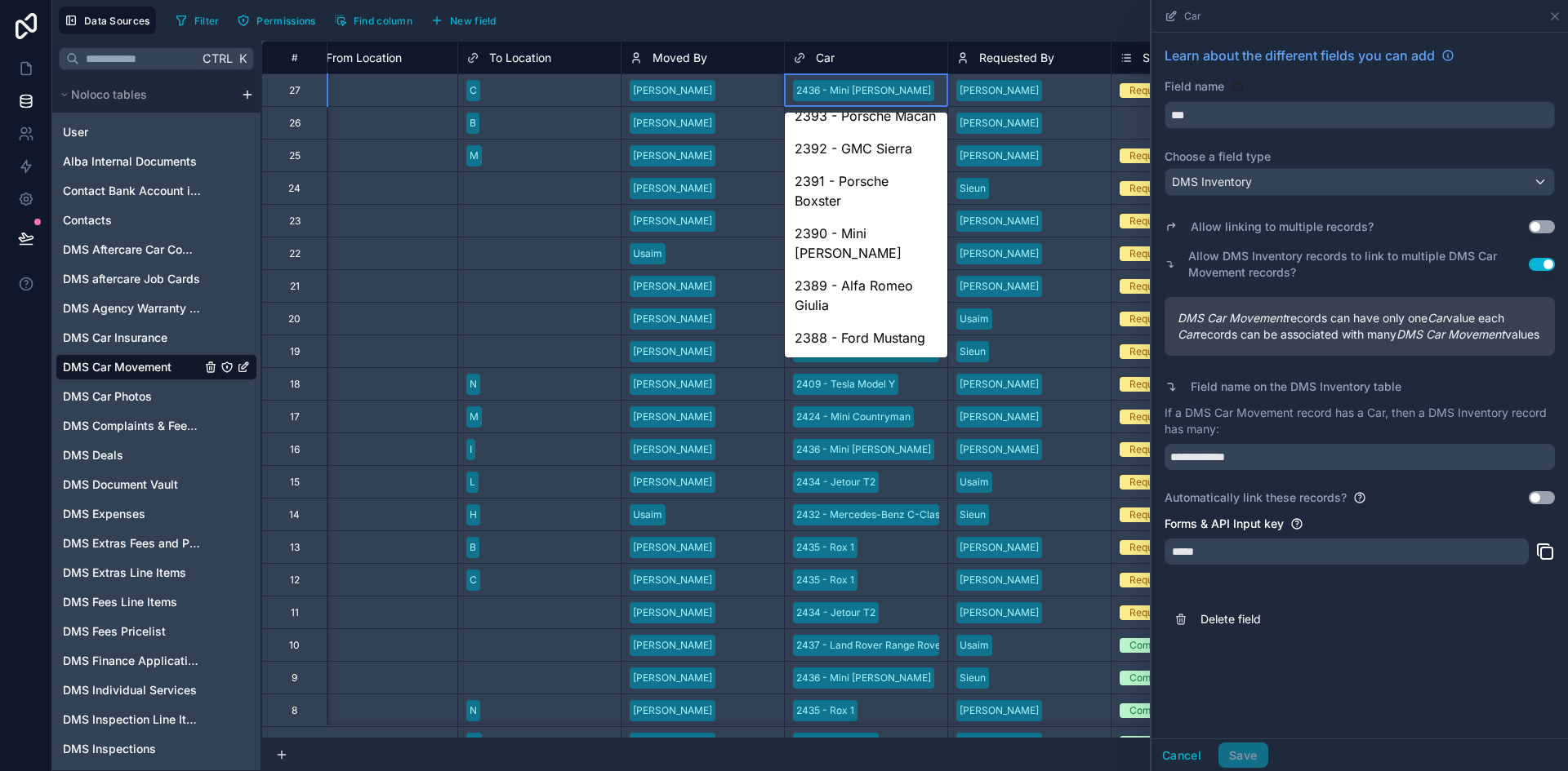
scroll to position [2001, 0]
click at [891, 86] on div "2436 - Mini Cooper" at bounding box center [866, 90] width 163 height 24
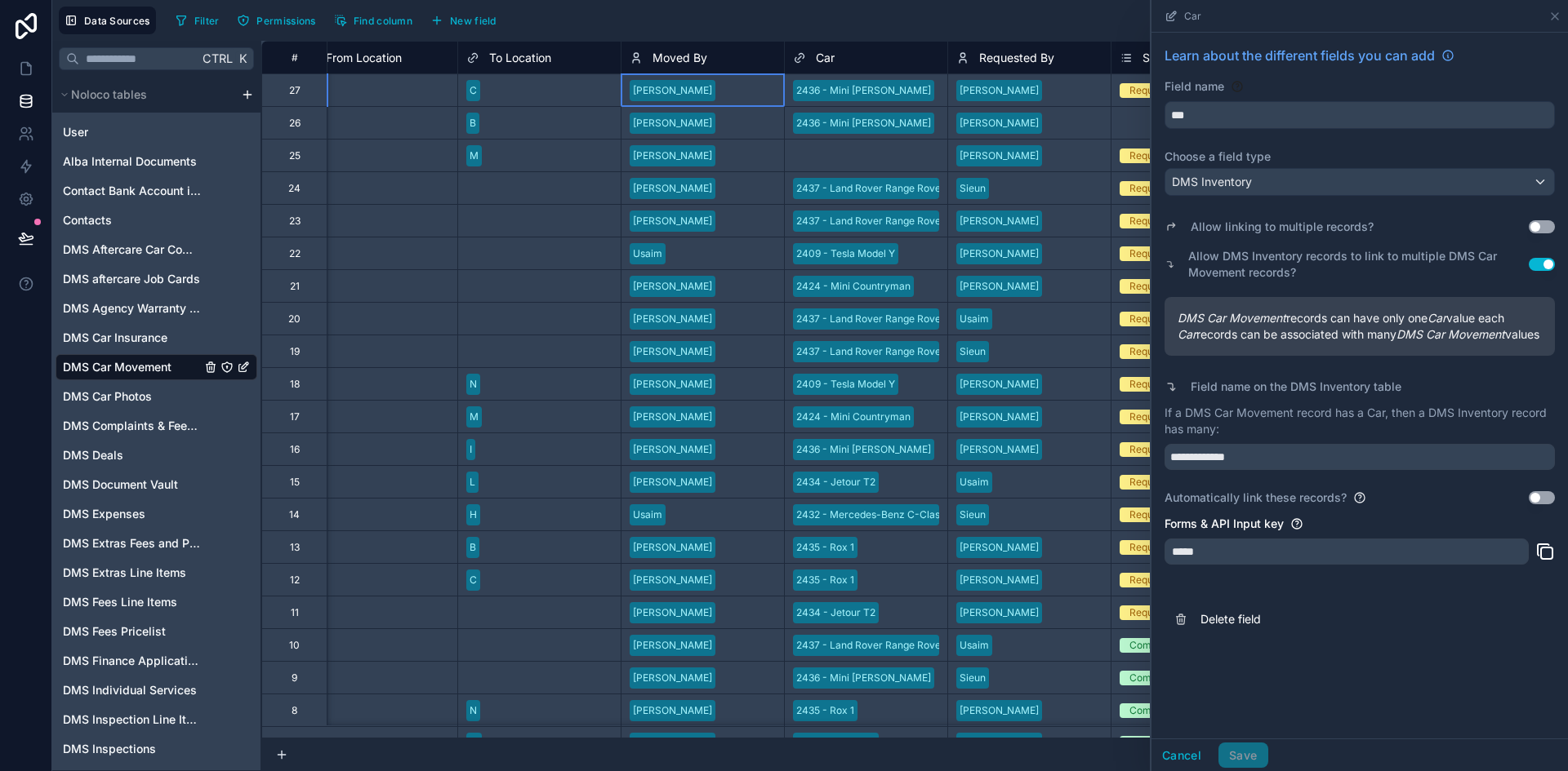
click at [715, 98] on div "[PERSON_NAME]" at bounding box center [702, 90] width 163 height 24
click at [823, 143] on div "Select a Car" at bounding box center [866, 155] width 163 height 32
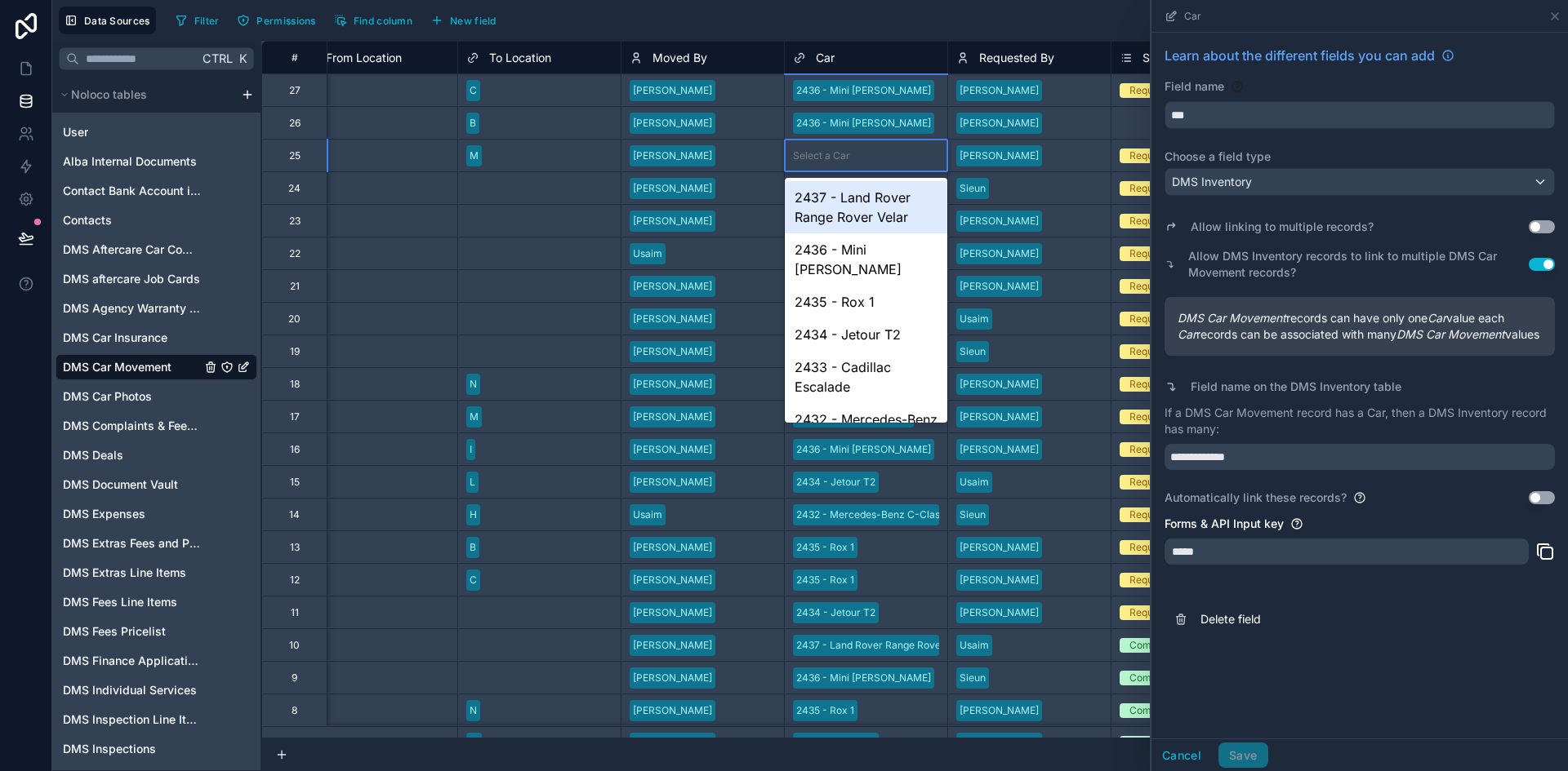
click at [836, 156] on div "Select a Car" at bounding box center [821, 155] width 57 height 13
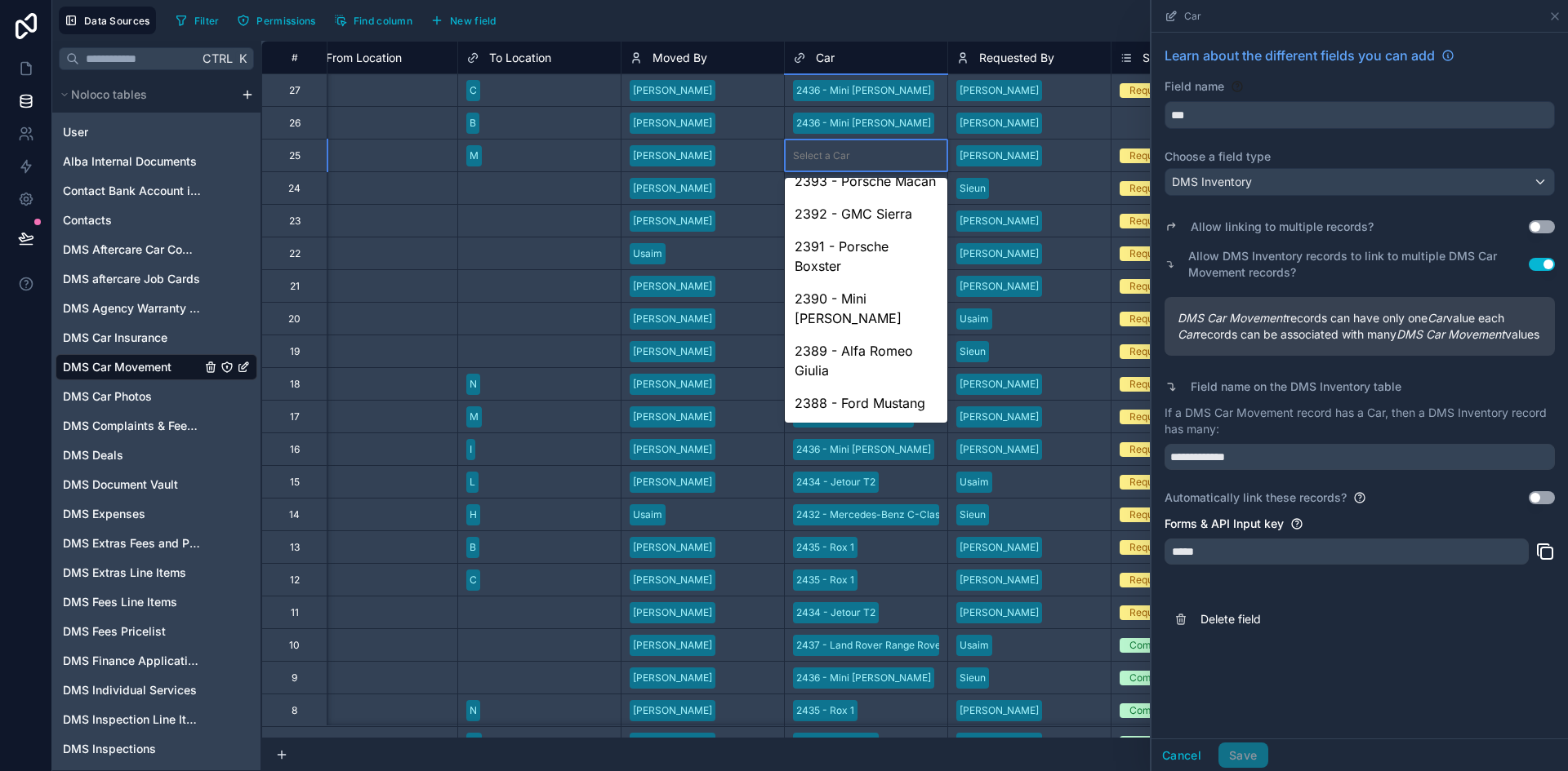
click at [915, 454] on div "2436 - Mini Cooper" at bounding box center [866, 449] width 163 height 24
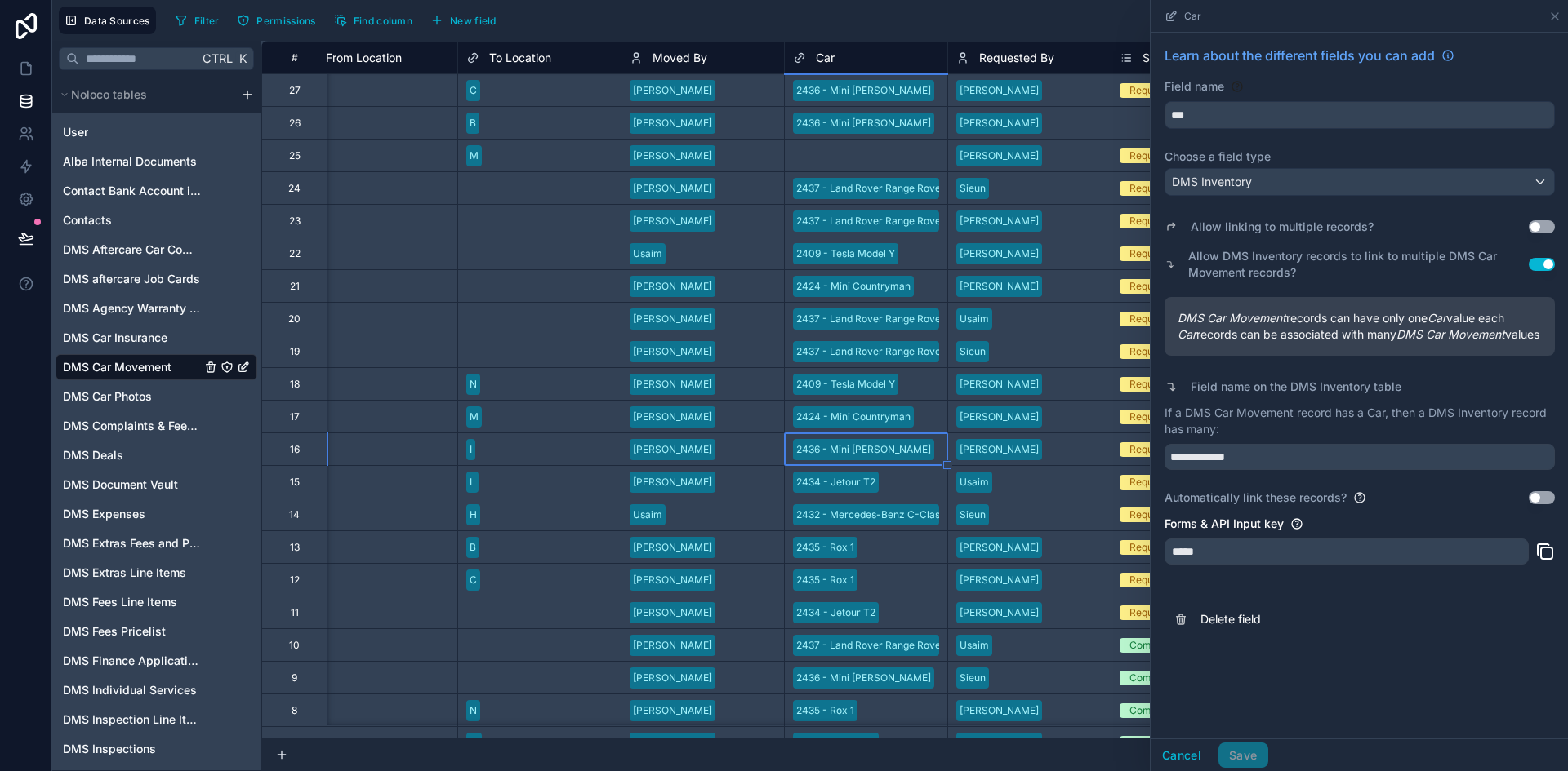
click at [911, 155] on div "Select a Car" at bounding box center [866, 156] width 163 height 17
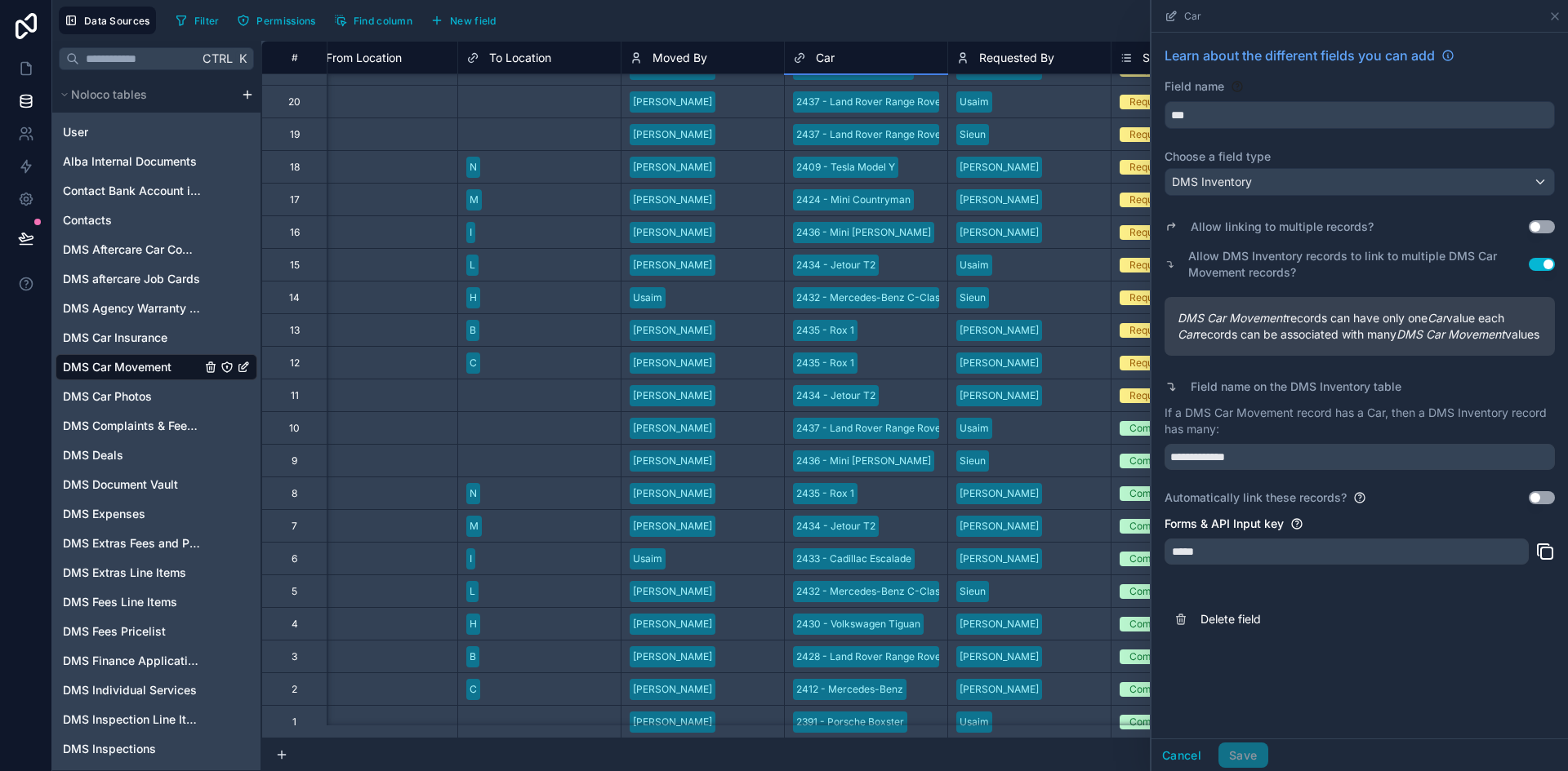
scroll to position [0, 849]
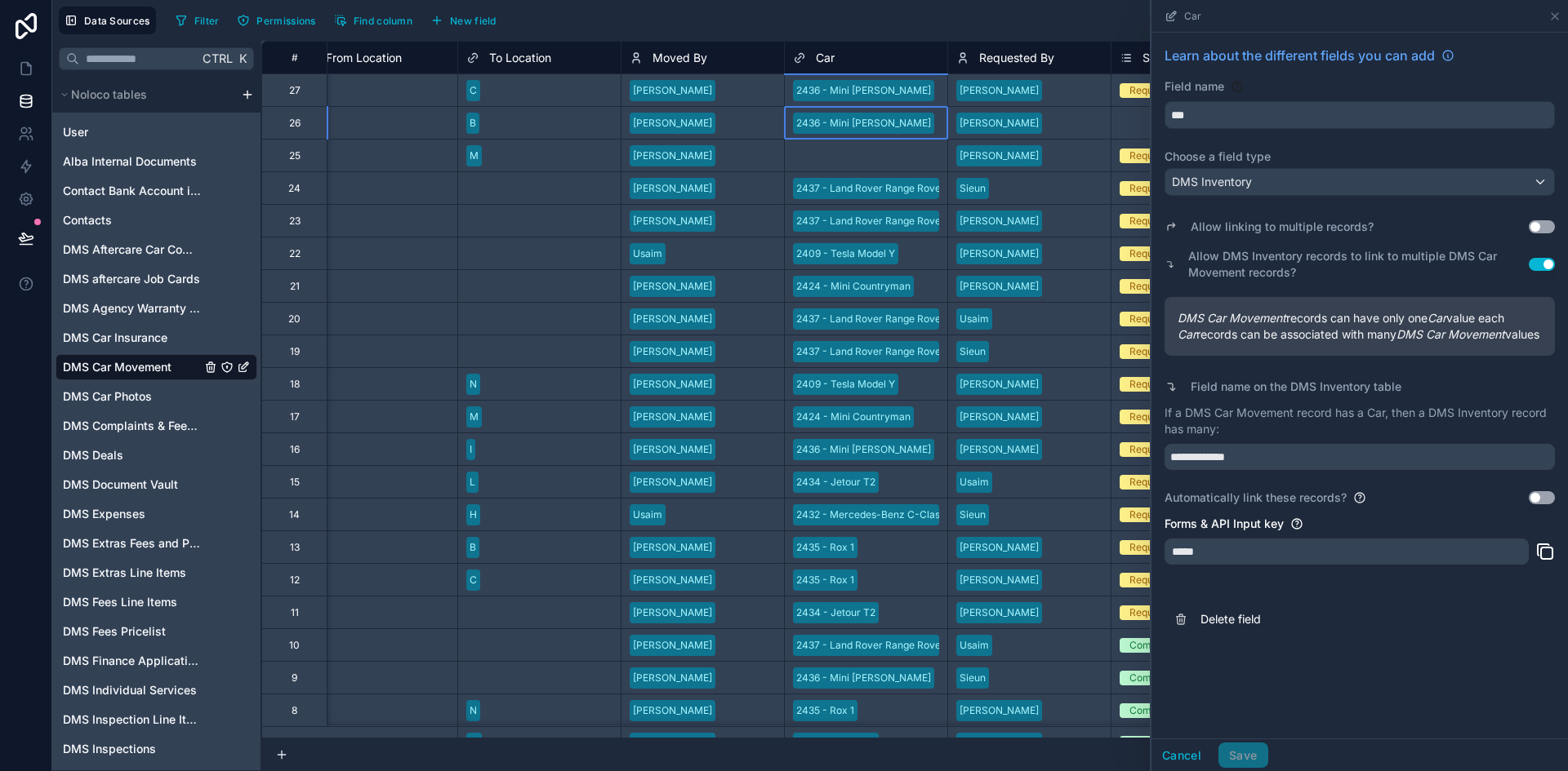
click at [907, 116] on div "2436 - Mini Cooper" at bounding box center [866, 123] width 163 height 24
click at [898, 78] on div "2436 - Mini Cooper" at bounding box center [866, 90] width 163 height 24
click at [901, 85] on div "2436 - Mini Cooper" at bounding box center [866, 90] width 163 height 24
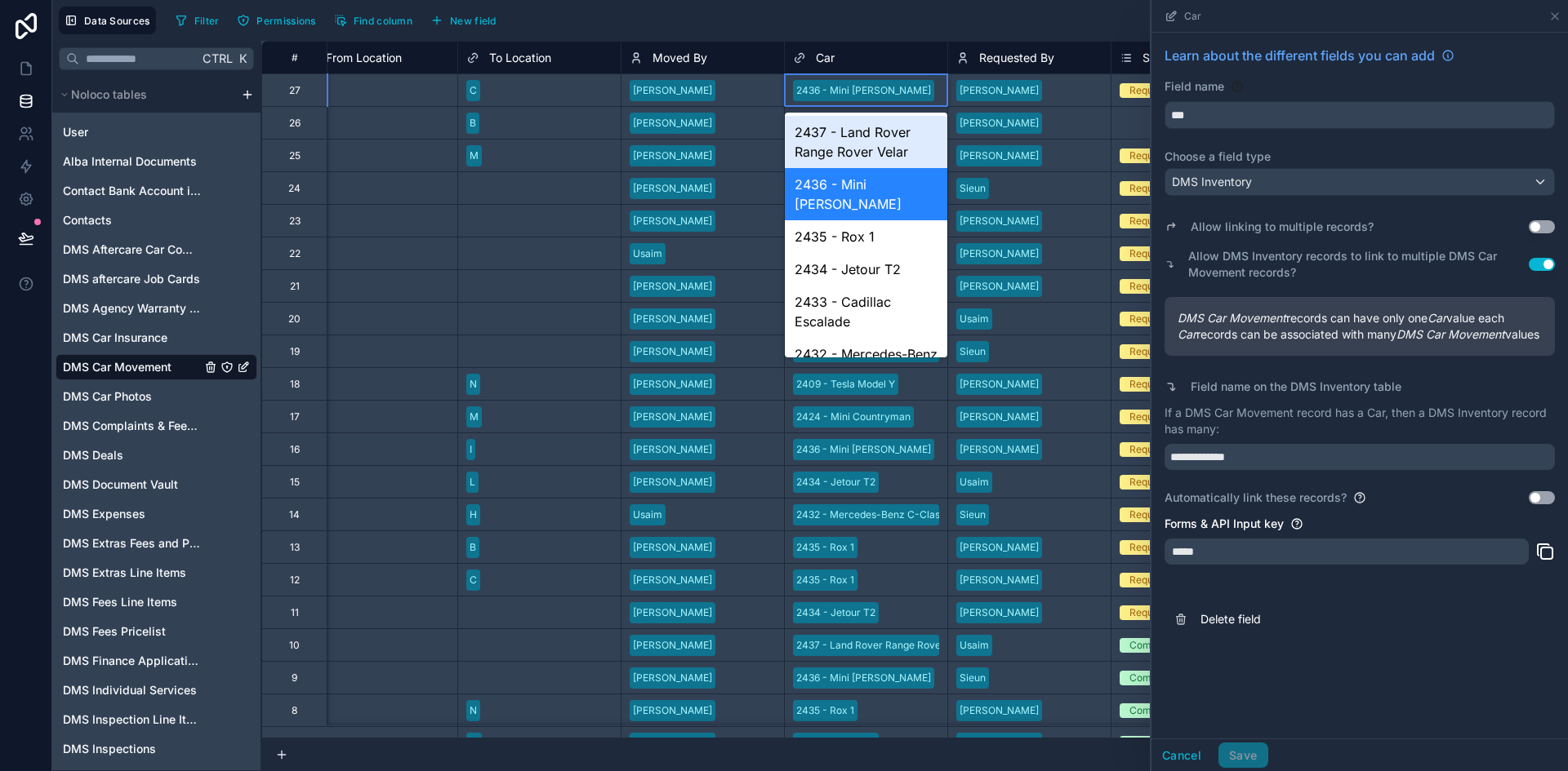
click at [901, 85] on div "2436 - Mini Cooper" at bounding box center [866, 90] width 163 height 24
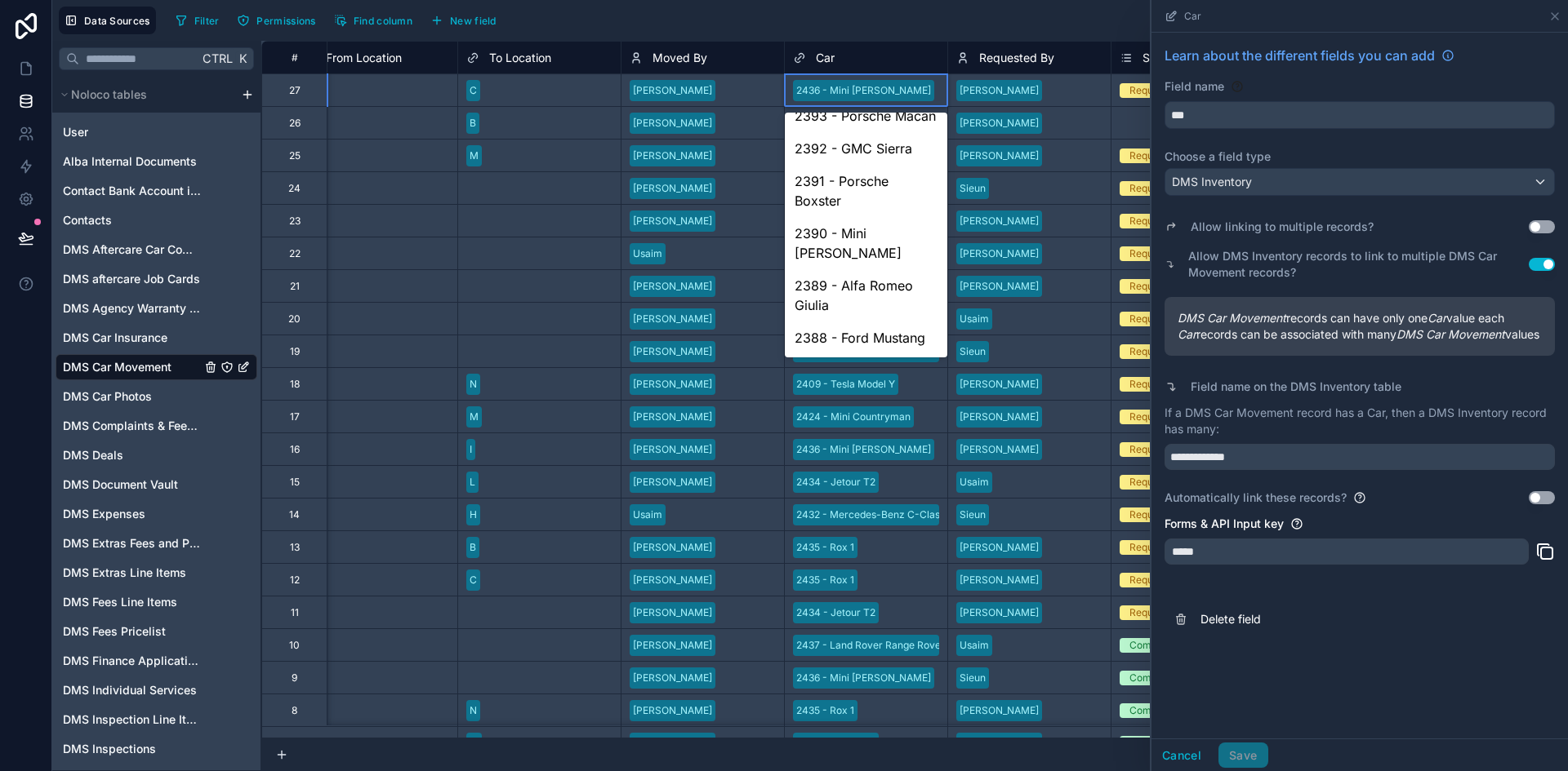
scroll to position [2001, 0]
click at [893, 343] on div "2388 - Ford Mustang" at bounding box center [866, 338] width 163 height 33
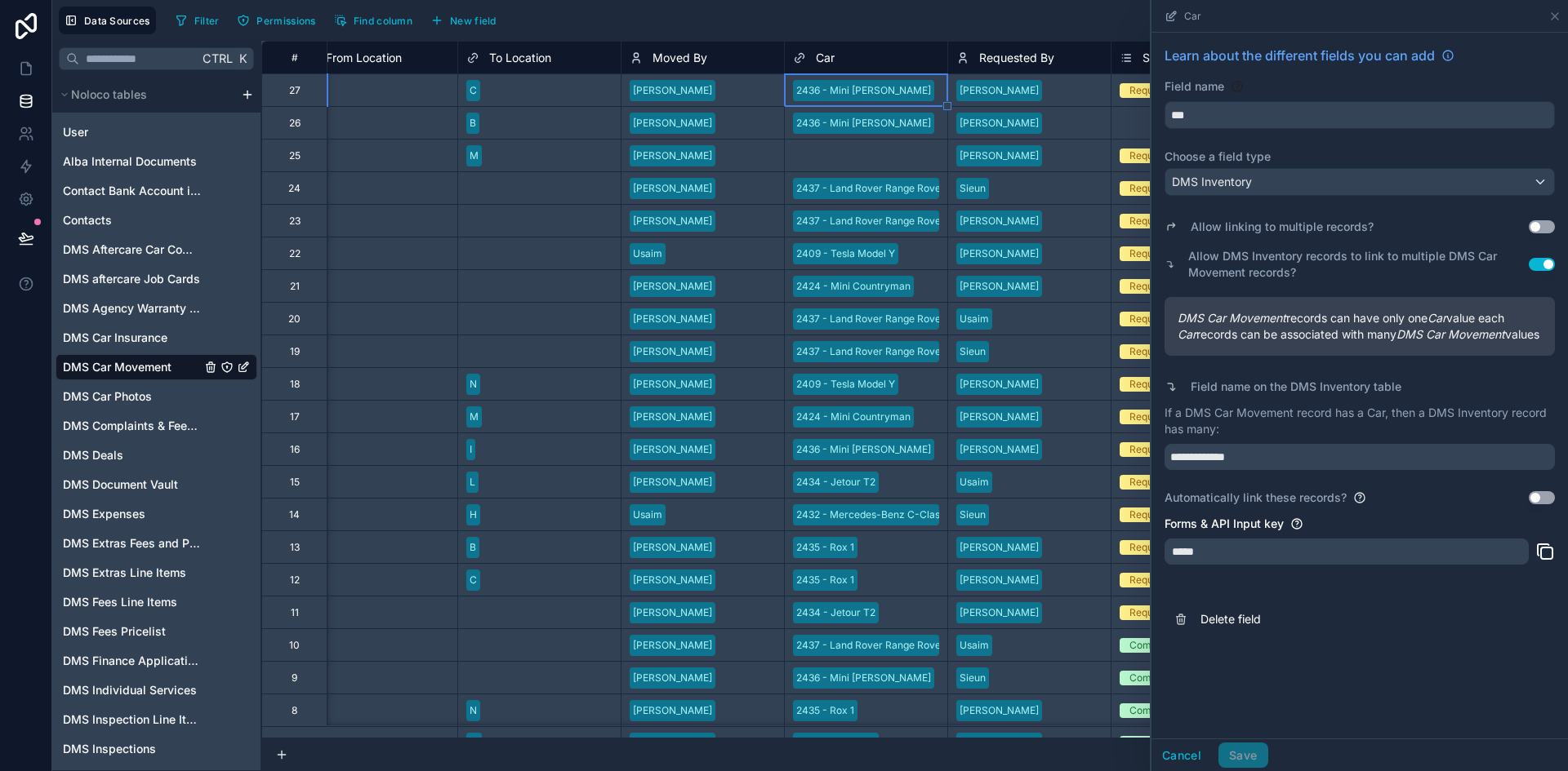
click at [902, 103] on div "2436 - Mini Cooper" at bounding box center [866, 90] width 163 height 32
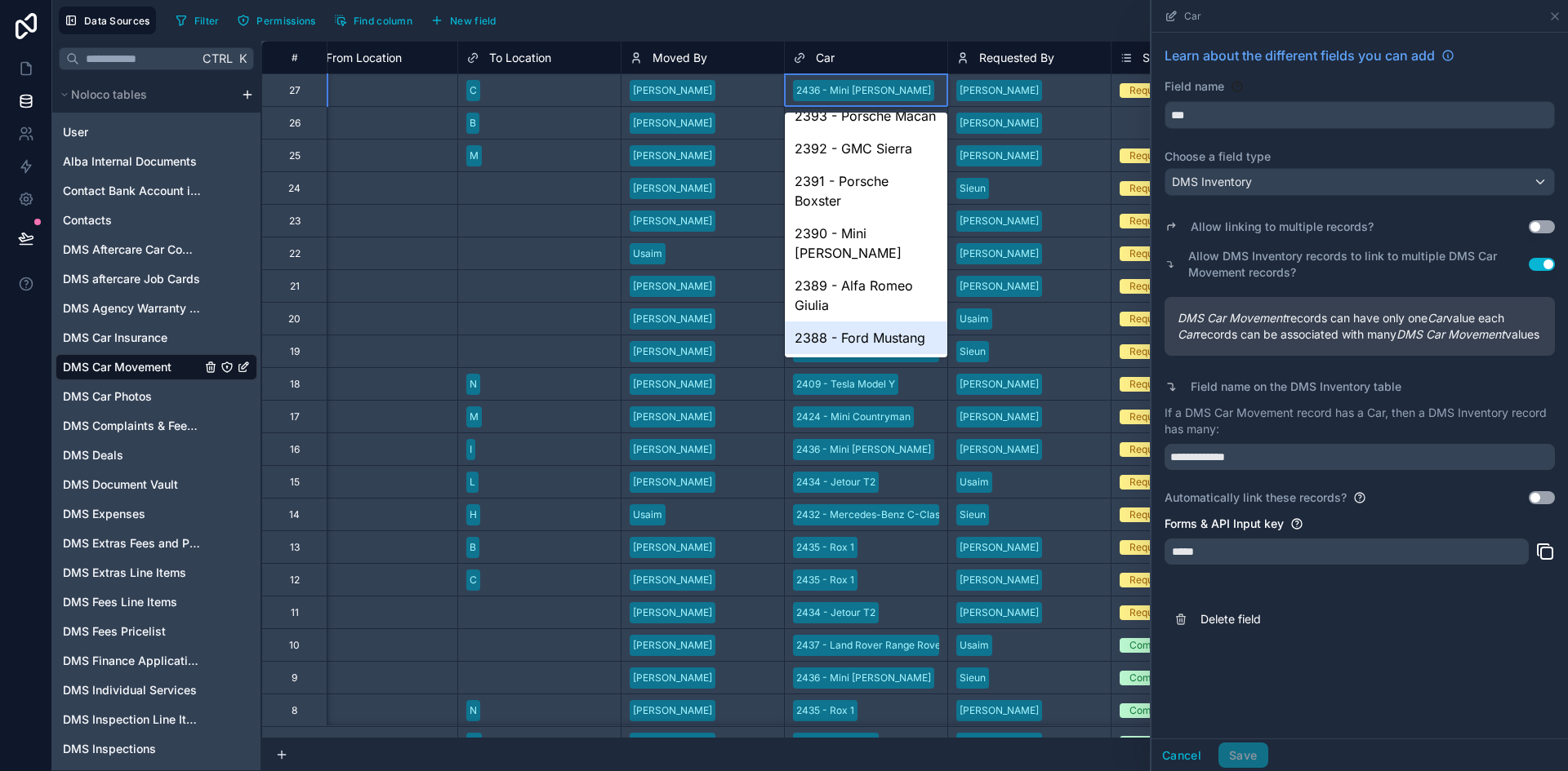
click at [889, 321] on div "2388 - Ford Mustang" at bounding box center [866, 338] width 163 height 33
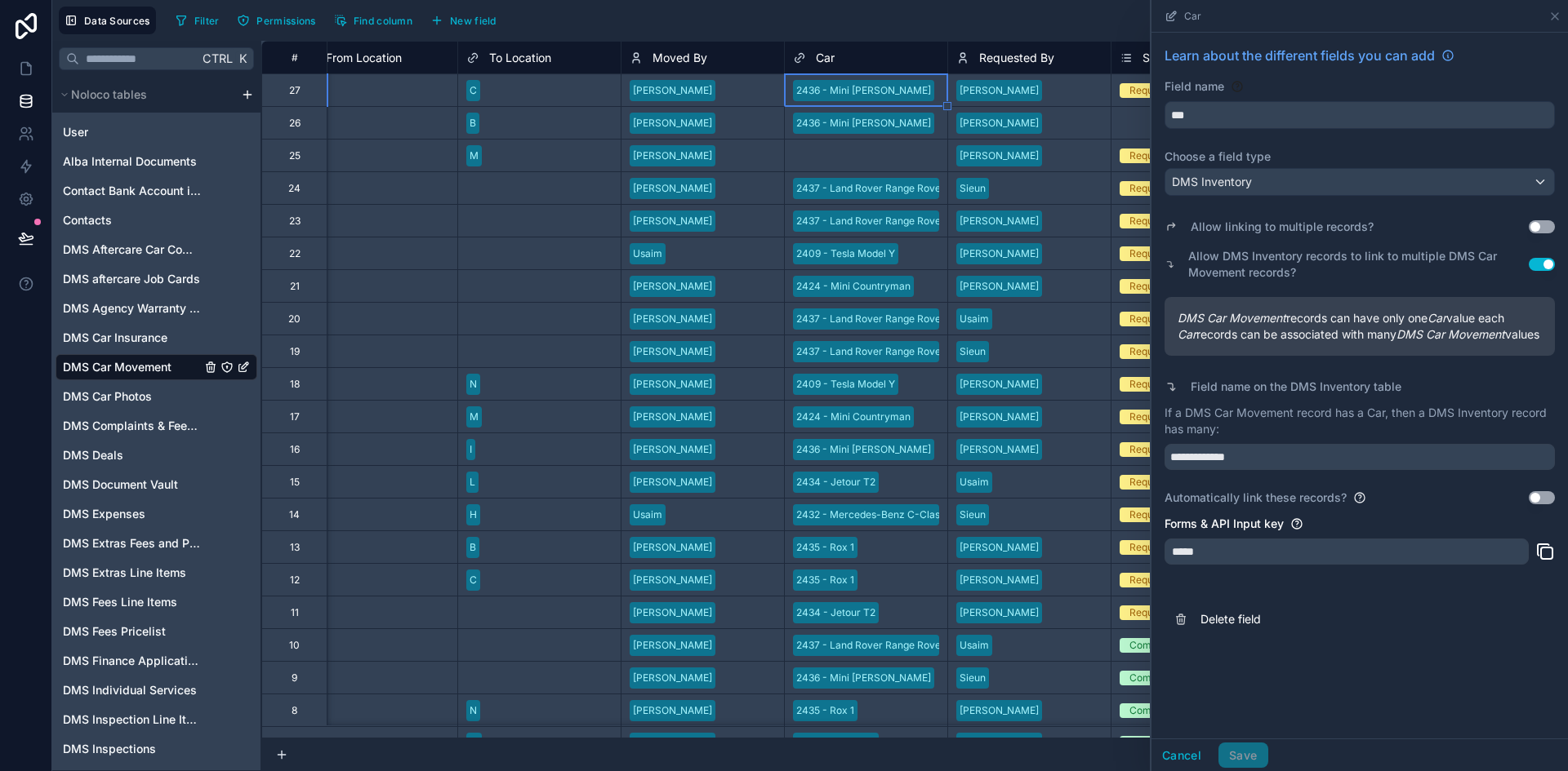
click at [909, 89] on div "2436 - Mini Cooper" at bounding box center [866, 90] width 163 height 24
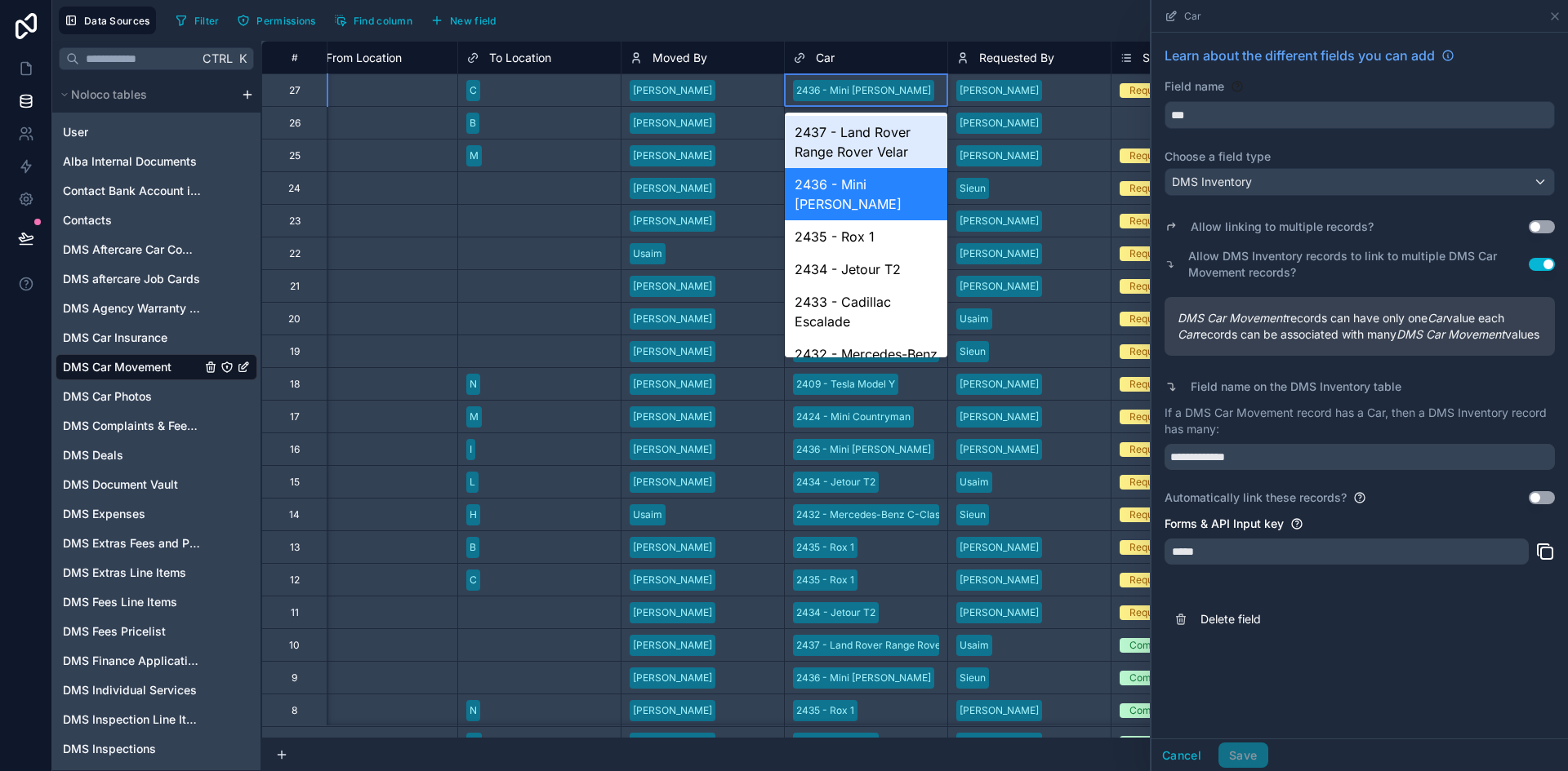
click at [909, 89] on div "2436 - Mini Cooper" at bounding box center [866, 90] width 163 height 24
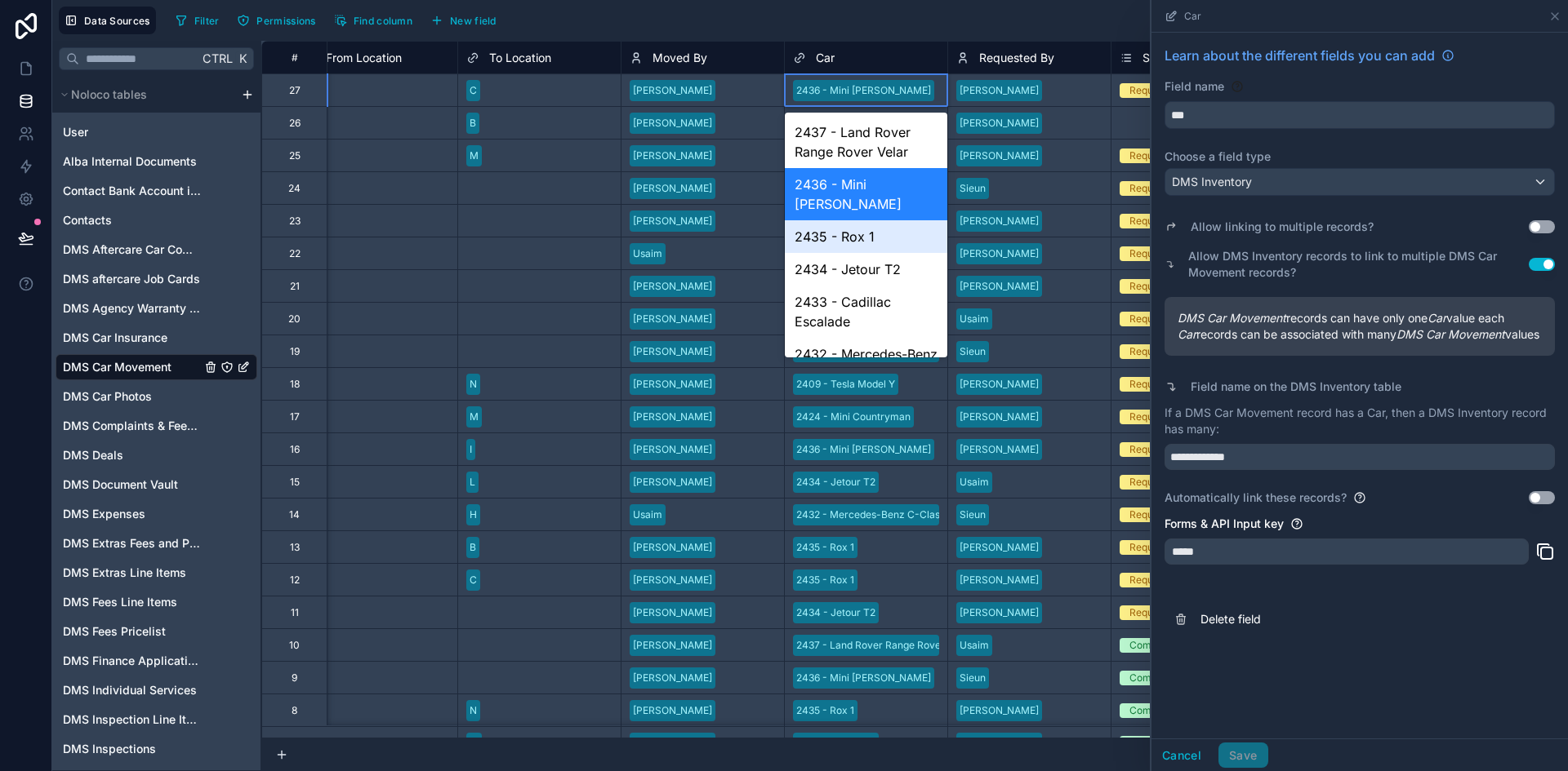
click at [870, 220] on div "2435 - Rox 1" at bounding box center [866, 237] width 163 height 33
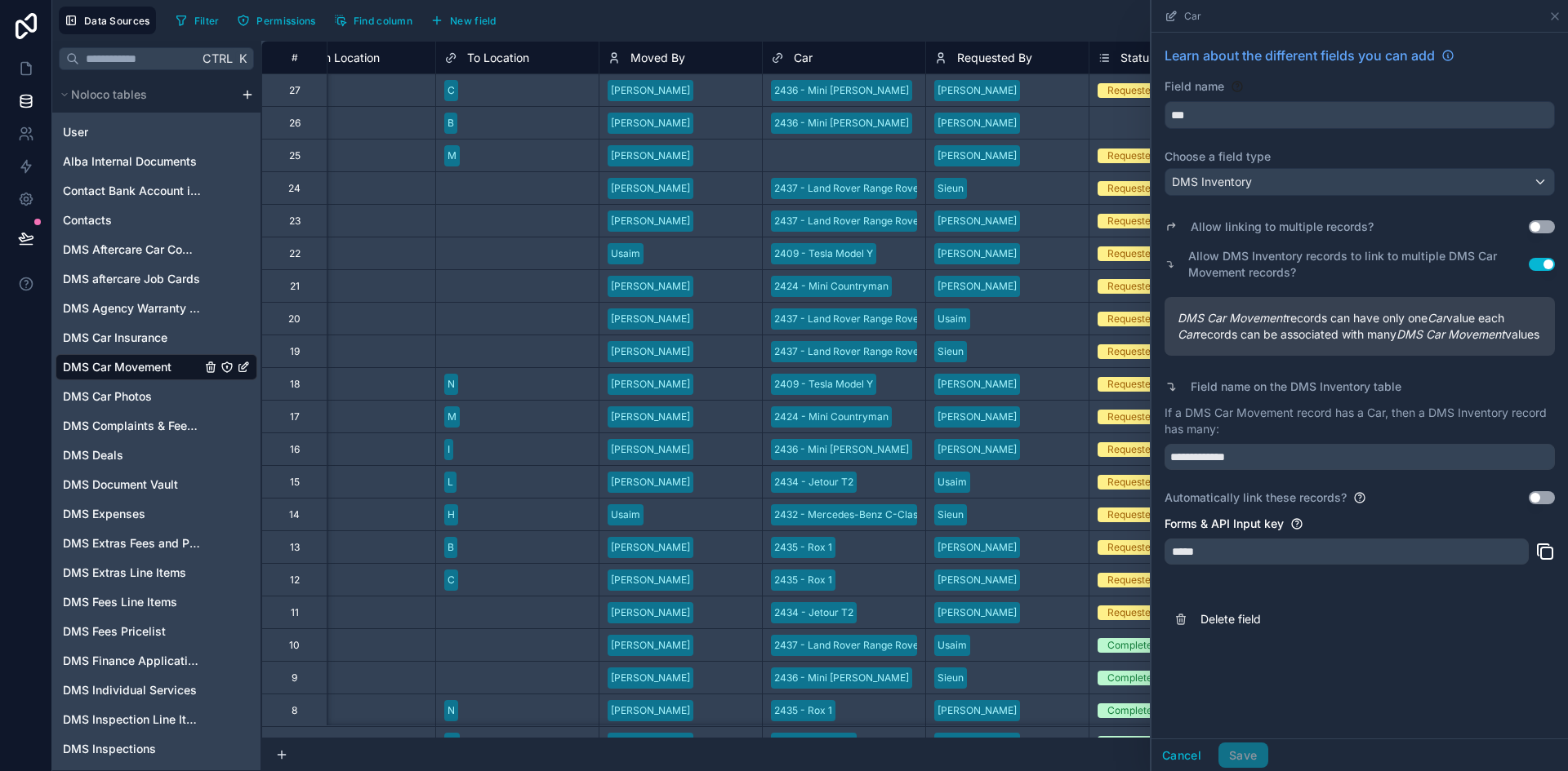
scroll to position [0, 998]
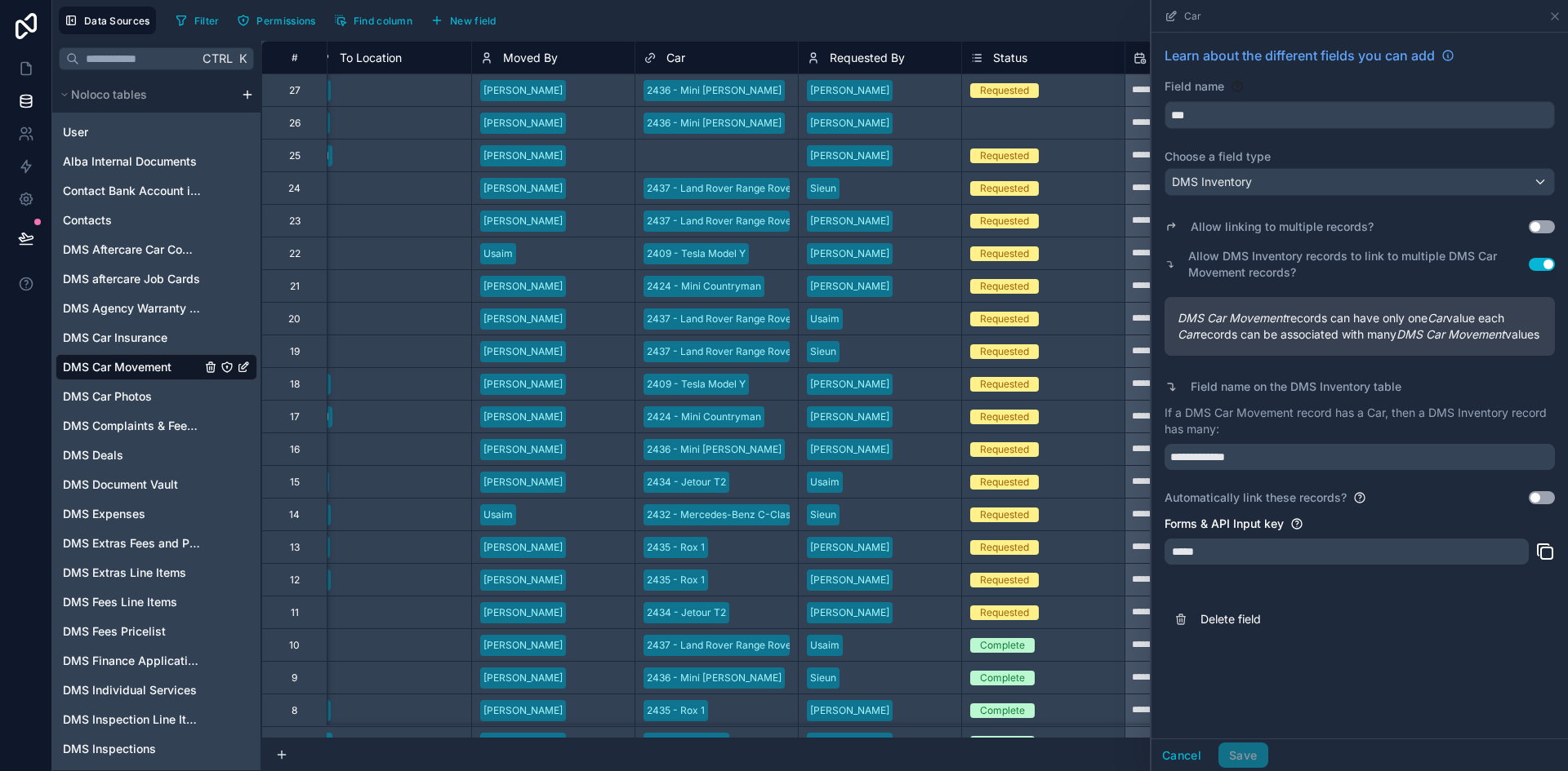
click at [1053, 122] on div "Select a Status" at bounding box center [1043, 123] width 163 height 17
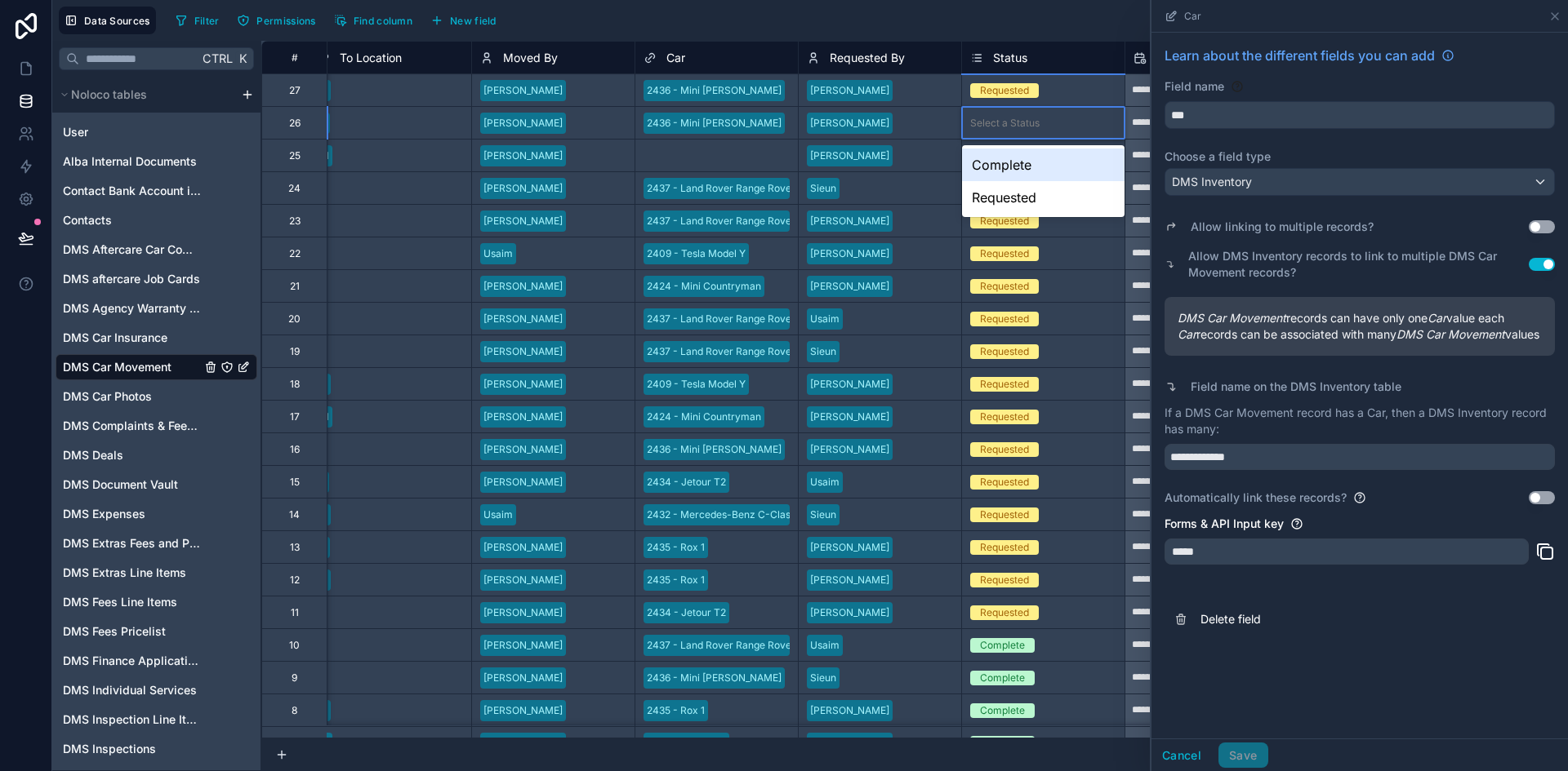
click at [1053, 122] on div "Select a Status" at bounding box center [1043, 123] width 163 height 17
click at [1067, 256] on div "Requested" at bounding box center [1043, 254] width 163 height 18
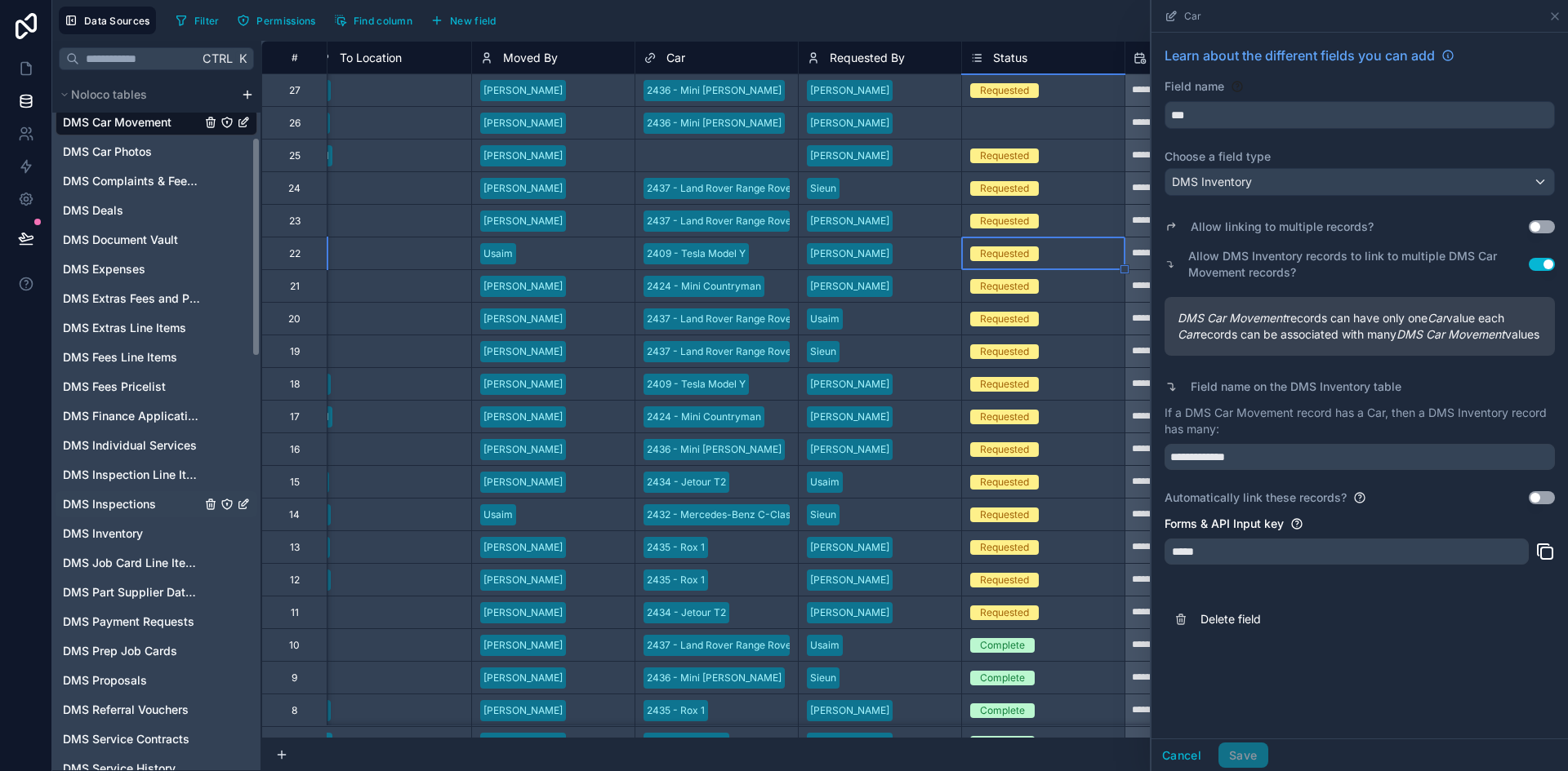
scroll to position [0, 0]
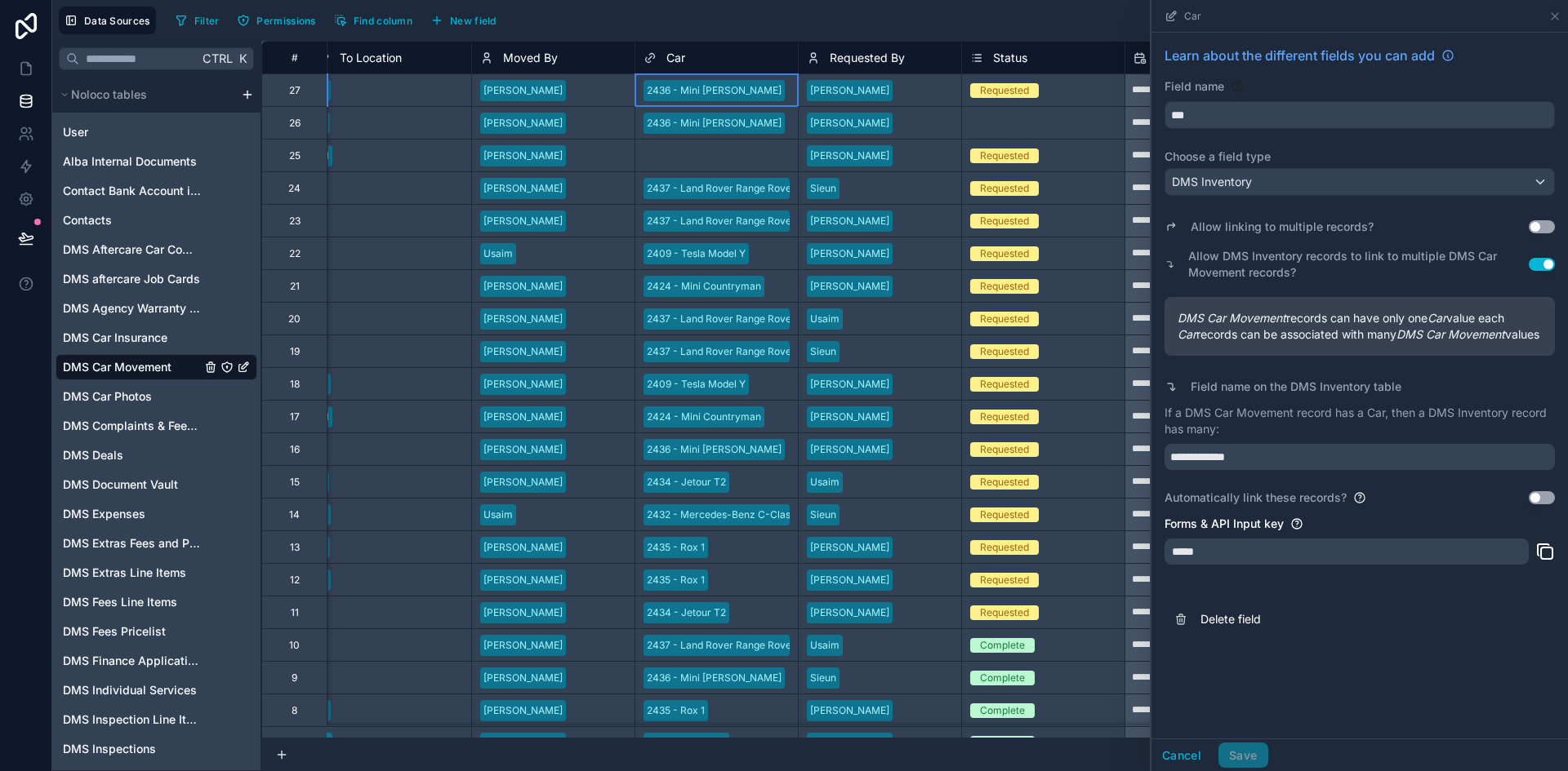
click at [722, 85] on div "2436 - Mini Cooper" at bounding box center [714, 91] width 134 height 15
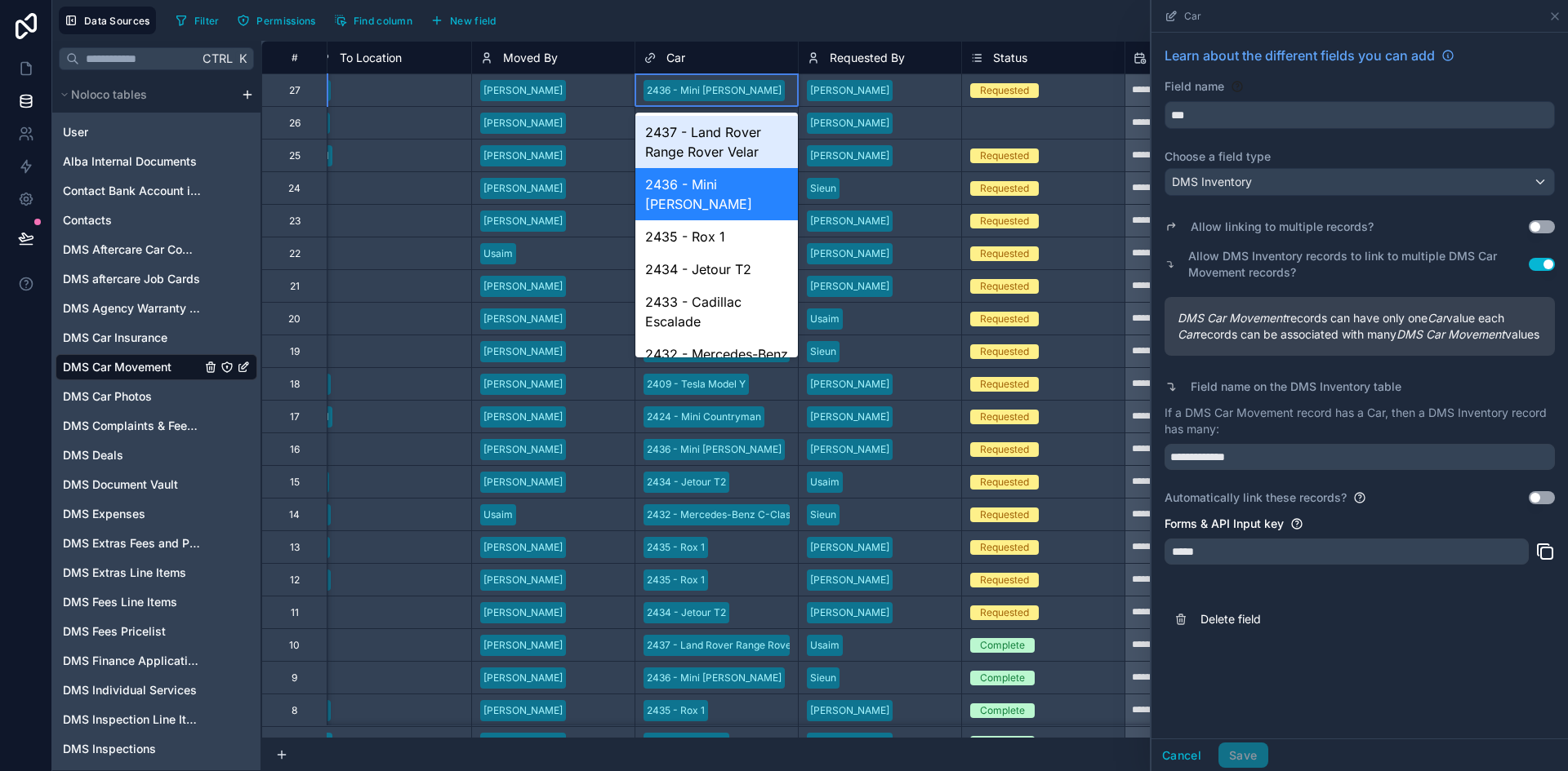
click at [722, 85] on div "2436 - Mini Cooper" at bounding box center [714, 91] width 134 height 15
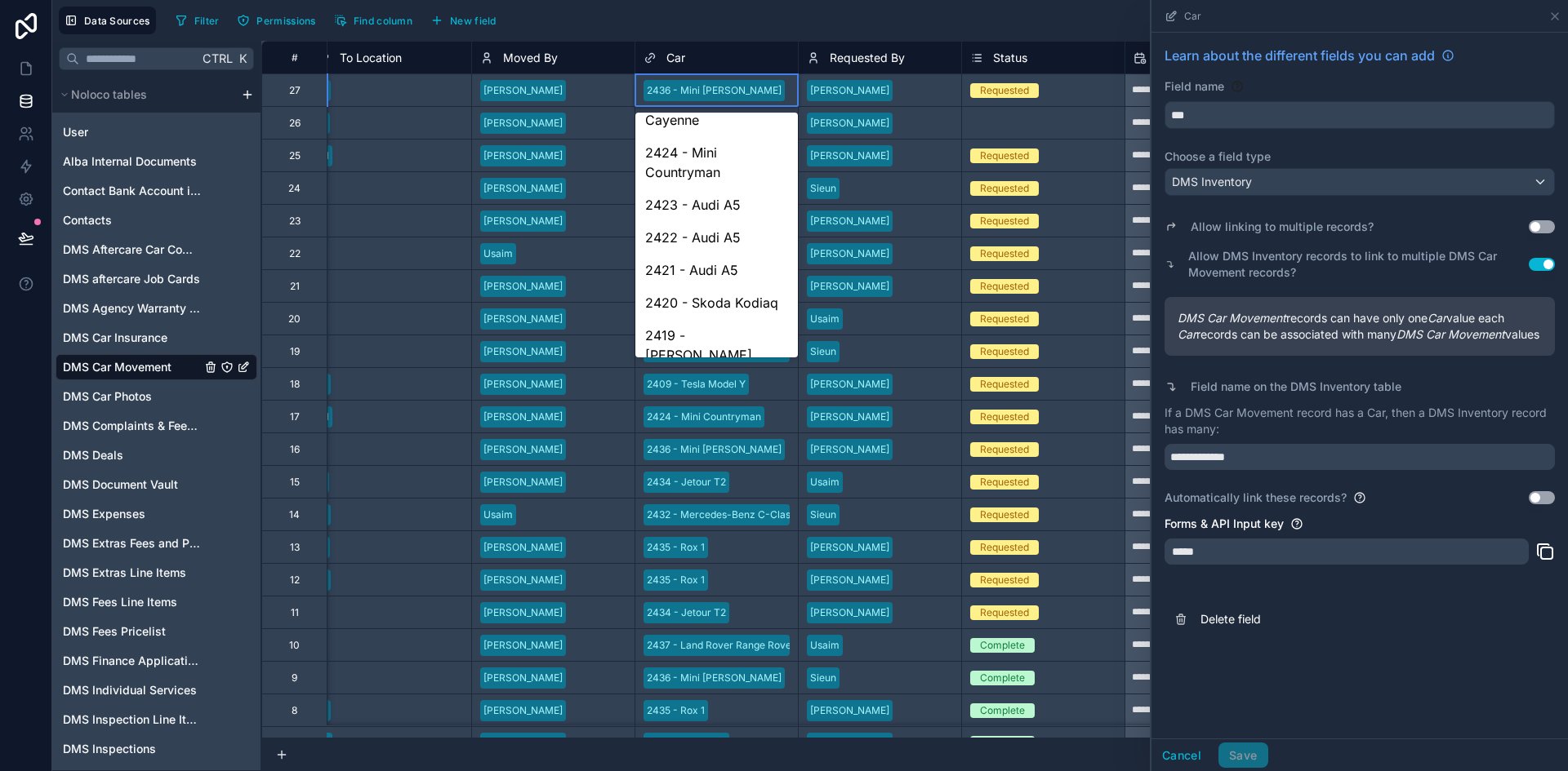
scroll to position [451, 0]
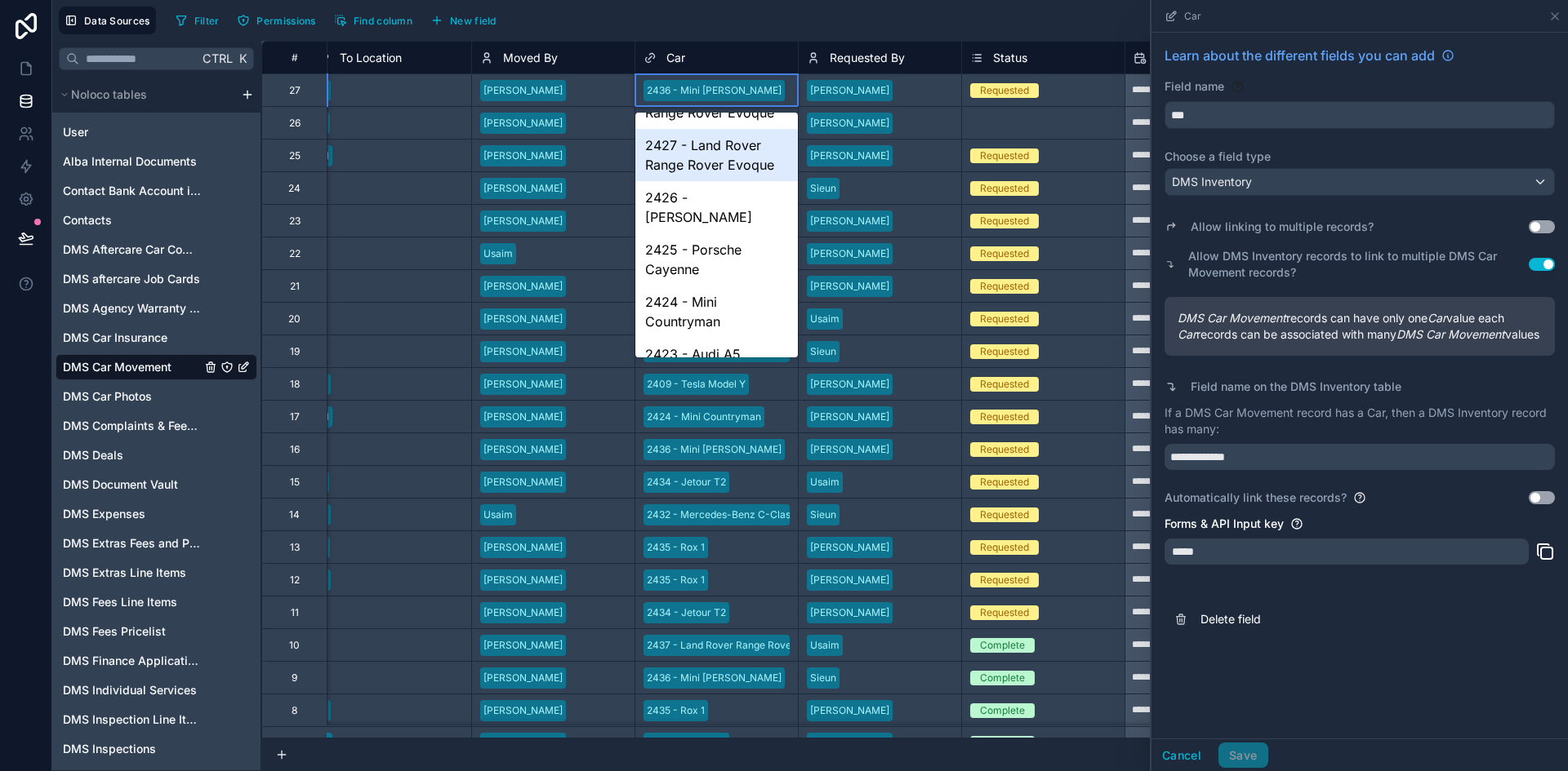
click at [658, 58] on div "Car" at bounding box center [664, 57] width 42 height 19
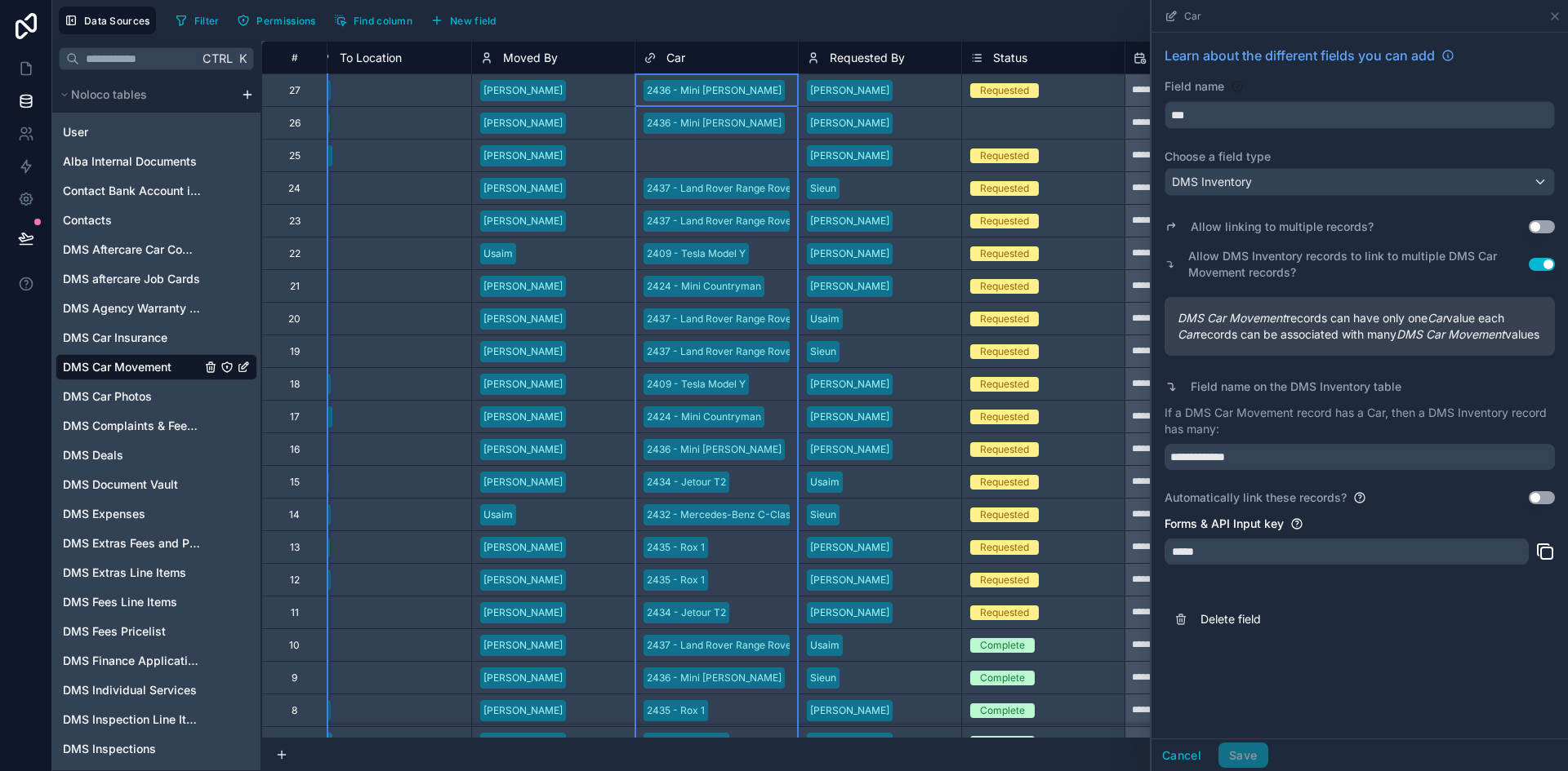
click at [676, 63] on span "Car" at bounding box center [675, 57] width 19 height 17
click at [676, 50] on span "Car" at bounding box center [675, 57] width 19 height 17
click at [670, 63] on span "Car" at bounding box center [675, 57] width 19 height 17
click at [647, 55] on icon at bounding box center [650, 57] width 13 height 19
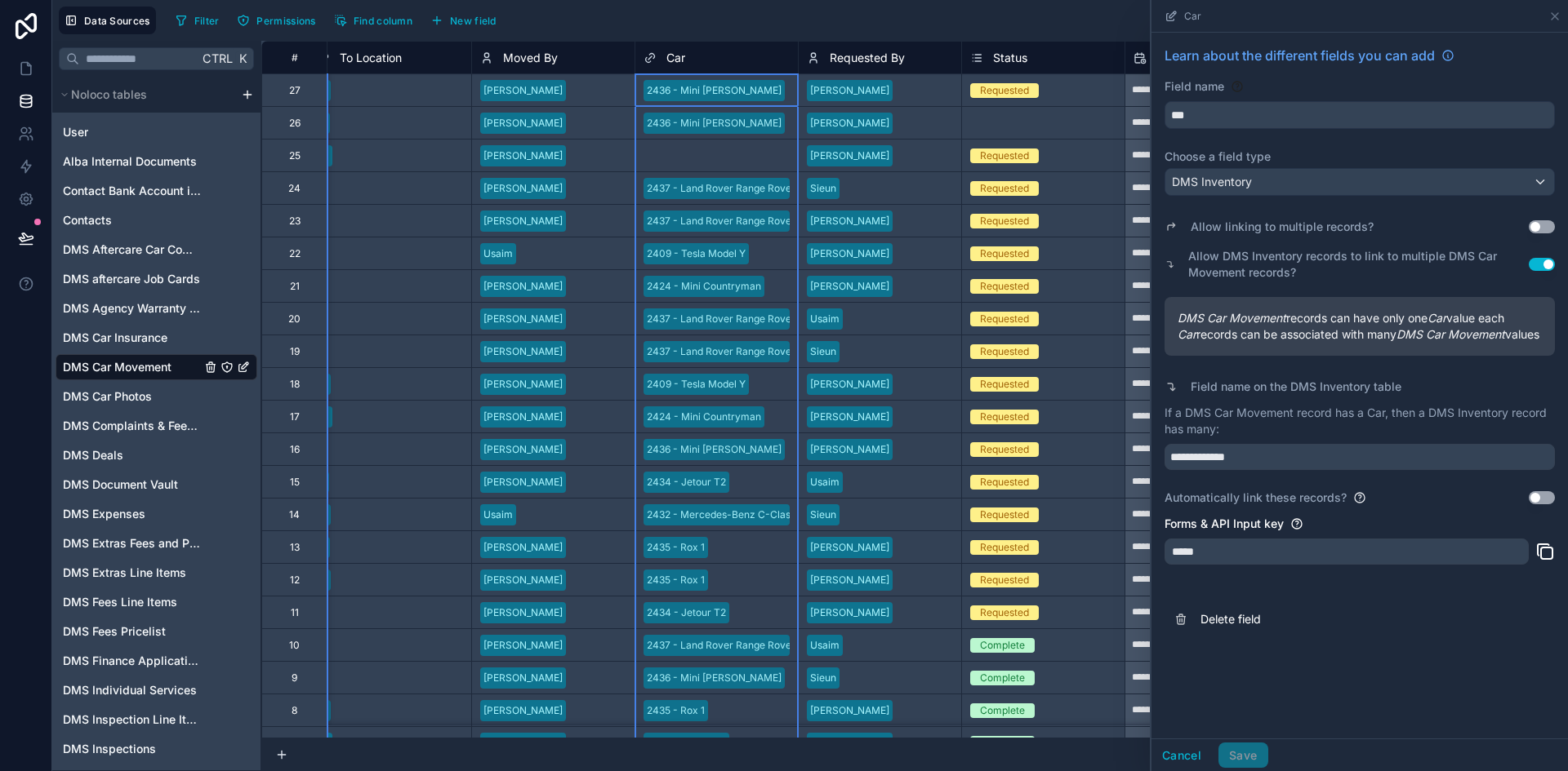
click at [647, 55] on icon at bounding box center [650, 57] width 13 height 19
click at [735, 146] on div "Select a Car" at bounding box center [716, 155] width 163 height 32
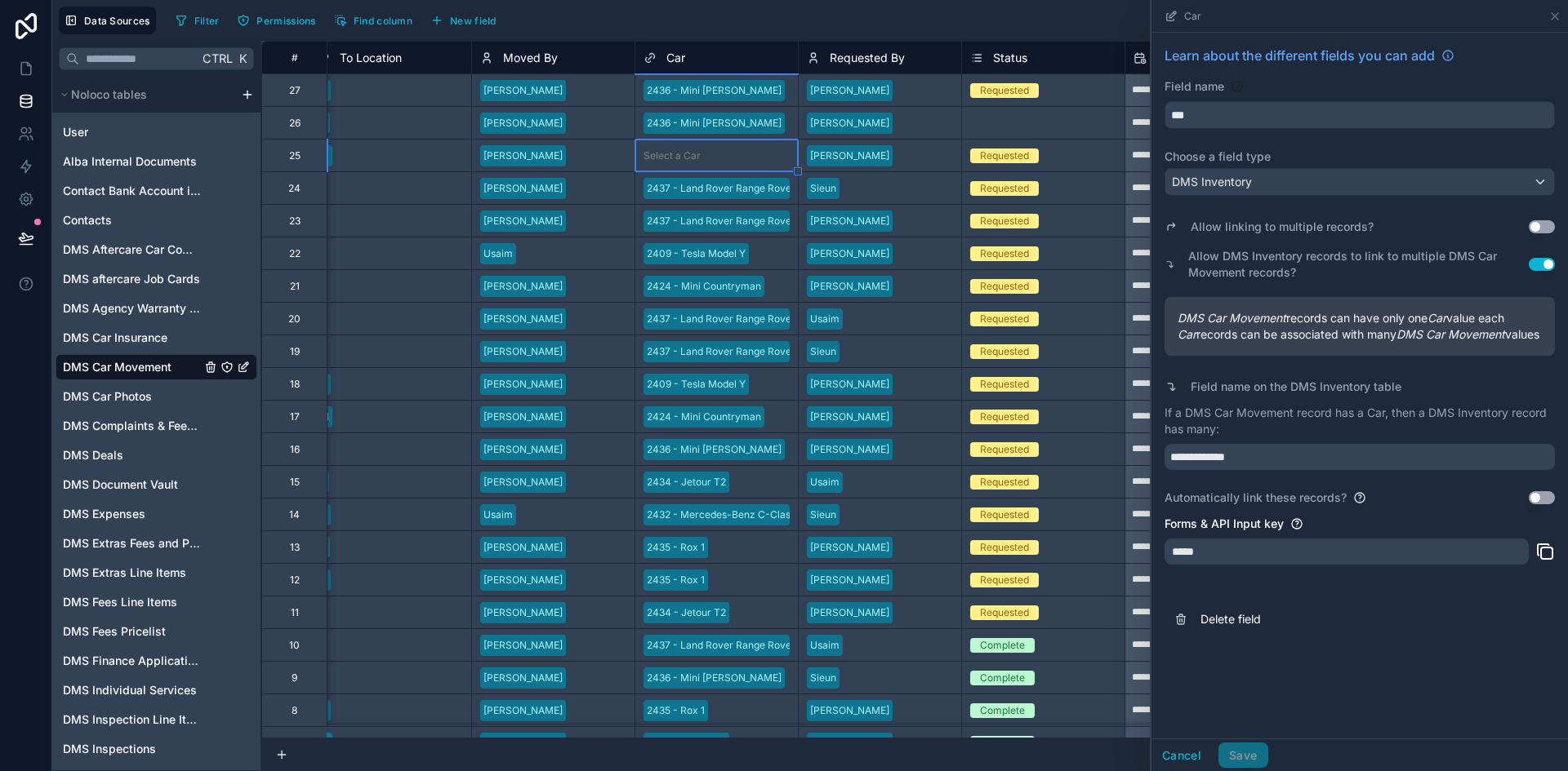
click at [735, 146] on div "Select a Car" at bounding box center [716, 155] width 163 height 32
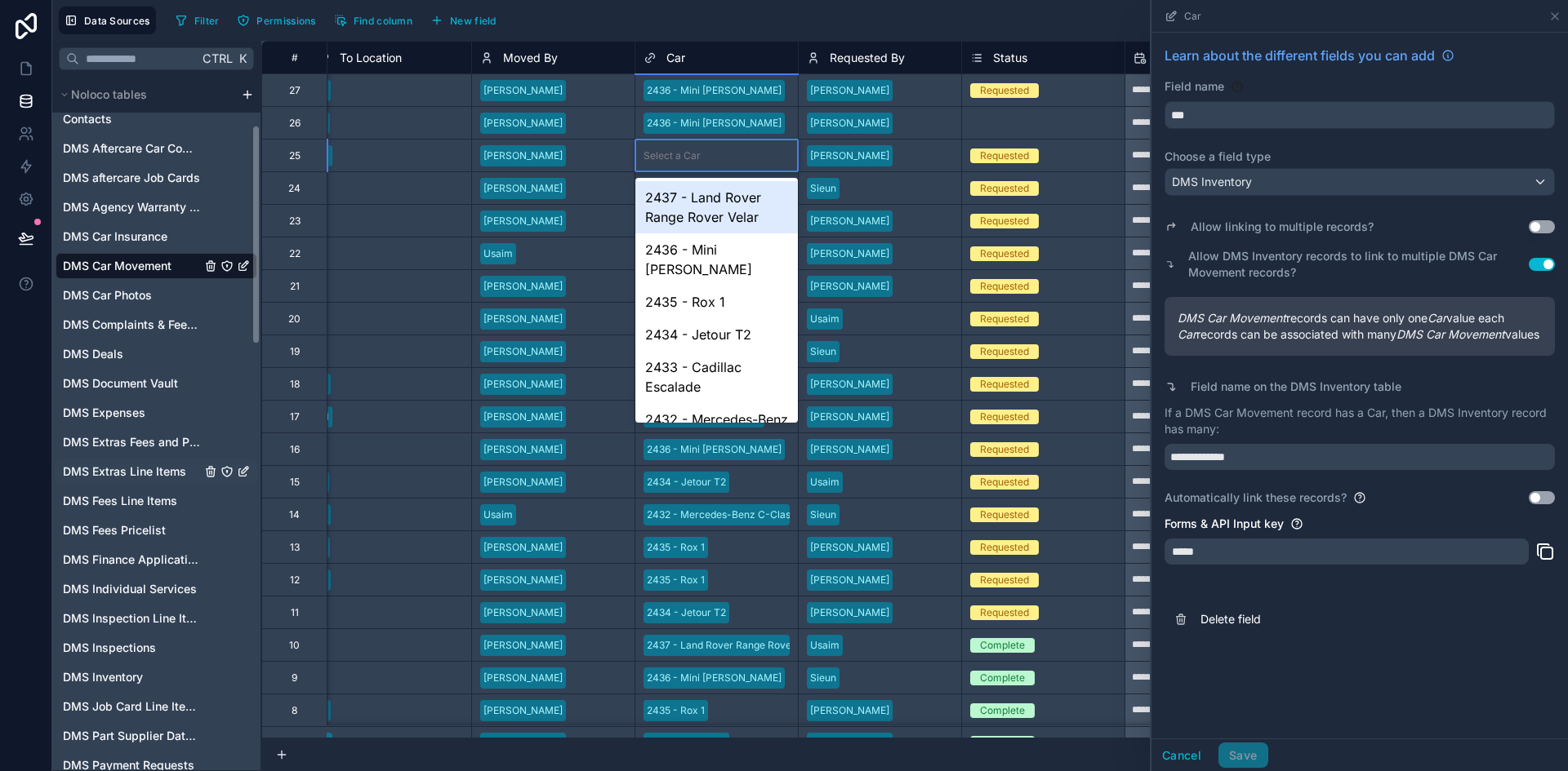
scroll to position [164, 0]
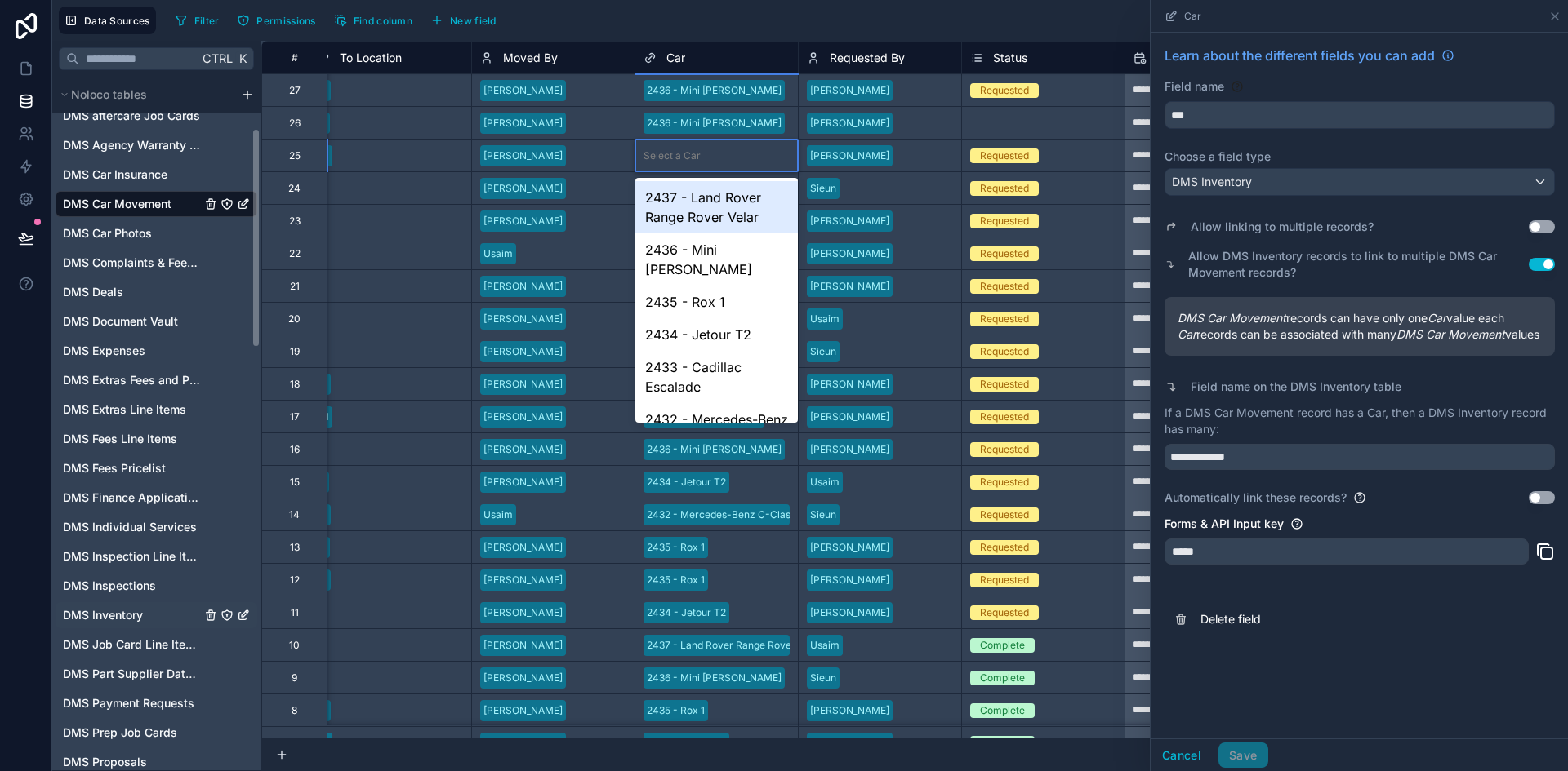
click at [142, 611] on span "DMS Inventory" at bounding box center [103, 615] width 80 height 17
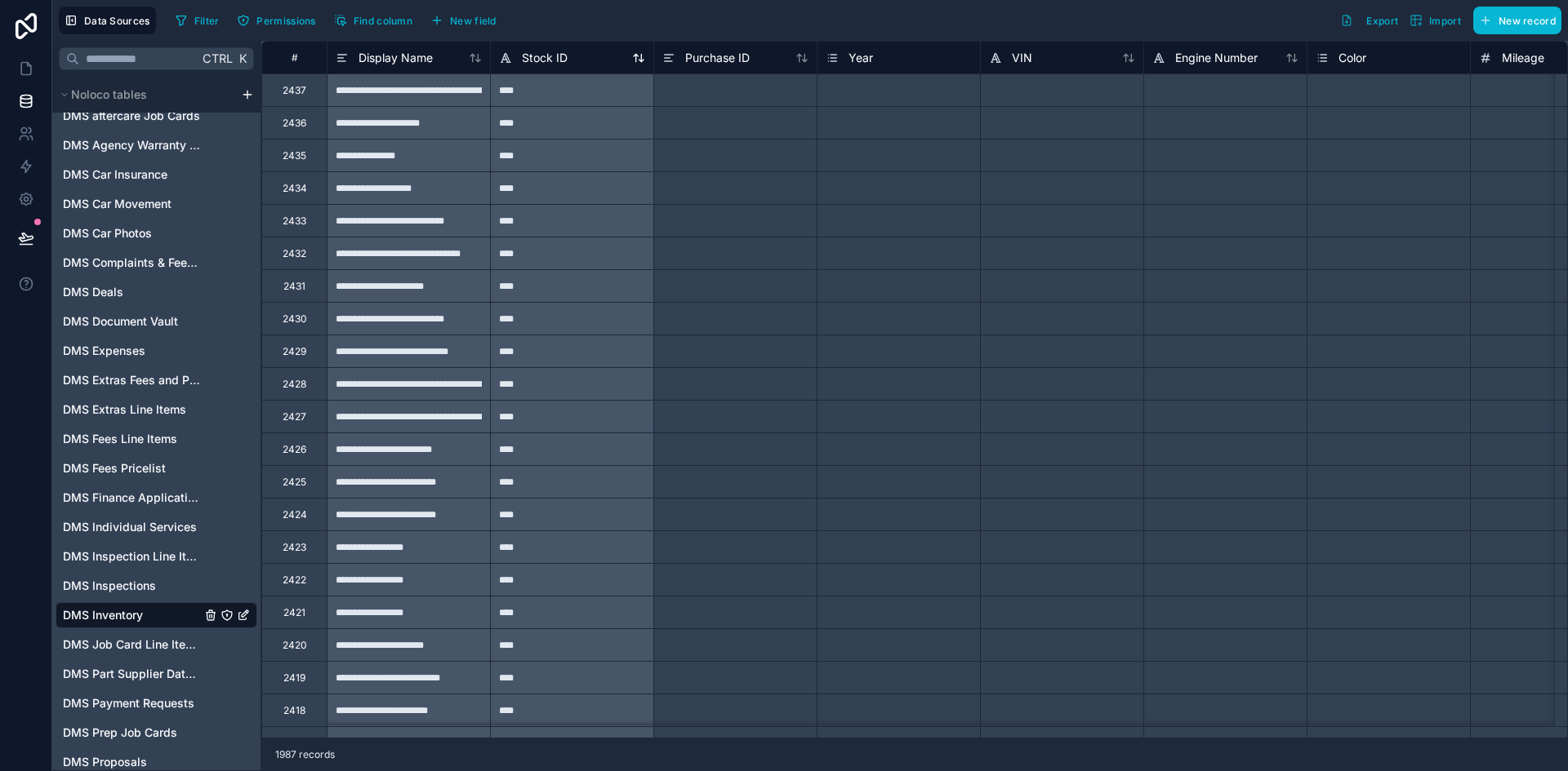
click at [634, 58] on icon at bounding box center [638, 57] width 13 height 13
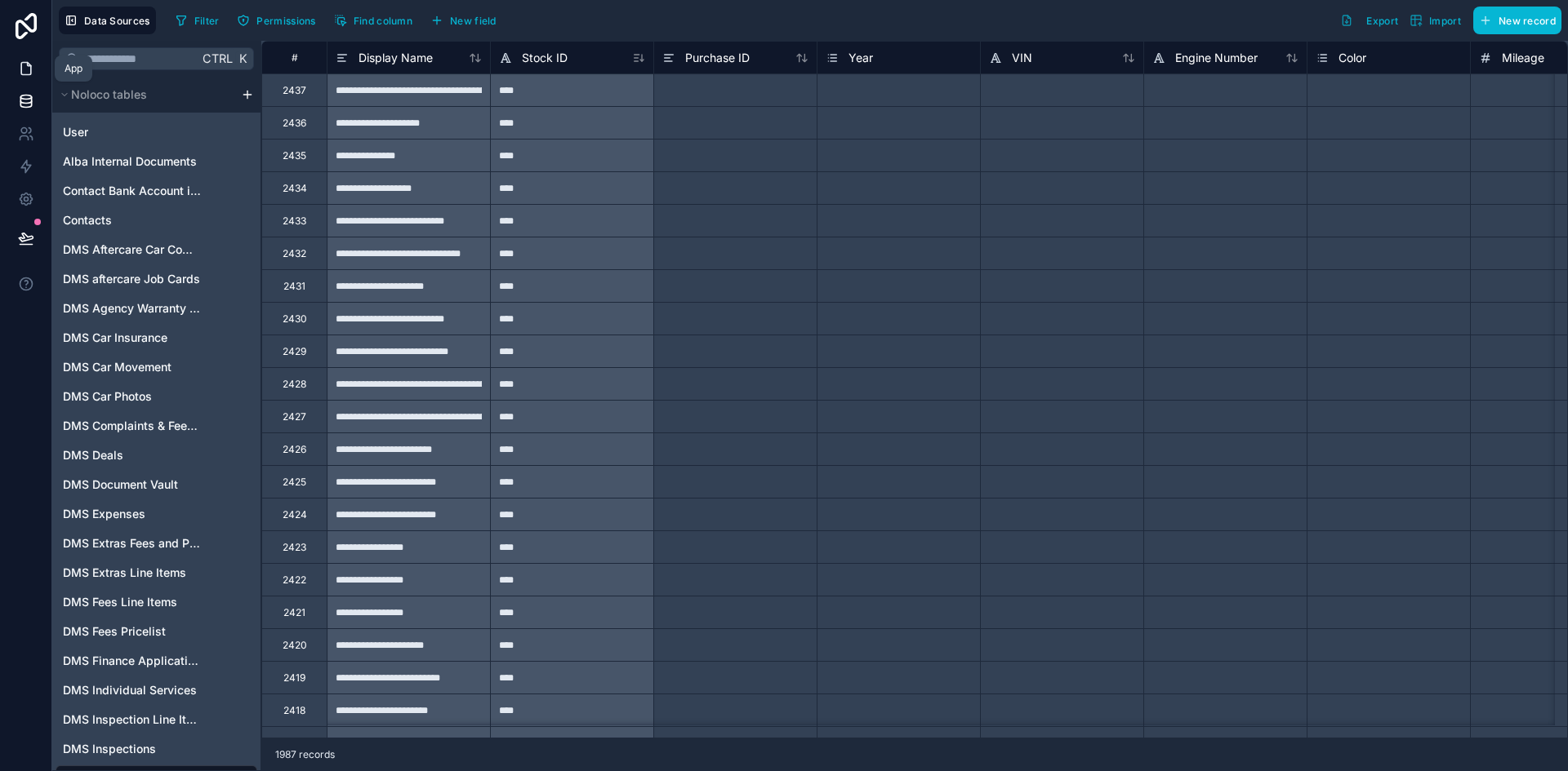
click at [27, 65] on icon at bounding box center [28, 64] width 3 height 3
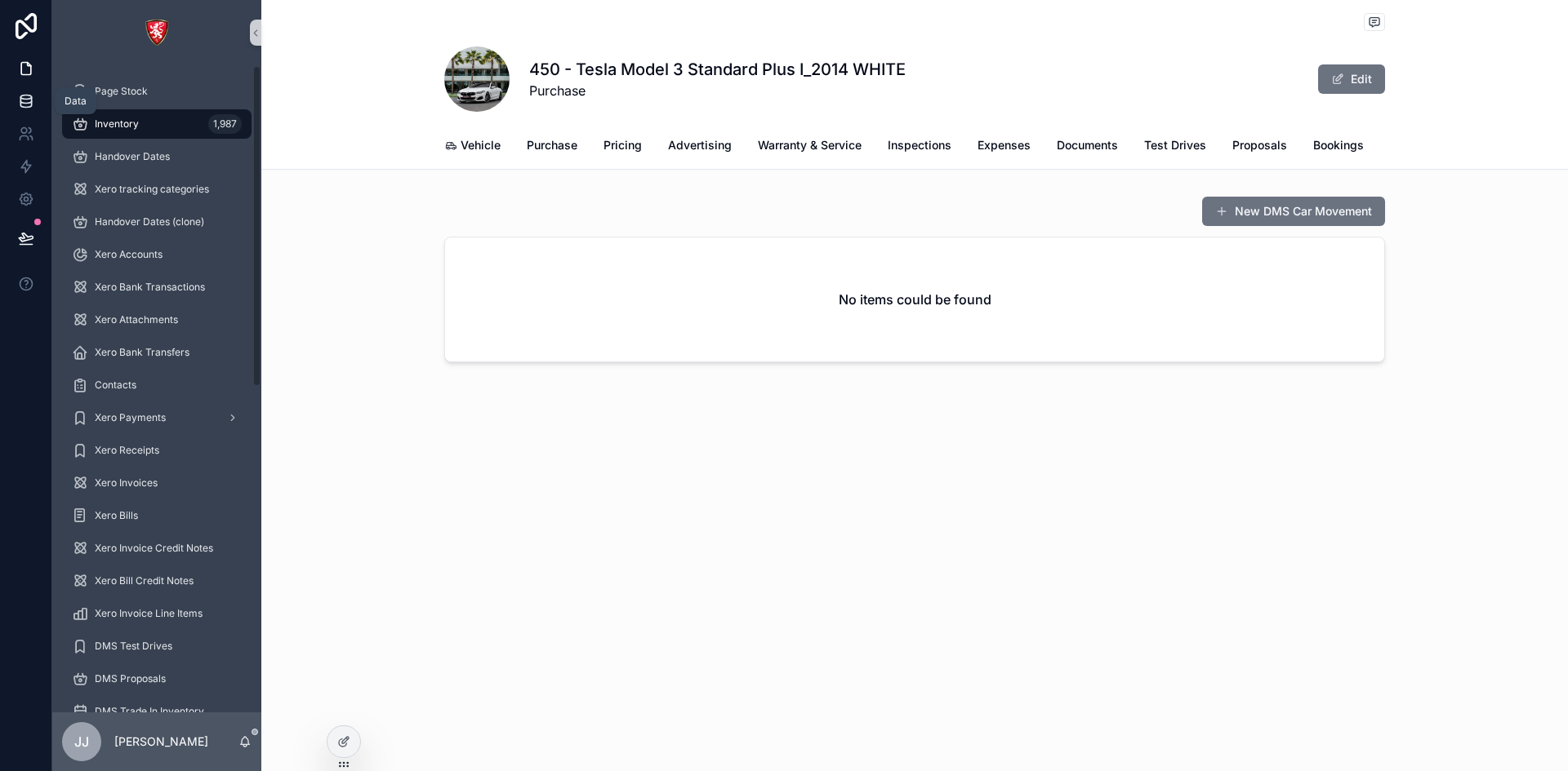
click at [20, 109] on link at bounding box center [25, 101] width 52 height 33
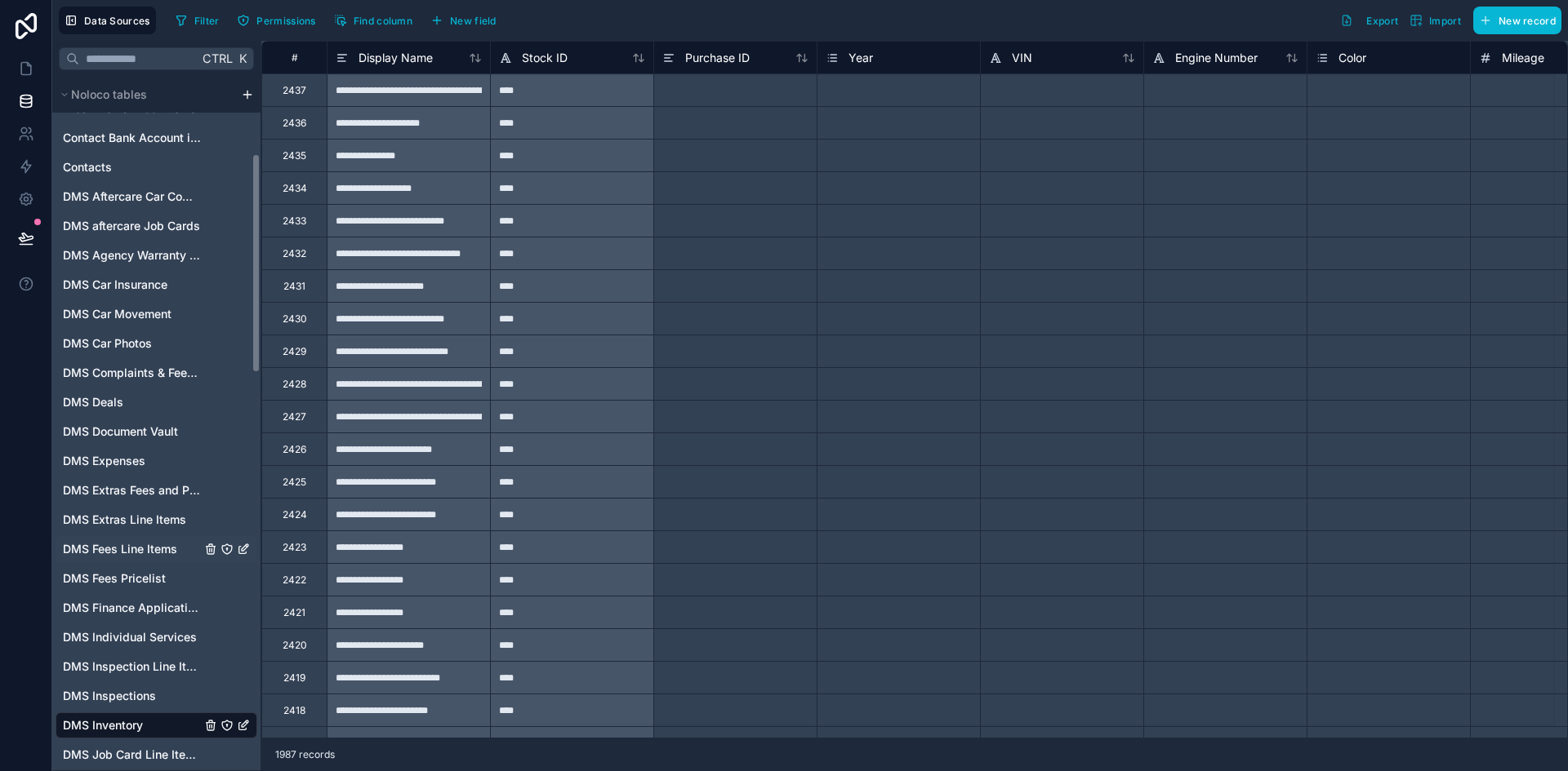
scroll to position [245, 0]
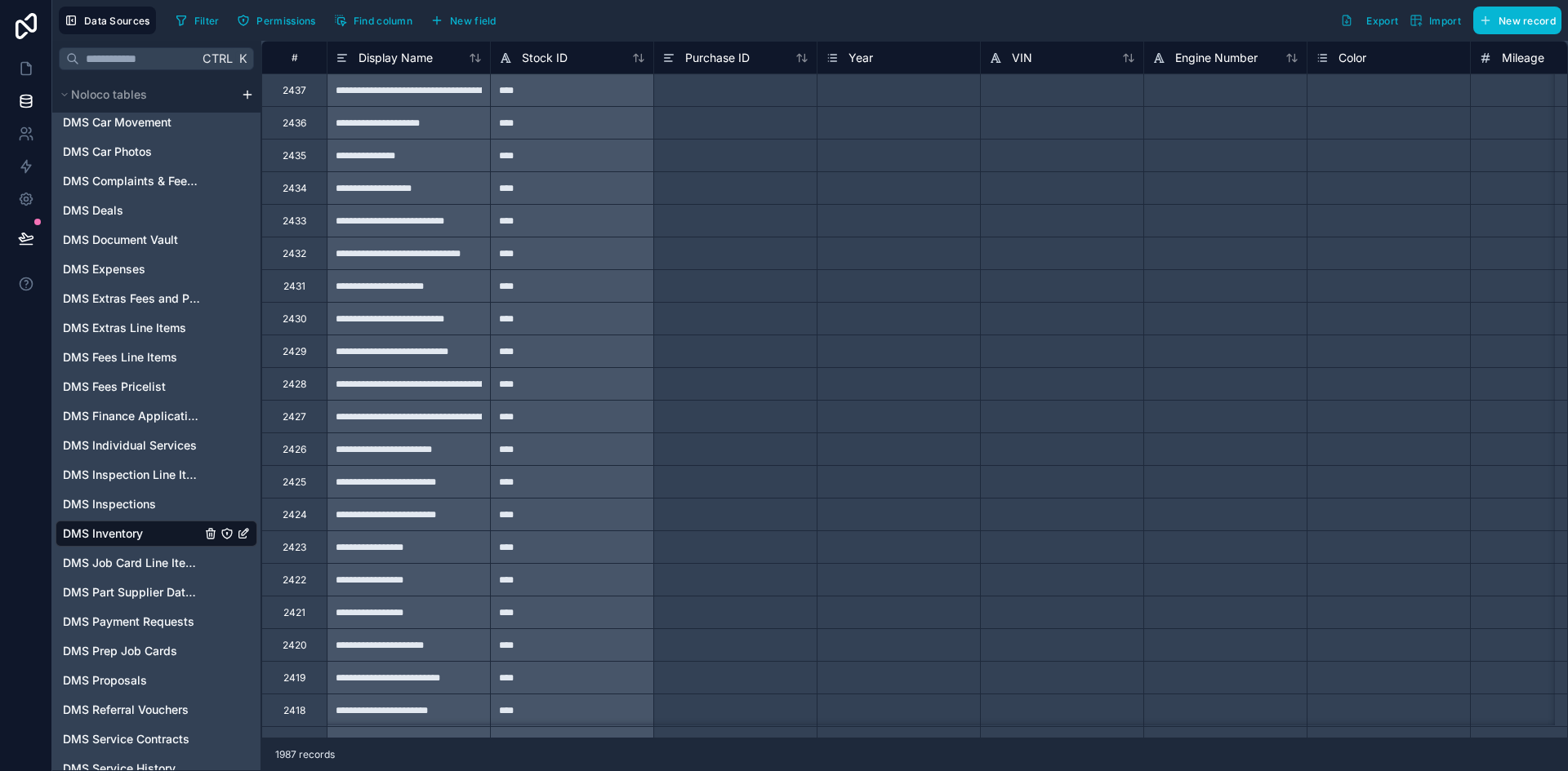
click at [138, 536] on span "DMS Inventory" at bounding box center [103, 533] width 80 height 17
click at [637, 64] on div "Stock ID" at bounding box center [572, 57] width 146 height 19
click at [641, 58] on icon at bounding box center [642, 57] width 4 height 8
click at [640, 54] on icon at bounding box center [638, 57] width 13 height 13
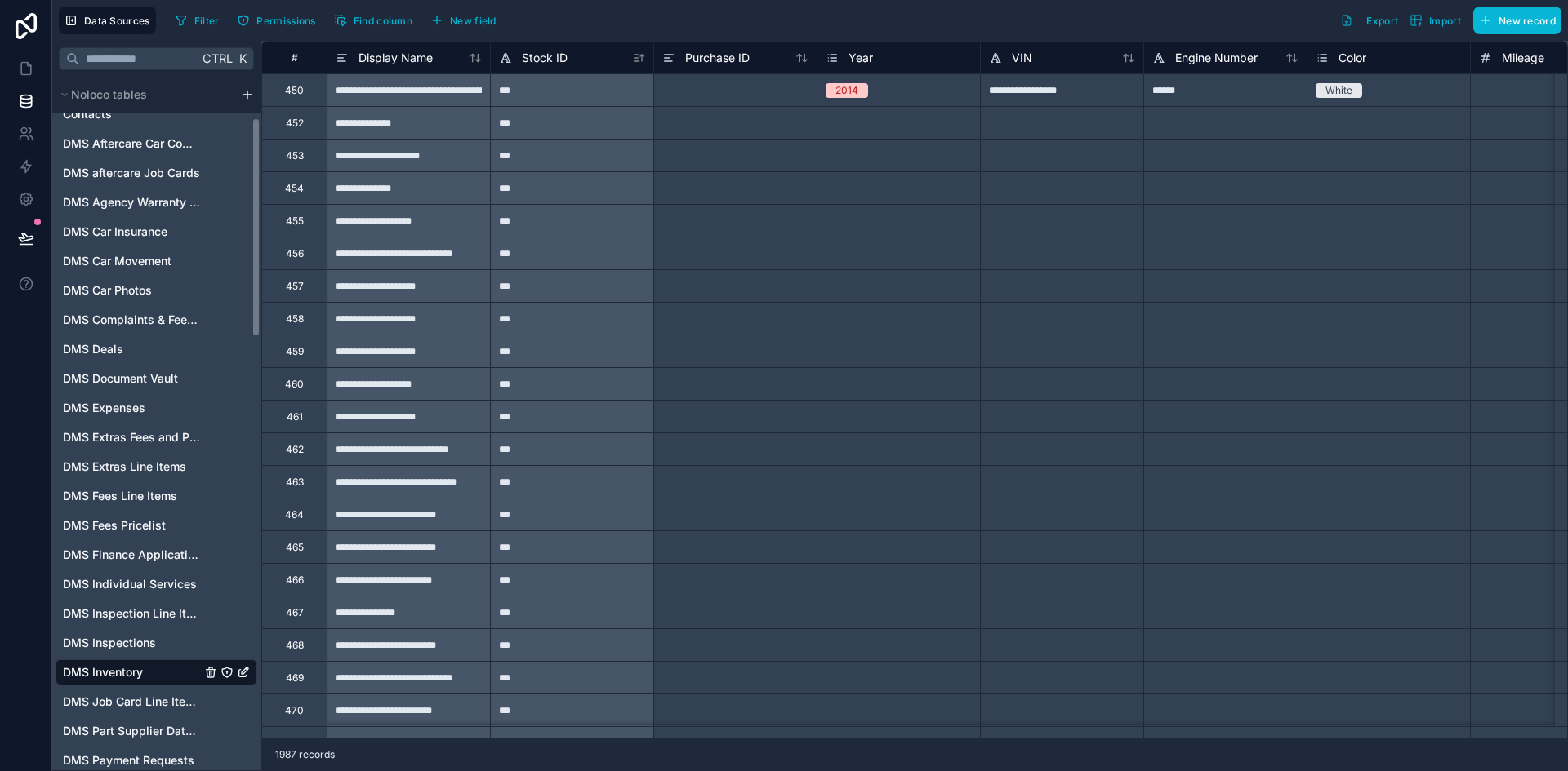
scroll to position [82, 0]
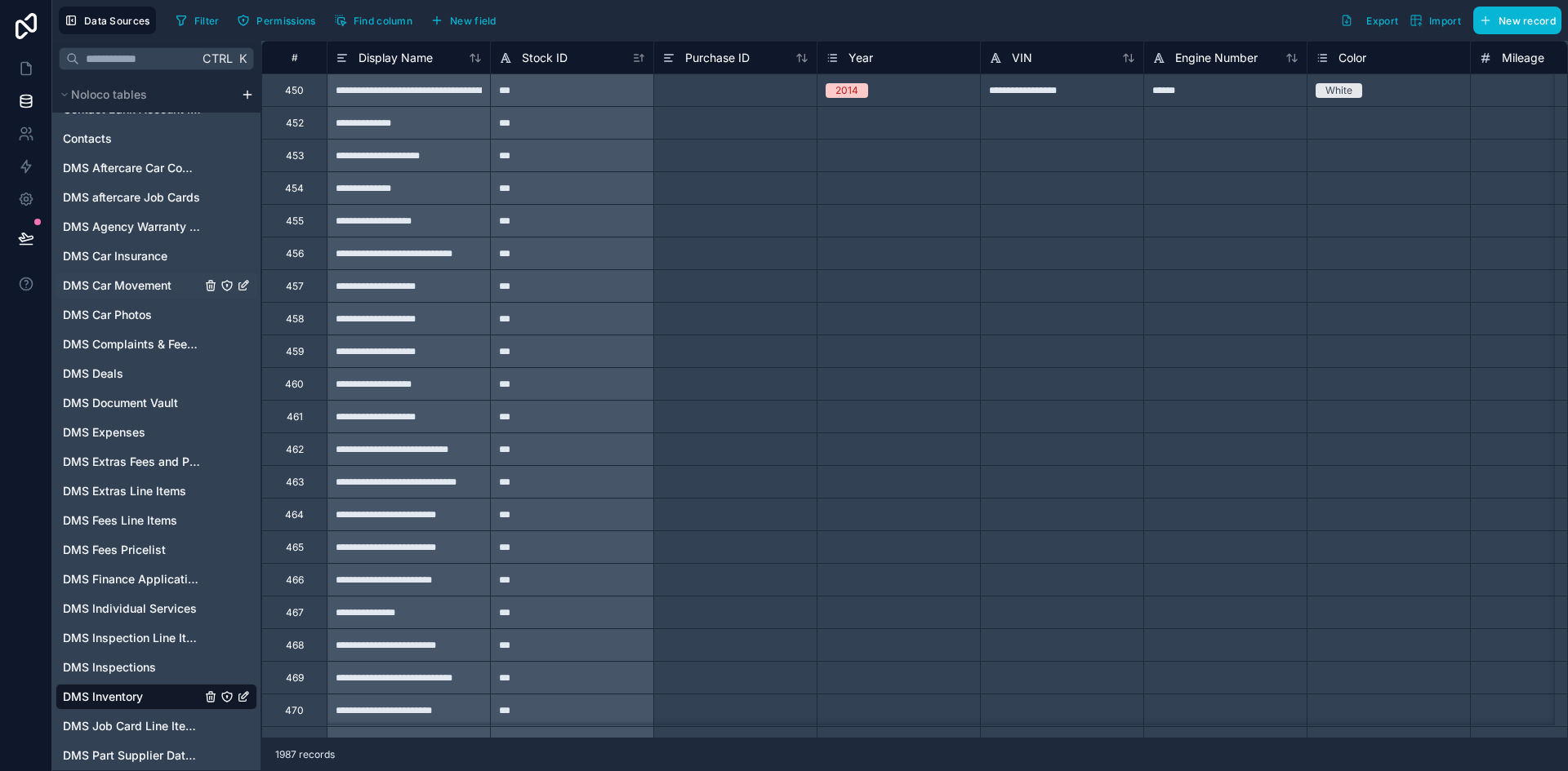
click at [175, 275] on div "DMS Car Movement" at bounding box center [156, 285] width 202 height 26
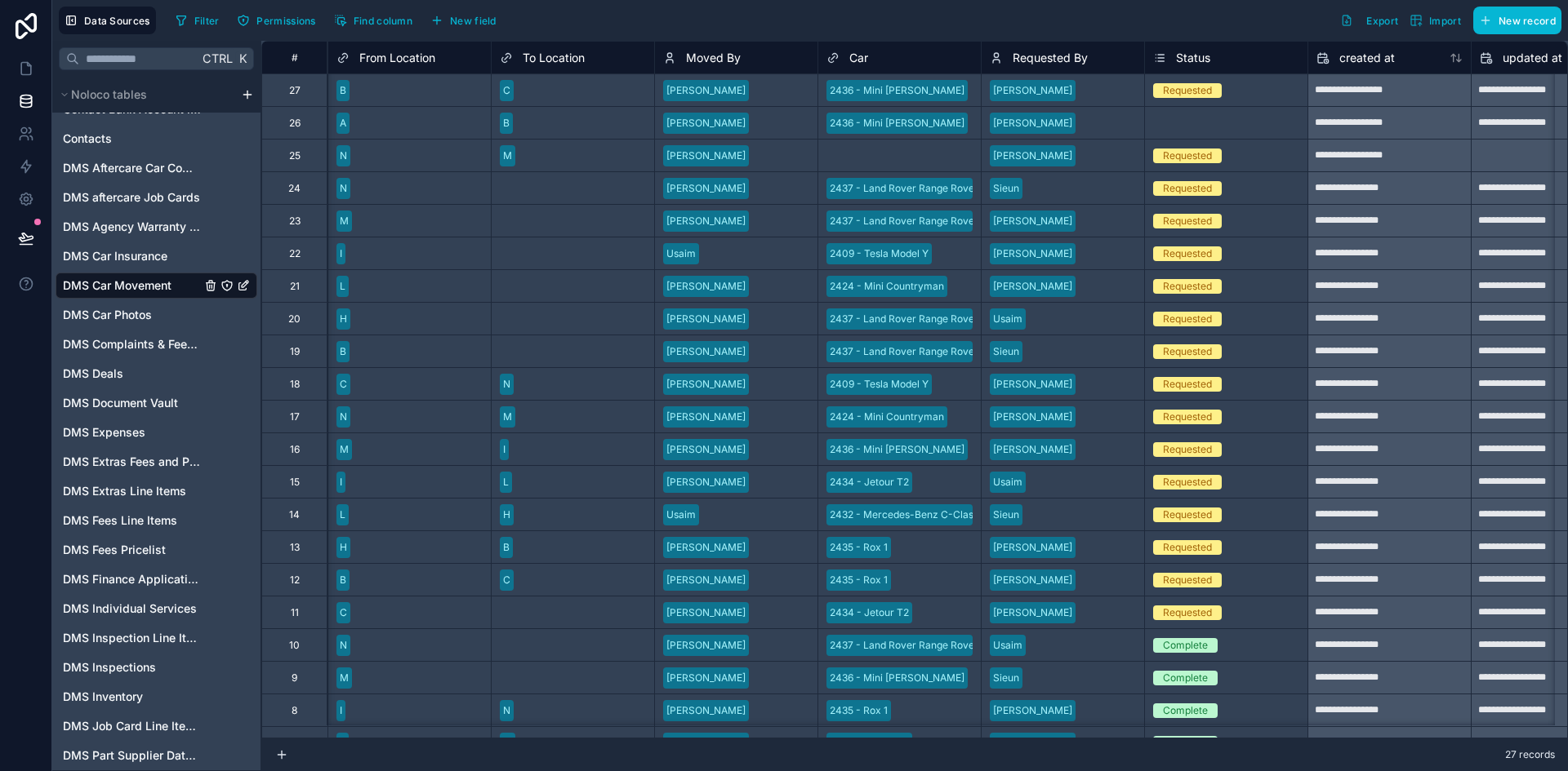
scroll to position [0, 814]
click at [948, 96] on div "2436 - Mini Cooper" at bounding box center [901, 90] width 163 height 24
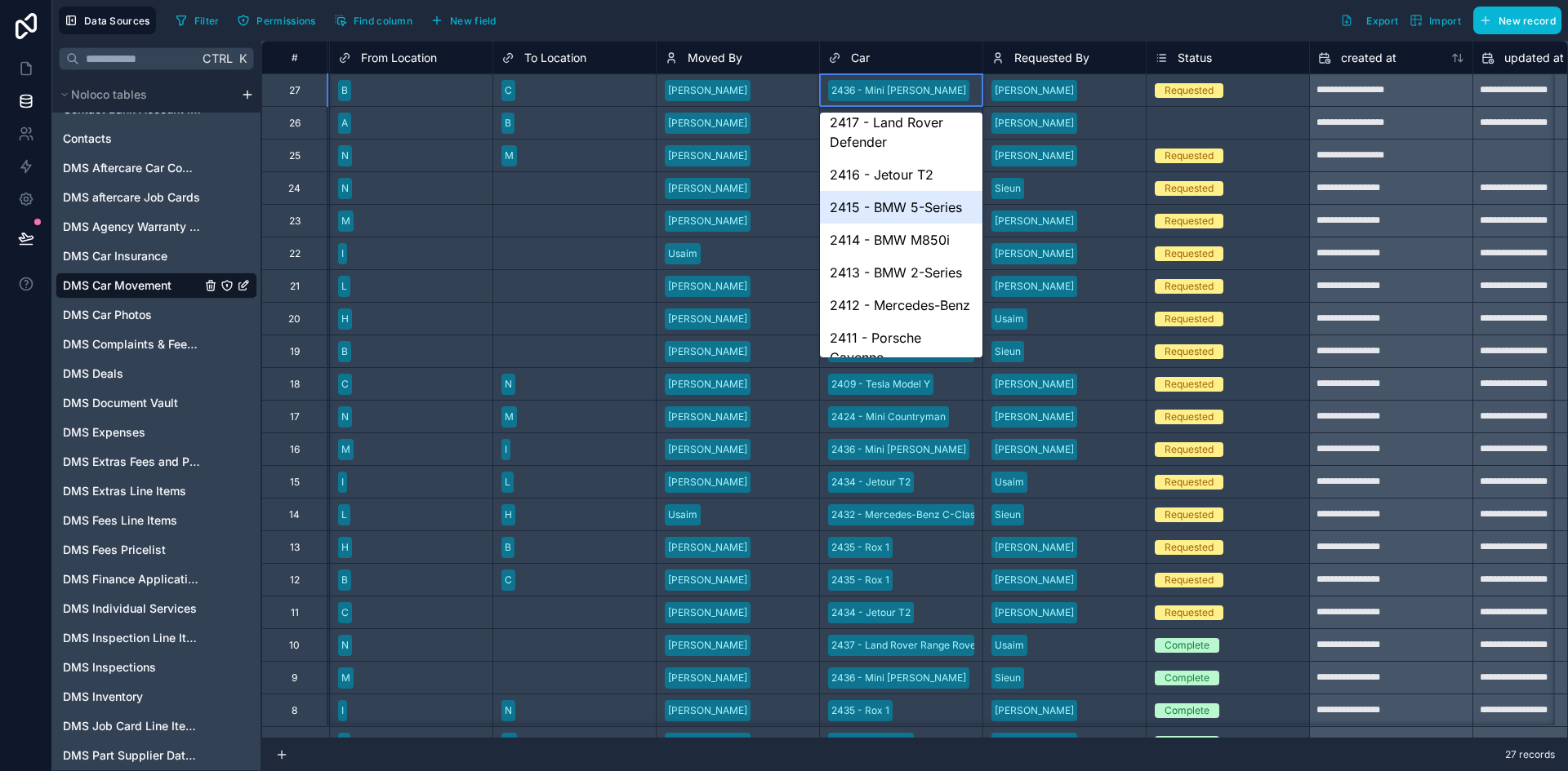
scroll to position [653, 0]
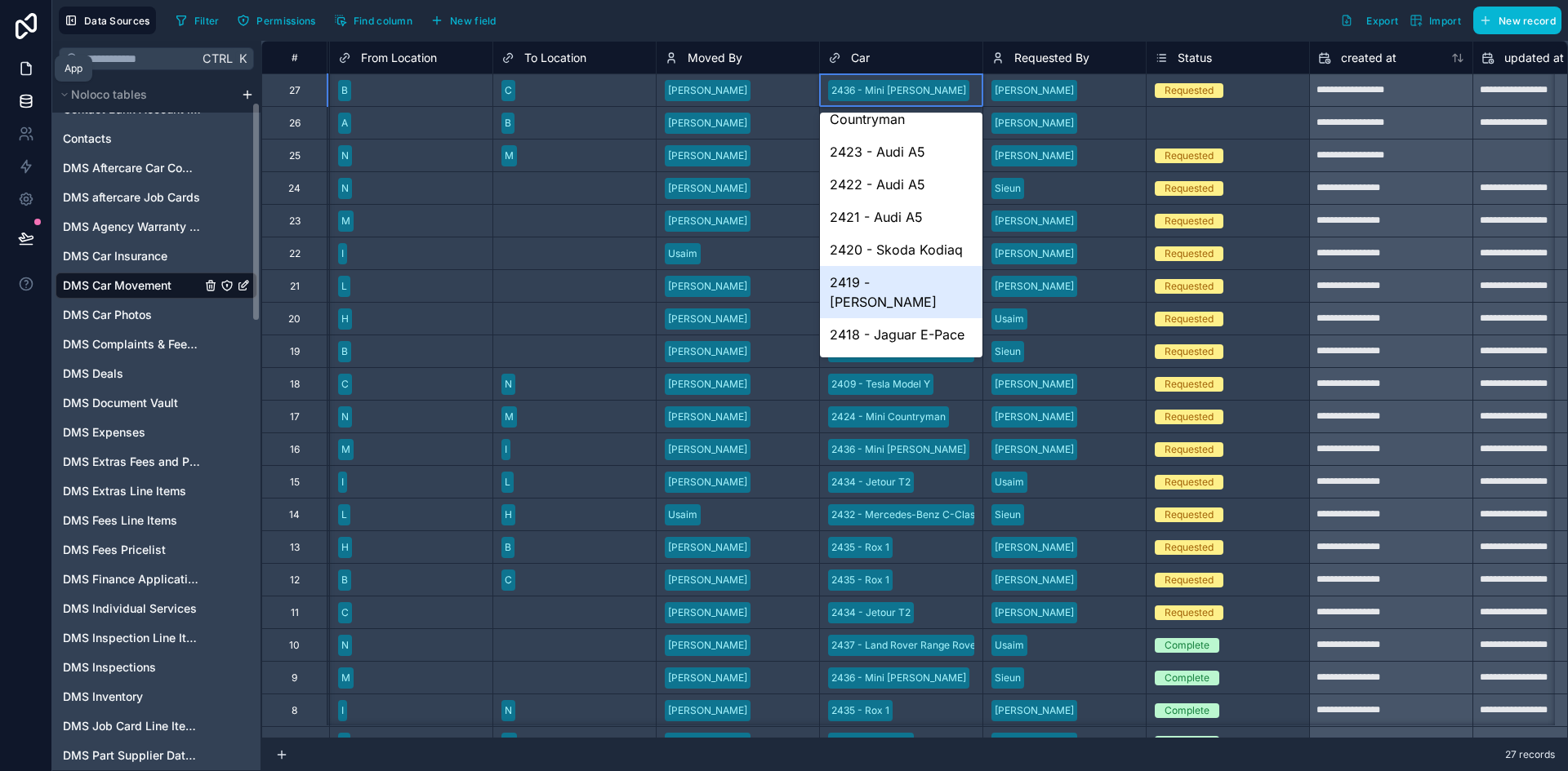
click at [18, 65] on icon at bounding box center [25, 68] width 17 height 17
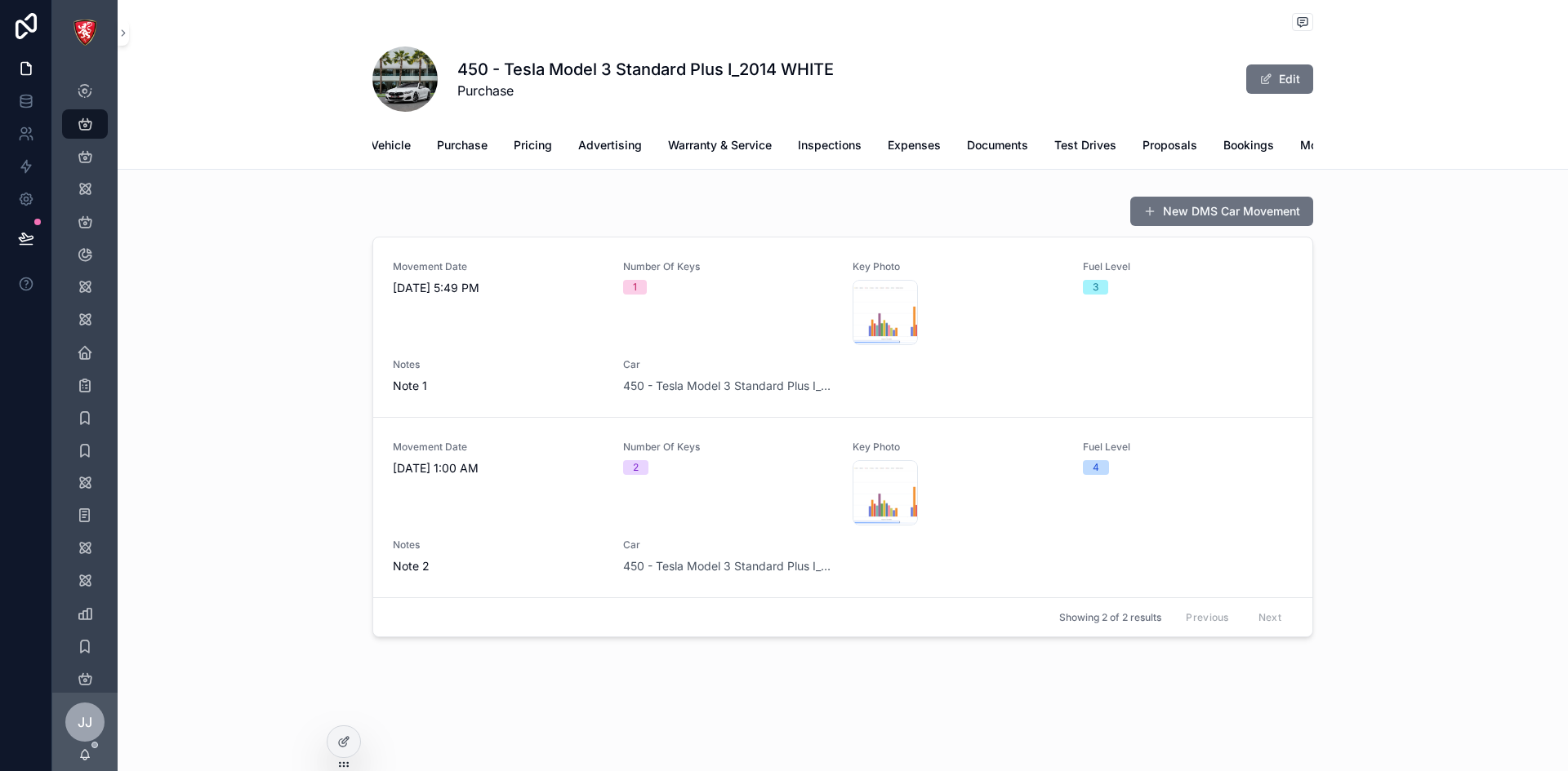
scroll to position [0, 33]
click at [1294, 136] on link "Movement" at bounding box center [1314, 147] width 57 height 33
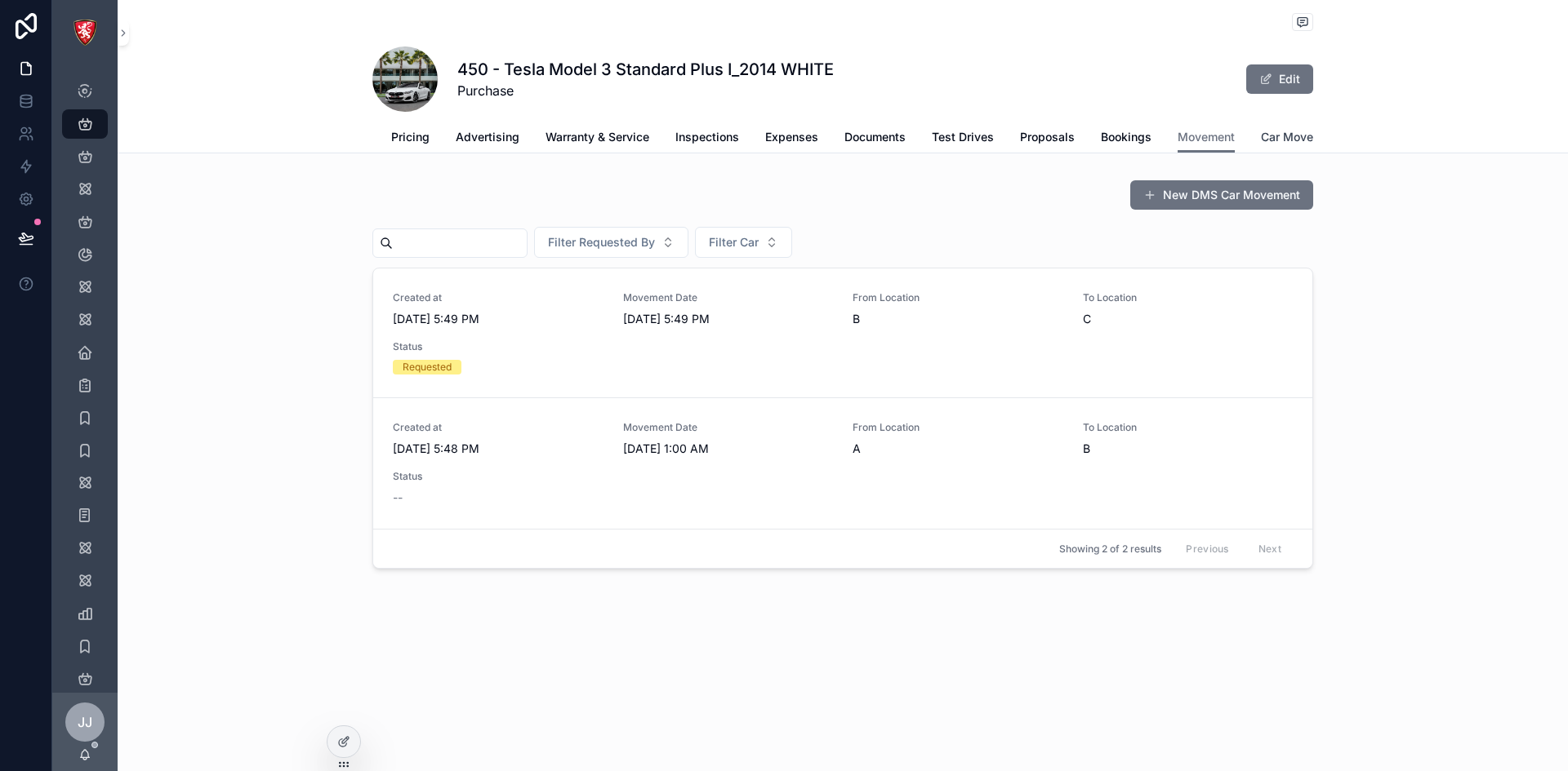
click at [1295, 140] on span "Car Move" at bounding box center [1288, 136] width 53 height 17
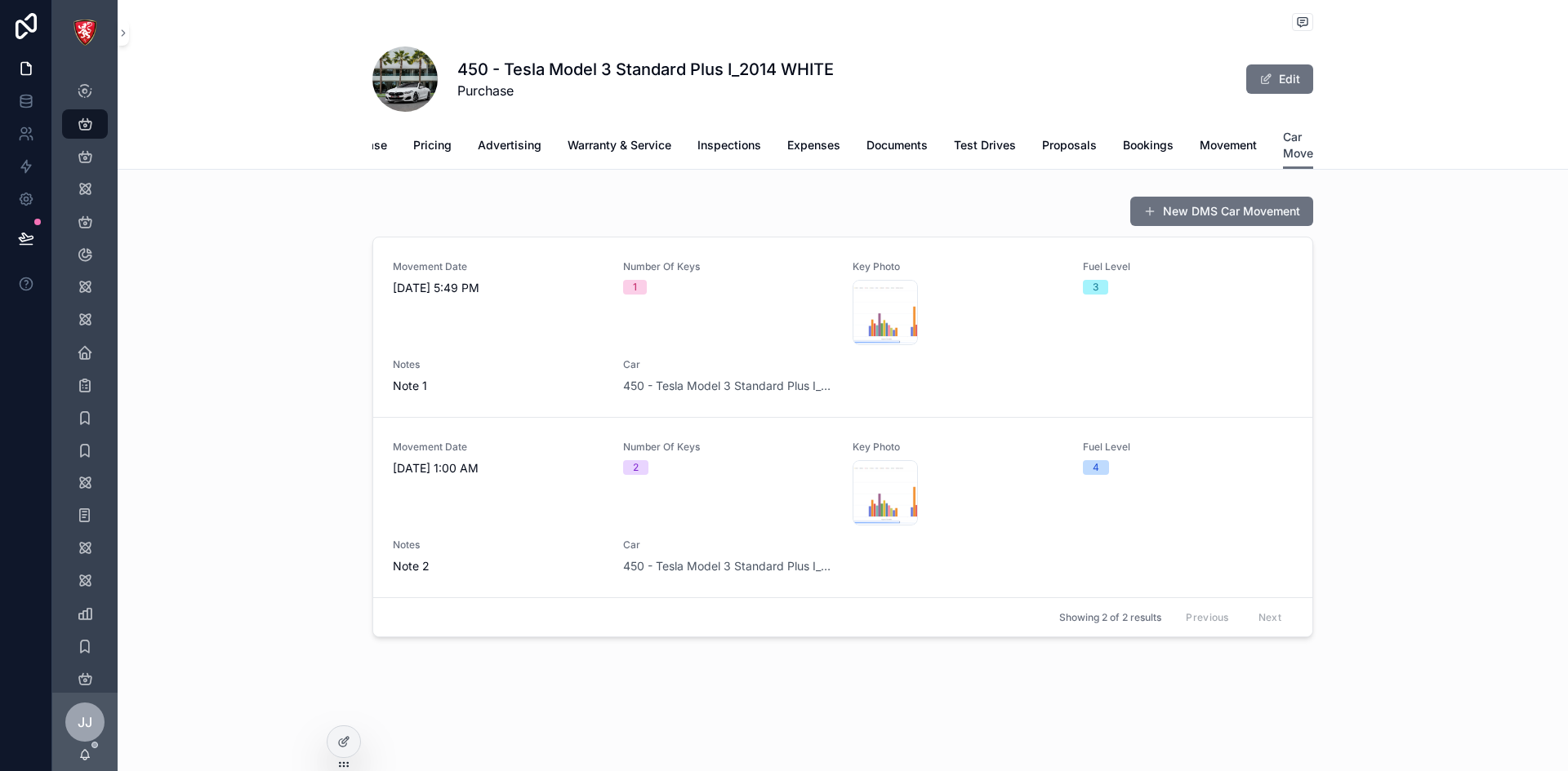
scroll to position [0, 119]
click at [703, 412] on link "Movement Date 8/27/2025 5:49 PM Number Of Keys 1 Key Photo Screenshot-2024-03-2…" at bounding box center [842, 327] width 939 height 179
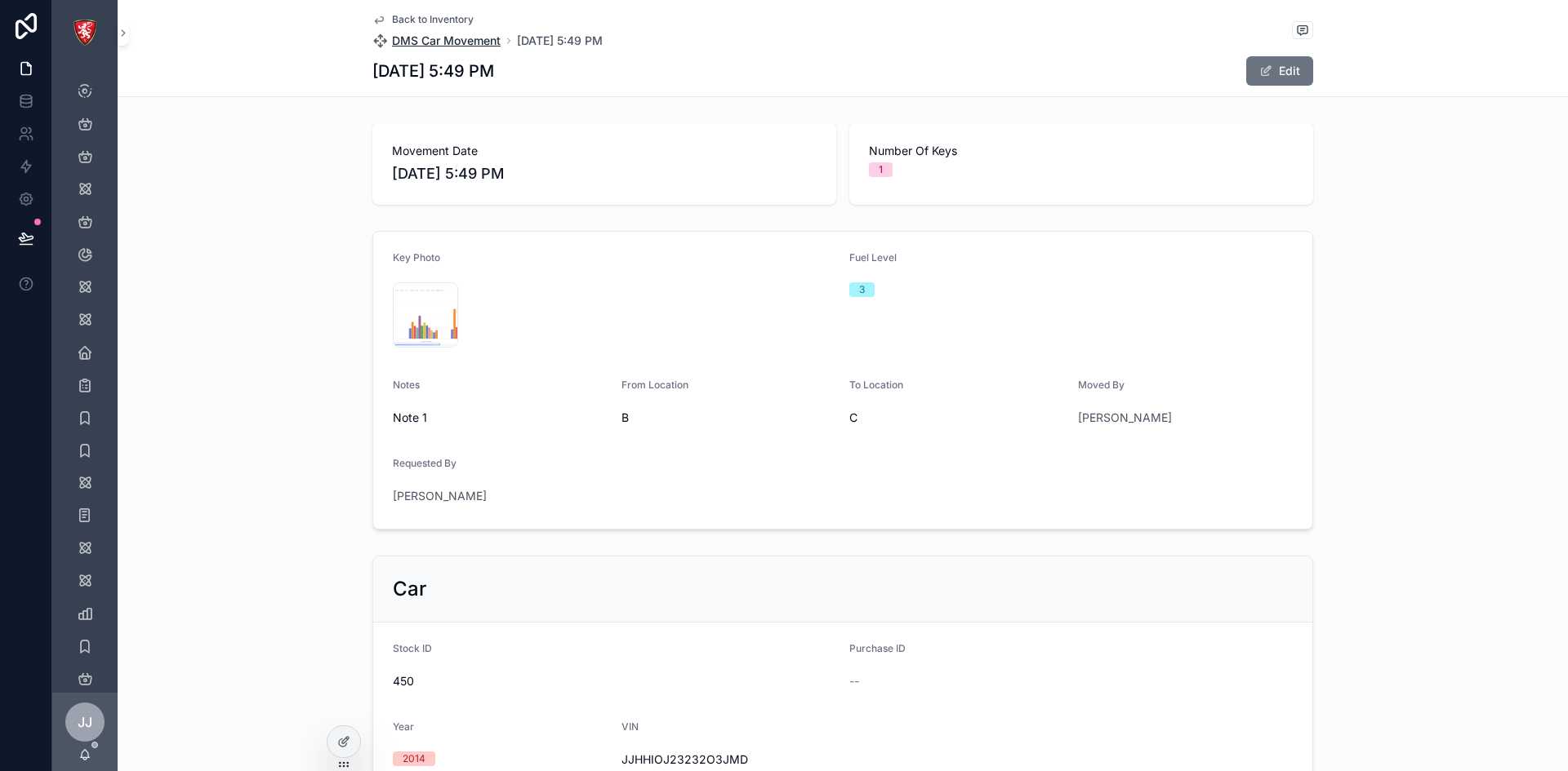
click at [421, 40] on span "DMS Car Movement" at bounding box center [446, 41] width 109 height 17
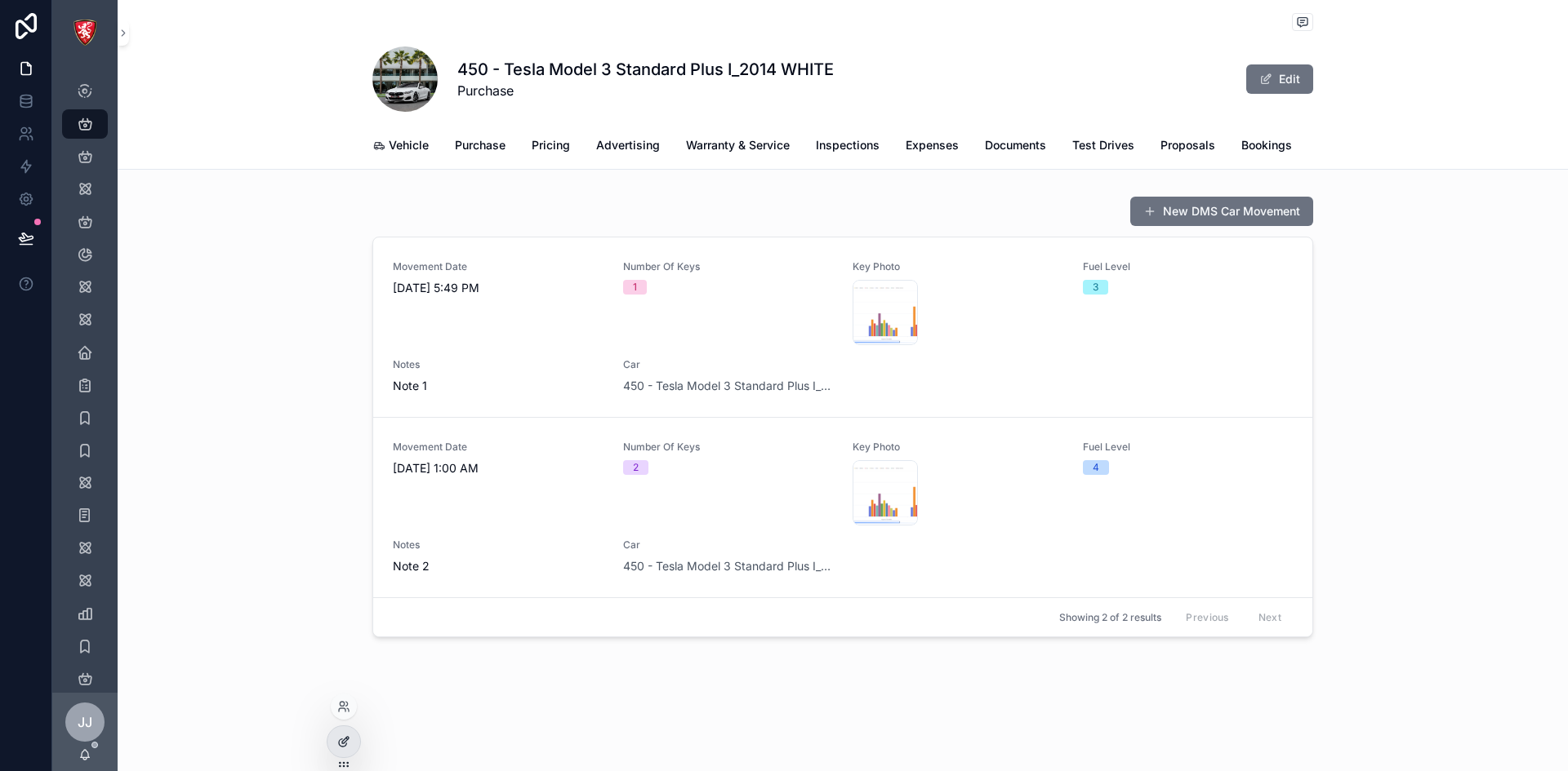
click at [353, 744] on div at bounding box center [344, 742] width 33 height 31
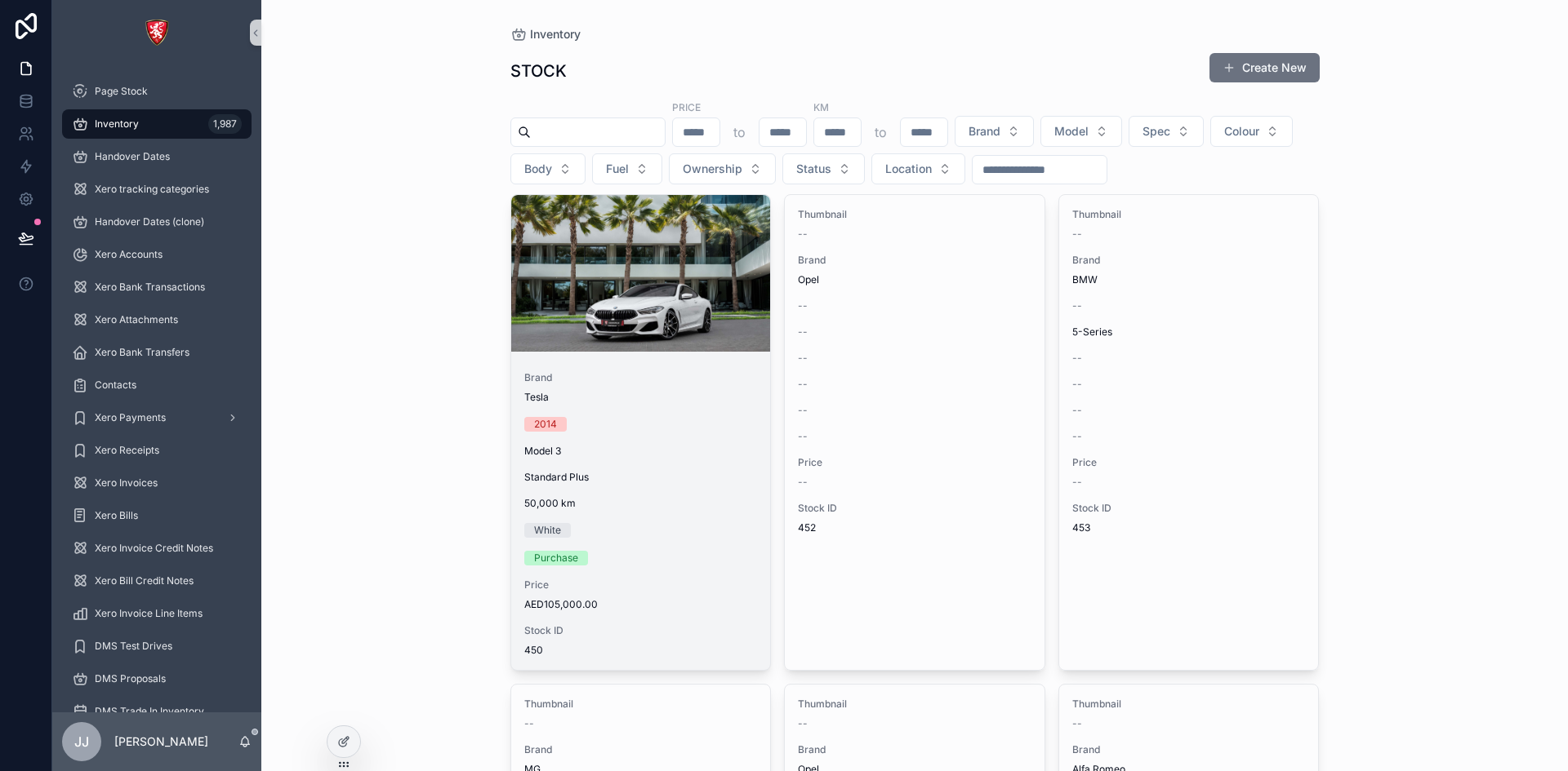
click at [650, 580] on span "Price" at bounding box center [641, 584] width 234 height 13
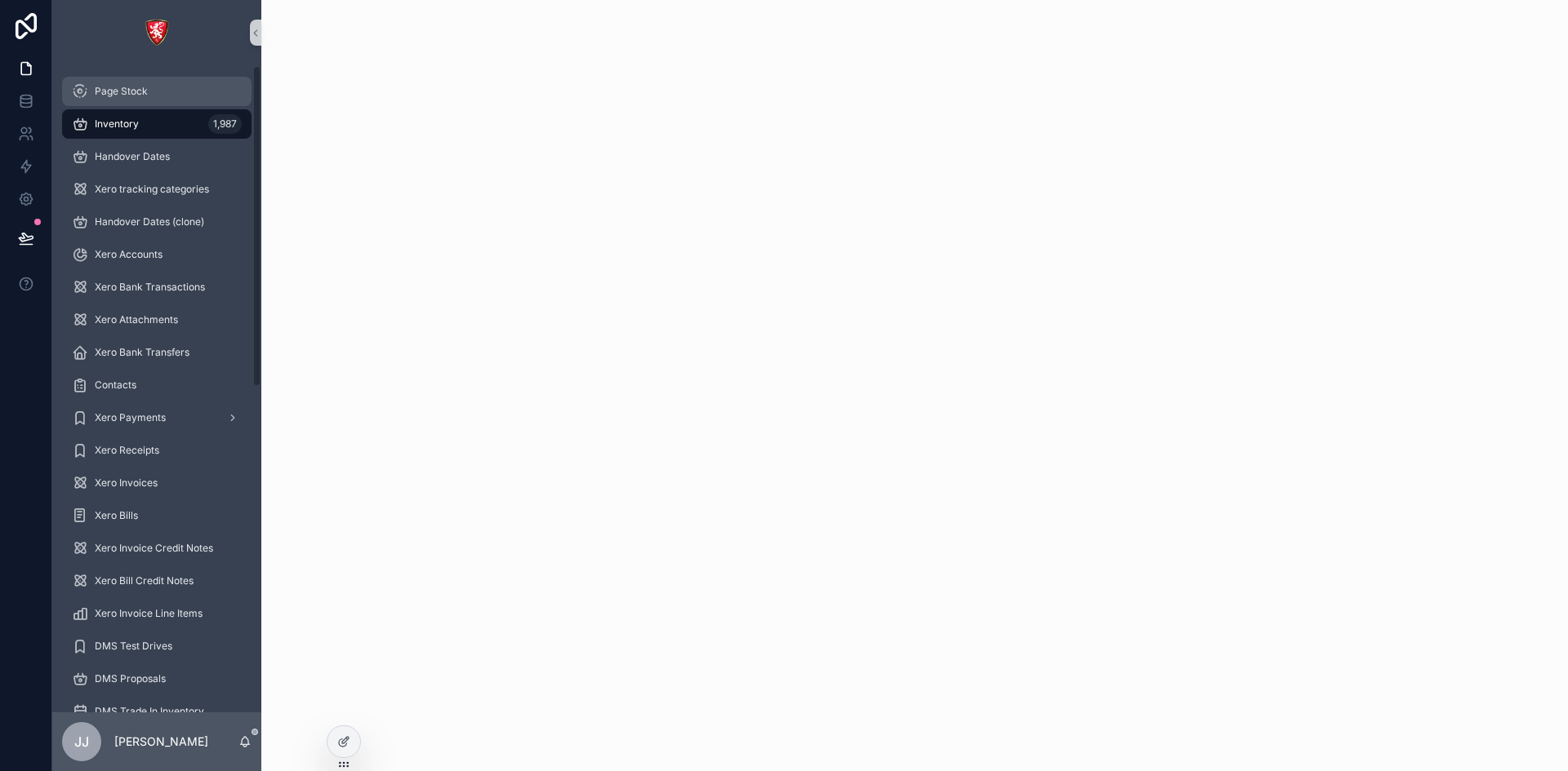
click at [159, 95] on div "Page Stock" at bounding box center [157, 91] width 169 height 26
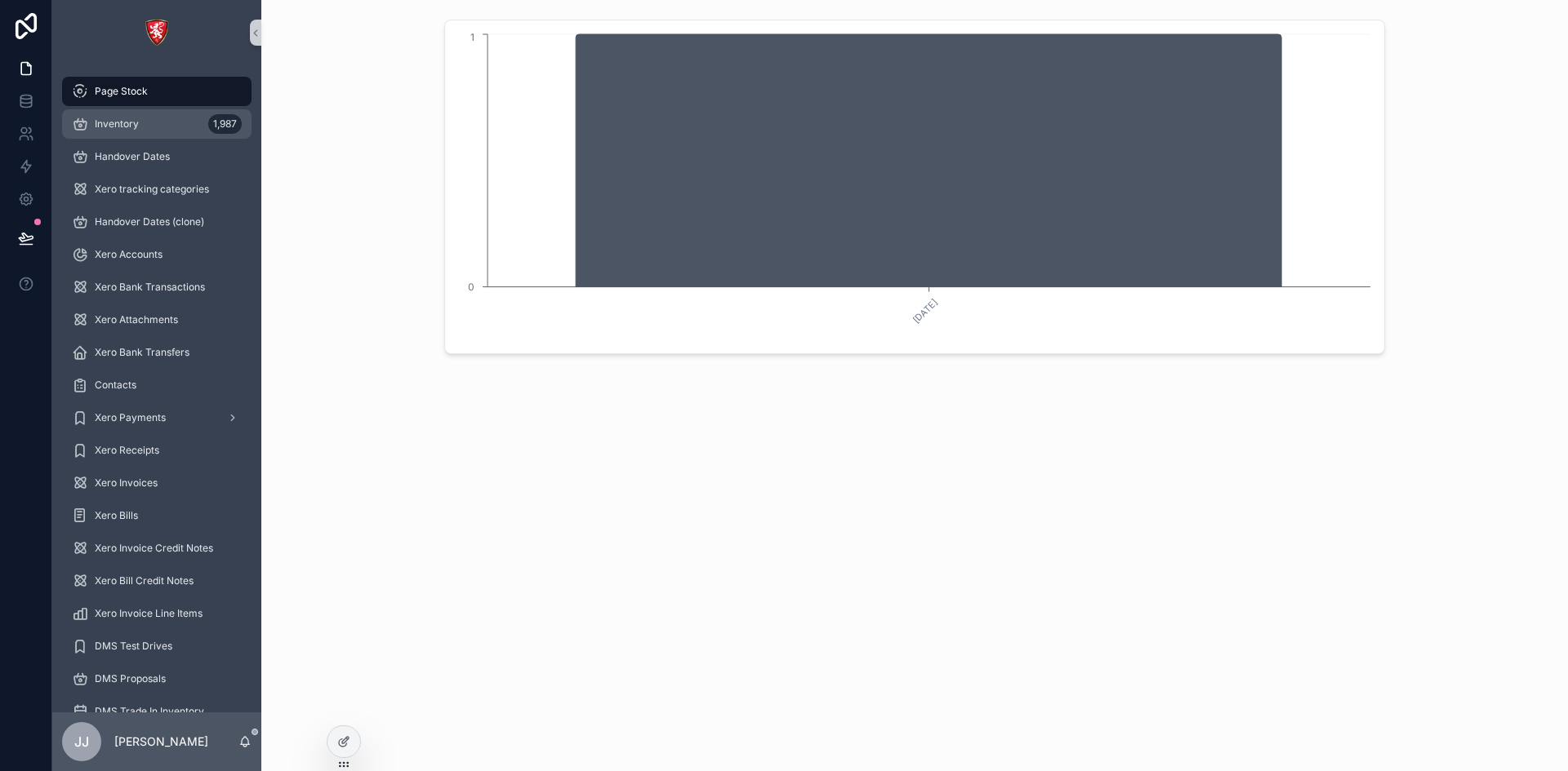
click at [160, 119] on div "Inventory 1,987" at bounding box center [157, 124] width 169 height 26
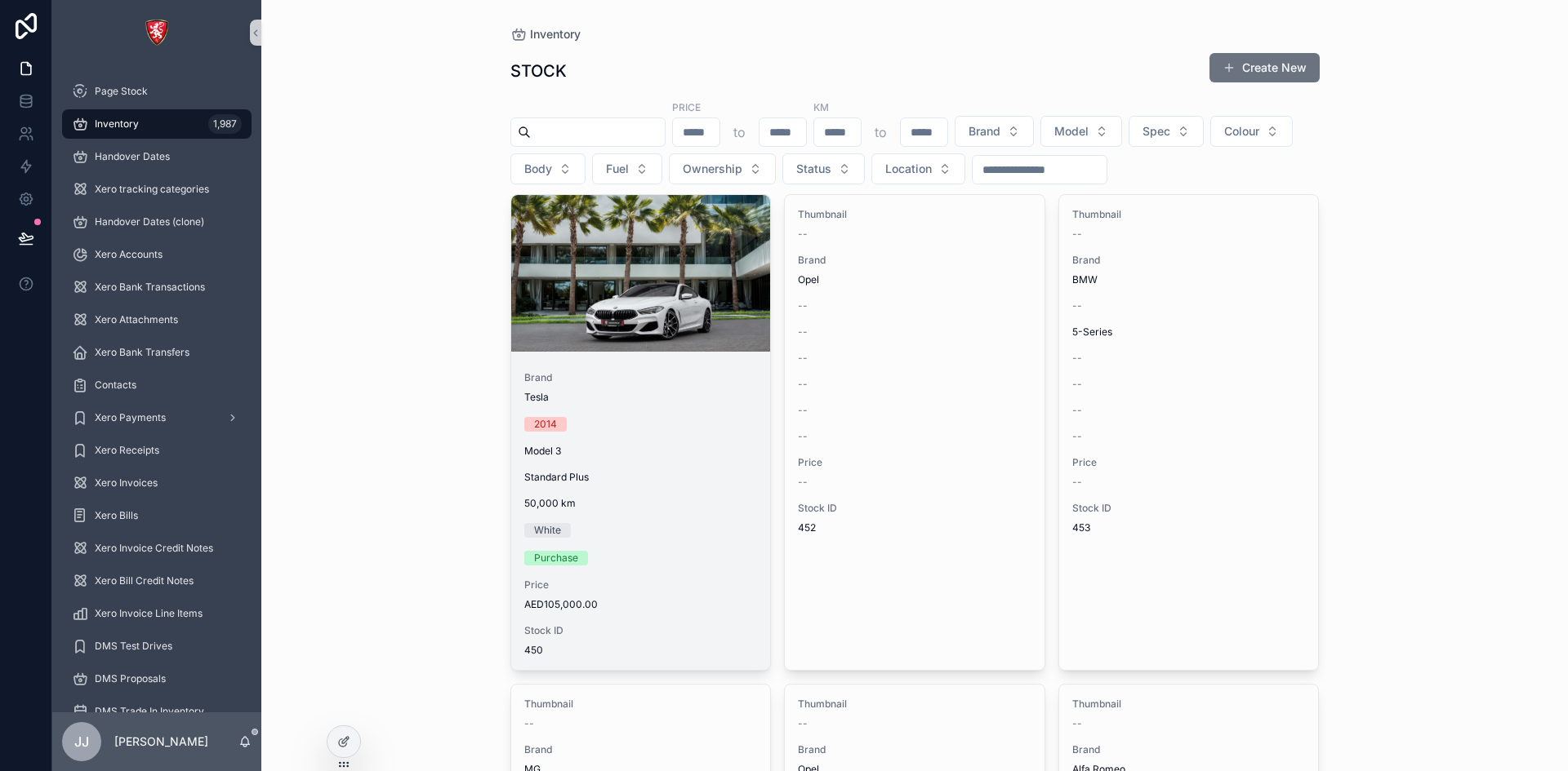
click at [635, 554] on div "Purchase" at bounding box center [641, 558] width 234 height 15
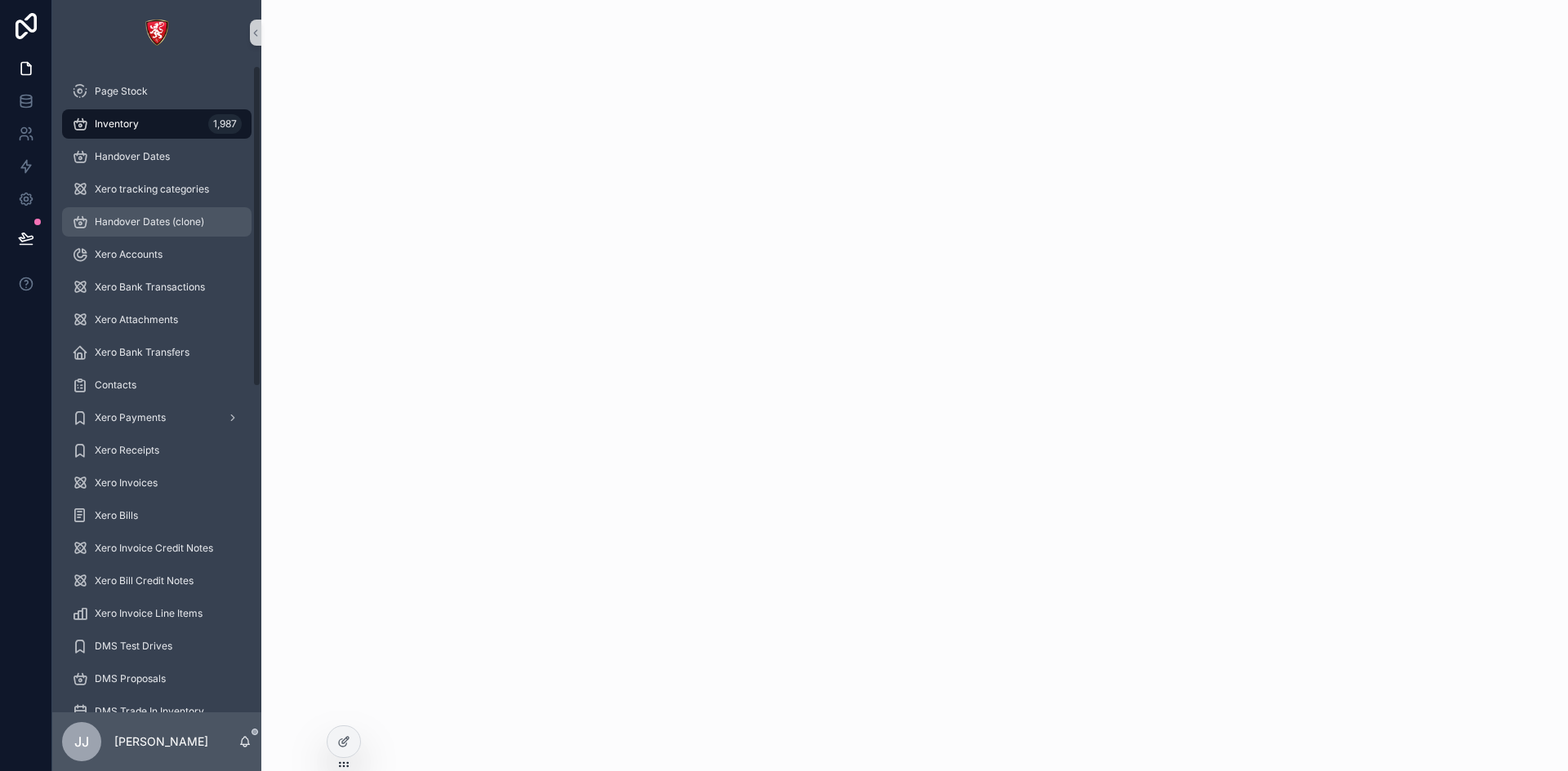
click at [112, 222] on span "Handover Dates (clone)" at bounding box center [149, 221] width 109 height 13
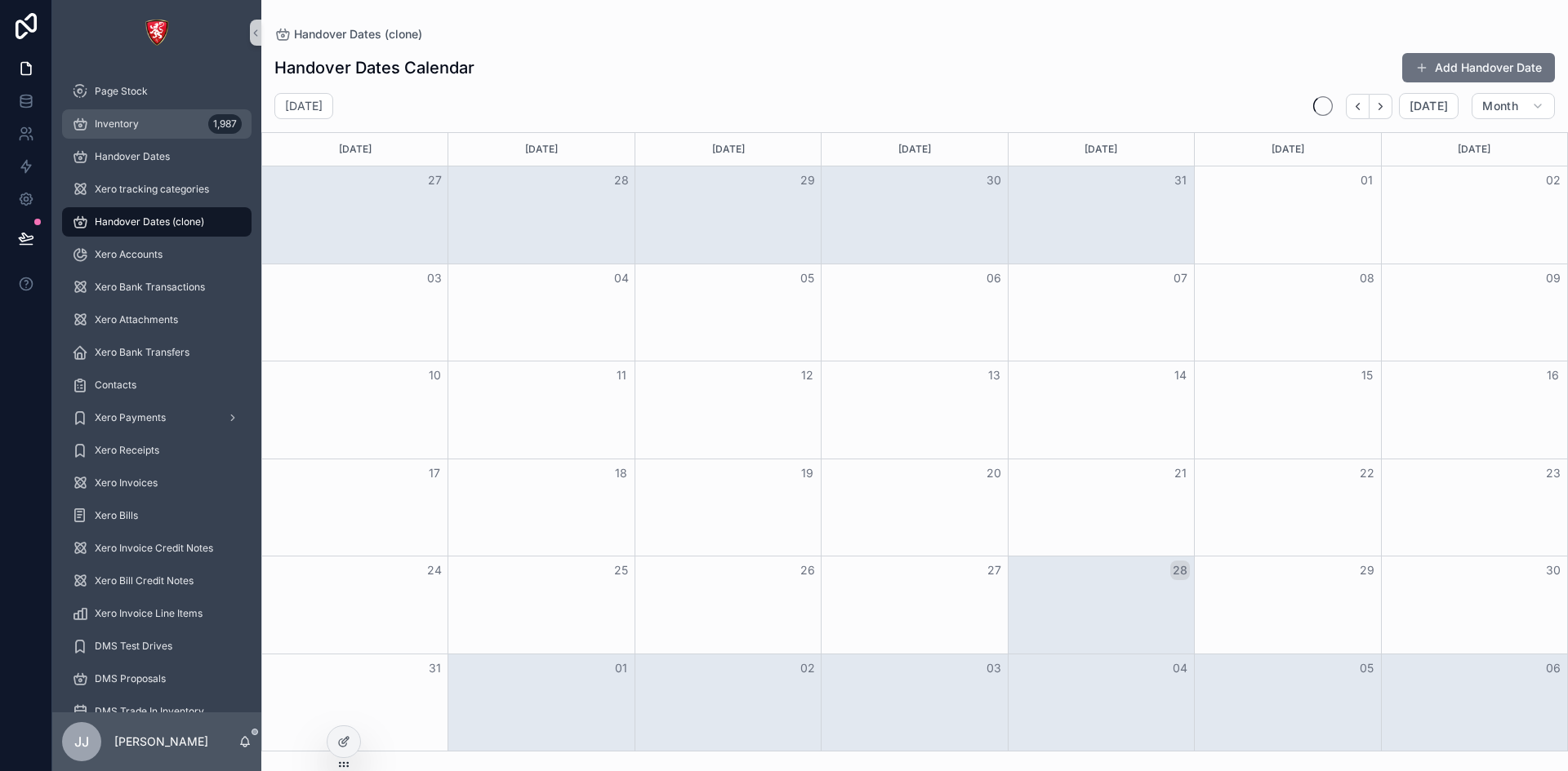
click at [102, 130] on div "Inventory 1,987" at bounding box center [157, 124] width 169 height 26
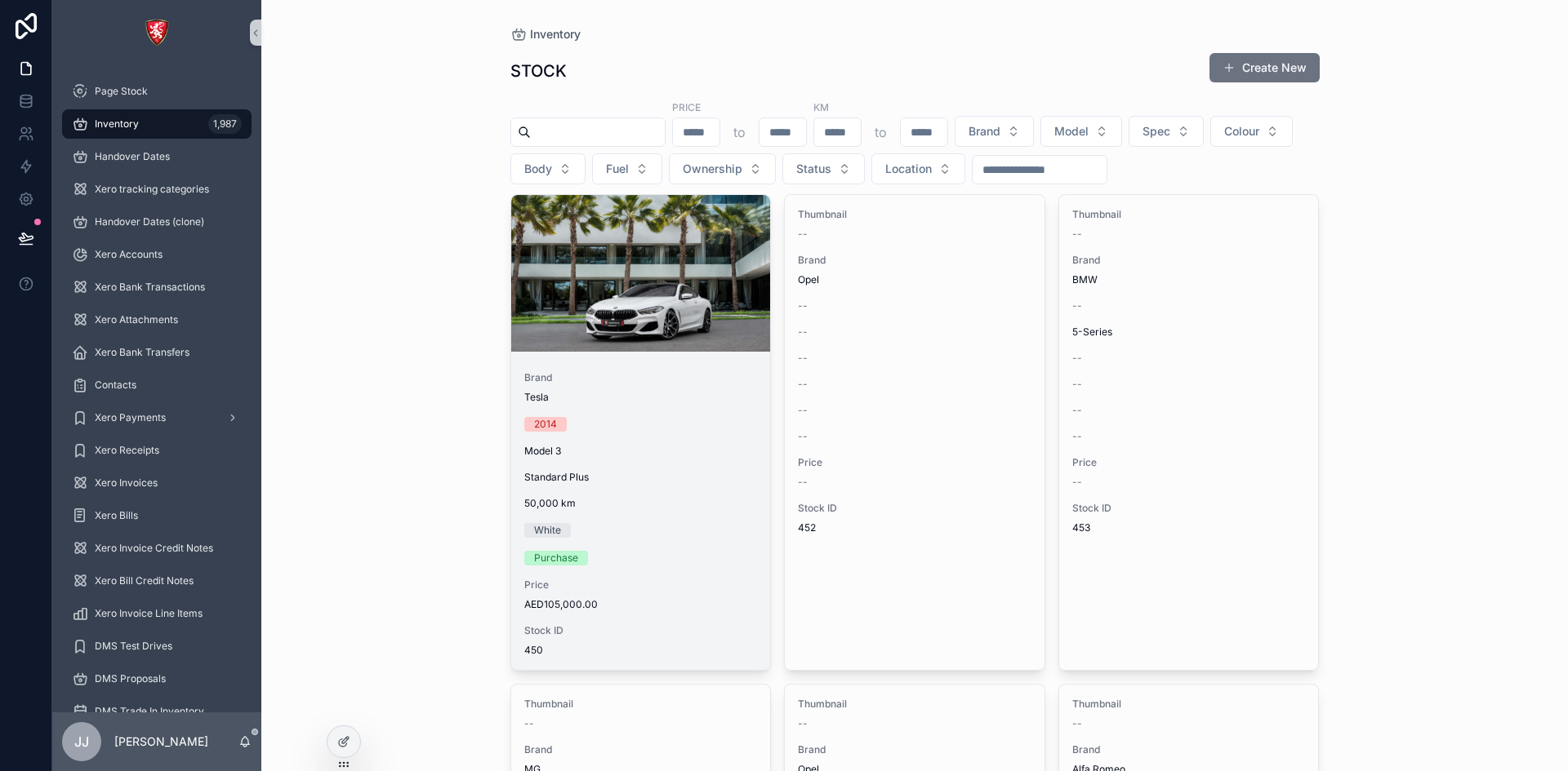
click at [668, 474] on div "Standard Plus" at bounding box center [641, 477] width 234 height 13
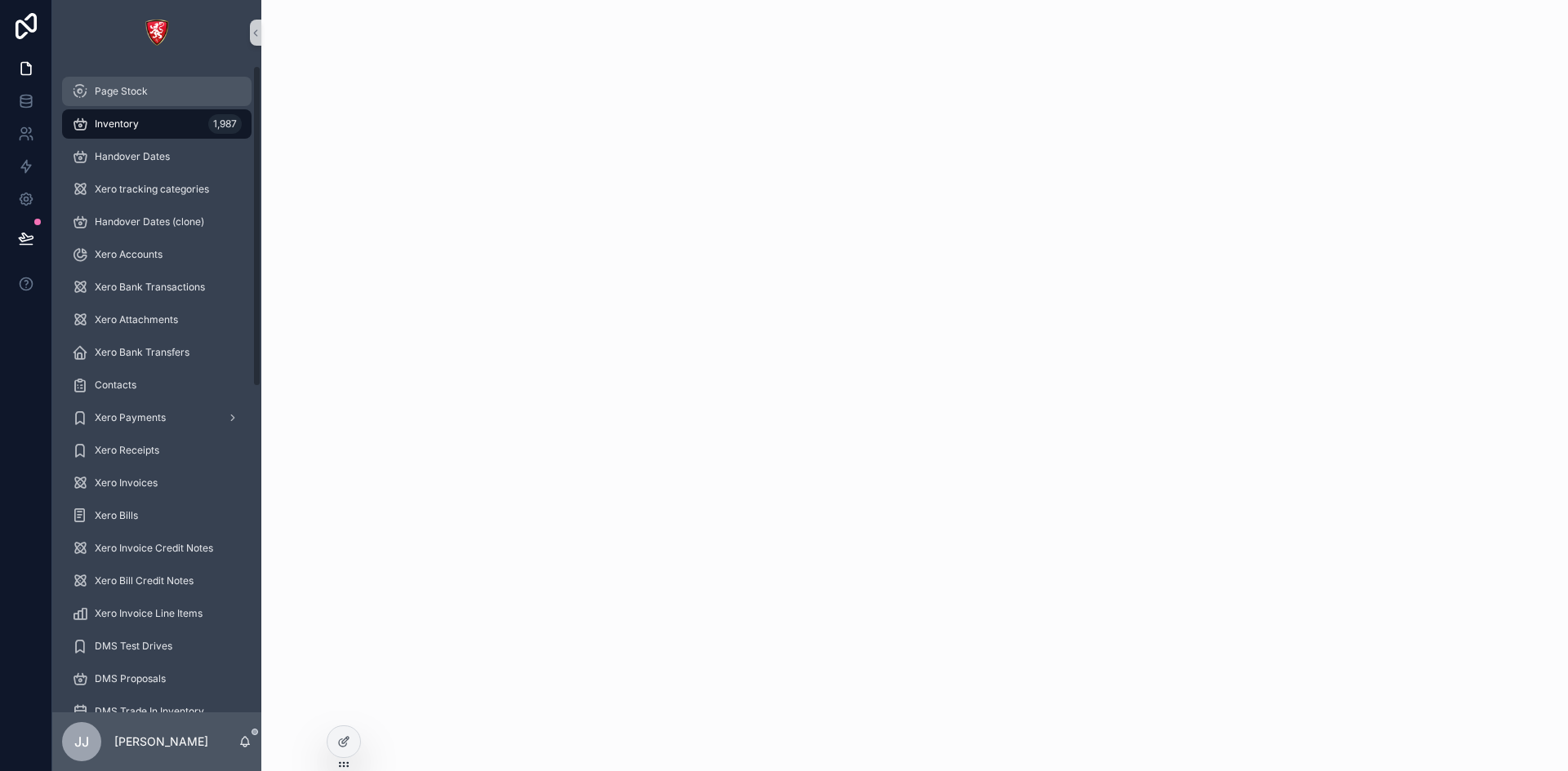
click at [102, 100] on div "Page Stock" at bounding box center [157, 91] width 169 height 26
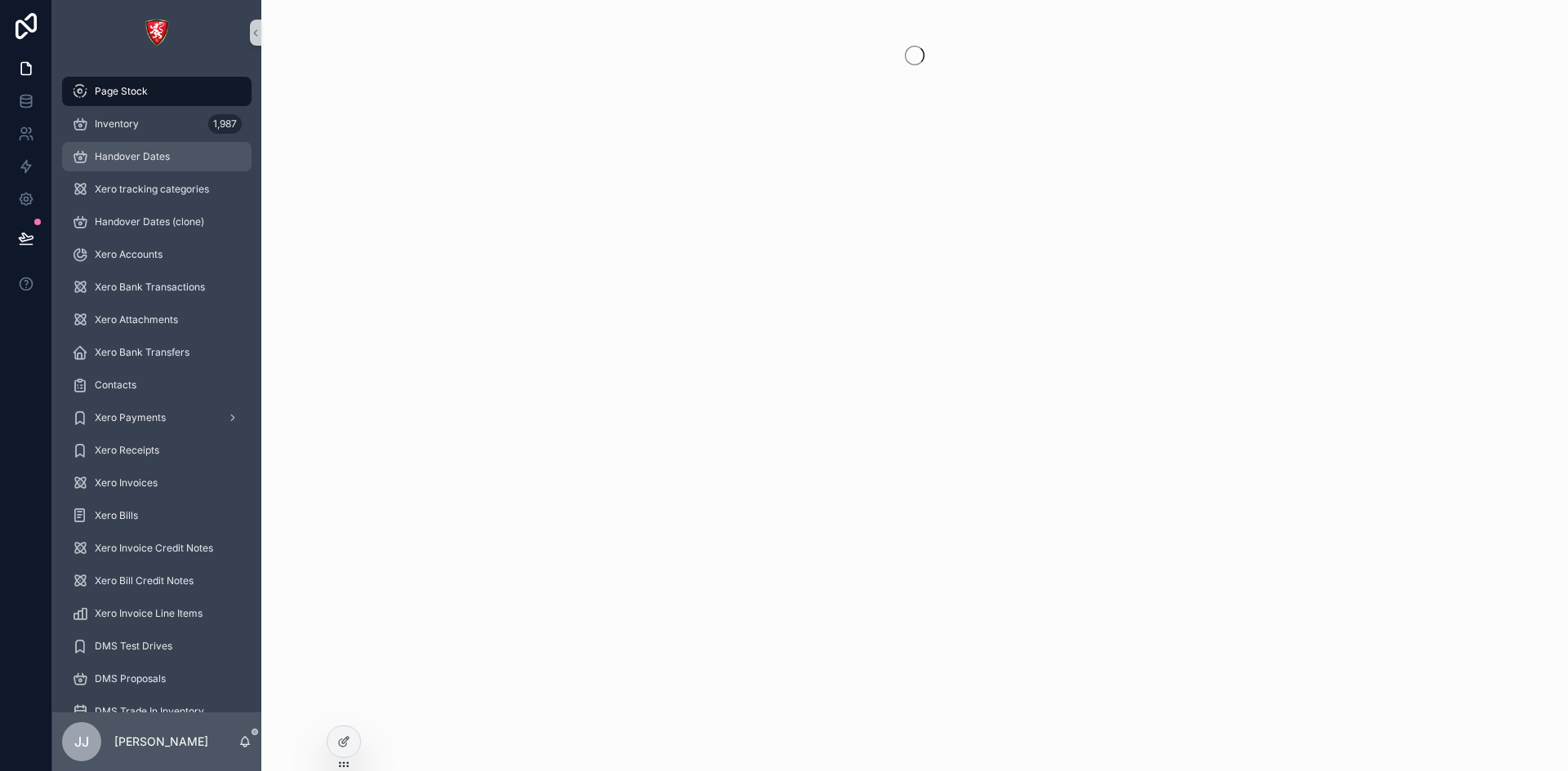
click at [134, 160] on span "Handover Dates" at bounding box center [131, 156] width 75 height 13
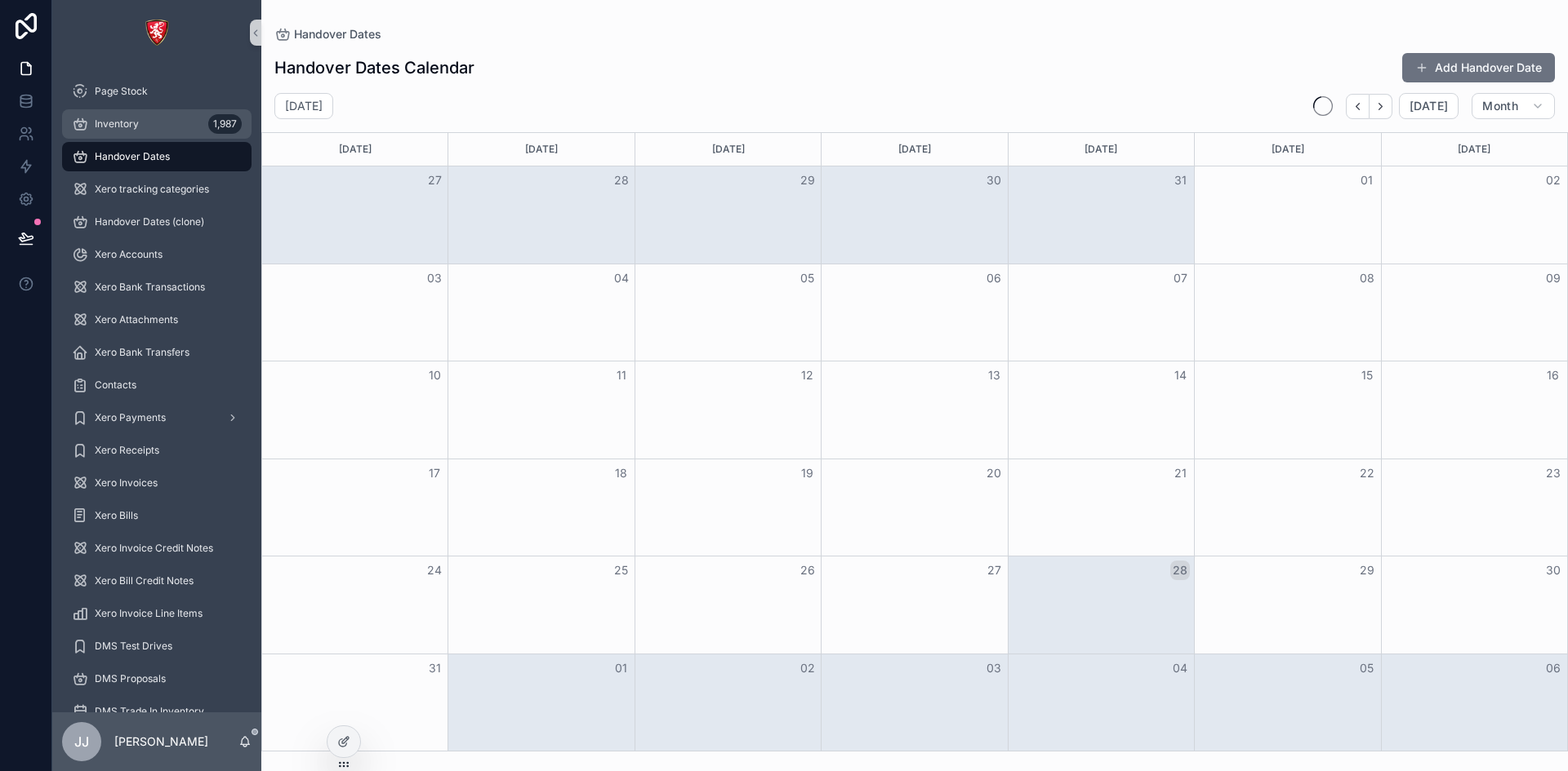
click at [130, 132] on div "Inventory 1,987" at bounding box center [157, 124] width 169 height 26
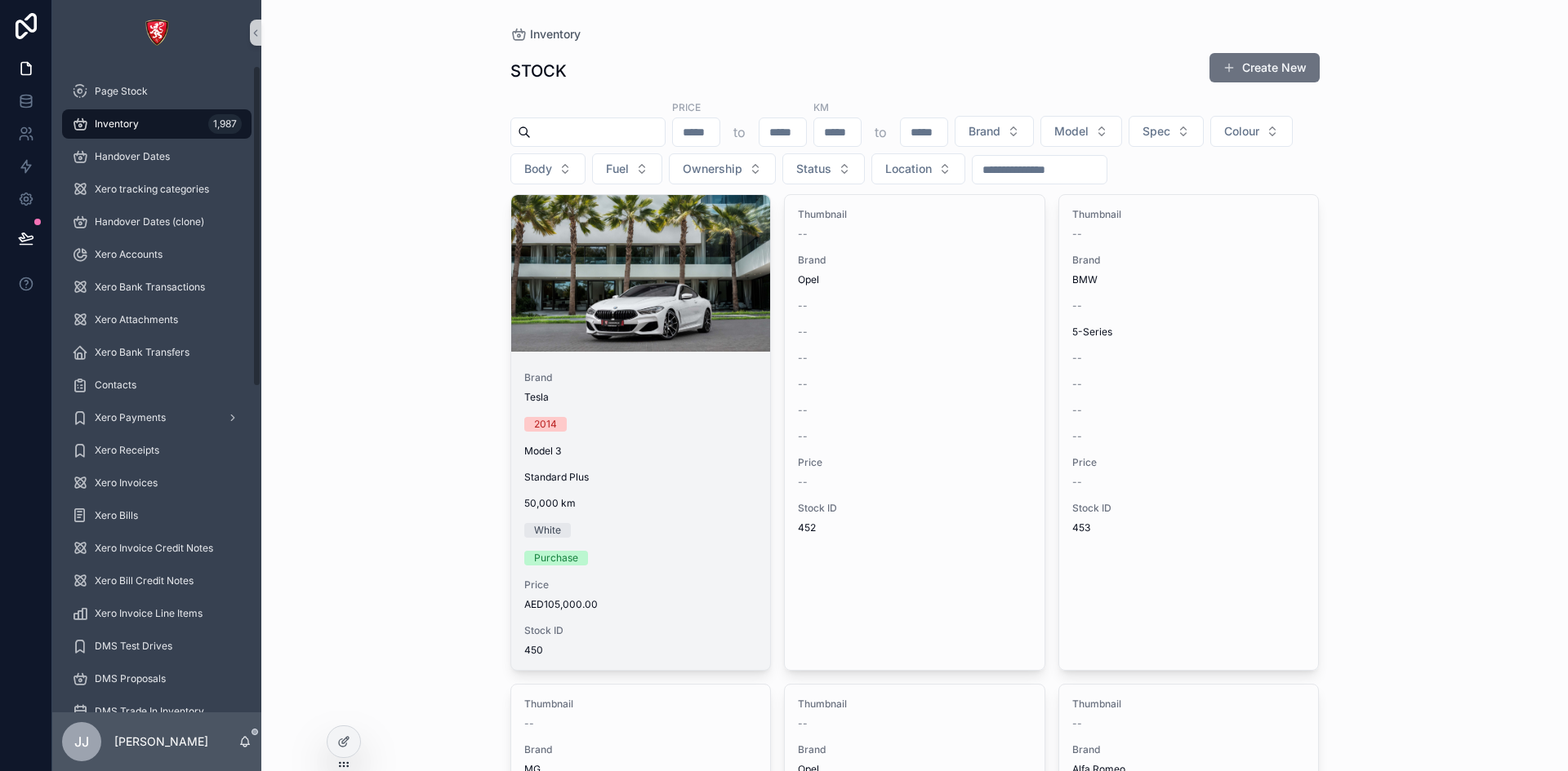
click at [577, 494] on div "Brand Tesla 2014 Model 3 Standard Plus 50,000 [PERSON_NAME] Purchase Price AED1…" at bounding box center [641, 514] width 260 height 312
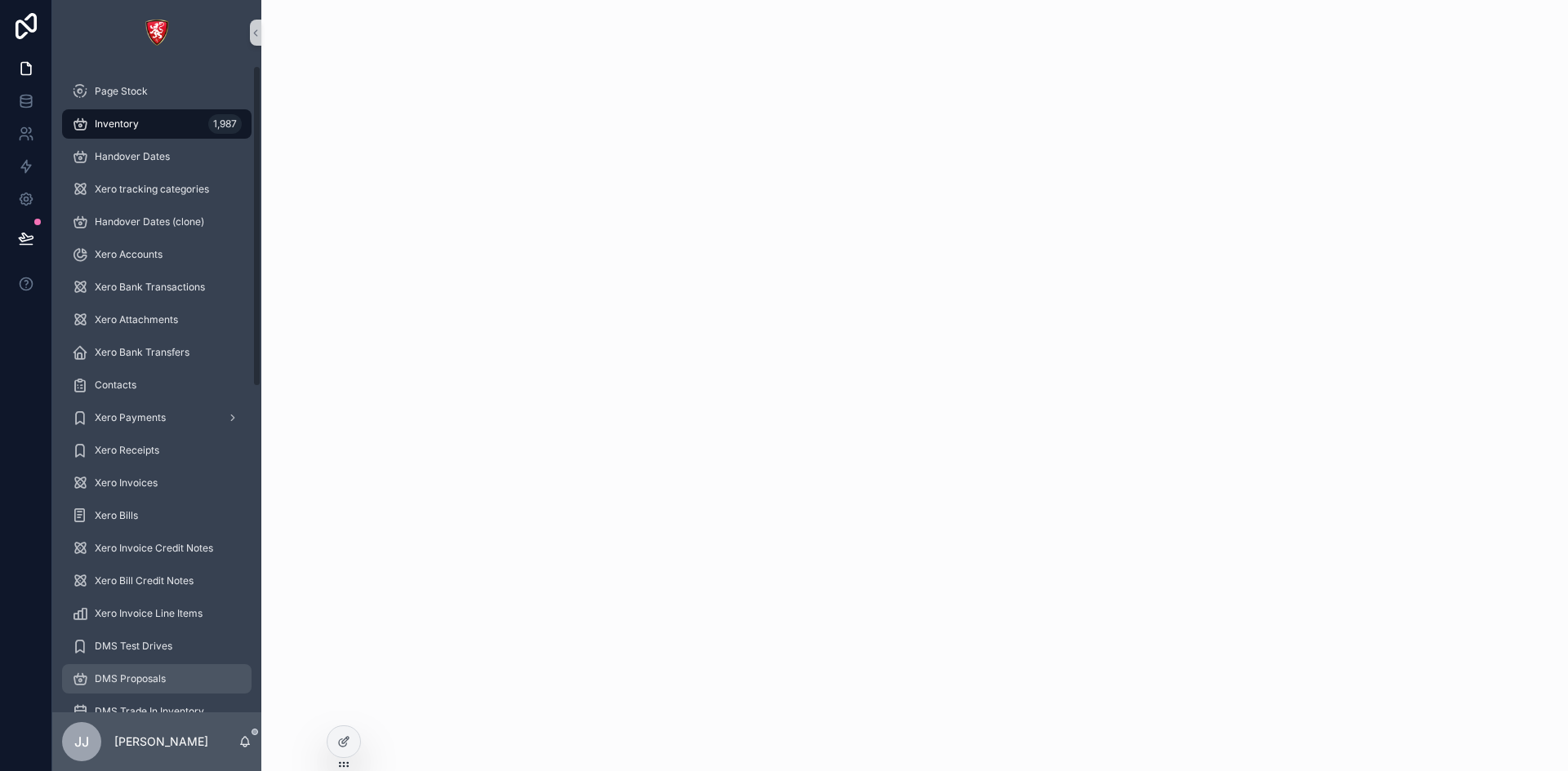
click at [124, 671] on div "DMS Proposals" at bounding box center [157, 679] width 169 height 26
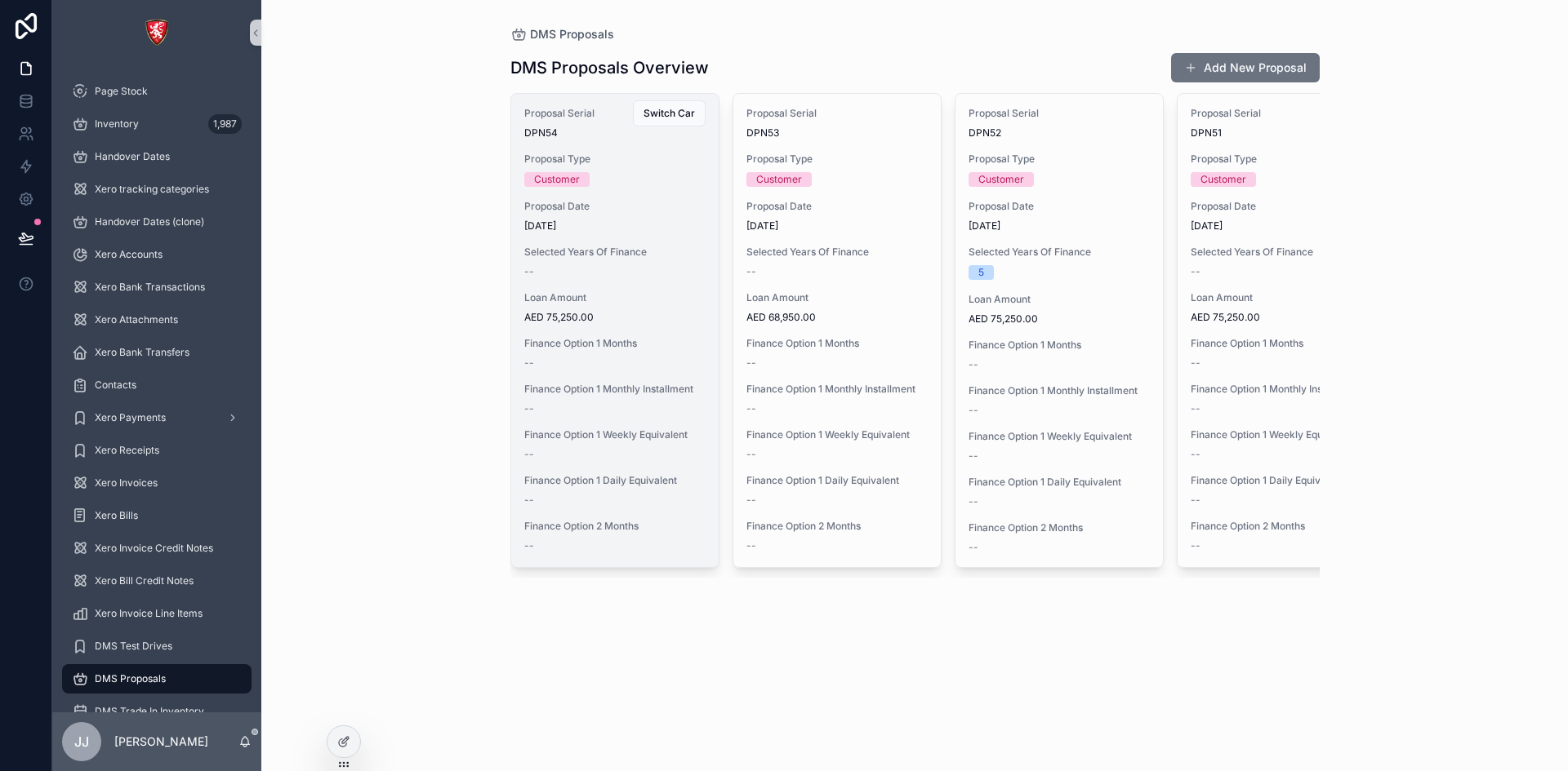
click at [563, 460] on div "--" at bounding box center [615, 454] width 181 height 13
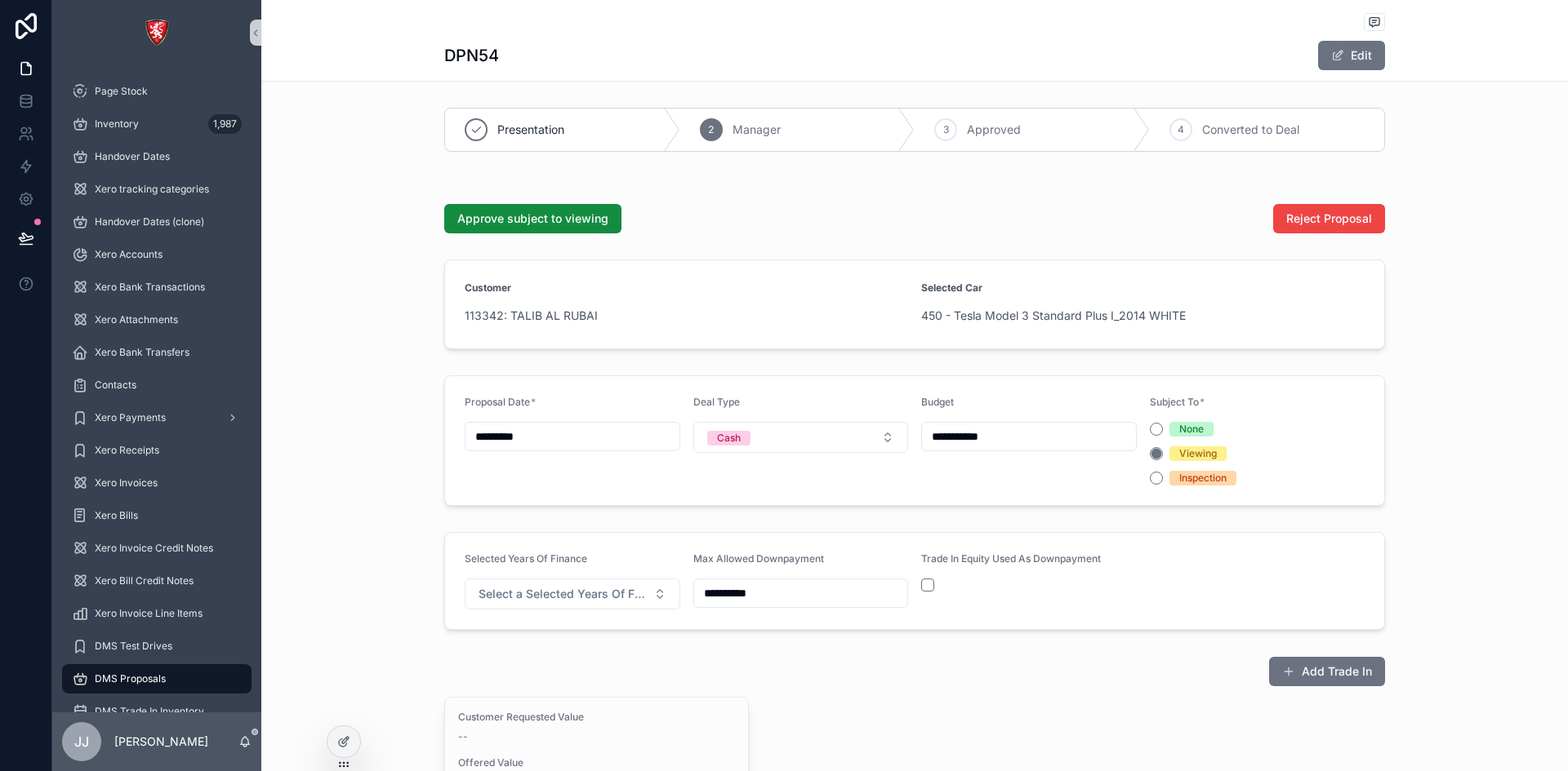
click at [547, 141] on div "Presentation" at bounding box center [562, 130] width 235 height 43
click at [768, 137] on span "Manager" at bounding box center [756, 129] width 48 height 17
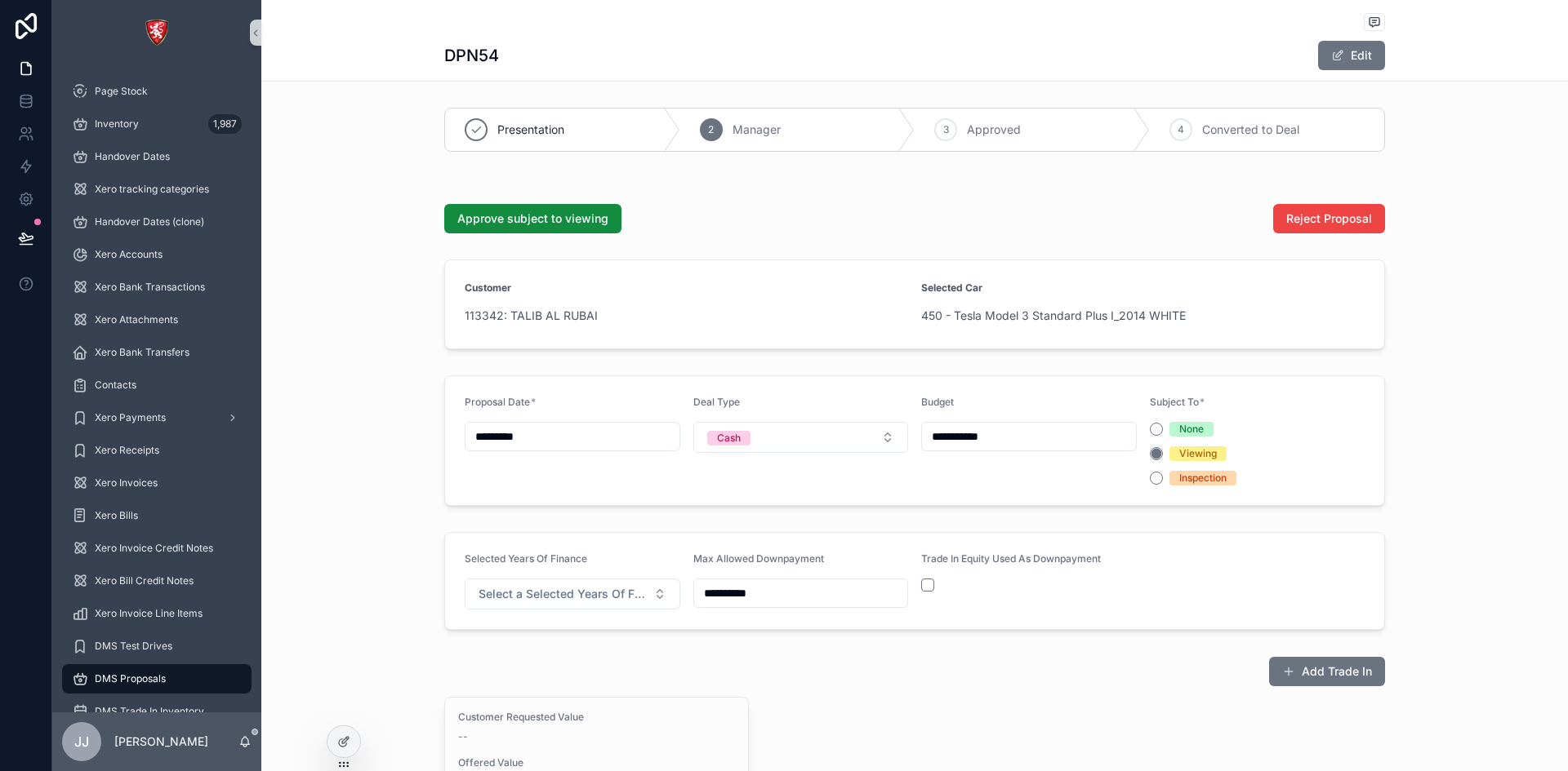
click at [558, 125] on span "Presentation" at bounding box center [531, 129] width 67 height 17
click at [757, 124] on span "Manager" at bounding box center [756, 129] width 48 height 17
click at [978, 134] on span "Approved" at bounding box center [993, 129] width 54 height 17
click at [943, 124] on span "3" at bounding box center [946, 129] width 6 height 13
click at [469, 134] on icon "scrollable content" at bounding box center [475, 129] width 13 height 13
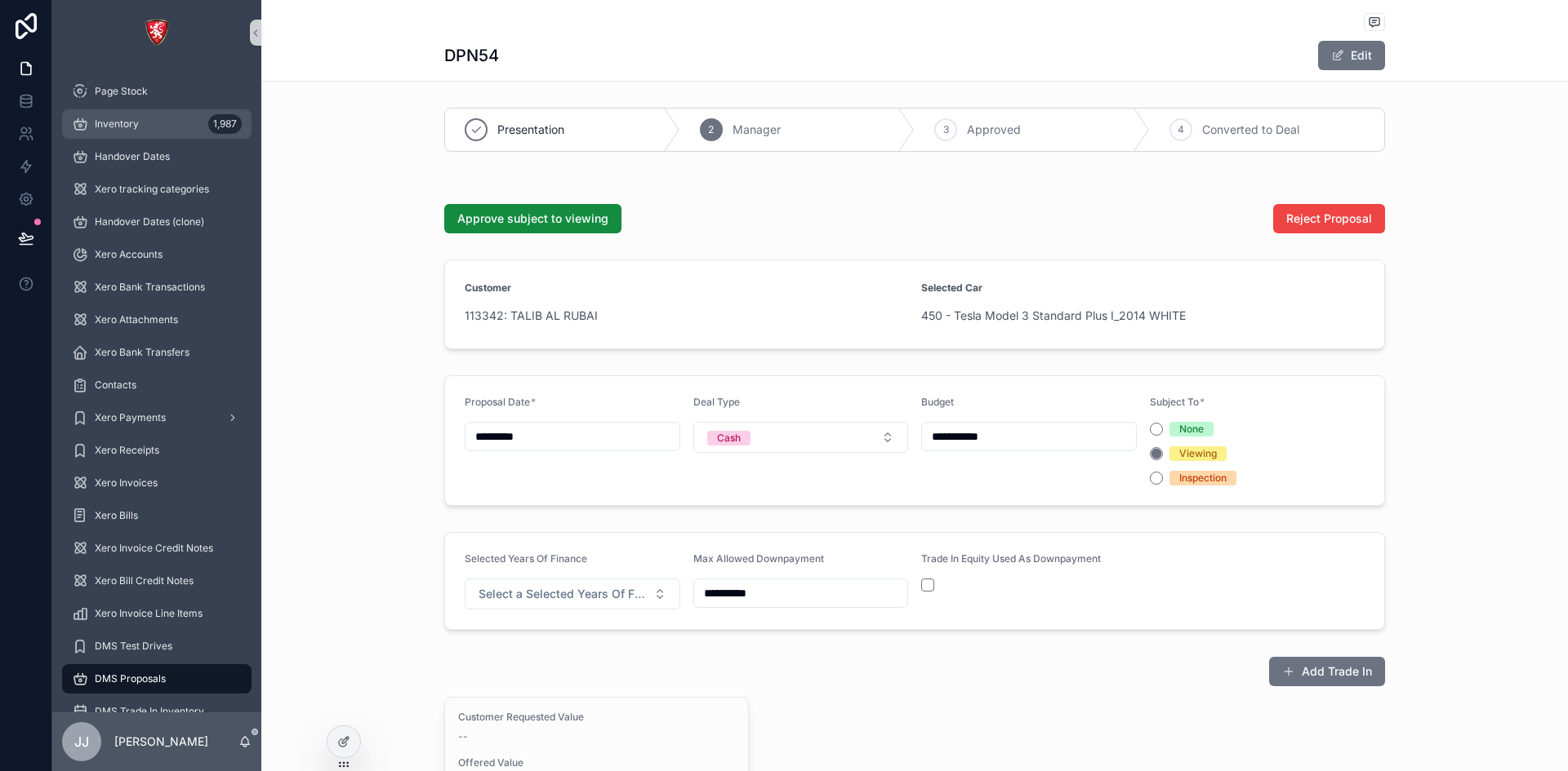
click at [133, 135] on div "Inventory 1,987" at bounding box center [157, 124] width 169 height 26
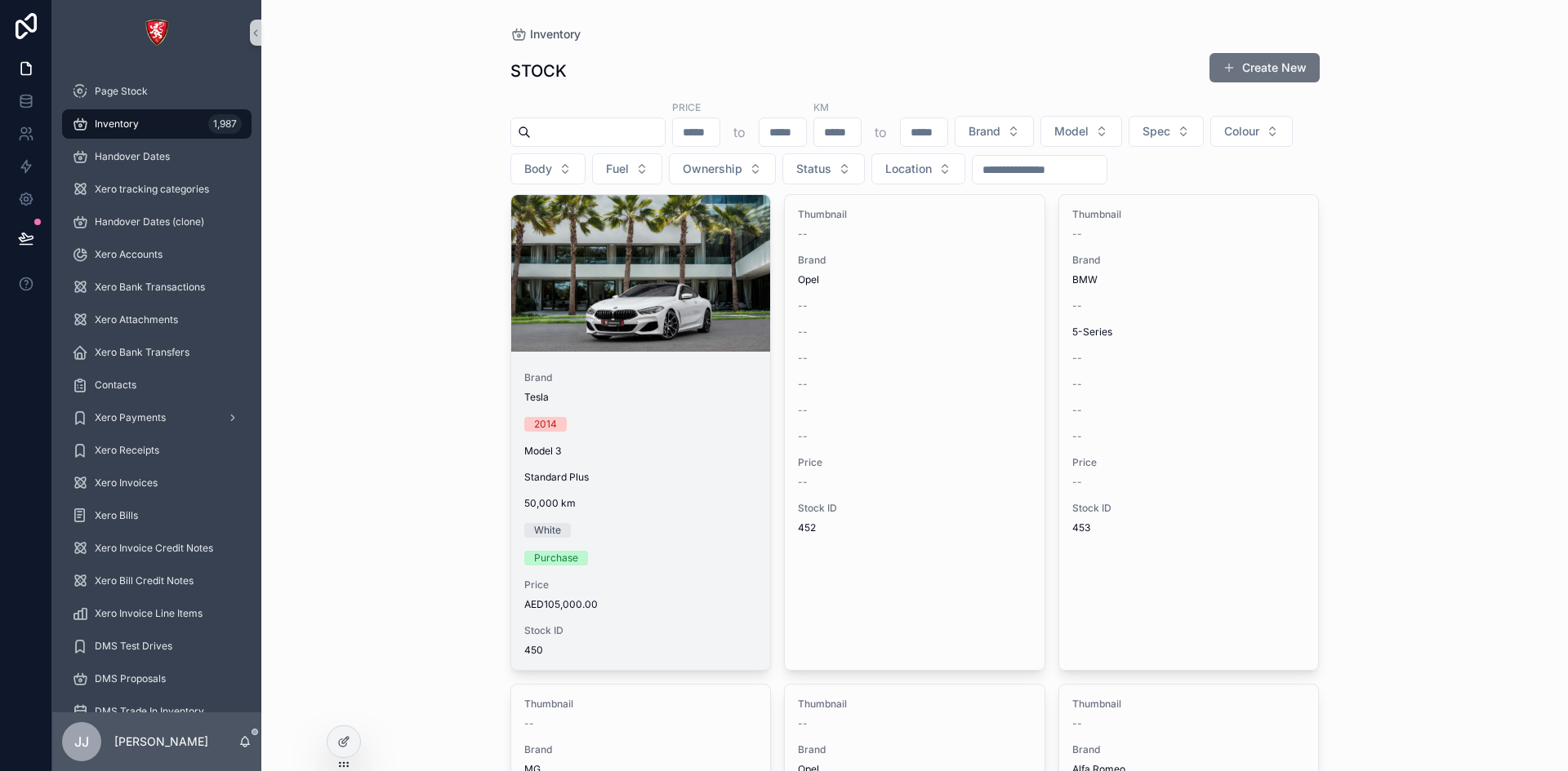
click at [688, 548] on div "Brand Tesla 2014 Model 3 Standard Plus 50,000 [PERSON_NAME] Purchase Price AED1…" at bounding box center [641, 514] width 260 height 312
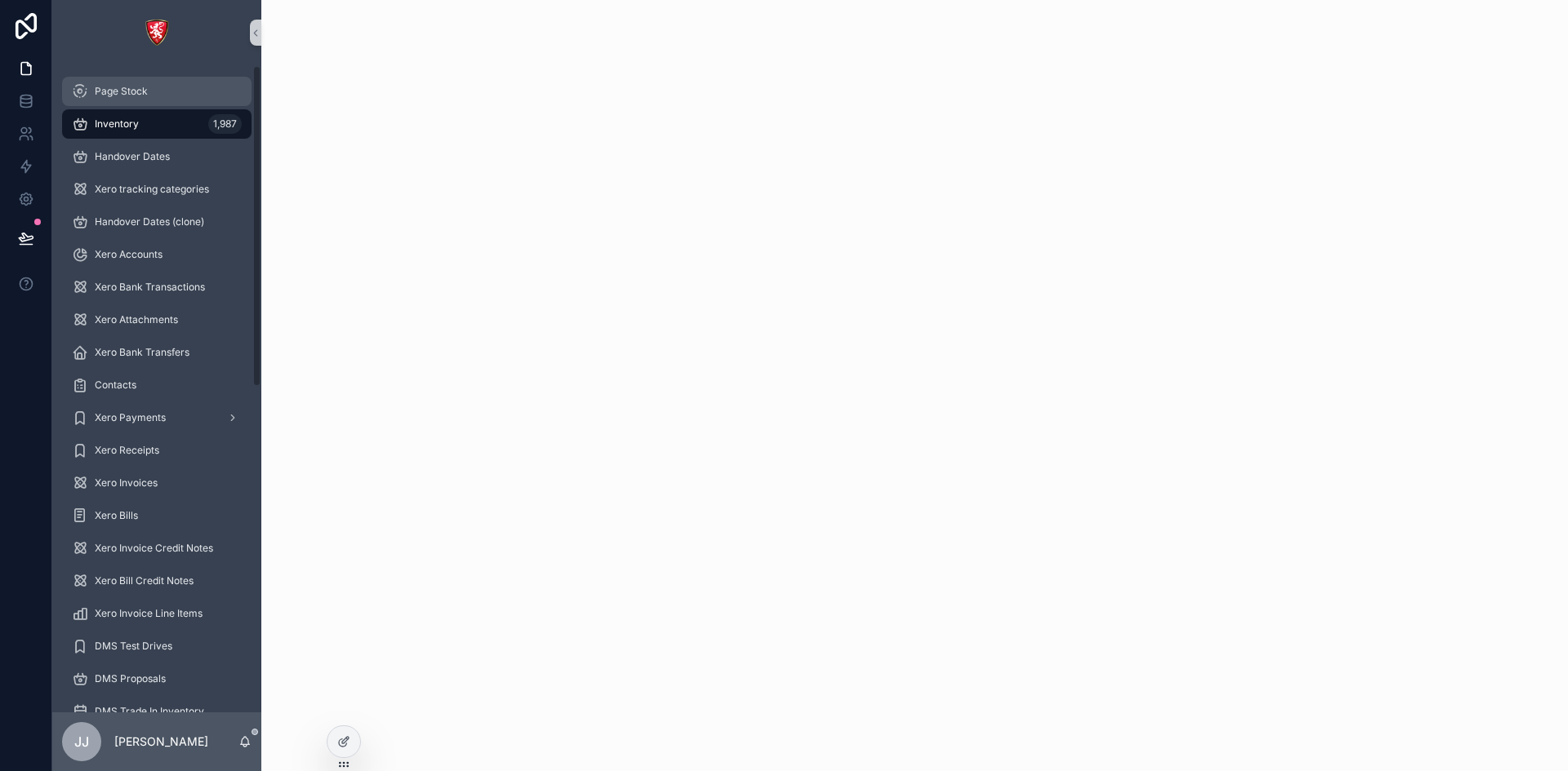
click at [157, 84] on div "Page Stock" at bounding box center [157, 91] width 169 height 26
click at [154, 114] on div "Inventory 1,987" at bounding box center [157, 124] width 169 height 26
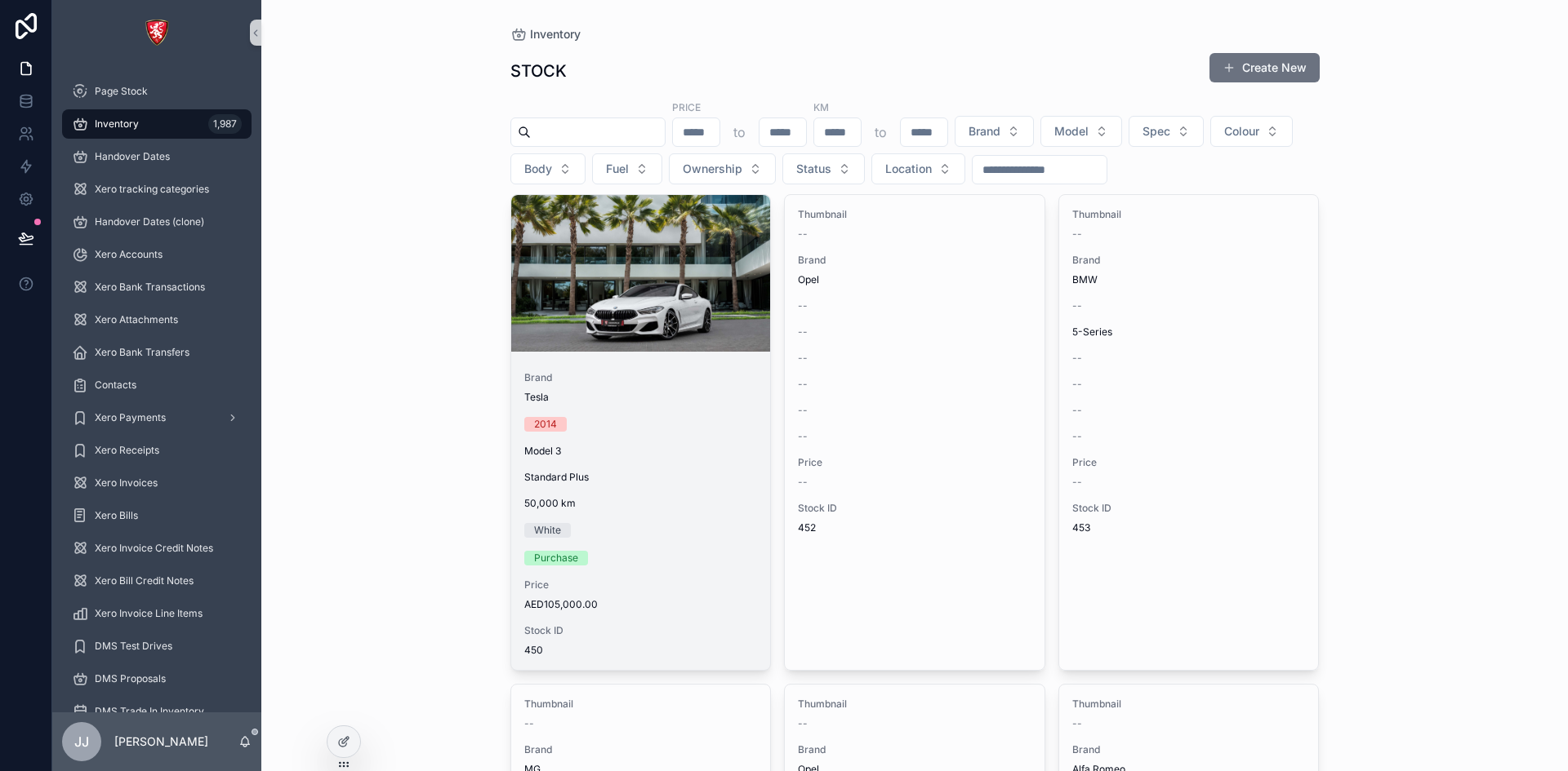
click at [607, 456] on div "Model 3" at bounding box center [641, 451] width 234 height 13
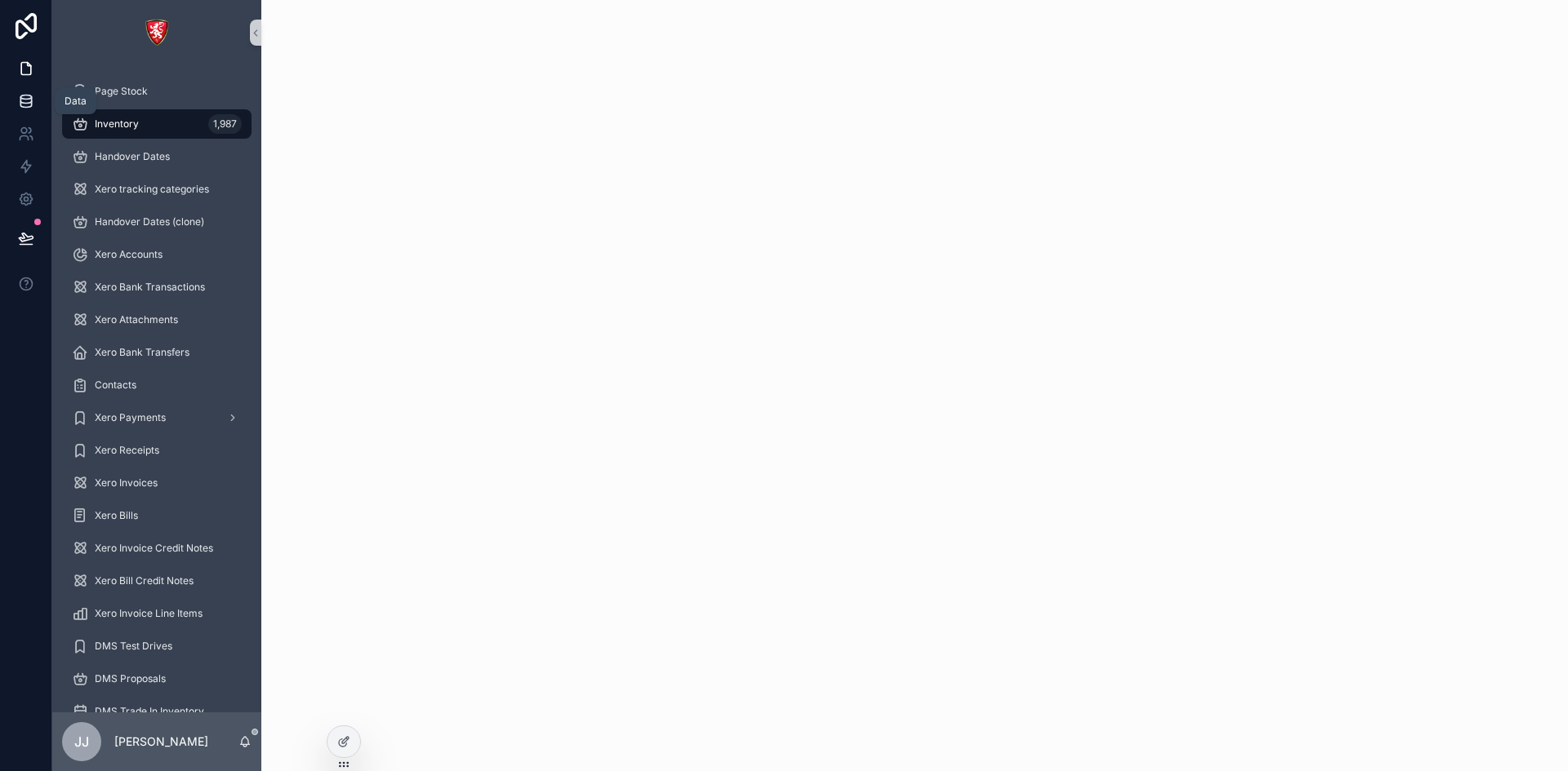
click at [38, 98] on link at bounding box center [25, 101] width 52 height 33
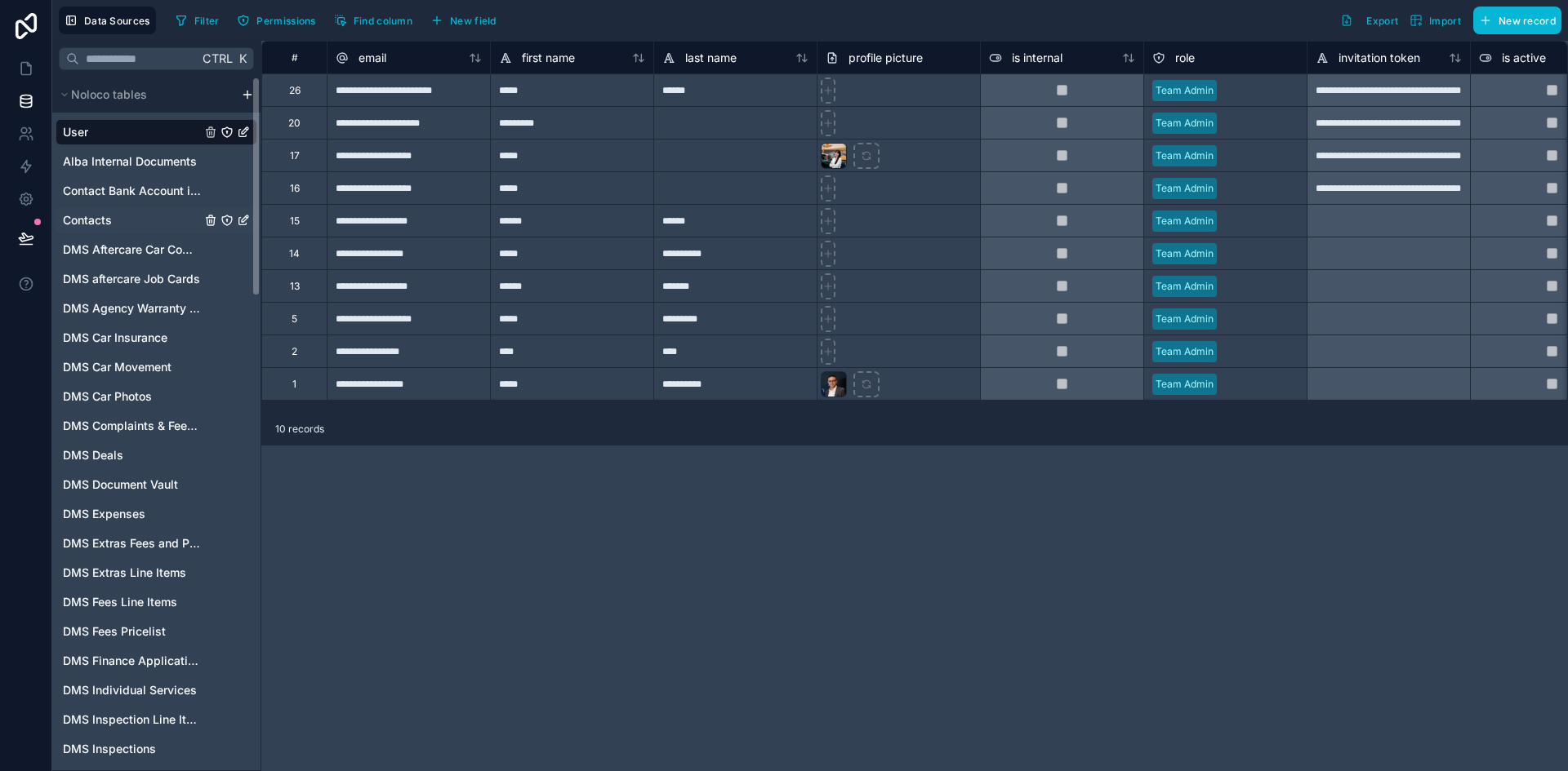
click at [167, 219] on div "Contacts" at bounding box center [156, 220] width 202 height 26
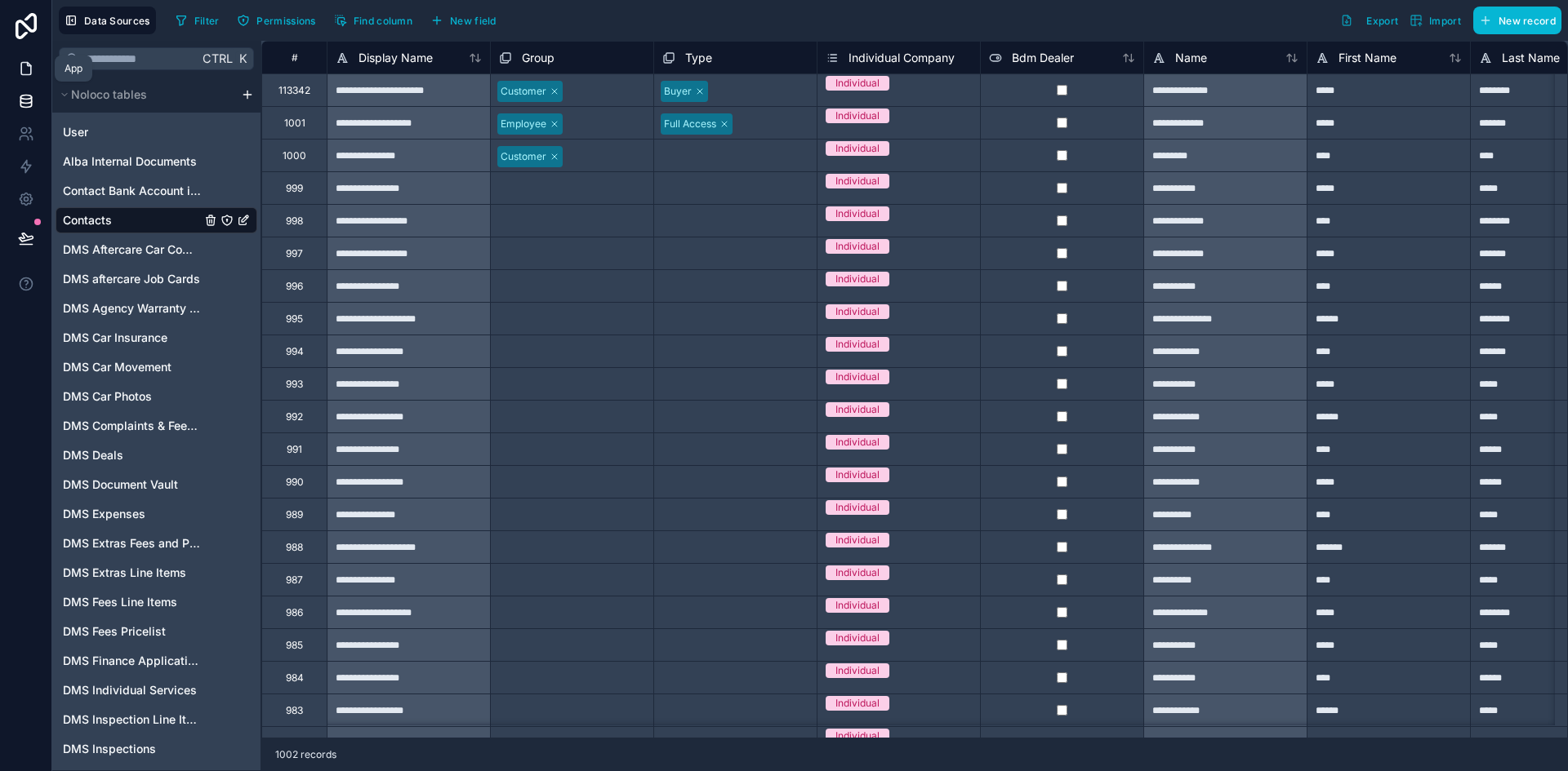
click at [24, 70] on icon at bounding box center [25, 68] width 17 height 17
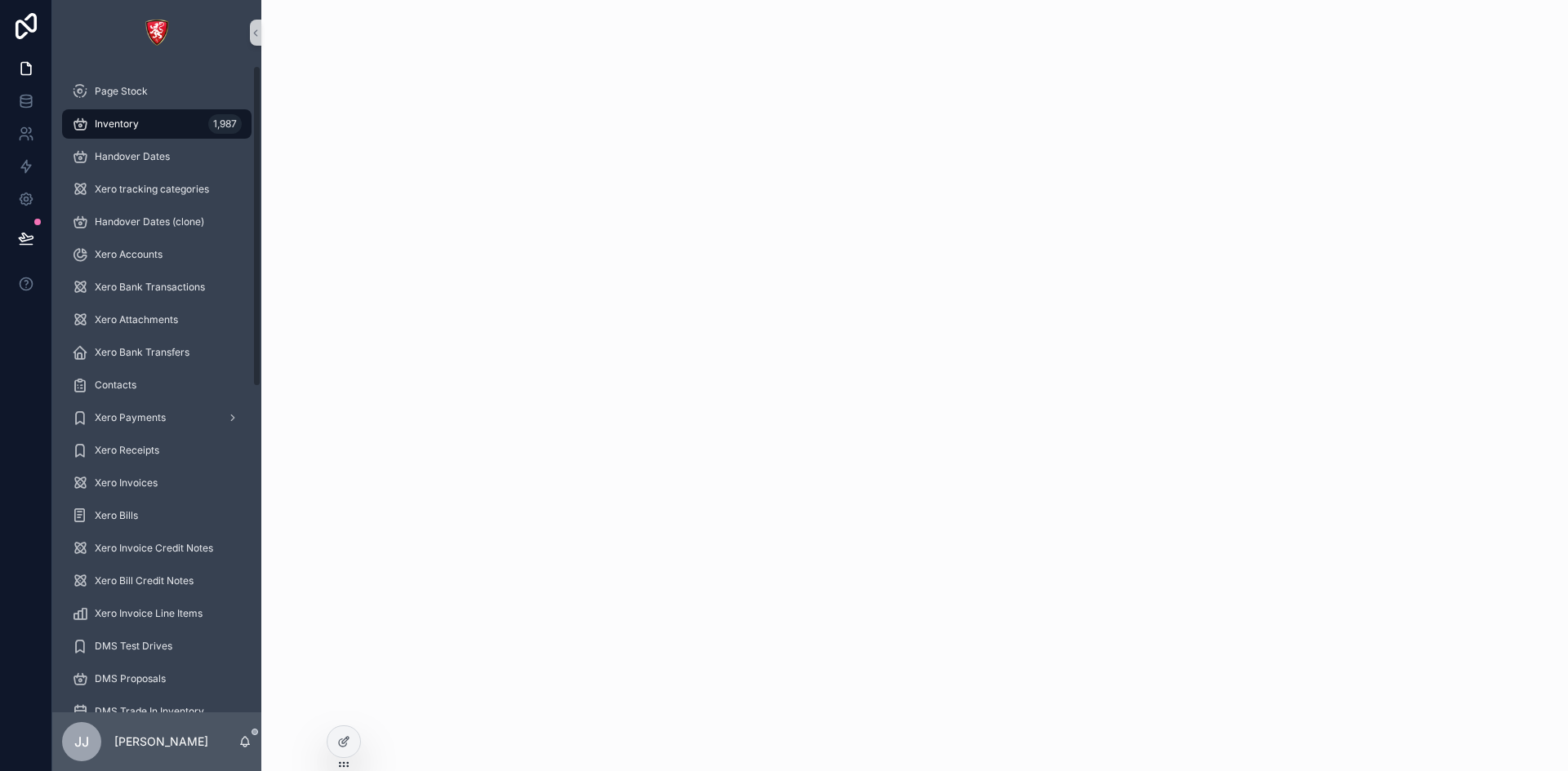
click at [118, 128] on span "Inventory" at bounding box center [116, 124] width 44 height 13
click at [146, 163] on span "Handover Dates" at bounding box center [131, 156] width 75 height 13
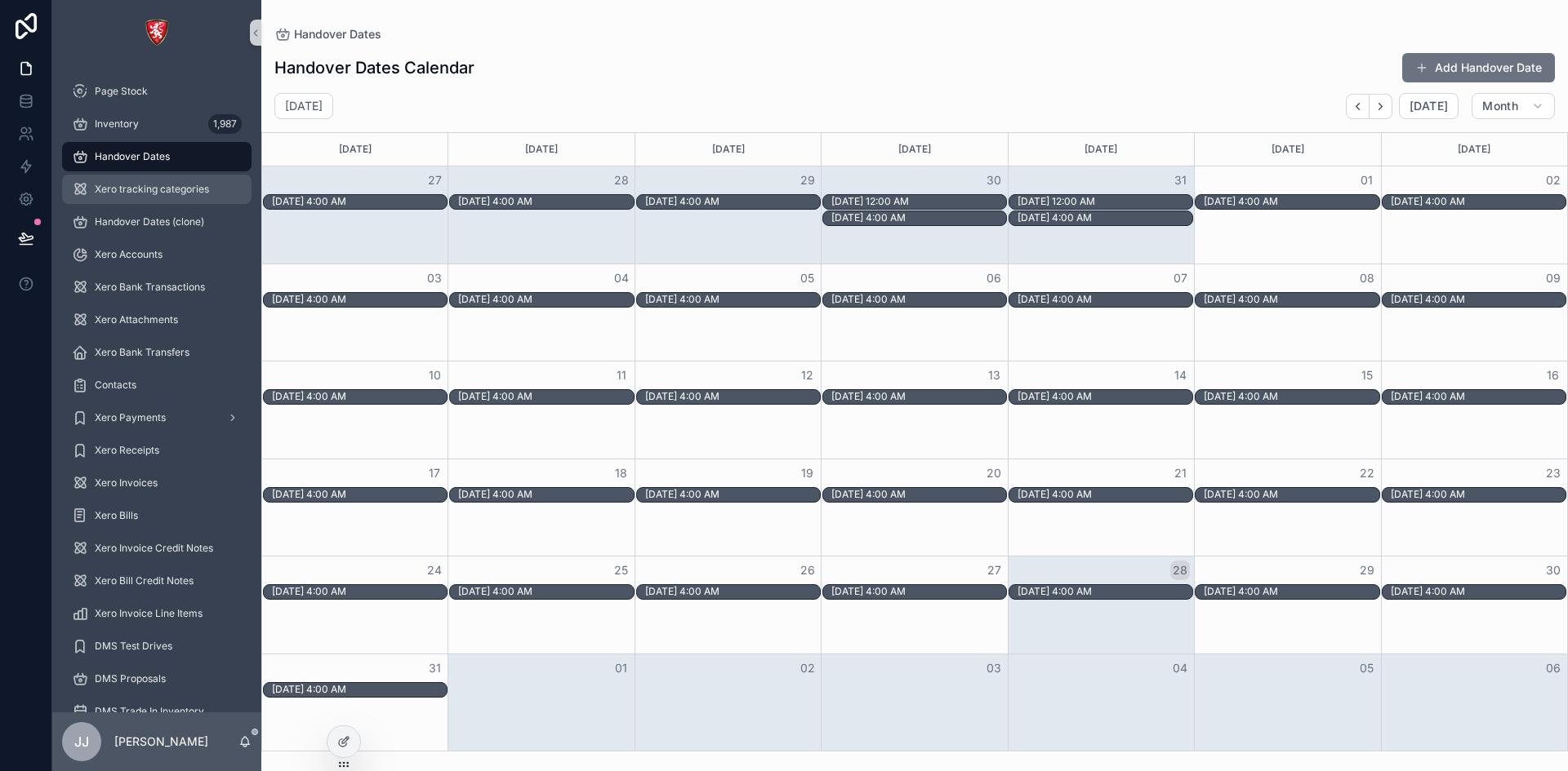
click at [153, 192] on span "Xero tracking categories" at bounding box center [151, 189] width 114 height 13
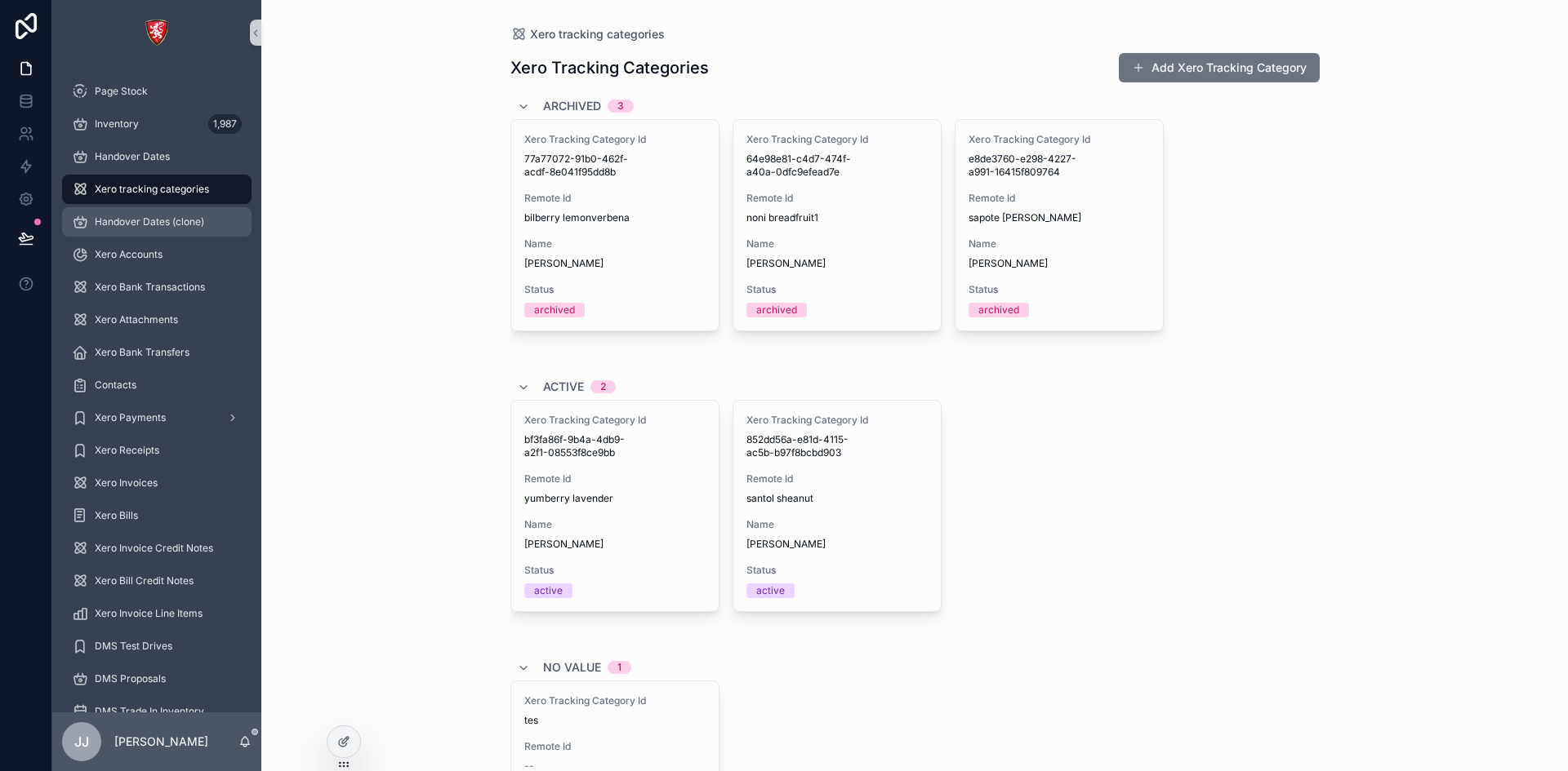
click at [134, 225] on span "Handover Dates (clone)" at bounding box center [149, 221] width 109 height 13
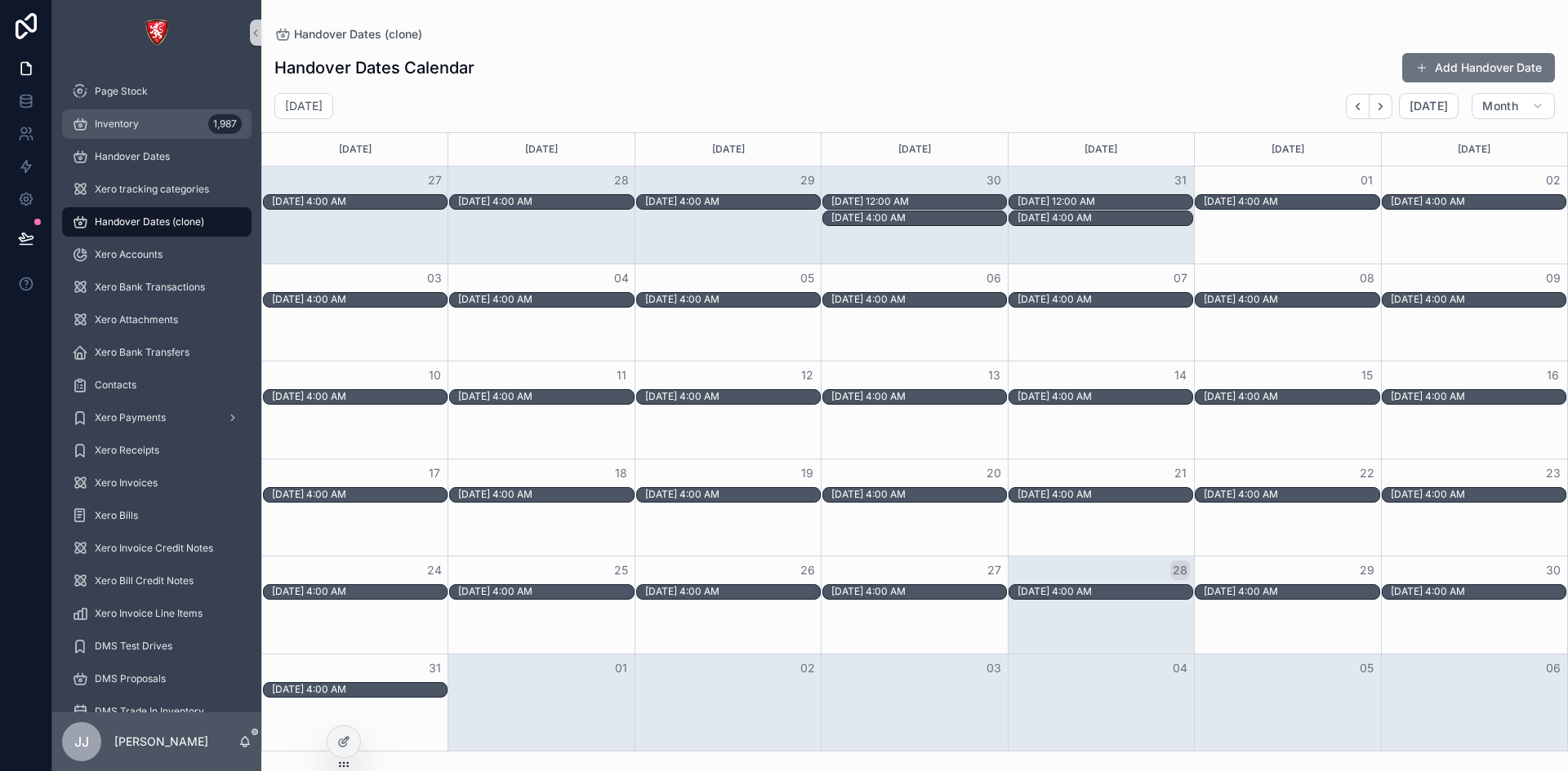
click at [144, 132] on div "Inventory 1,987" at bounding box center [157, 124] width 169 height 26
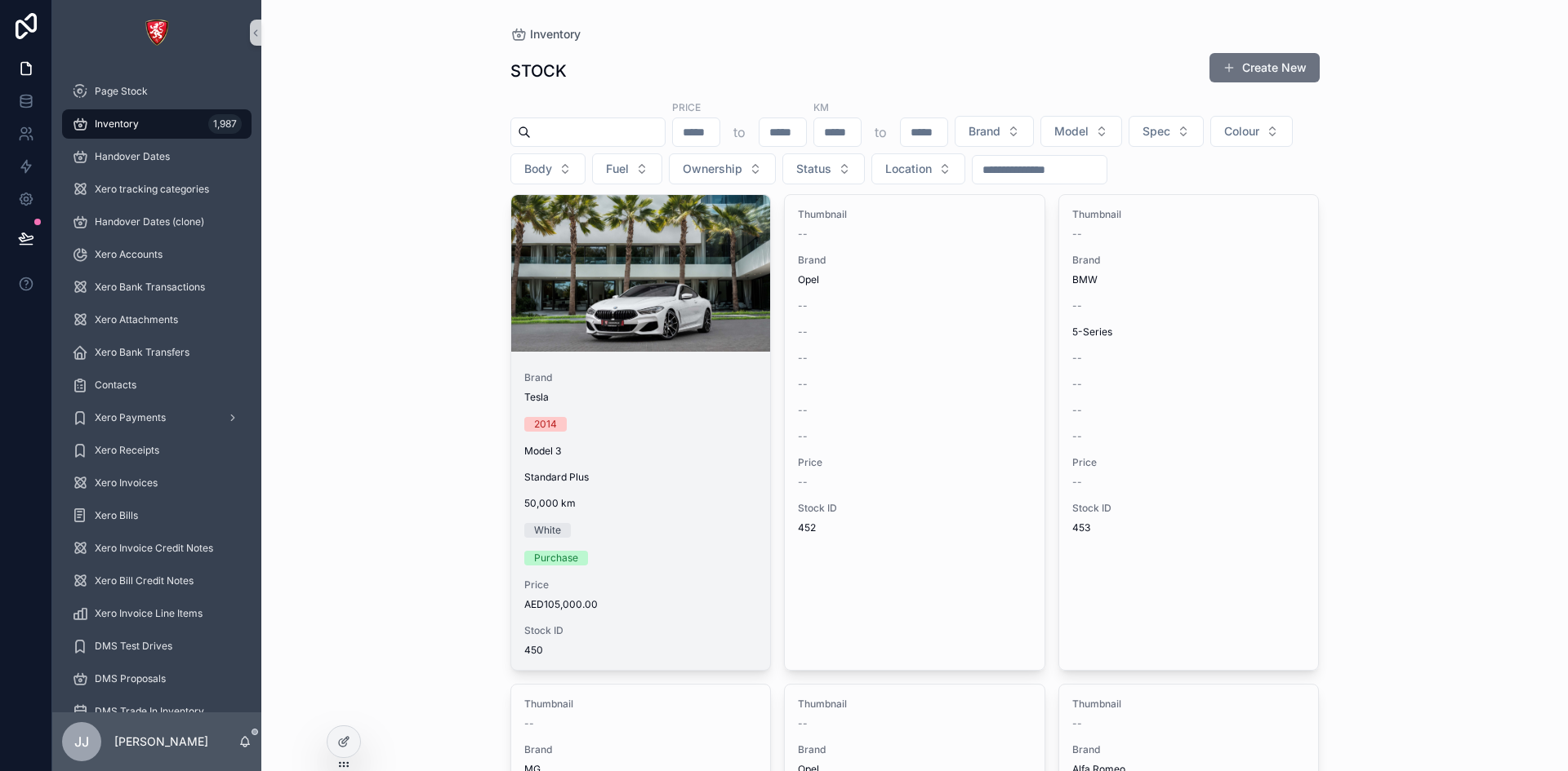
click at [624, 371] on div "Brand Tesla 2014 Model 3 Standard Plus 50,000 [PERSON_NAME] Purchase Price AED1…" at bounding box center [641, 514] width 260 height 312
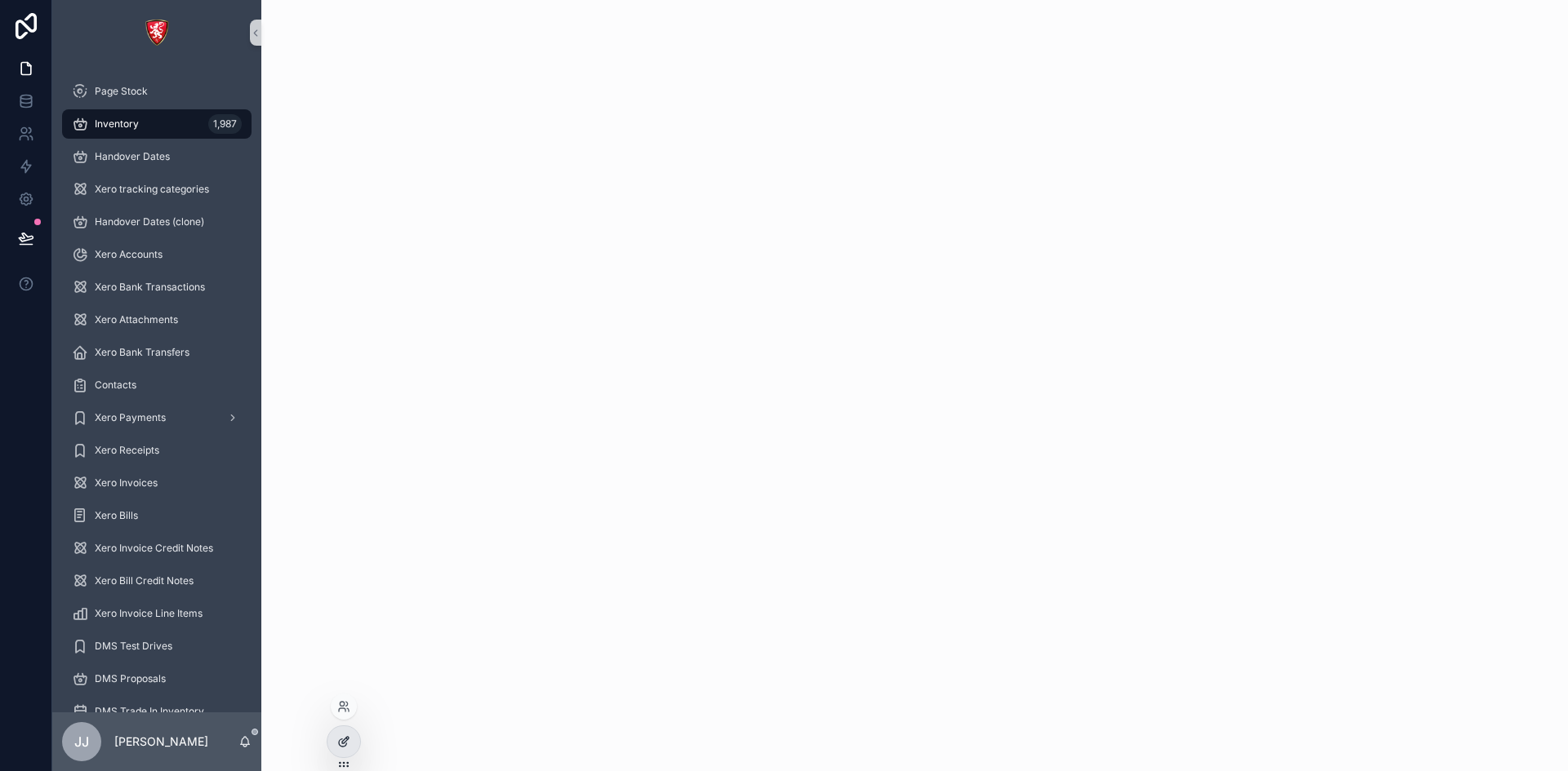
click at [337, 753] on div at bounding box center [344, 742] width 33 height 31
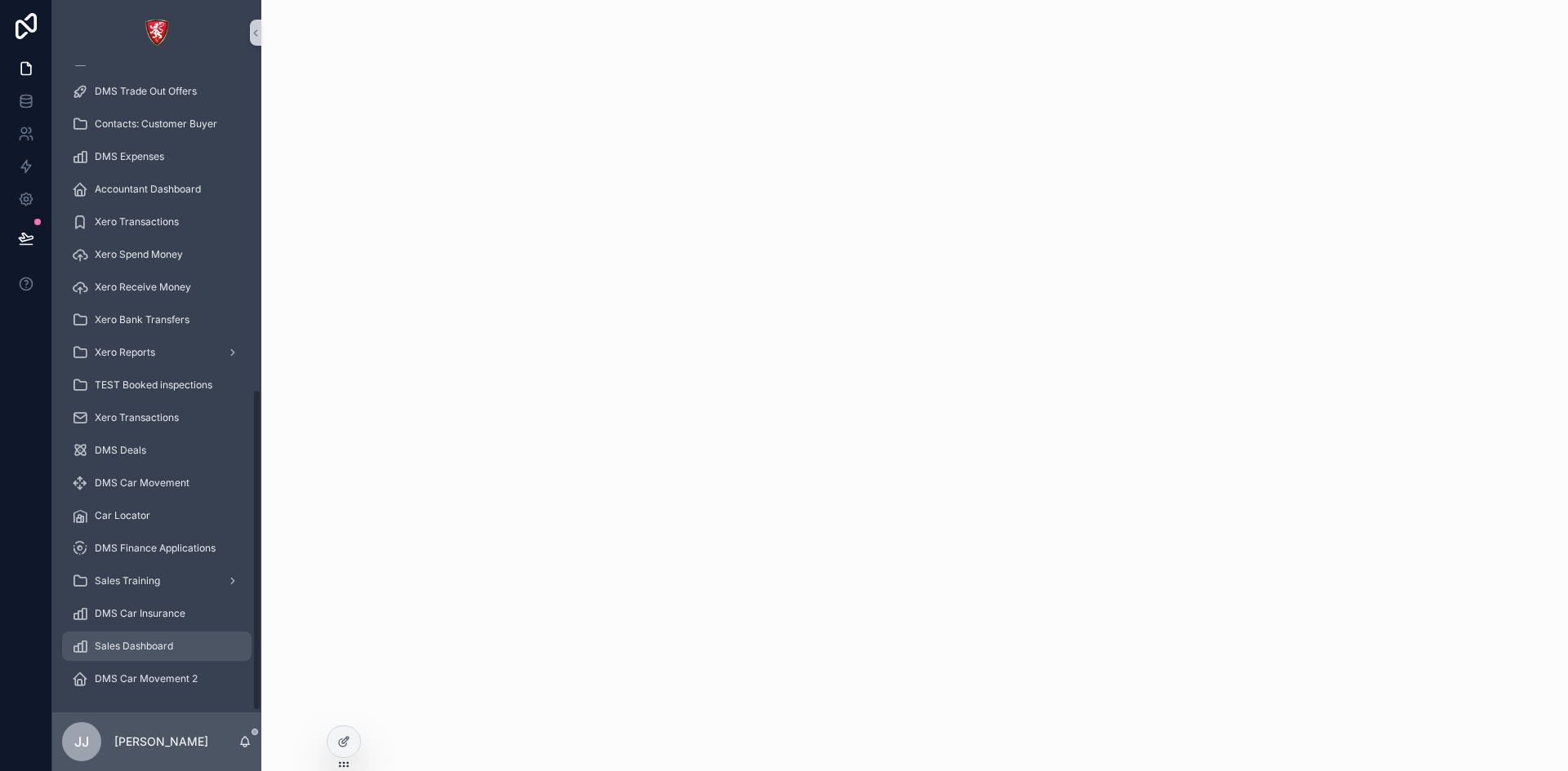
scroll to position [655, 0]
click at [139, 680] on span "DMS Car Movement 2" at bounding box center [146, 676] width 103 height 13
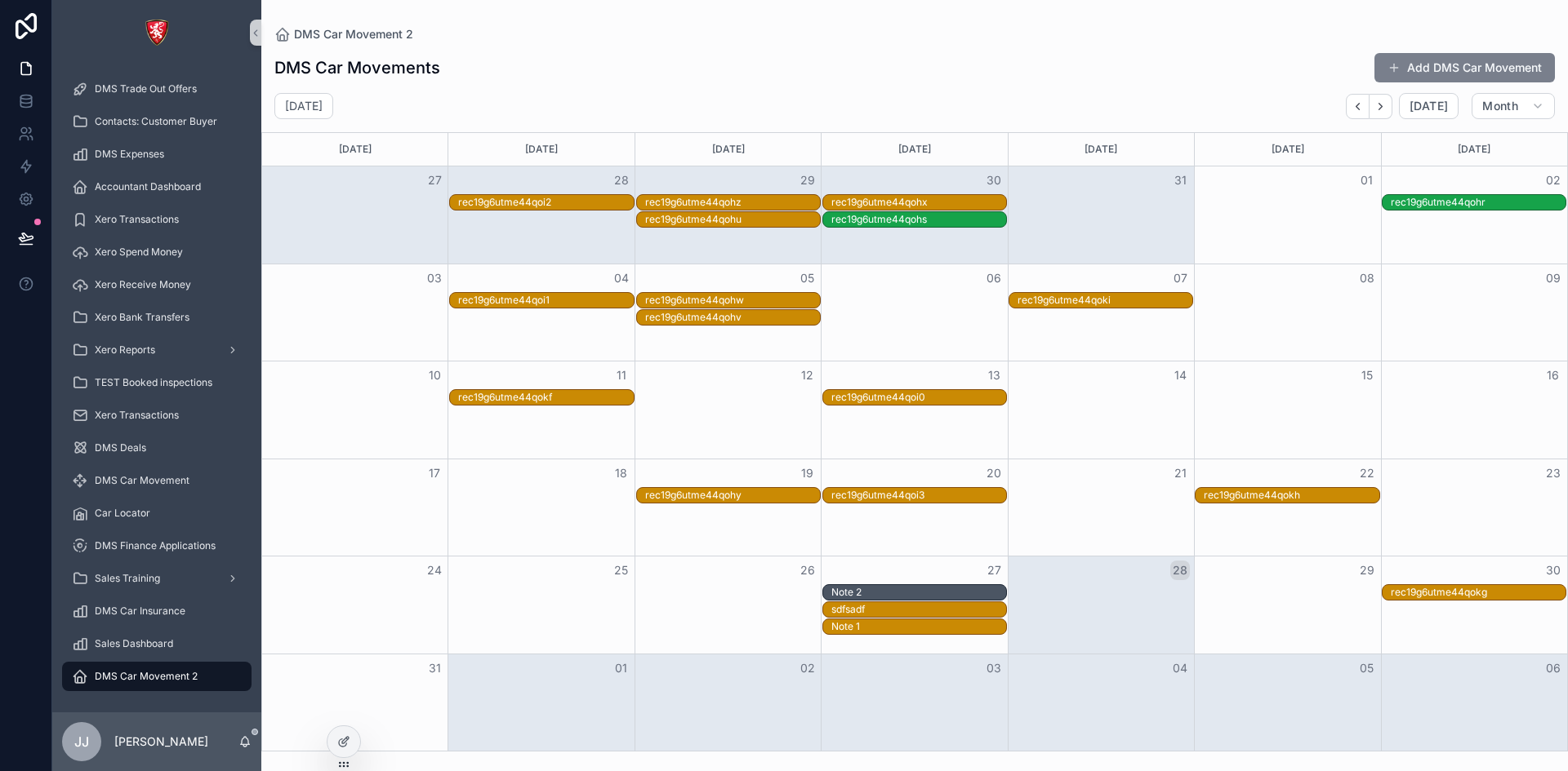
click at [1458, 69] on button "Add DMS Car Movement" at bounding box center [1464, 67] width 180 height 29
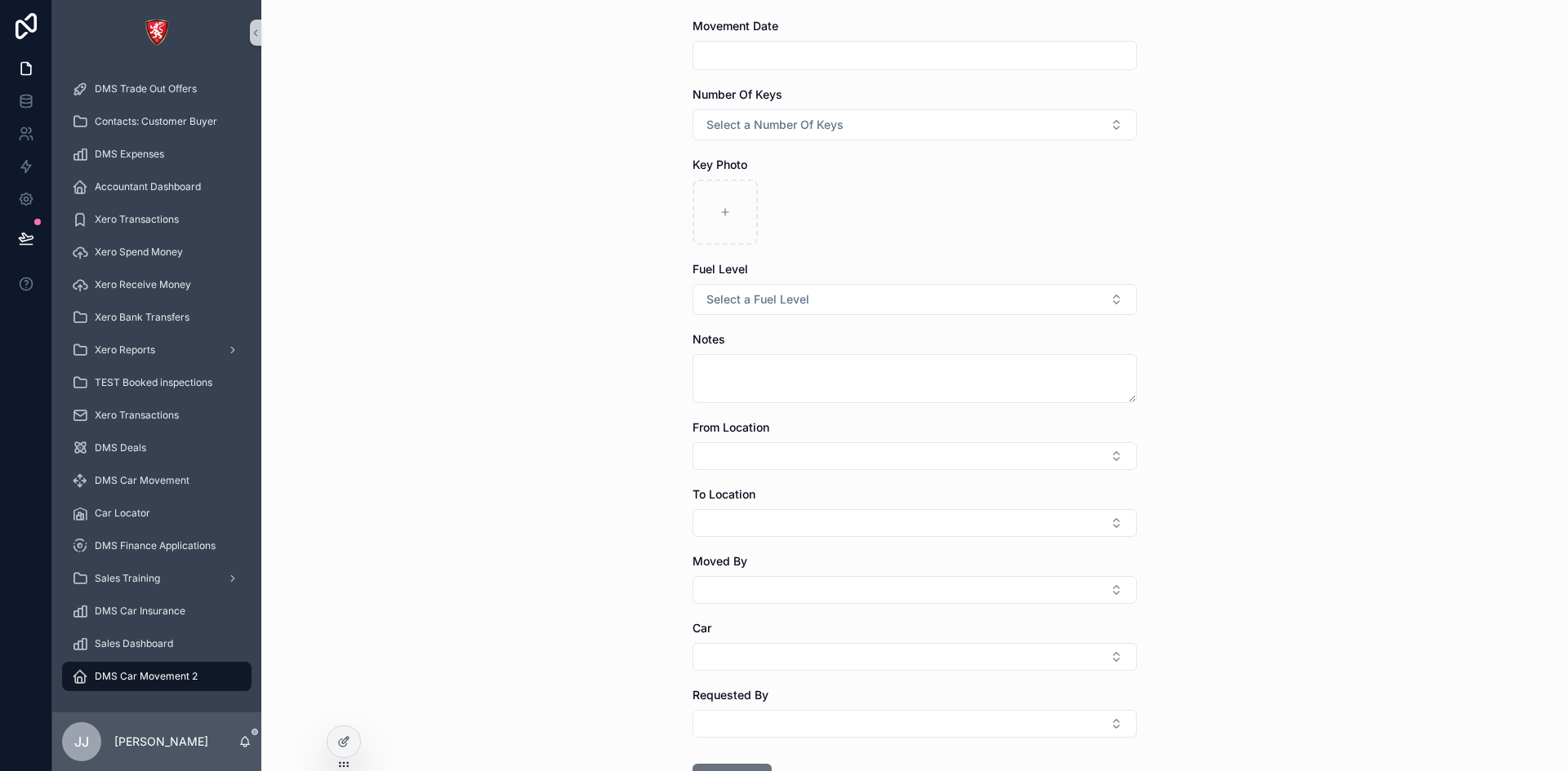
scroll to position [206, 0]
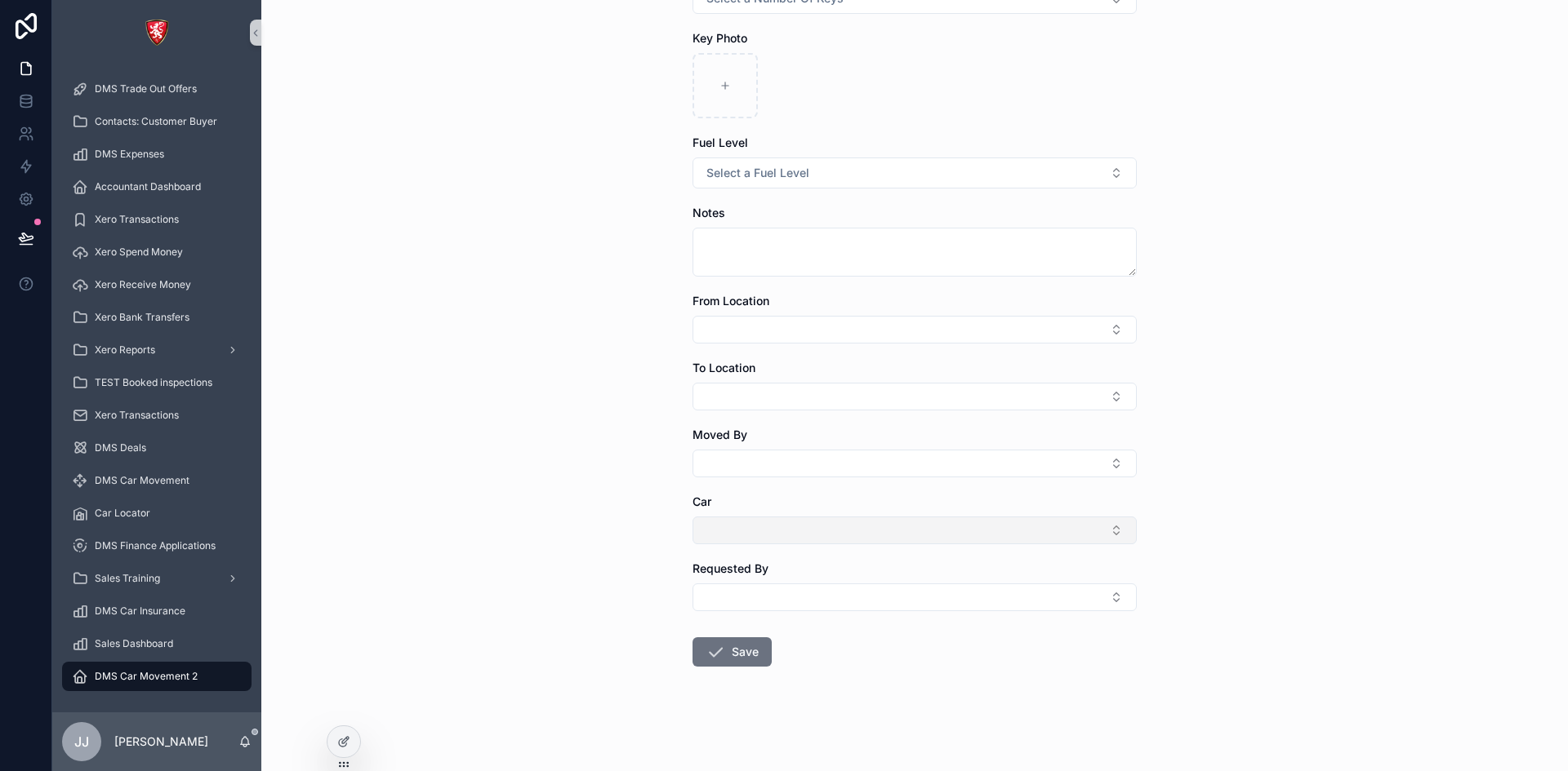
click at [737, 517] on button "Select Button" at bounding box center [915, 531] width 444 height 28
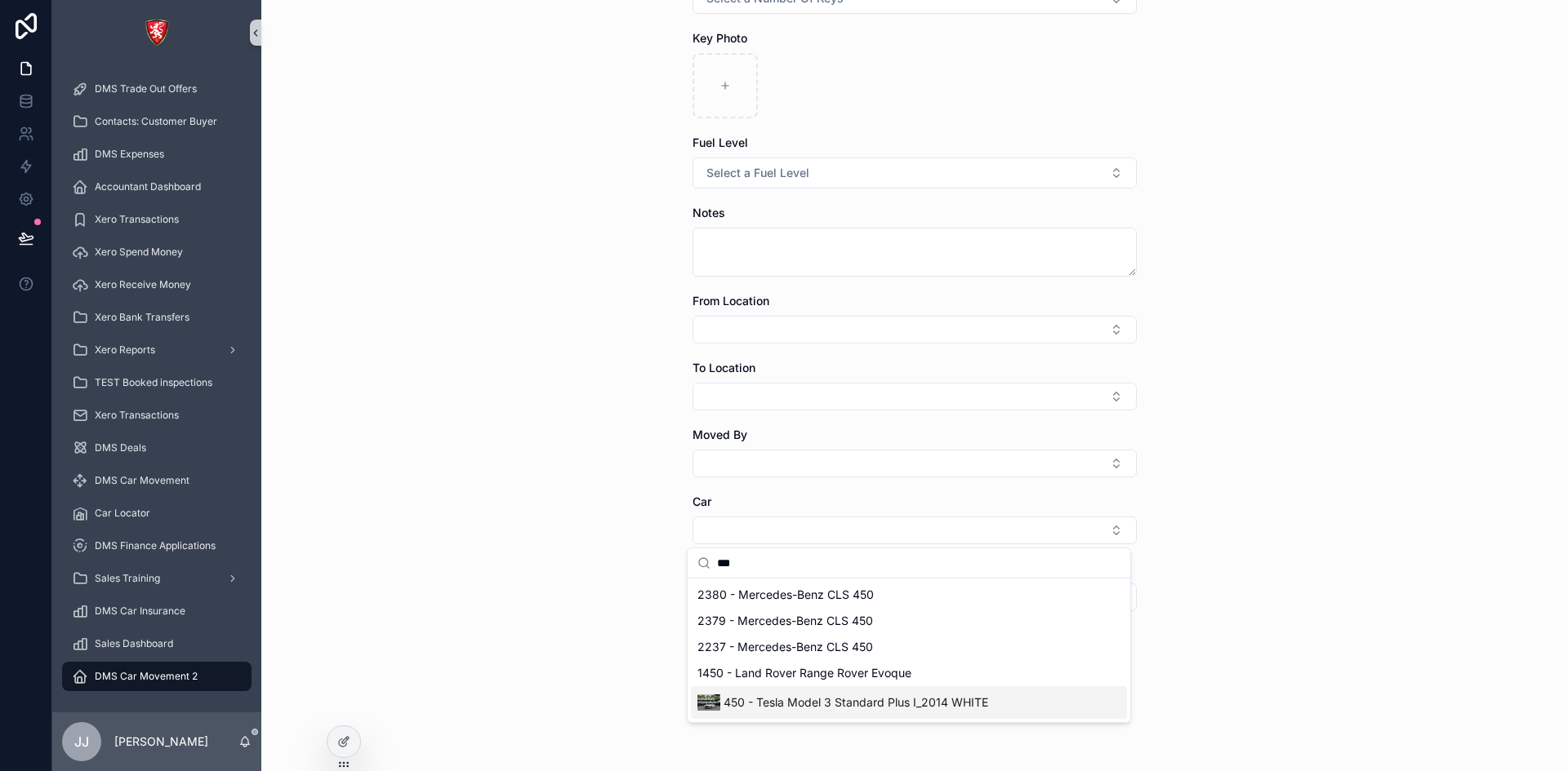
type input "***"
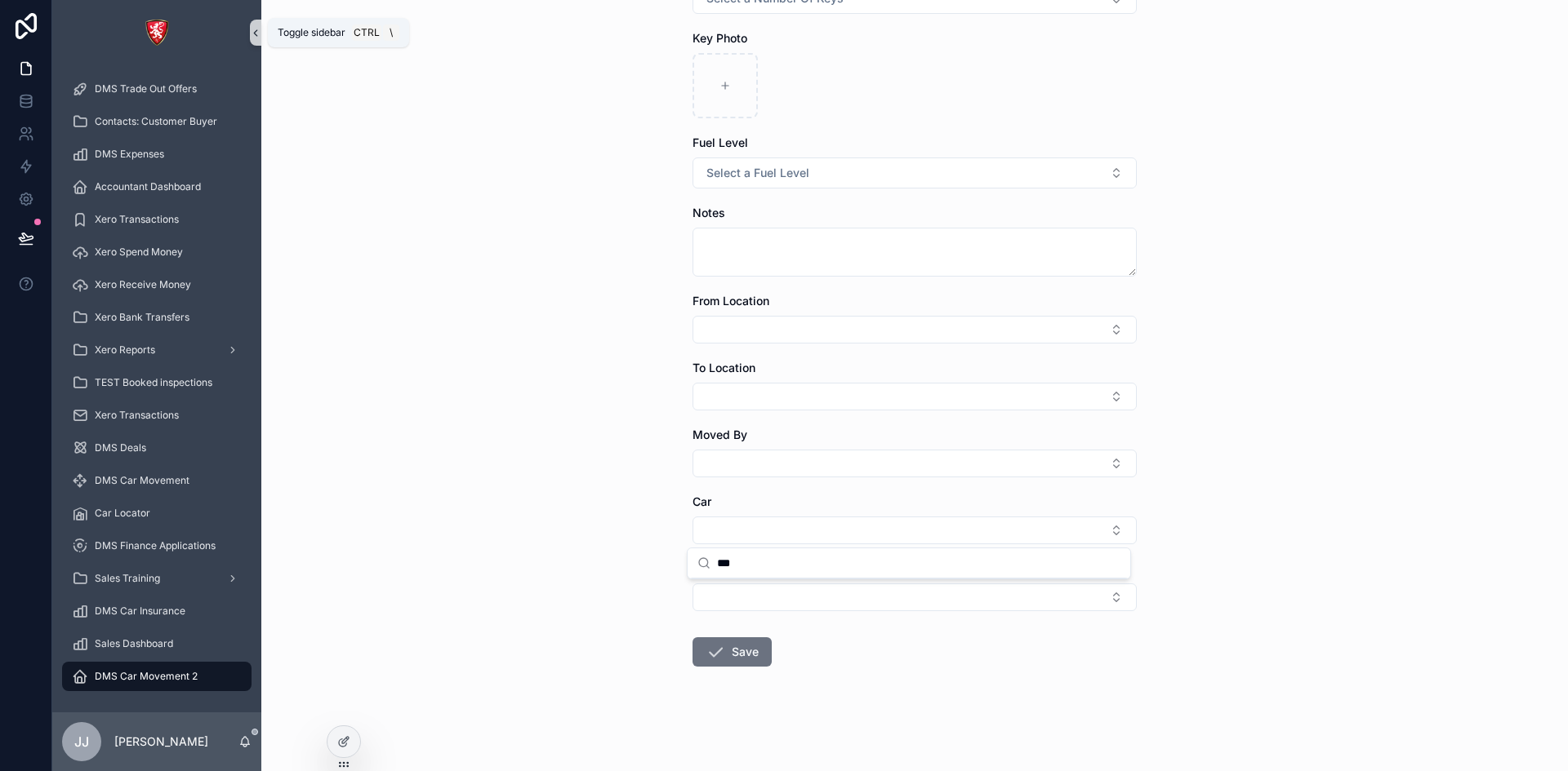
click at [250, 30] on icon "scrollable content" at bounding box center [256, 33] width 12 height 13
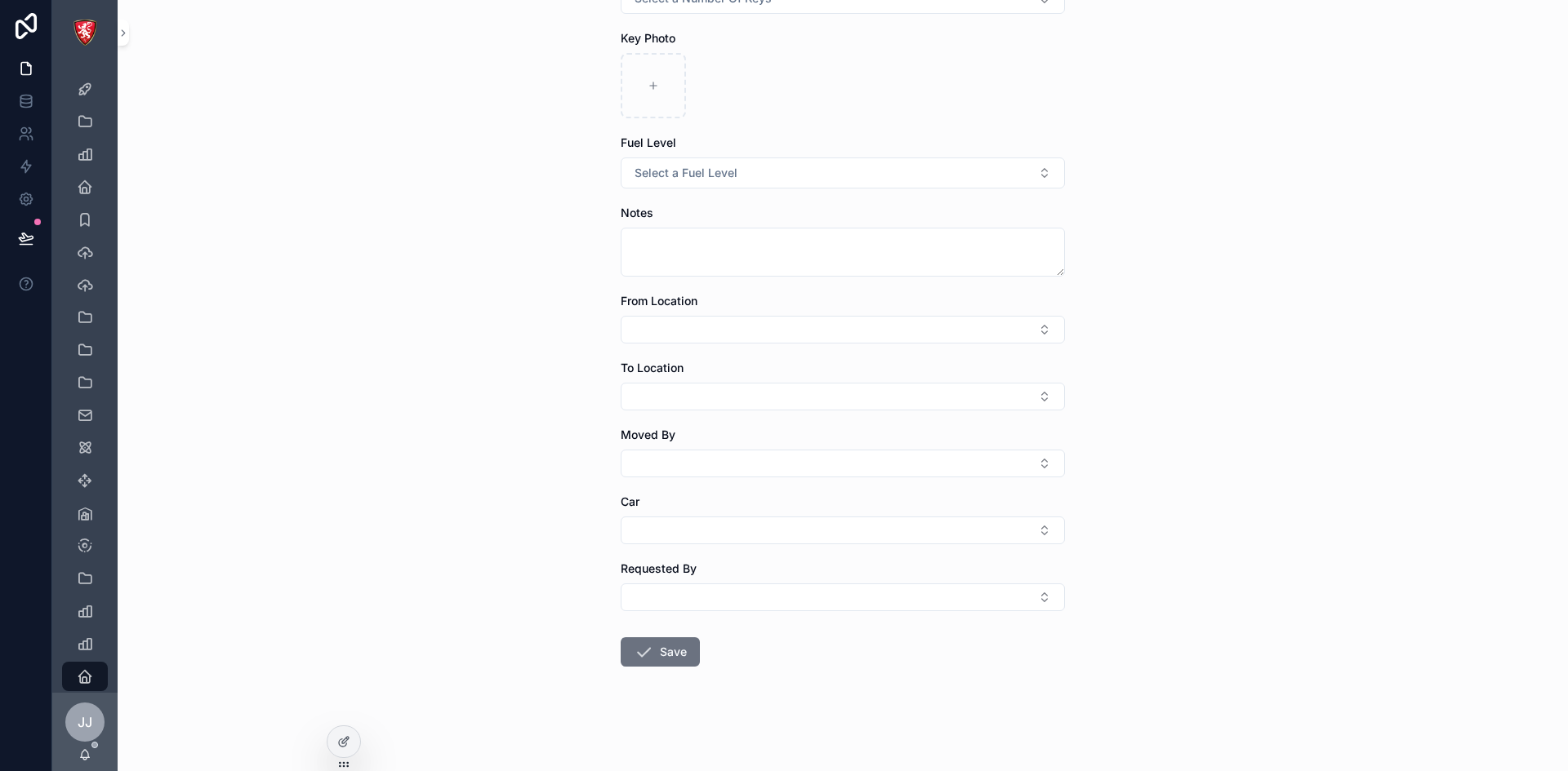
scroll to position [0, 0]
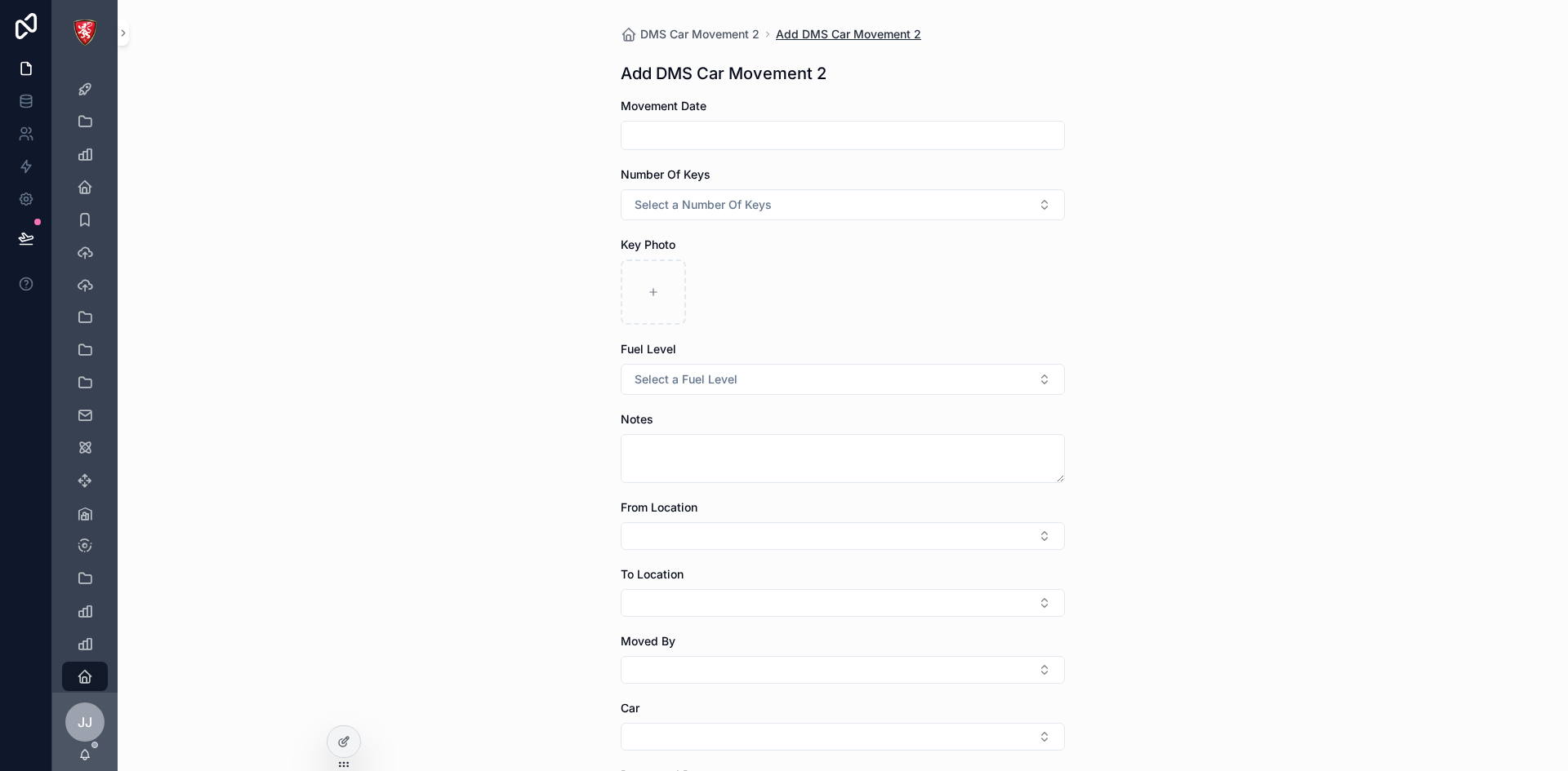
click at [805, 26] on span "Add DMS Car Movement 2" at bounding box center [848, 34] width 145 height 17
click at [729, 45] on div "DMS Car Movement 2 Add DMS Car Movement 2 Add DMS Car Movement 2 Movement Date …" at bounding box center [842, 489] width 470 height 977
click at [726, 38] on span "DMS Car Movement 2" at bounding box center [699, 34] width 119 height 17
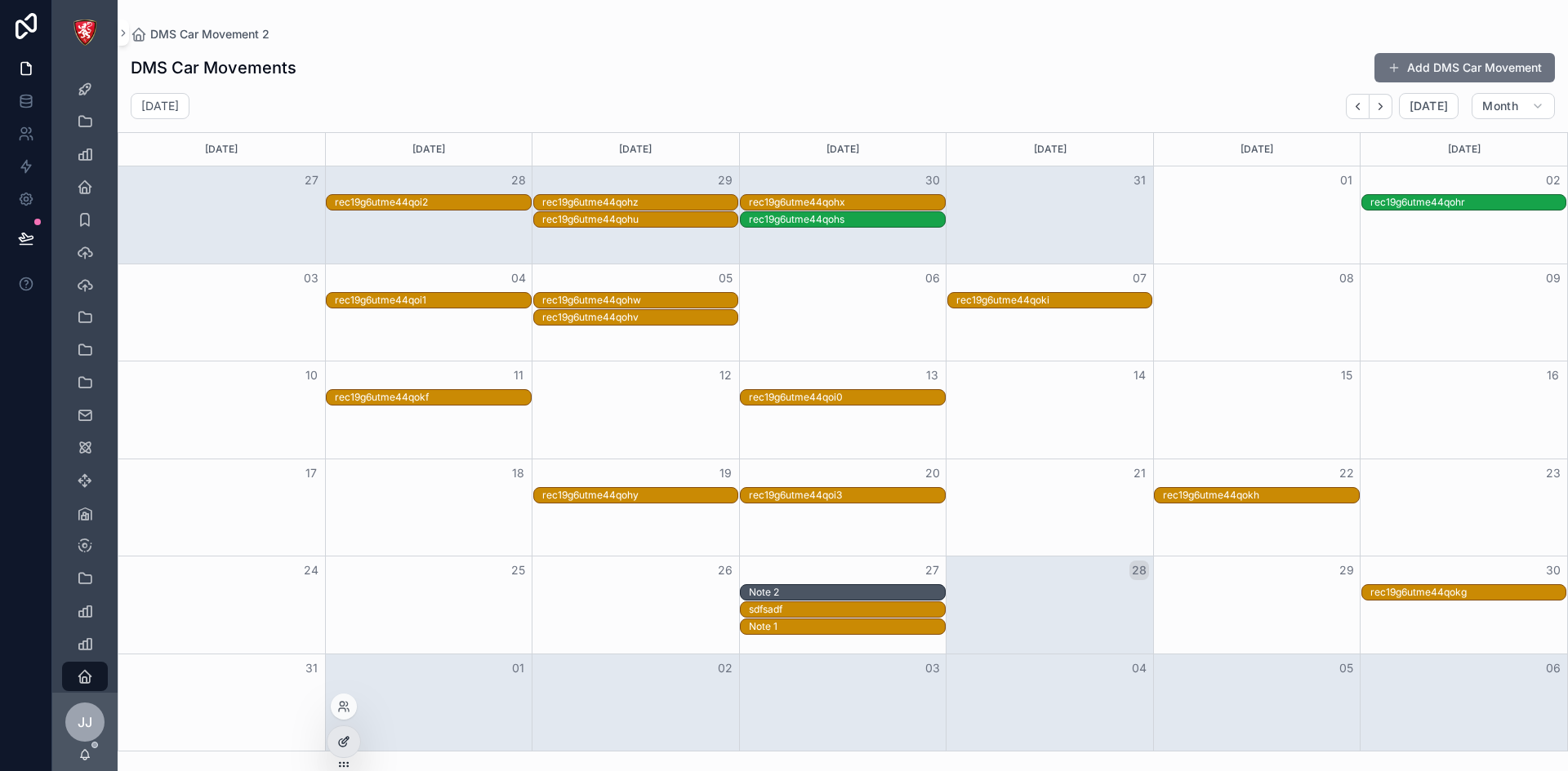
click at [341, 729] on div at bounding box center [344, 742] width 33 height 31
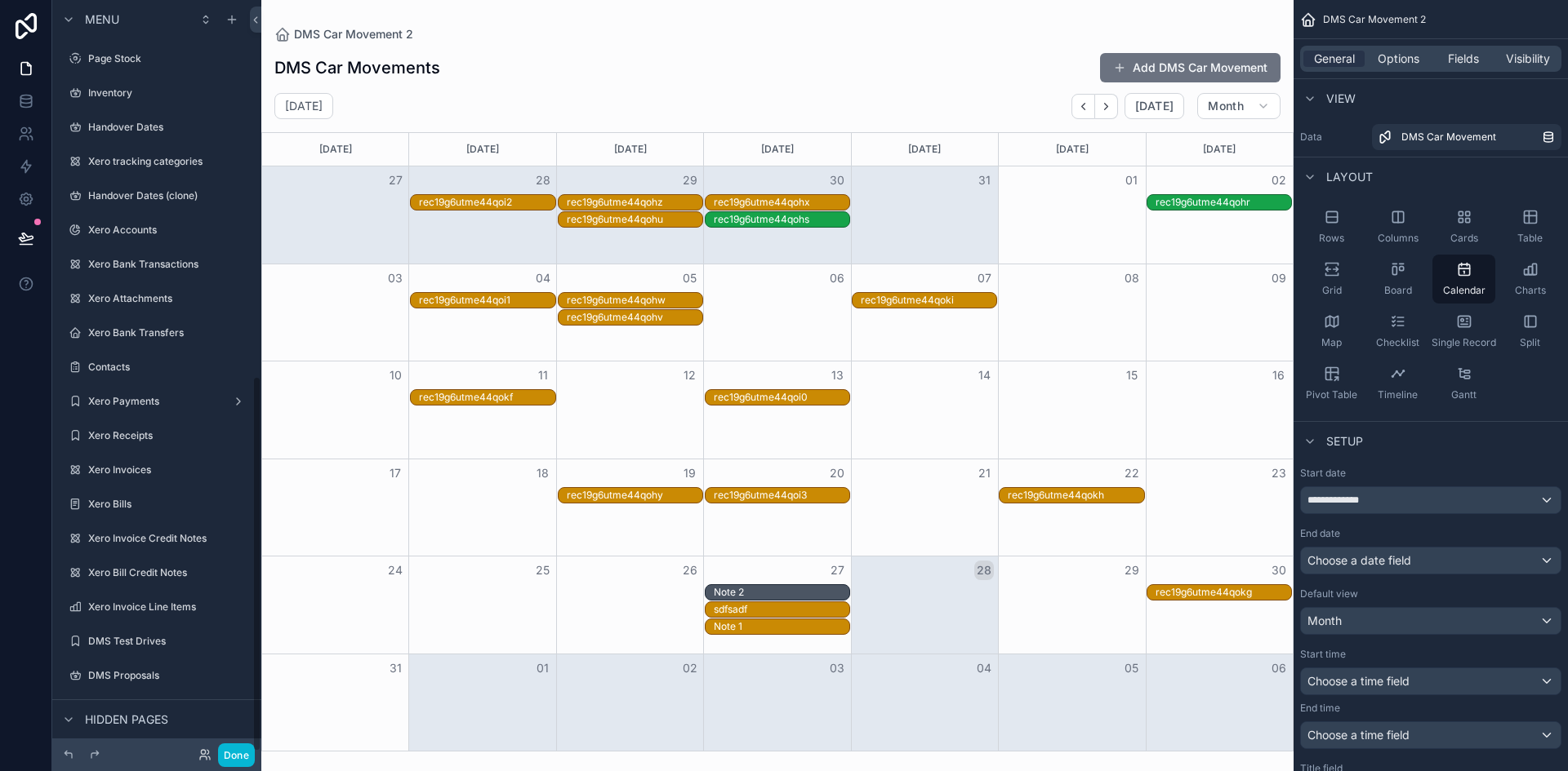
scroll to position [752, 0]
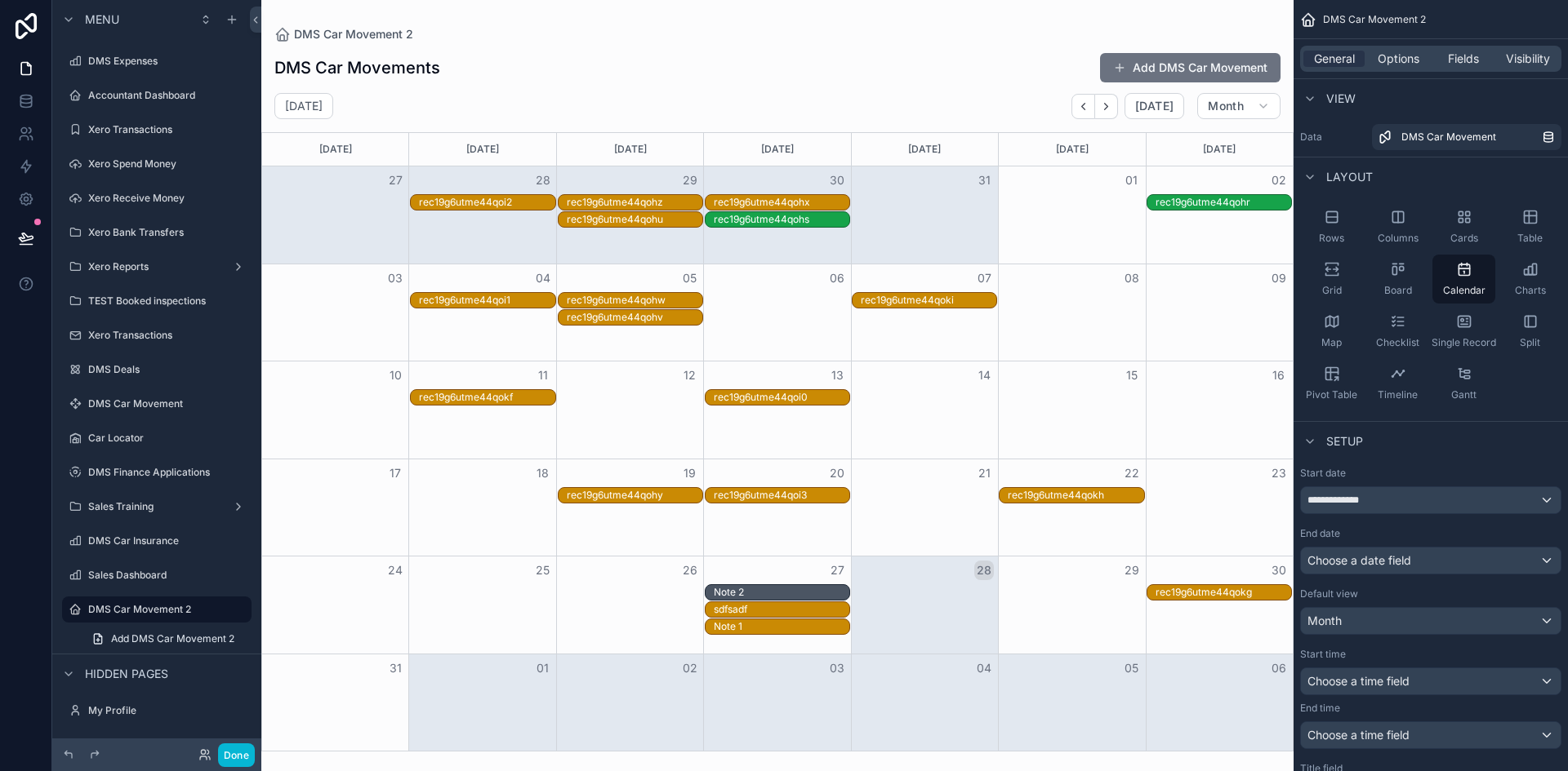
click at [738, 590] on div "Note 2" at bounding box center [781, 592] width 135 height 13
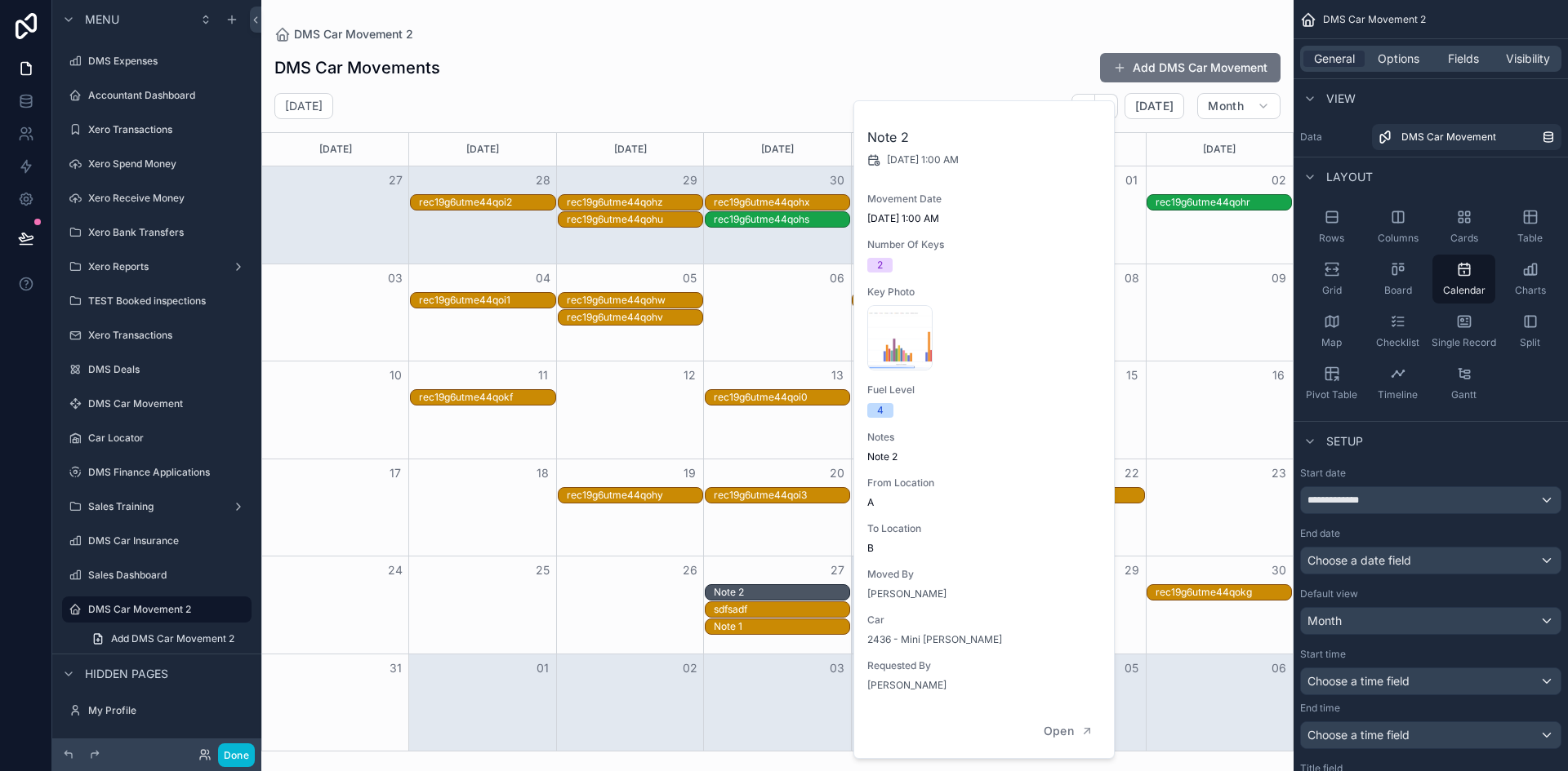
click at [738, 590] on div "Note 2" at bounding box center [781, 592] width 135 height 13
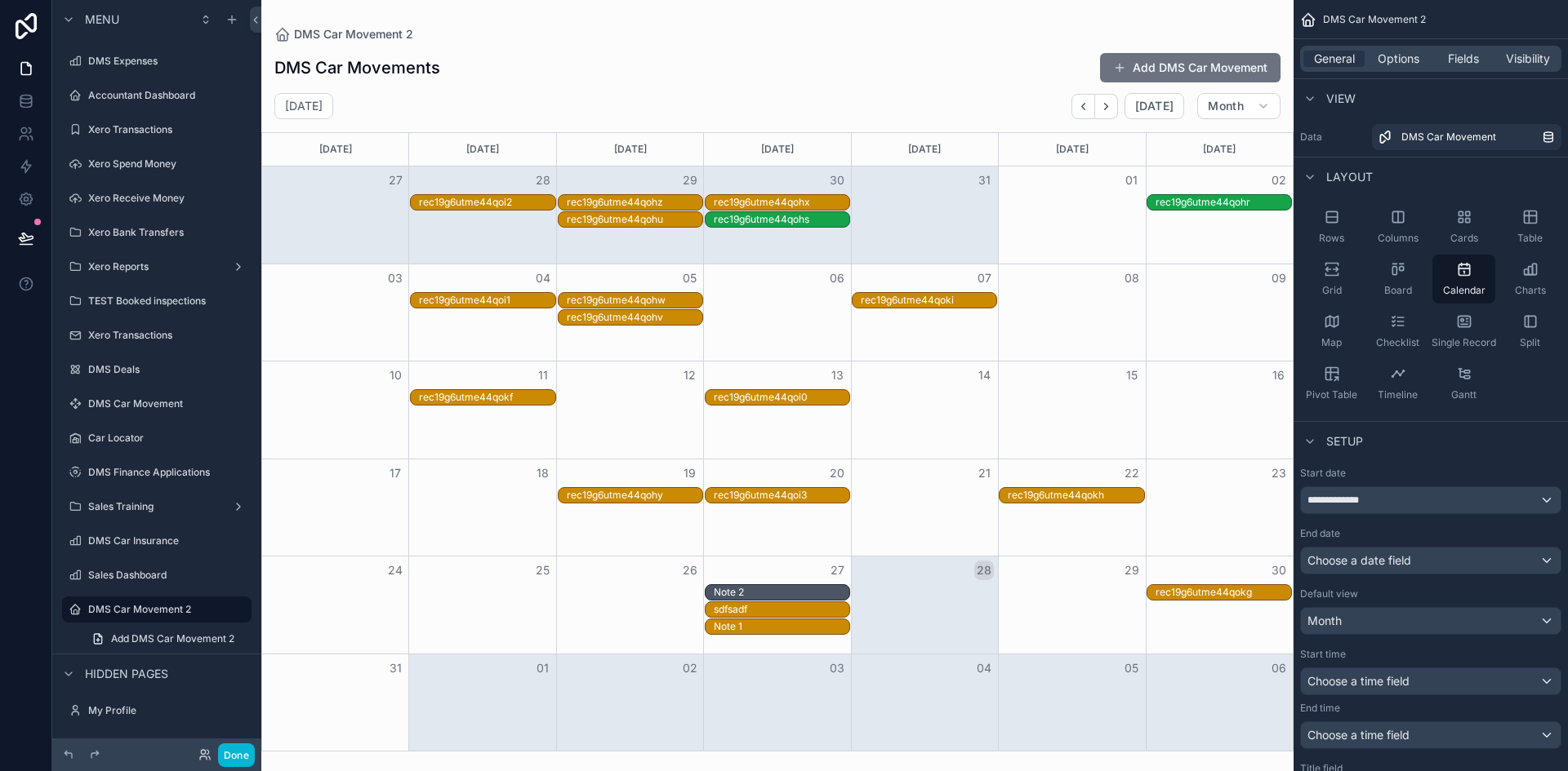
click at [738, 590] on div "Note 2" at bounding box center [781, 592] width 135 height 13
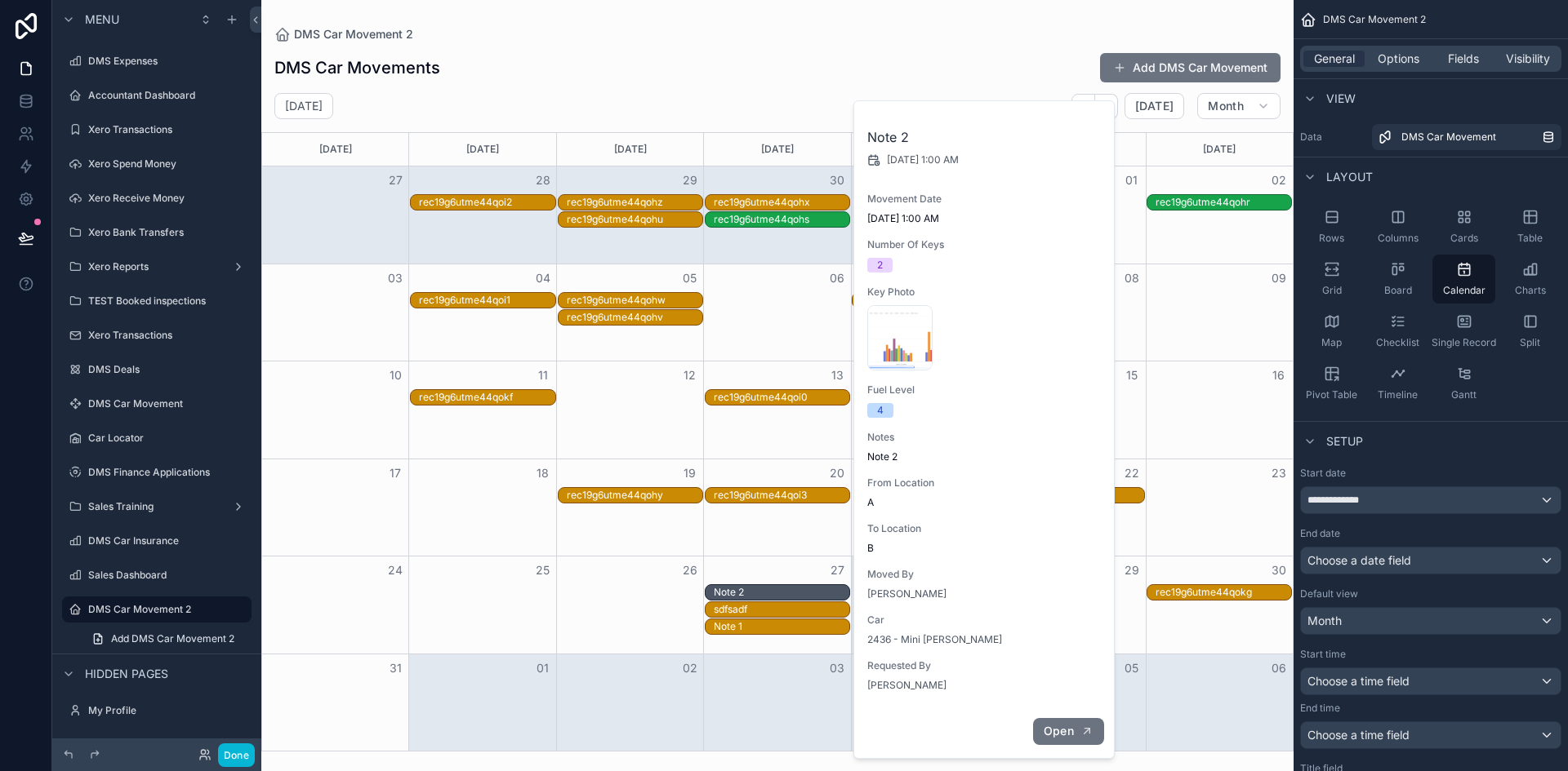
click at [1059, 734] on span "Open" at bounding box center [1059, 731] width 30 height 15
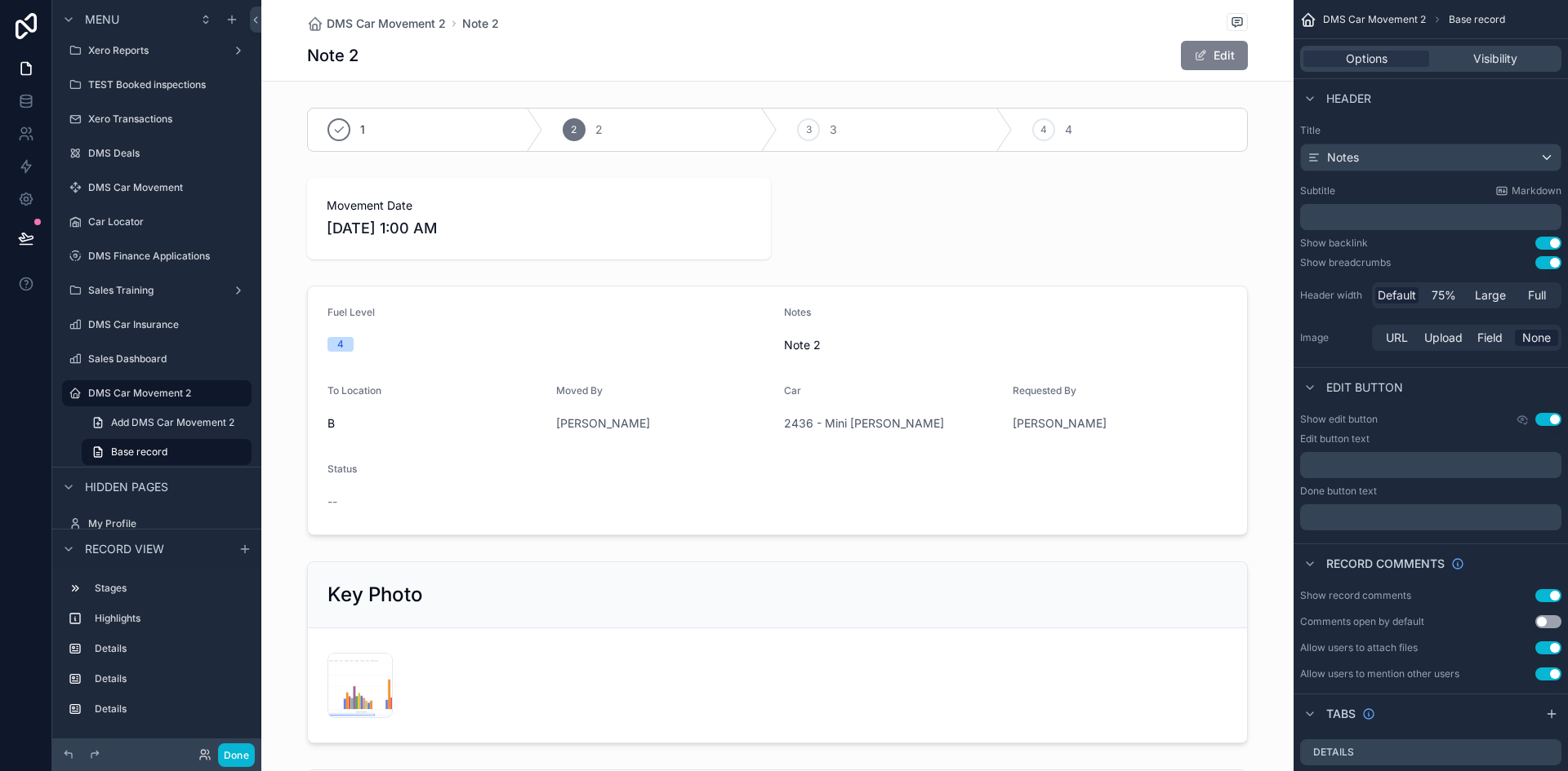
click at [1189, 62] on button "Edit" at bounding box center [1213, 55] width 67 height 29
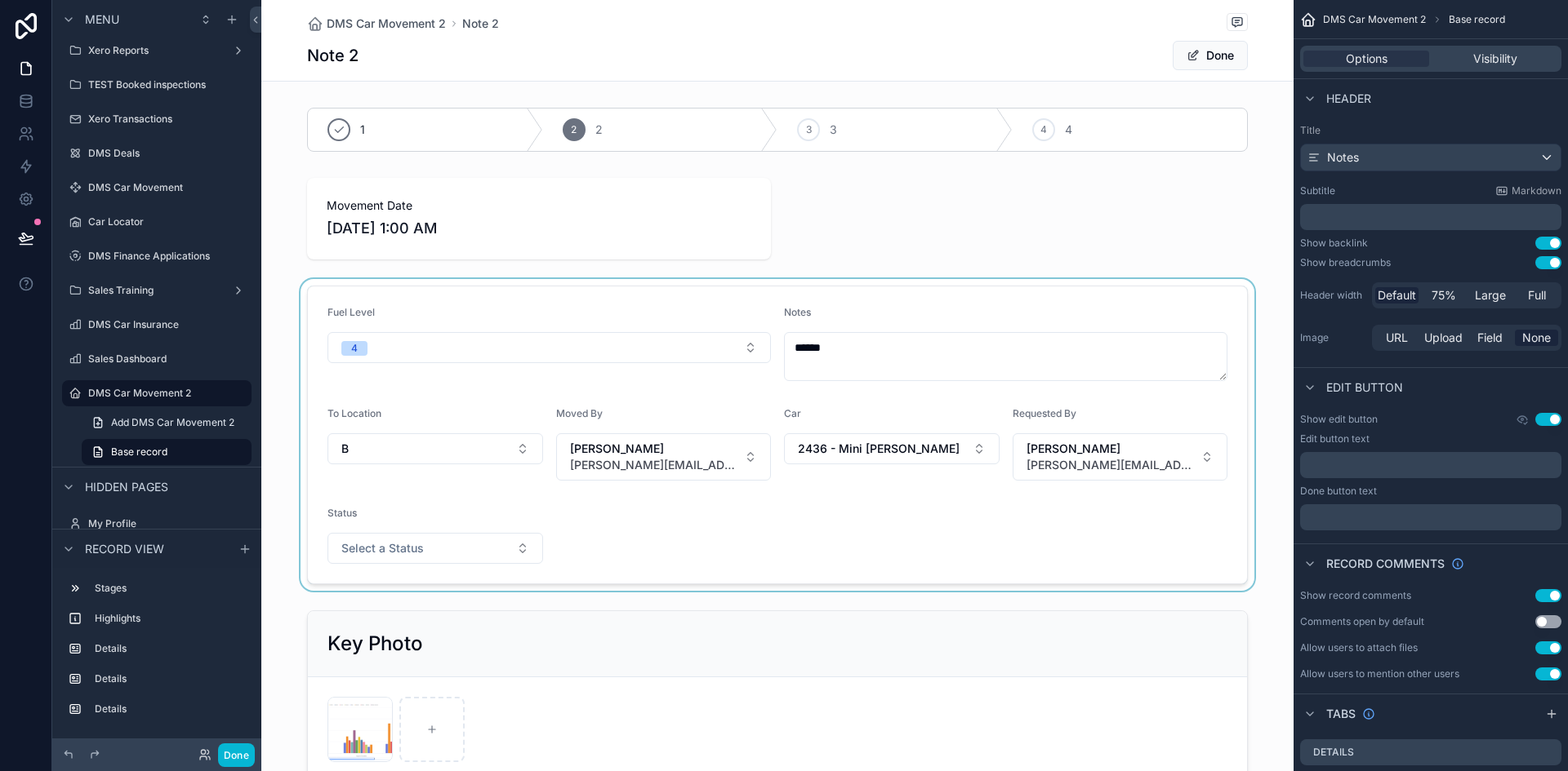
click at [910, 448] on div "scrollable content" at bounding box center [777, 435] width 1032 height 312
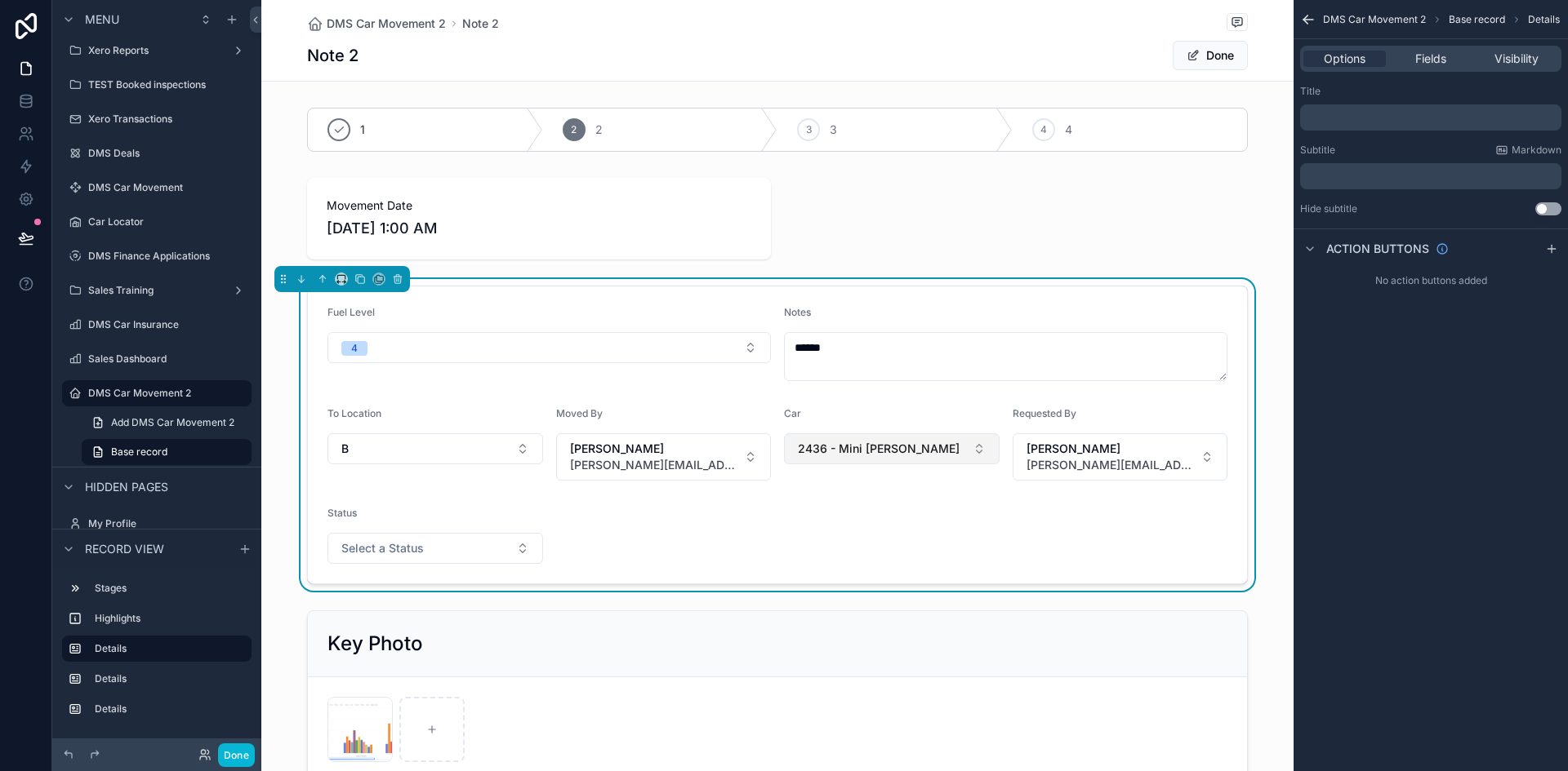
click at [976, 448] on button "2436 - Mini Cooper" at bounding box center [891, 449] width 215 height 31
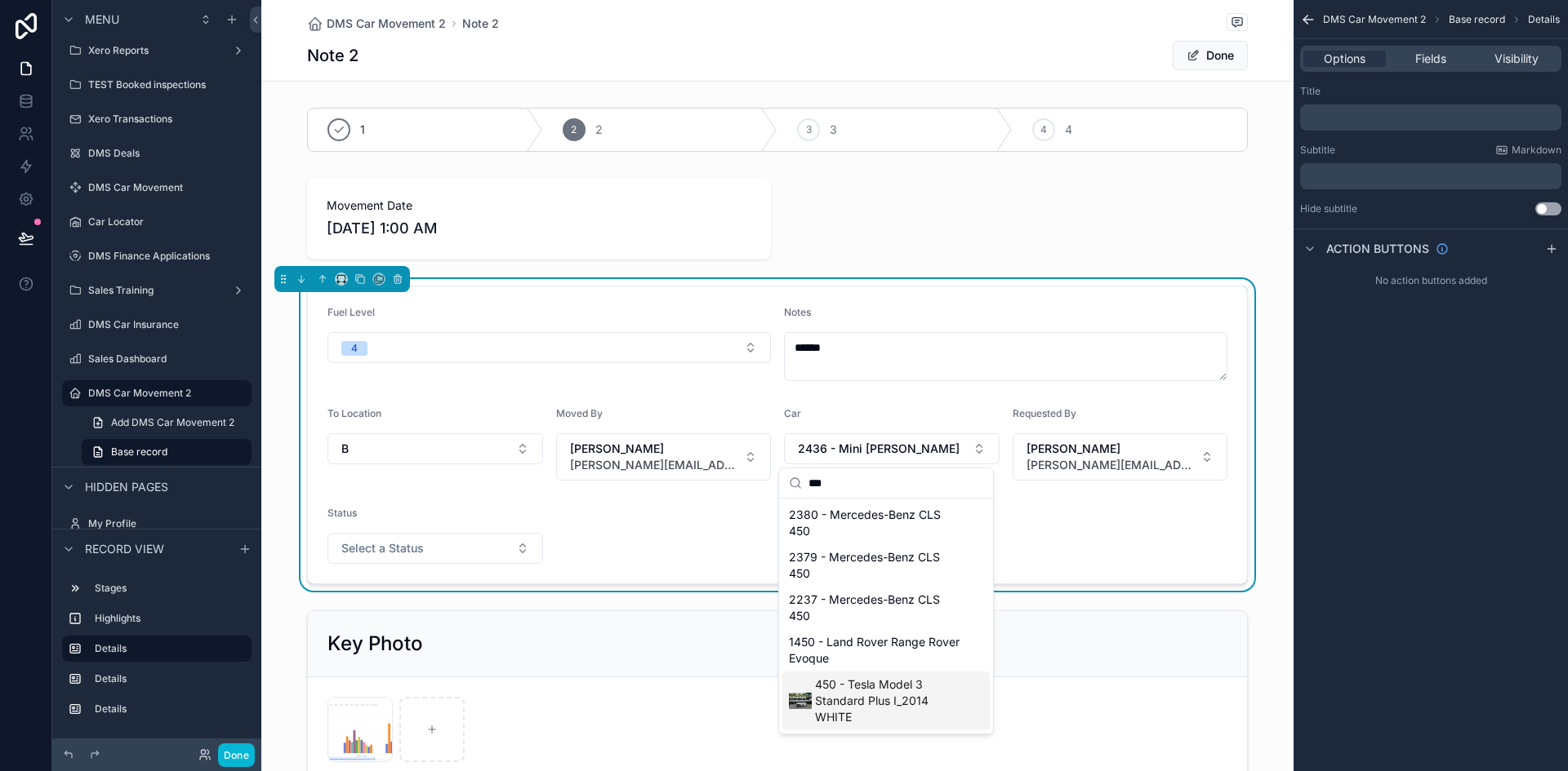
type input "***"
click at [877, 698] on span "450 - Tesla Model 3 Standard Plus I_2014 WHITE" at bounding box center [889, 701] width 149 height 49
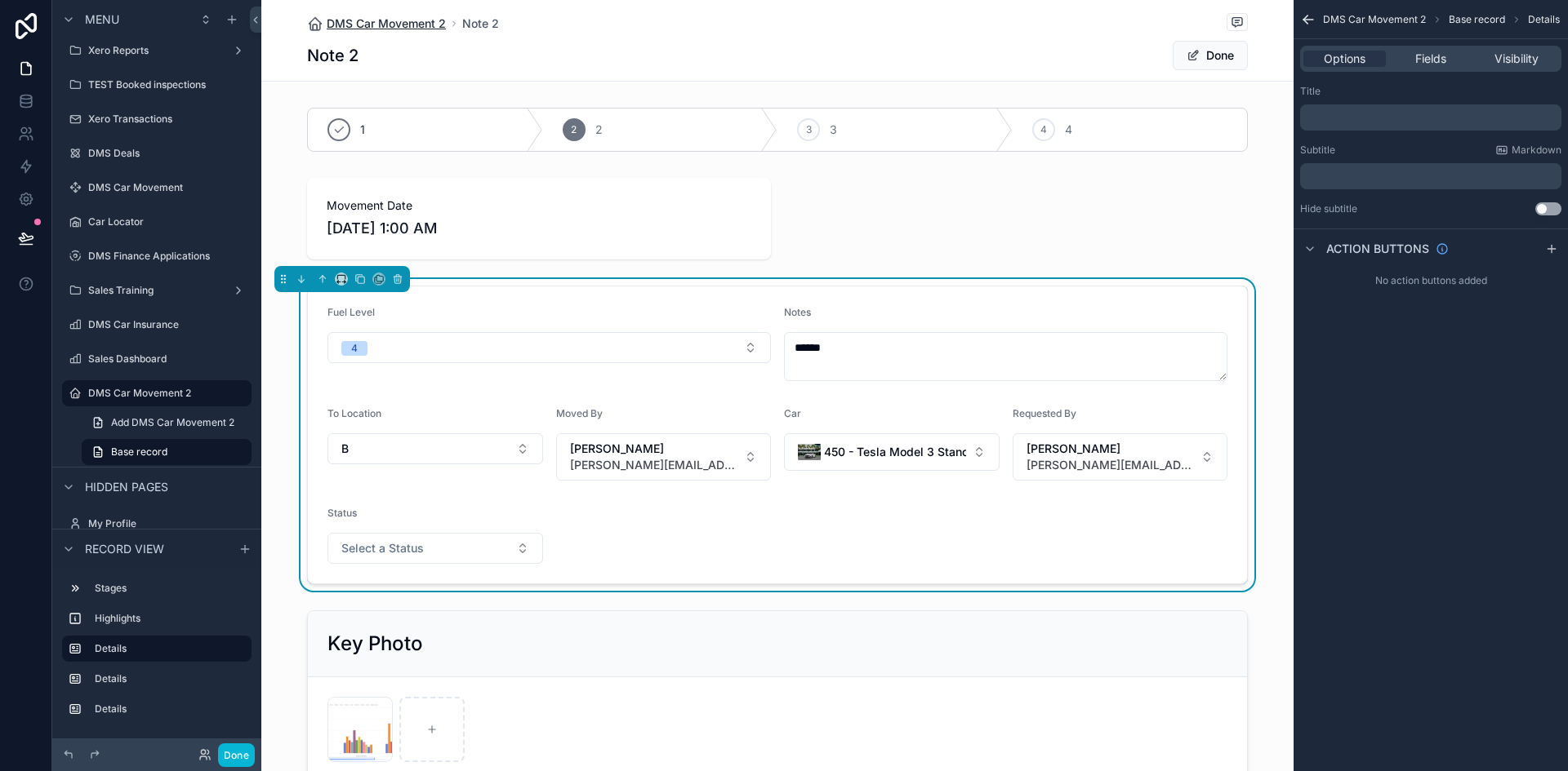
click at [412, 22] on span "DMS Car Movement 2" at bounding box center [386, 23] width 119 height 17
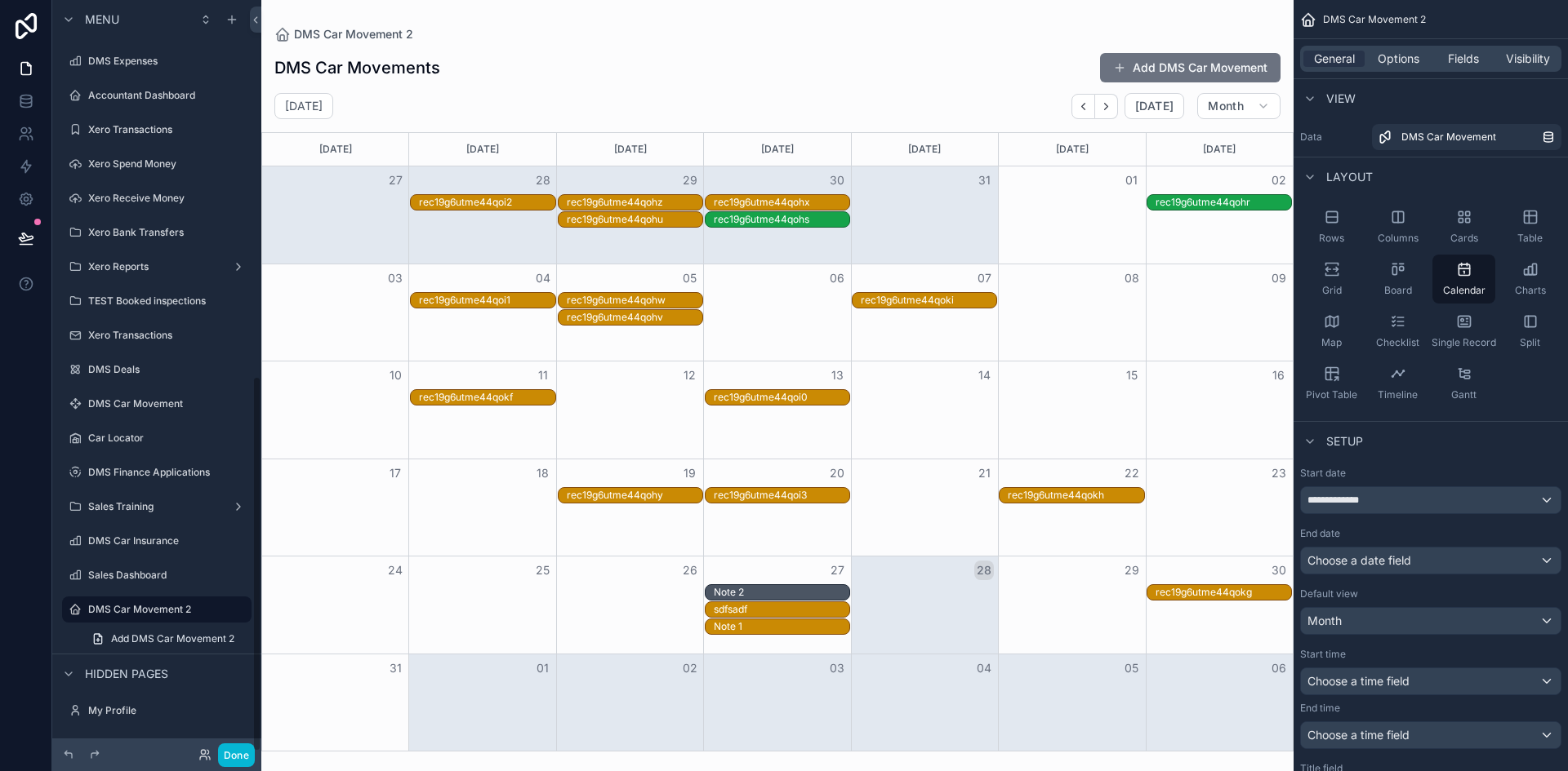
scroll to position [752, 0]
click at [767, 623] on div "Note 1" at bounding box center [781, 626] width 135 height 13
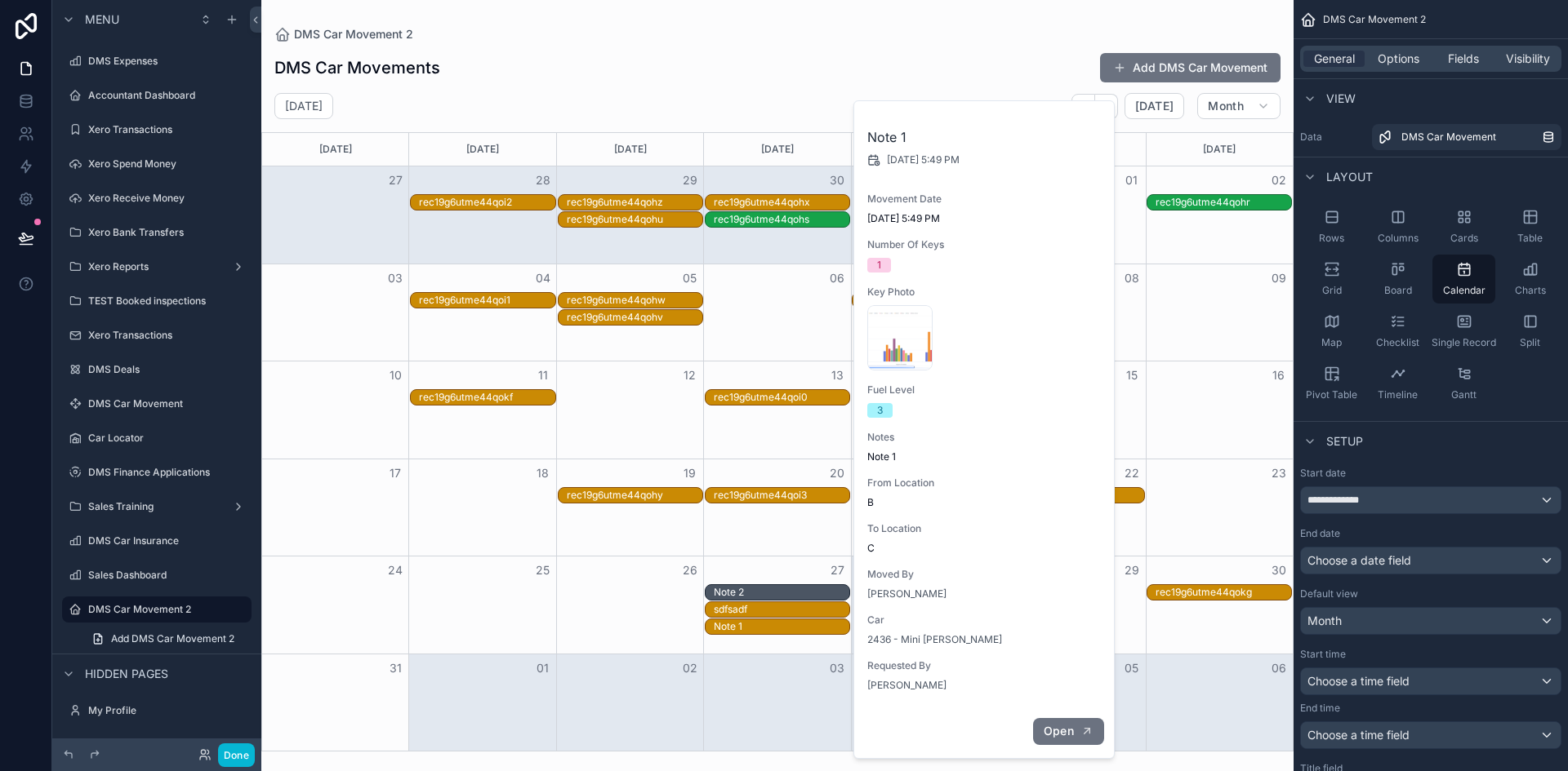
click at [1070, 735] on span "Open" at bounding box center [1059, 731] width 30 height 15
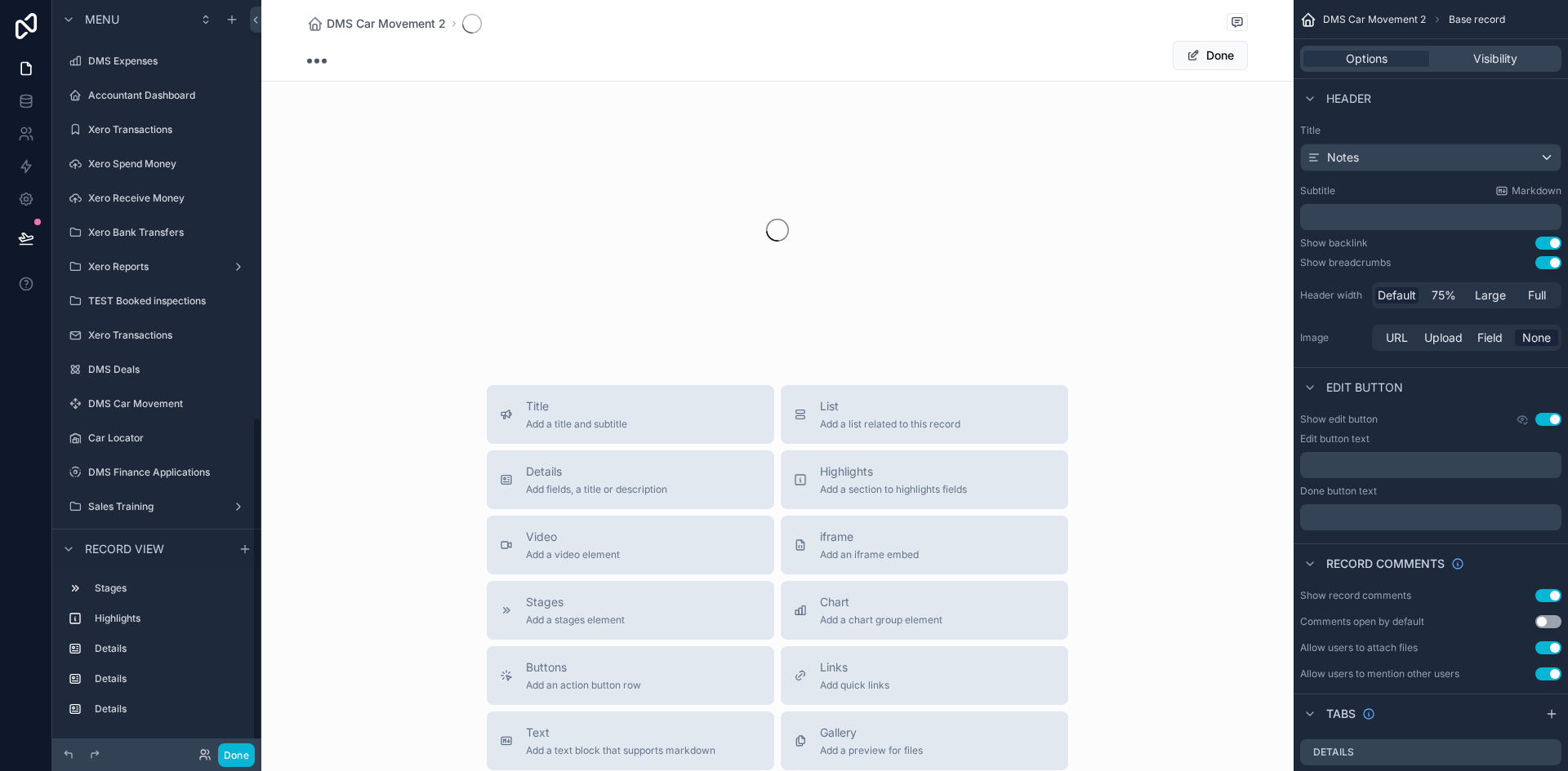
scroll to position [968, 0]
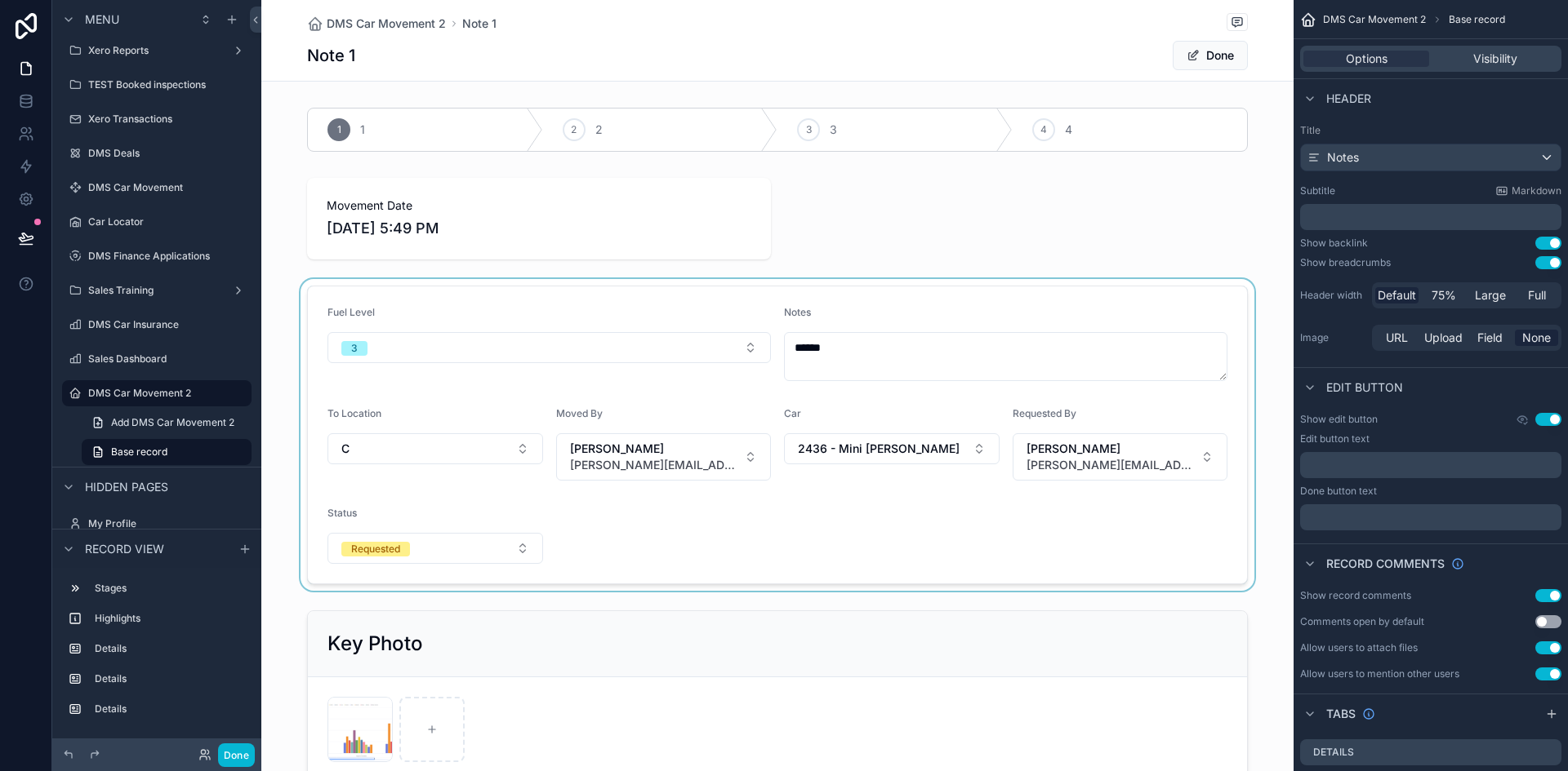
click at [872, 445] on div "scrollable content" at bounding box center [777, 435] width 1032 height 312
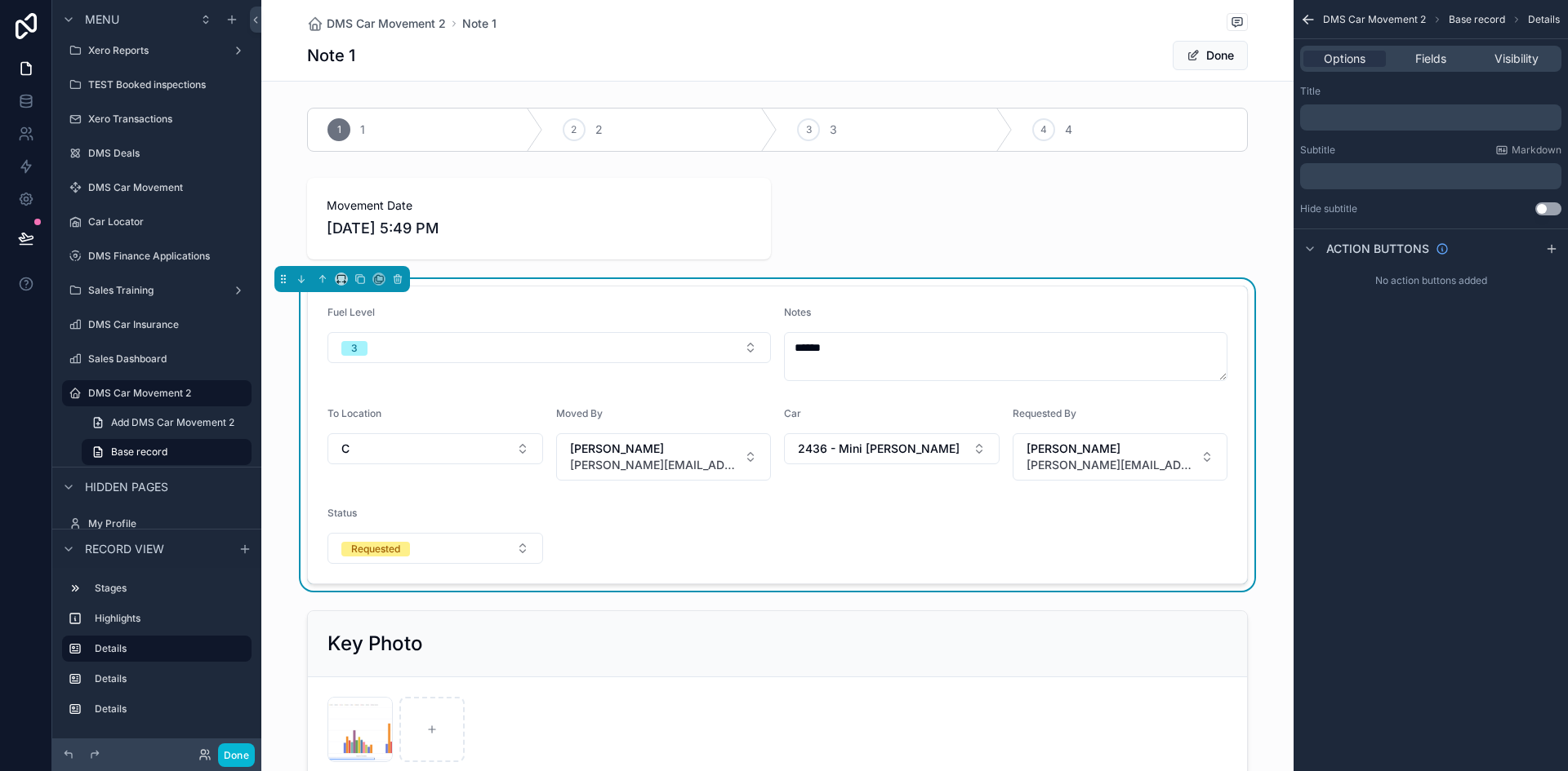
click at [872, 445] on span "2436 - Mini Cooper" at bounding box center [878, 449] width 162 height 17
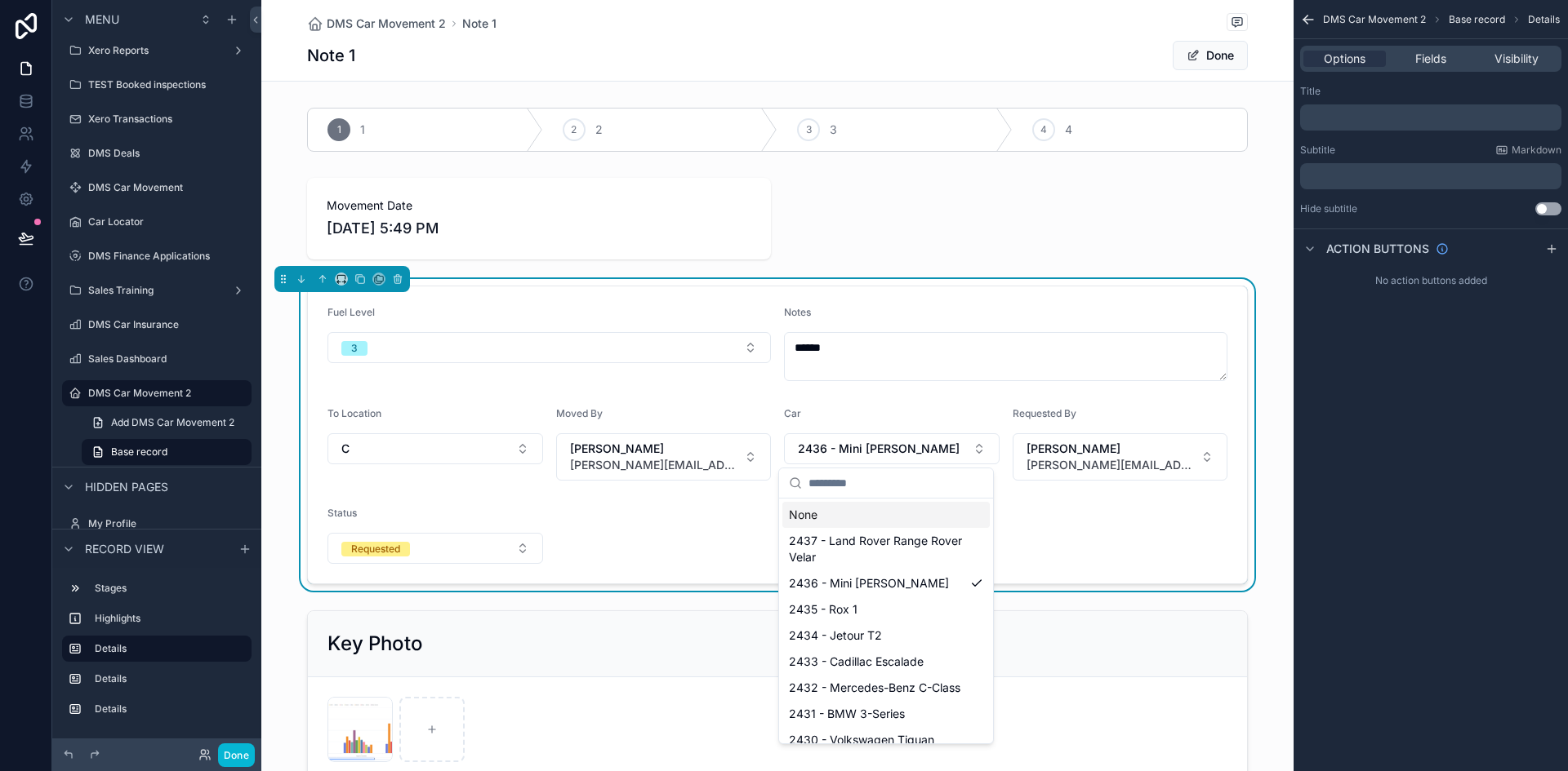
click at [872, 445] on span "2436 - Mini Cooper" at bounding box center [878, 449] width 162 height 17
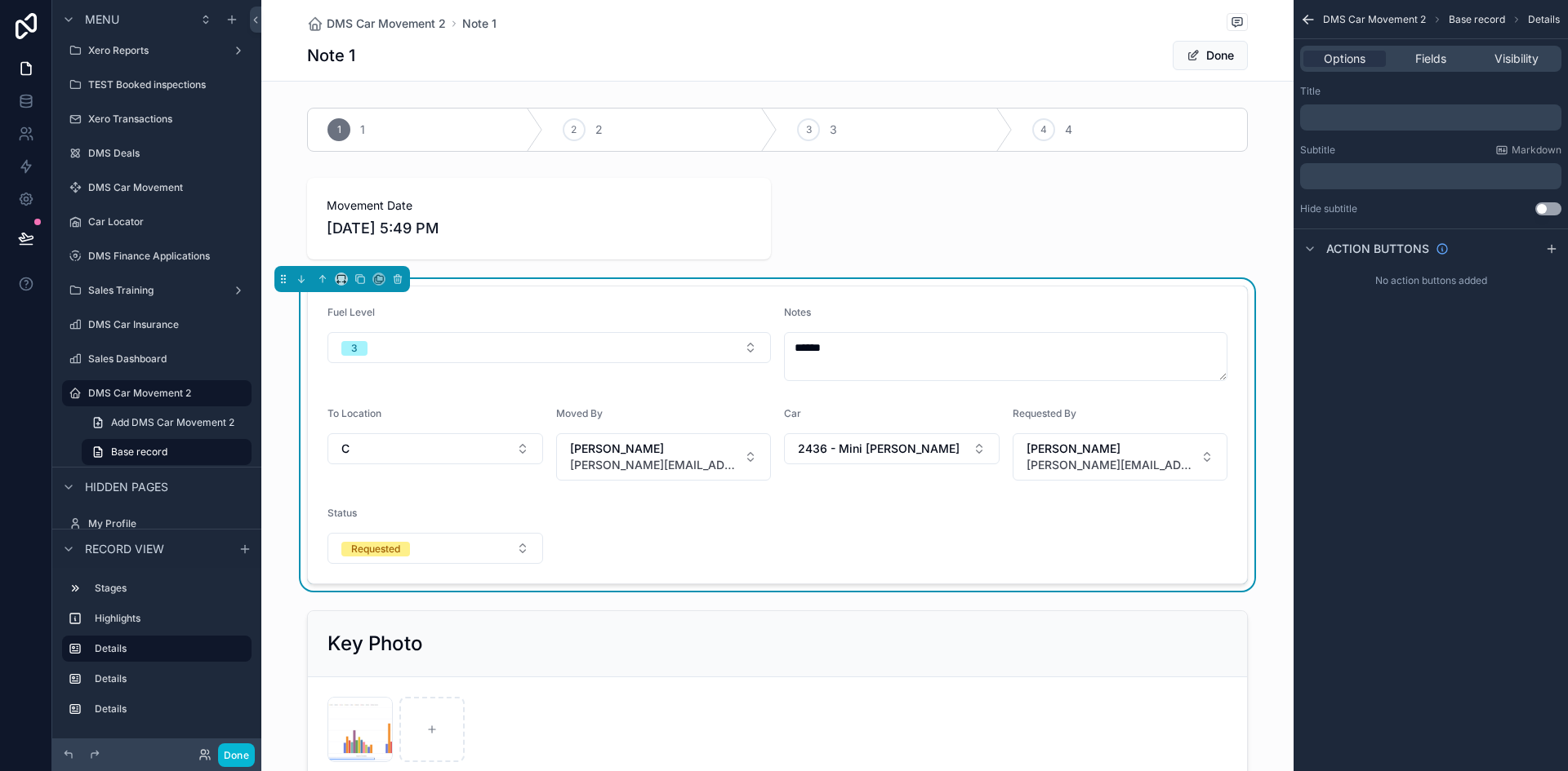
click at [872, 445] on span "2436 - Mini Cooper" at bounding box center [878, 449] width 162 height 17
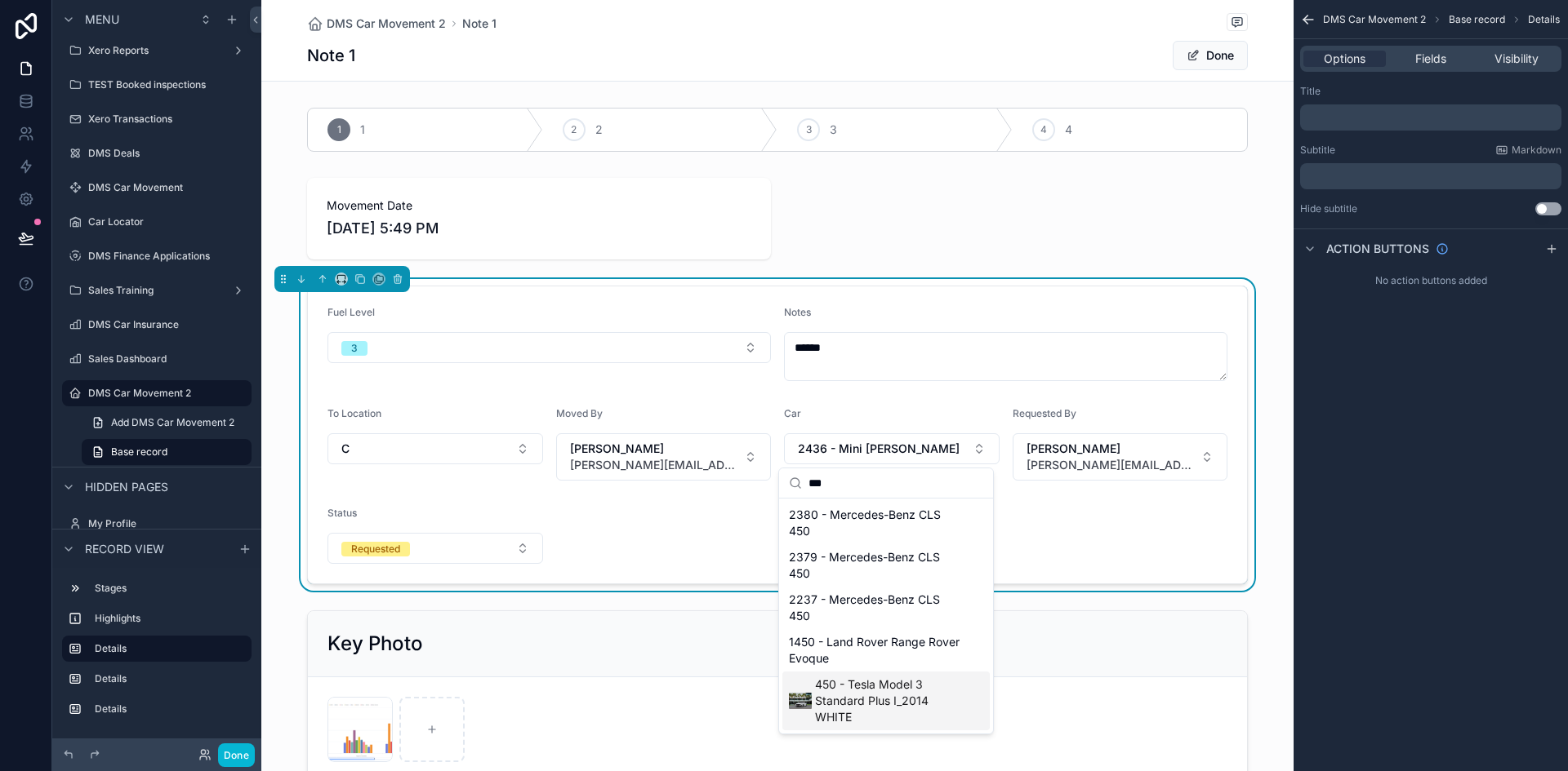
type input "***"
click at [857, 702] on span "450 - Tesla Model 3 Standard Plus I_2014 WHITE" at bounding box center [889, 701] width 149 height 49
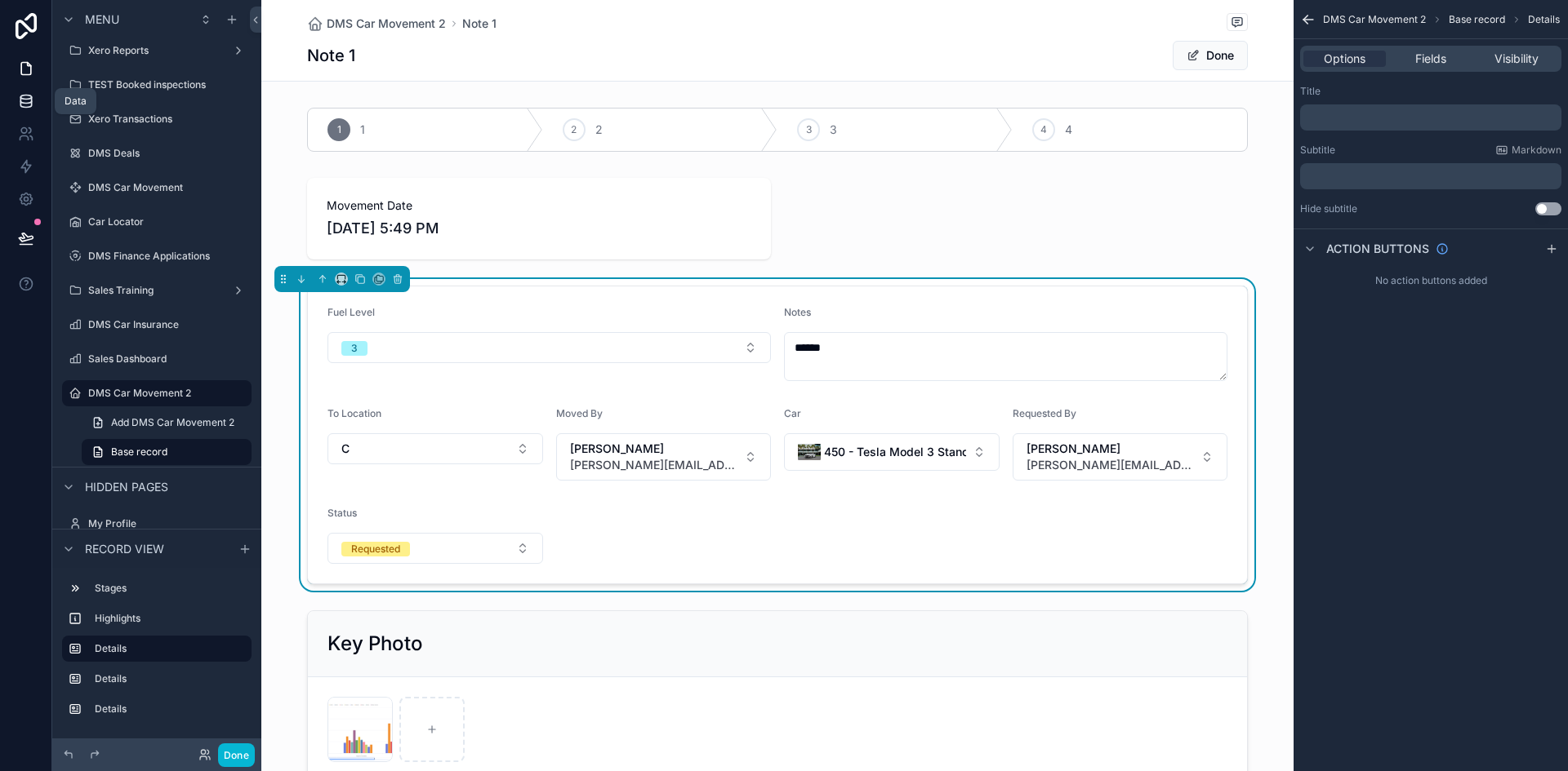
click at [27, 97] on icon at bounding box center [25, 101] width 17 height 17
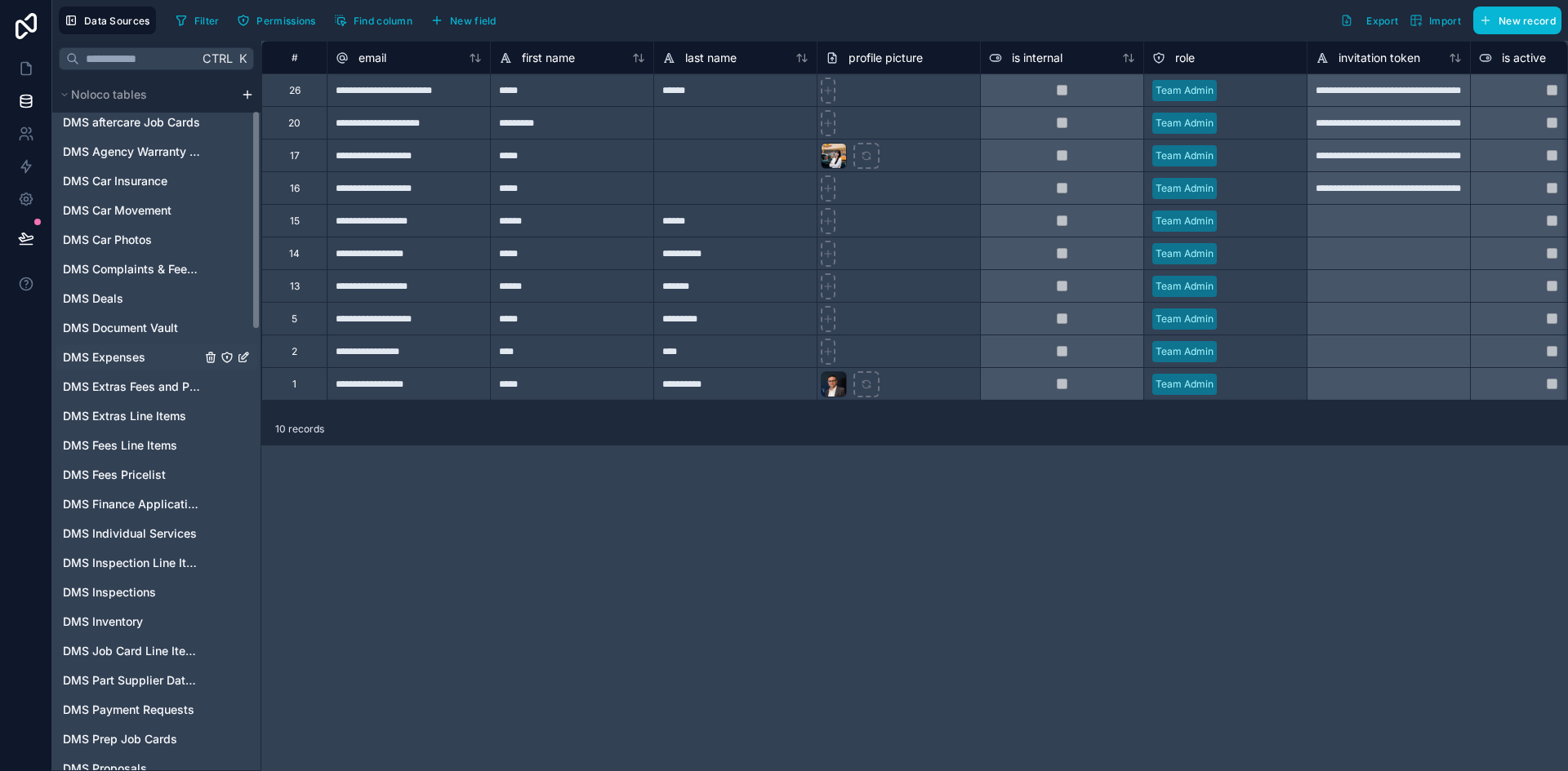
scroll to position [164, 0]
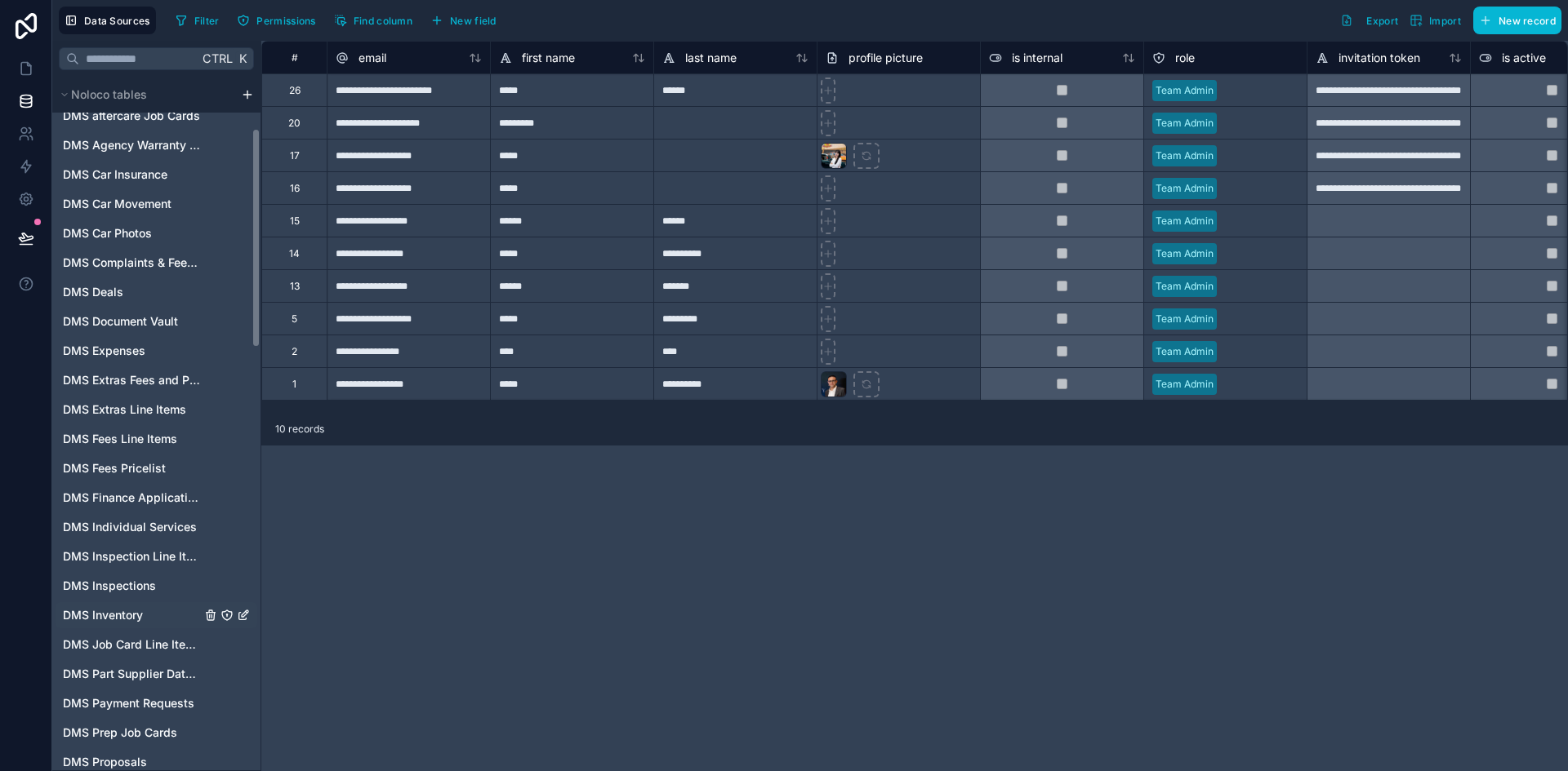
click at [139, 621] on span "DMS Inventory" at bounding box center [103, 615] width 80 height 17
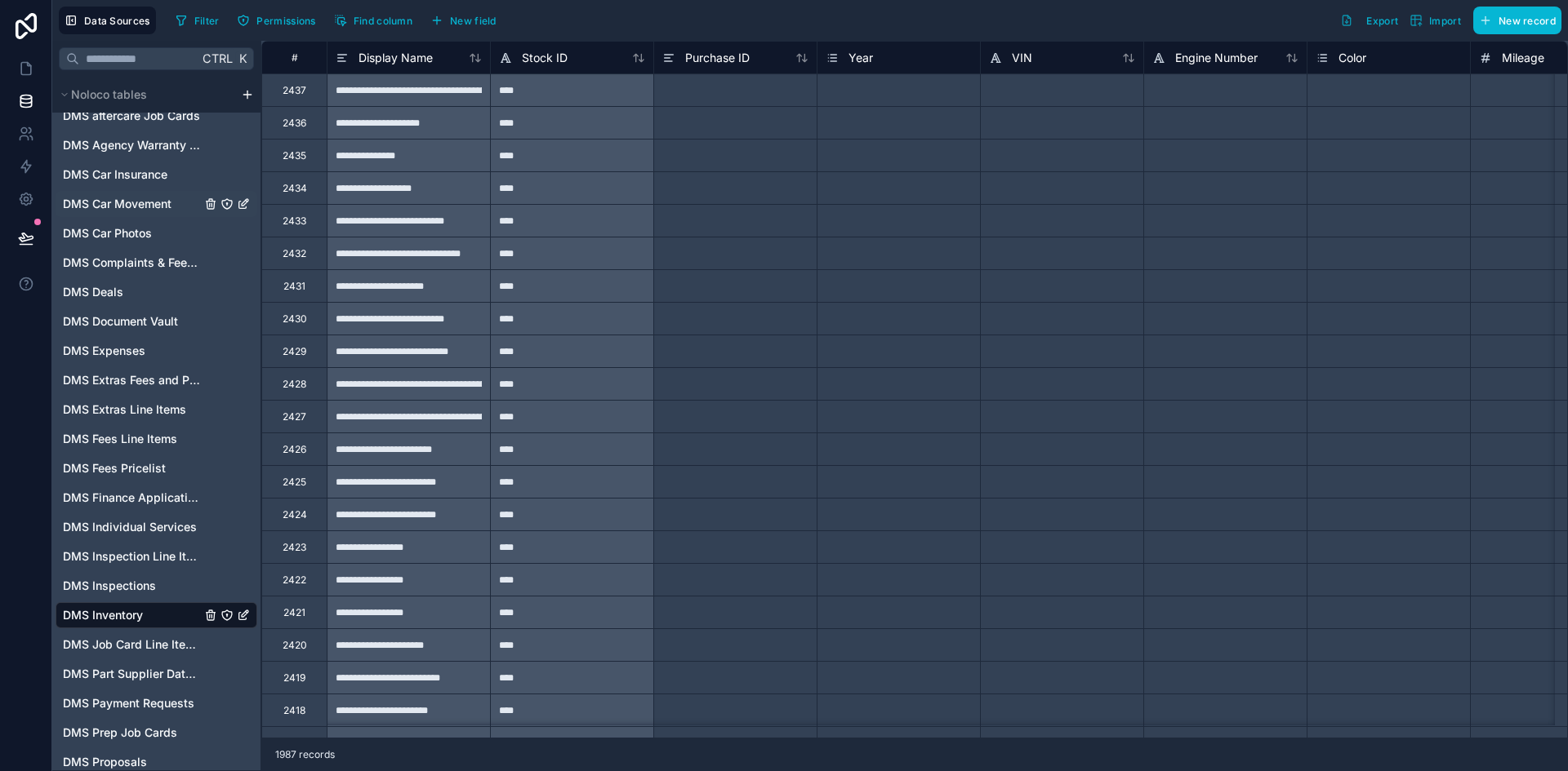
click at [128, 204] on span "DMS Car Movement" at bounding box center [118, 203] width 109 height 17
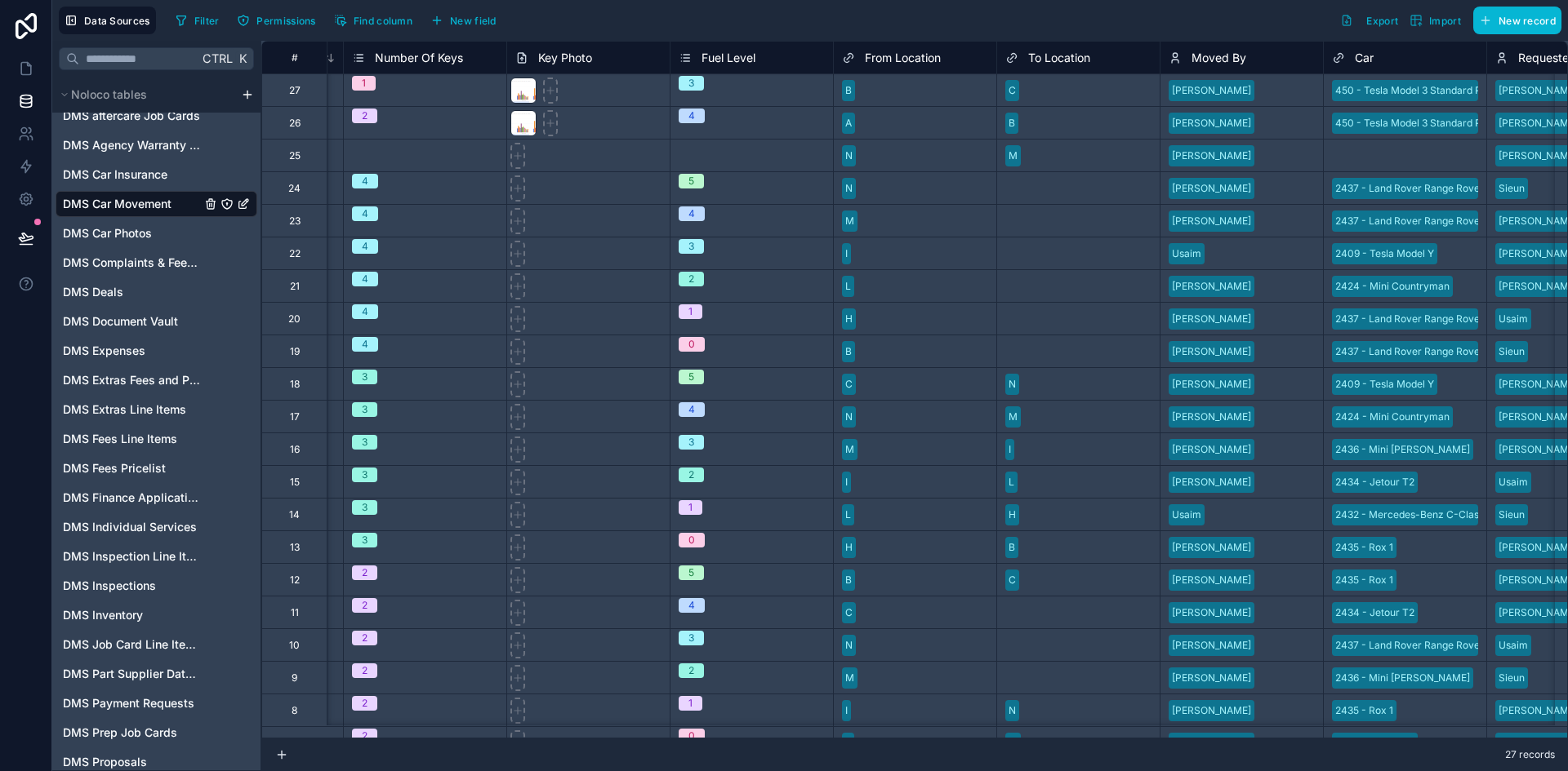
scroll to position [0, 686]
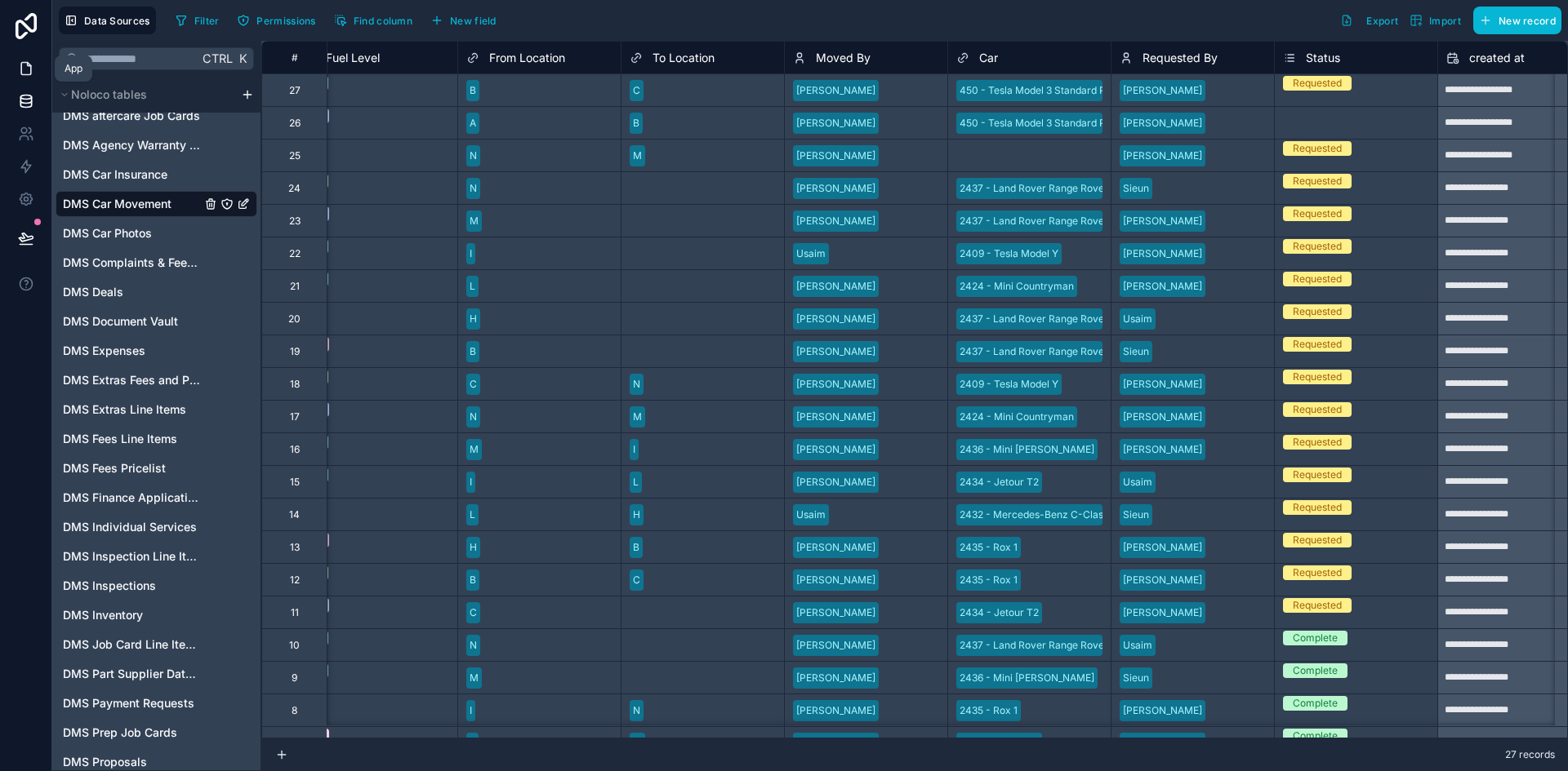
click at [26, 63] on icon at bounding box center [26, 69] width 10 height 13
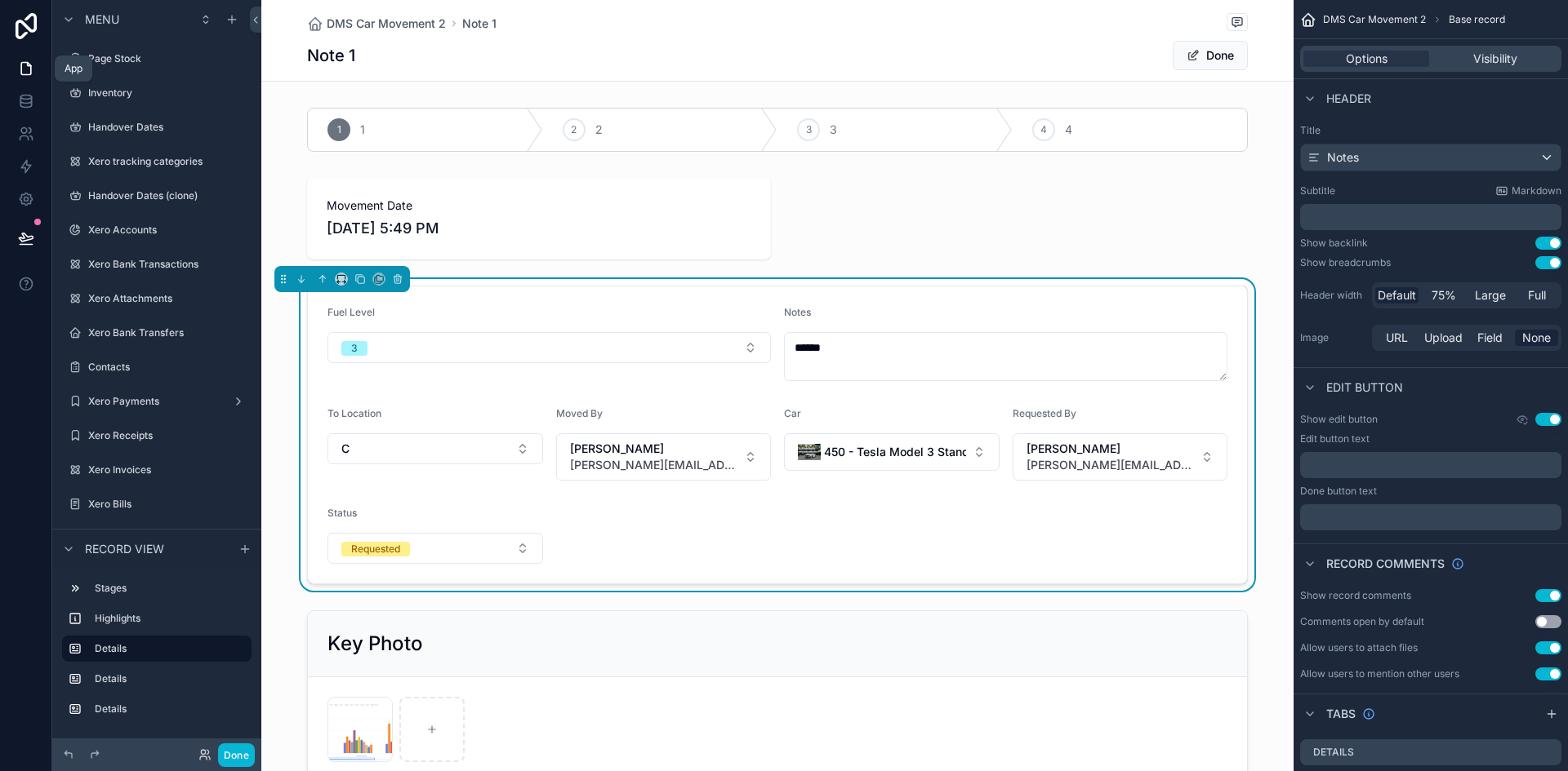
click at [32, 70] on icon at bounding box center [25, 68] width 17 height 17
click at [102, 100] on div "Inventory" at bounding box center [157, 93] width 137 height 19
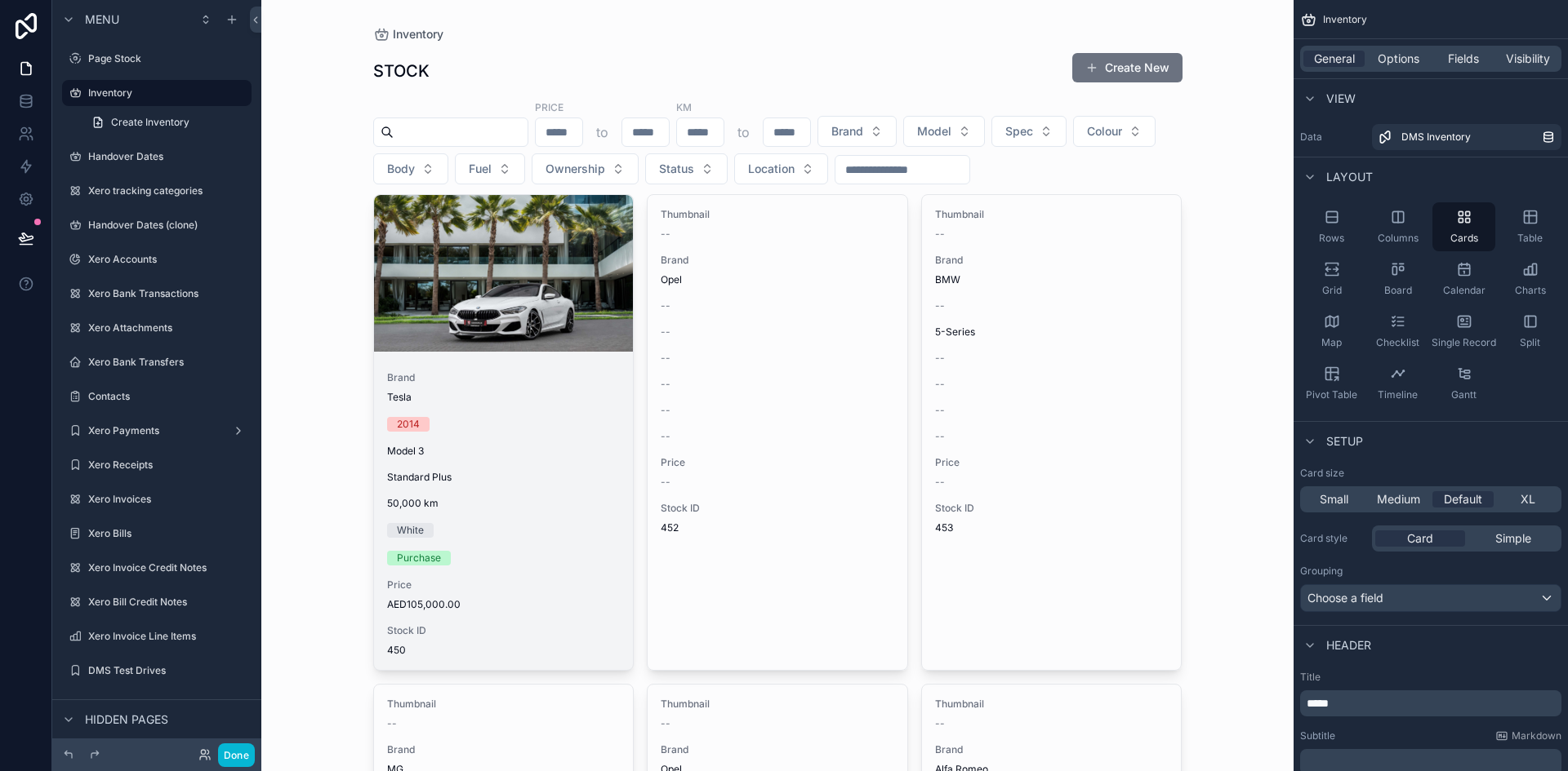
click at [511, 477] on div "Standard Plus" at bounding box center [504, 477] width 234 height 13
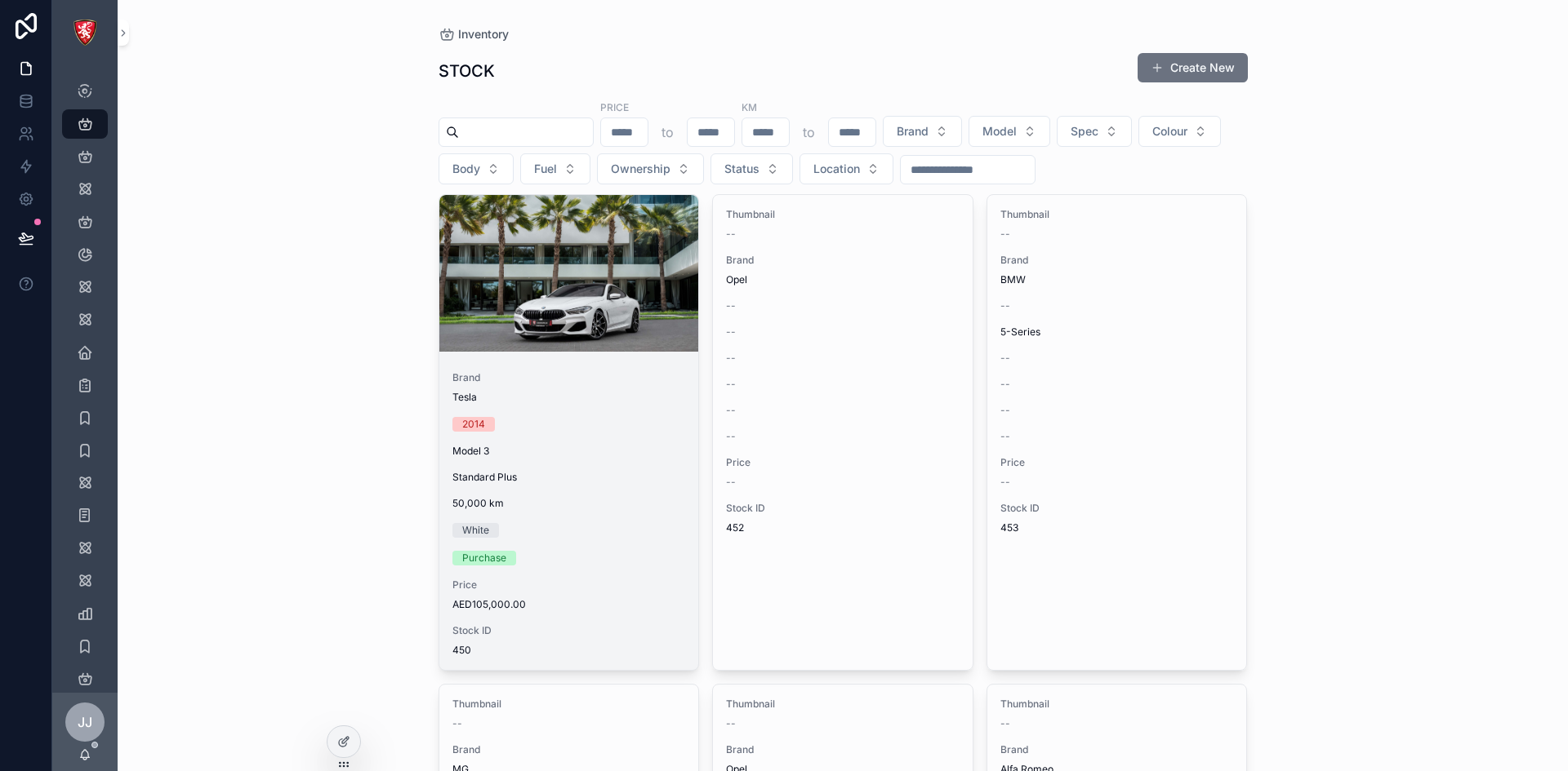
click at [592, 585] on span "Price" at bounding box center [569, 584] width 234 height 13
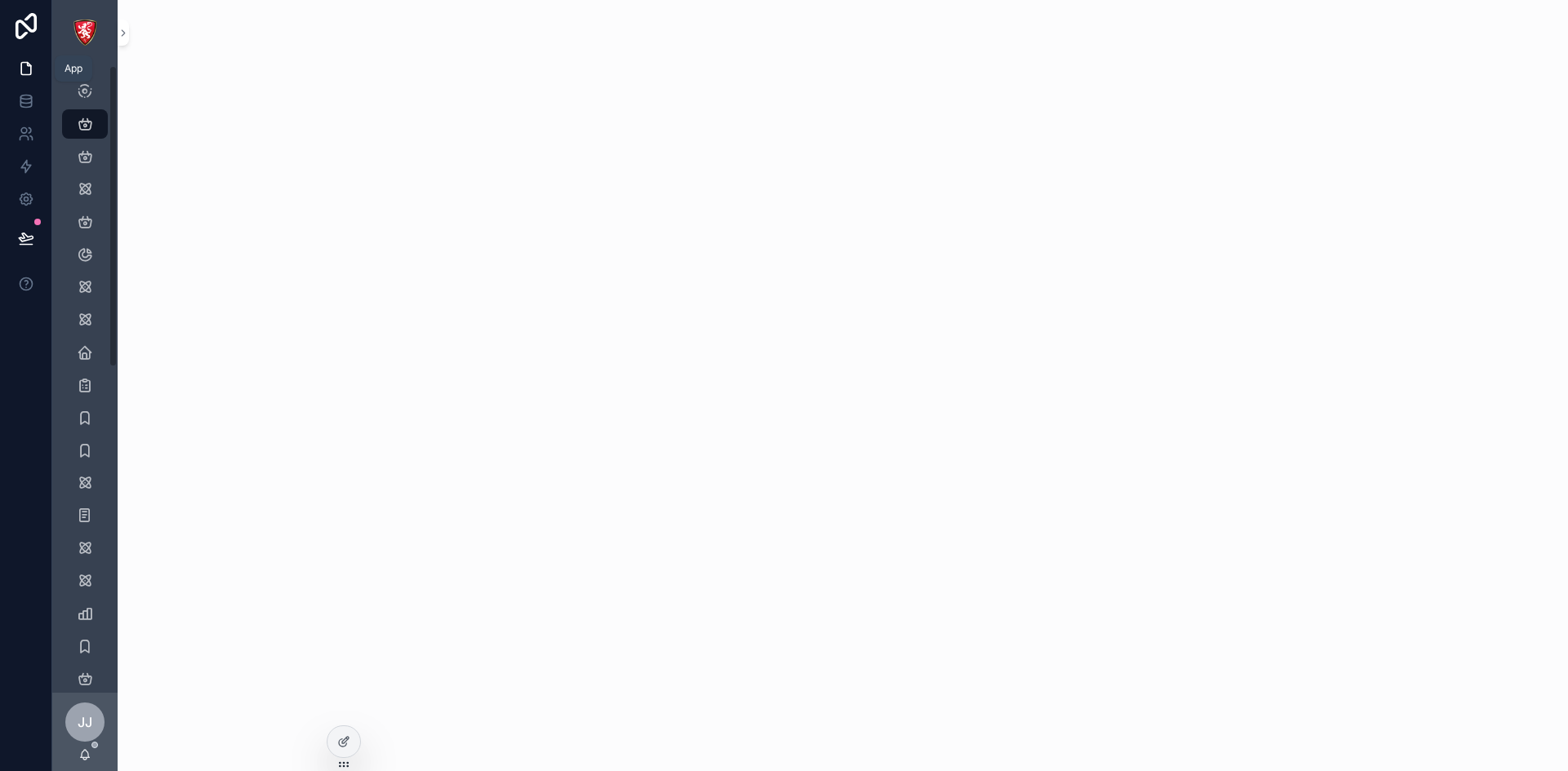
click at [22, 64] on icon at bounding box center [25, 68] width 17 height 17
click at [70, 116] on link "Inventory 1,987" at bounding box center [85, 124] width 46 height 29
click at [78, 116] on icon "scrollable content" at bounding box center [85, 124] width 17 height 17
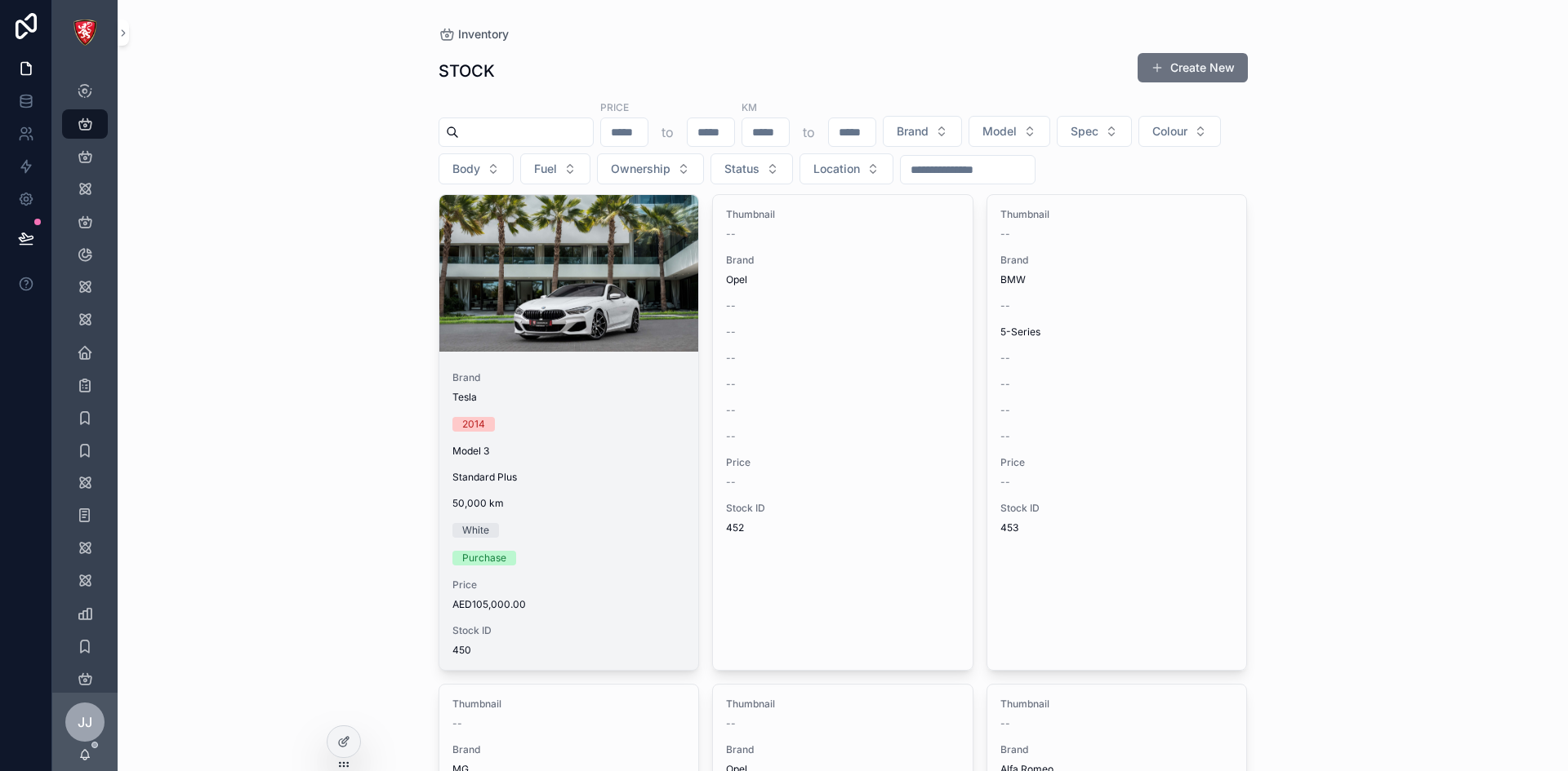
click at [612, 450] on div "Model 3" at bounding box center [569, 451] width 234 height 13
